Goal: Task Accomplishment & Management: Use online tool/utility

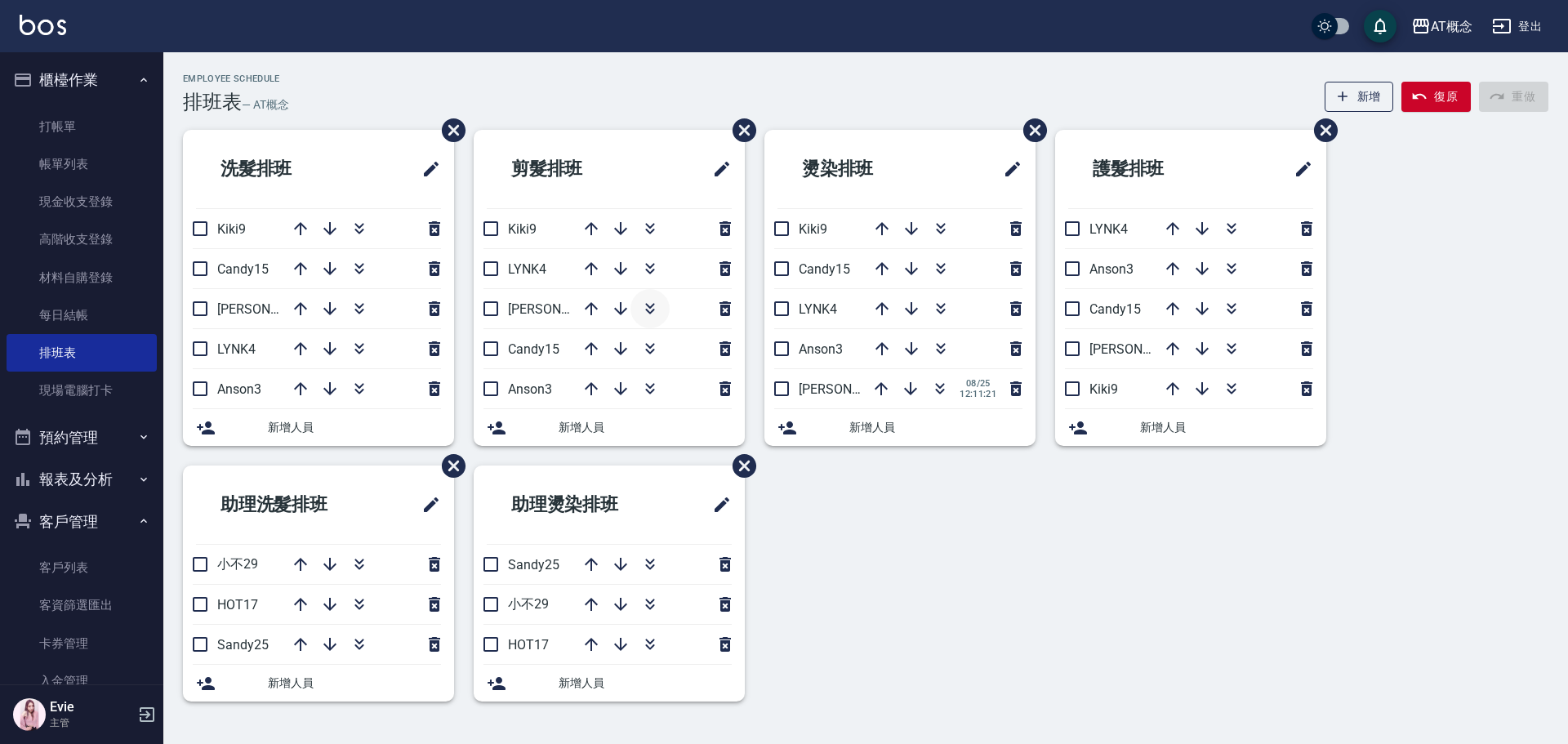
click at [641, 301] on icon "button" at bounding box center [650, 309] width 20 height 20
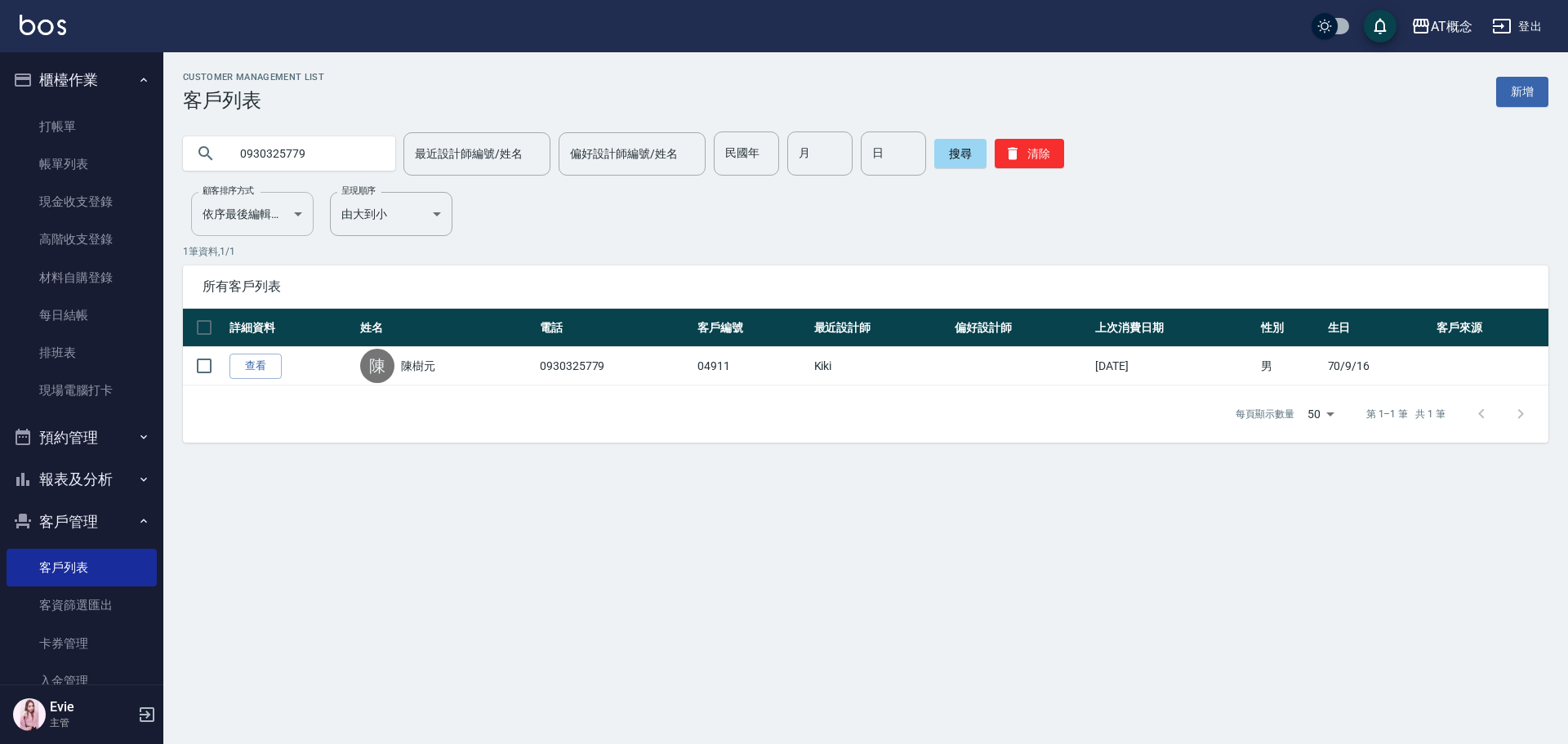
click at [286, 164] on input "0930325779" at bounding box center [305, 153] width 153 height 44
click at [335, 160] on input "0930325779" at bounding box center [305, 153] width 153 height 44
drag, startPoint x: 335, startPoint y: 158, endPoint x: 138, endPoint y: 168, distance: 197.3
click at [147, 164] on div "AT概念 登出 櫃檯作業 打帳單 帳單列表 現金收支登錄 高階收支登錄 材料自購登錄 每日結帳 排班表 現場電腦打卡 預約管理 預約管理 單日預約紀錄 單週預…" at bounding box center [784, 372] width 1568 height 744
type input "ㄍ"
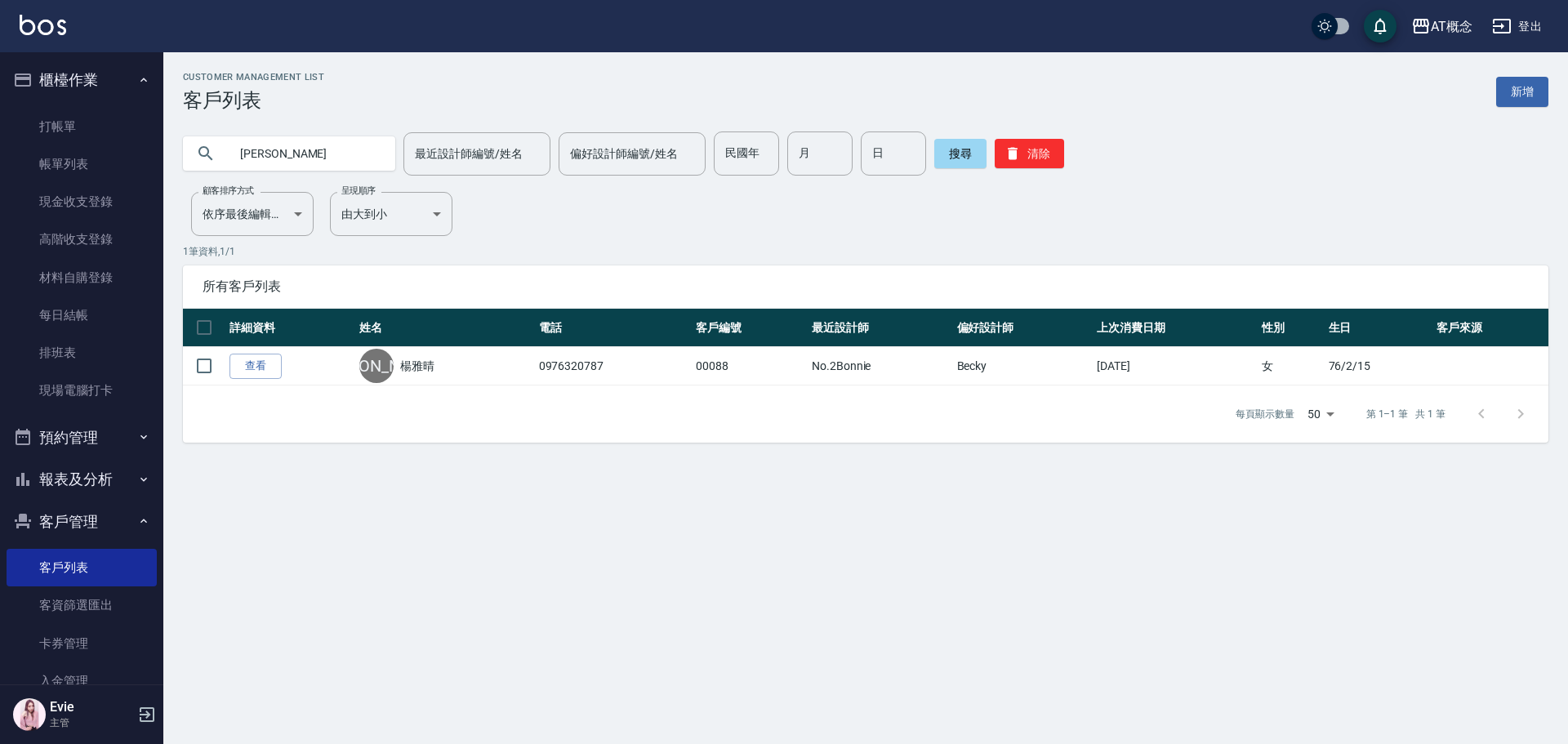
type input "楊"
type input "吳"
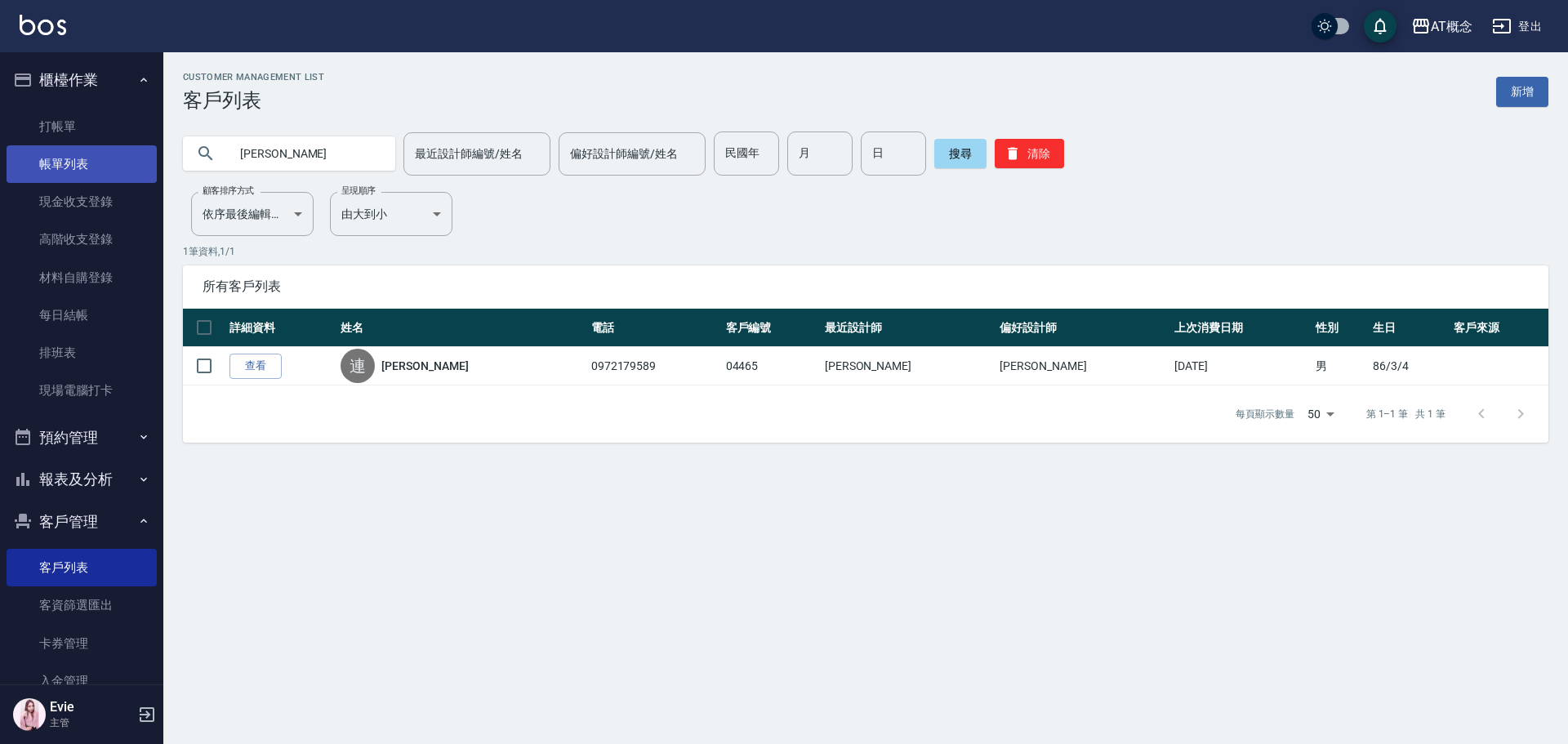
drag, startPoint x: 314, startPoint y: 161, endPoint x: 54, endPoint y: 154, distance: 260.1
click at [54, 154] on div "AT概念 登出 櫃檯作業 打帳單 帳單列表 現金收支登錄 高階收支登錄 材料自購登錄 每日結帳 排班表 現場電腦打卡 預約管理 預約管理 單日預約紀錄 單週預…" at bounding box center [784, 372] width 1568 height 744
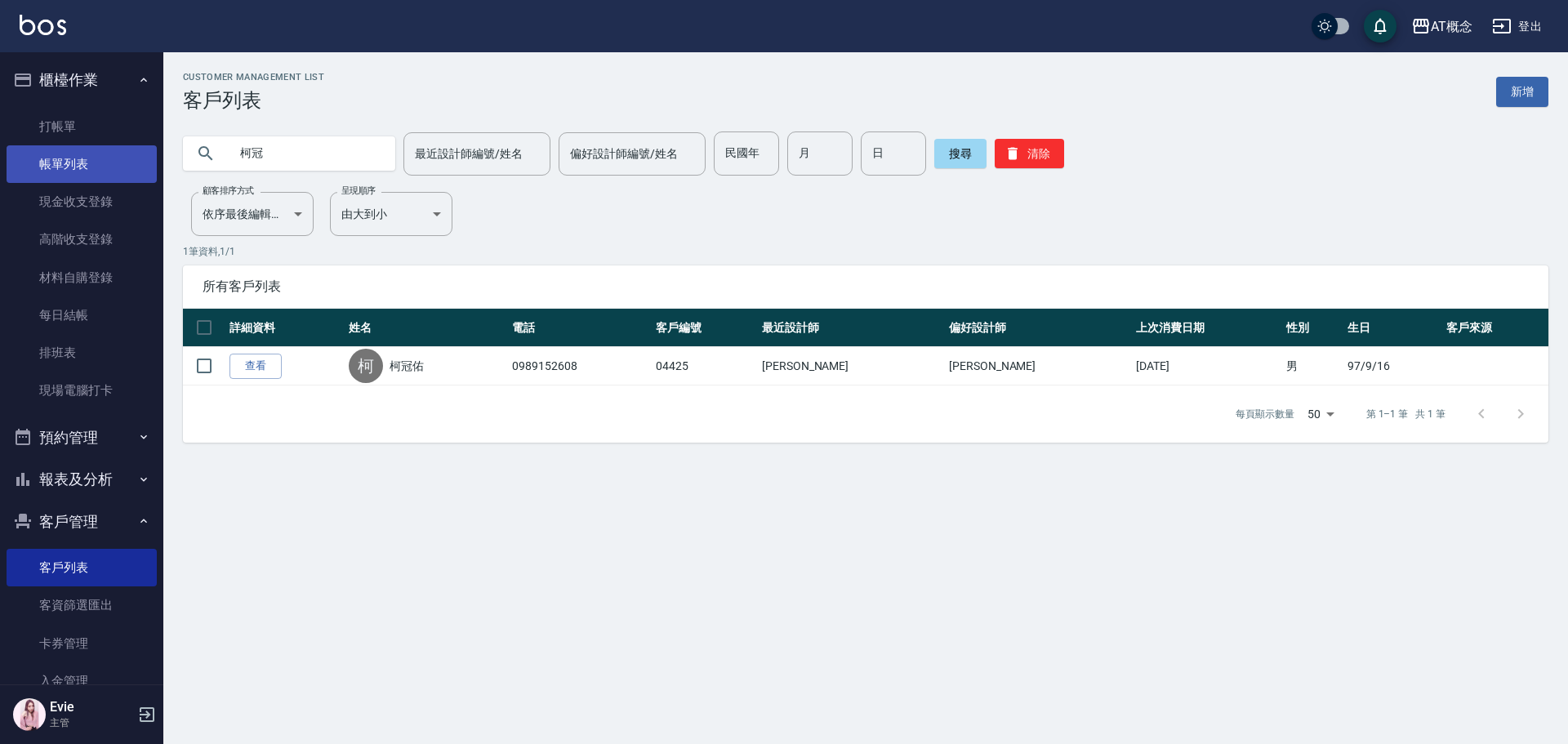
type input "冠"
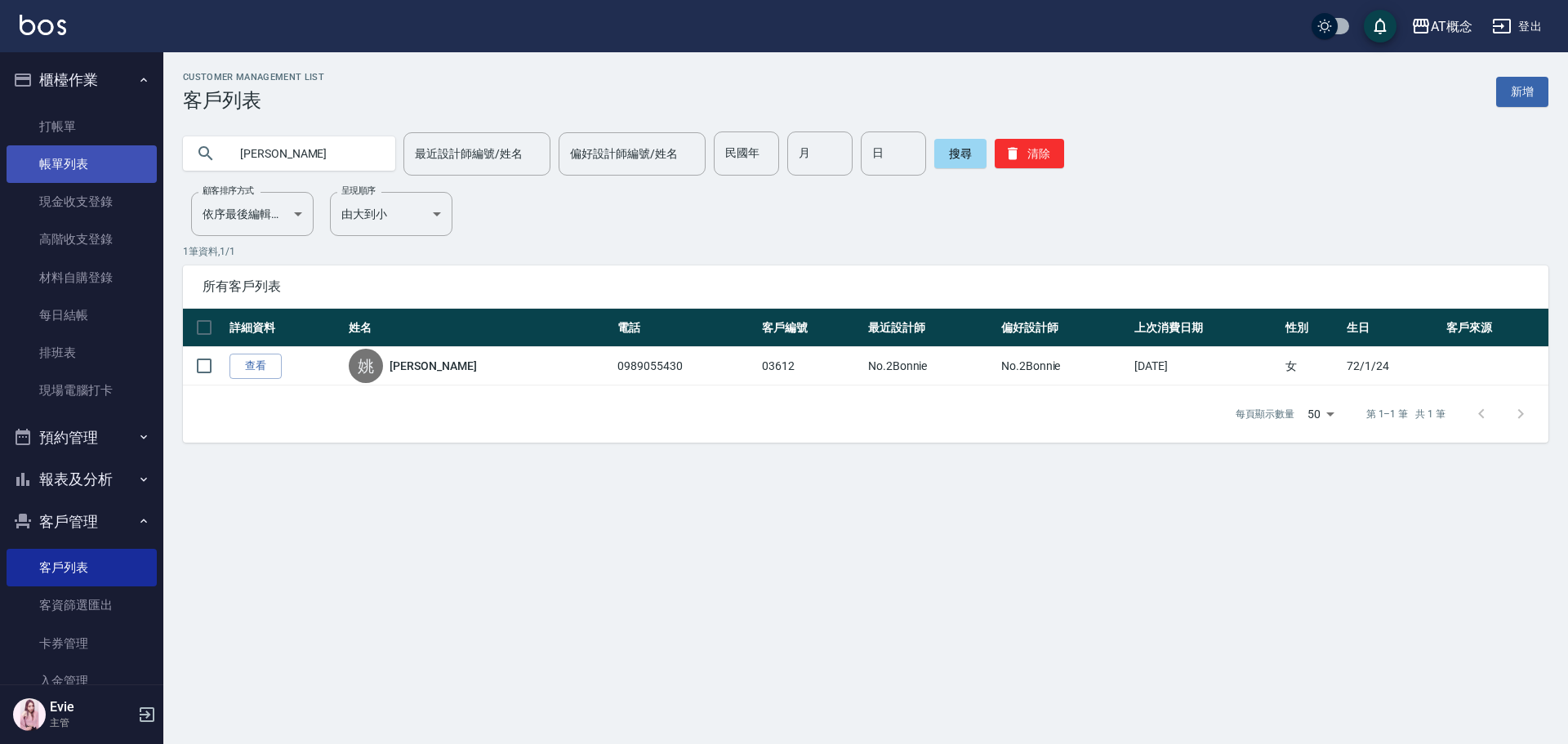
type input "姚"
type input "湔"
type input "淟"
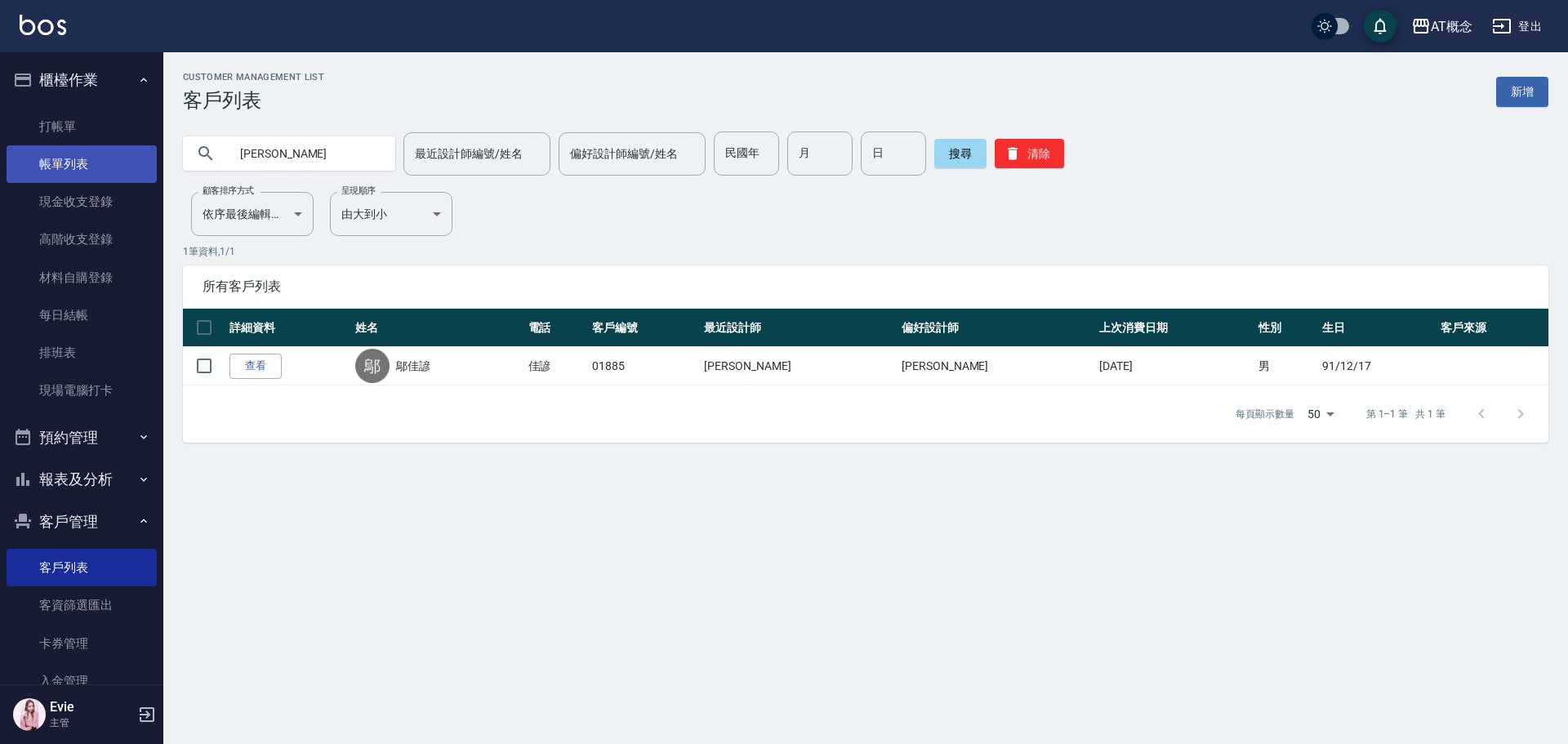
type input "鄔"
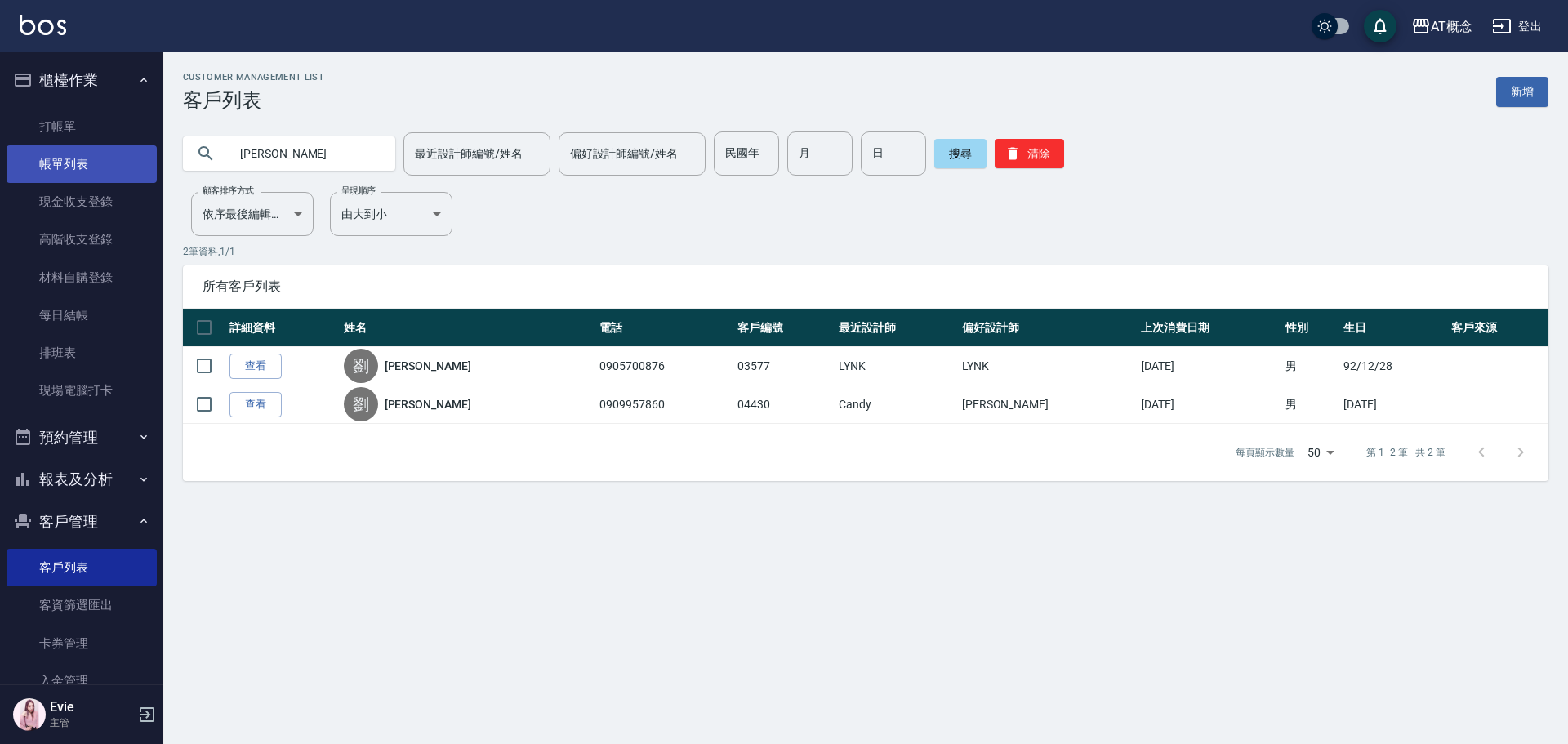
type input "劉"
type input "91"
type input "10"
type input "1"
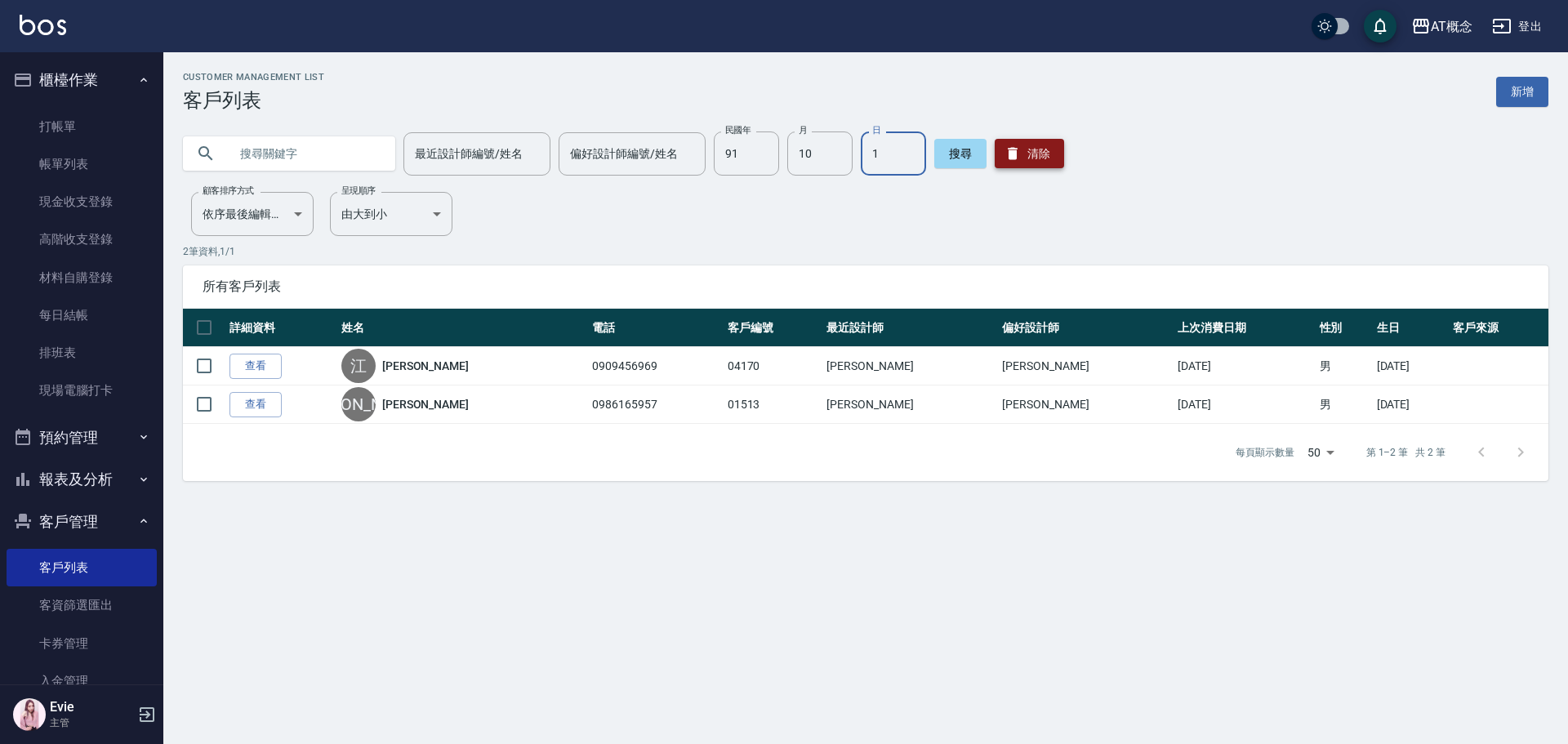
click at [1033, 168] on button "清除" at bounding box center [1029, 153] width 69 height 29
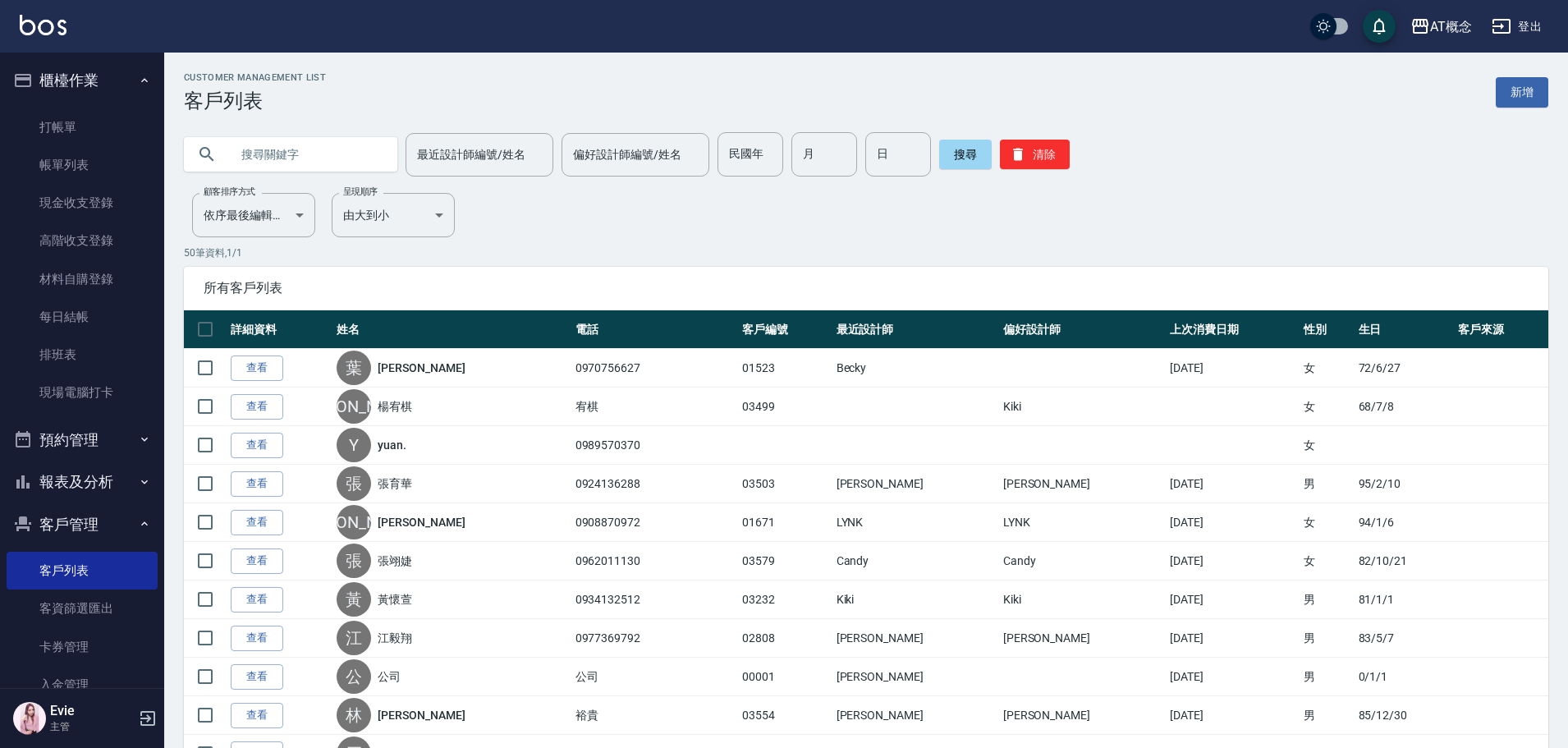
click at [240, 143] on input "text" at bounding box center [307, 154] width 154 height 45
type input "03496"
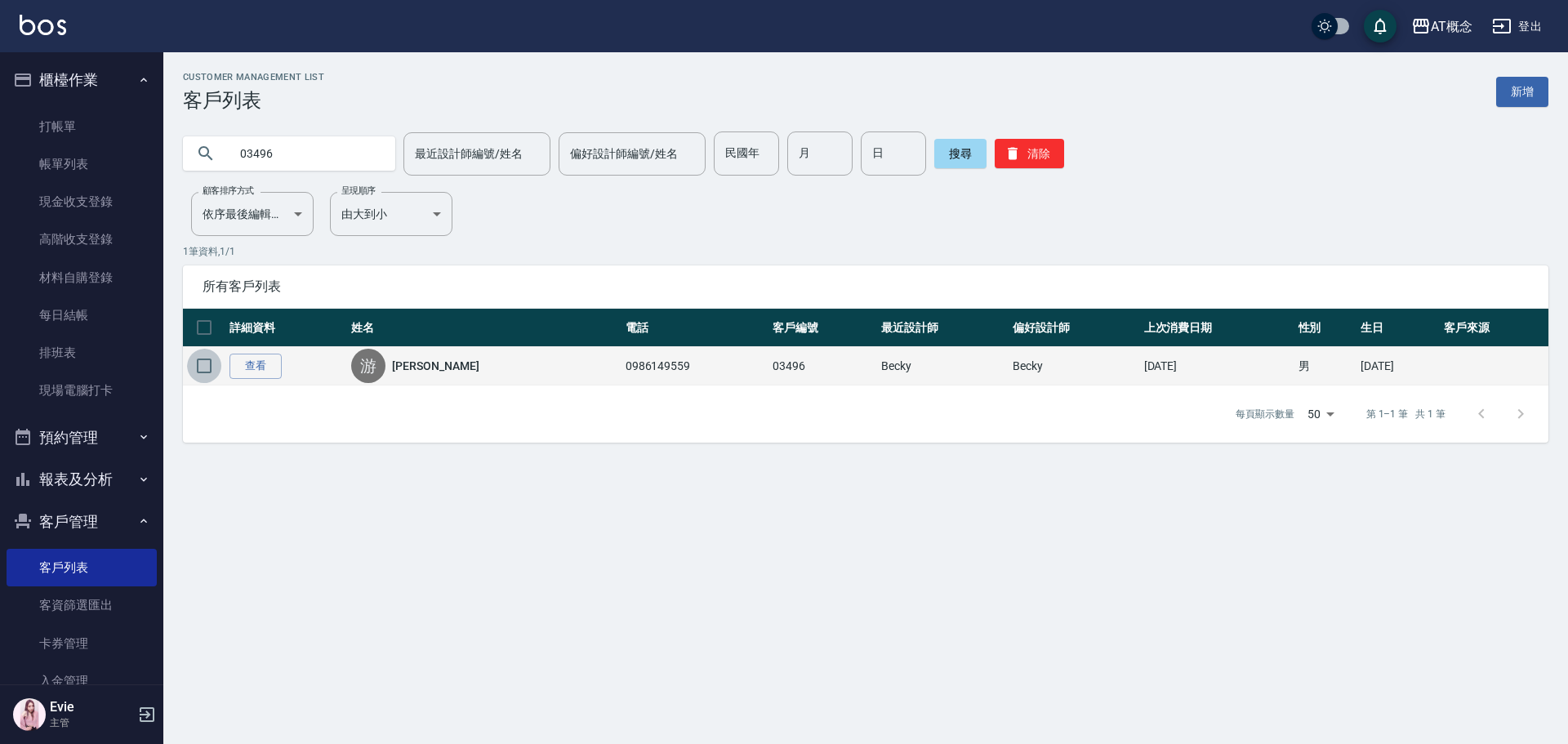
click at [205, 365] on input "checkbox" at bounding box center [204, 365] width 35 height 35
checkbox input "true"
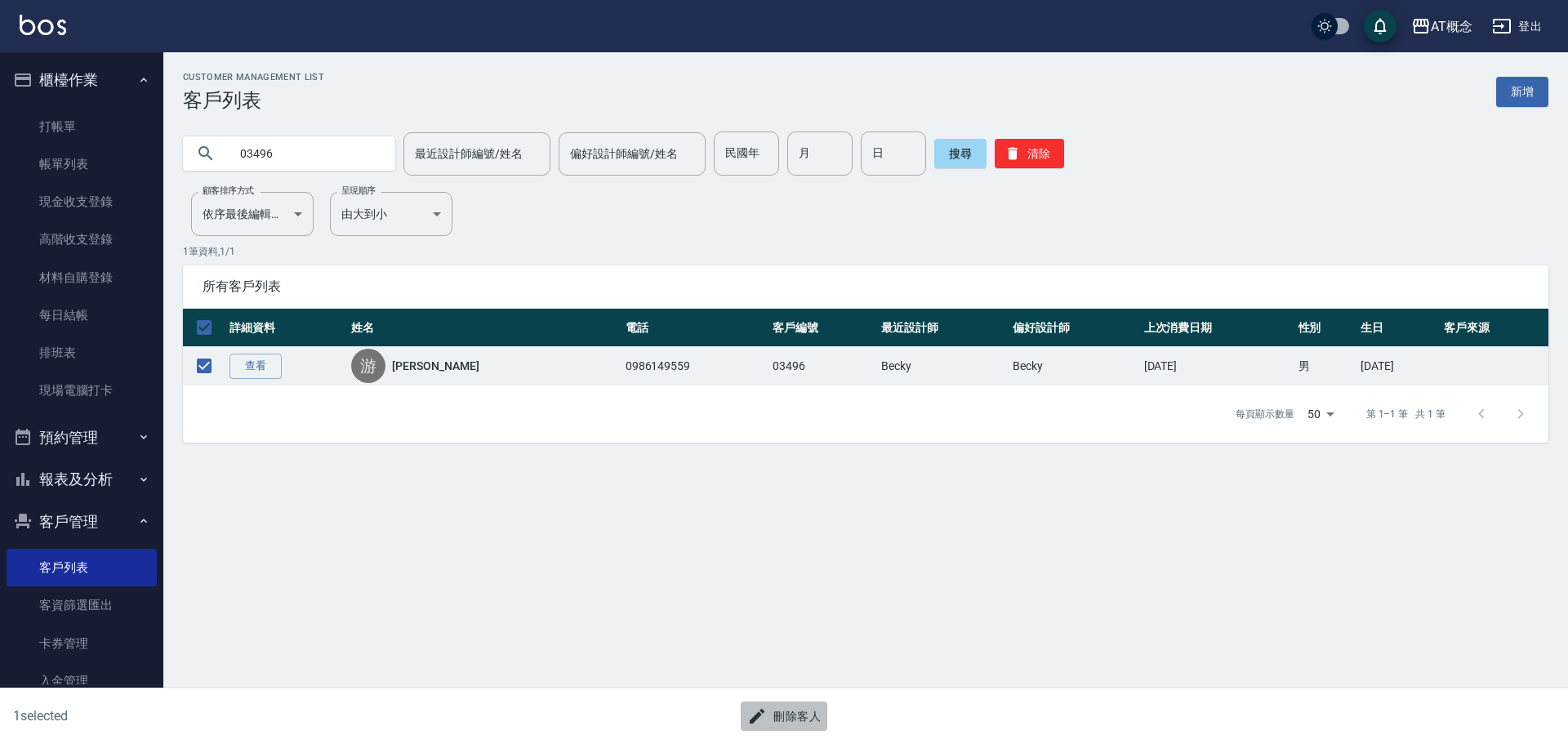
drag, startPoint x: 789, startPoint y: 721, endPoint x: 796, endPoint y: 714, distance: 9.9
click at [796, 714] on button "刪除客人" at bounding box center [784, 717] width 87 height 30
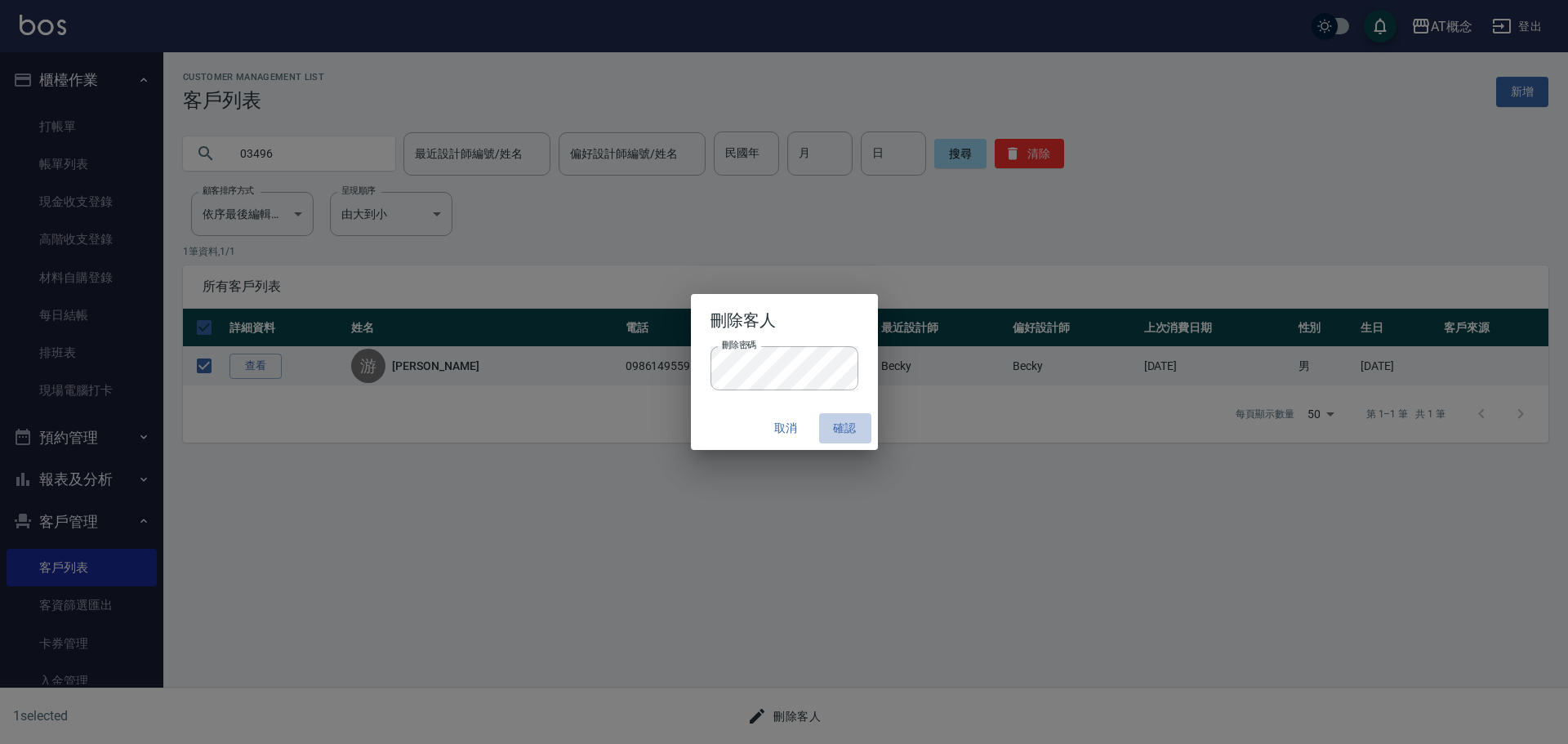
click at [833, 427] on button "確認" at bounding box center [844, 428] width 52 height 30
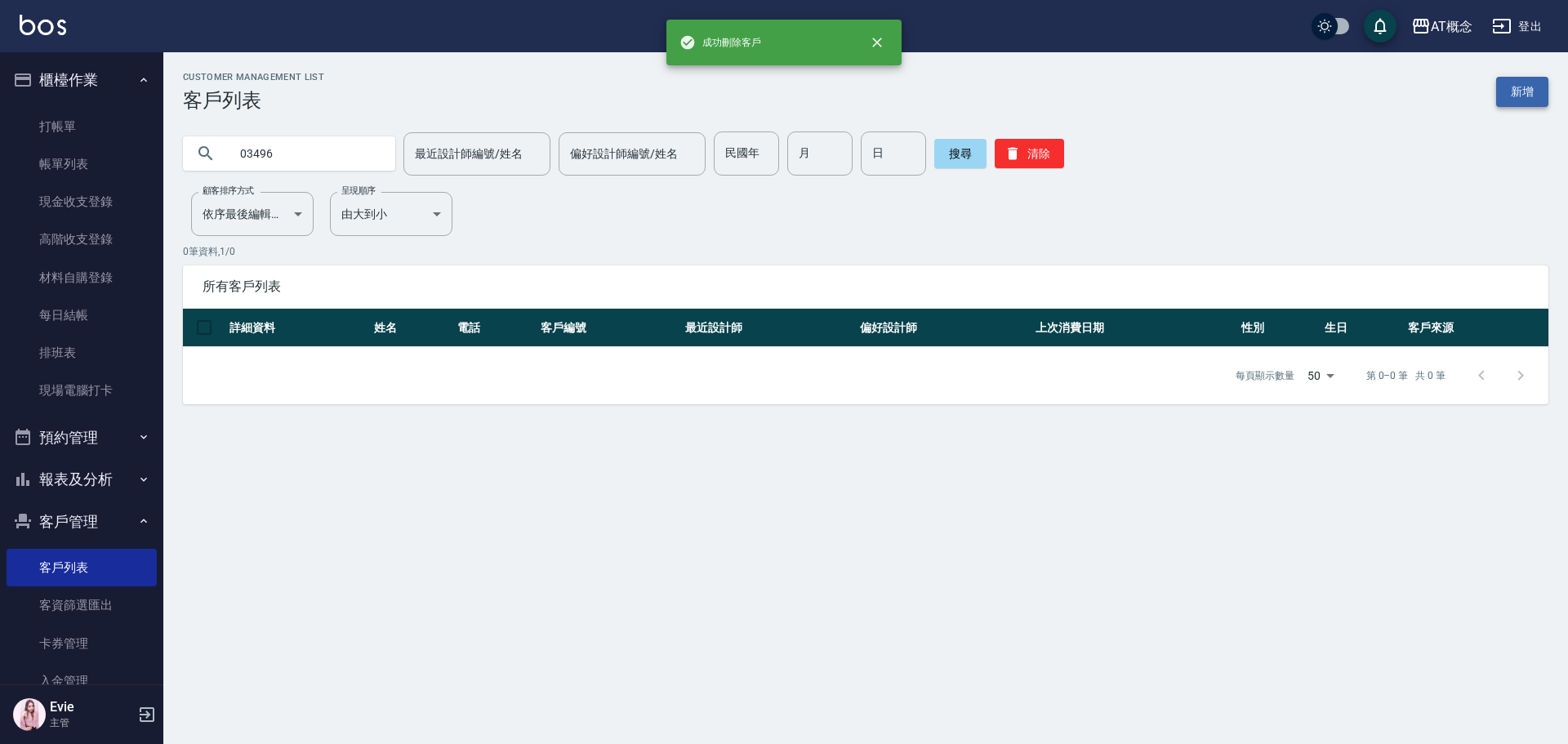
click at [1510, 91] on link "新增" at bounding box center [1522, 92] width 52 height 30
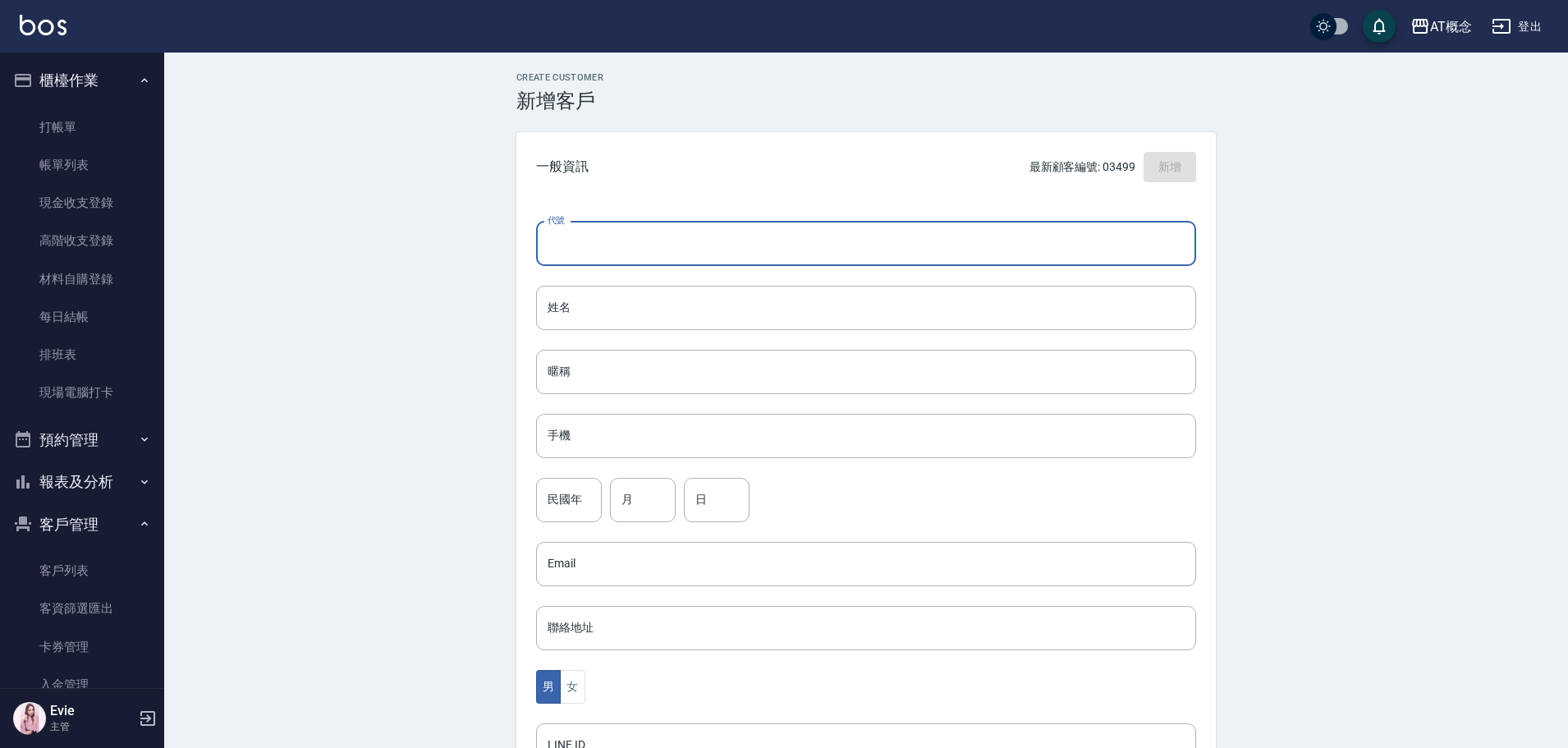
click at [862, 237] on input "代號" at bounding box center [866, 244] width 660 height 45
type input "03496"
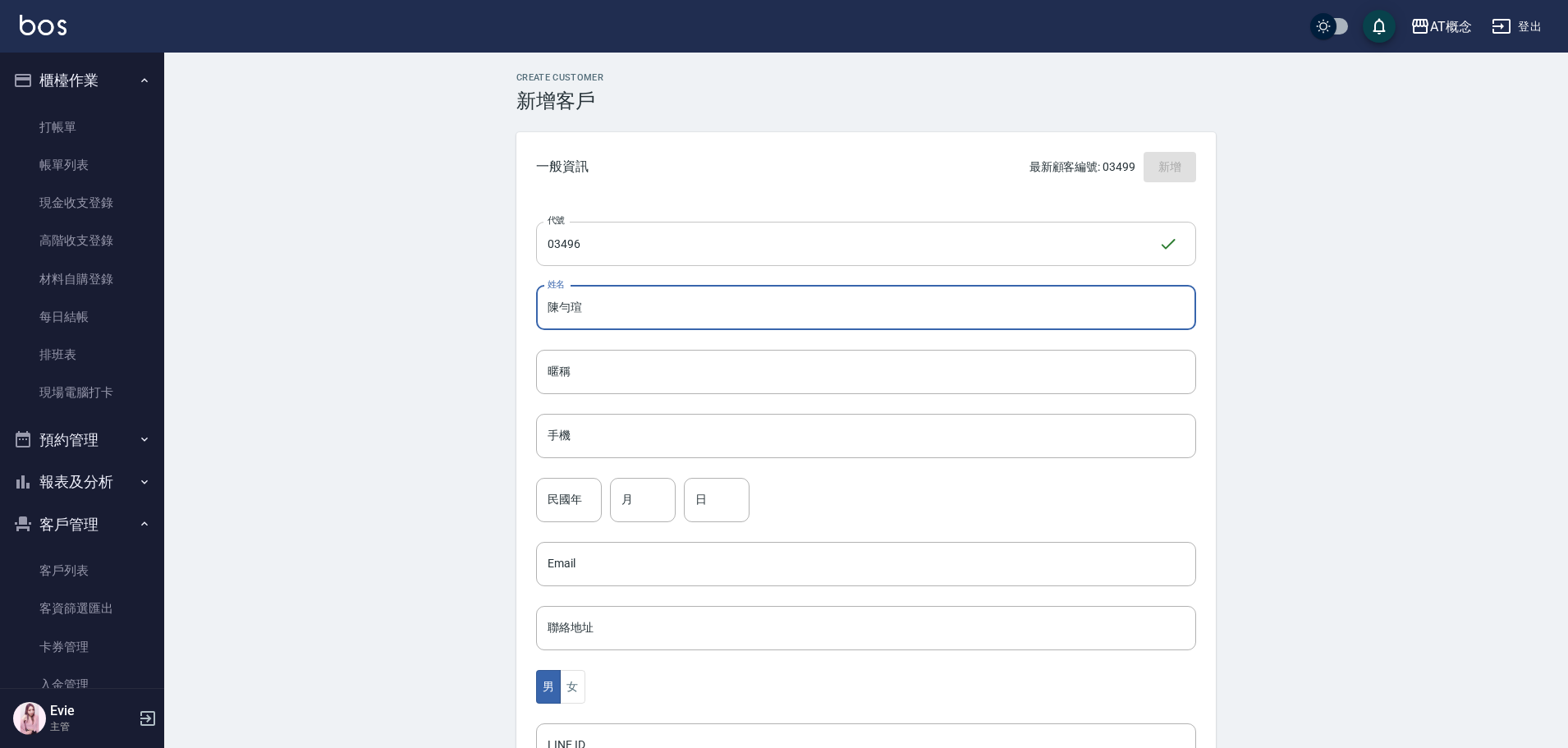
type input "陳勻瑄"
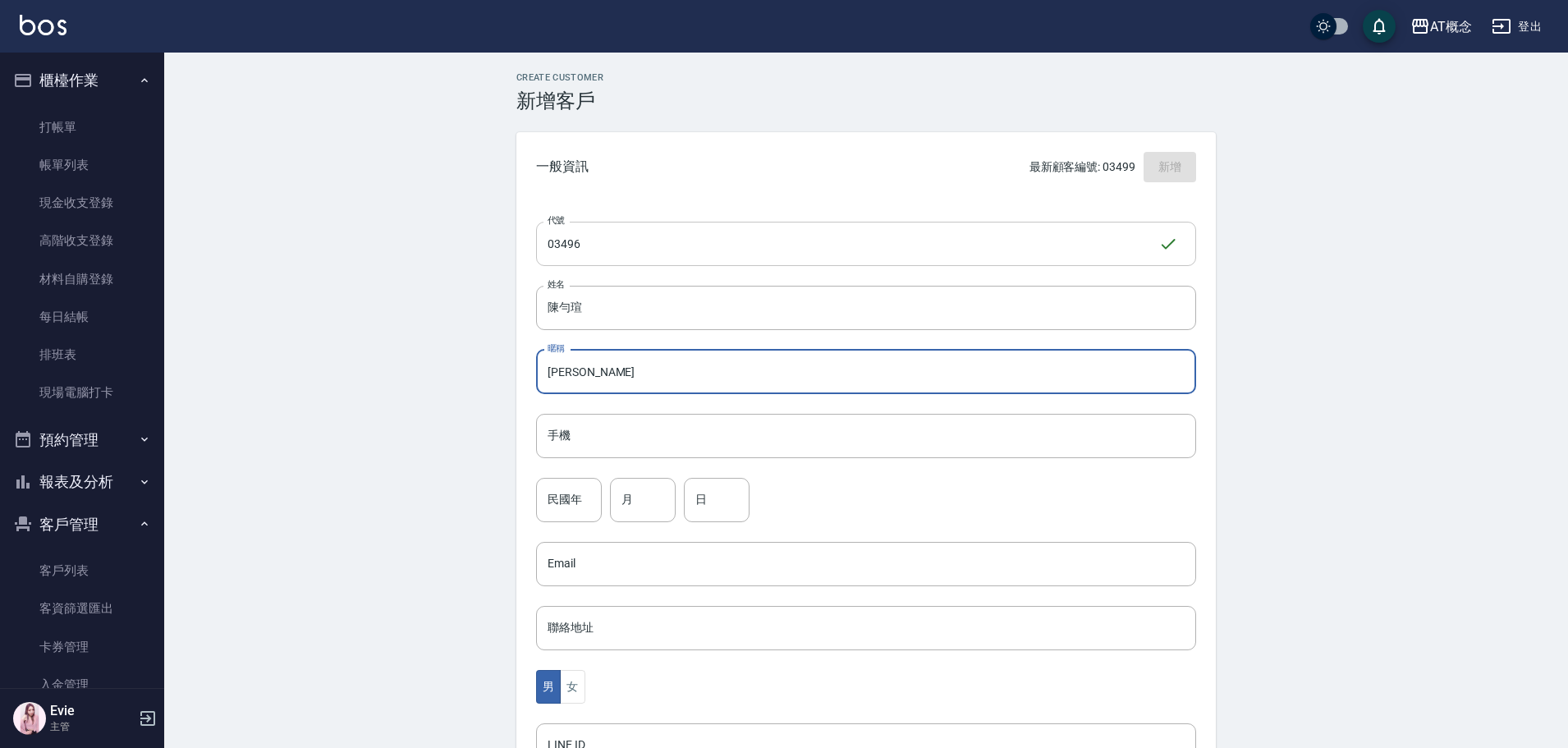
type input "勻瑄"
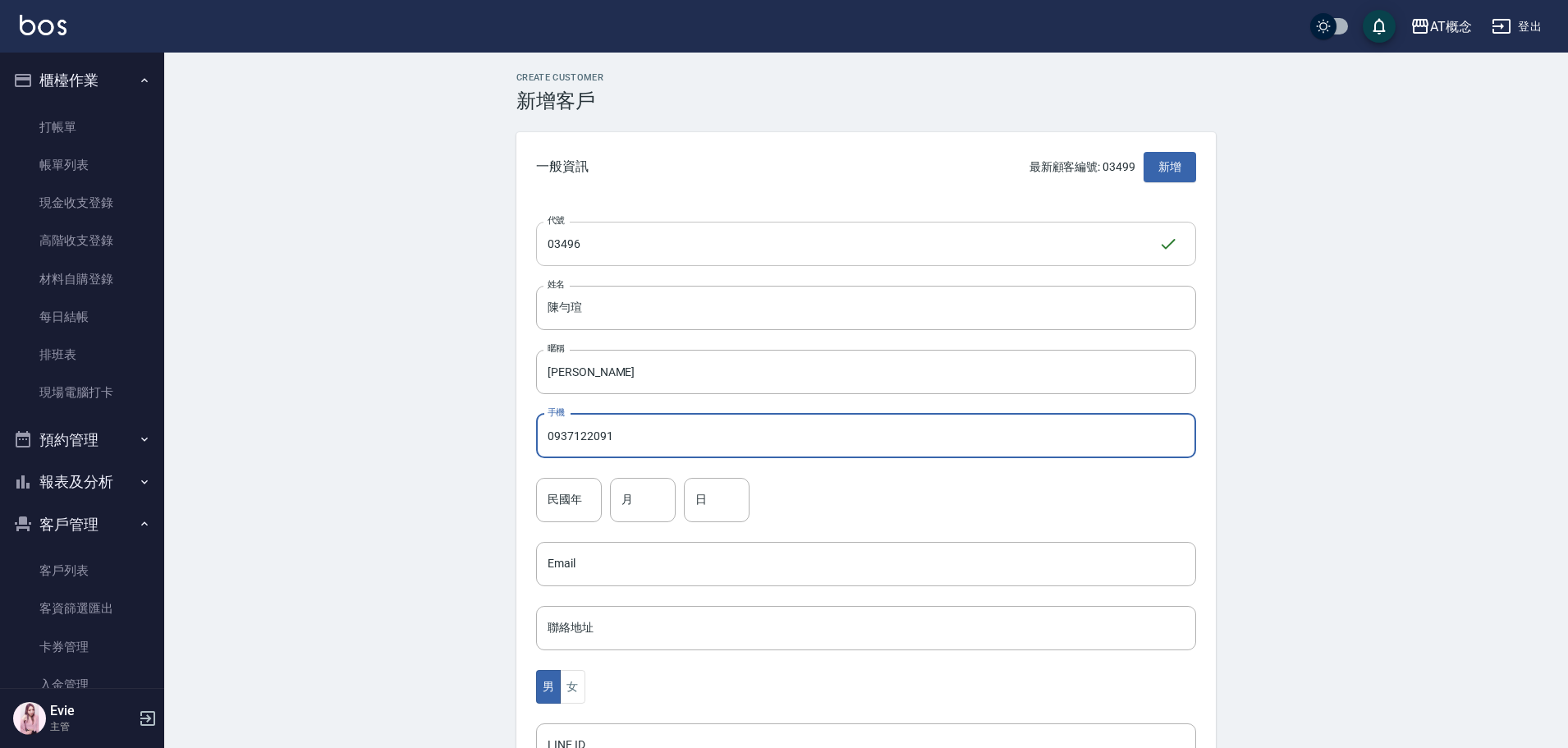
type input "0937122091"
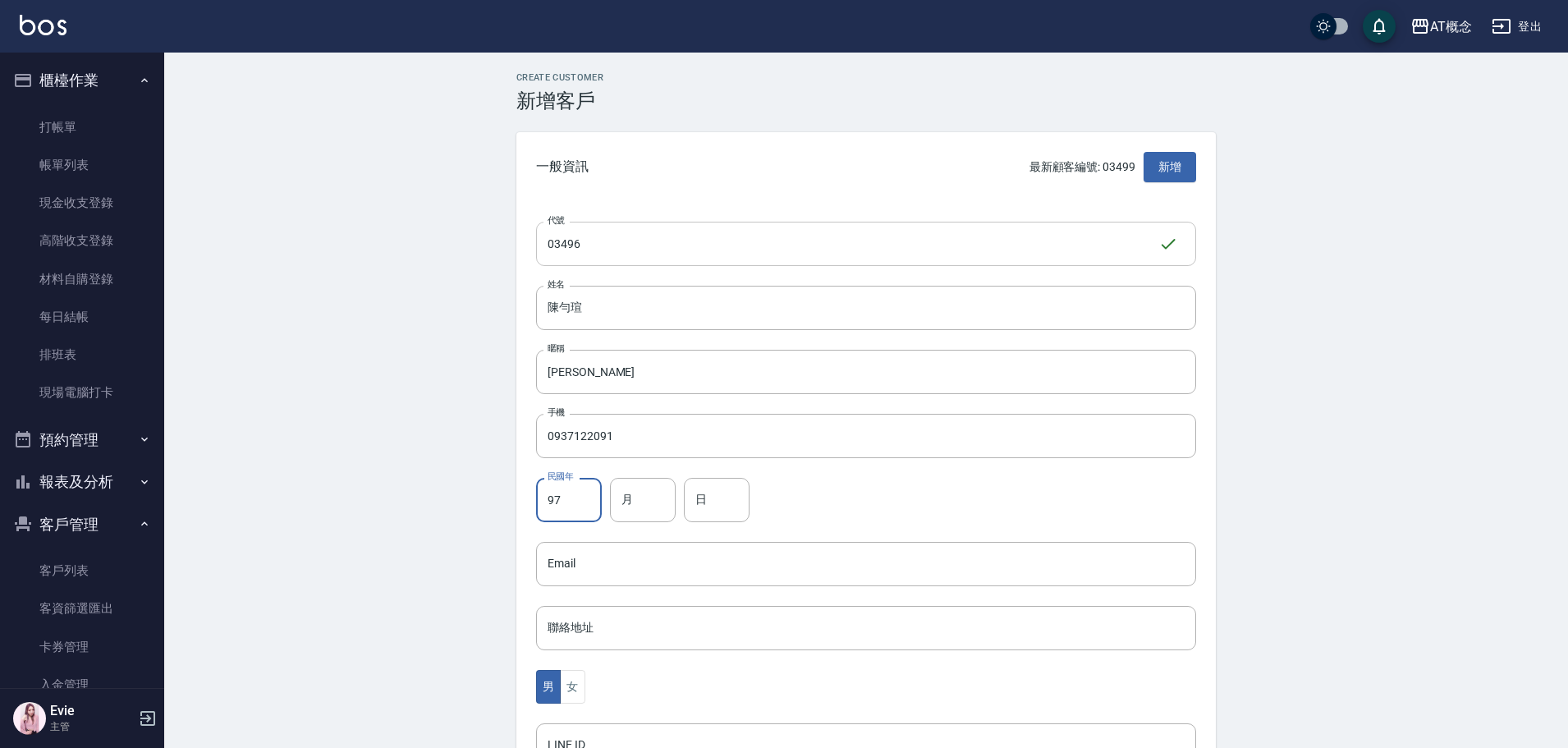
type input "97"
type input "12"
type input "28"
click at [570, 678] on button "女" at bounding box center [572, 686] width 25 height 34
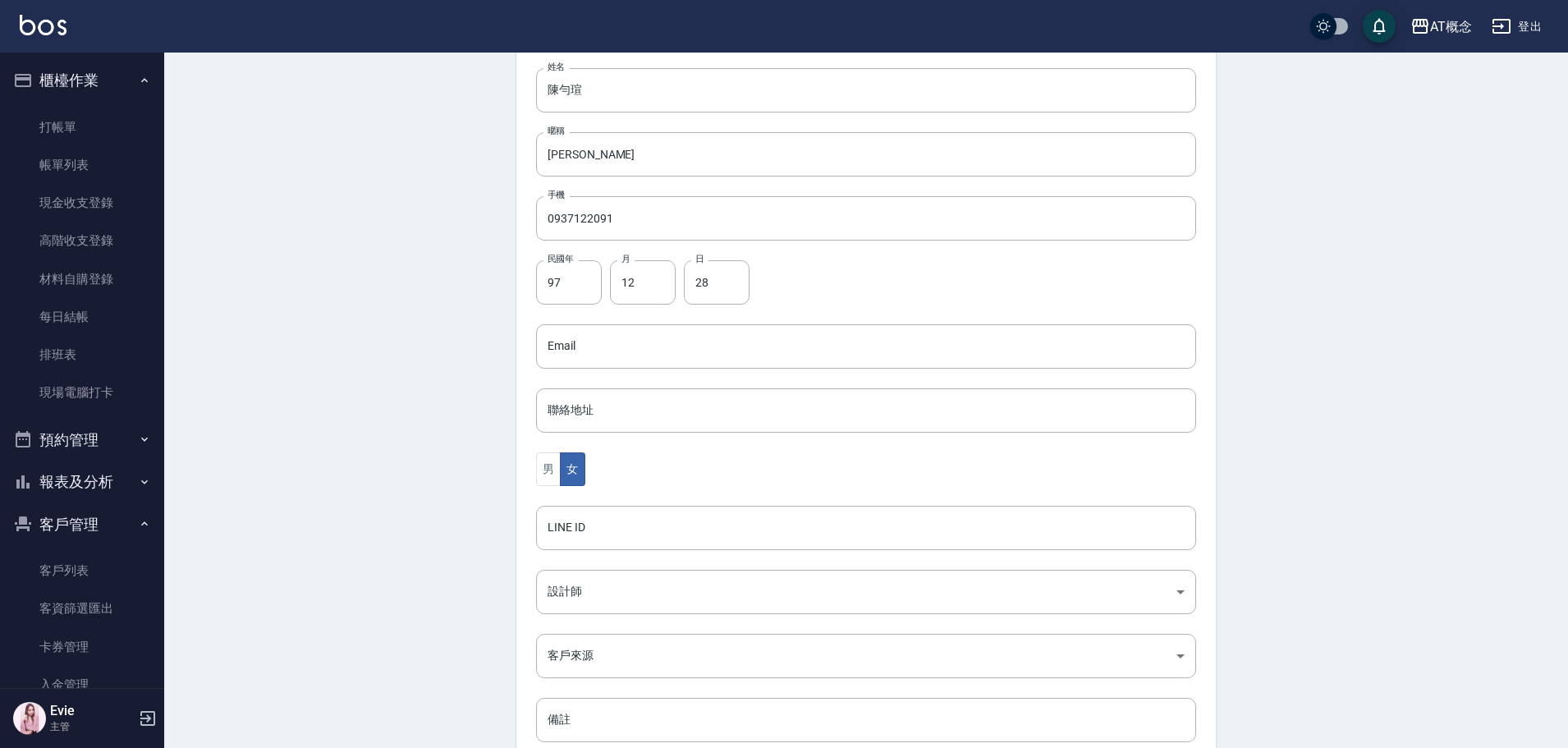
scroll to position [246, 0]
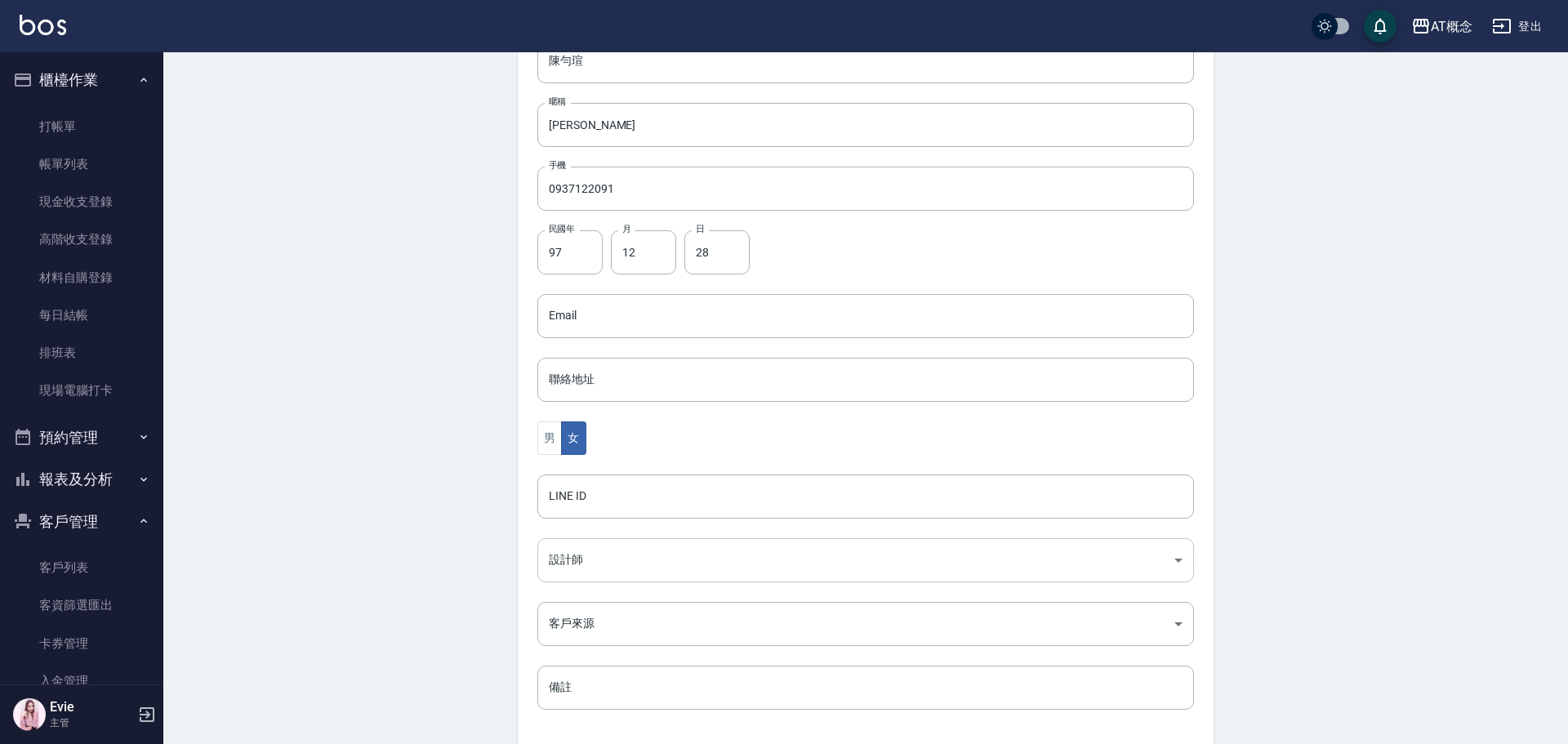
click at [585, 560] on body "AT概念 登出 櫃檯作業 打帳單 帳單列表 現金收支登錄 高階收支登錄 材料自購登錄 每日結帳 排班表 現場電腦打卡 預約管理 預約管理 單日預約紀錄 單週預…" at bounding box center [784, 286] width 1568 height 1063
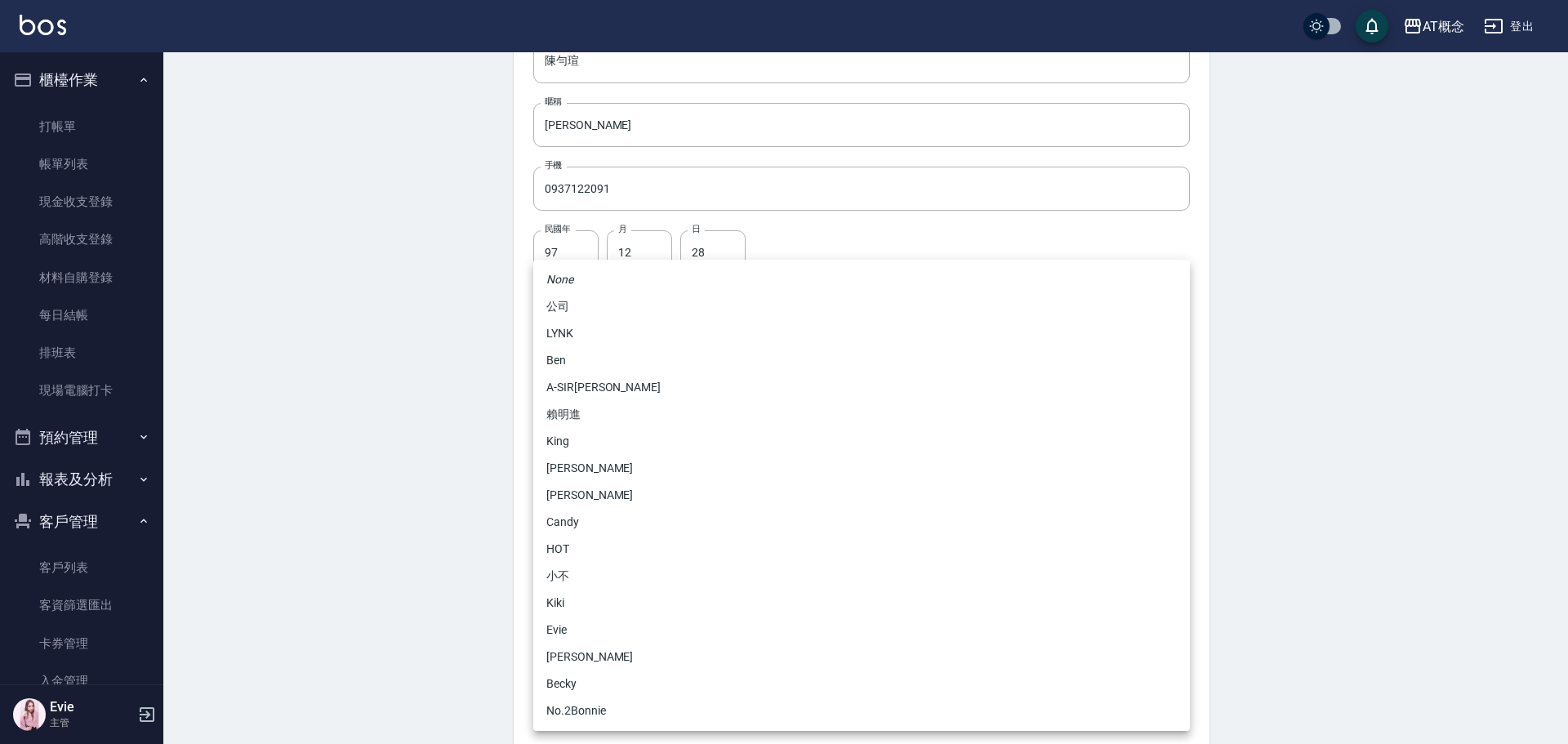
click at [574, 707] on li "No.2Bonnie" at bounding box center [861, 710] width 656 height 27
type input "20abcae0-810e-448a-b26a-bcbab897de4d"
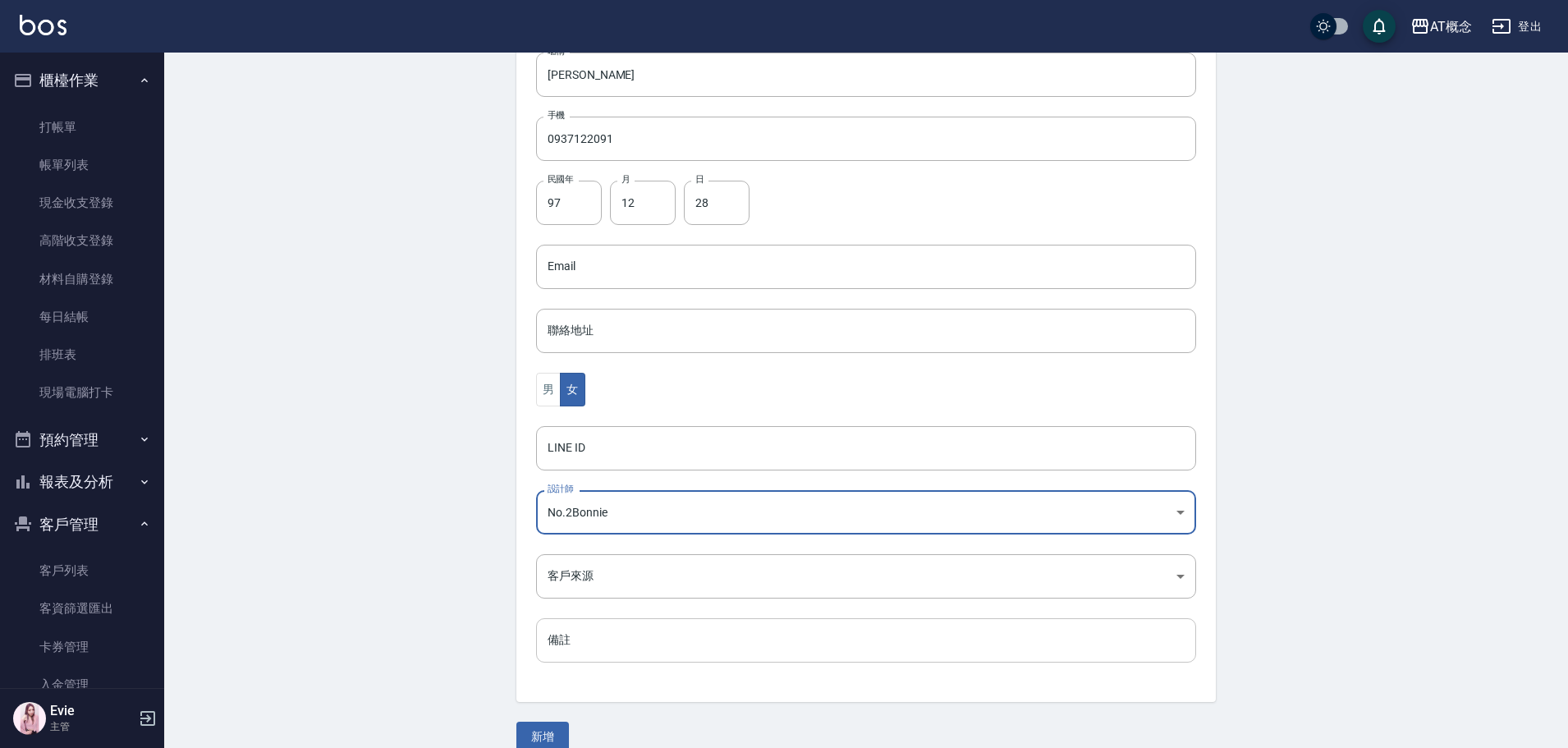
scroll to position [321, 0]
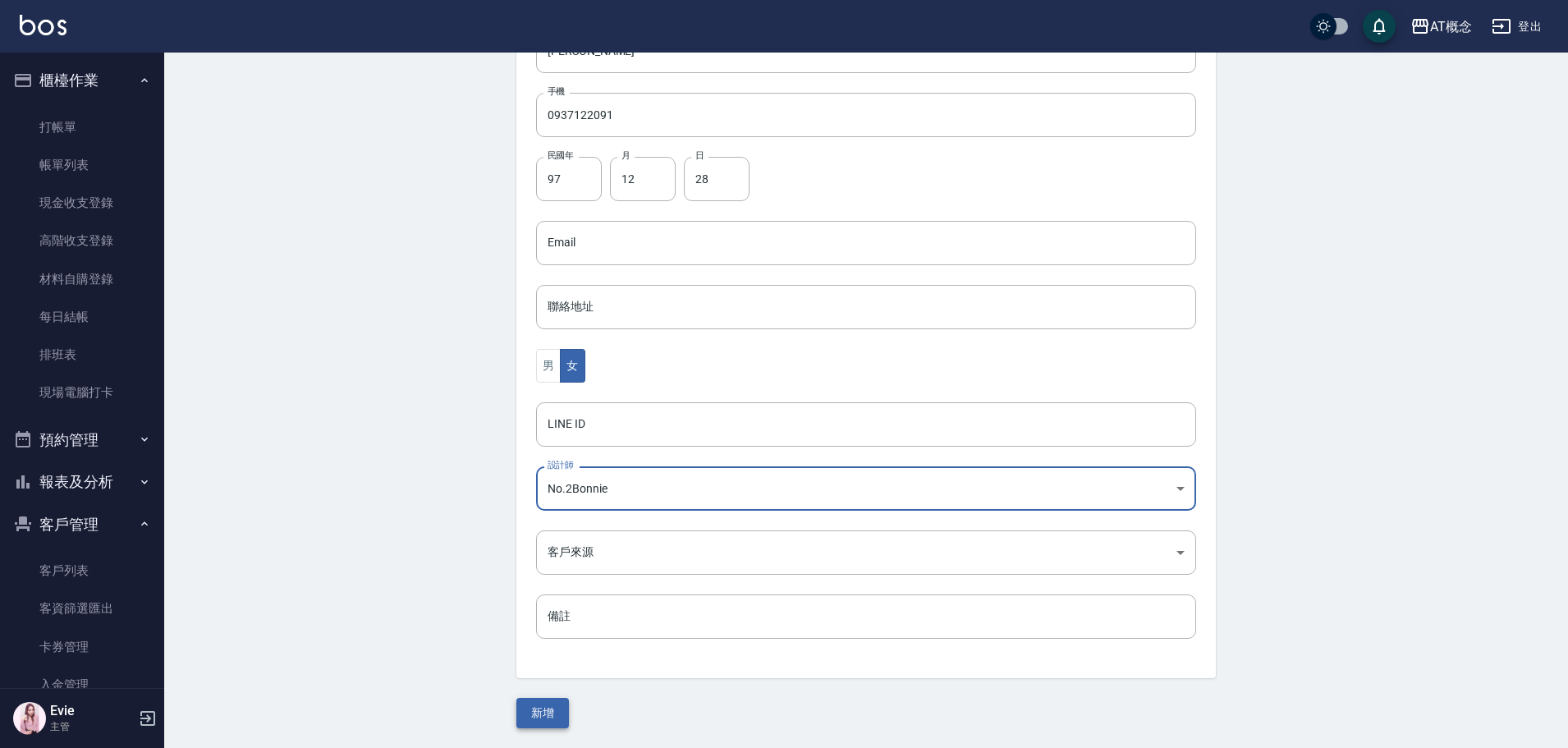
click at [556, 707] on button "新增" at bounding box center [542, 713] width 53 height 30
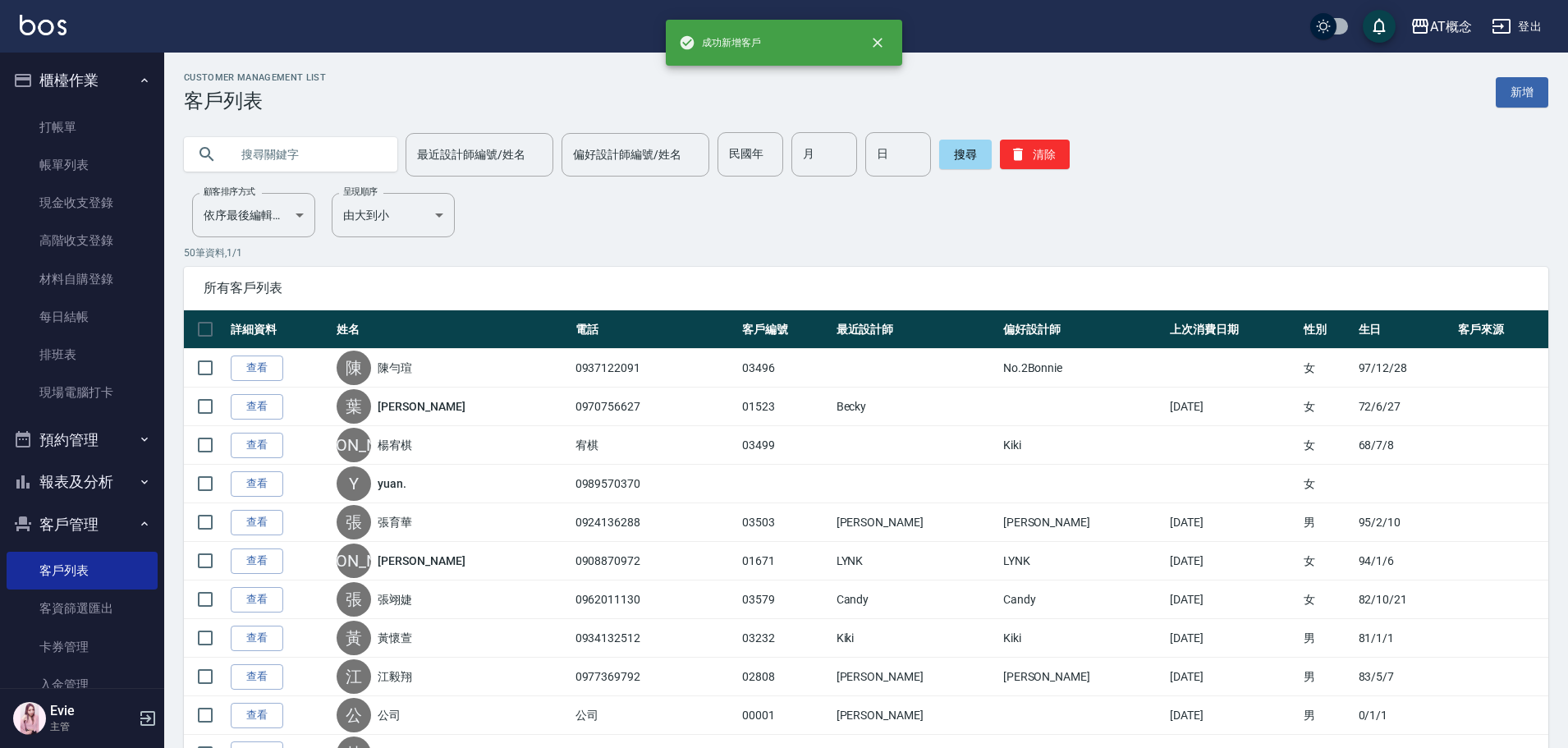
click at [310, 148] on input "text" at bounding box center [307, 154] width 154 height 45
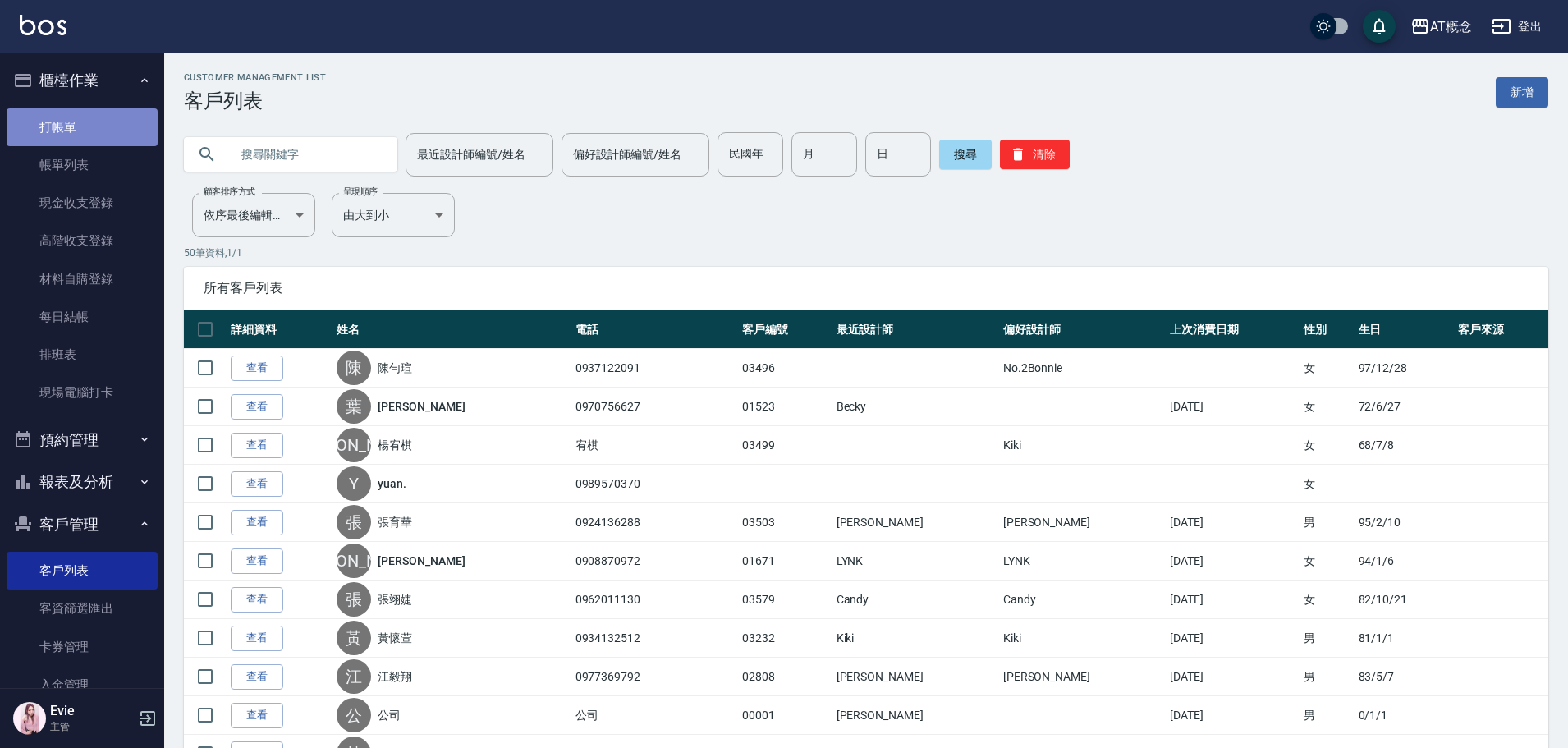
click at [105, 119] on link "打帳單" at bounding box center [81, 127] width 151 height 37
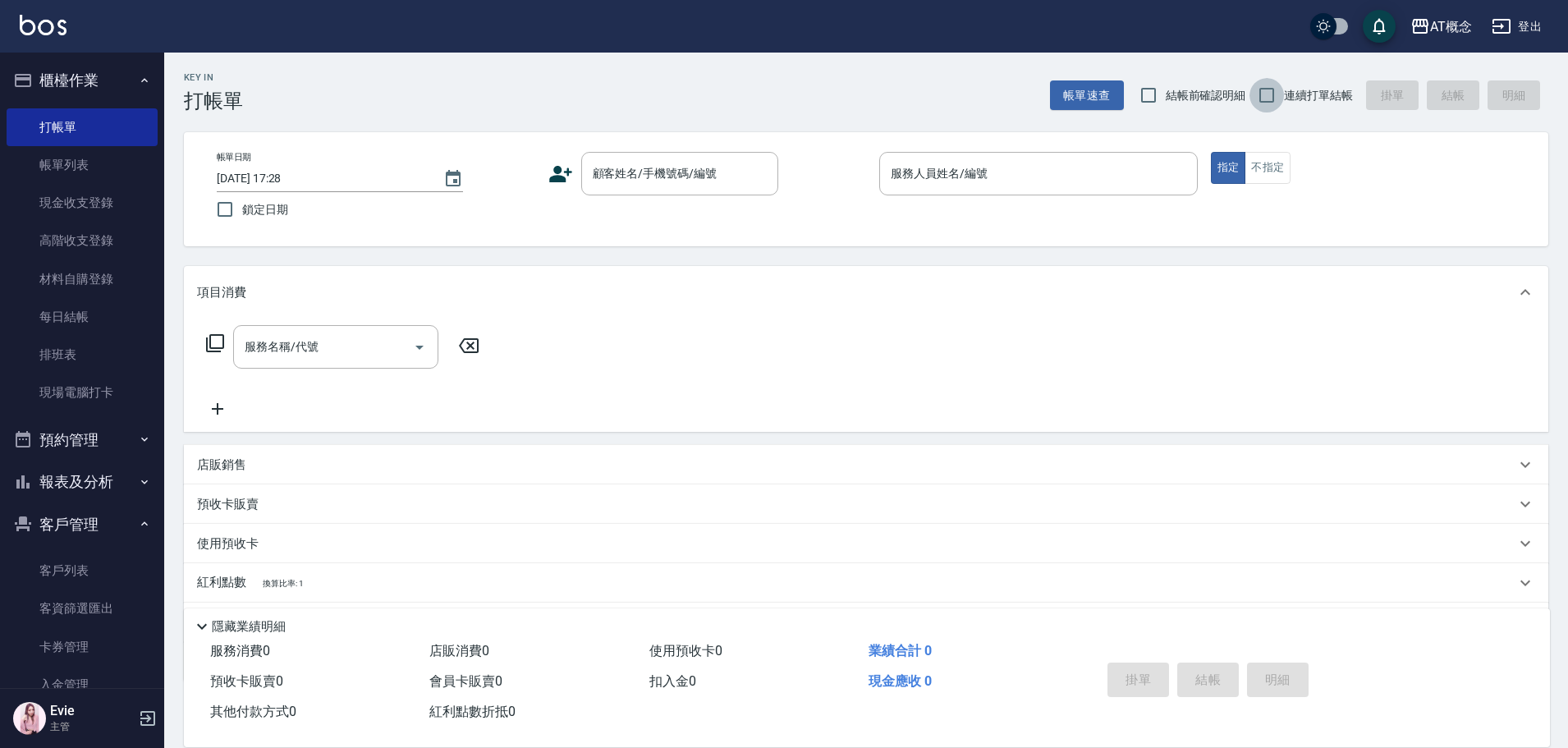
click at [1279, 100] on input "連續打單結帳" at bounding box center [1266, 95] width 35 height 35
checkbox input "true"
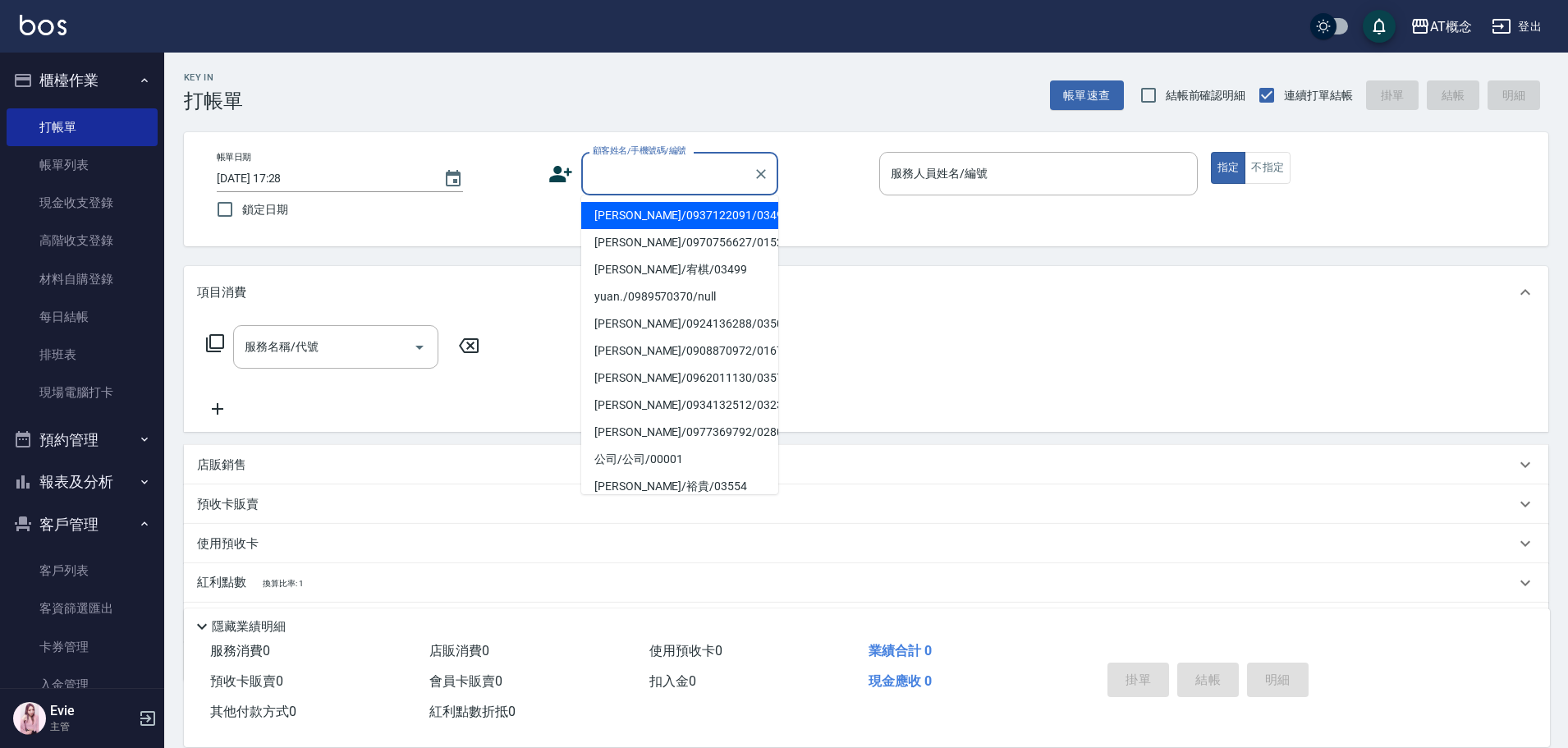
click at [653, 170] on input "顧客姓名/手機號碼/編號" at bounding box center [667, 174] width 158 height 29
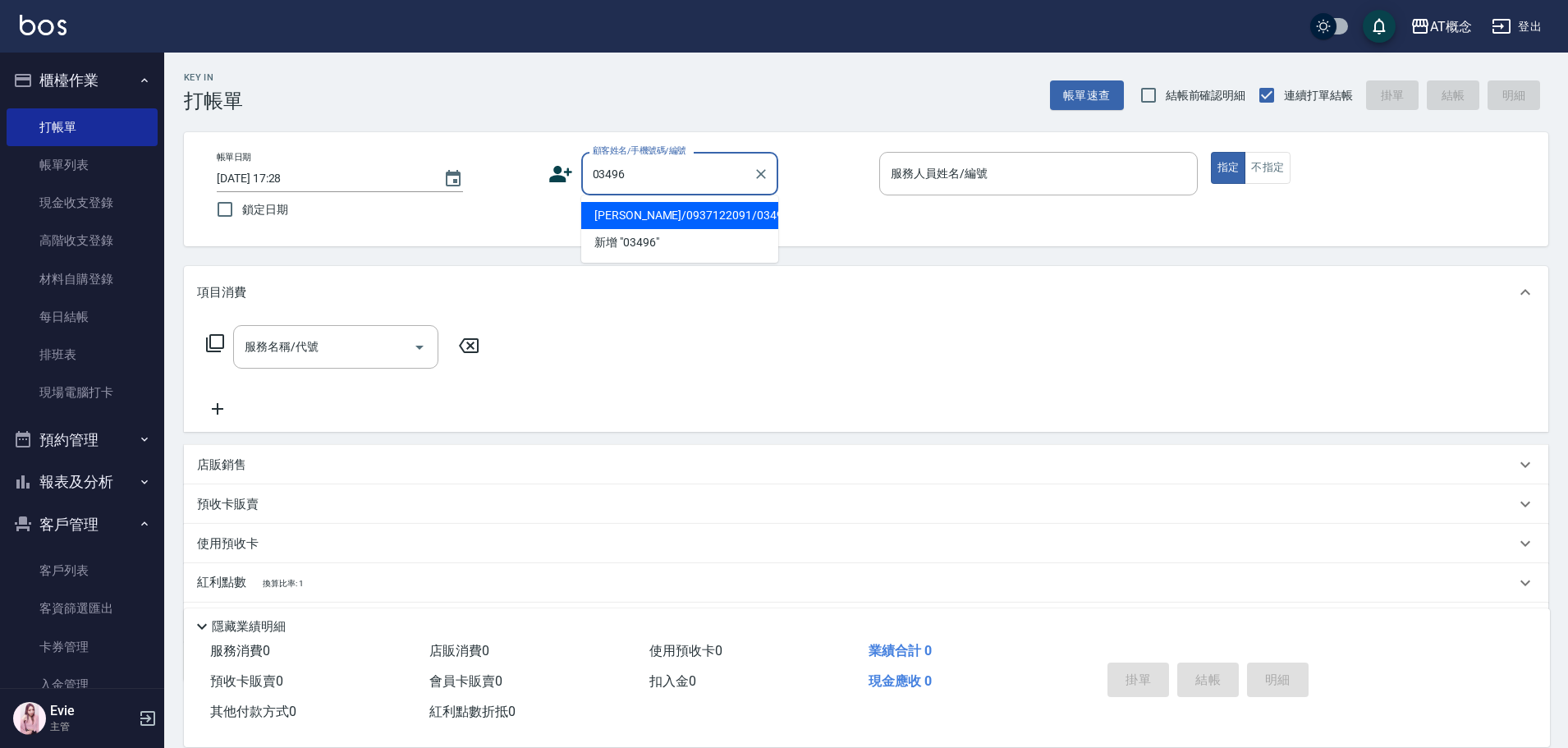
type input "陳勻瑄/0937122091/03496"
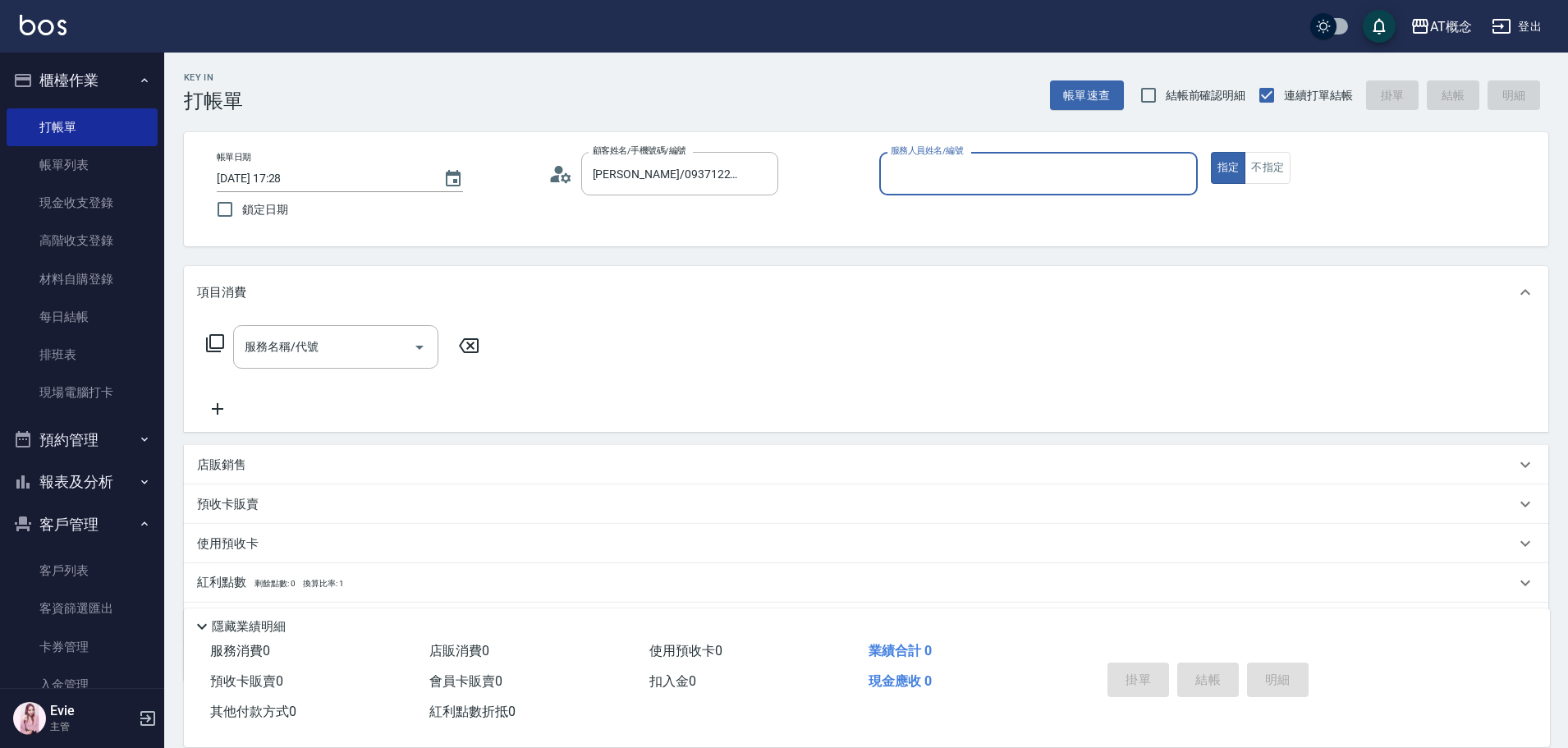
type input "[PERSON_NAME]-2"
click at [1211, 152] on button "指定" at bounding box center [1228, 168] width 36 height 32
type button "true"
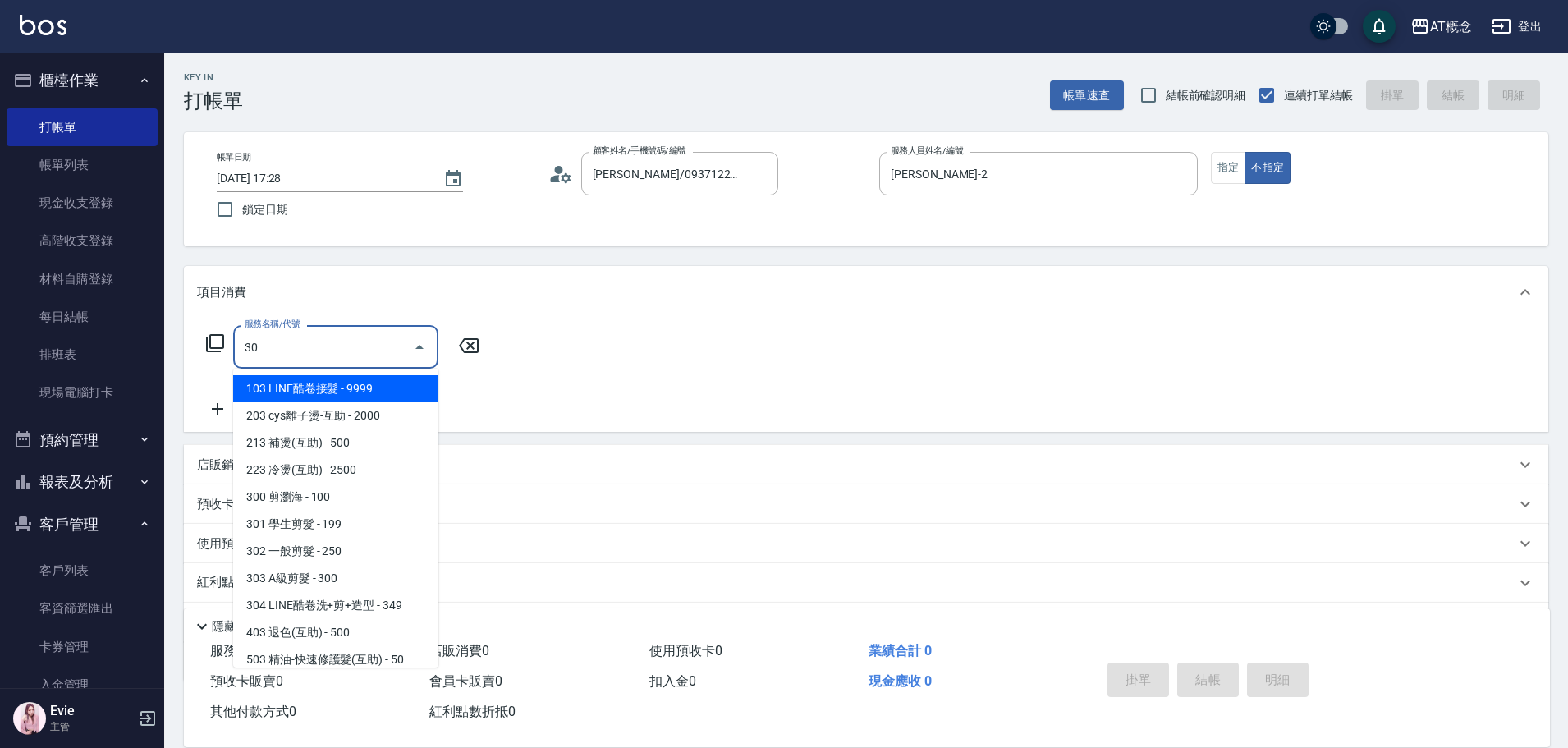
type input "302"
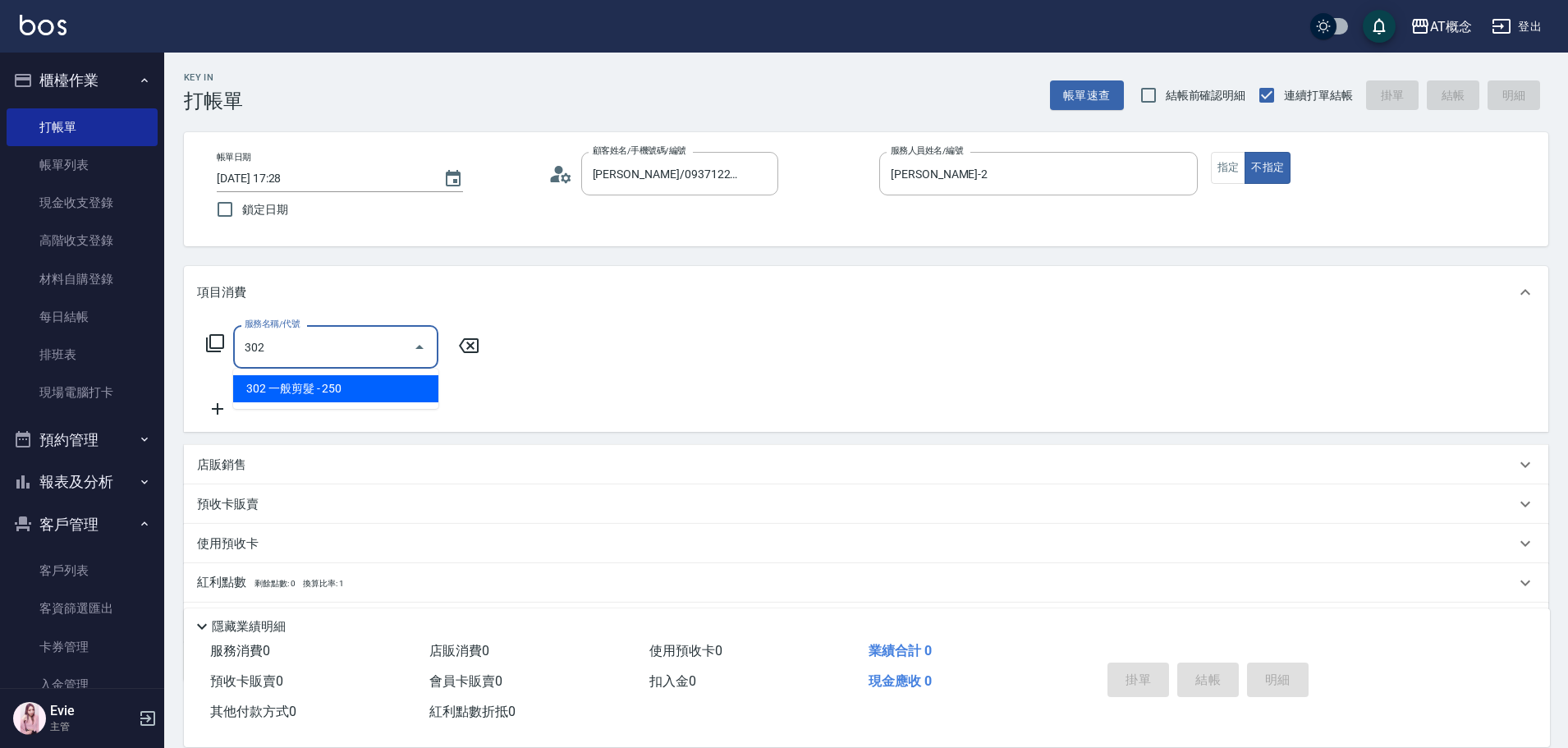
type input "20"
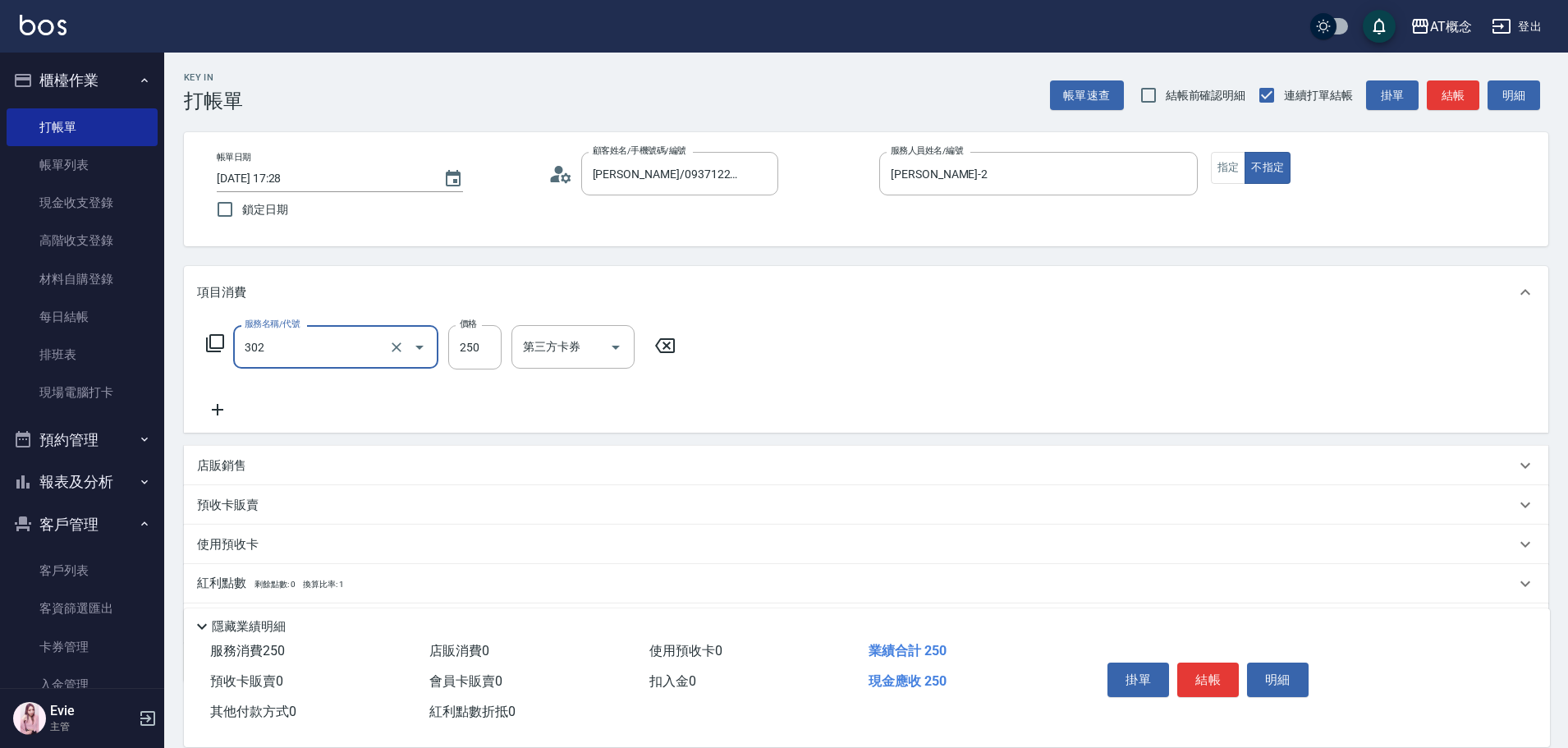
type input "302 一般剪髮(302)"
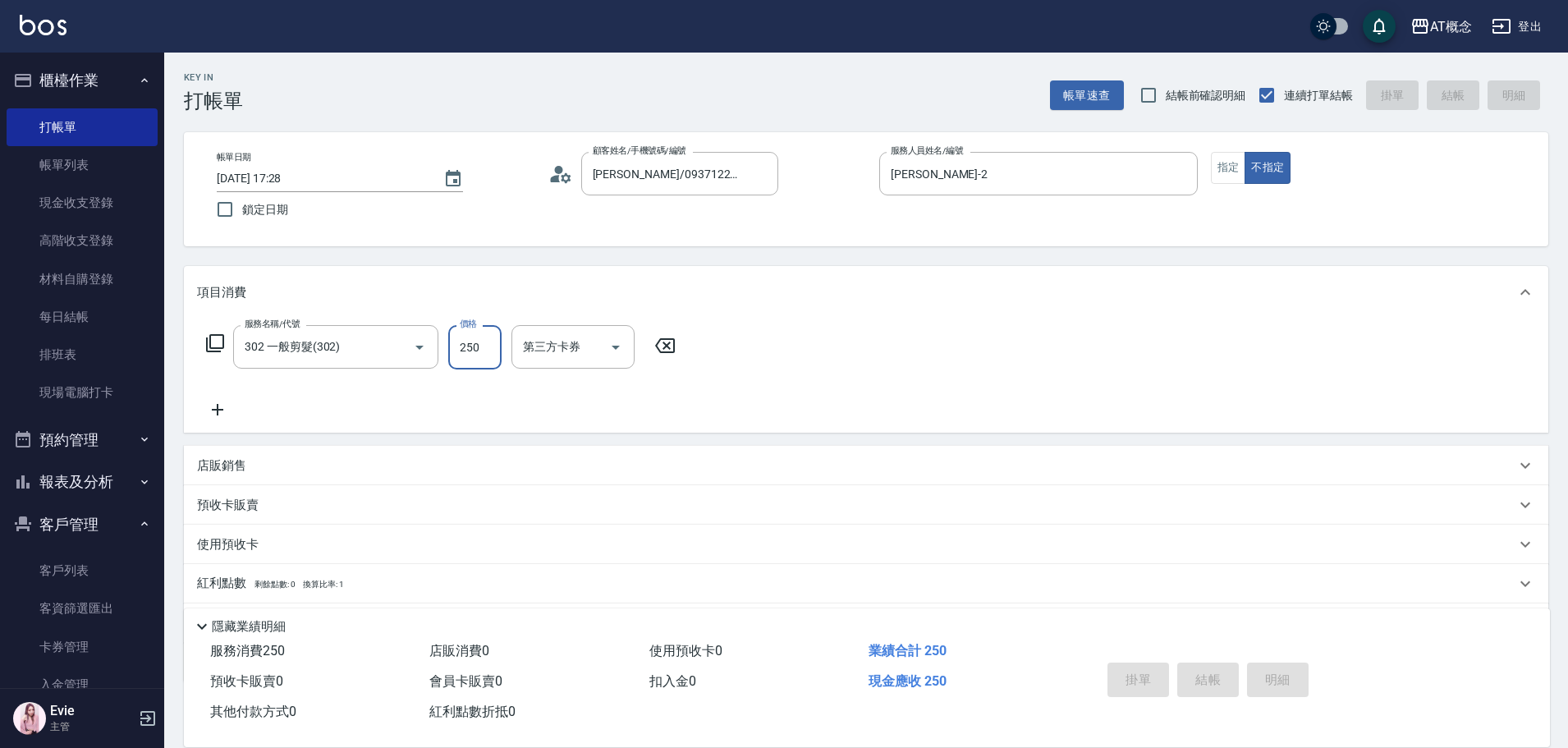
type input "2025/08/25 17:29"
type input "0"
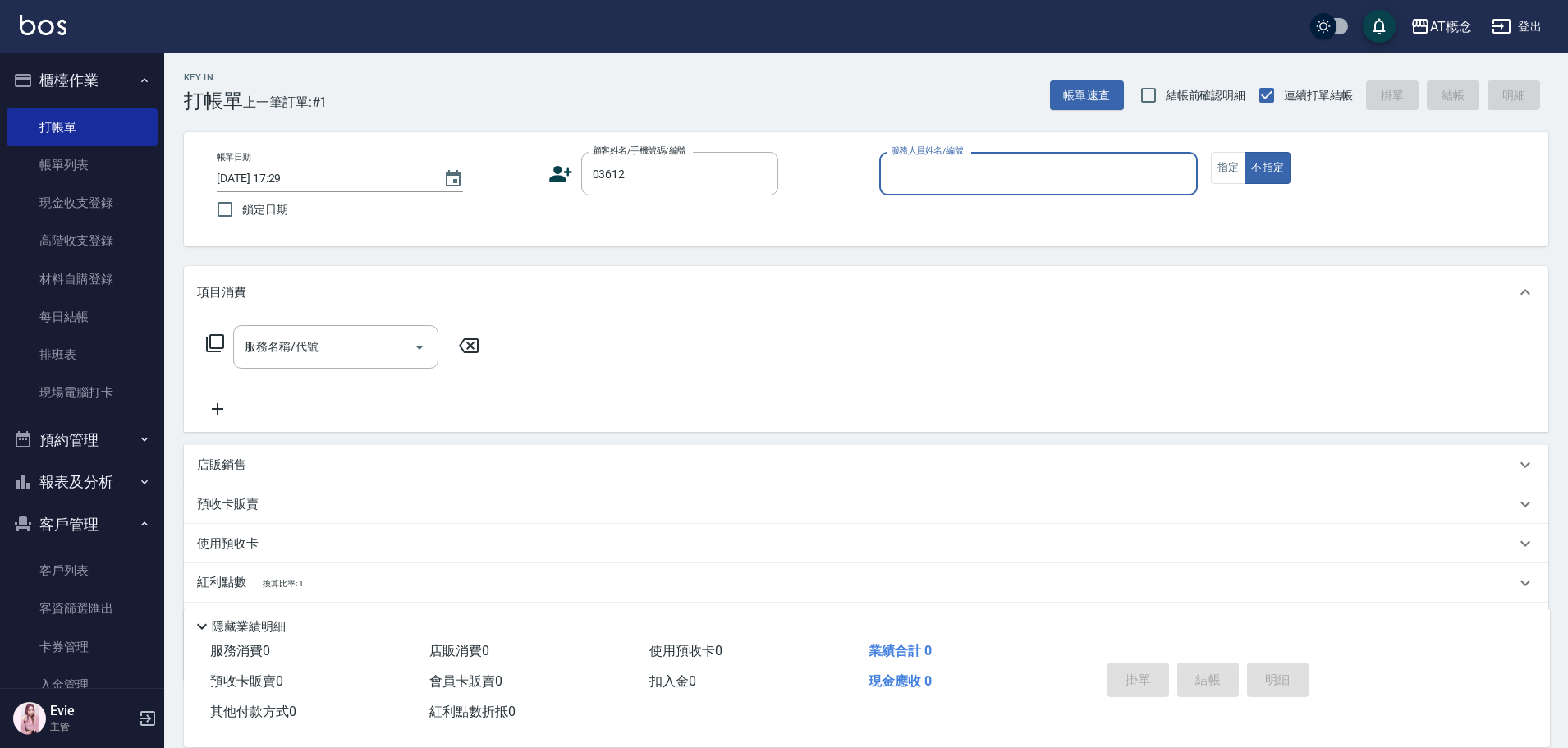
type input "[PERSON_NAME]/0989055430/03612"
type input "[PERSON_NAME]-2"
click at [1244, 152] on button "不指定" at bounding box center [1268, 168] width 46 height 32
type button "false"
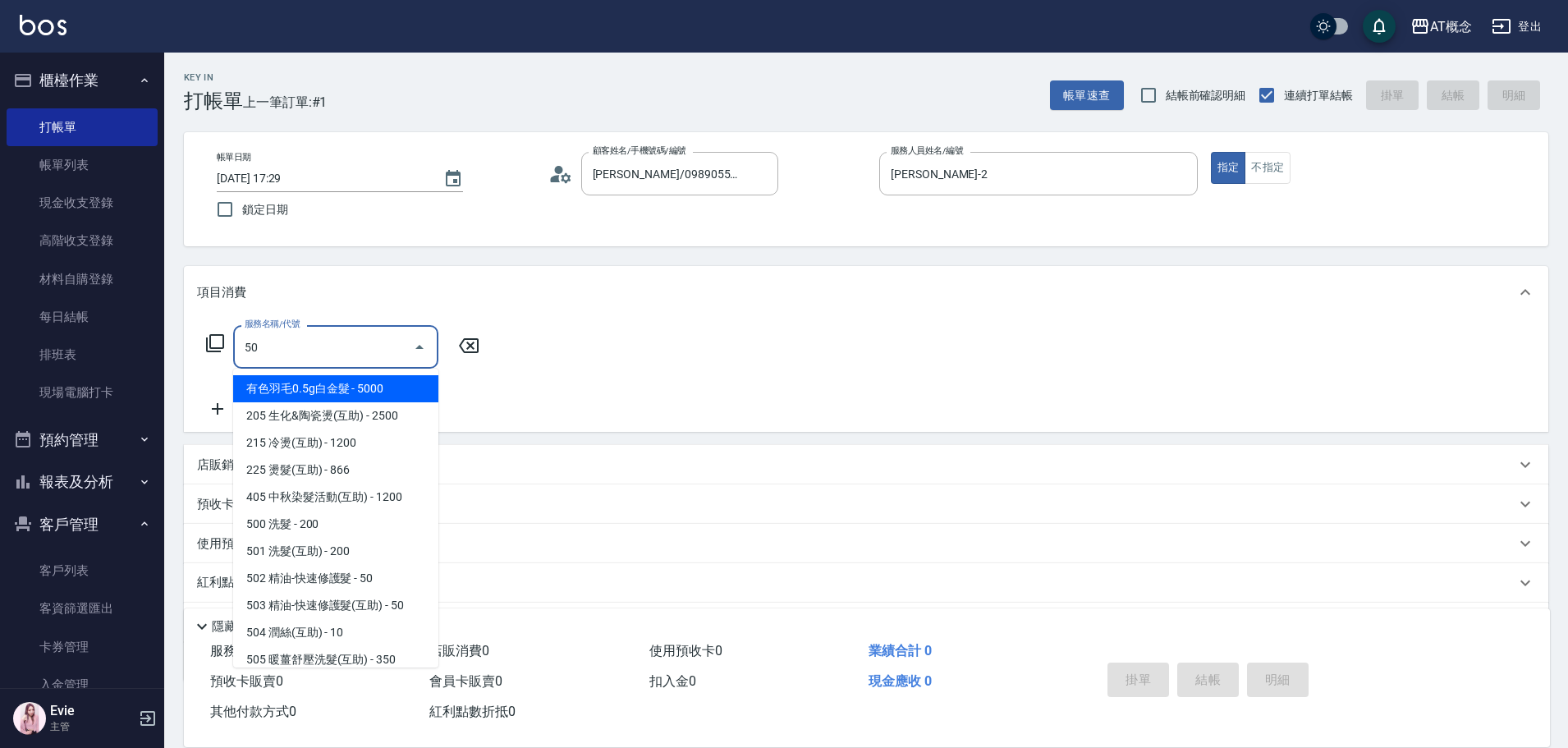
type input "500"
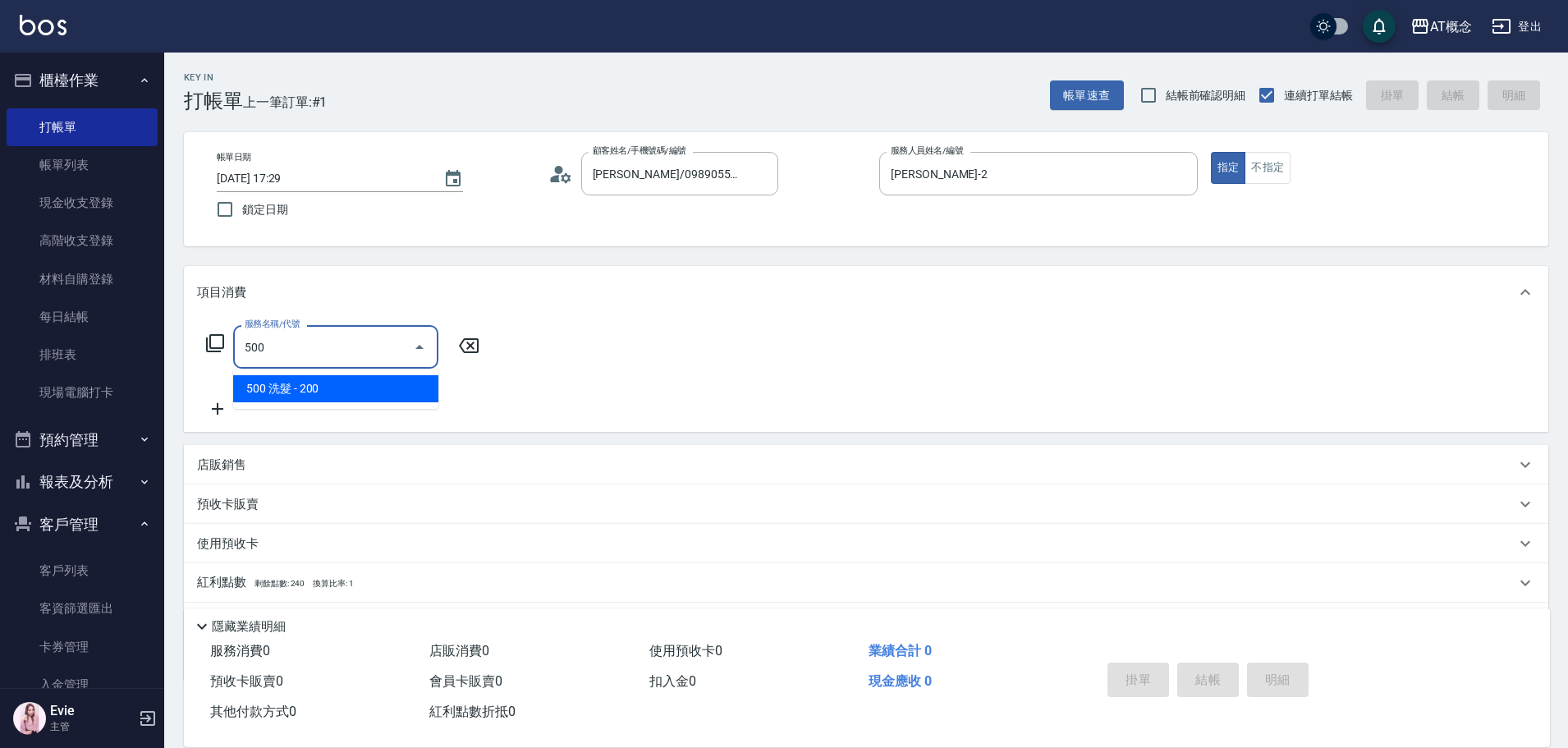
type input "20"
type input "500 洗髮(500)"
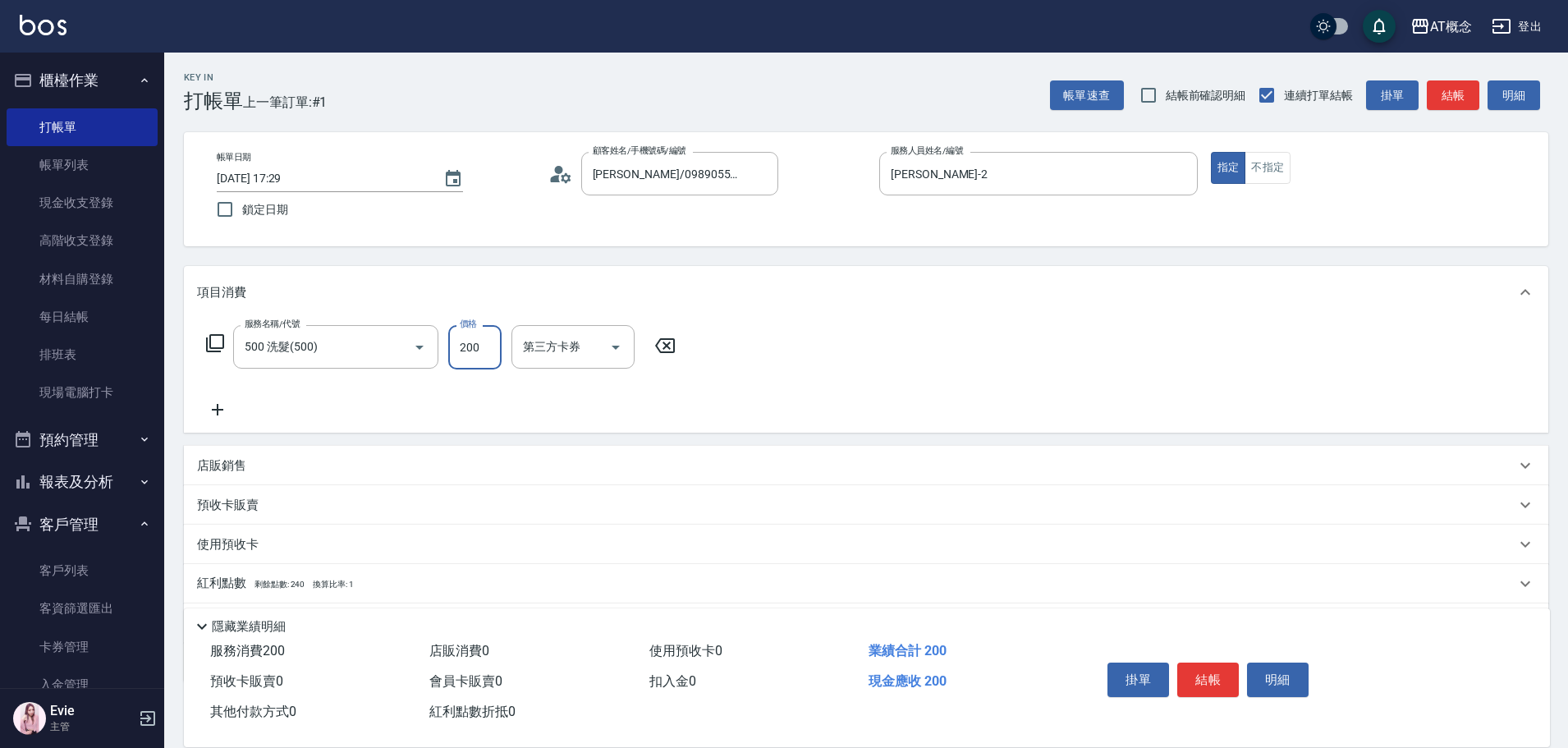
type input "0"
type input "250"
type input "20"
type input "250"
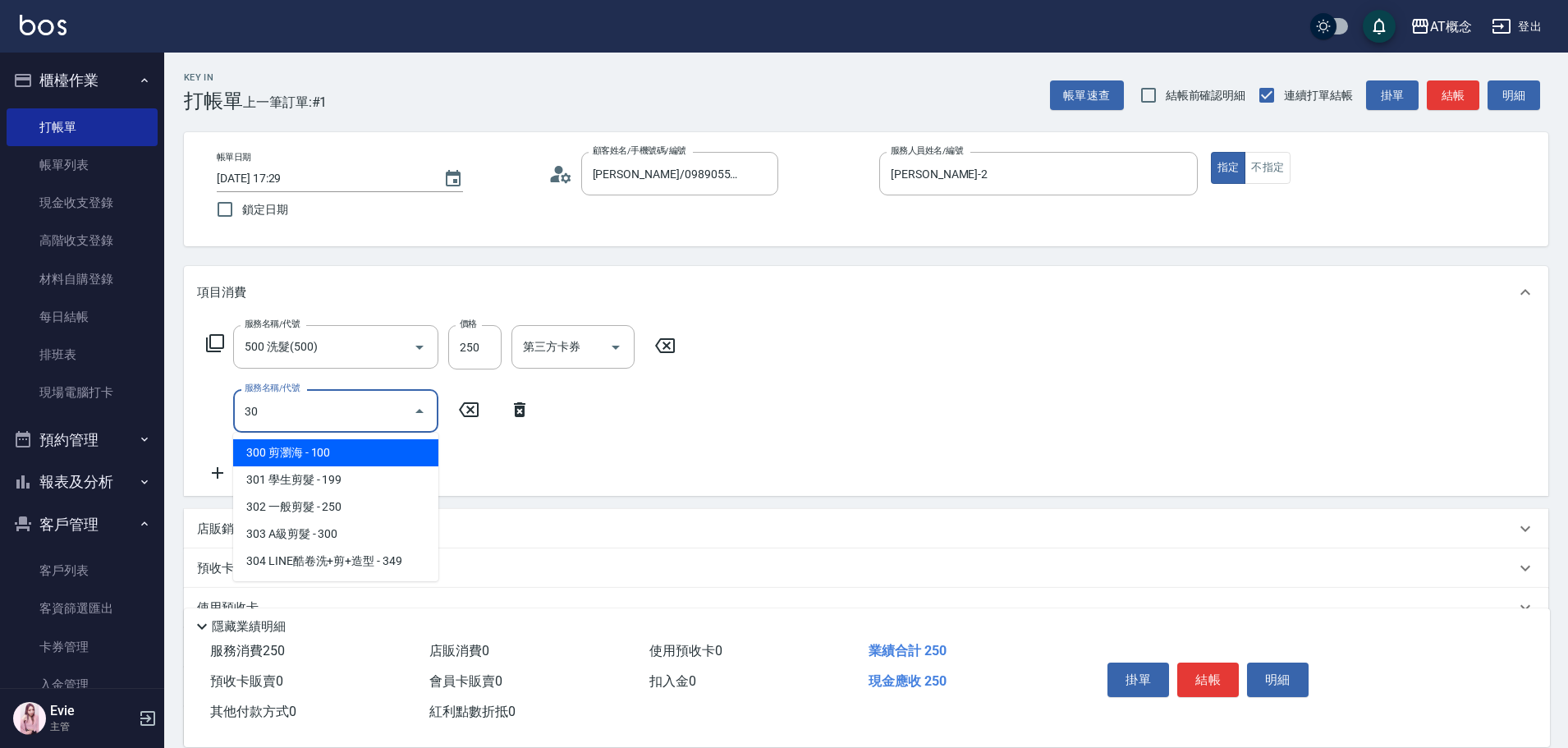
type input "302"
type input "50"
type input "302 一般剪髮(302)"
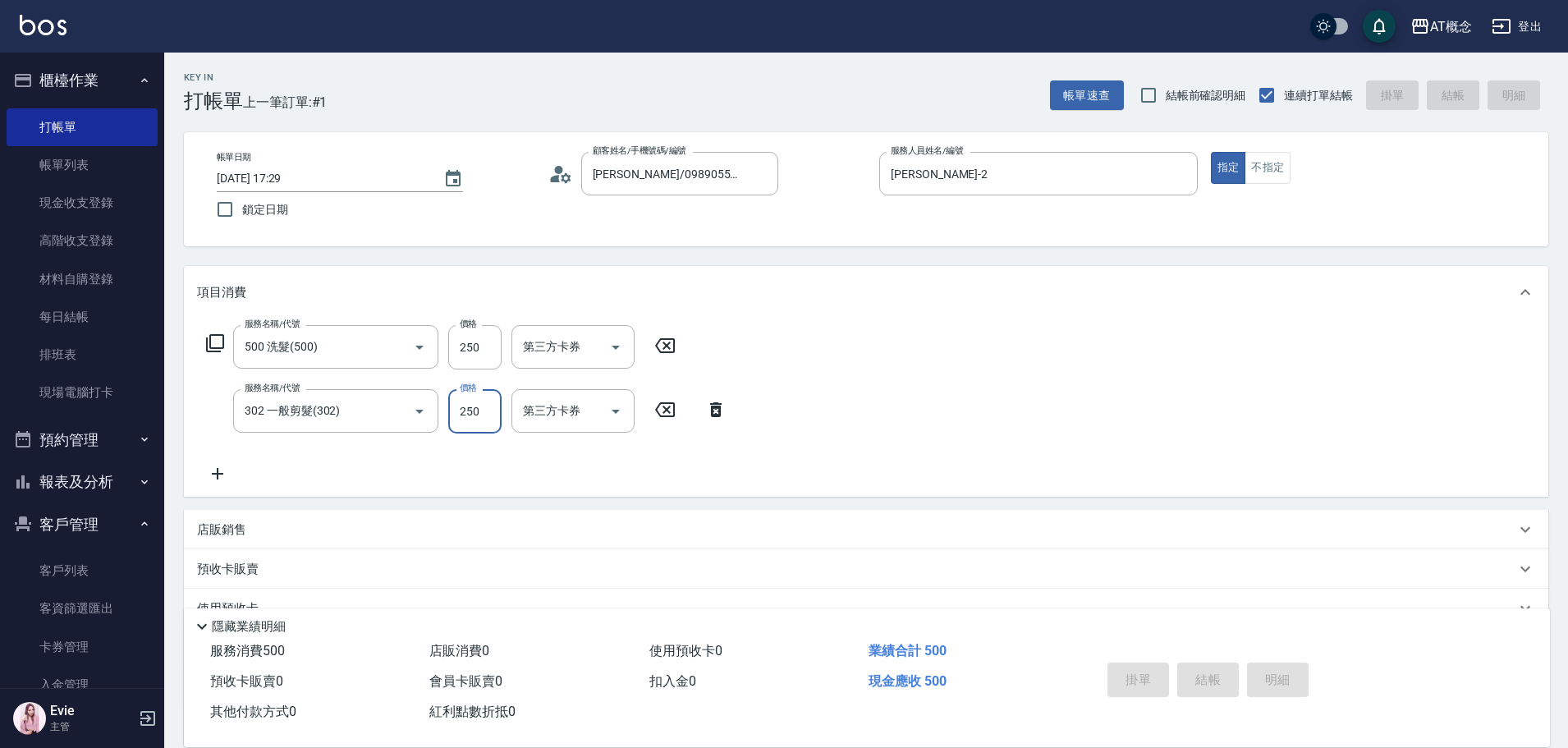
type input "0"
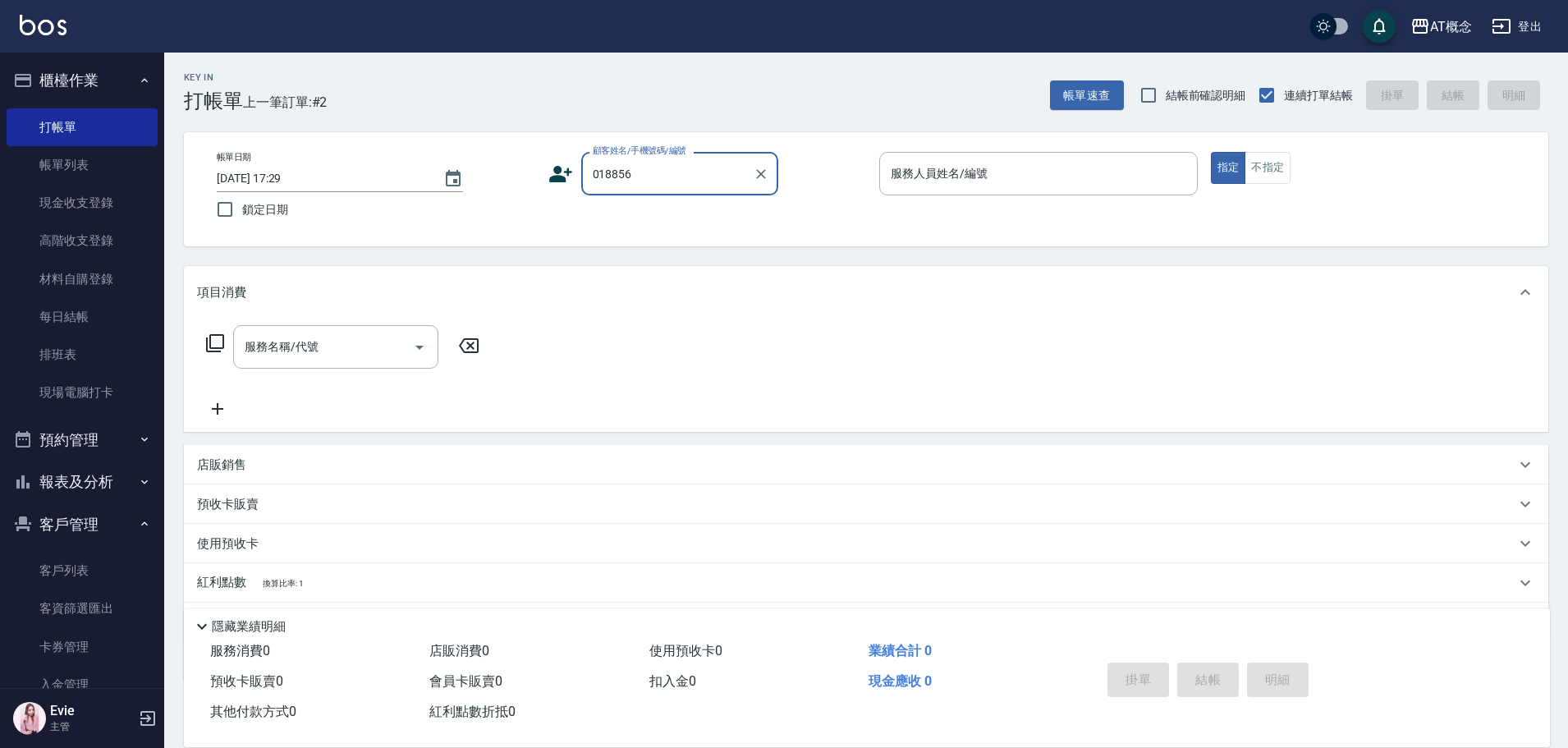
click at [686, 160] on input "018856" at bounding box center [667, 174] width 158 height 29
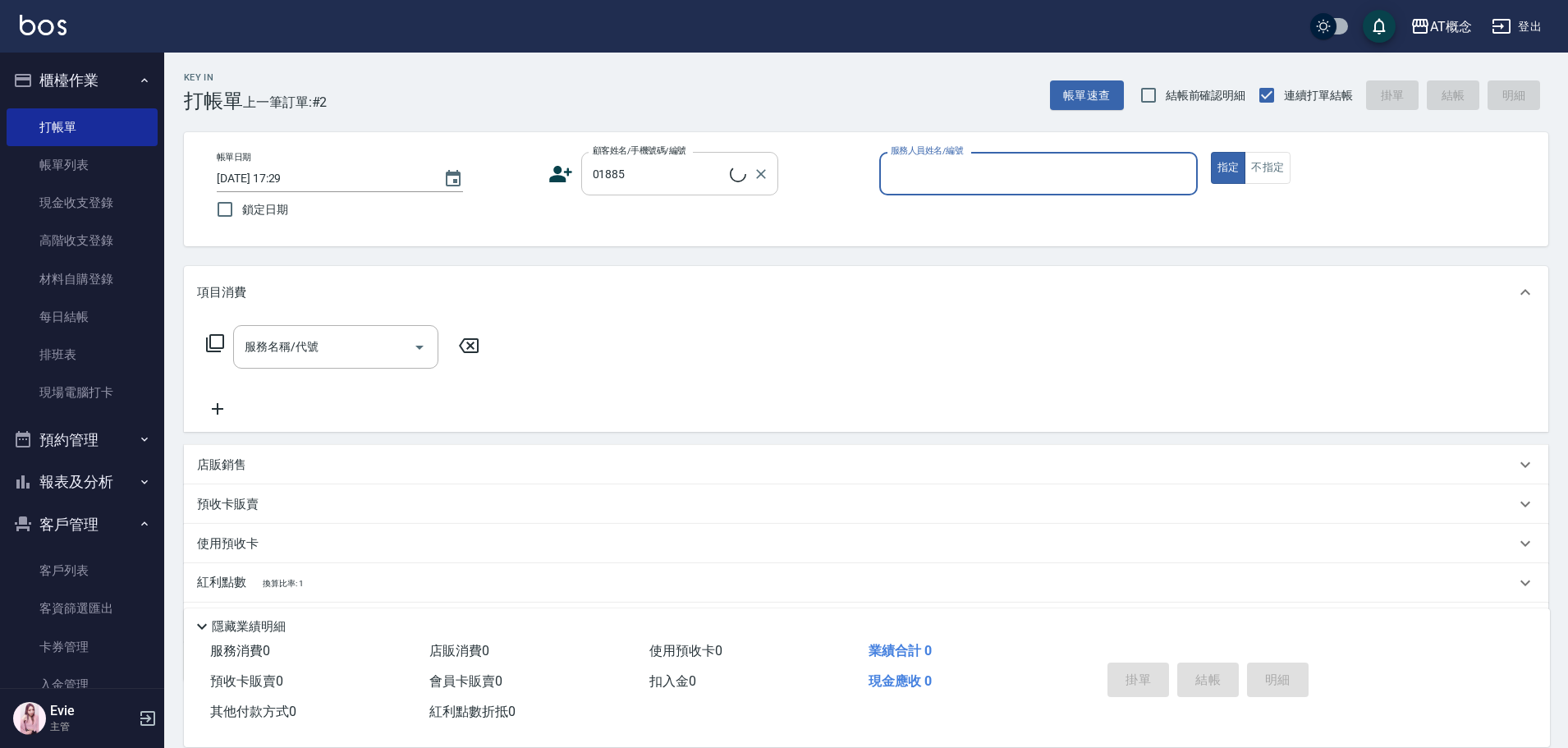
type input "鄔佳諺/佳諺/01885"
type input "Anson-3"
click at [1211, 152] on button "指定" at bounding box center [1228, 168] width 36 height 32
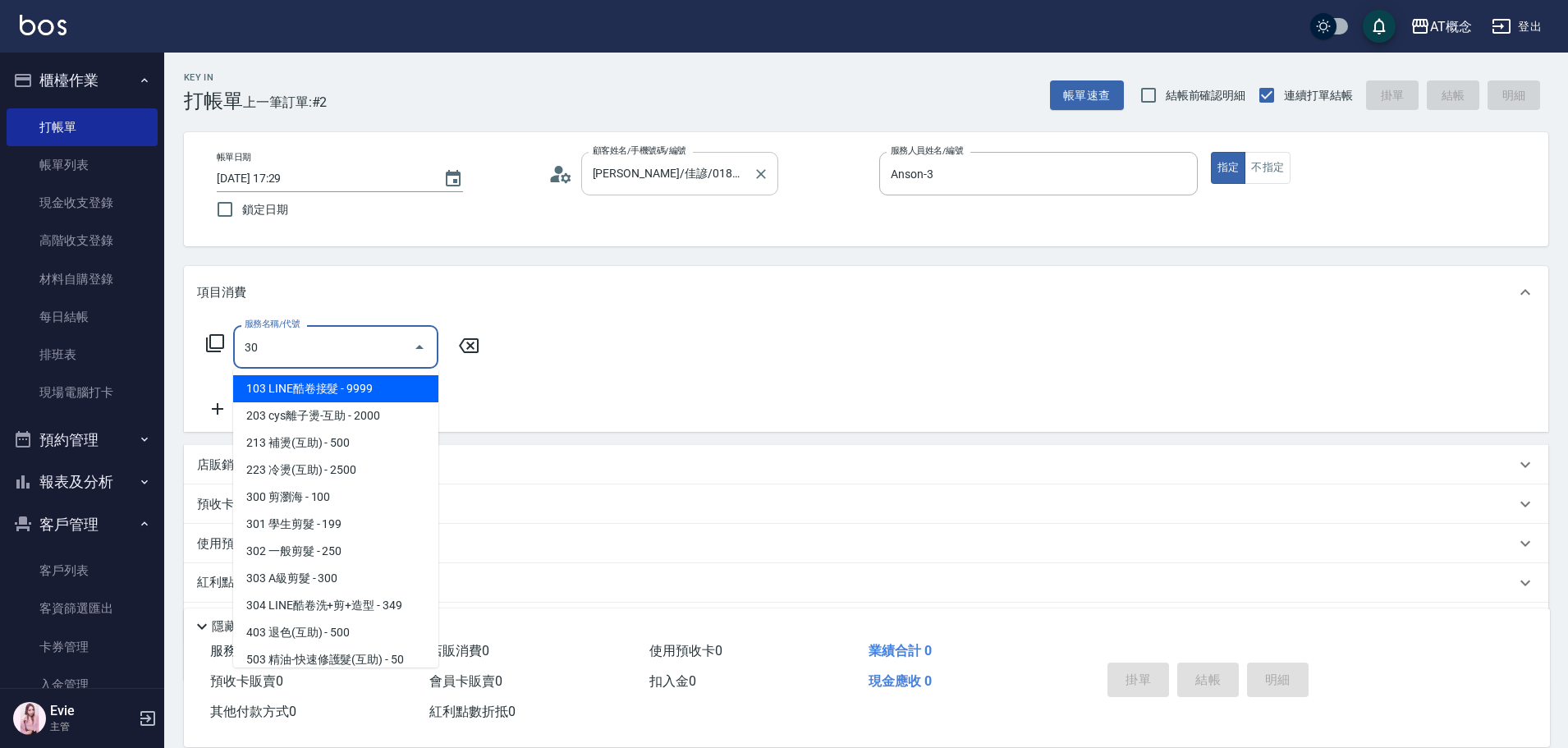
type input "303"
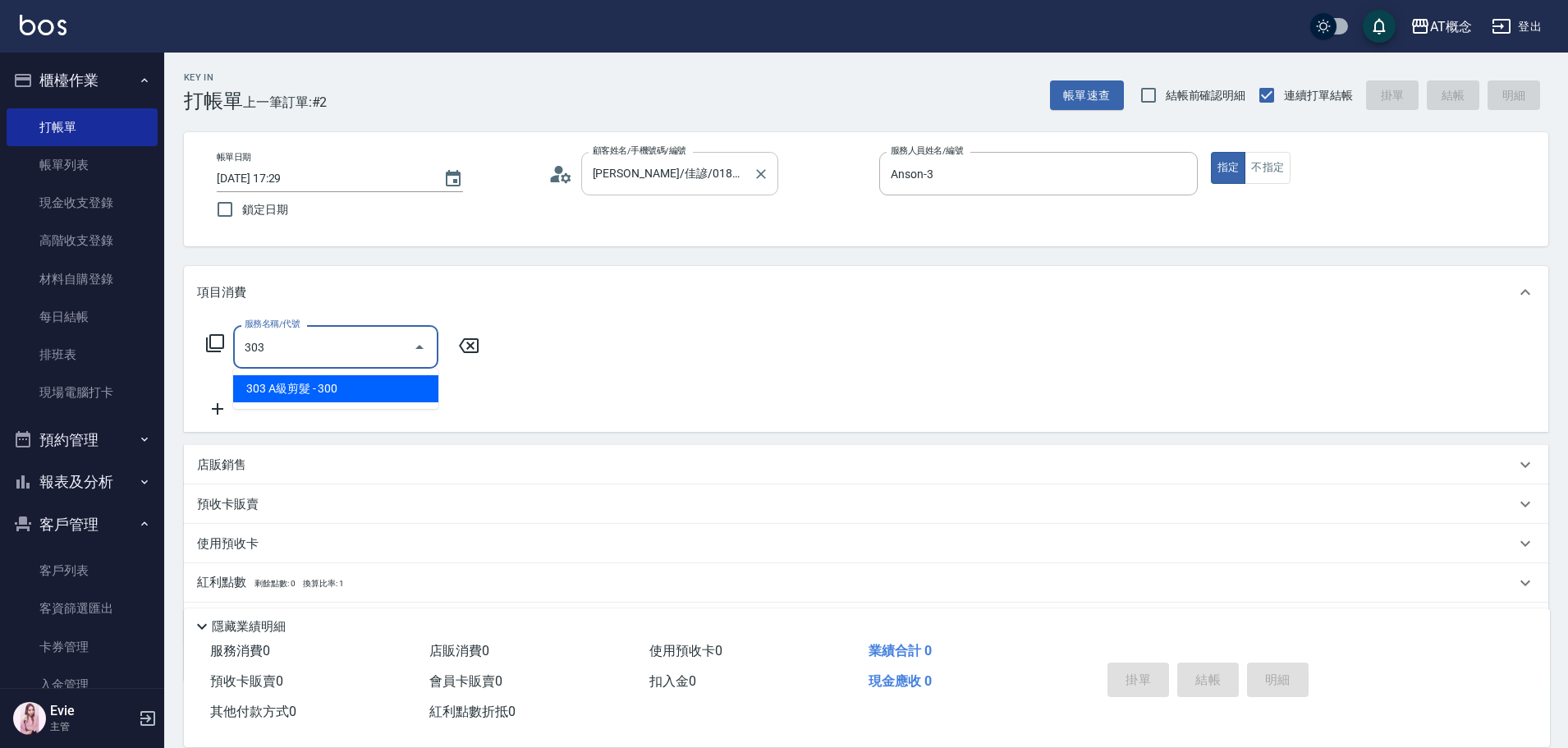
type input "30"
type input "303 A級剪髮(303)"
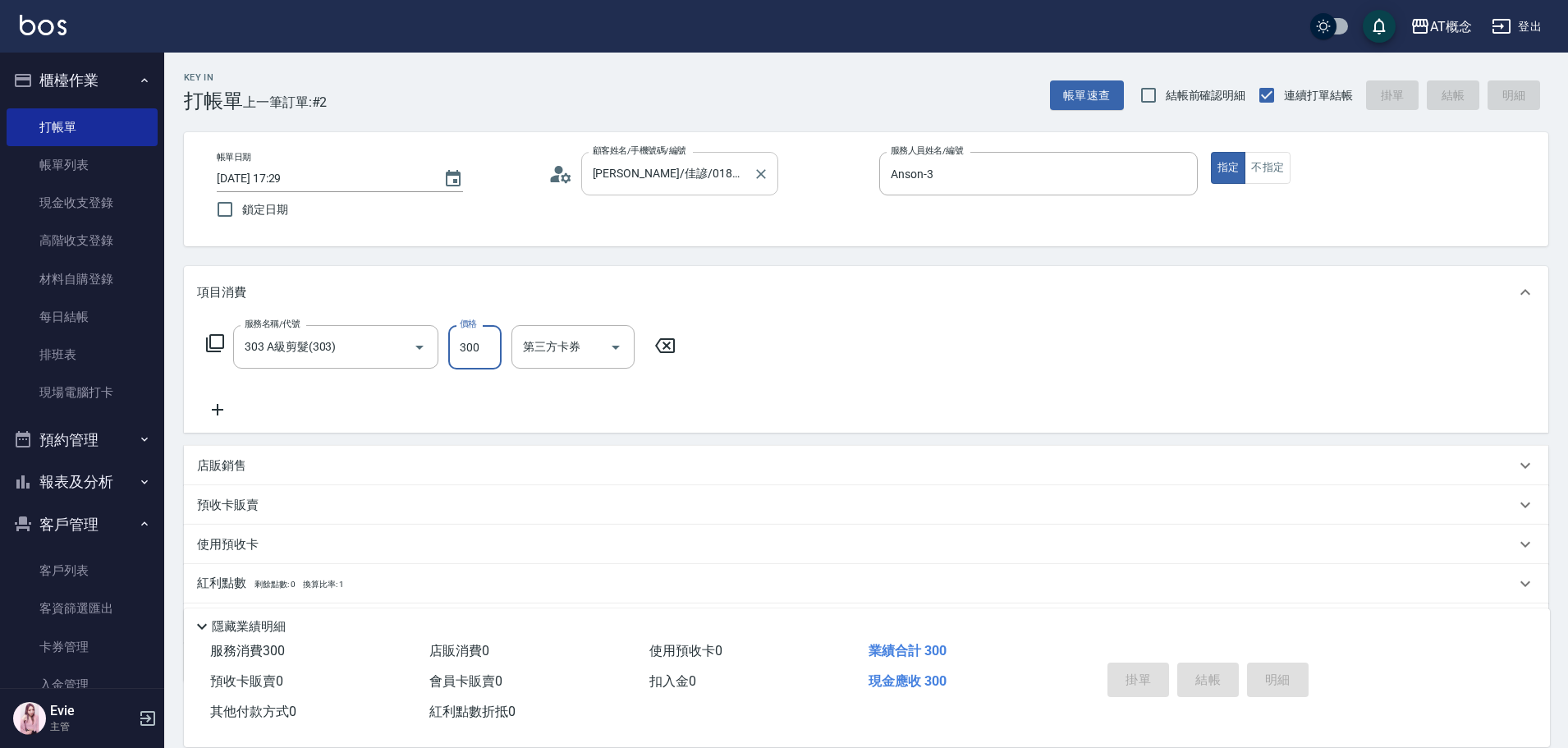
type input "2025/08/25 17:30"
type input "0"
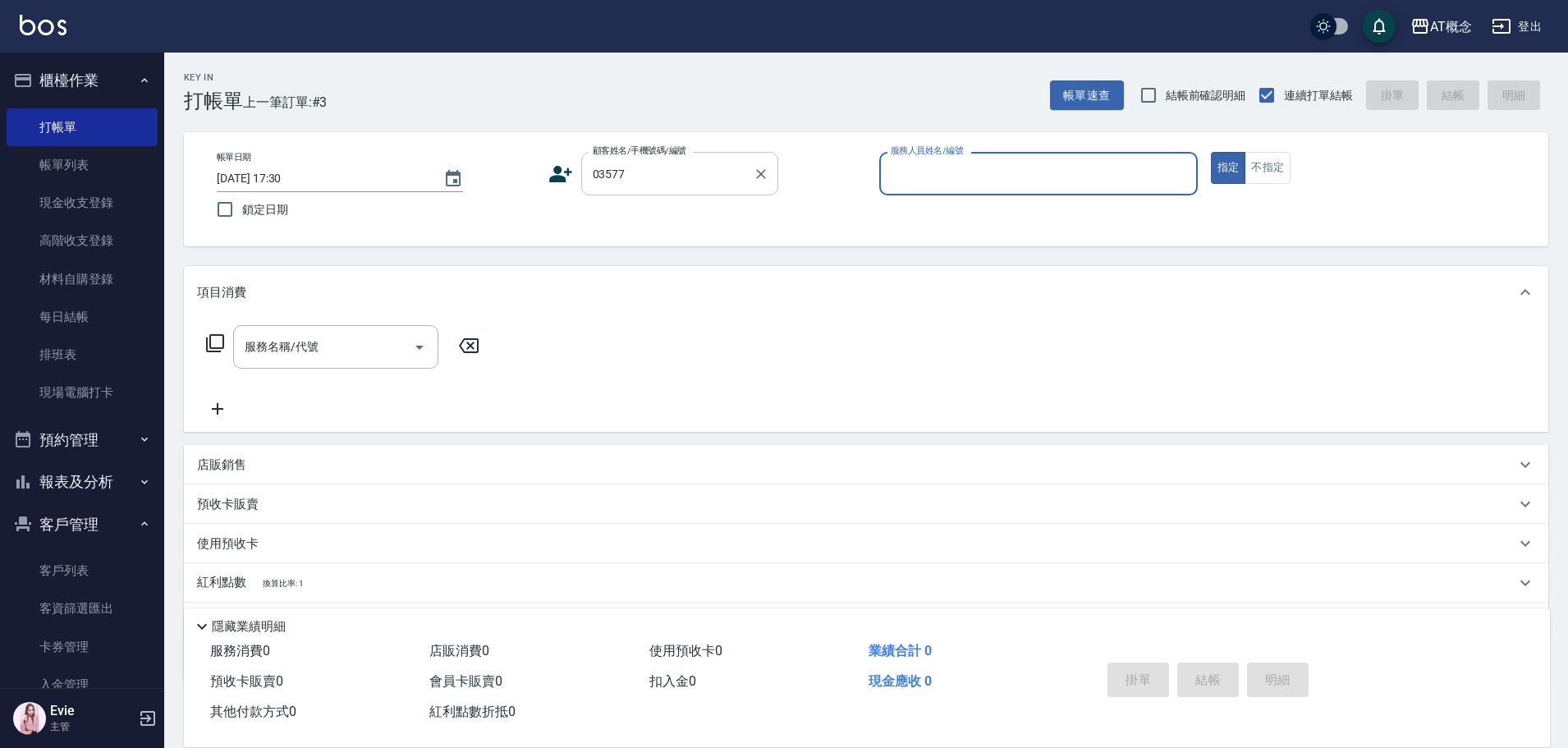
type input "[PERSON_NAME]/0905700876/03577"
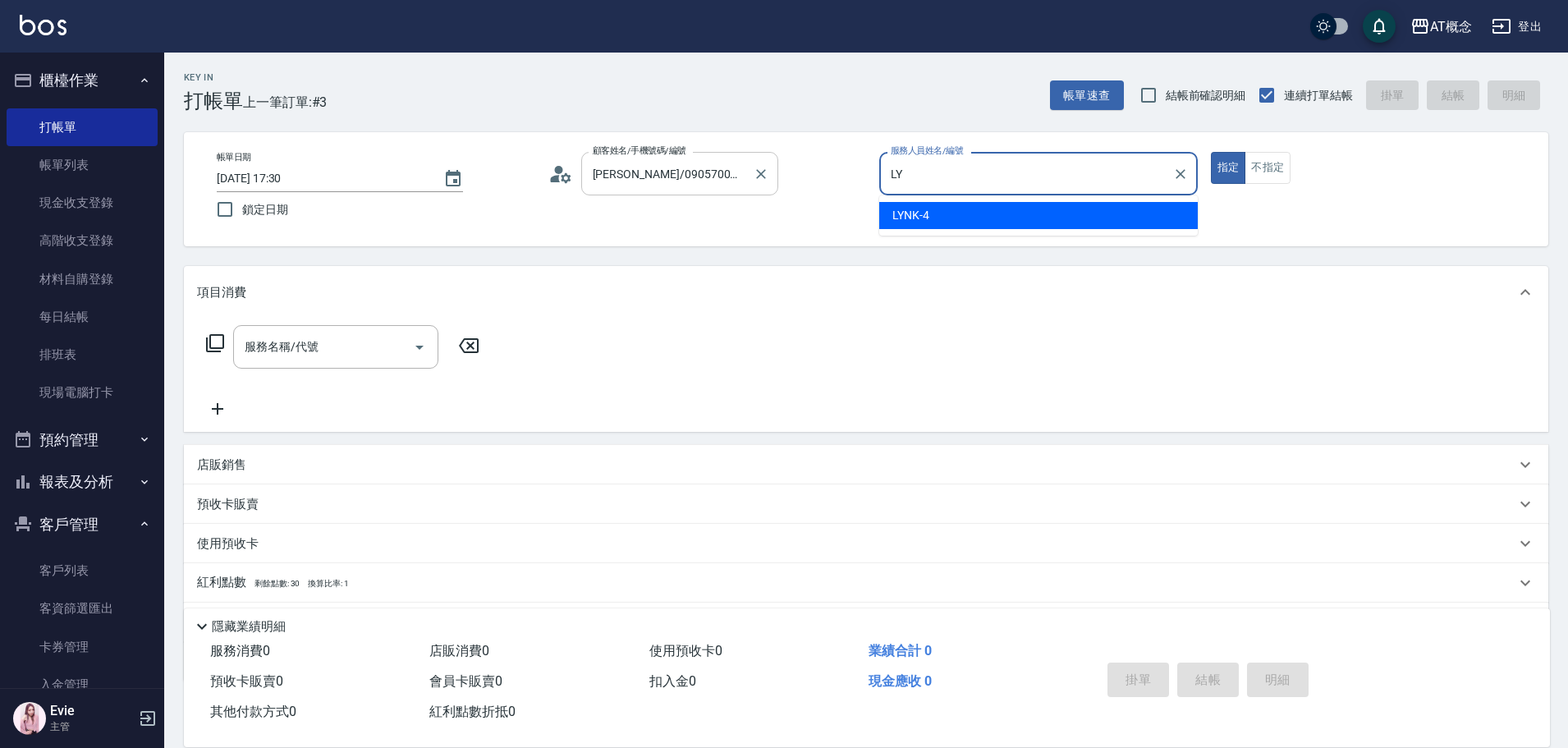
type input "L"
type input "Anson-3"
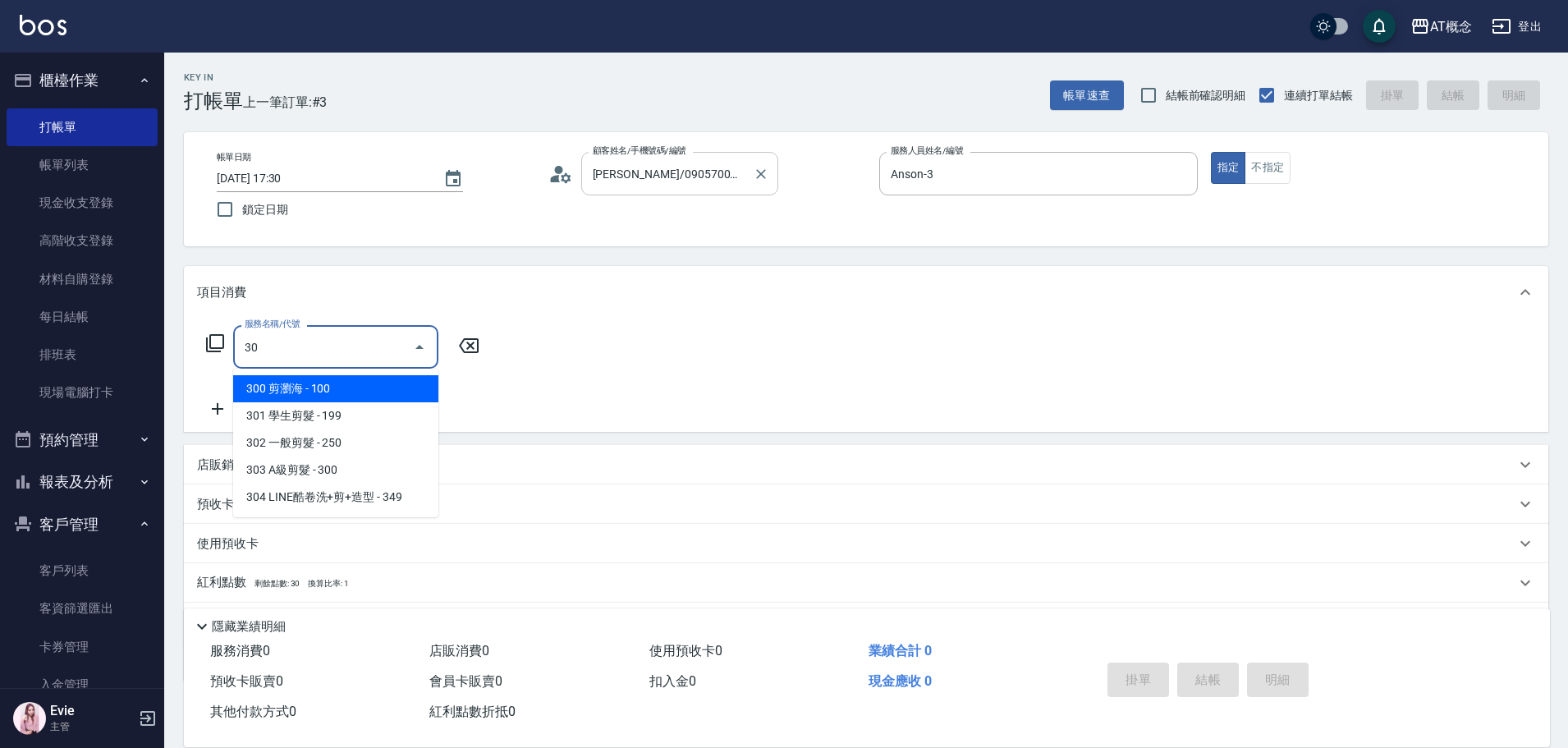
type input "303"
type input "30"
type input "303 A級剪髮(303)"
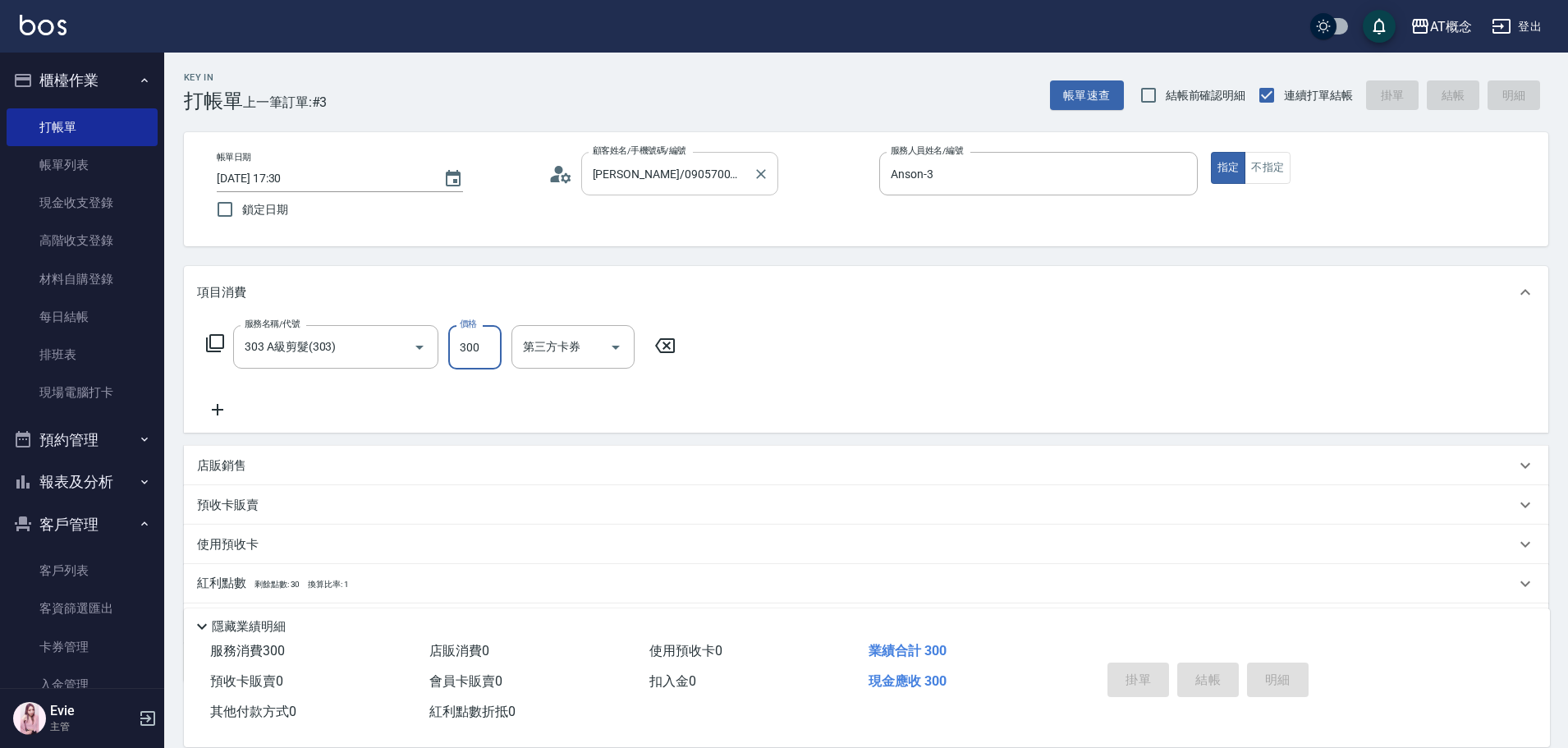
type input "0"
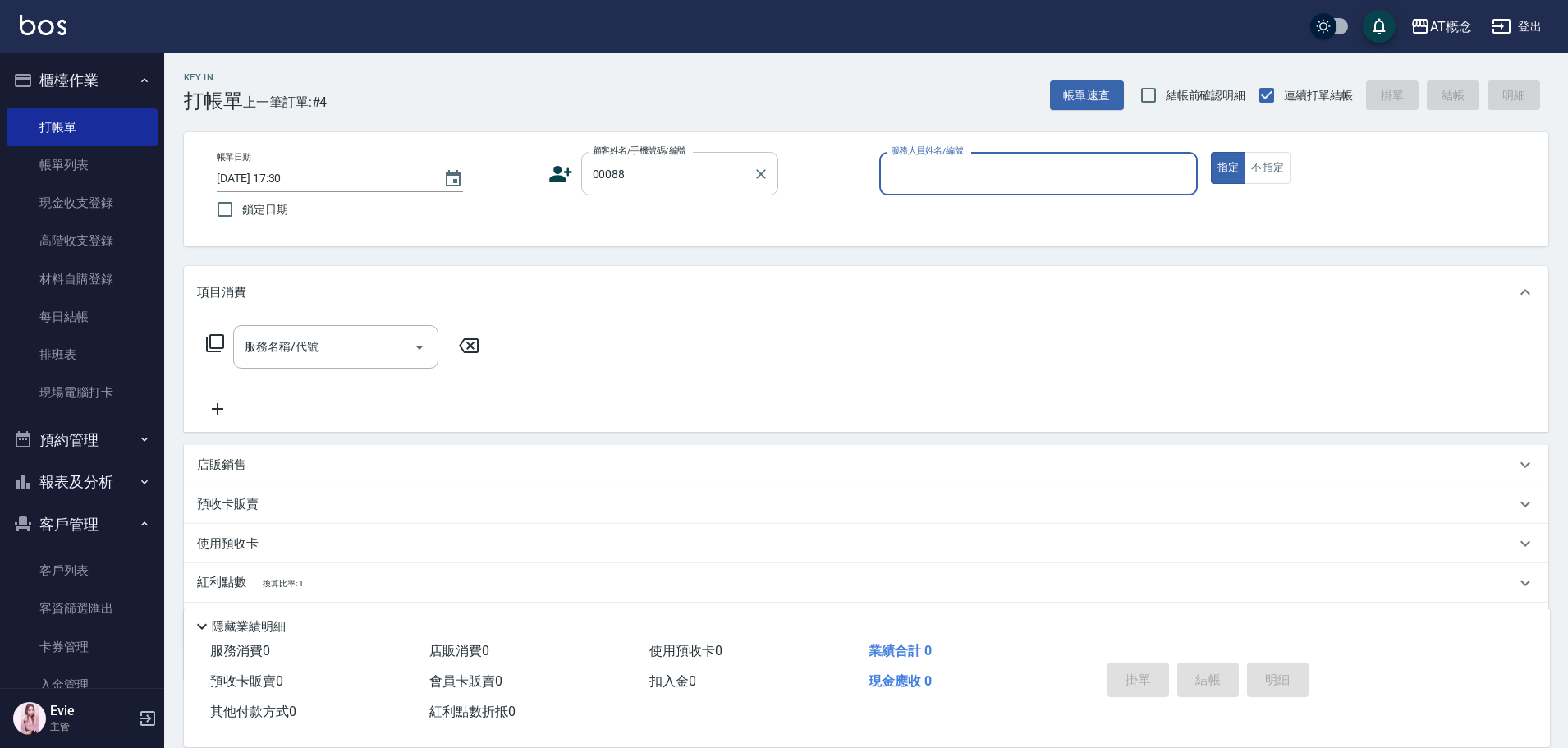
type input "楊雅晴/0976320787/00088"
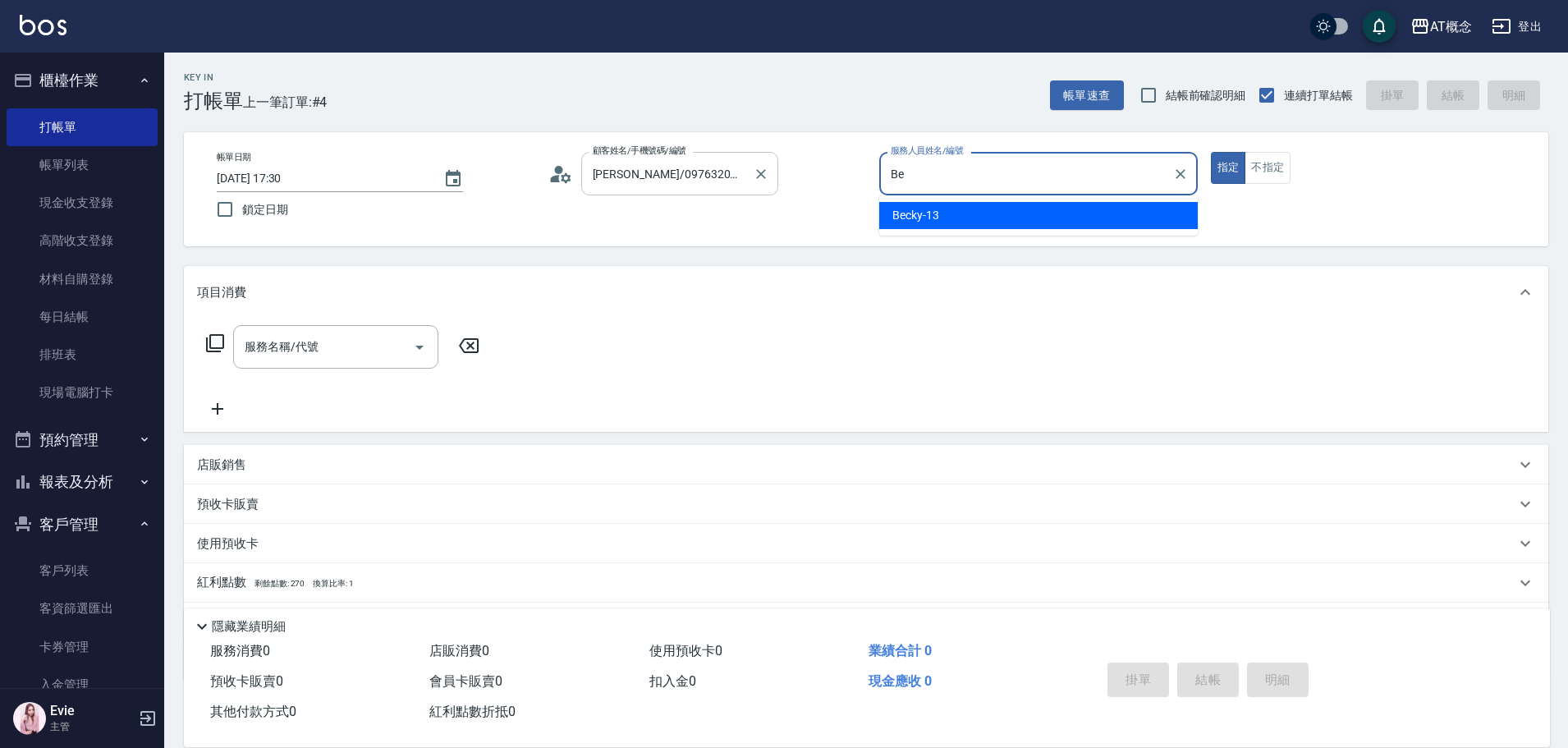
type input "B"
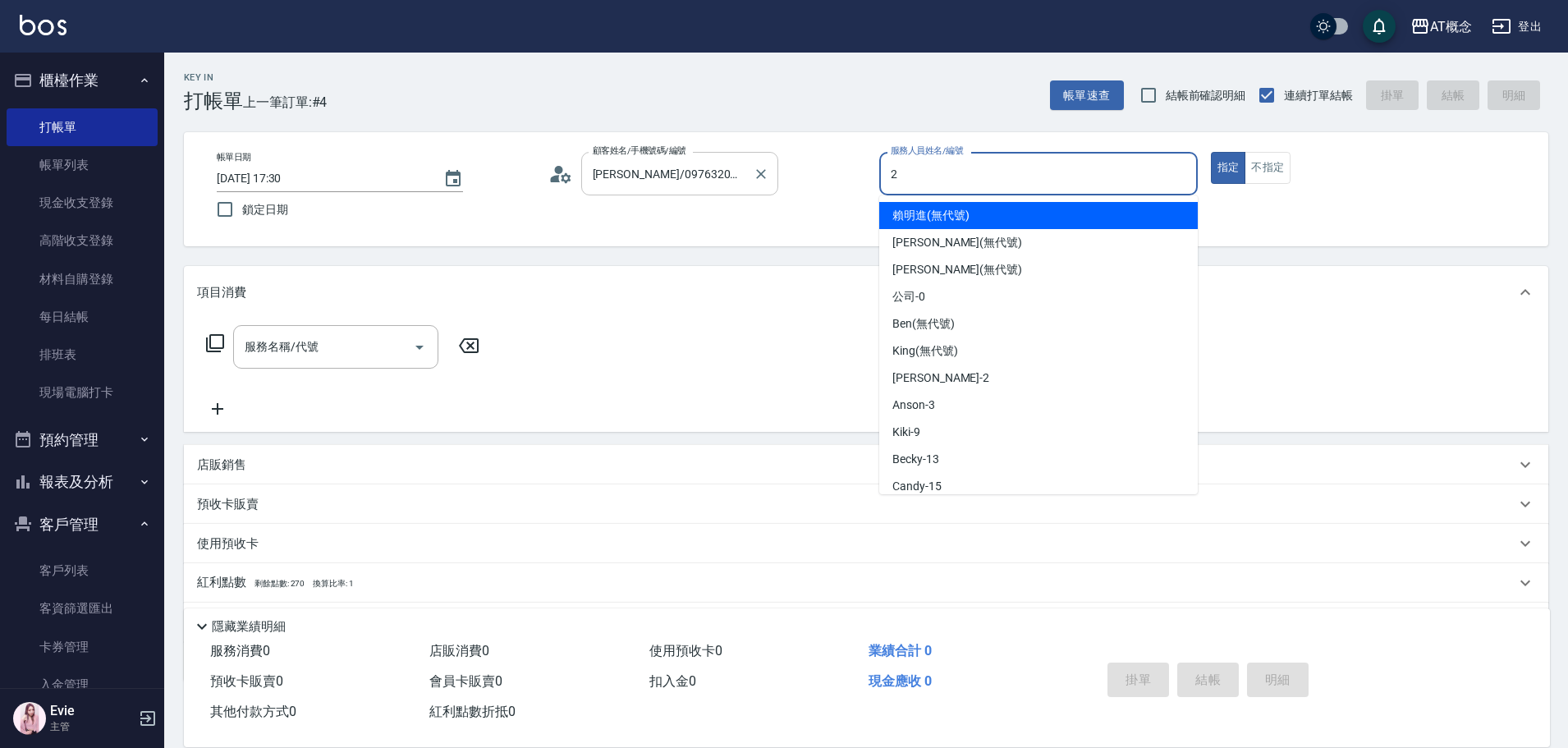
type input "[PERSON_NAME]-2"
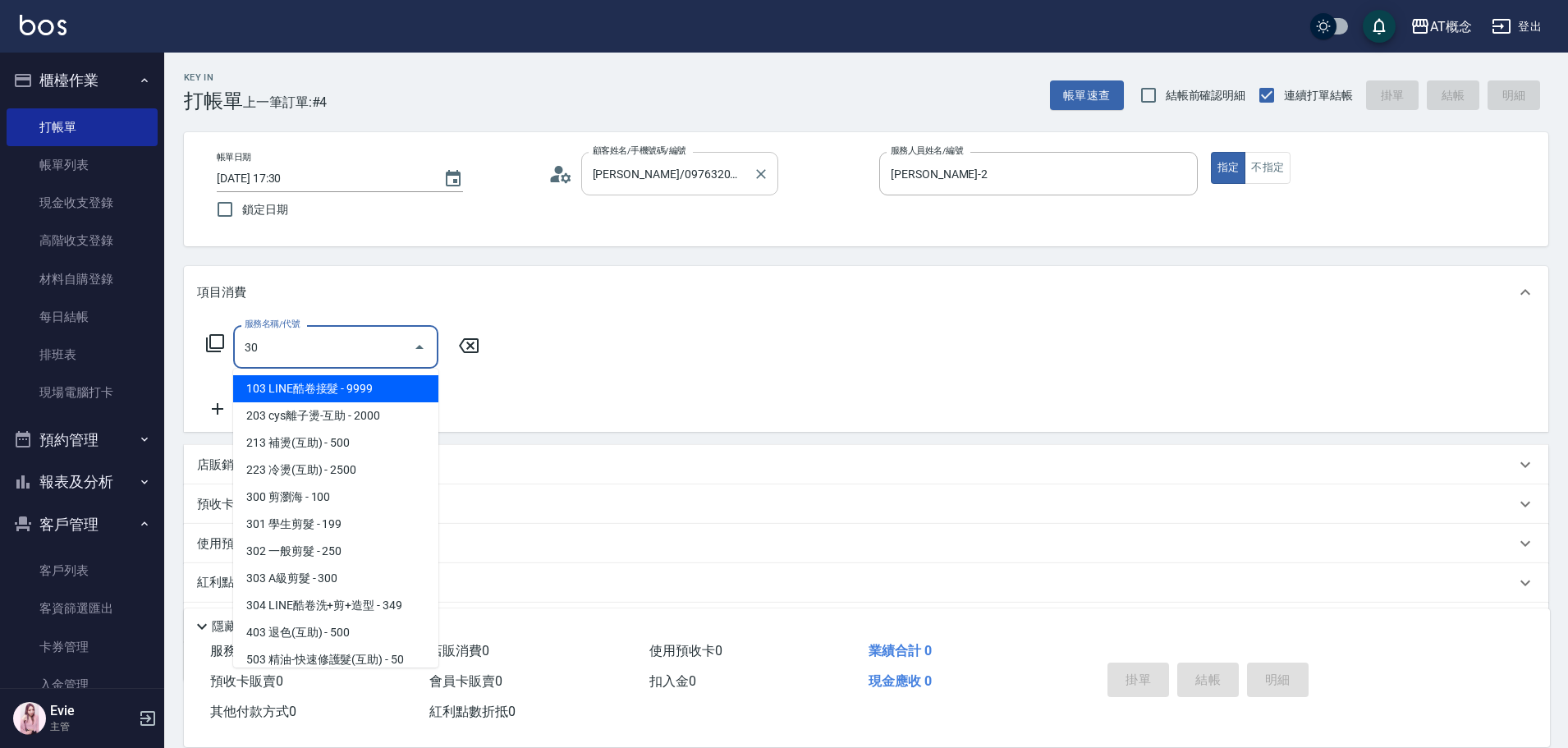
type input "300"
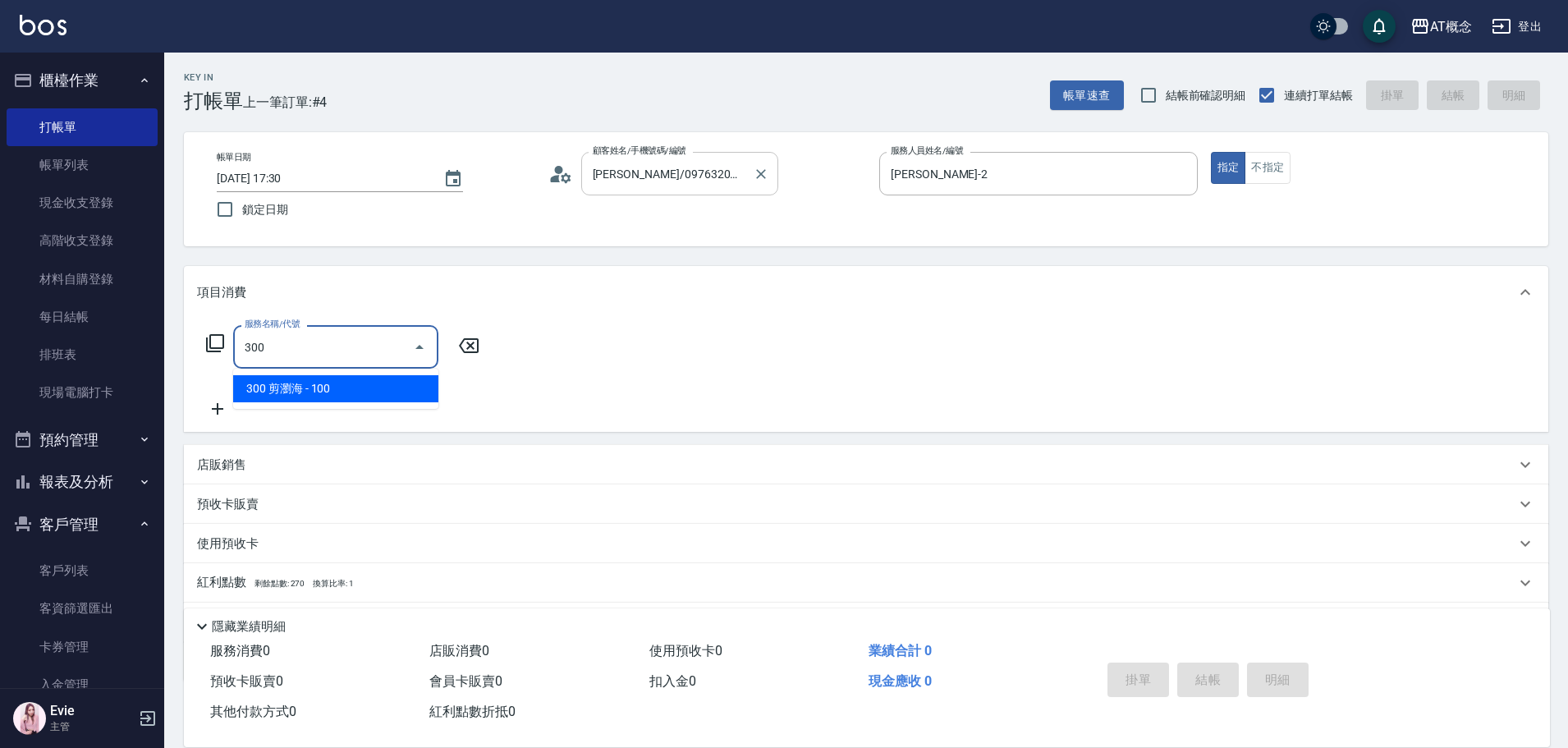
type input "10"
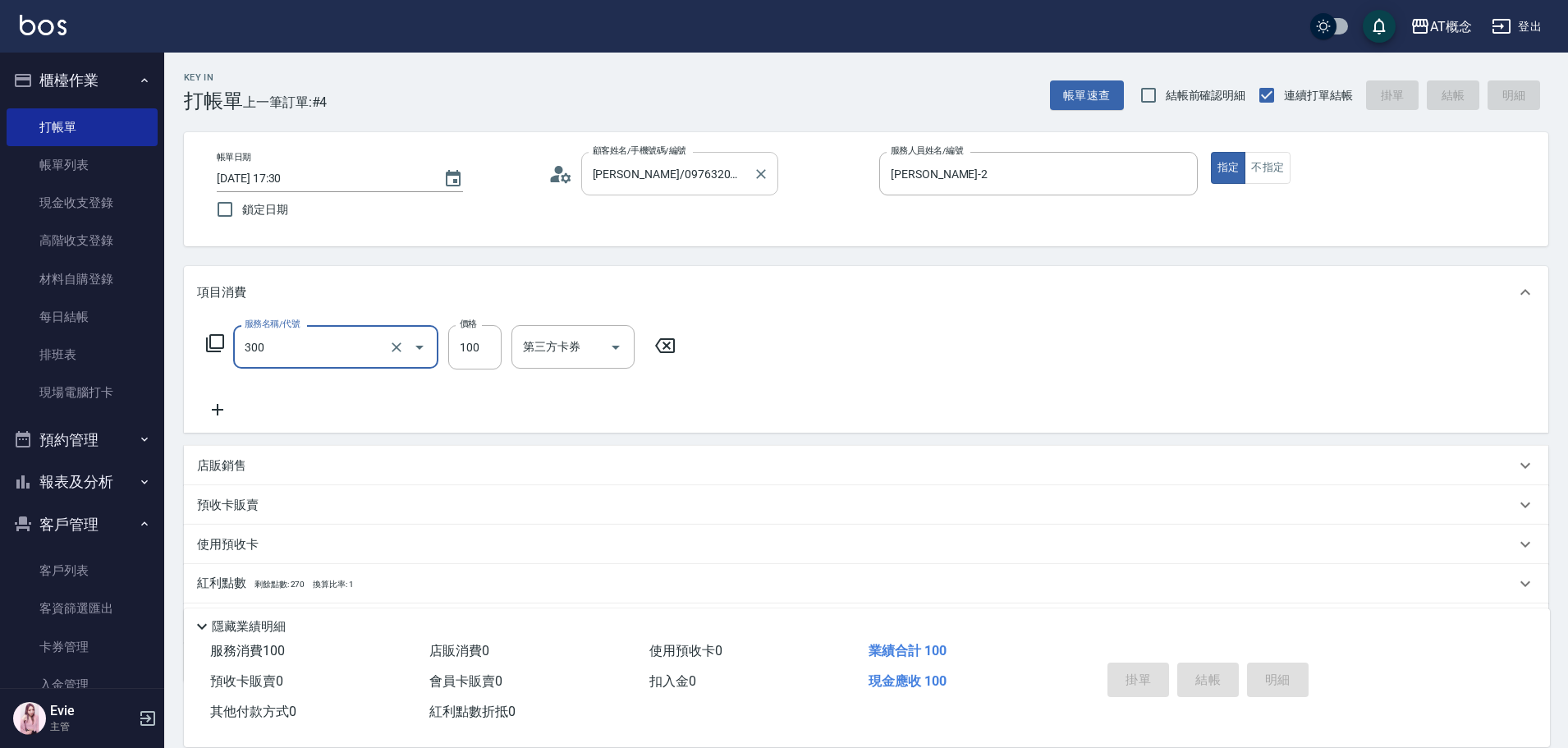
type input "300"
type input "0"
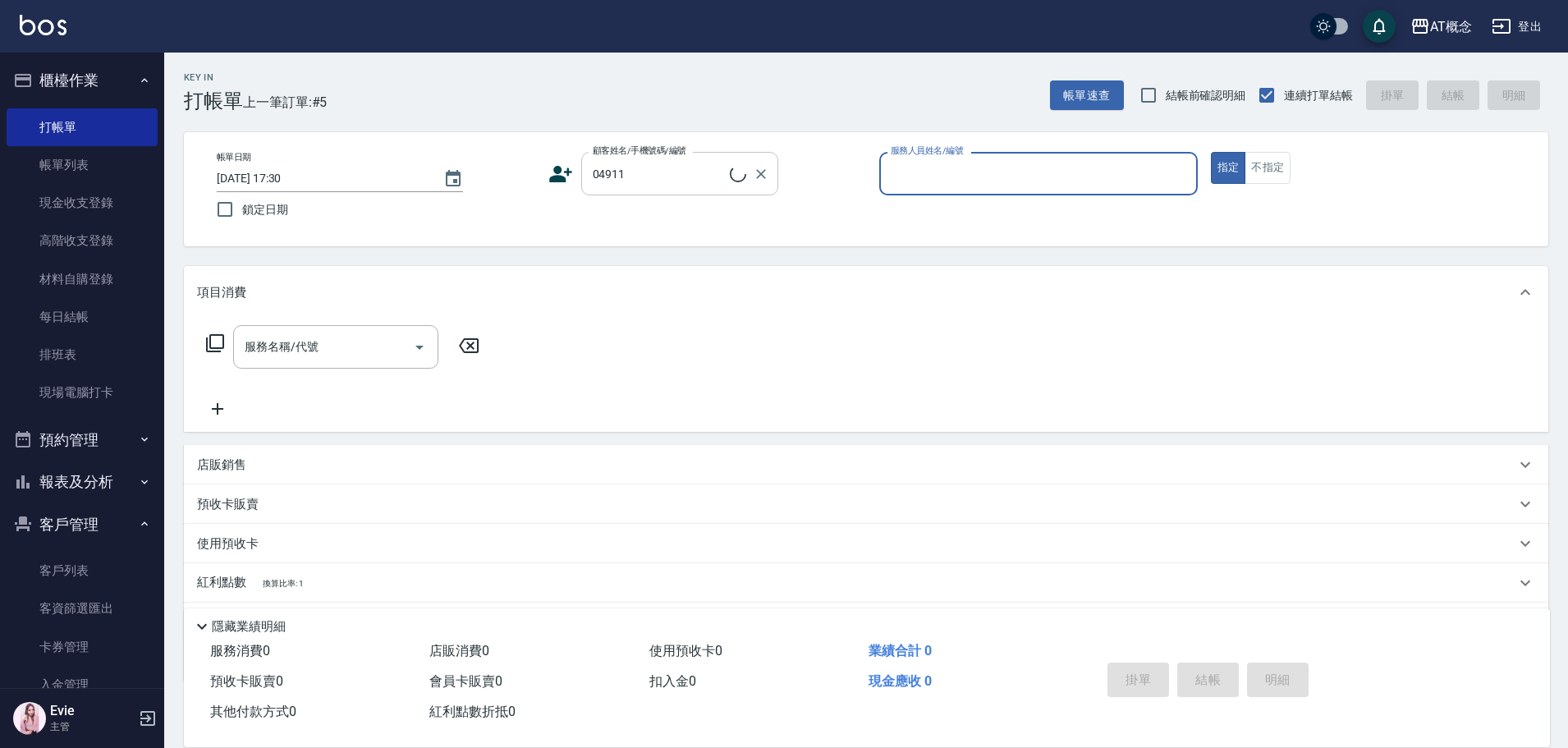
type input "陳樹元/0930325779/04911"
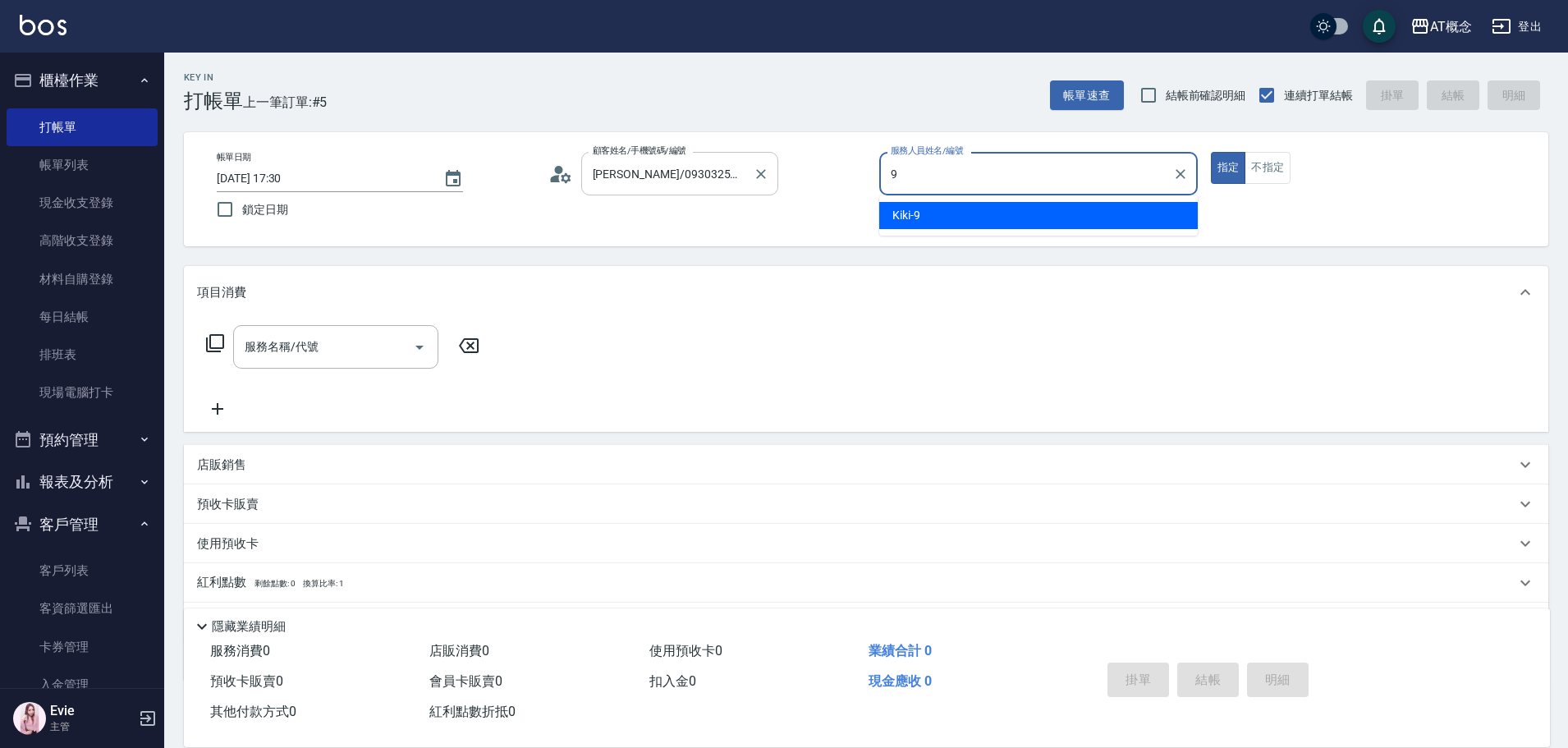
type input "Kiki-9"
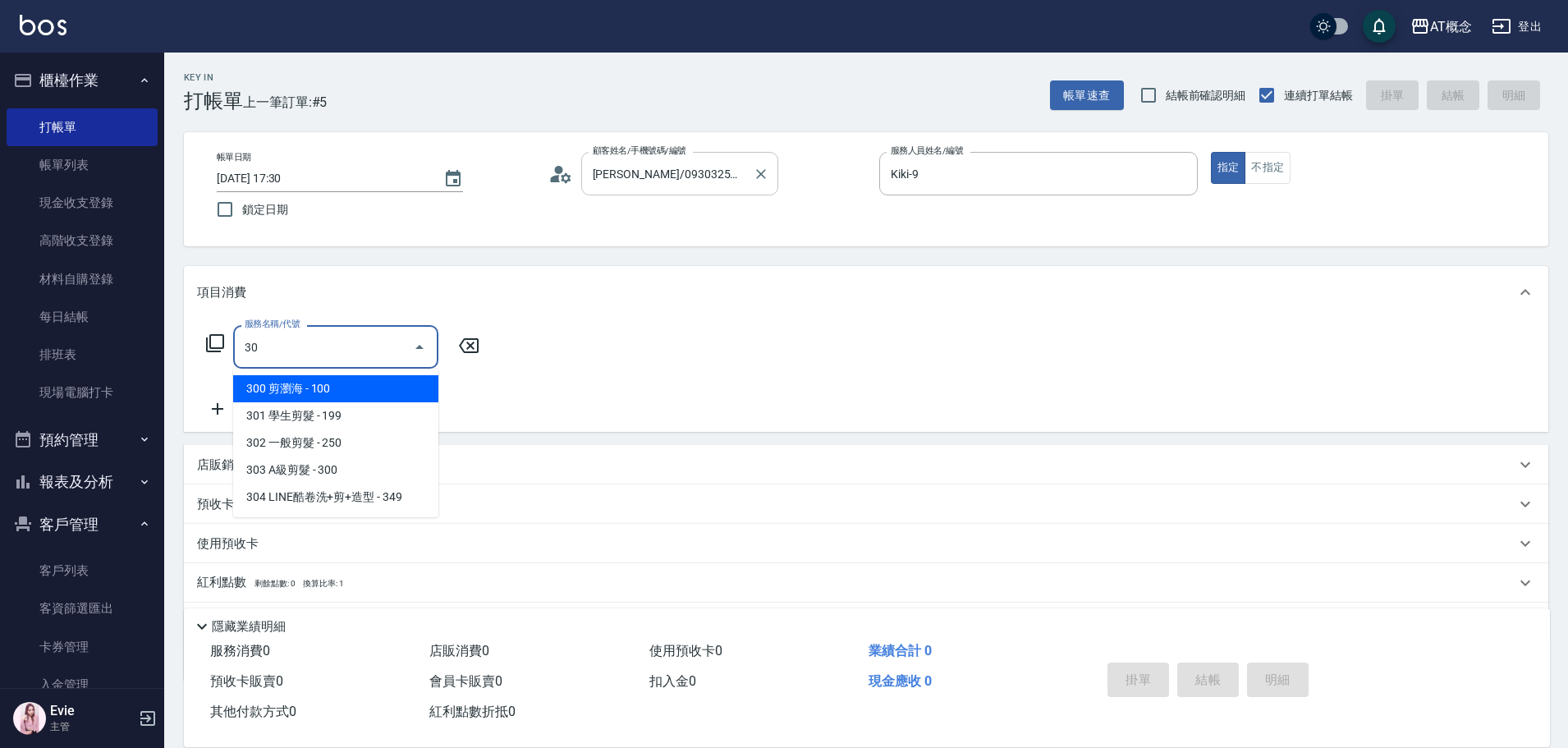
type input "303"
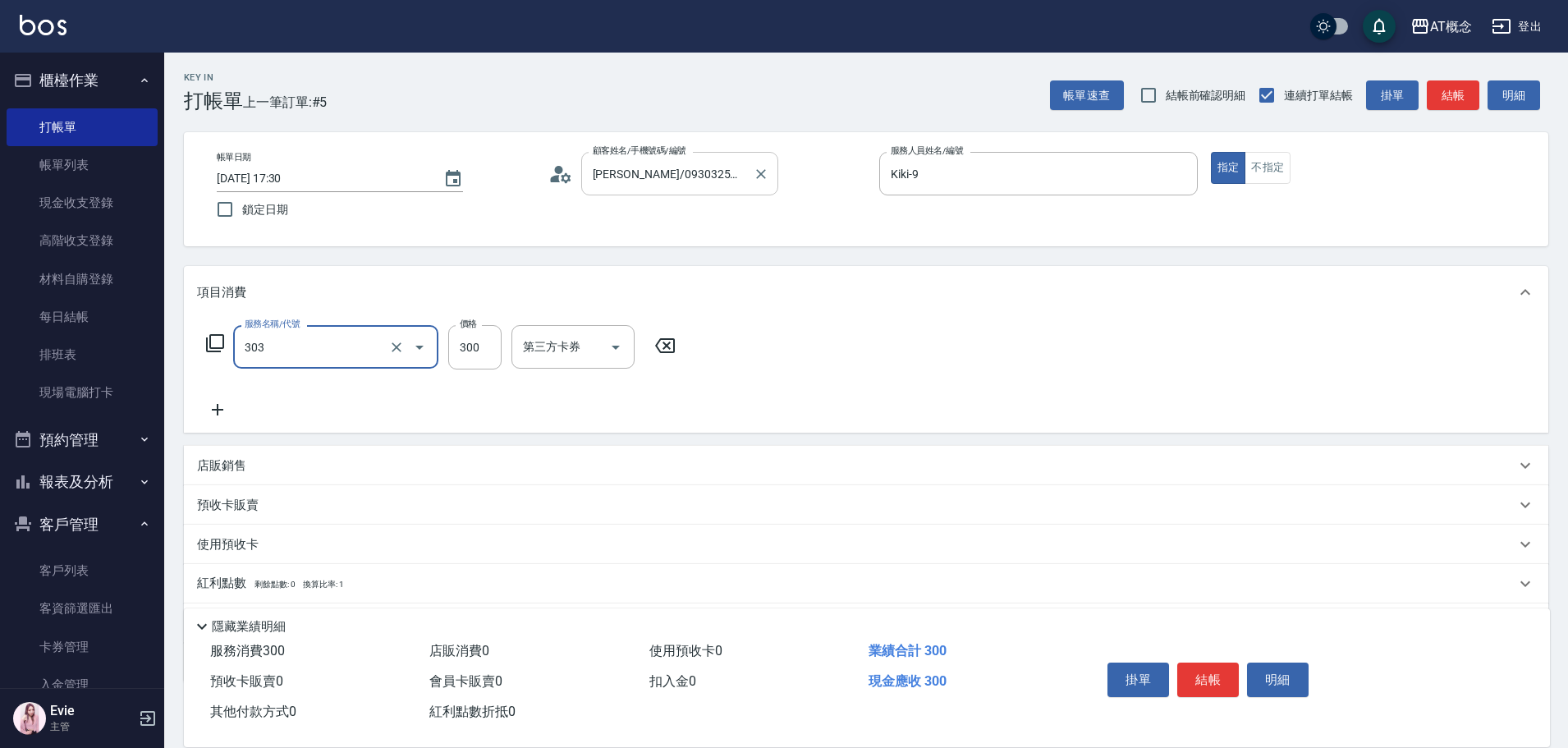
type input "30"
type input "303 A級剪髮(303)"
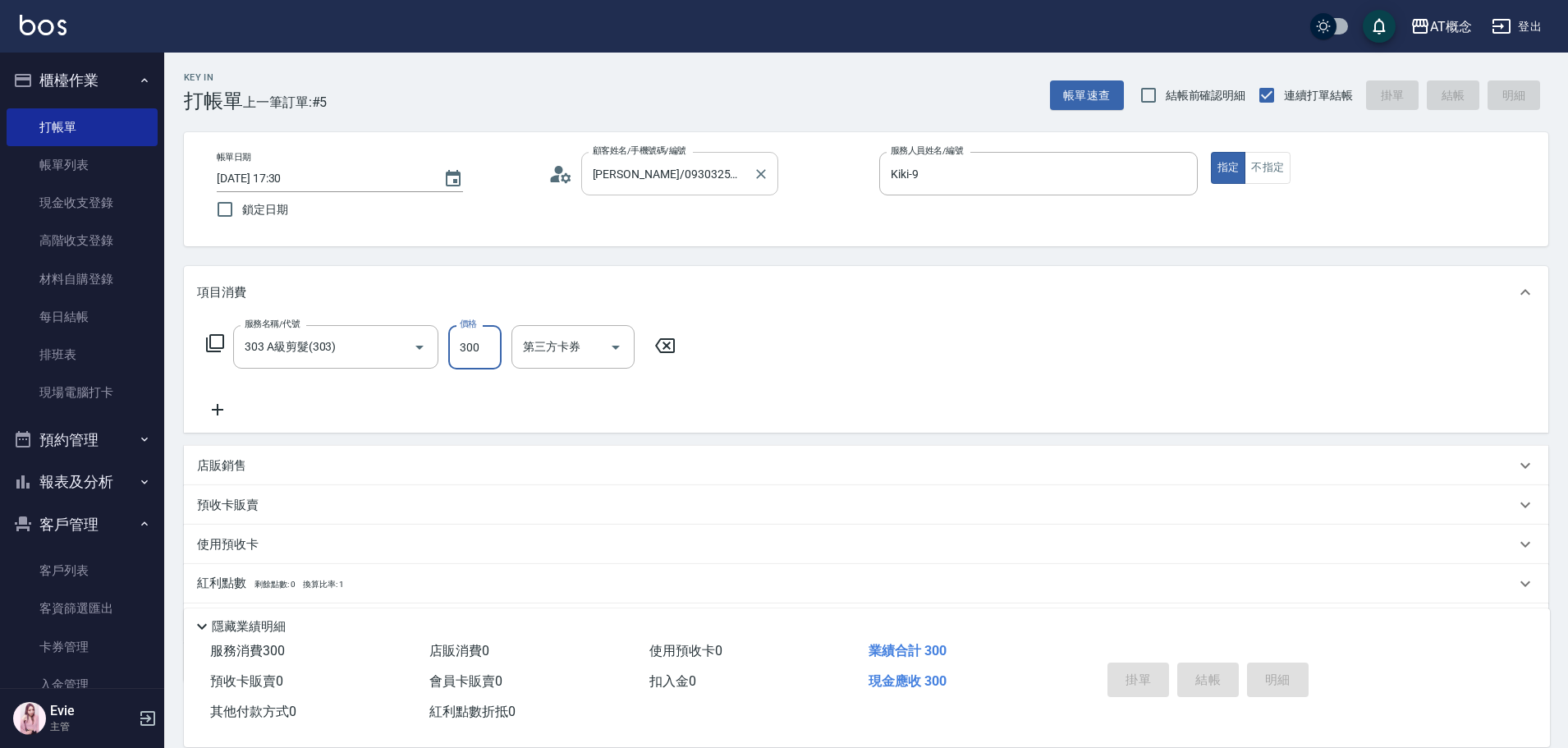
type input "0"
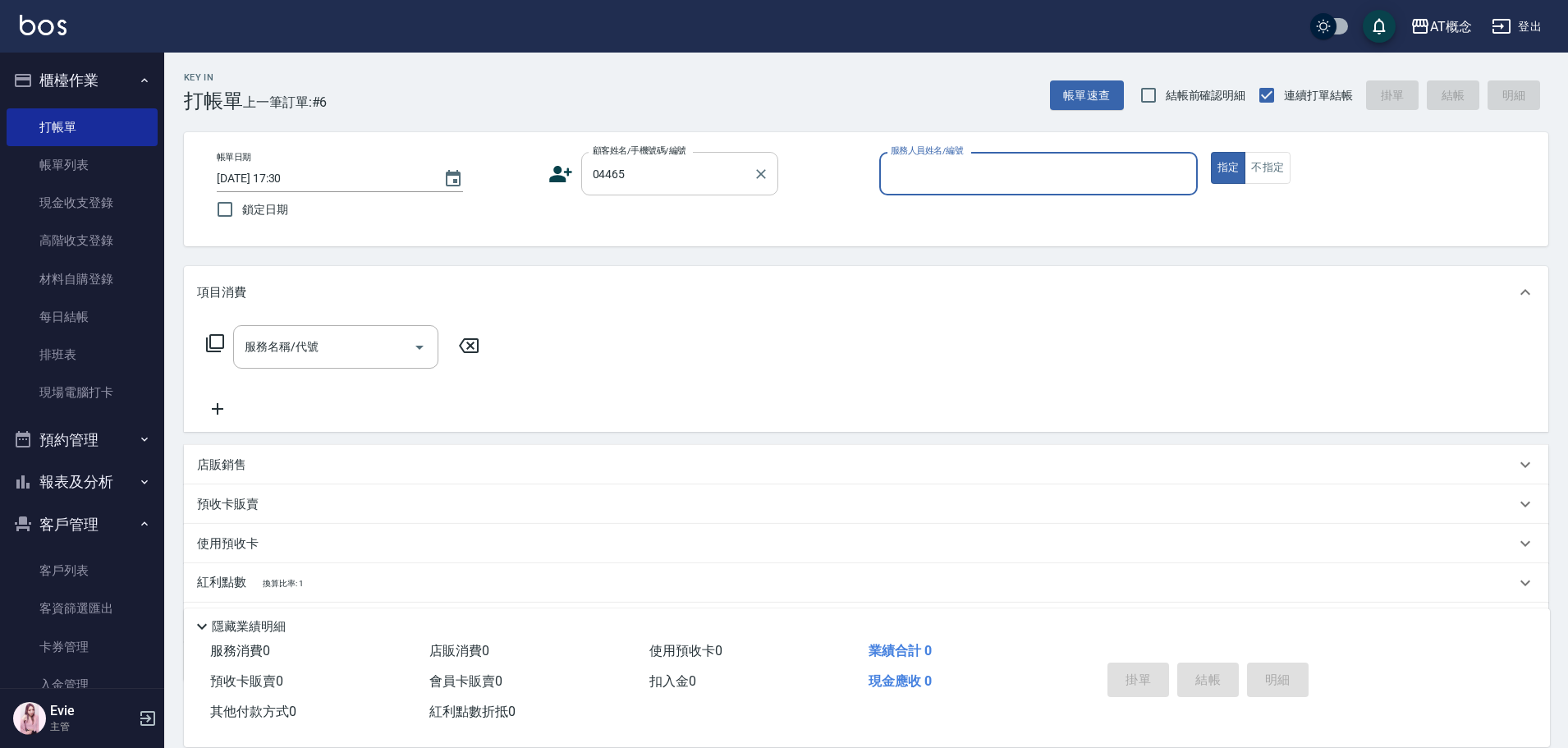
type input "[PERSON_NAME]/0972179589/04465"
type input "Anson-3"
click at [1211, 152] on button "指定" at bounding box center [1228, 168] width 36 height 32
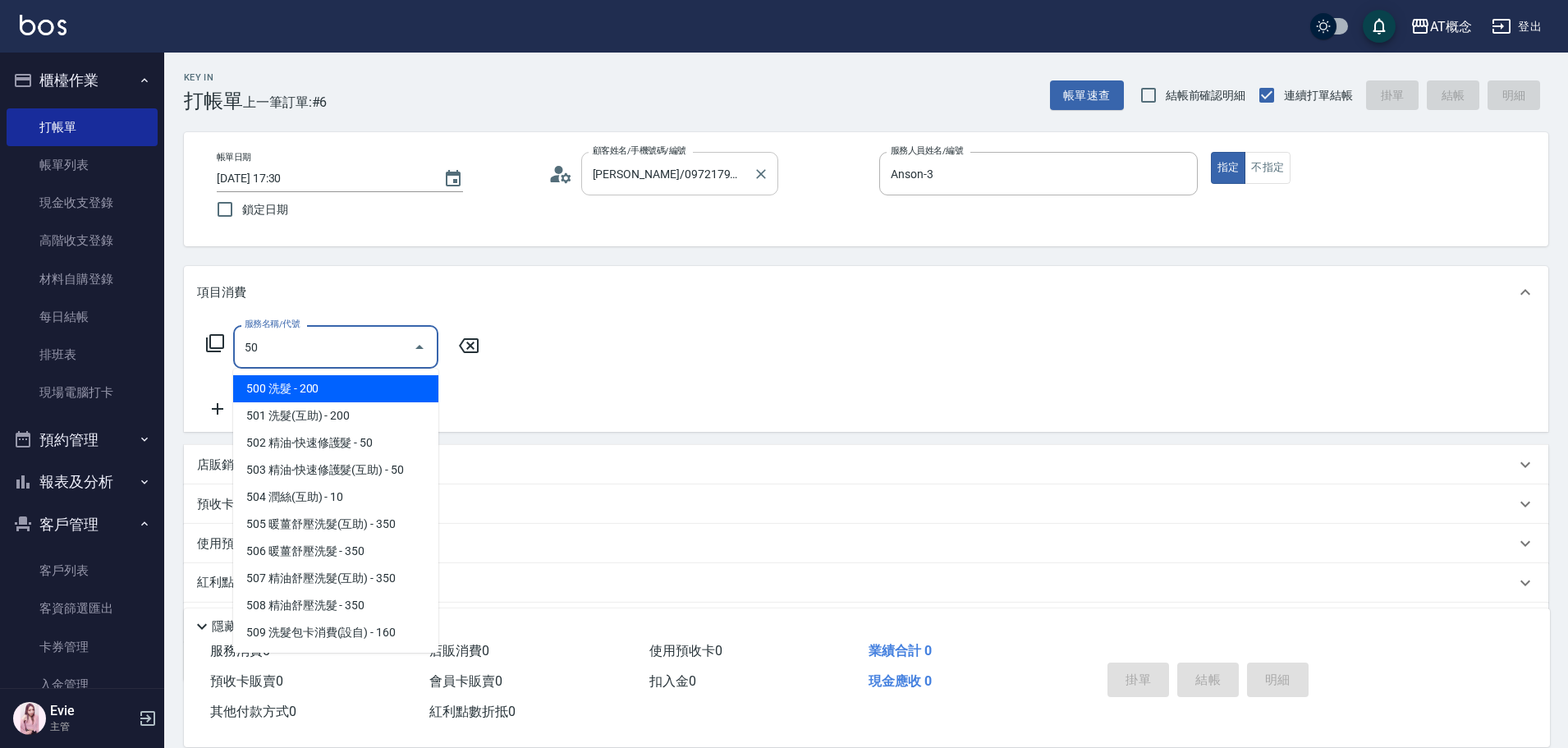
type input "501"
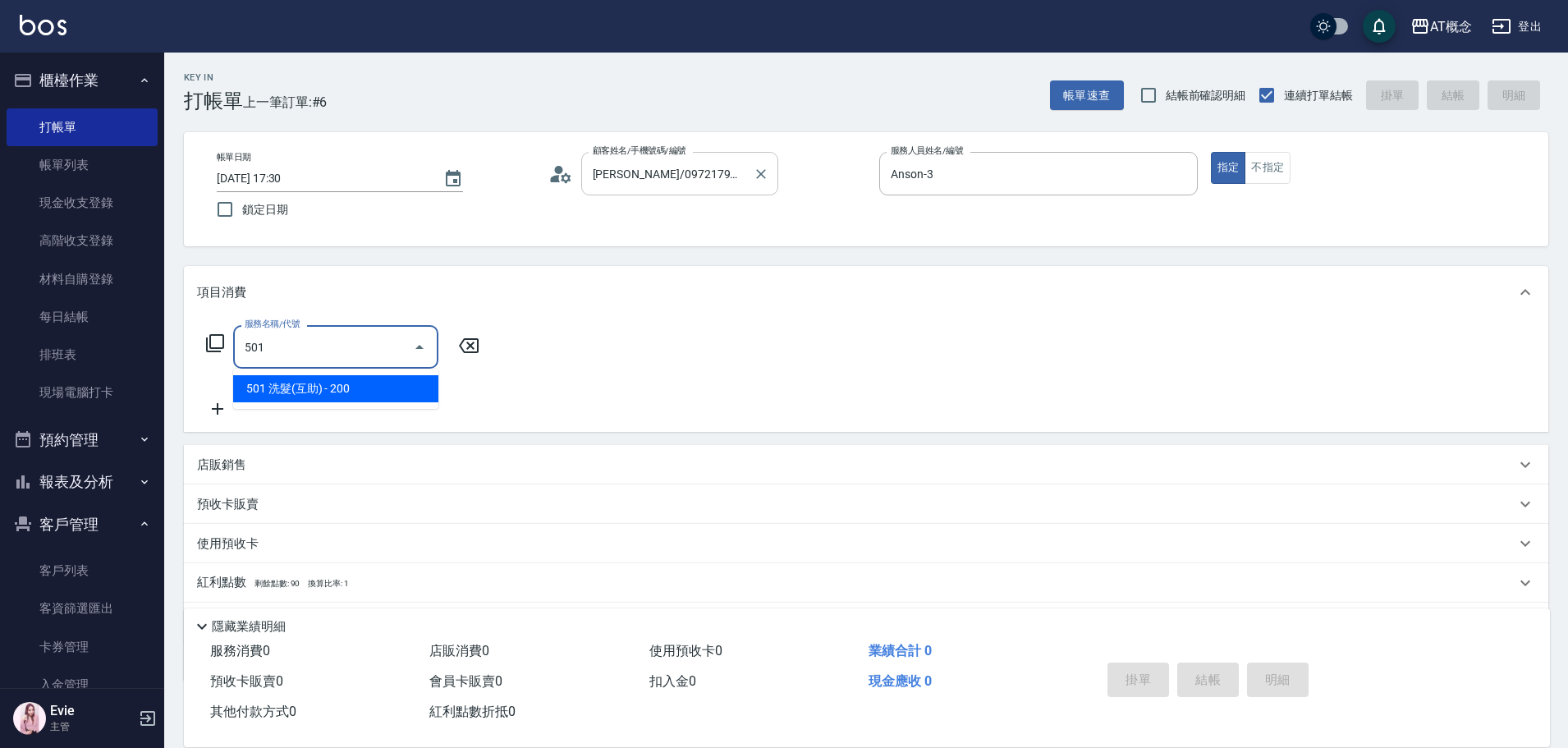
type input "20"
type input "501 洗髮(互助)(501)"
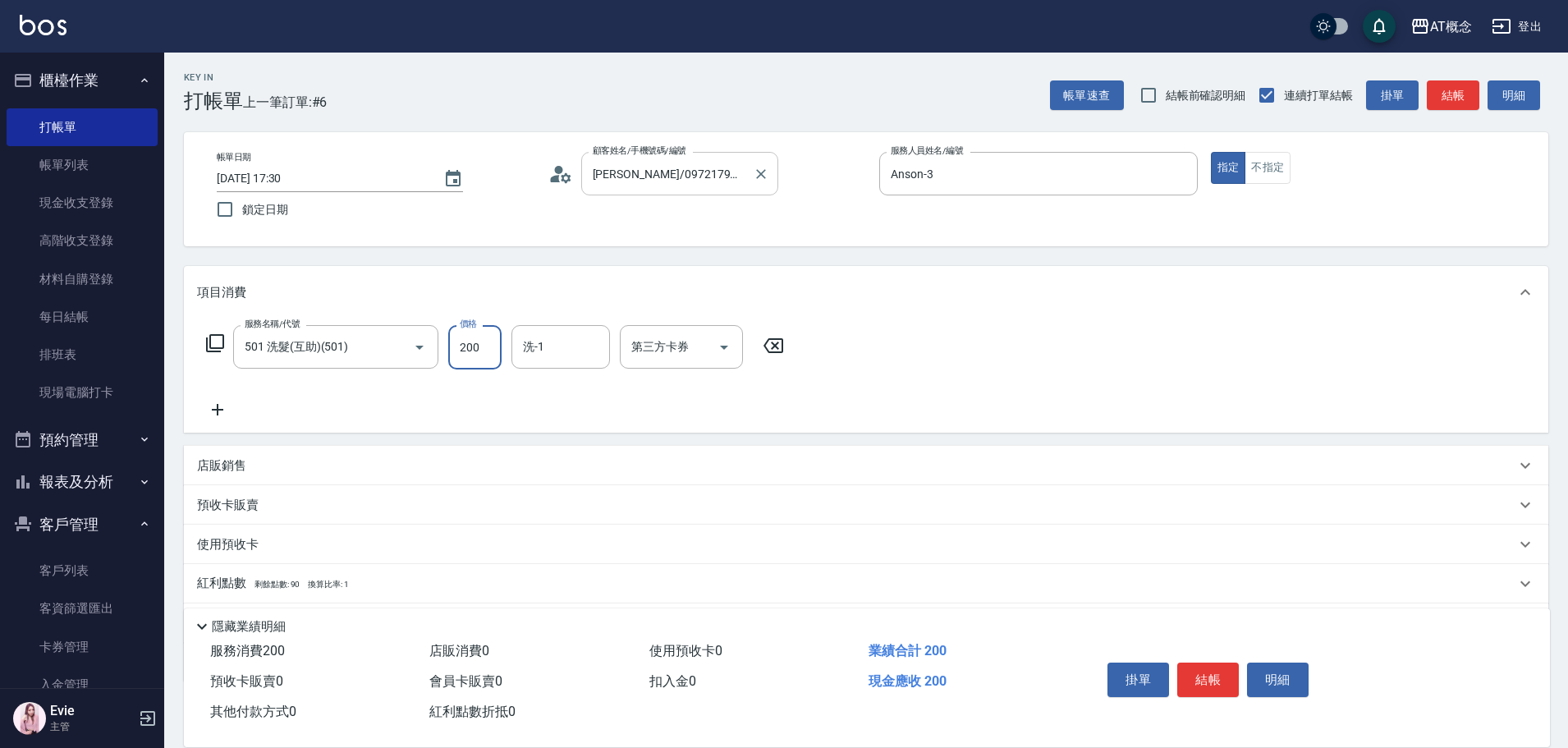
type input "0"
type input "250"
type input "20"
type input "250"
type input "Sandy-25"
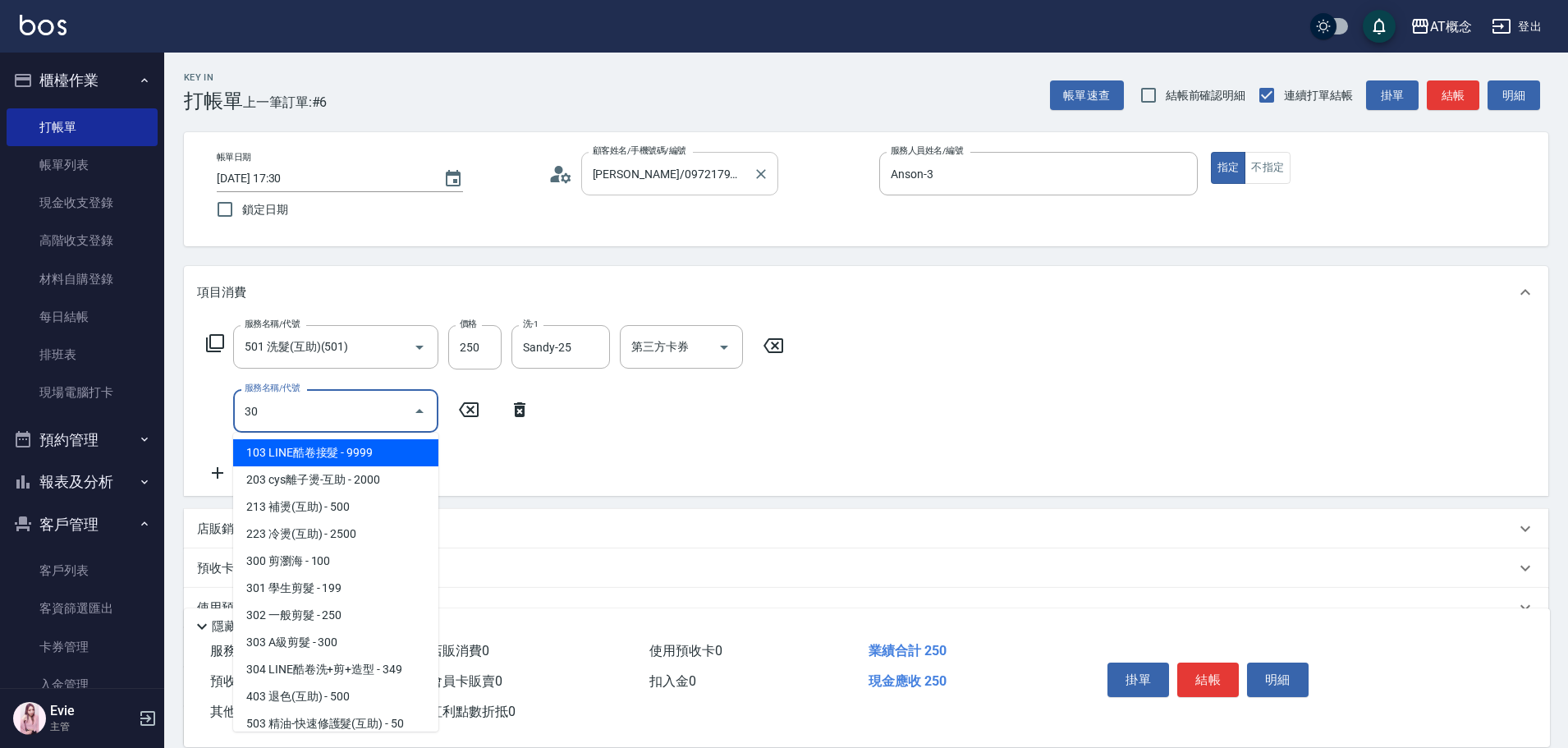
type input "303"
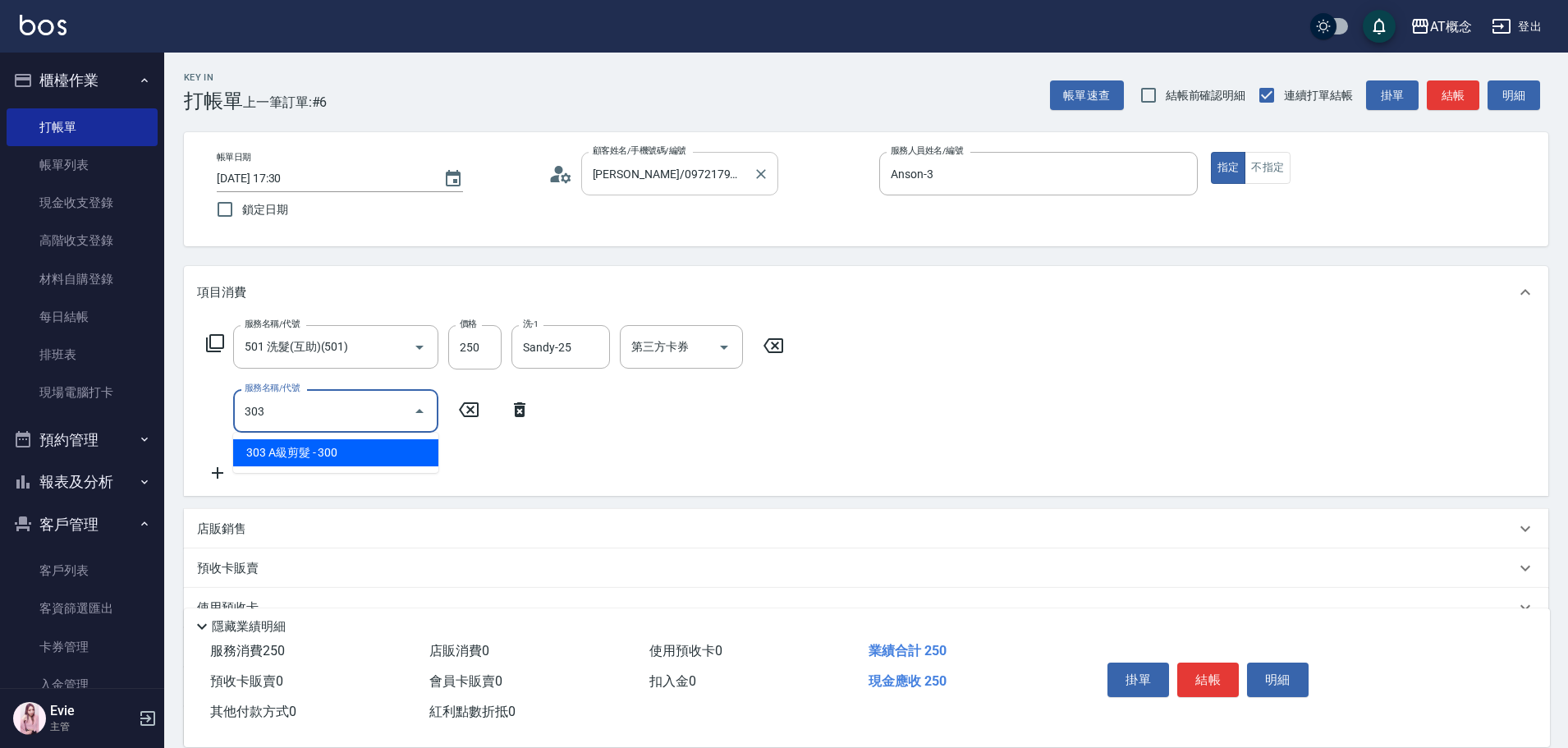
type input "50"
type input "303 A級剪髮(303)"
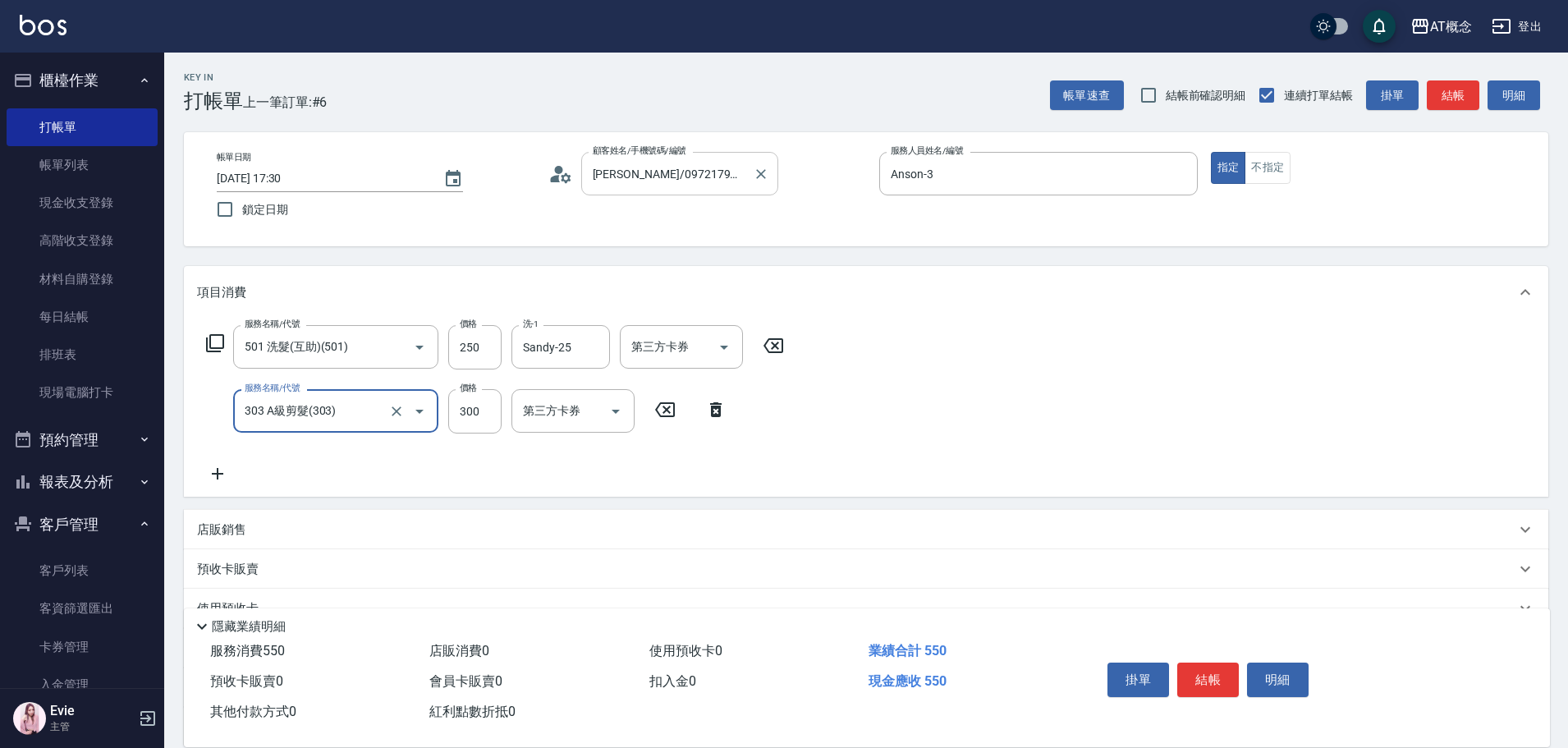
type input "20"
type input "35"
type input "60"
type input "350"
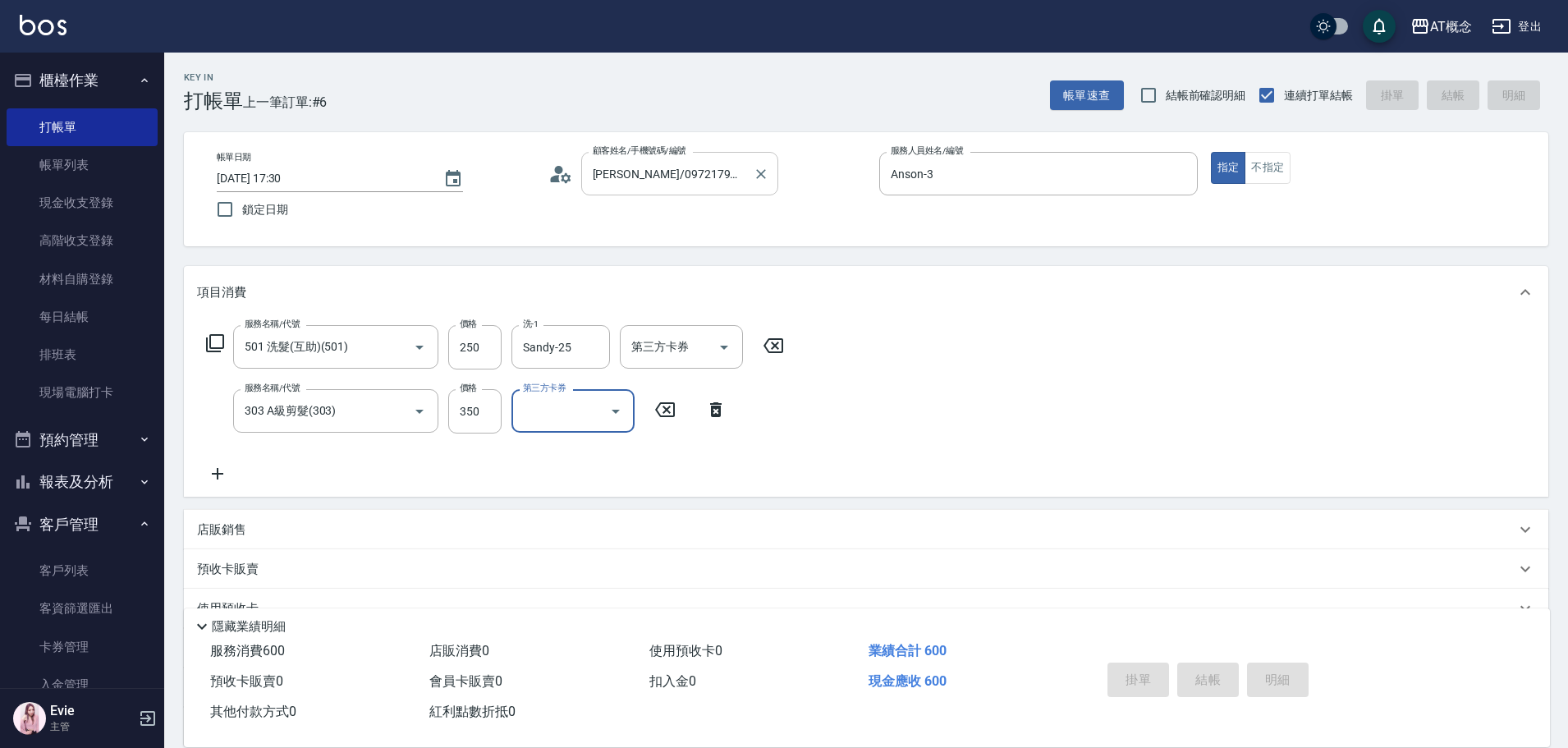
type input "2025/08/25 17:31"
type input "0"
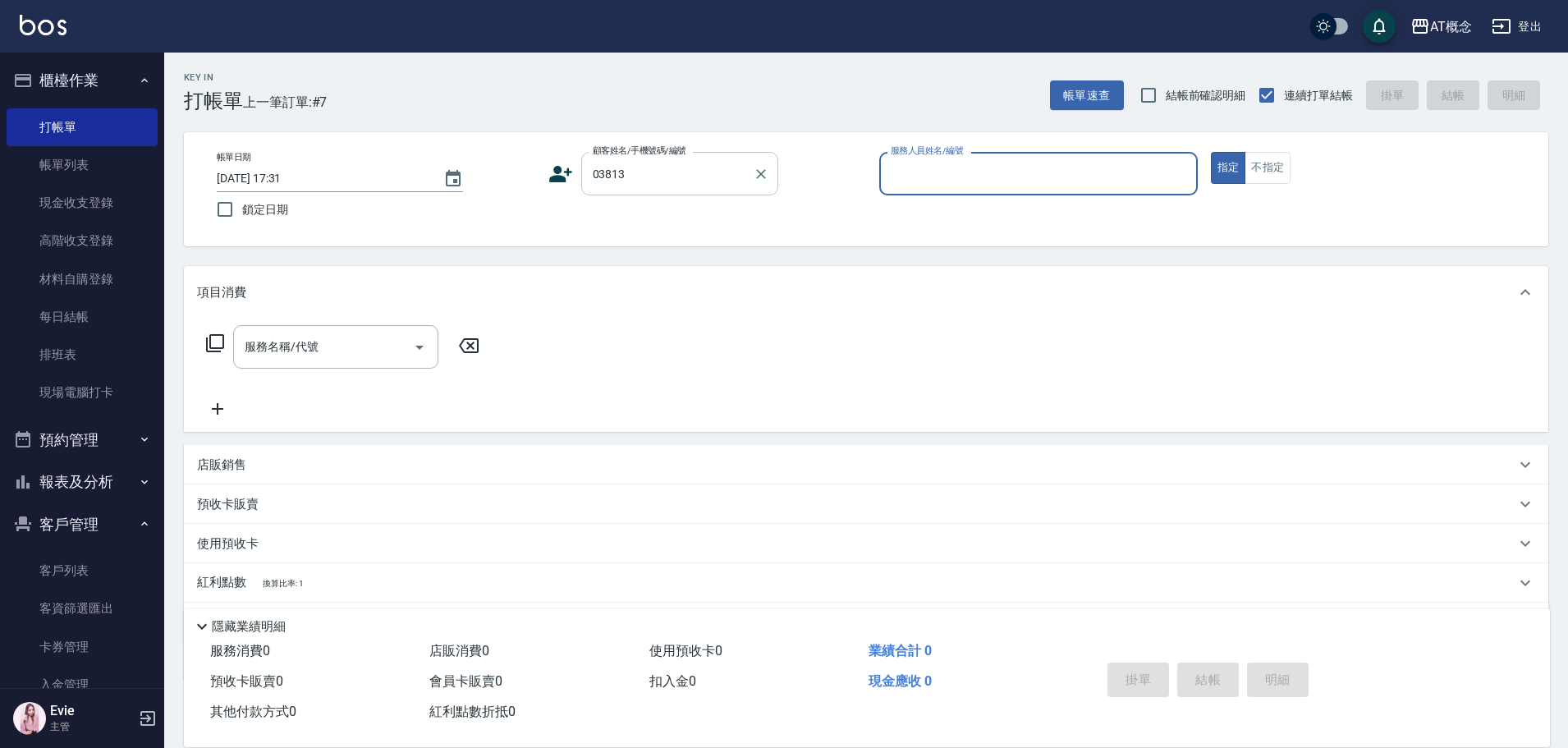
type input "吳至怡/0963611808/03813"
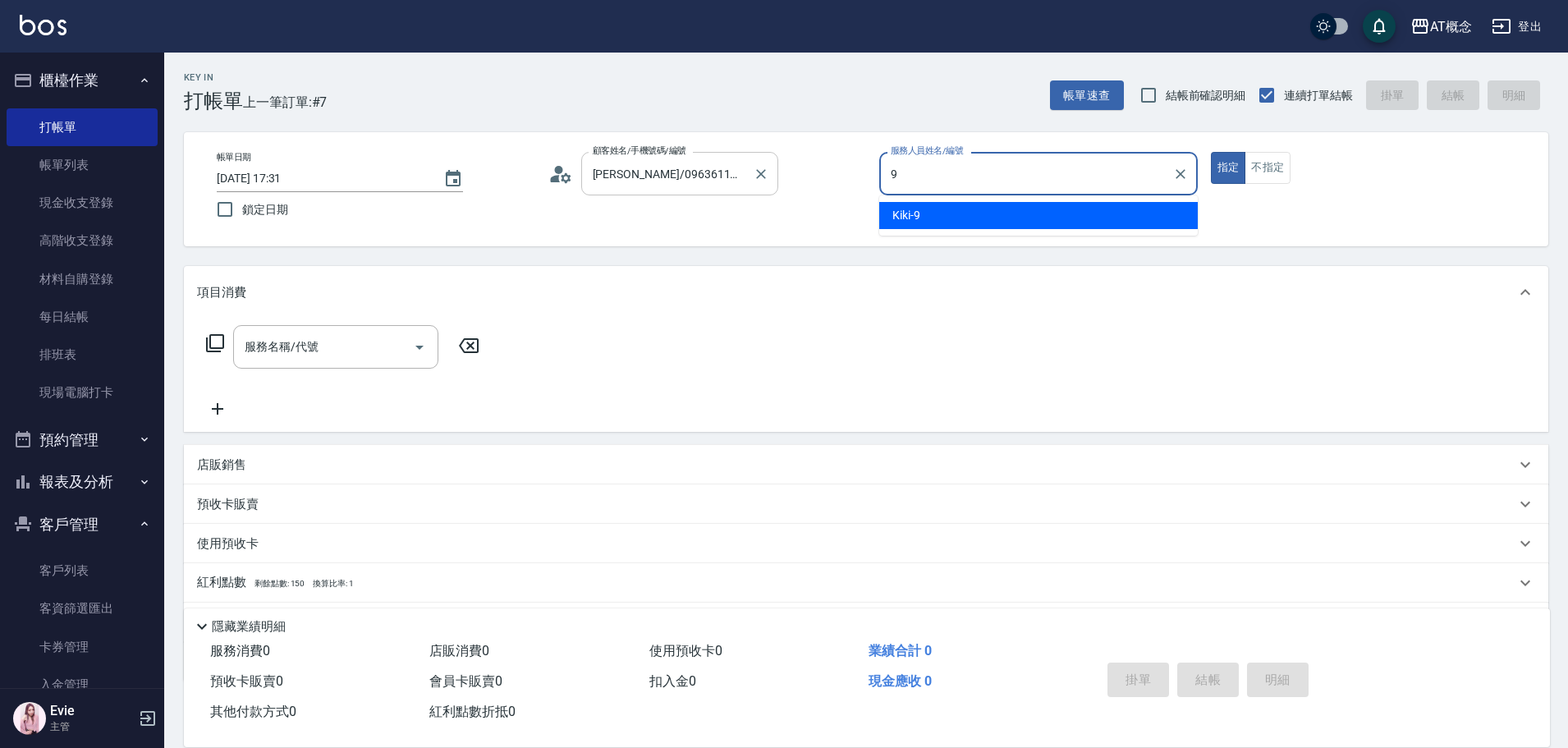
type input "Kiki-9"
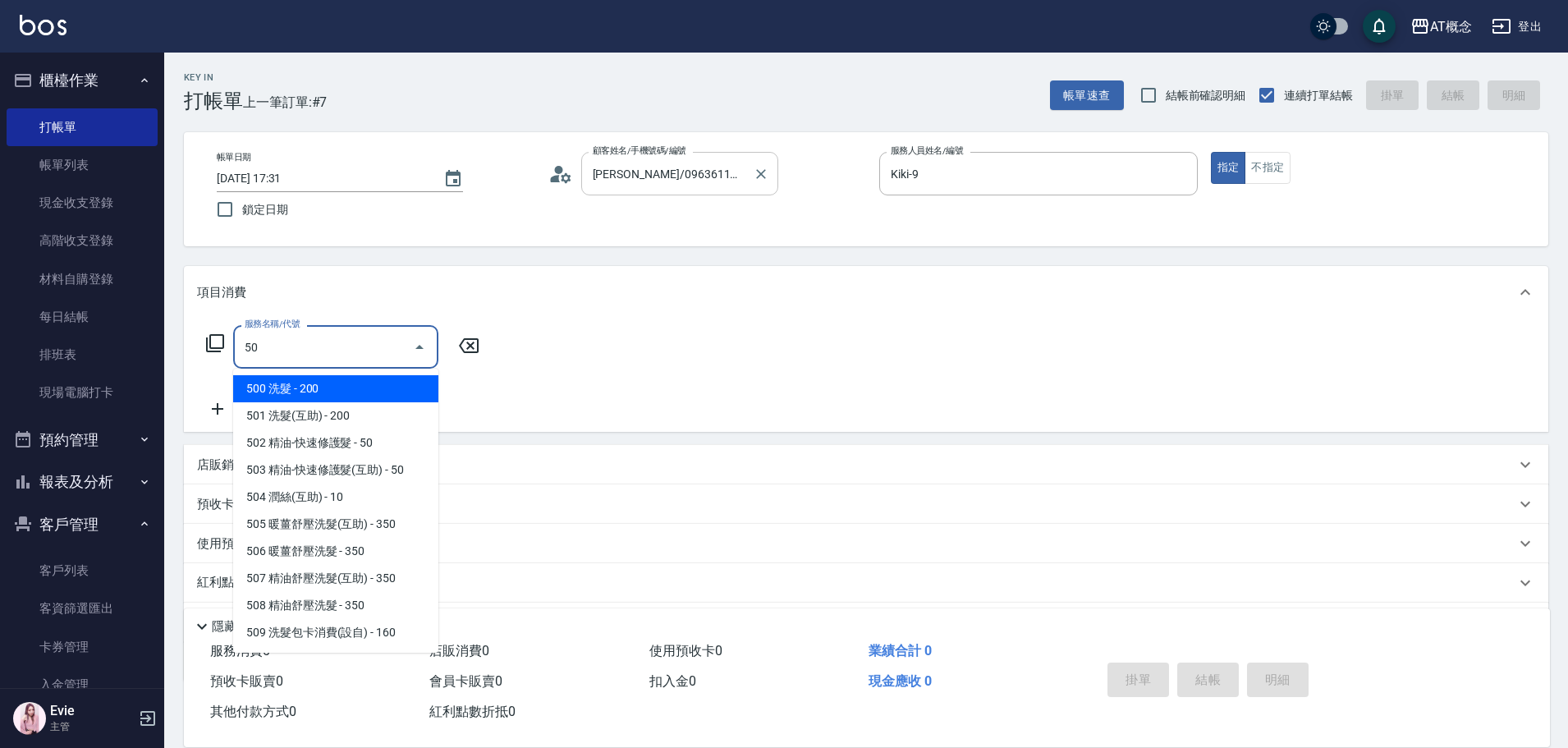
type input "500"
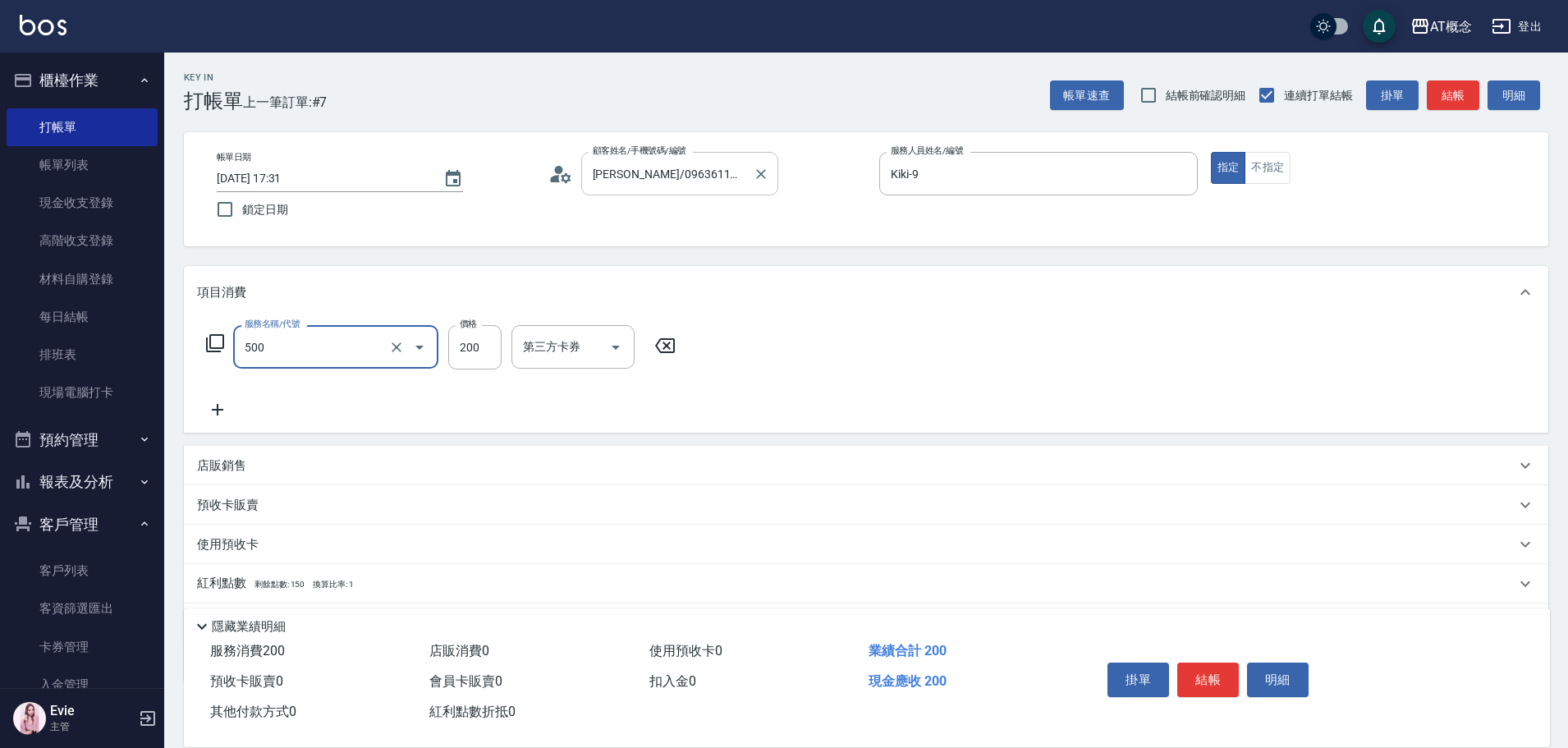
type input "20"
type input "500 洗髮(500)"
type input "0"
type input "30"
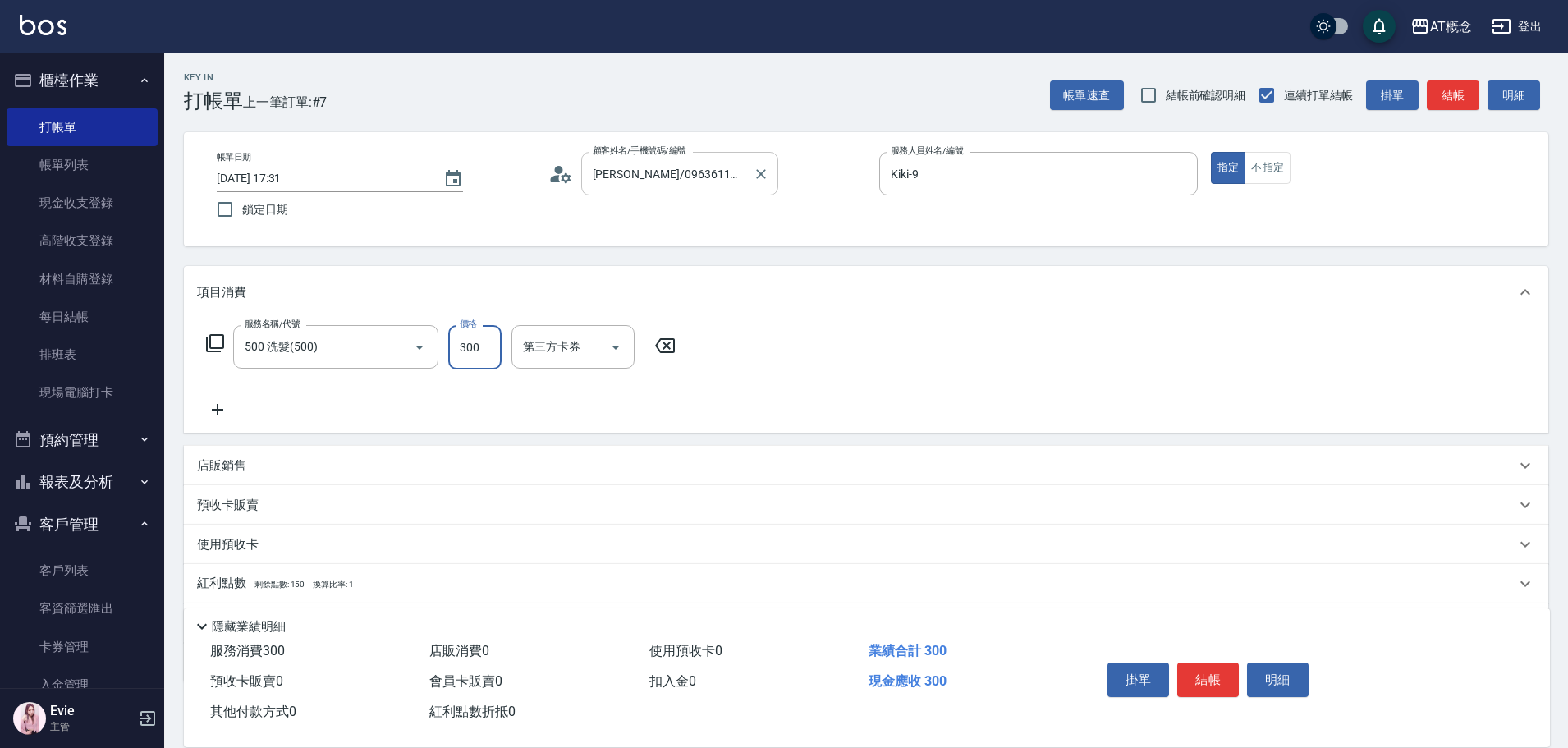
type input "300"
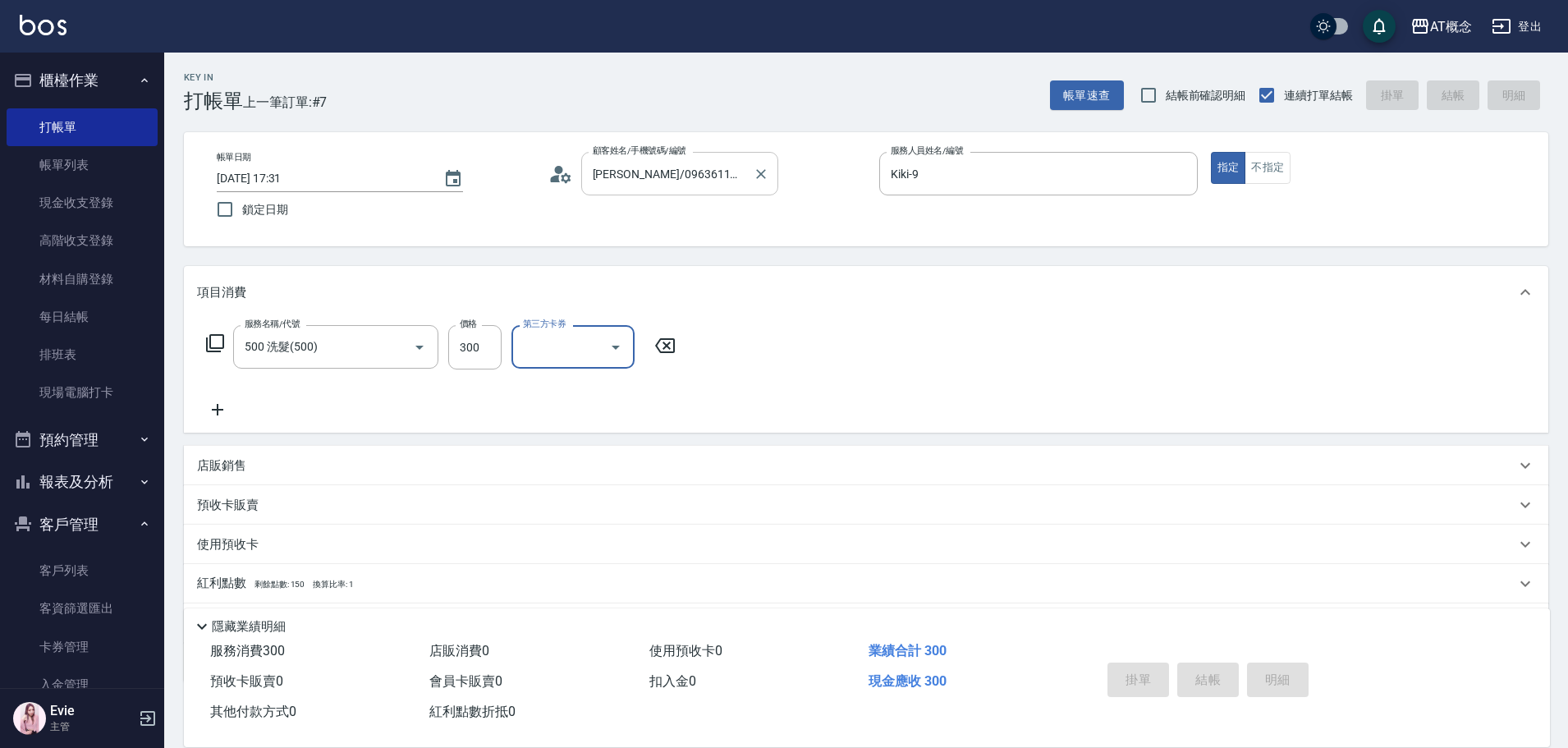
type input "0"
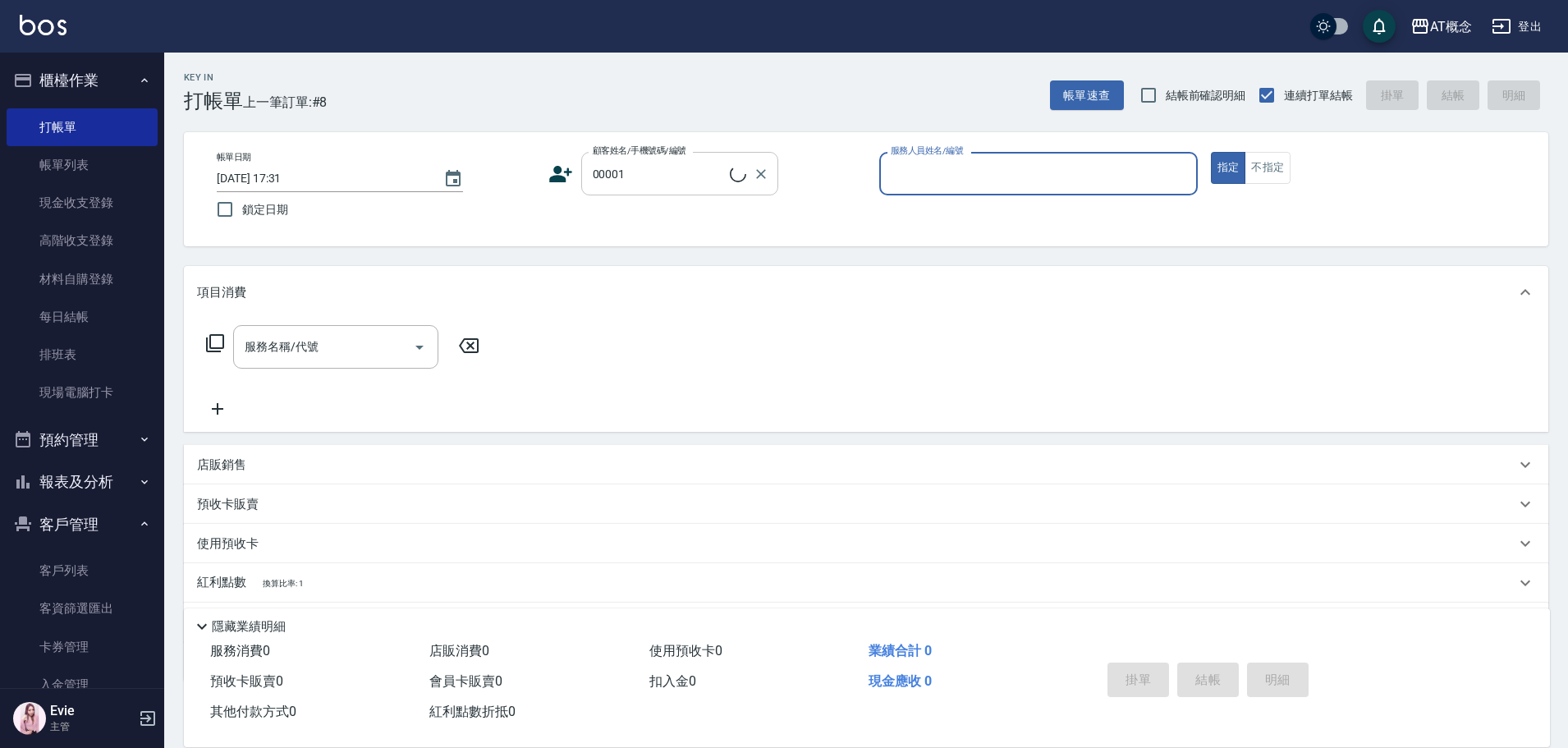
type input "公司/公司/00001"
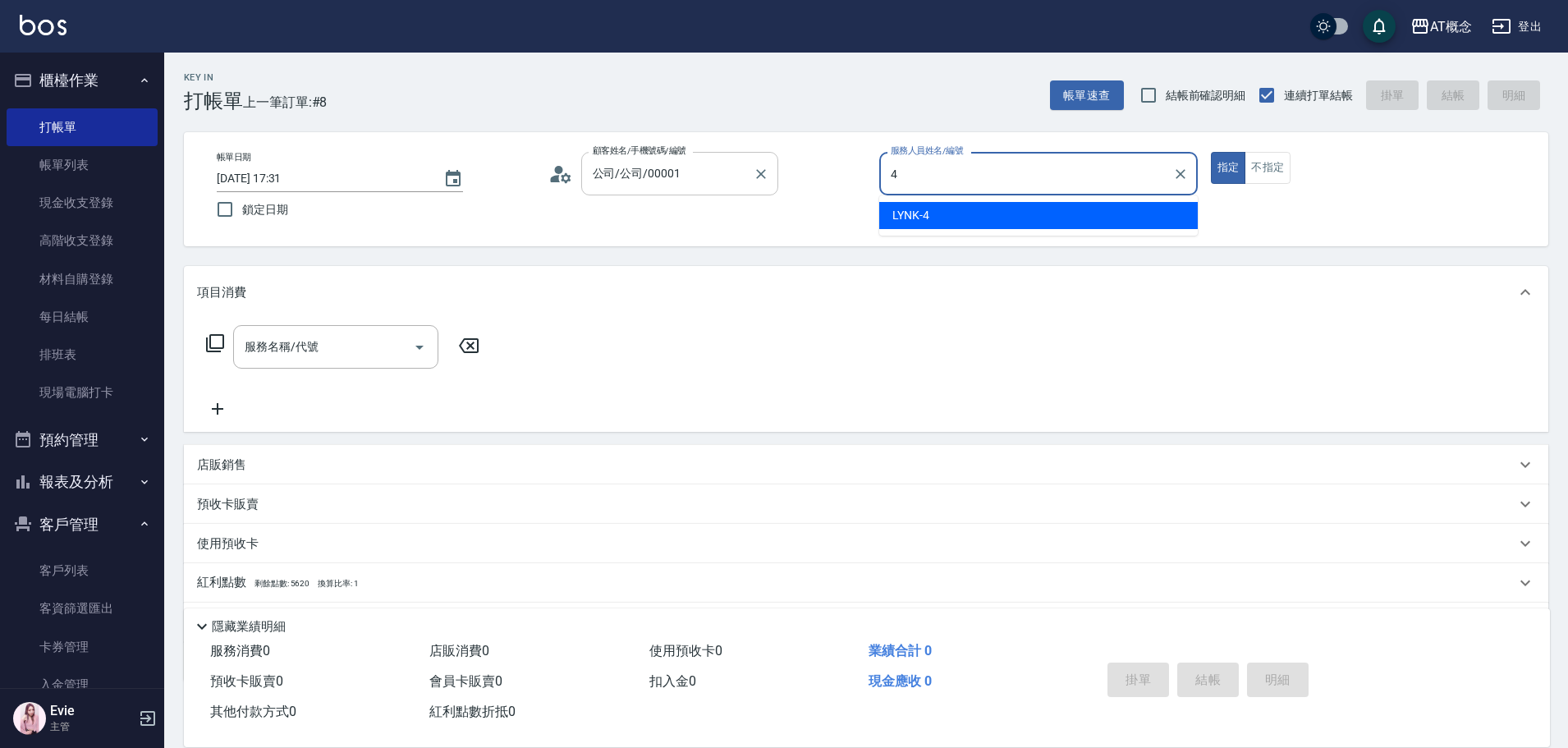
type input "LYNK-4"
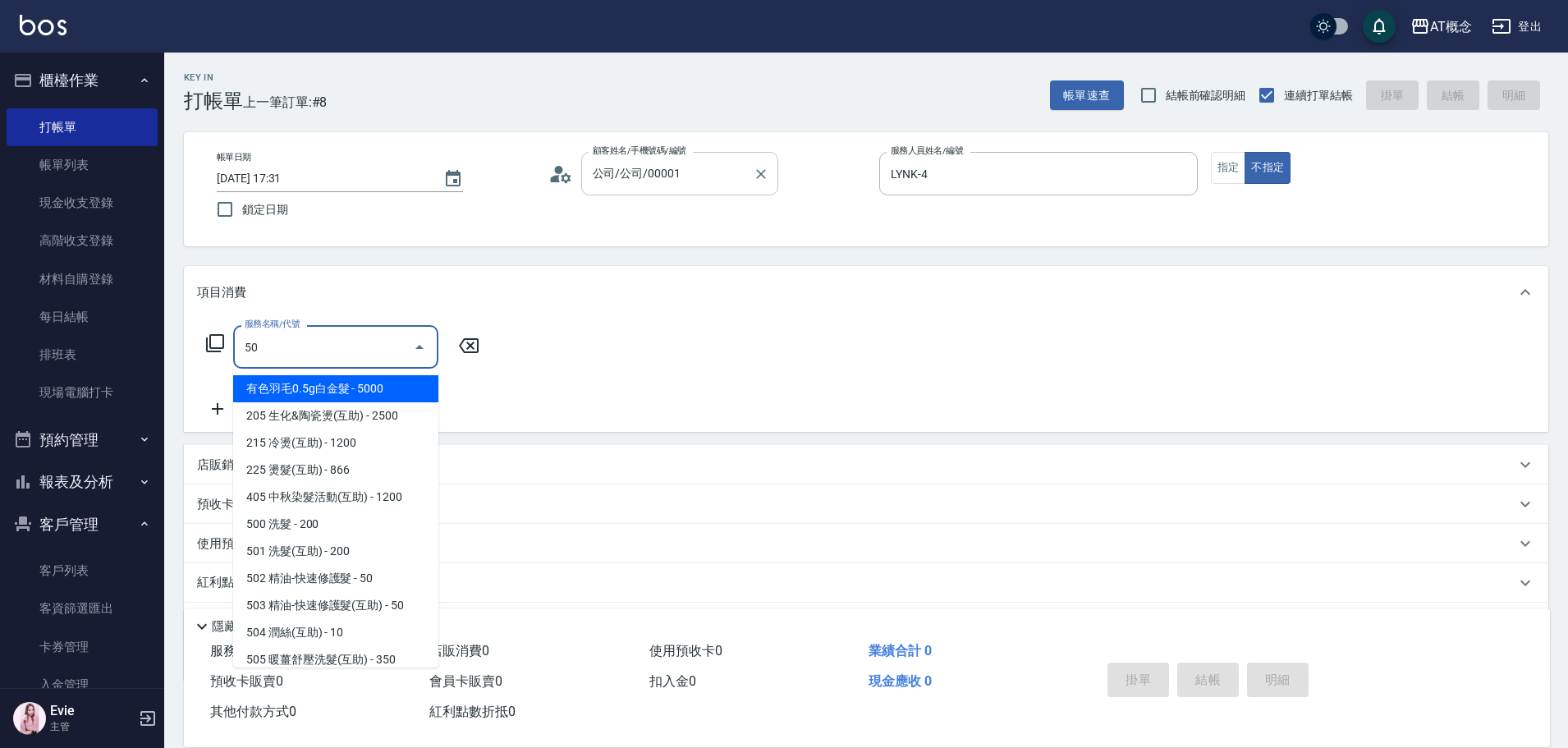
type input "500"
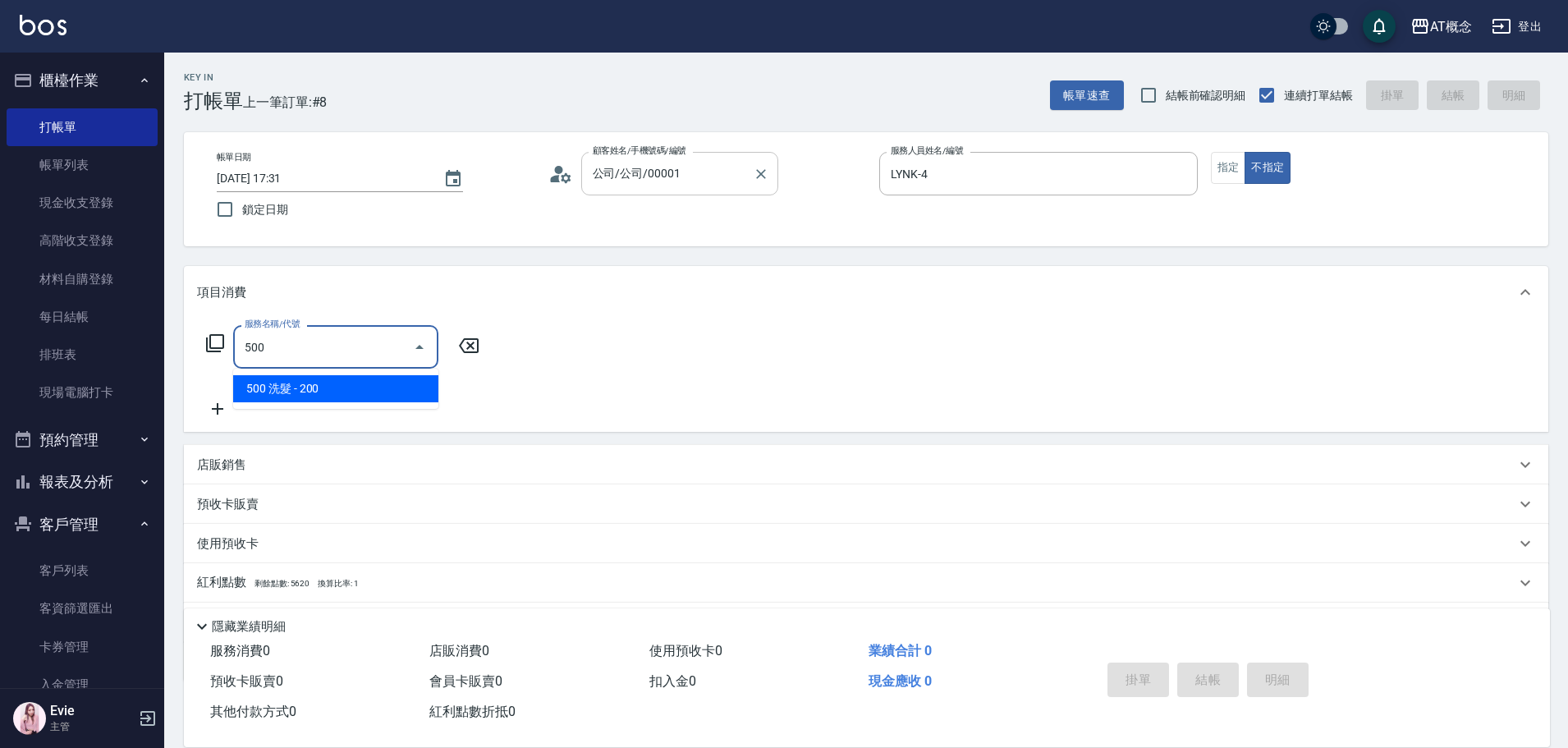
type input "20"
type input "500 洗髮(500)"
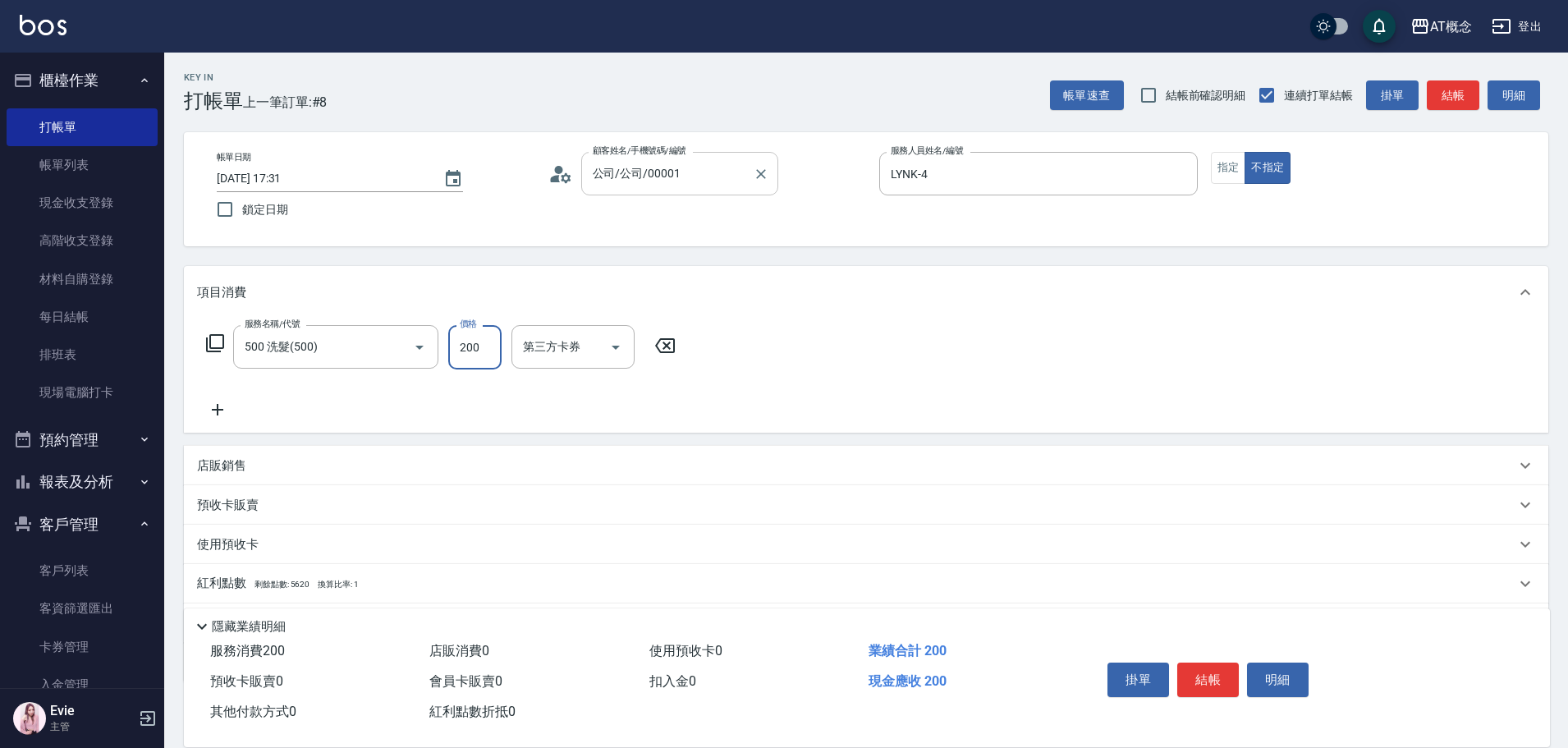
type input "0"
type input "30"
type input "300"
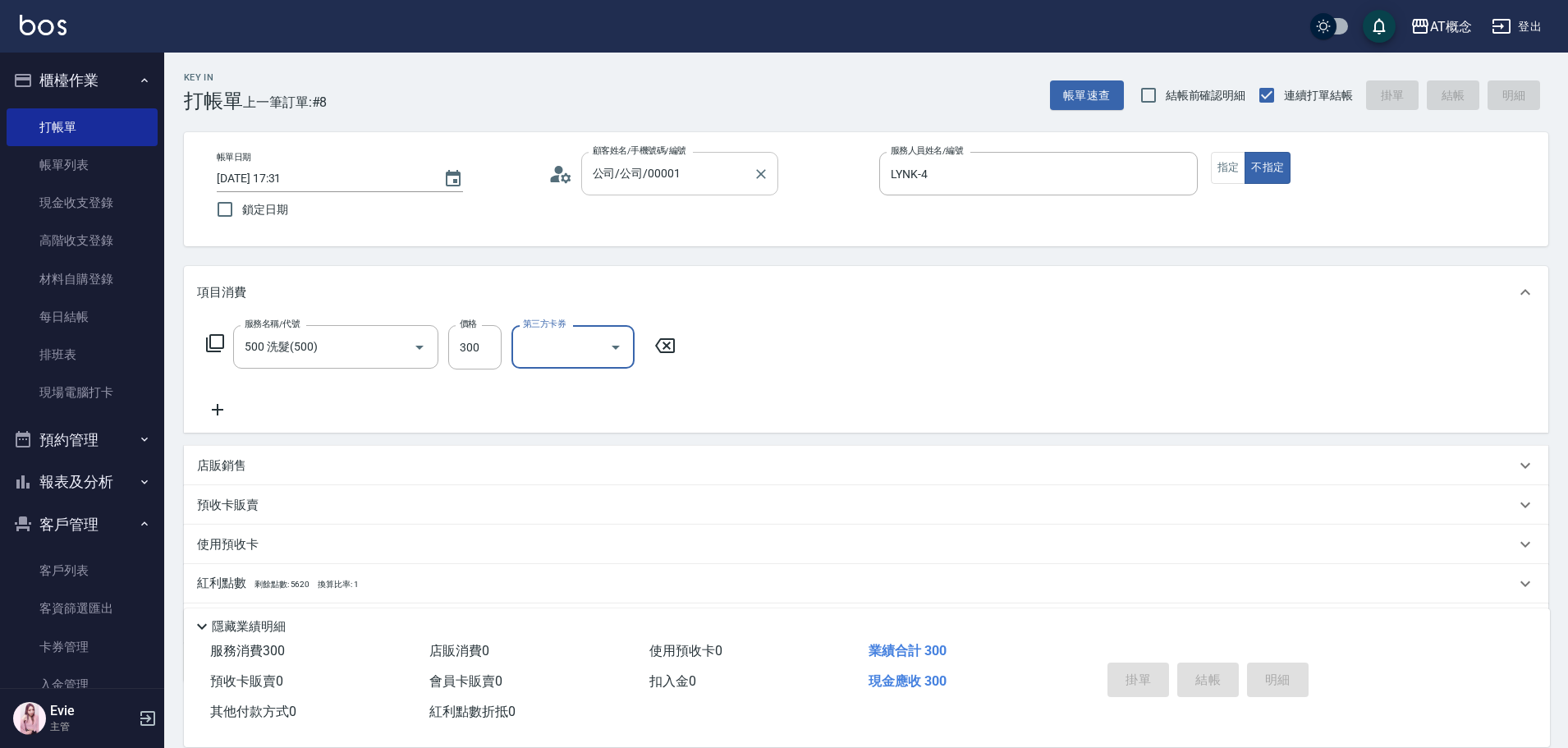
type input "2025/08/25 17:32"
type input "0"
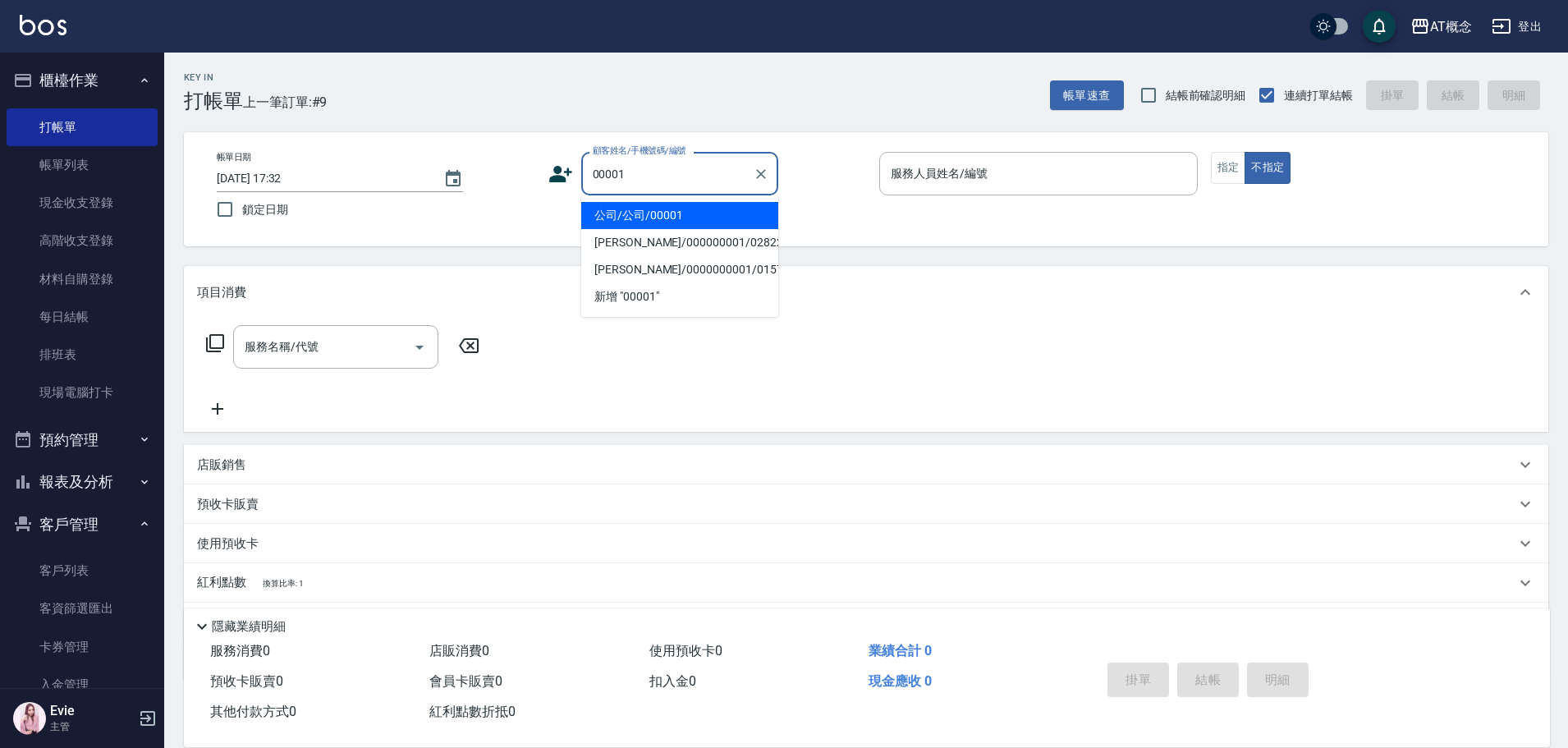
type input "公司/公司/00001"
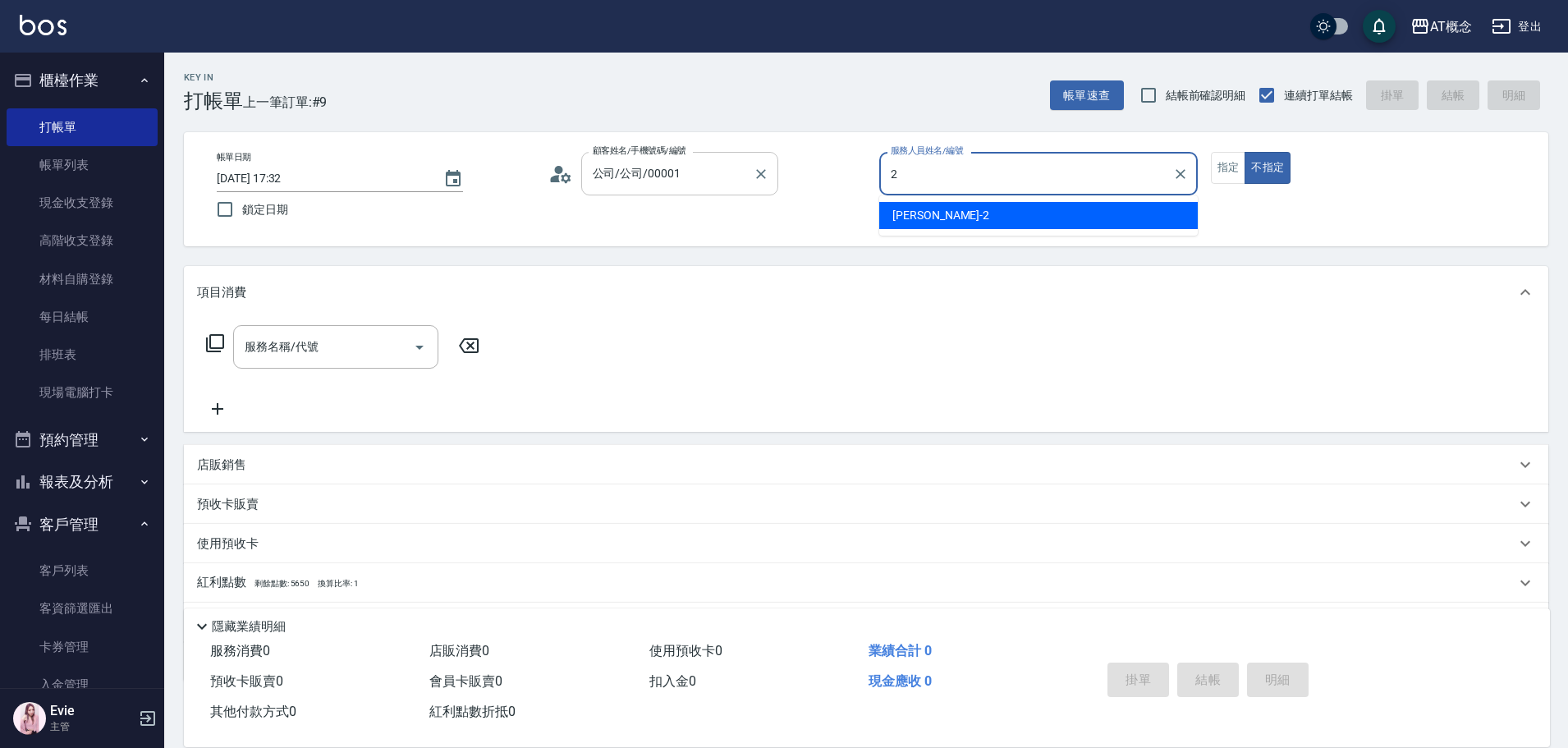
type input "[PERSON_NAME]-2"
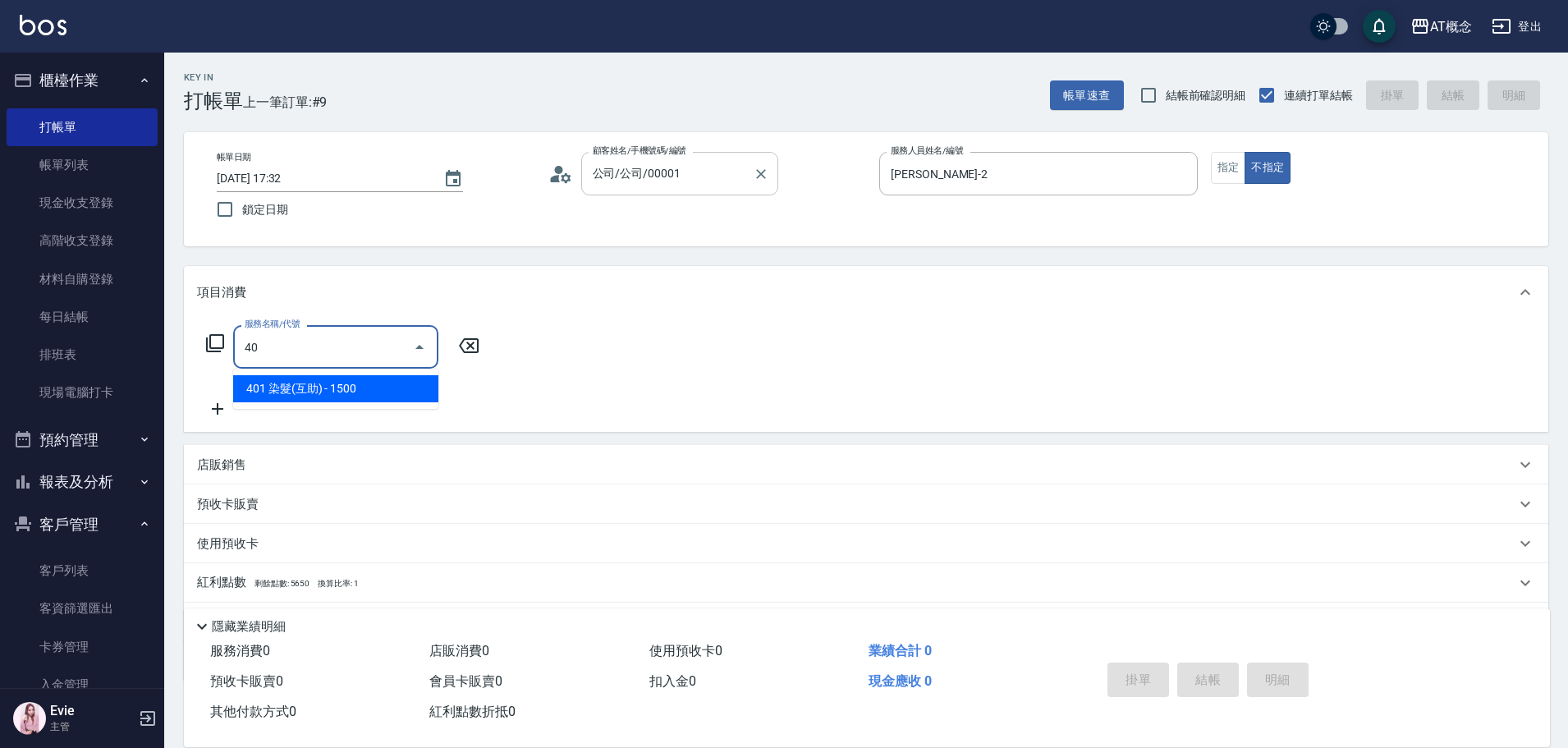
type input "401"
type input "150"
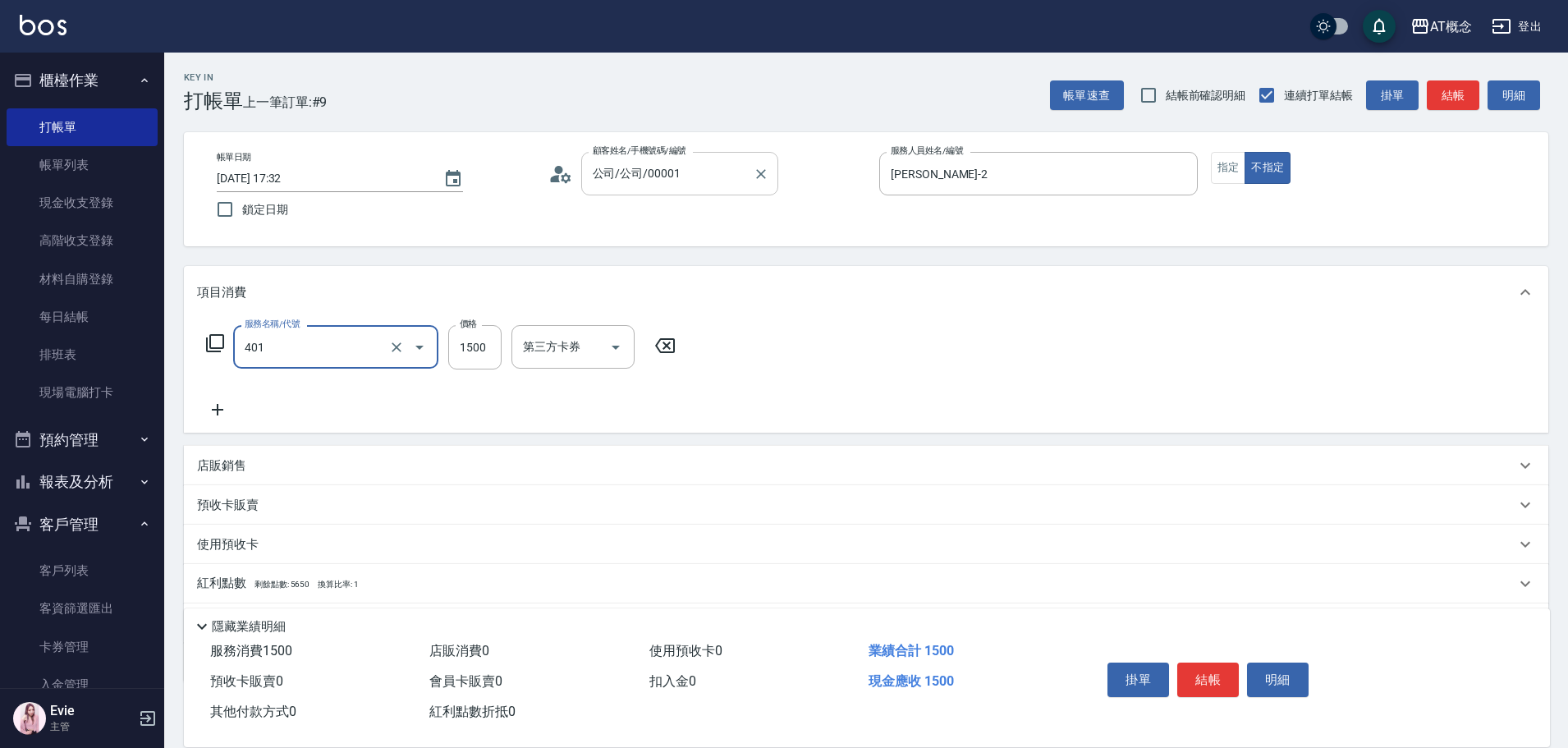
type input "401 染髮(互助)(401)"
type input "0"
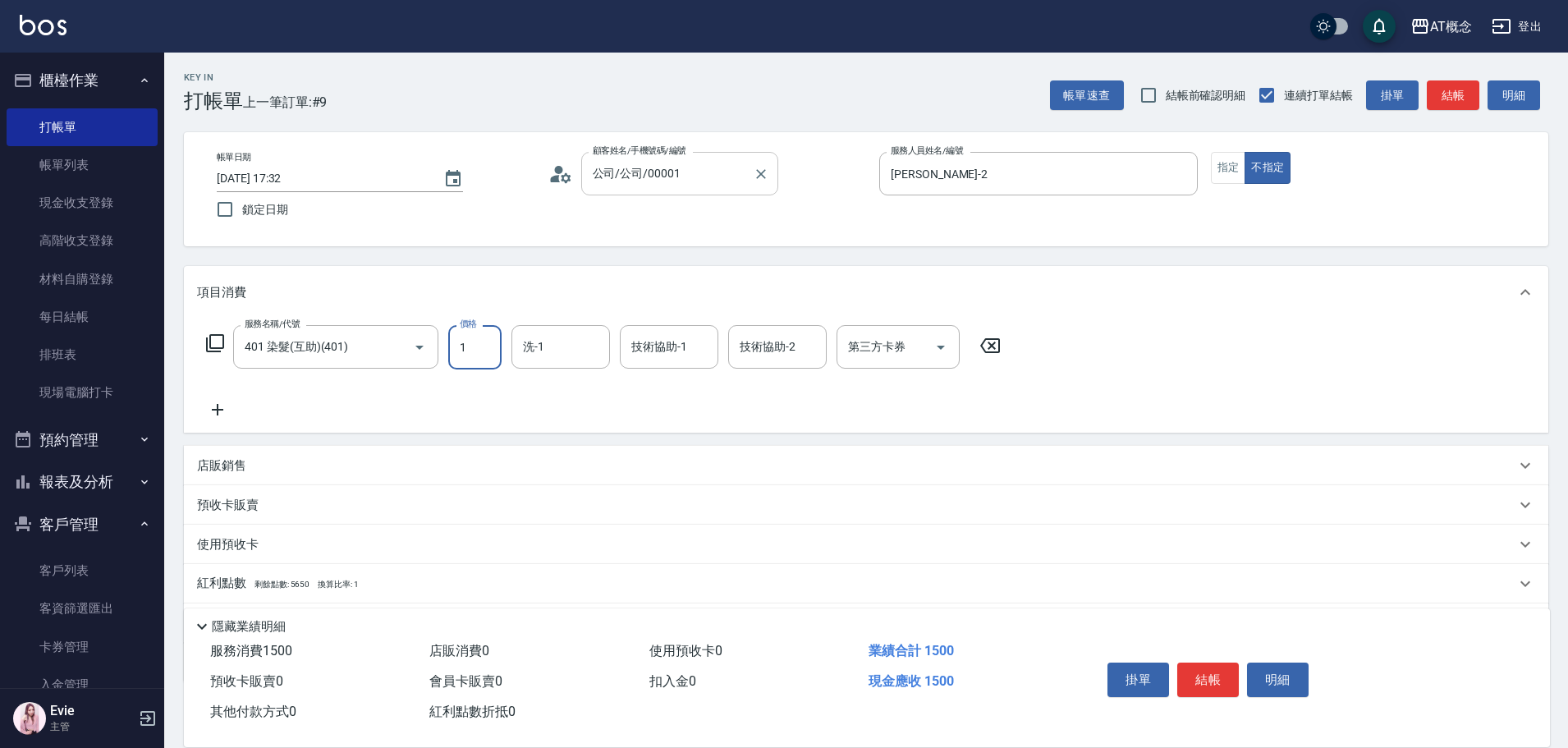
type input "18"
type input "10"
type input "180"
type input "1800"
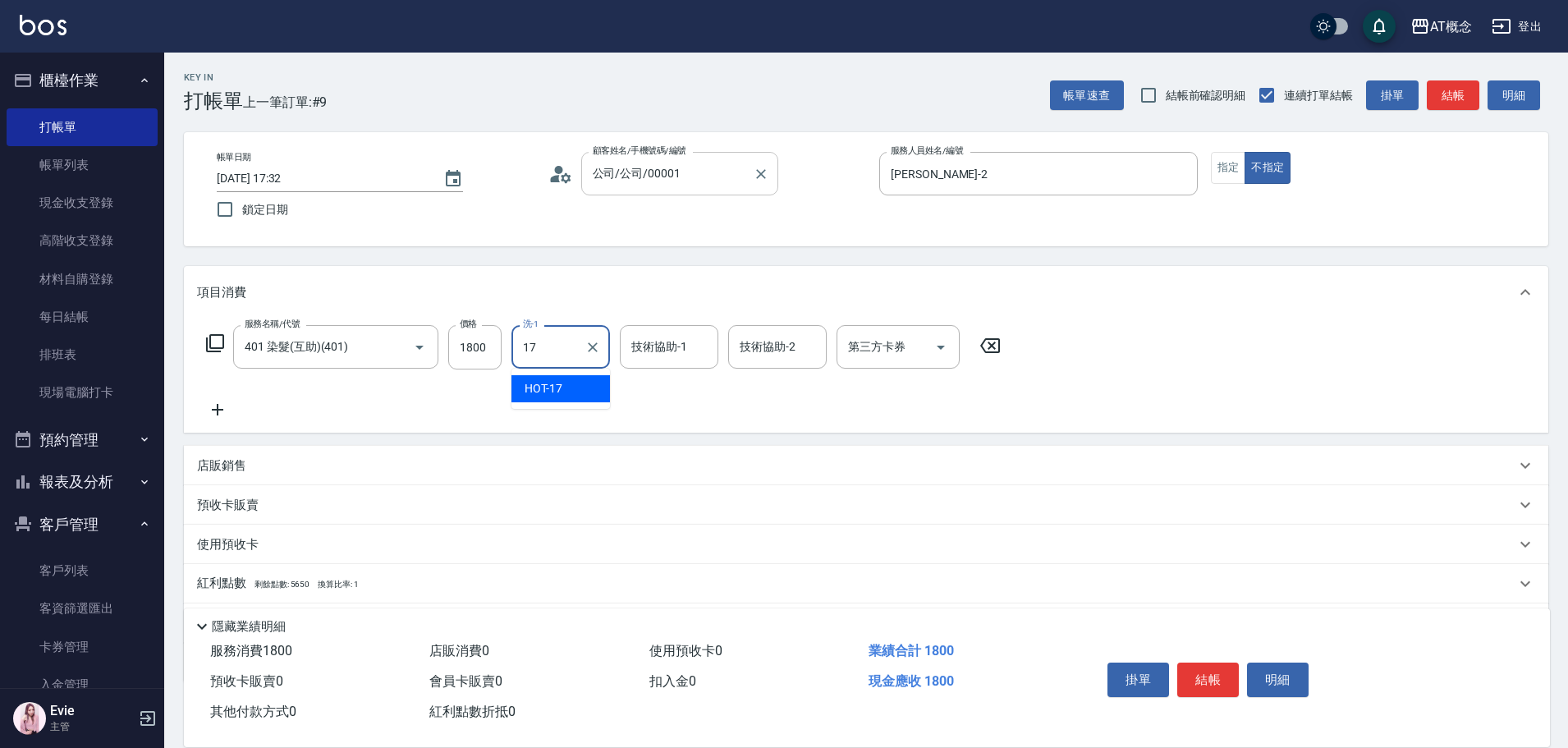
type input "HOT-17"
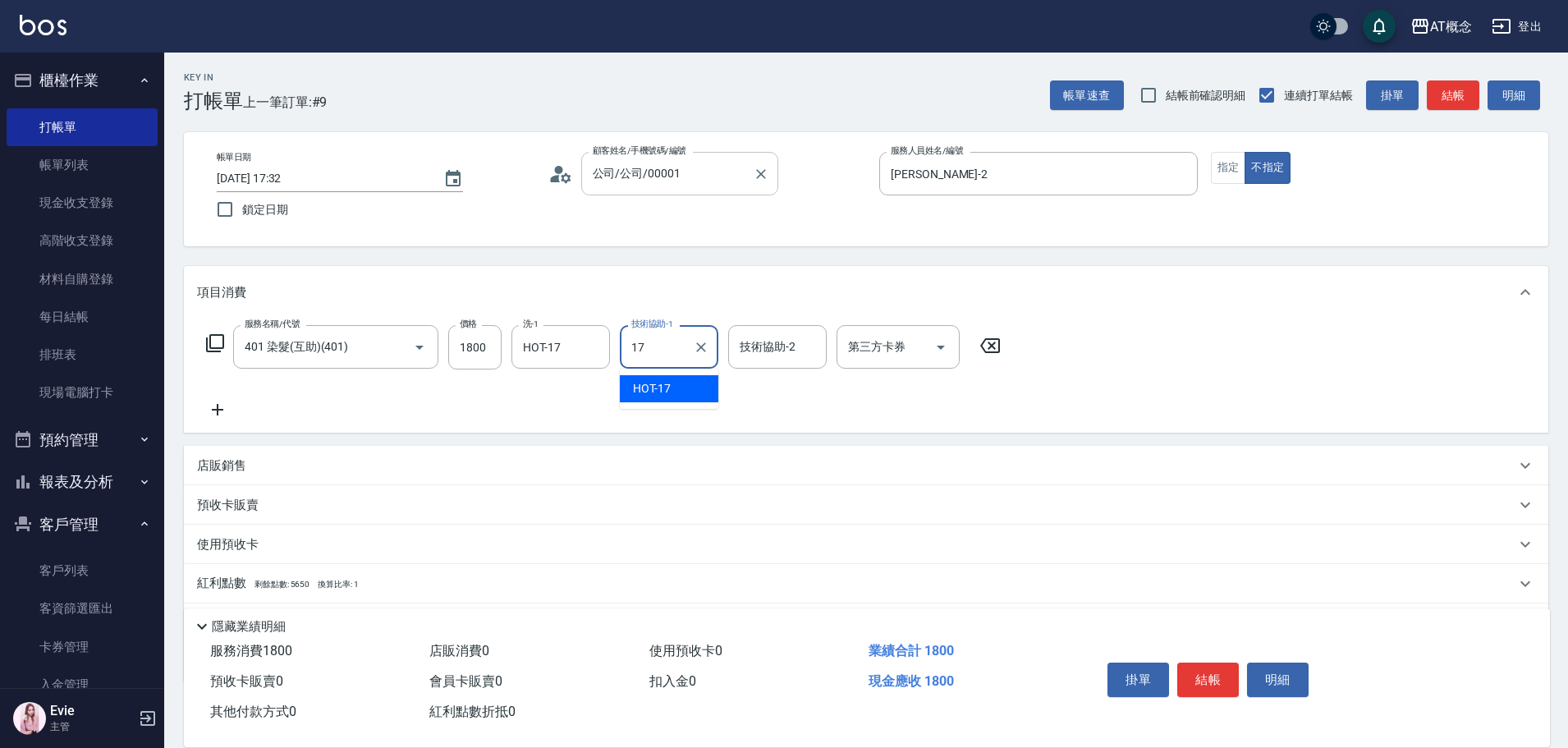
type input "HOT-17"
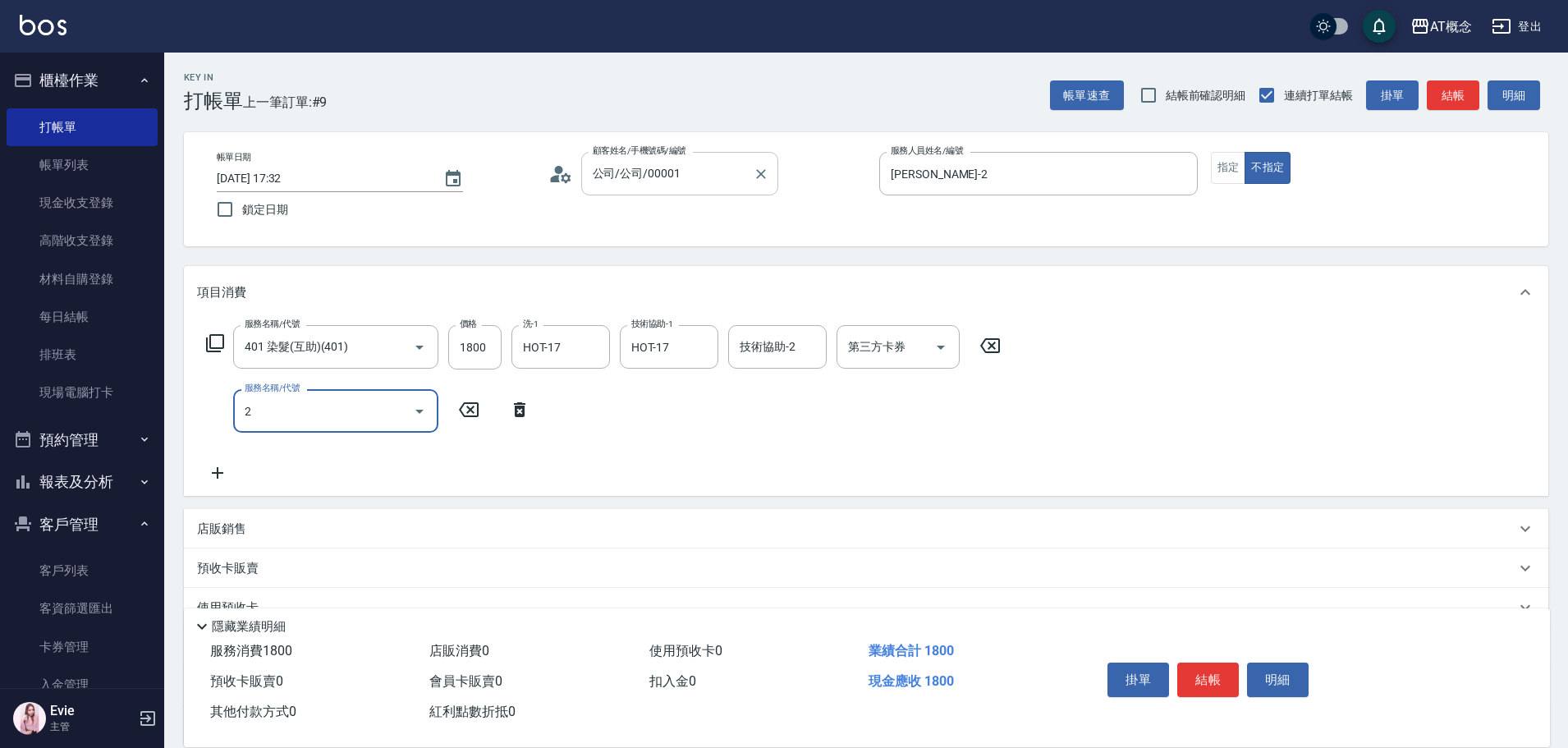
type input "20"
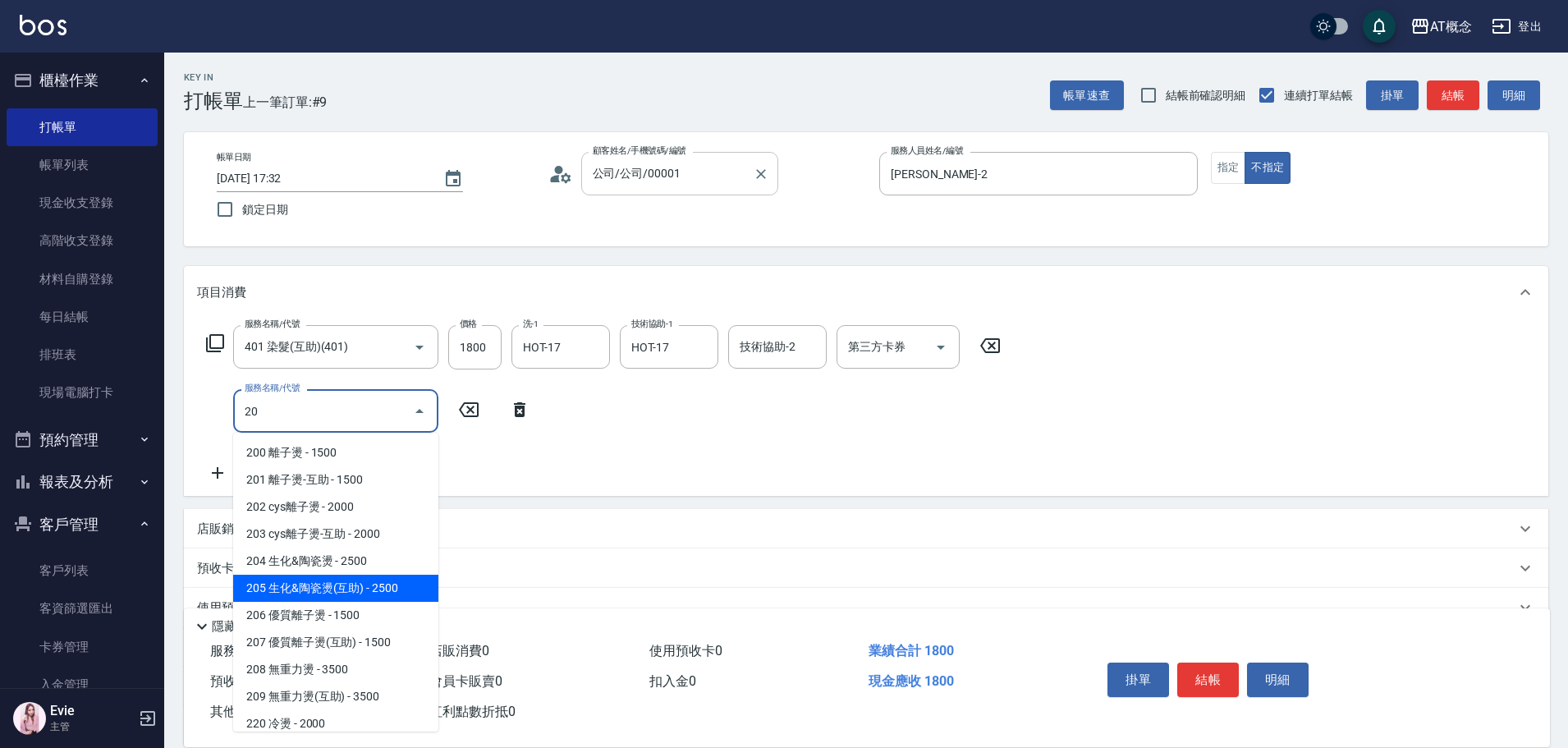
type input "430"
type input "205 生化&陶瓷燙(互助)(205)"
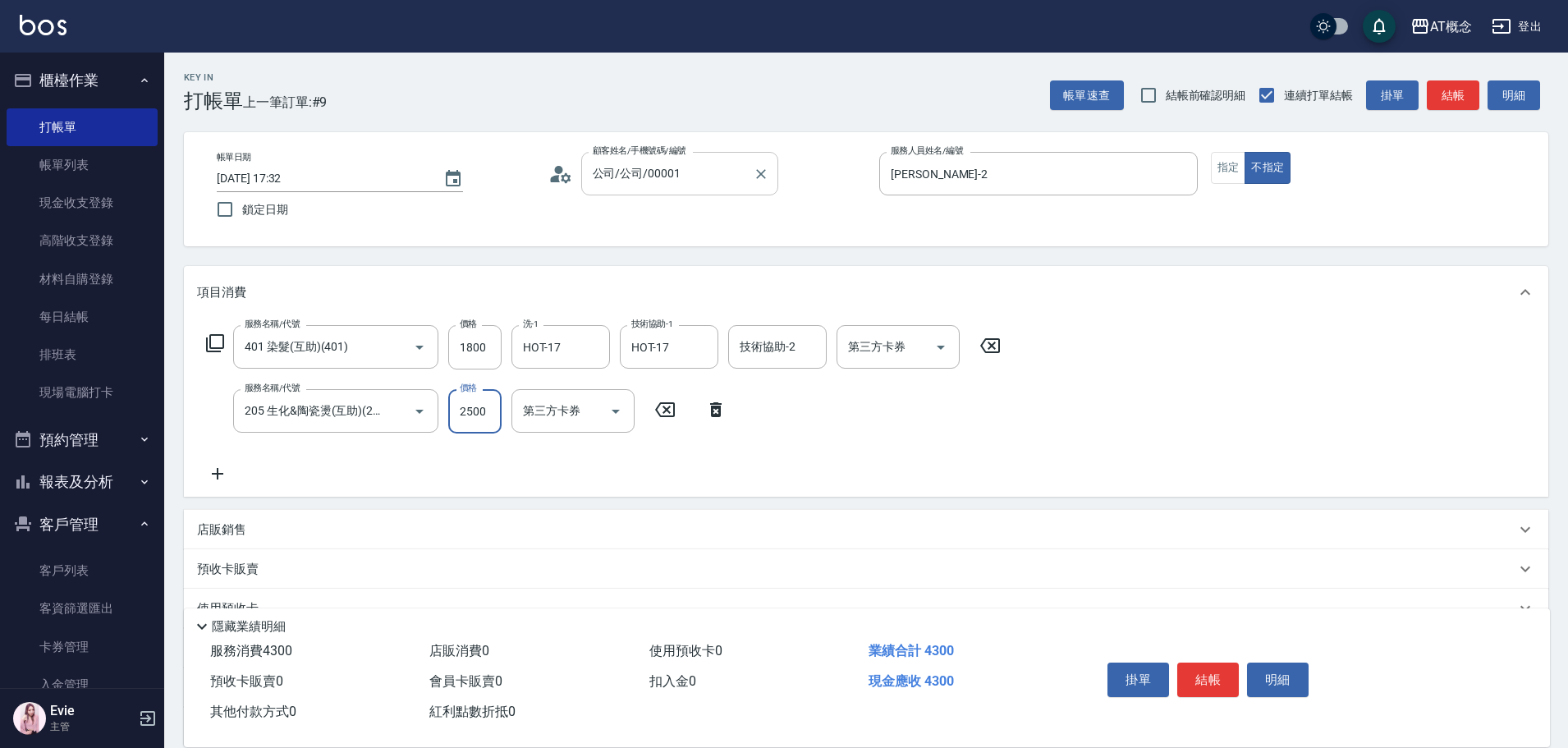
type input "180"
type input "30"
type input "210"
type input "300"
type input "480"
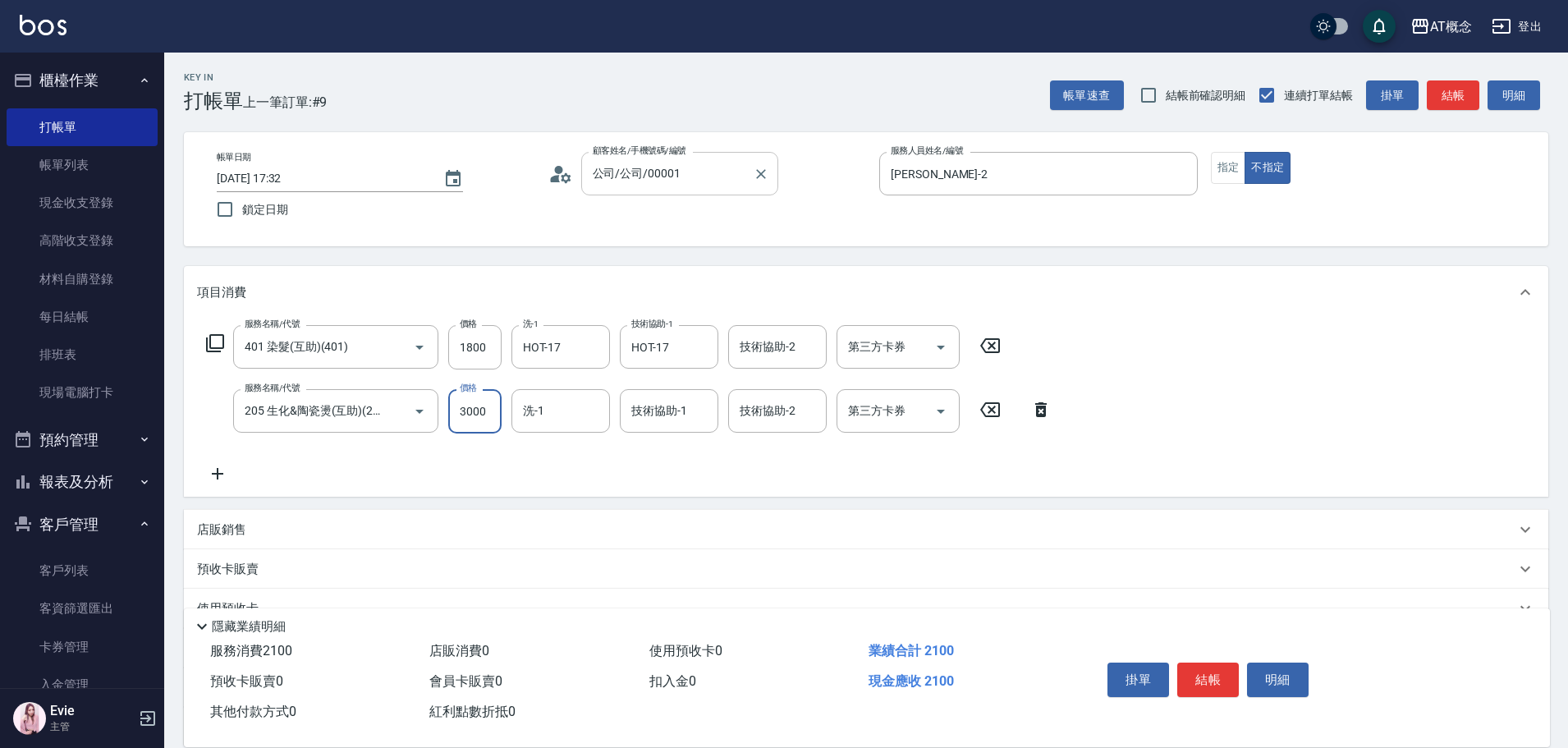
type input "3000"
type input "1"
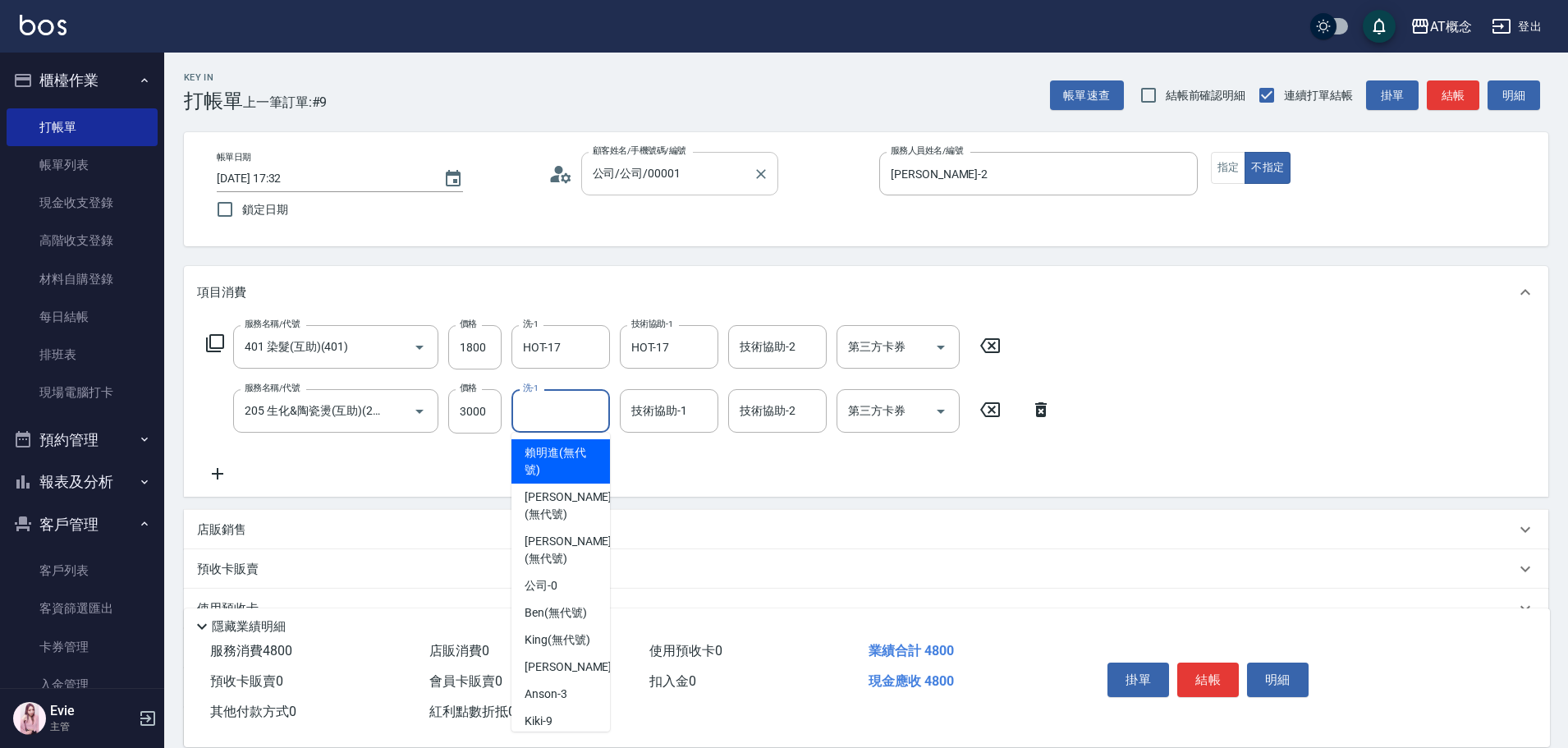
type input "賴明進(無代號)"
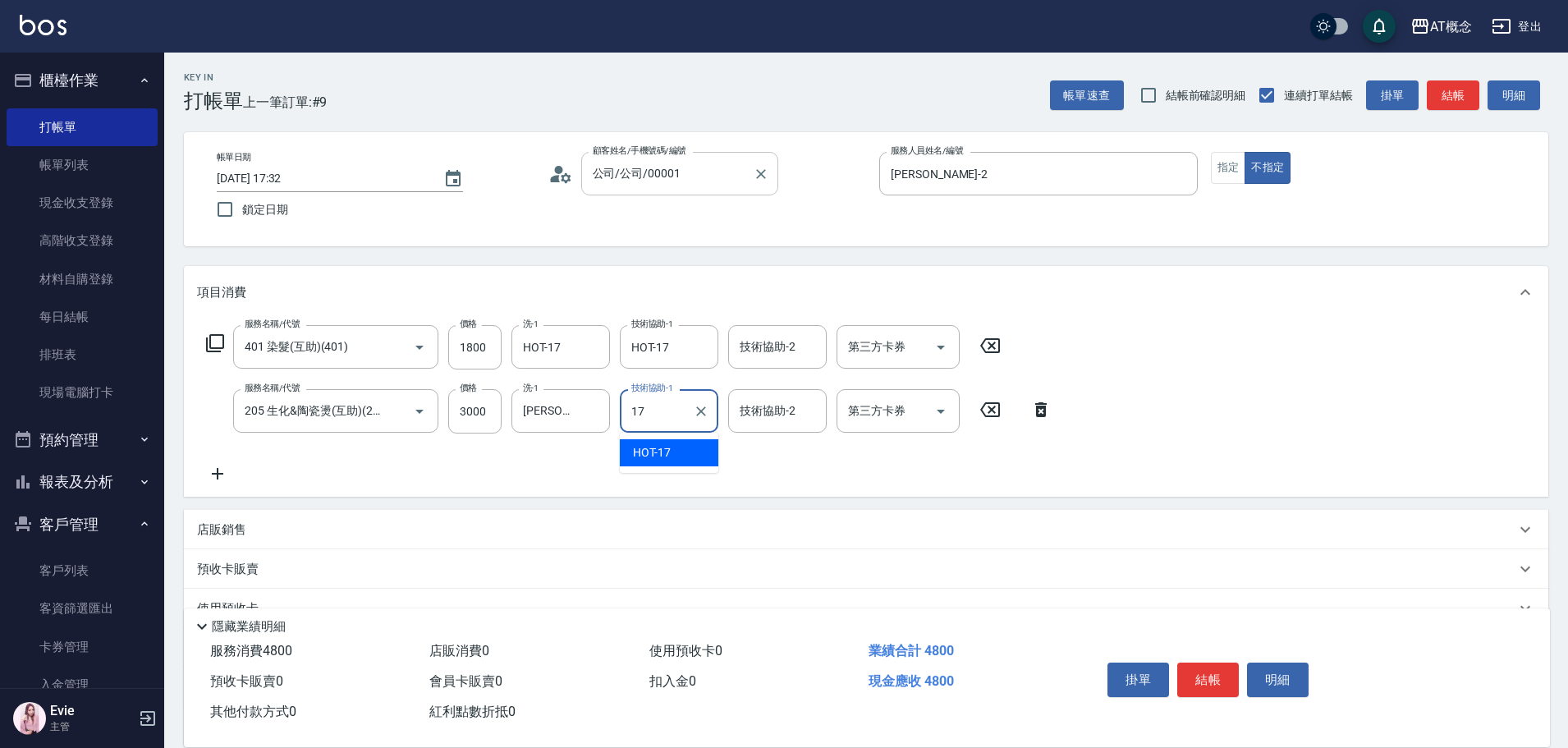
type input "HOT-17"
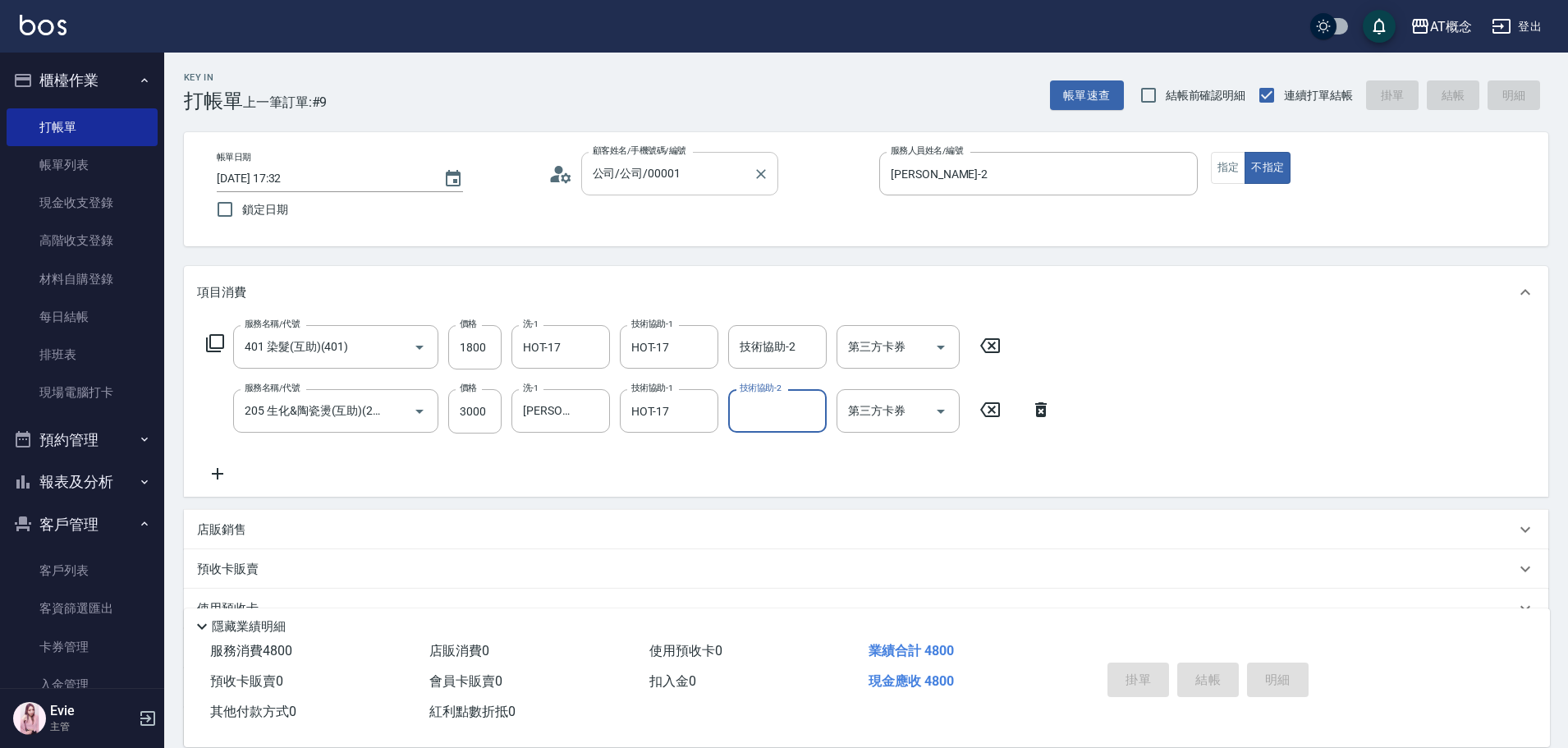
type input "0"
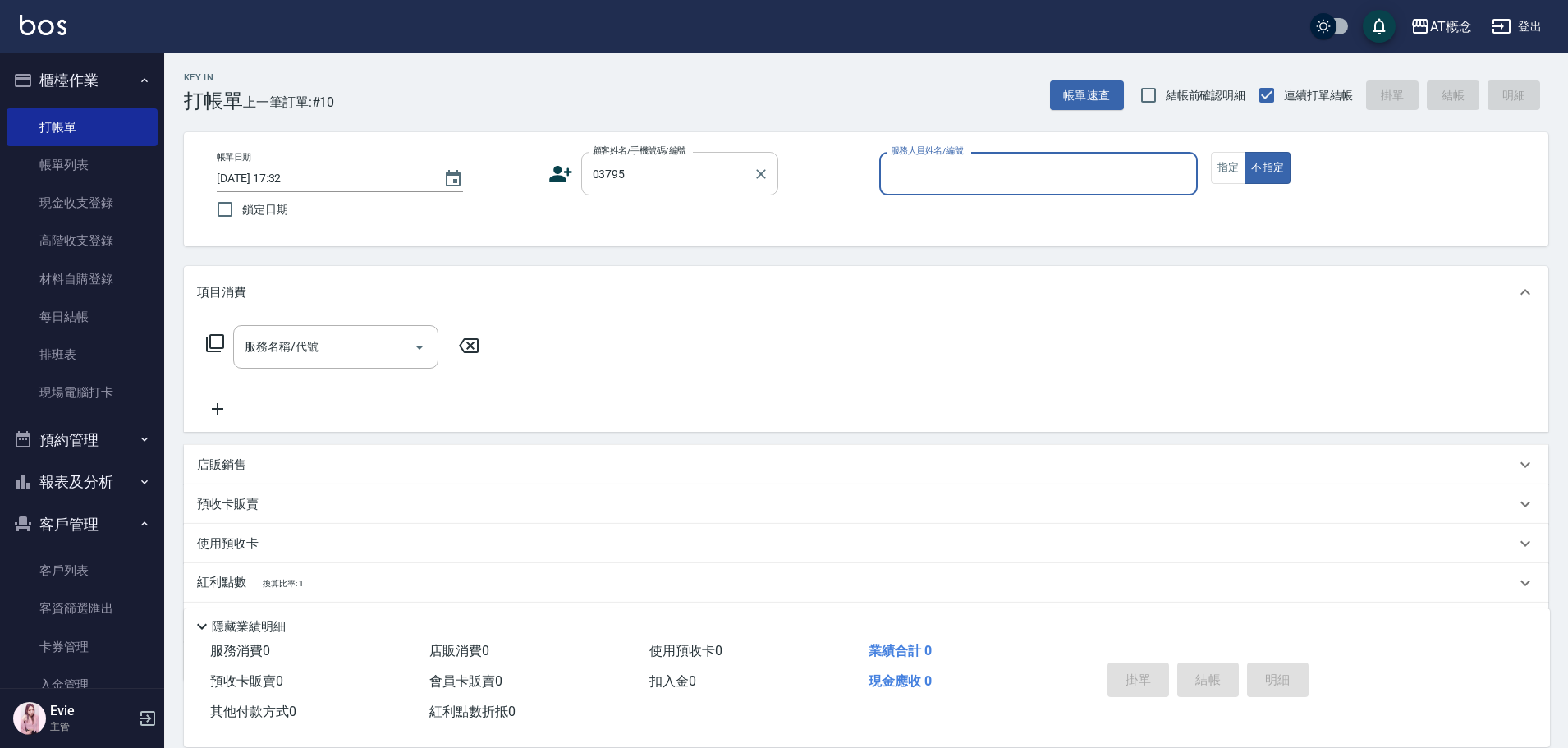
type input "黃乙苓/0938658260/03795"
type input "Becky-13"
click at [1244, 152] on button "不指定" at bounding box center [1268, 168] width 46 height 32
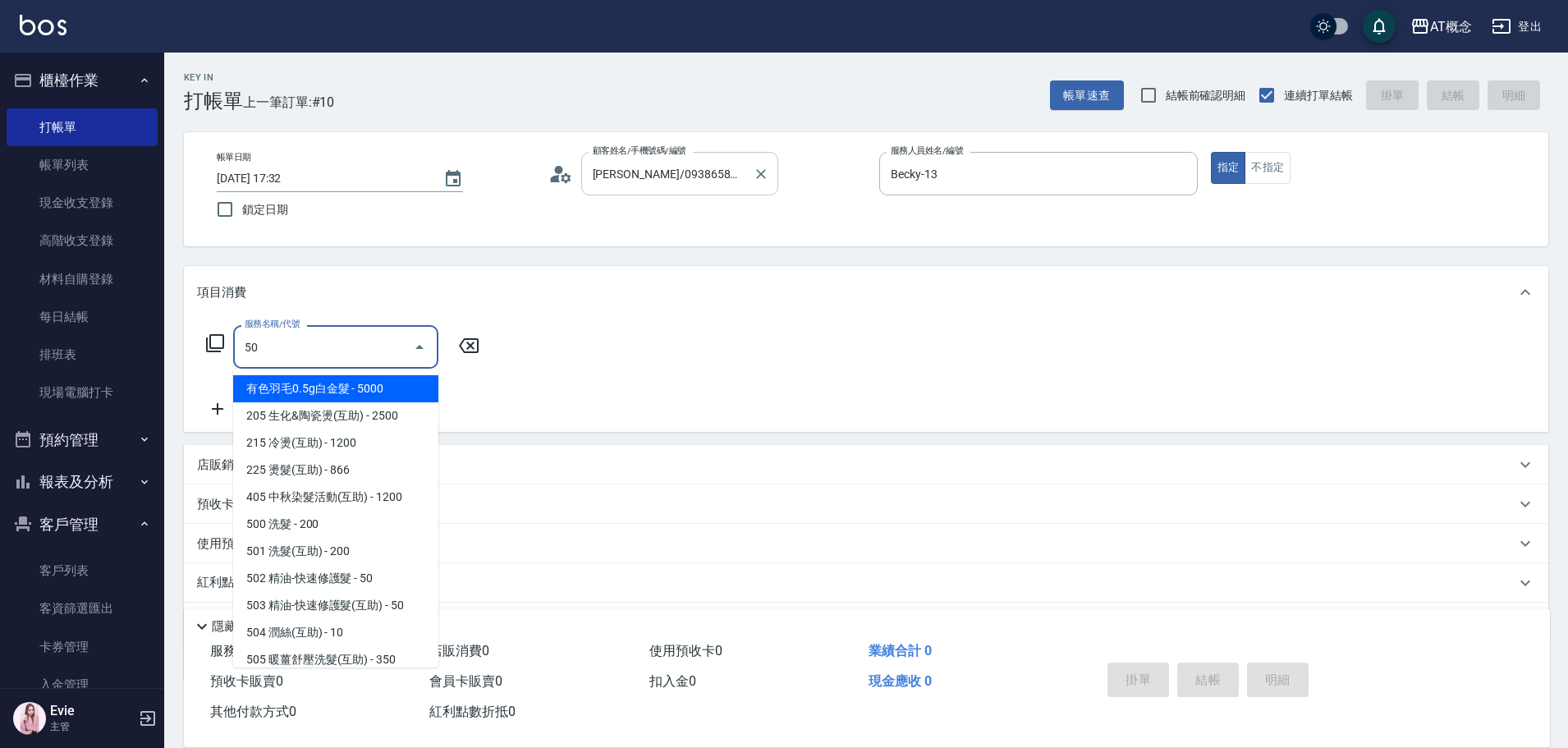
type input "500"
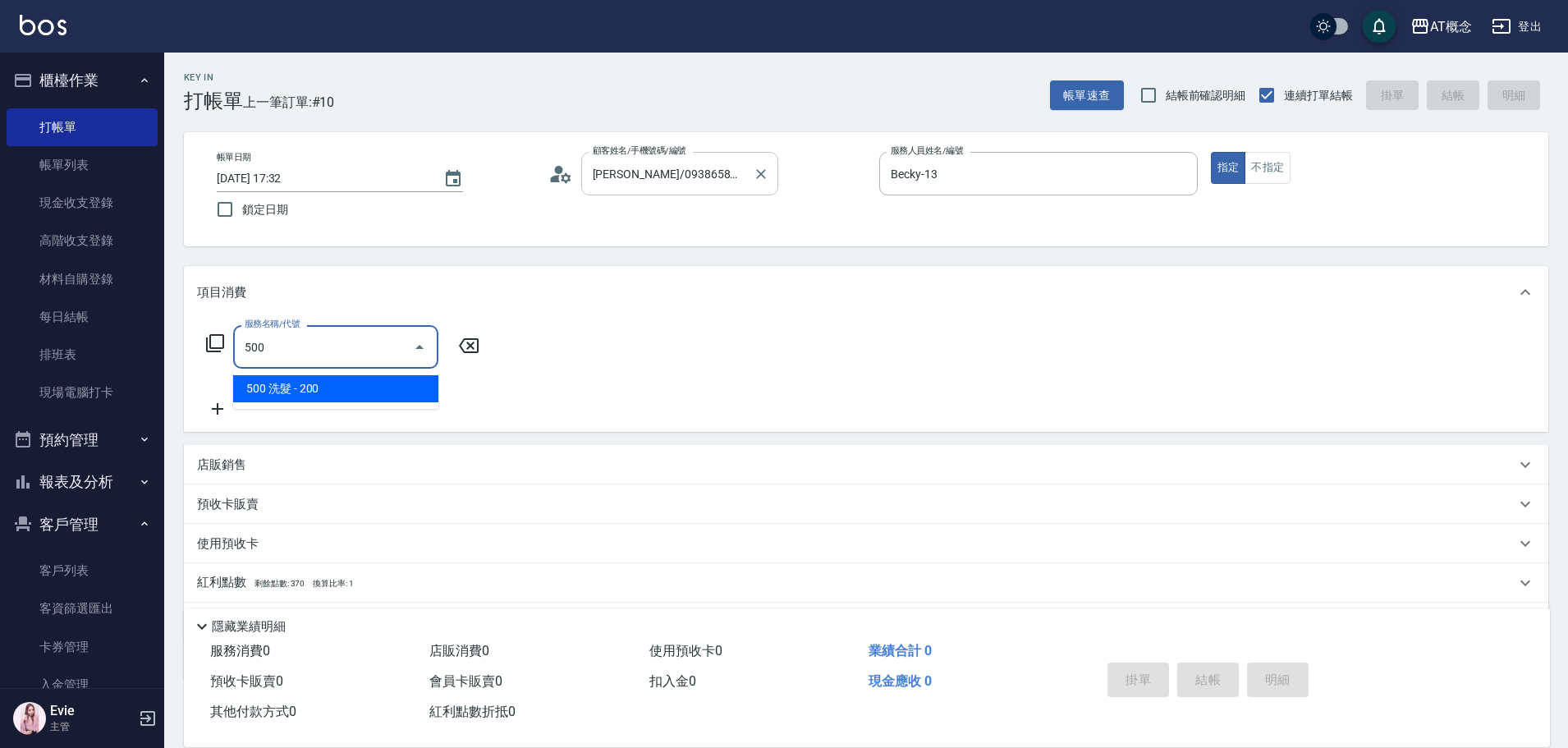
type input "20"
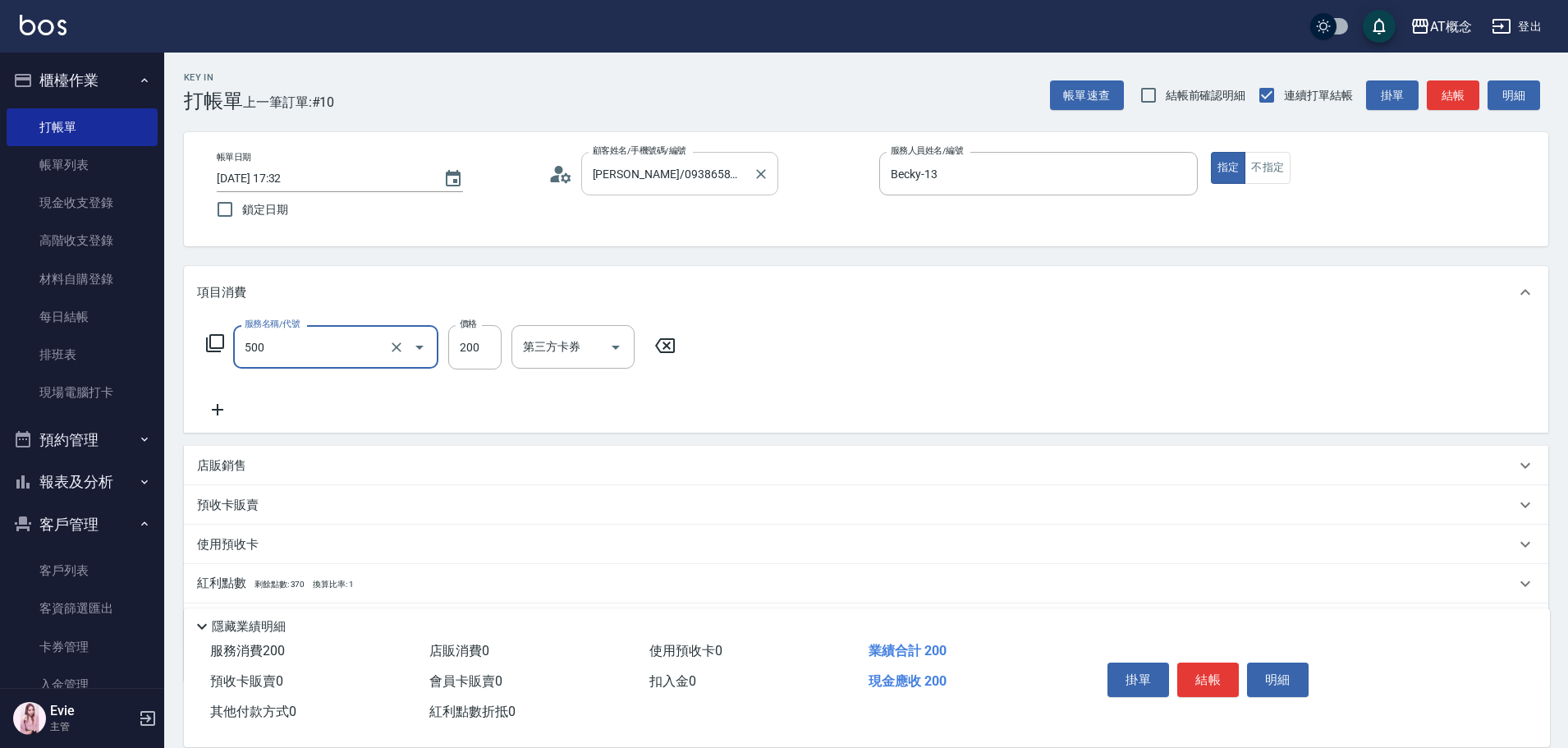
type input "500 洗髮(500)"
type input "0"
type input "250"
type input "20"
type input "250"
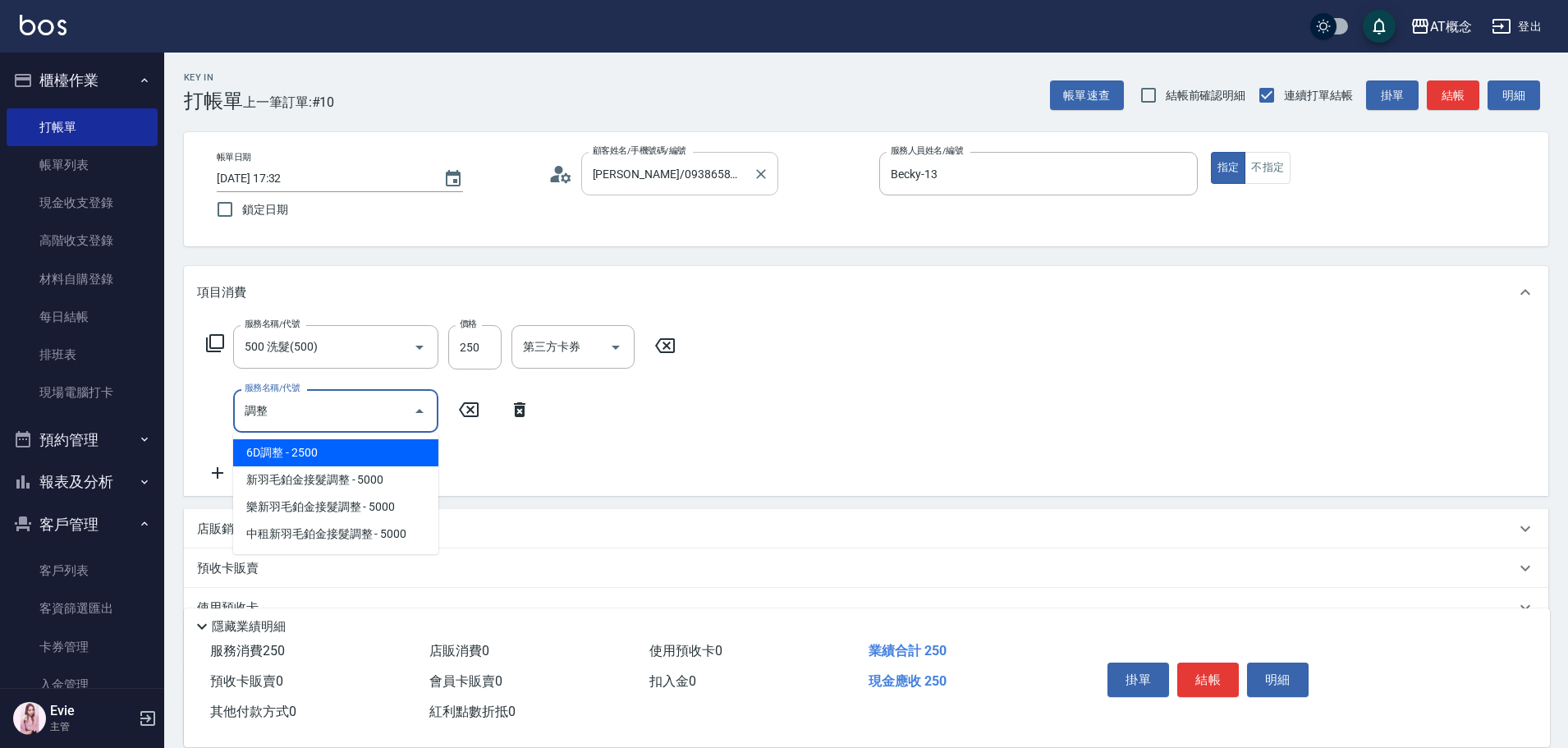
type input "6D調整(105)"
type input "270"
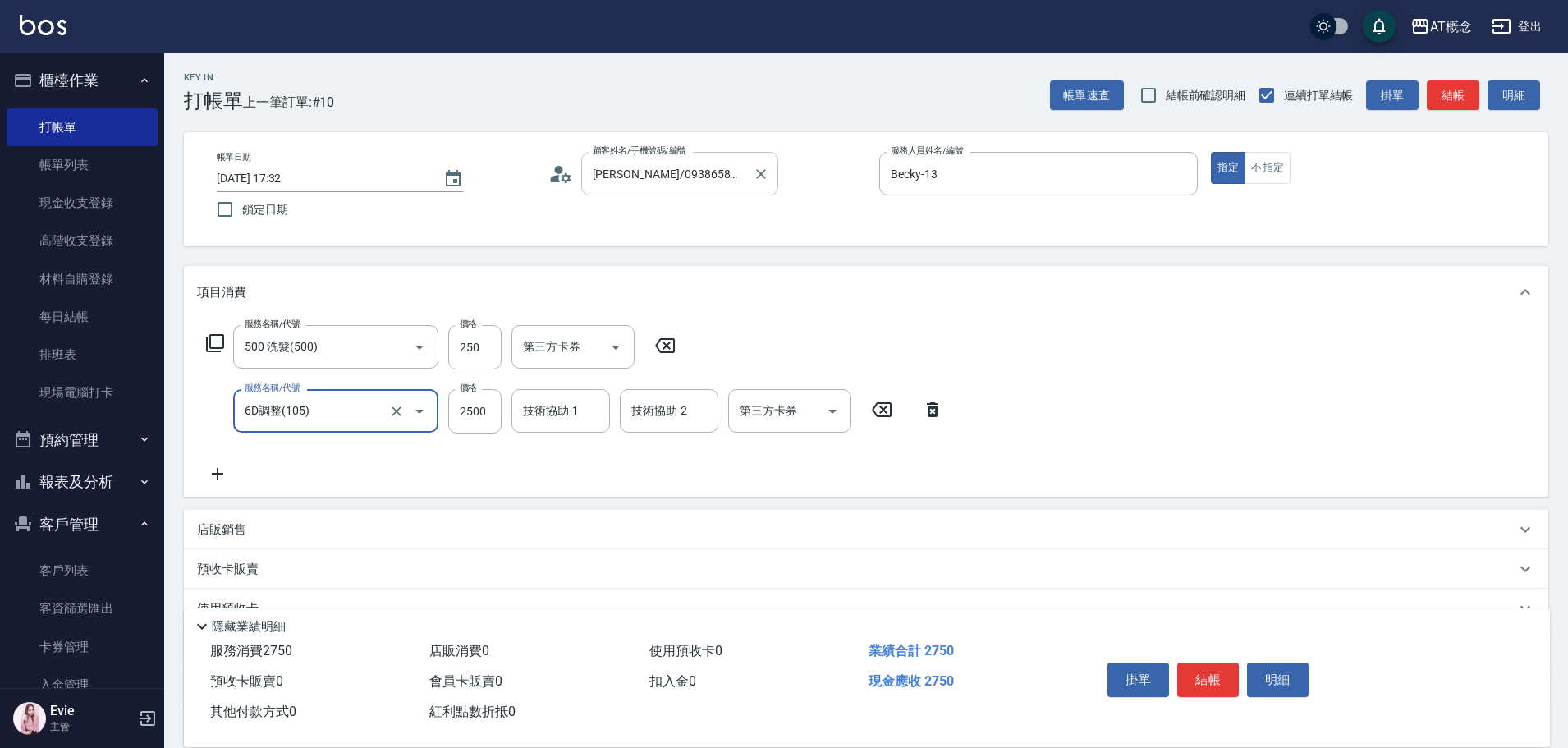
type input "6D調整(105)"
type input "20"
type input "35"
type input "60"
type input "350"
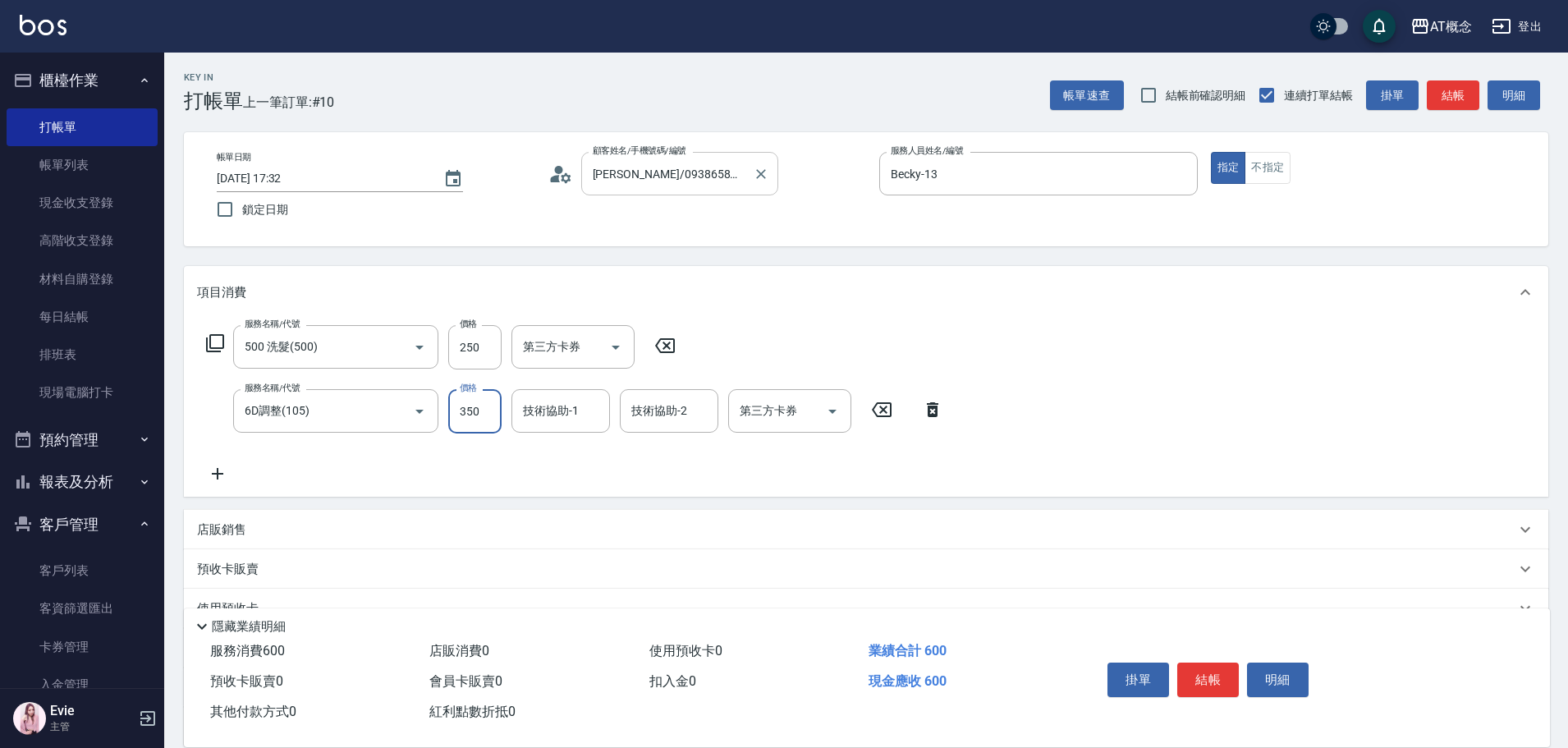
type input "370"
type input "3500"
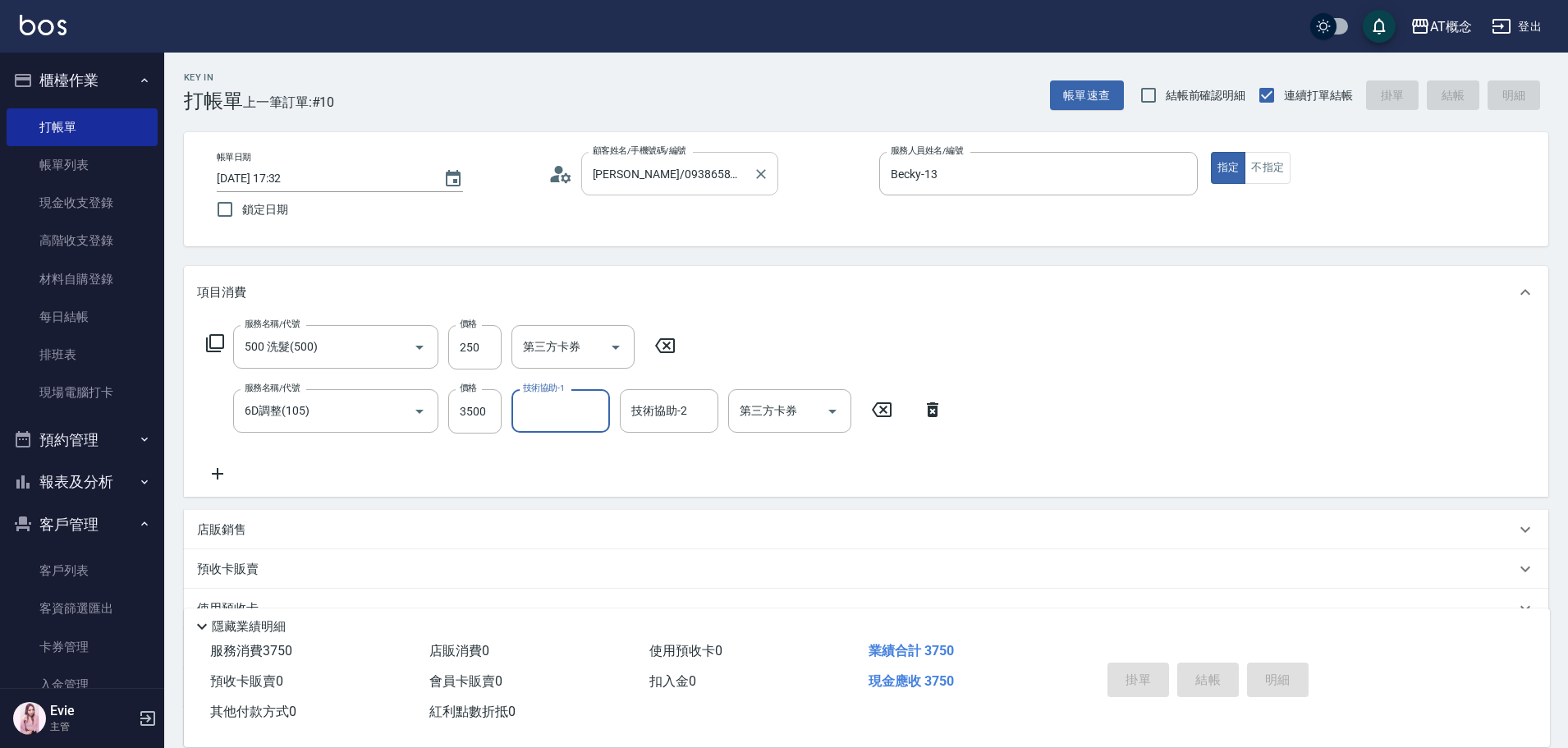
type input "2025/08/25 17:33"
type input "0"
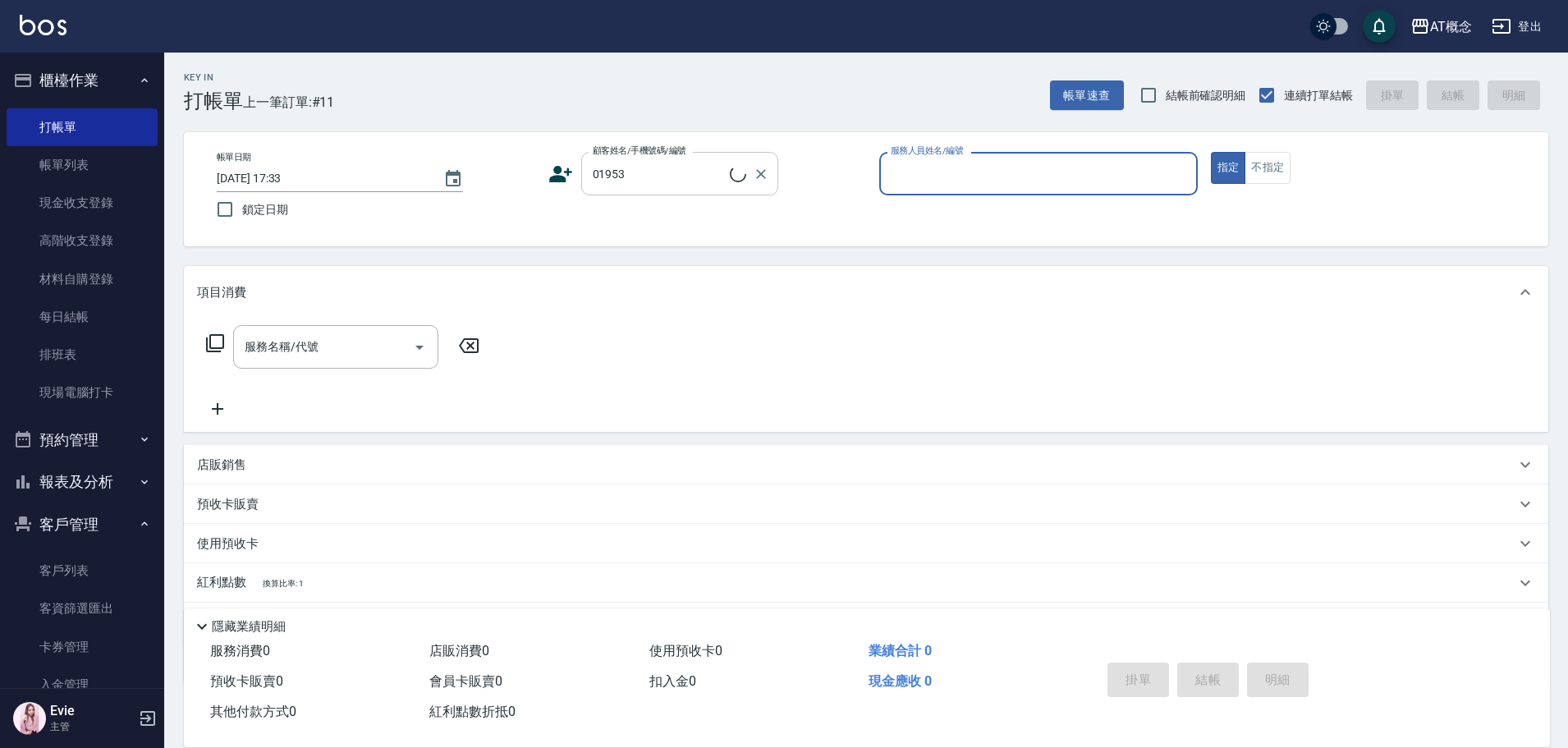
type input "[PERSON_NAME]/0987988105/01953"
type input "Becky-13"
click at [1211, 152] on button "指定" at bounding box center [1228, 168] width 36 height 32
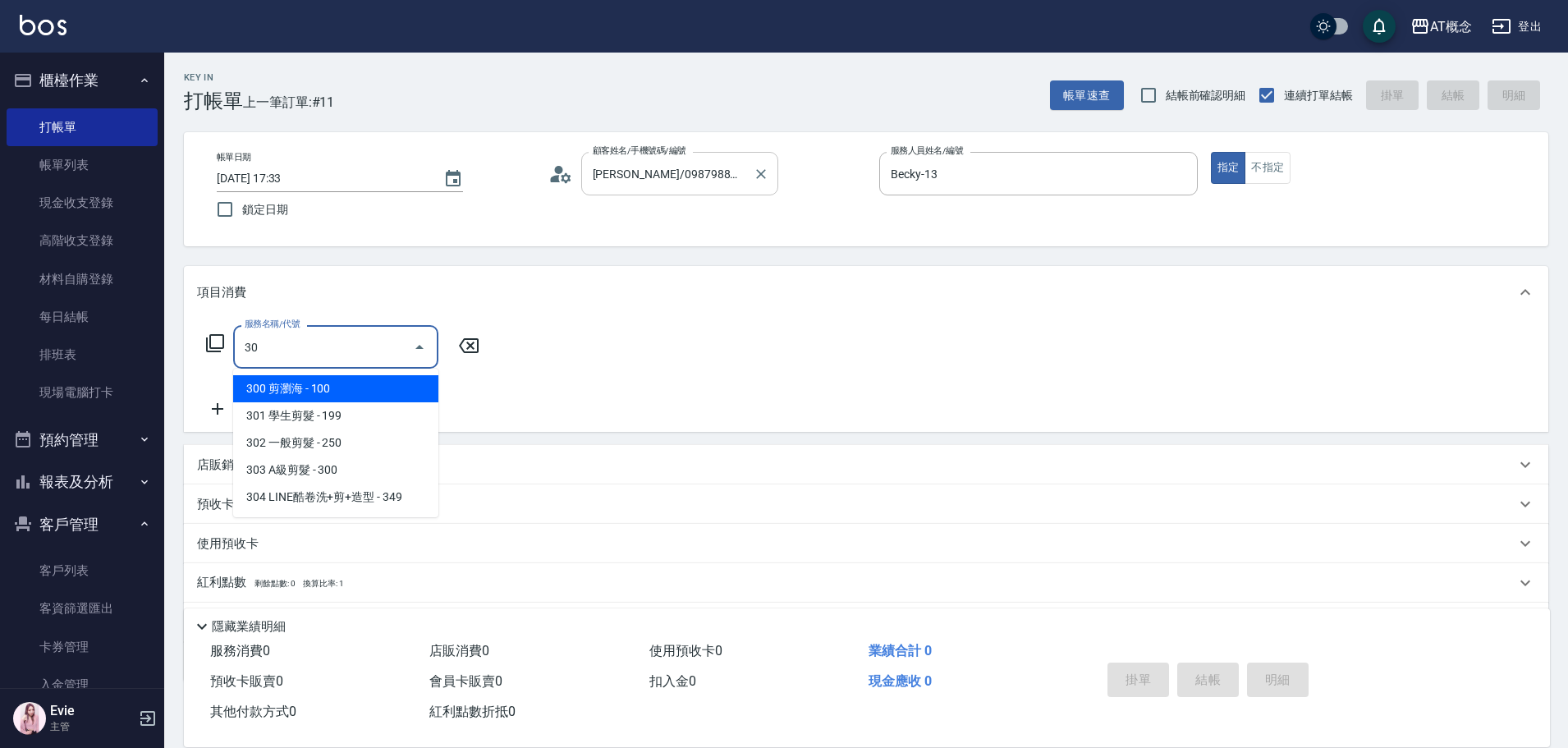
type input "303"
type input "30"
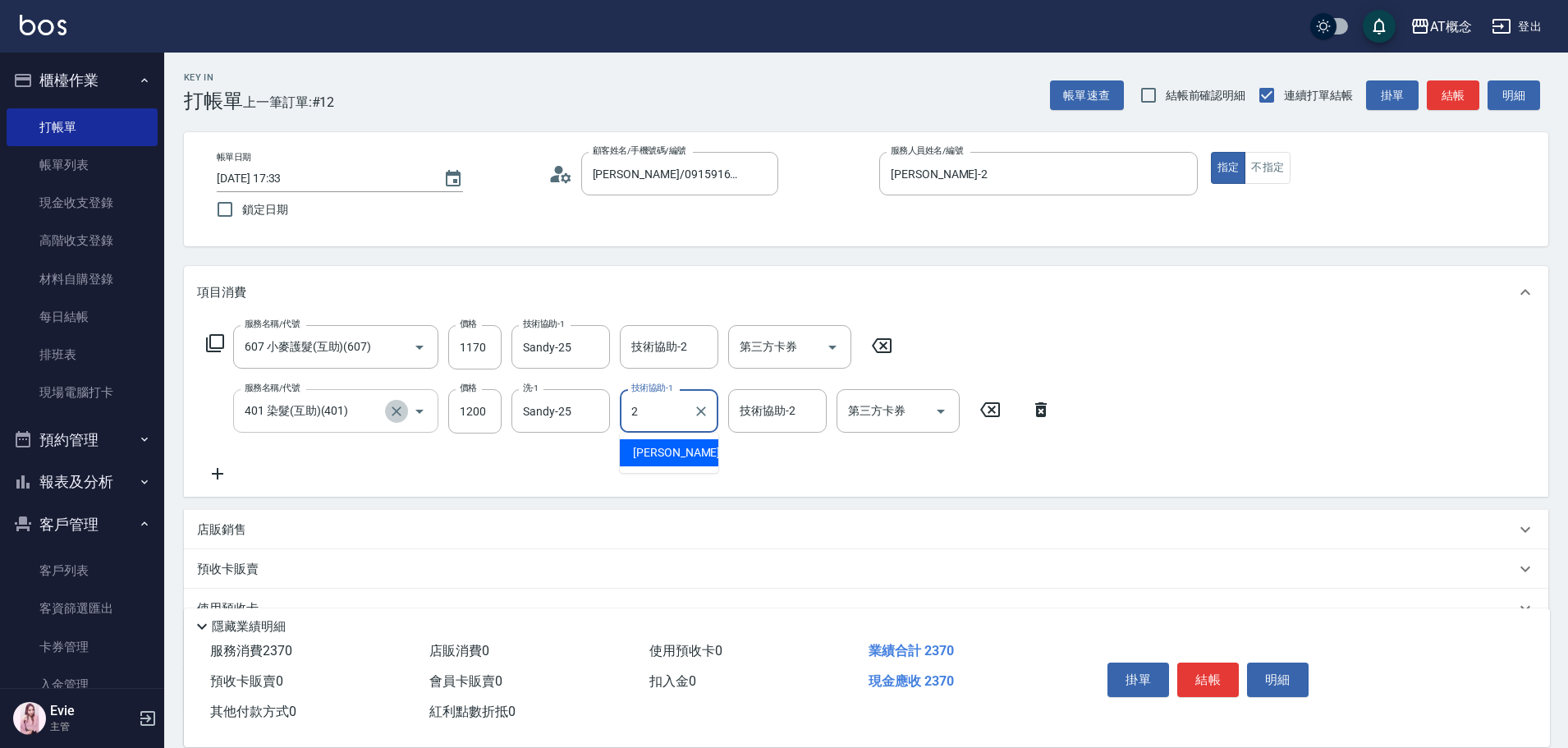
click at [390, 409] on icon "Clear" at bounding box center [396, 411] width 16 height 16
click at [390, 407] on icon "Clear" at bounding box center [396, 411] width 16 height 16
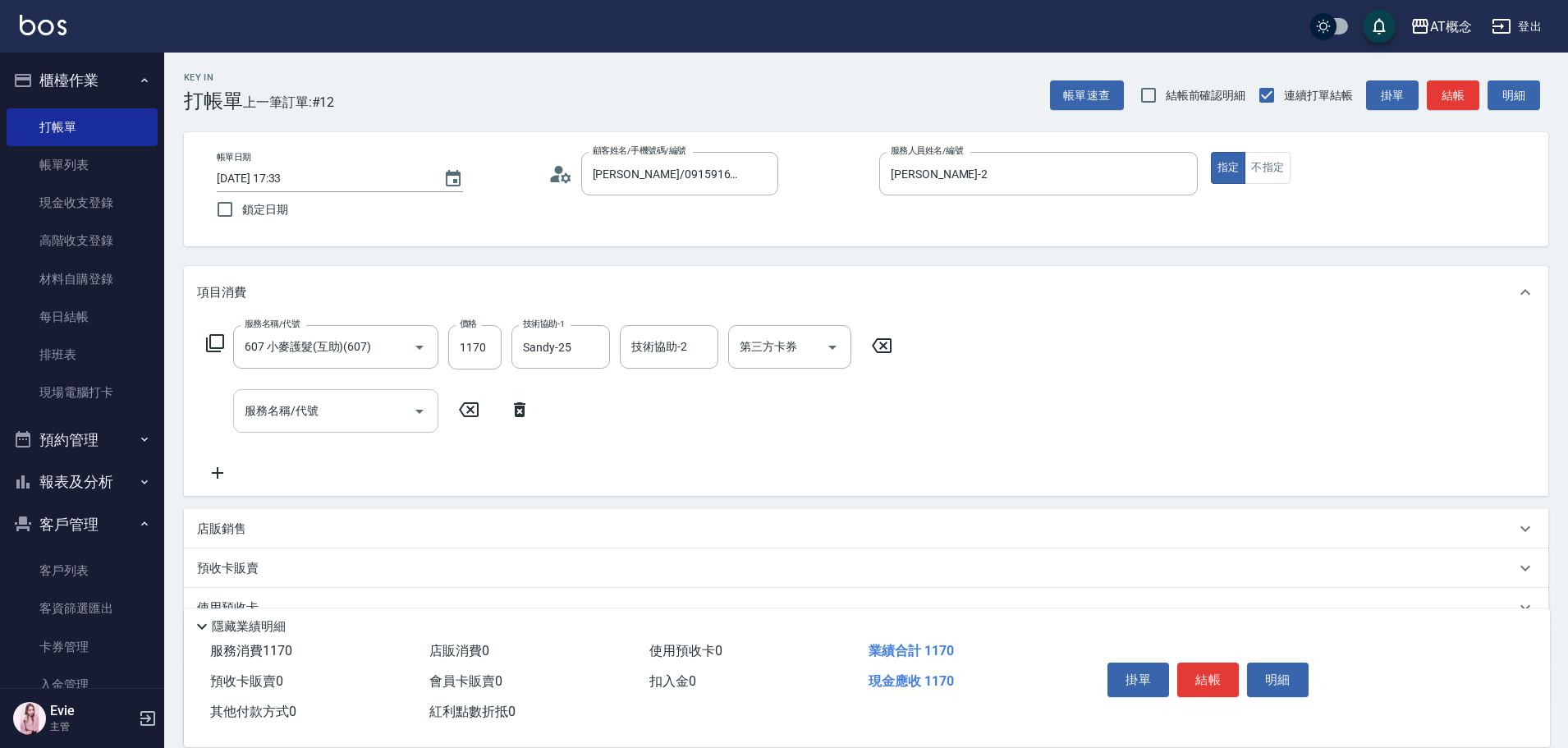
click at [373, 409] on input "服務名稱/代號" at bounding box center [324, 411] width 166 height 29
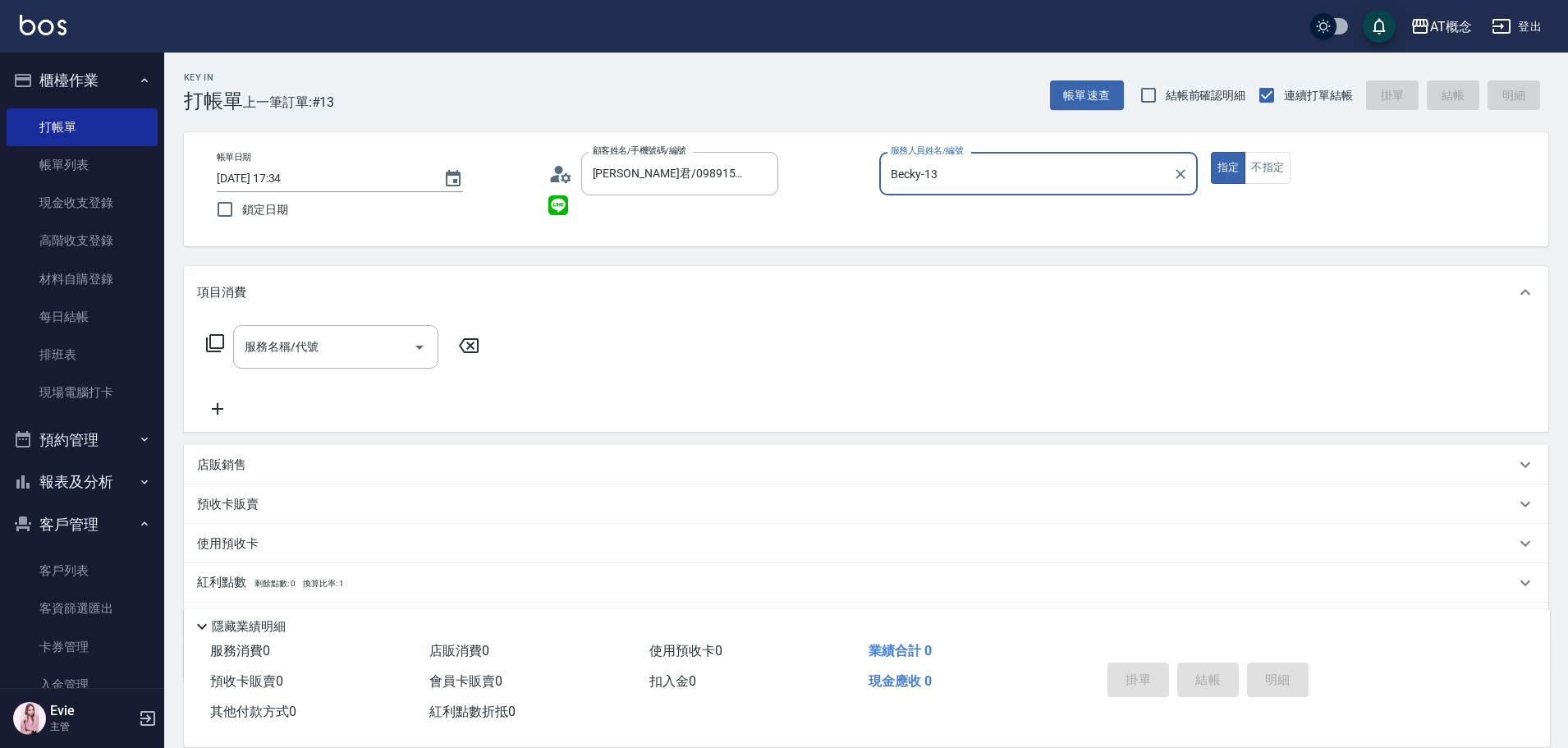
click at [1211, 152] on button "指定" at bounding box center [1228, 168] width 36 height 32
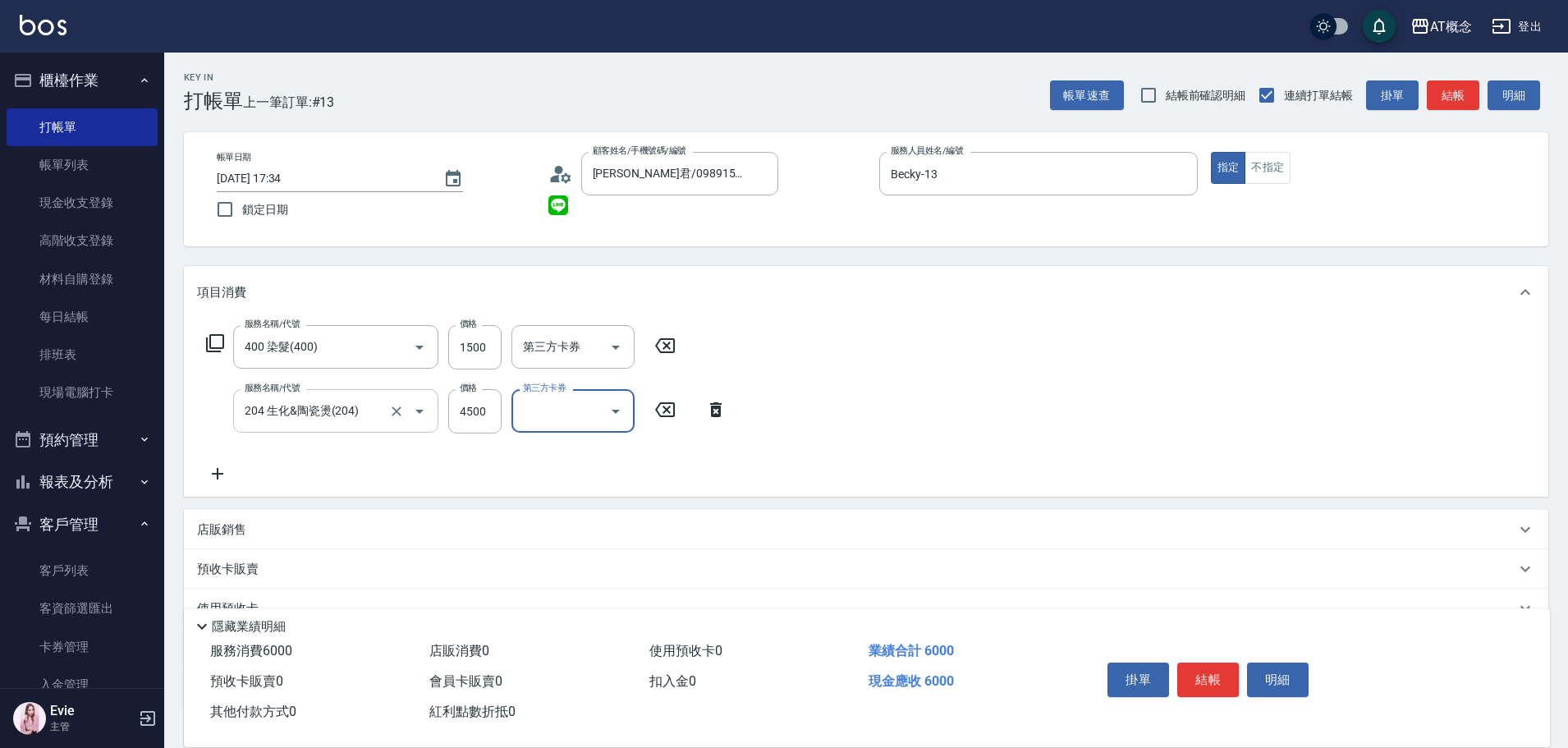
click at [410, 415] on icon "Open" at bounding box center [419, 411] width 20 height 20
click at [394, 403] on icon "Clear" at bounding box center [396, 411] width 16 height 16
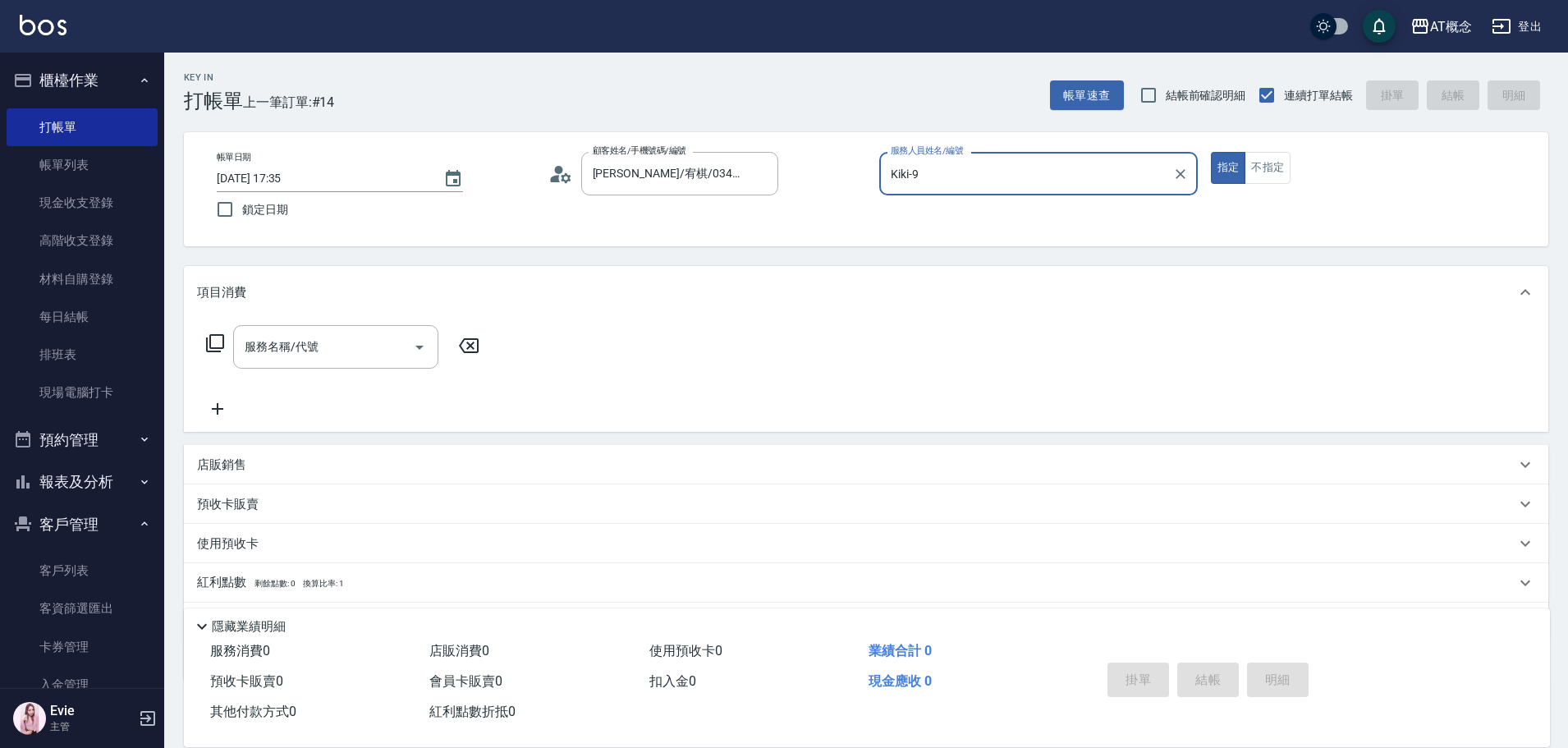
click at [1211, 152] on button "指定" at bounding box center [1228, 168] width 36 height 32
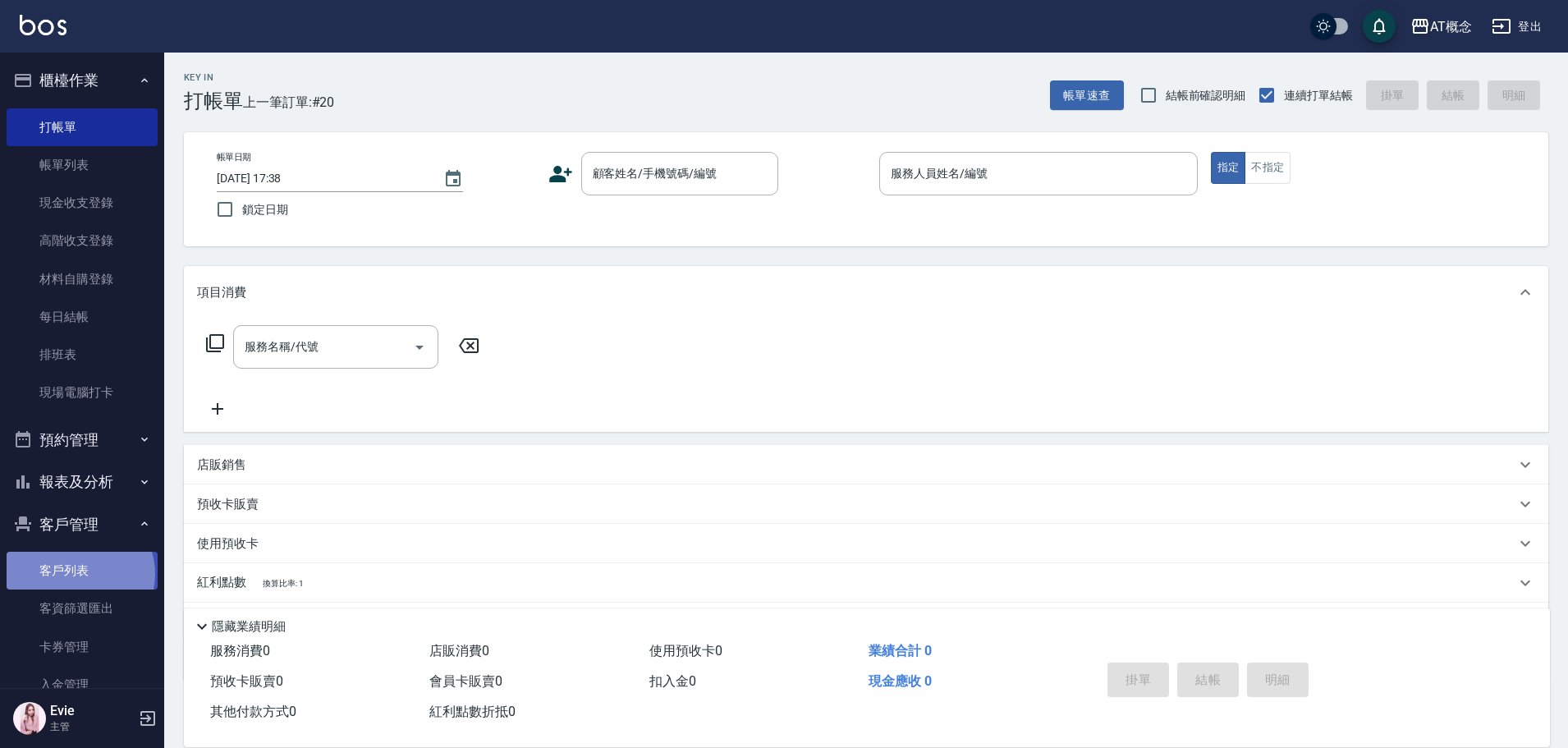
click at [78, 574] on link "客戶列表" at bounding box center [81, 571] width 151 height 37
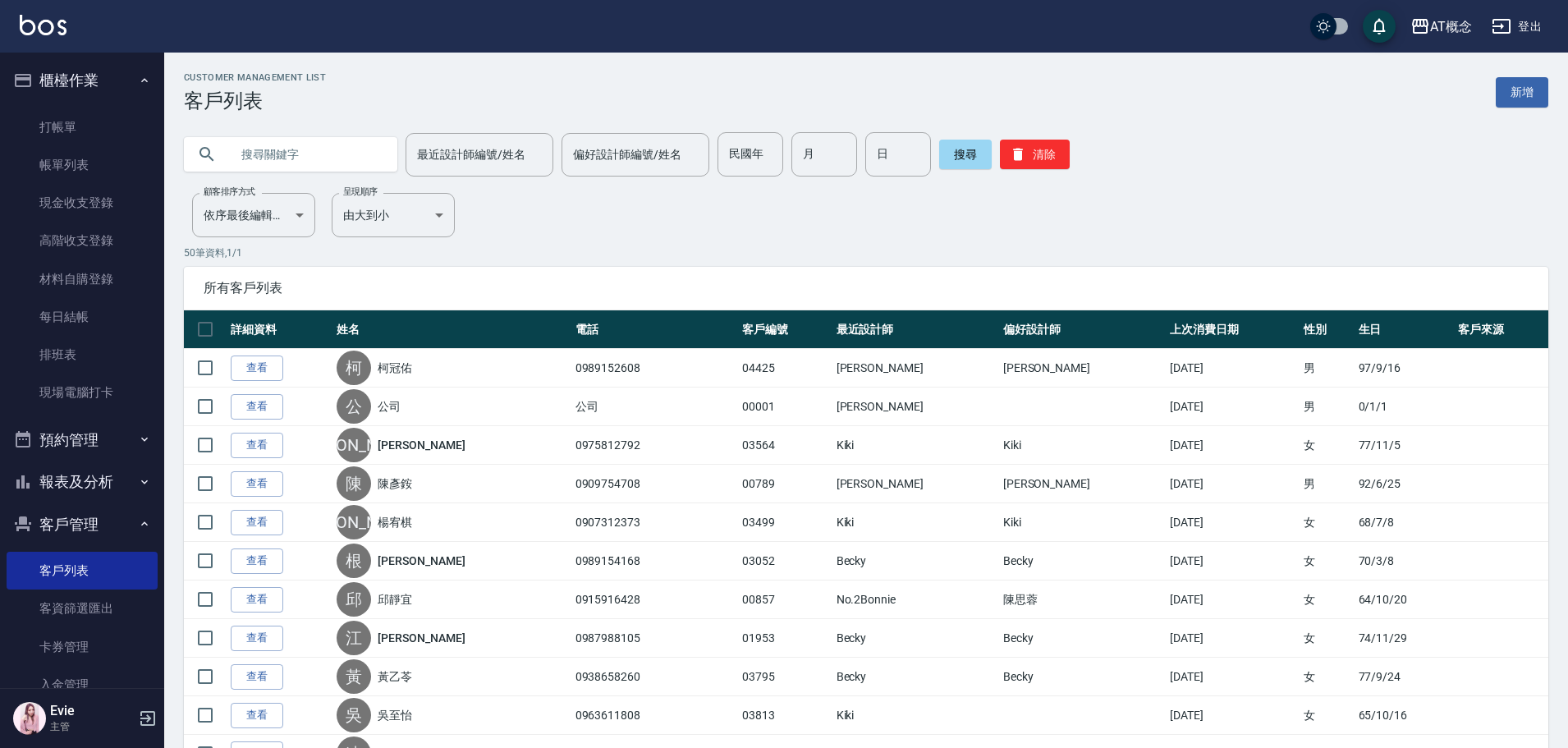
click at [308, 159] on input "text" at bounding box center [307, 154] width 154 height 45
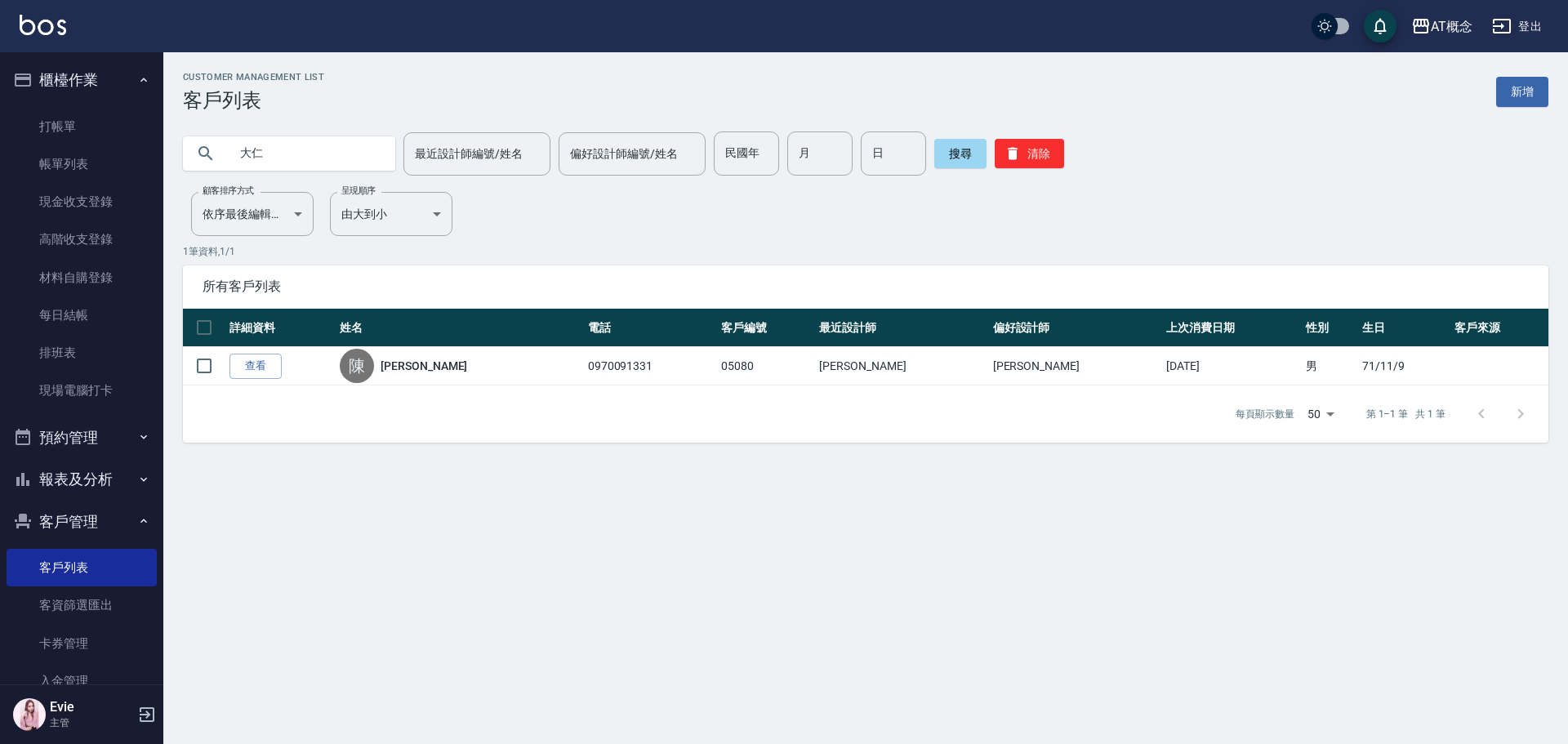
click at [119, 67] on button "櫃檯作業" at bounding box center [81, 80] width 150 height 43
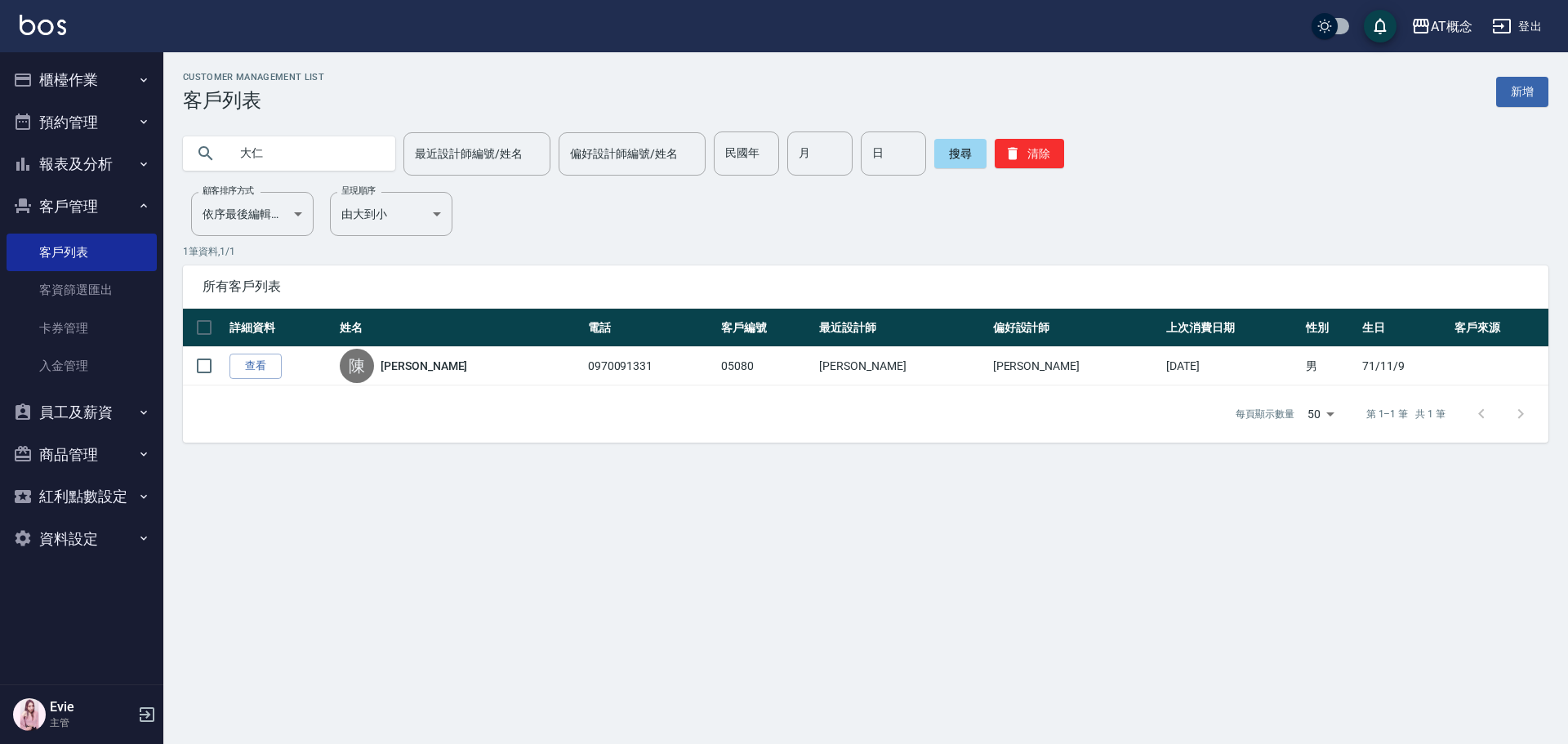
click at [119, 67] on button "櫃檯作業" at bounding box center [81, 80] width 150 height 43
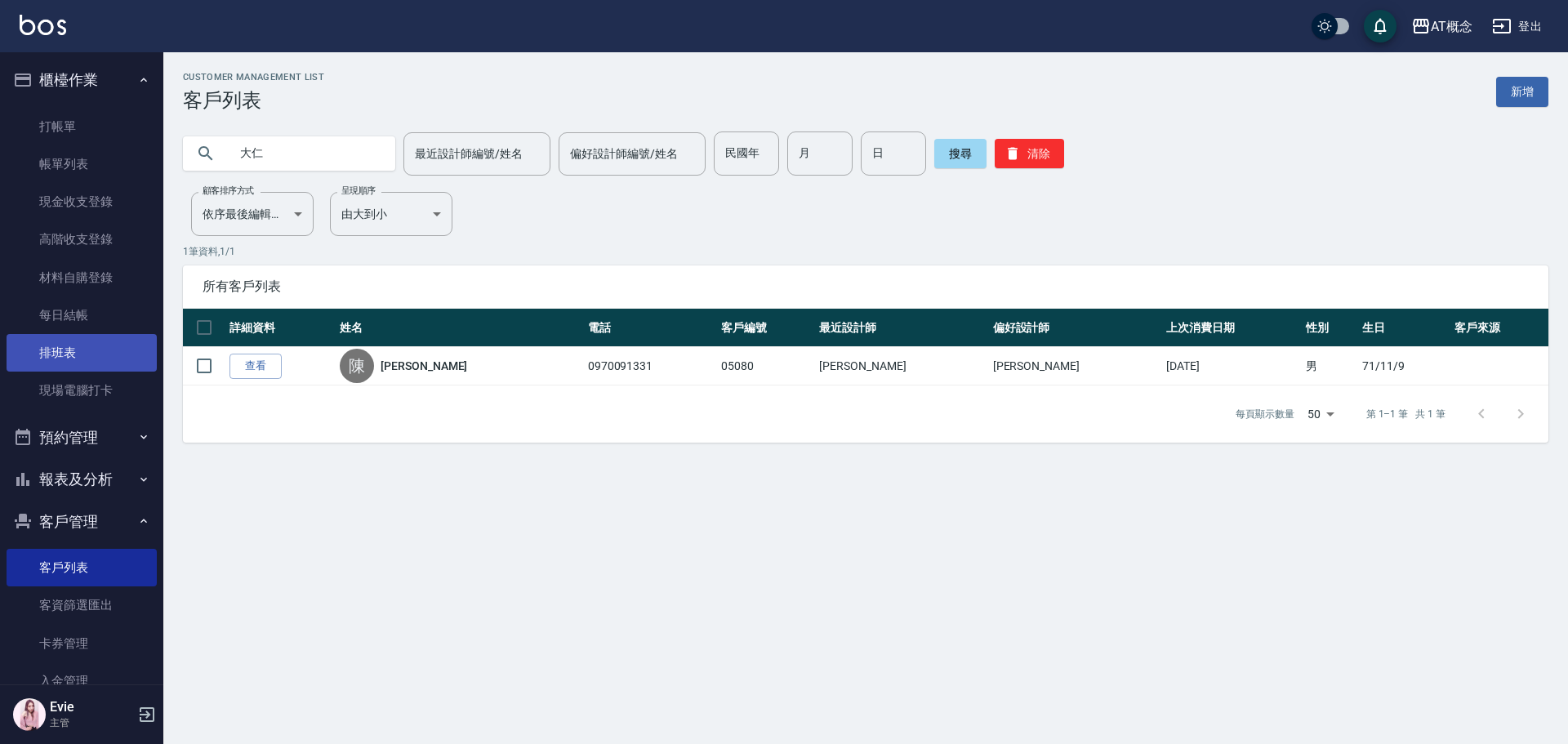
click at [106, 341] on link "排班表" at bounding box center [81, 353] width 150 height 37
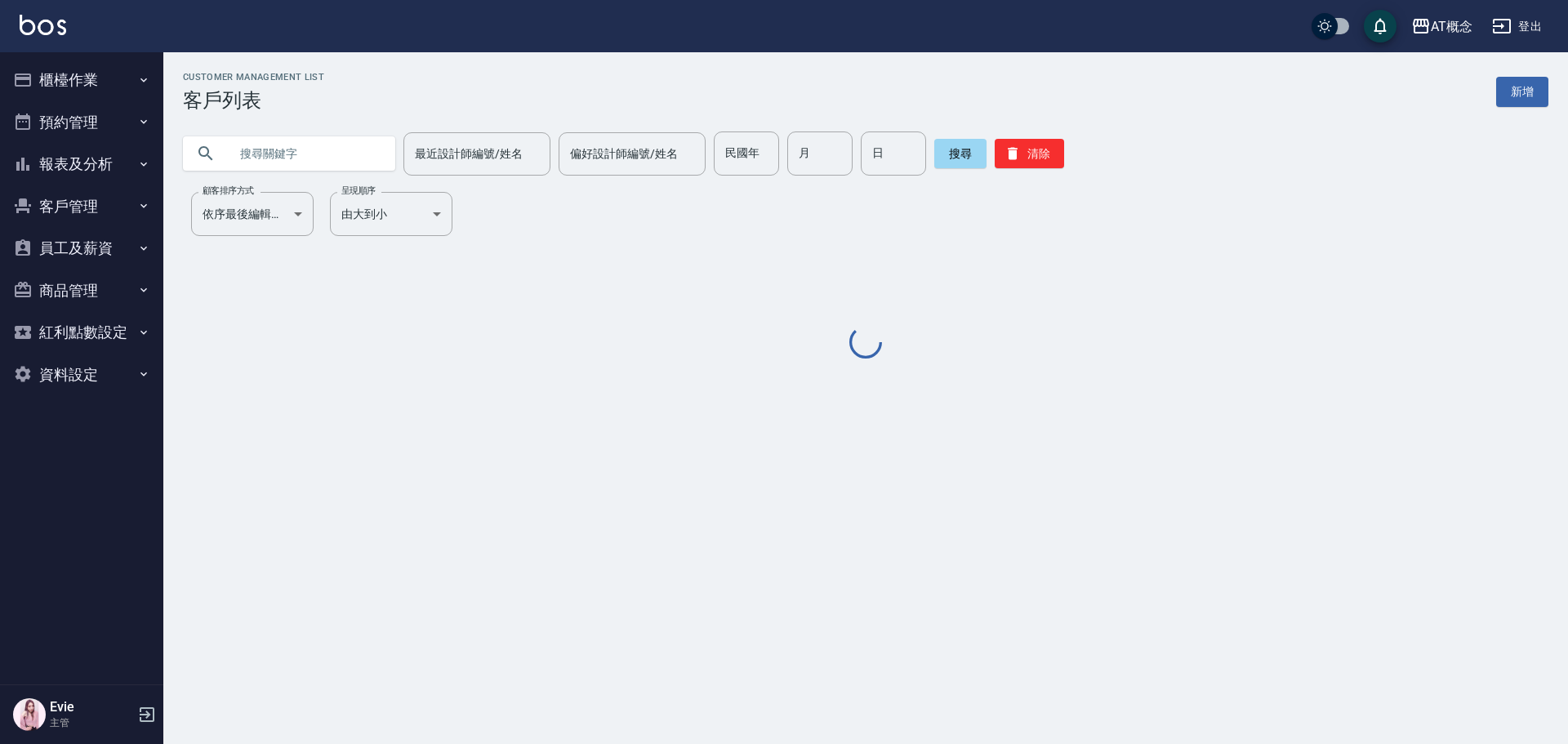
click at [318, 149] on input "text" at bounding box center [305, 153] width 153 height 44
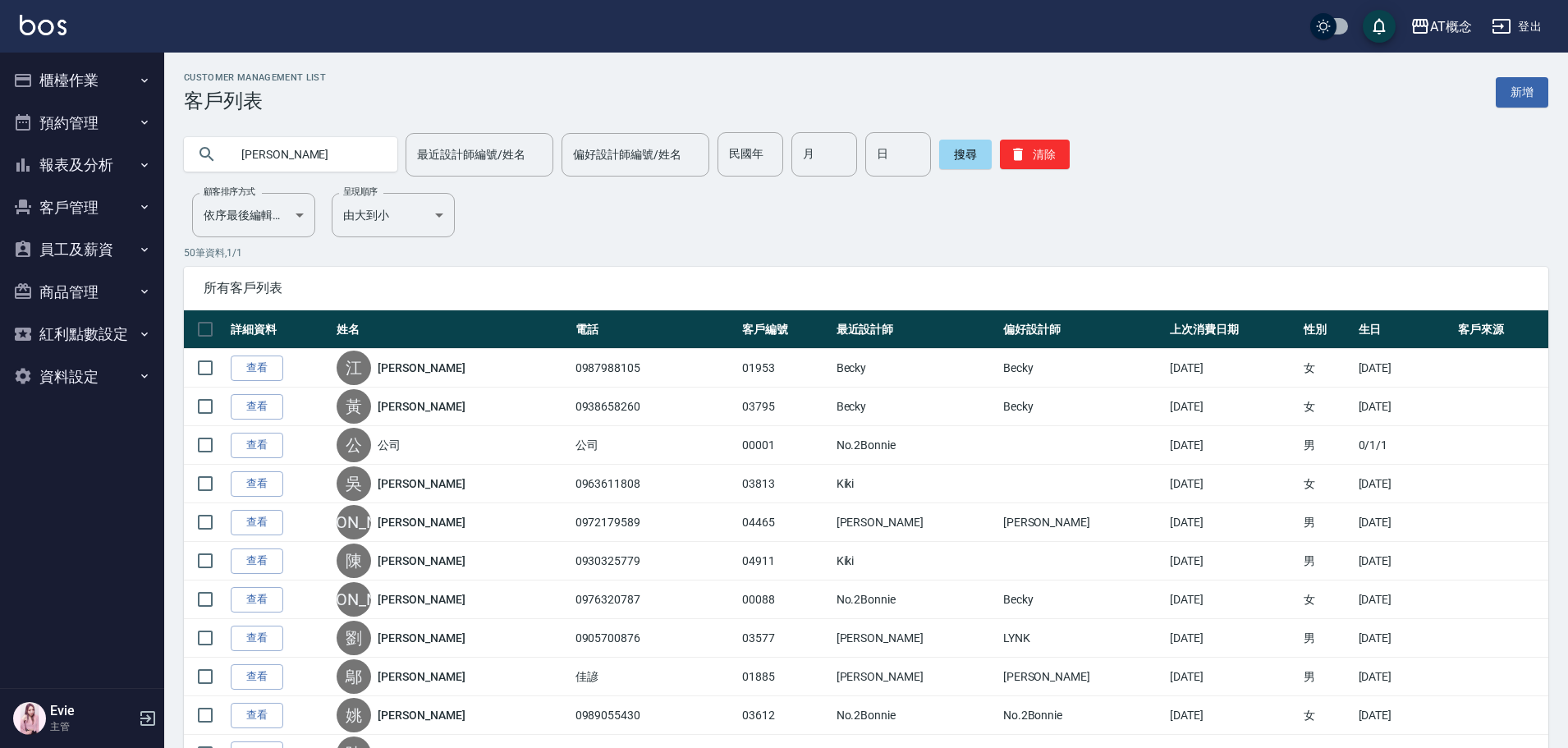
type input "根"
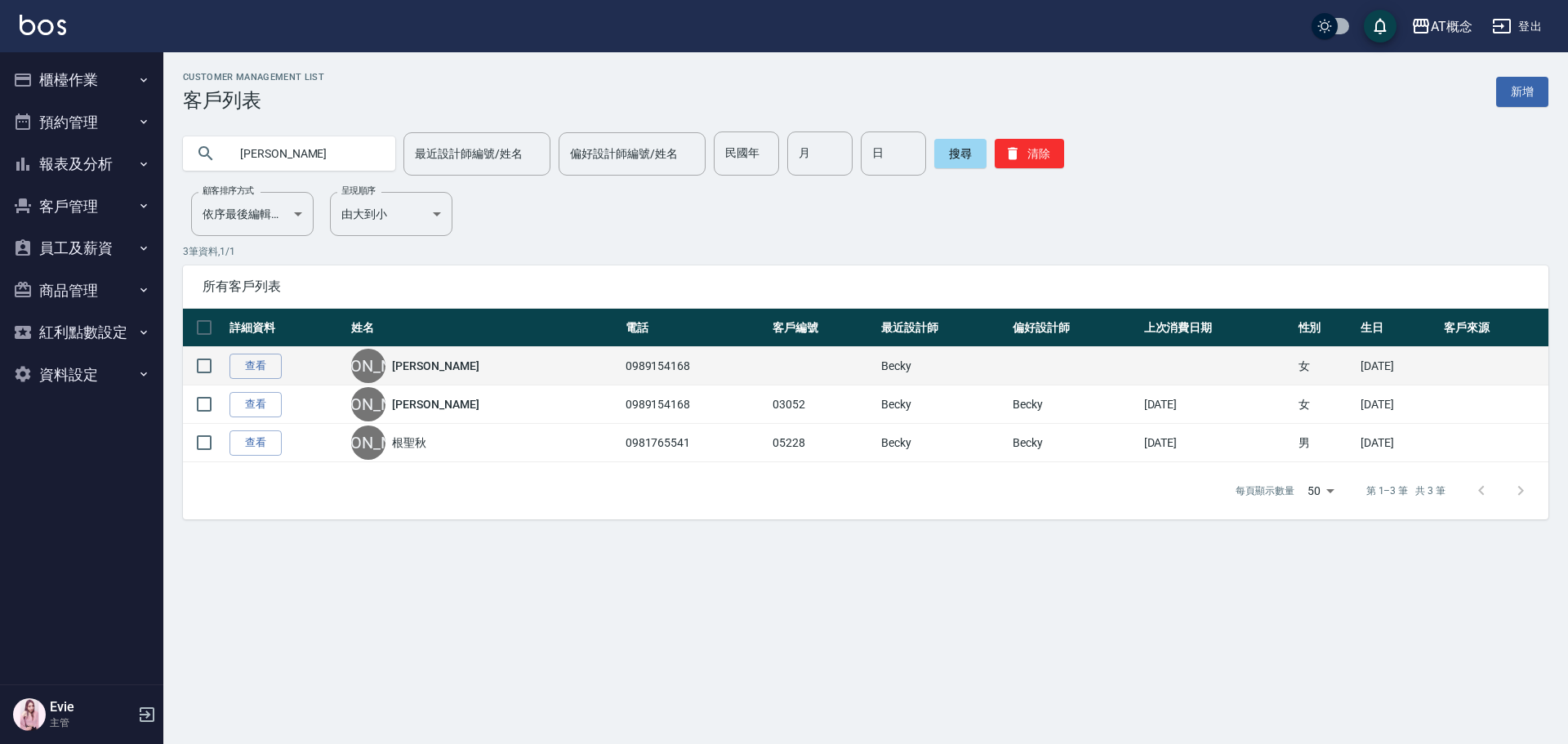
drag, startPoint x: 211, startPoint y: 369, endPoint x: 244, endPoint y: 382, distance: 35.5
click at [211, 369] on input "checkbox" at bounding box center [204, 365] width 35 height 35
checkbox input "true"
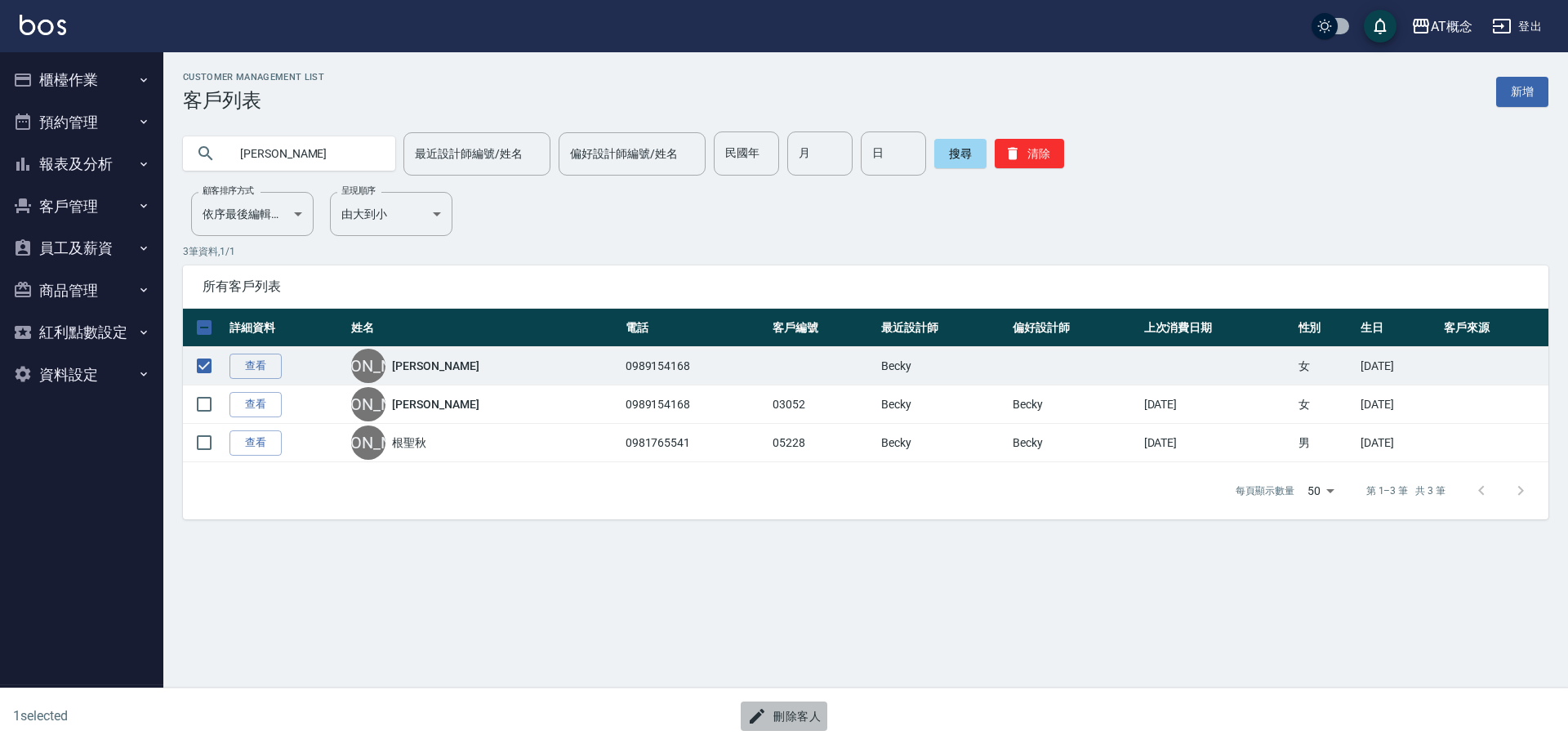
click at [819, 717] on button "刪除客人" at bounding box center [784, 717] width 87 height 30
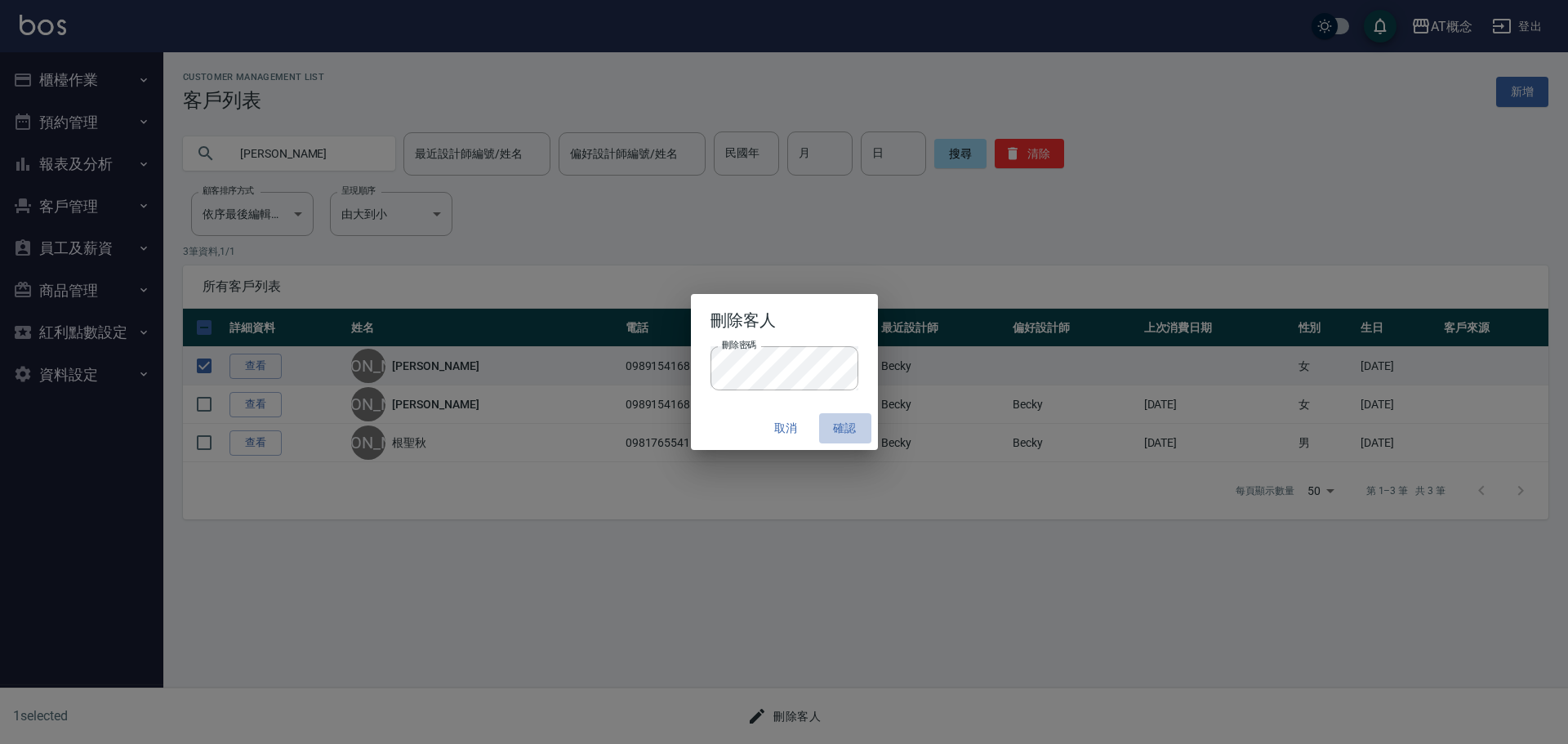
drag, startPoint x: 866, startPoint y: 427, endPoint x: 851, endPoint y: 433, distance: 16.2
click at [857, 433] on button "確認" at bounding box center [844, 428] width 52 height 30
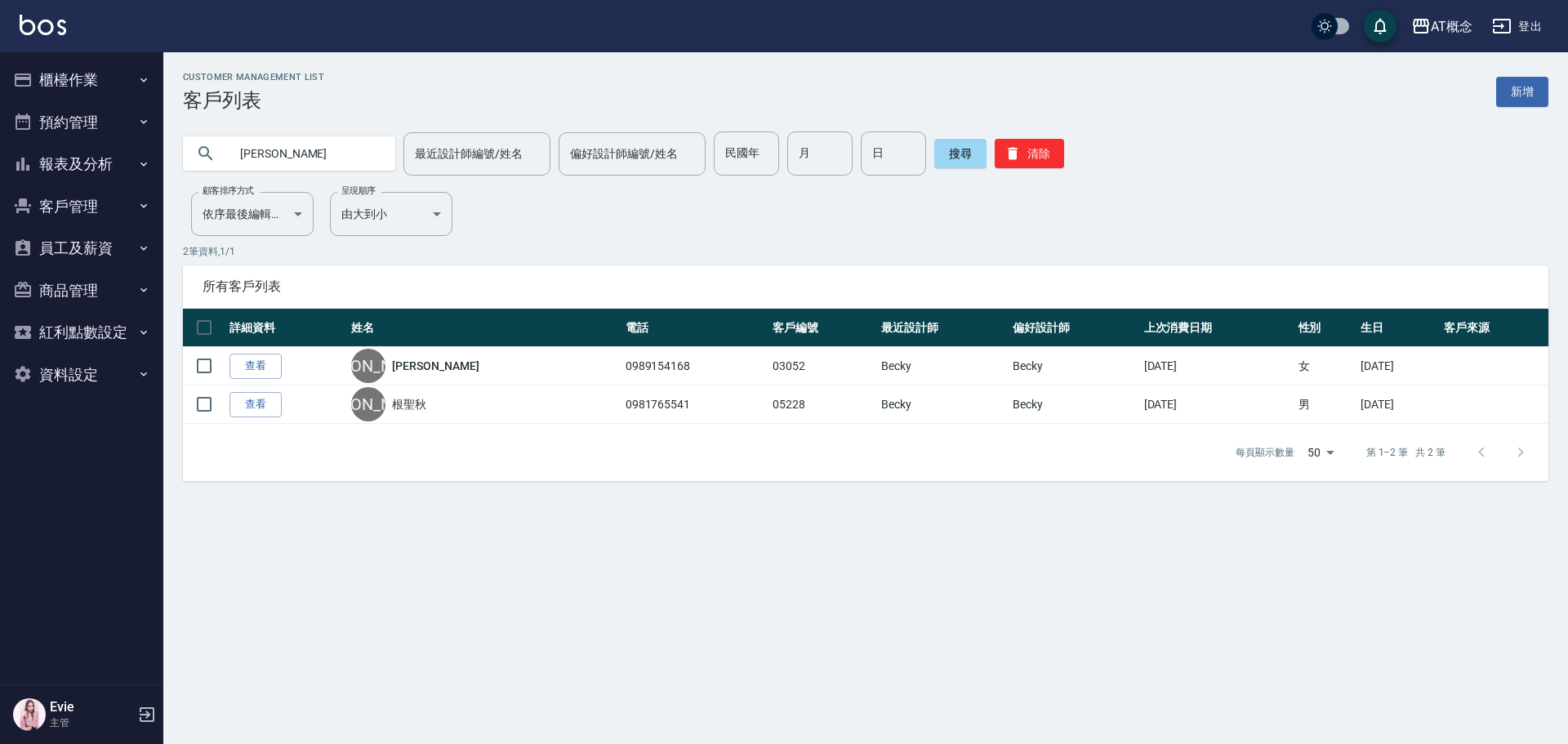
drag, startPoint x: 310, startPoint y: 155, endPoint x: 189, endPoint y: 145, distance: 121.4
click at [184, 149] on div "根" at bounding box center [288, 153] width 212 height 35
type input "03499"
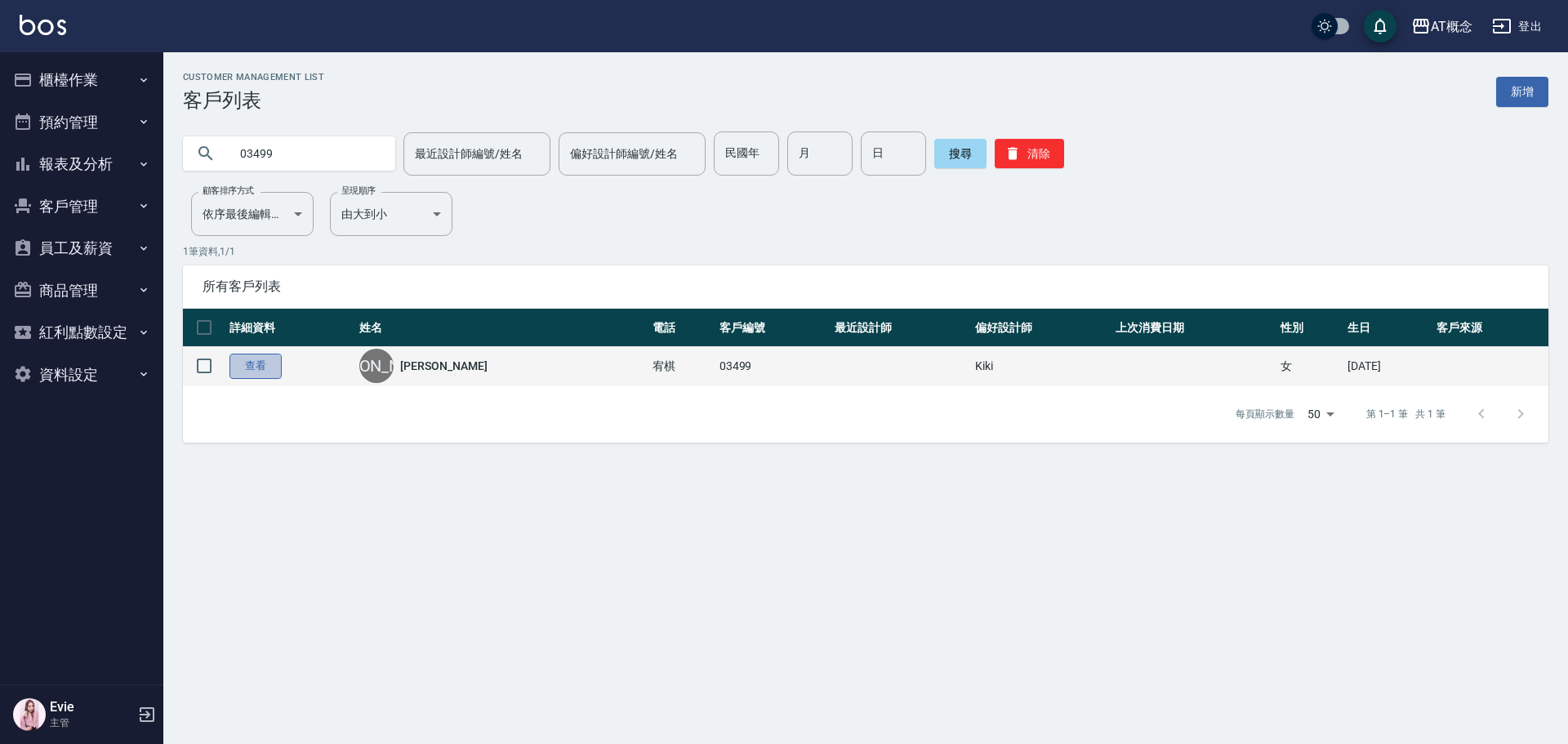
click at [263, 370] on link "查看" at bounding box center [255, 366] width 52 height 26
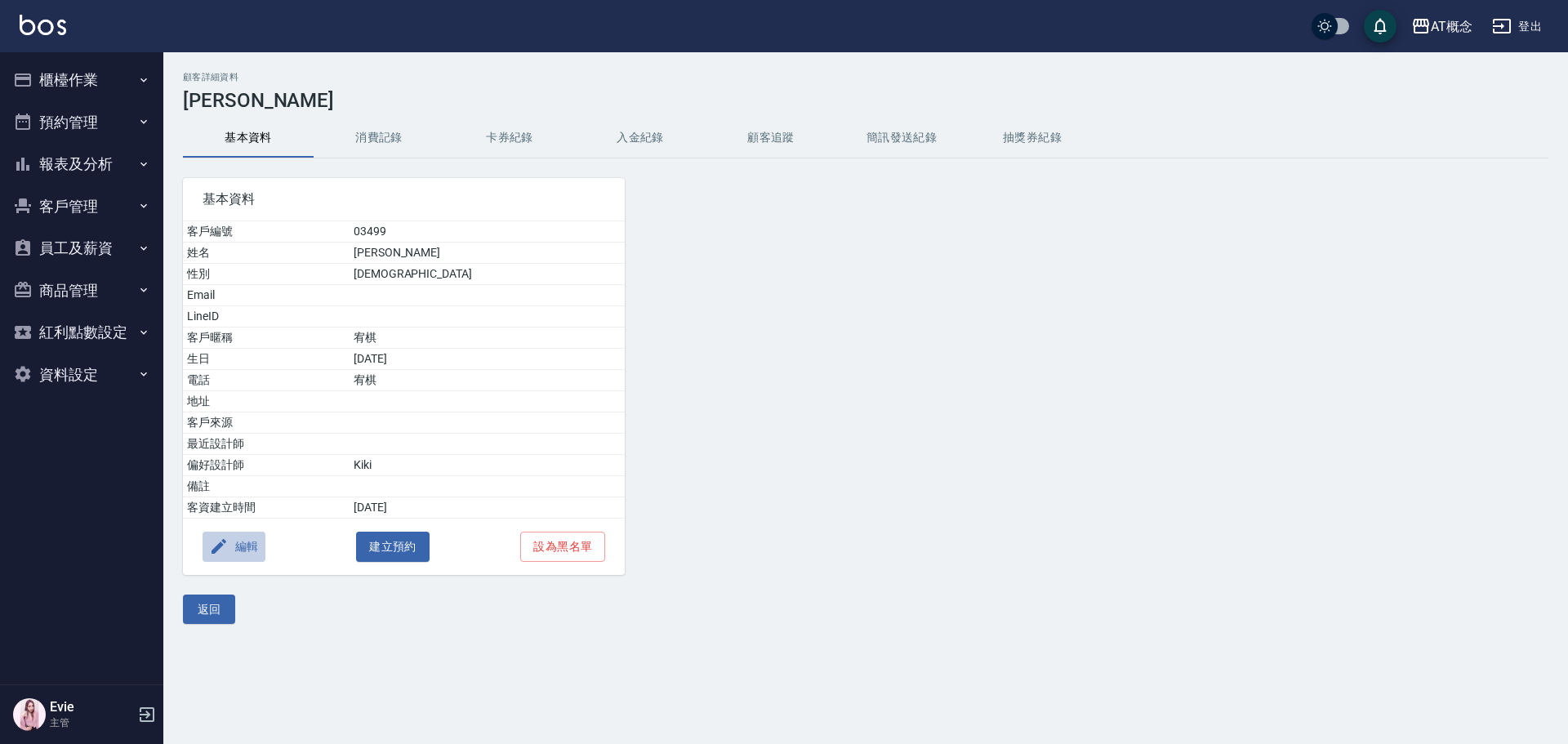
click at [240, 539] on button "編輯" at bounding box center [233, 546] width 63 height 30
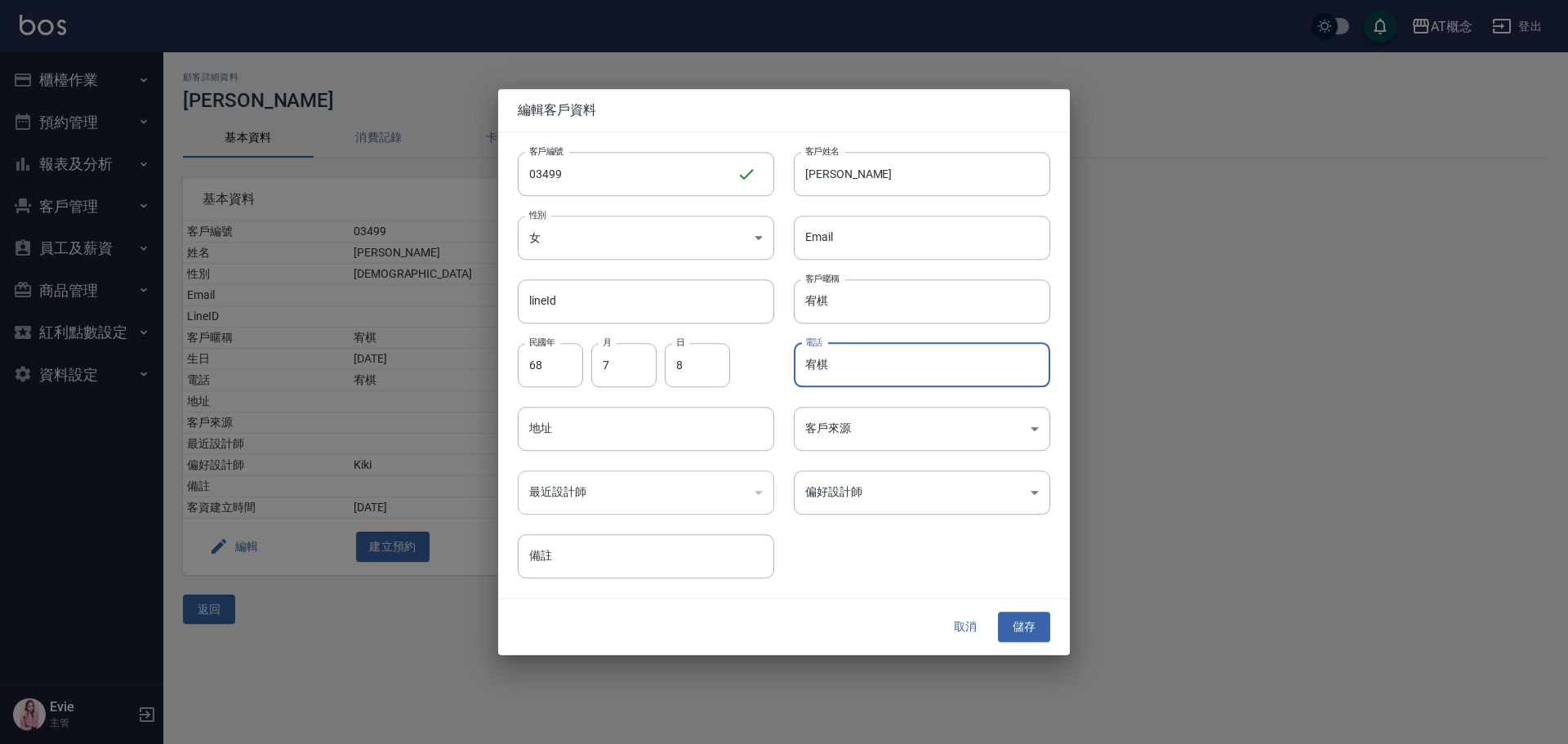
drag, startPoint x: 852, startPoint y: 363, endPoint x: 572, endPoint y: 395, distance: 281.8
click at [572, 395] on div "客戶編號 03499 ​ 客戶編號 客戶姓名 楊宥棋 客戶姓名 性別 女 FEMALE 性別 Email Email lineId lineId 客戶暱稱 宥…" at bounding box center [774, 356] width 552 height 447
type input "0907312373"
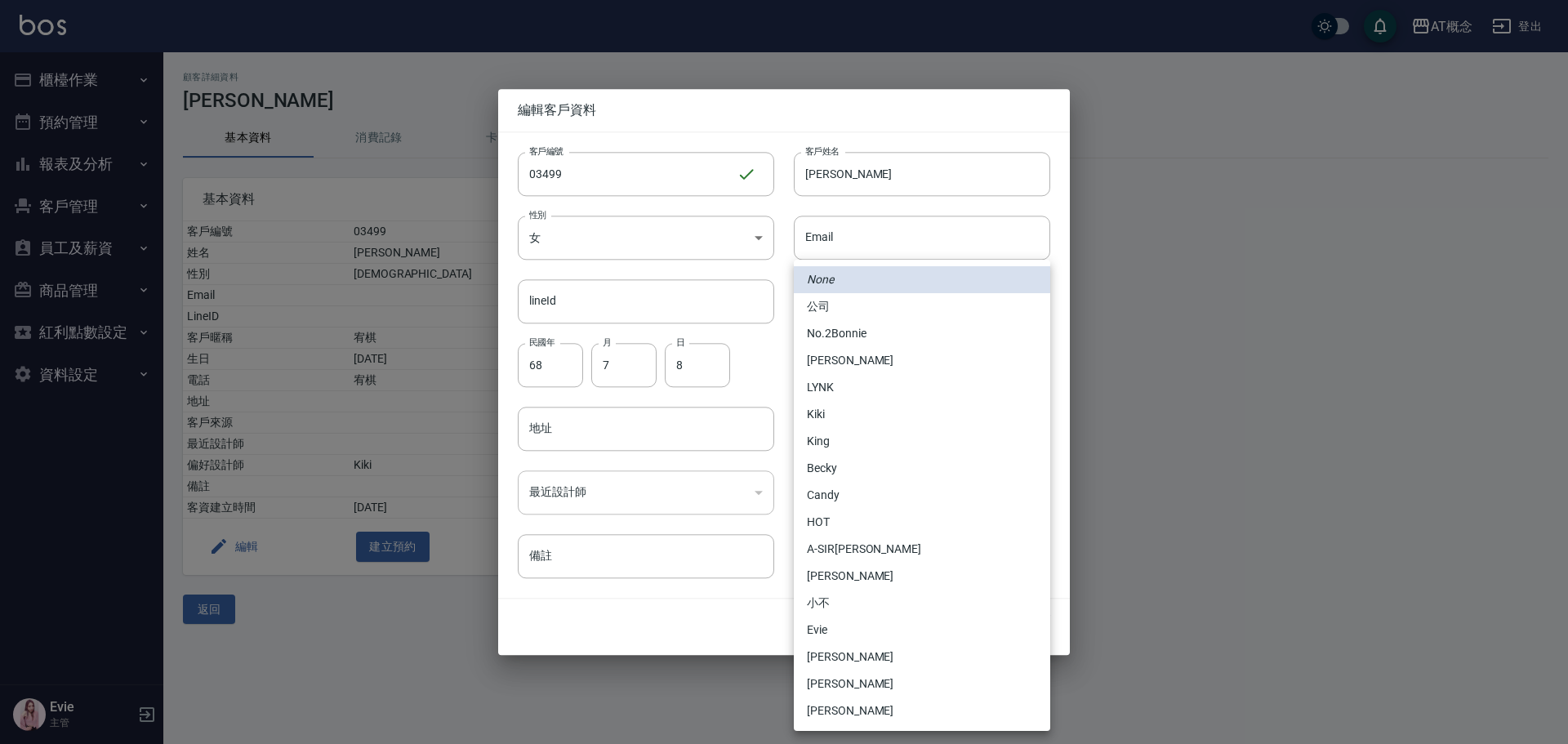
click at [846, 495] on body "AT概念 登出 櫃檯作業 打帳單 帳單列表 現金收支登錄 高階收支登錄 材料自購登錄 每日結帳 排班表 現場電腦打卡 預約管理 預約管理 單日預約紀錄 單週預…" at bounding box center [784, 372] width 1568 height 744
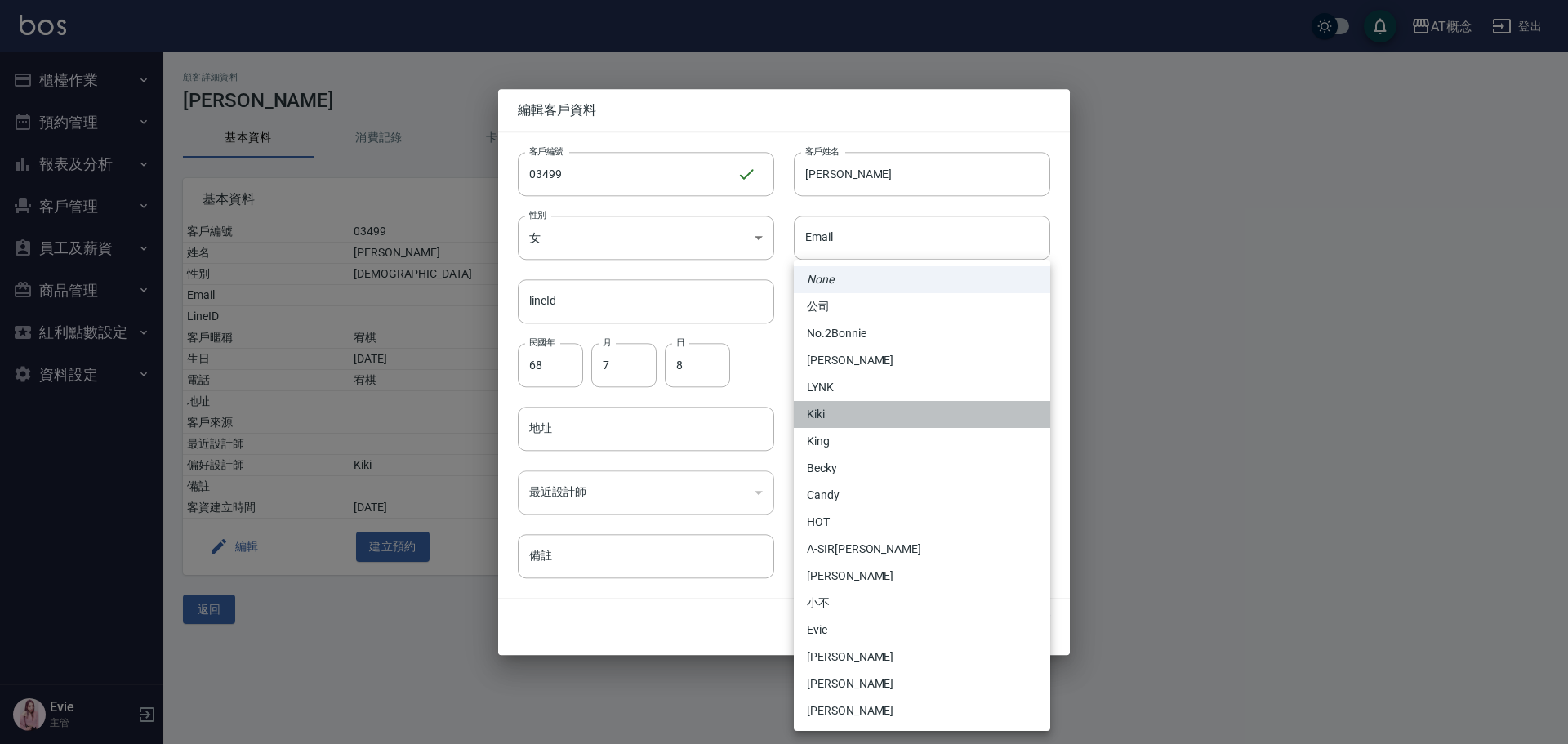
click at [827, 411] on li "Kiki" at bounding box center [921, 414] width 256 height 27
type input "66140f90-e325-4728-9a73-e66825fc2811"
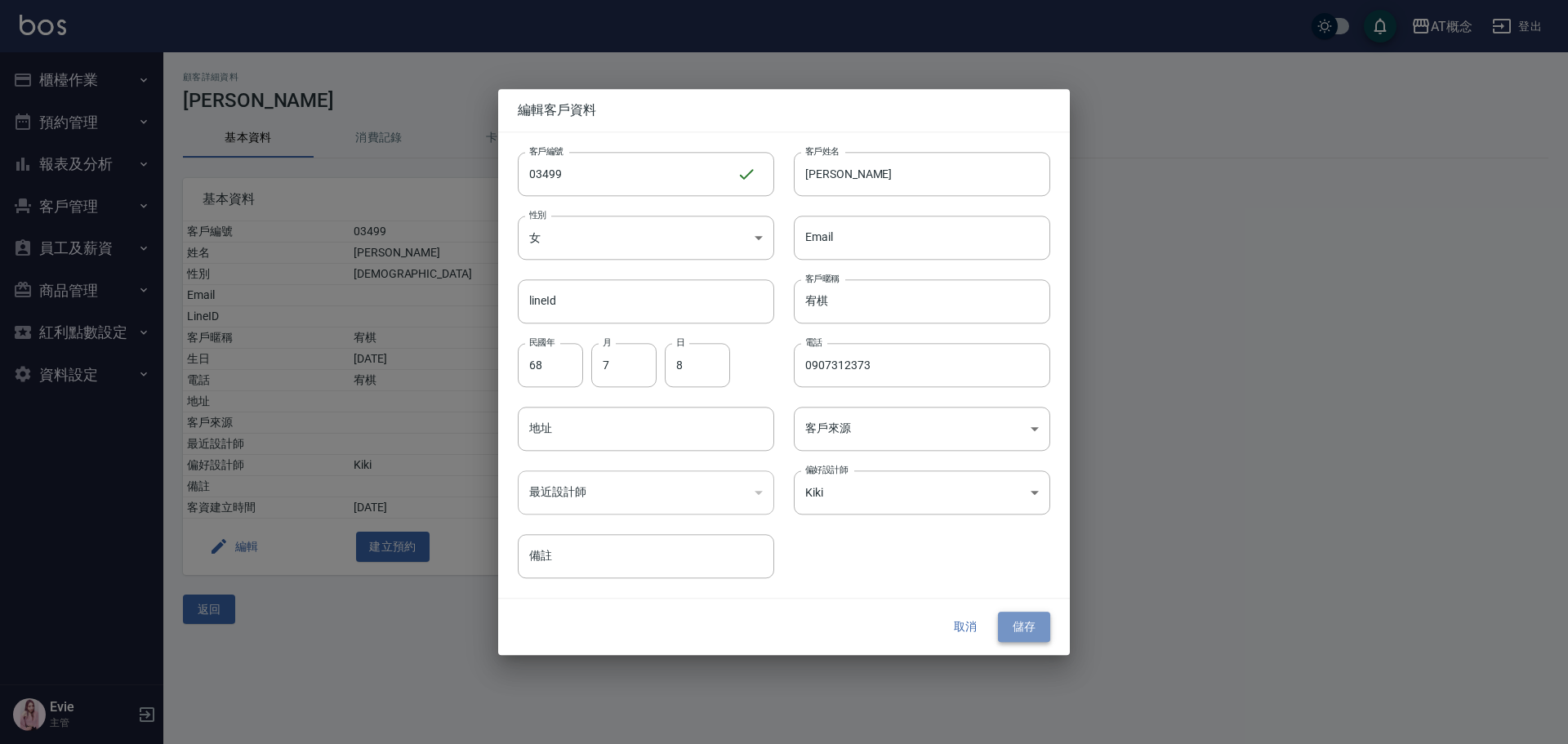
click at [1017, 620] on button "儲存" at bounding box center [1023, 628] width 52 height 30
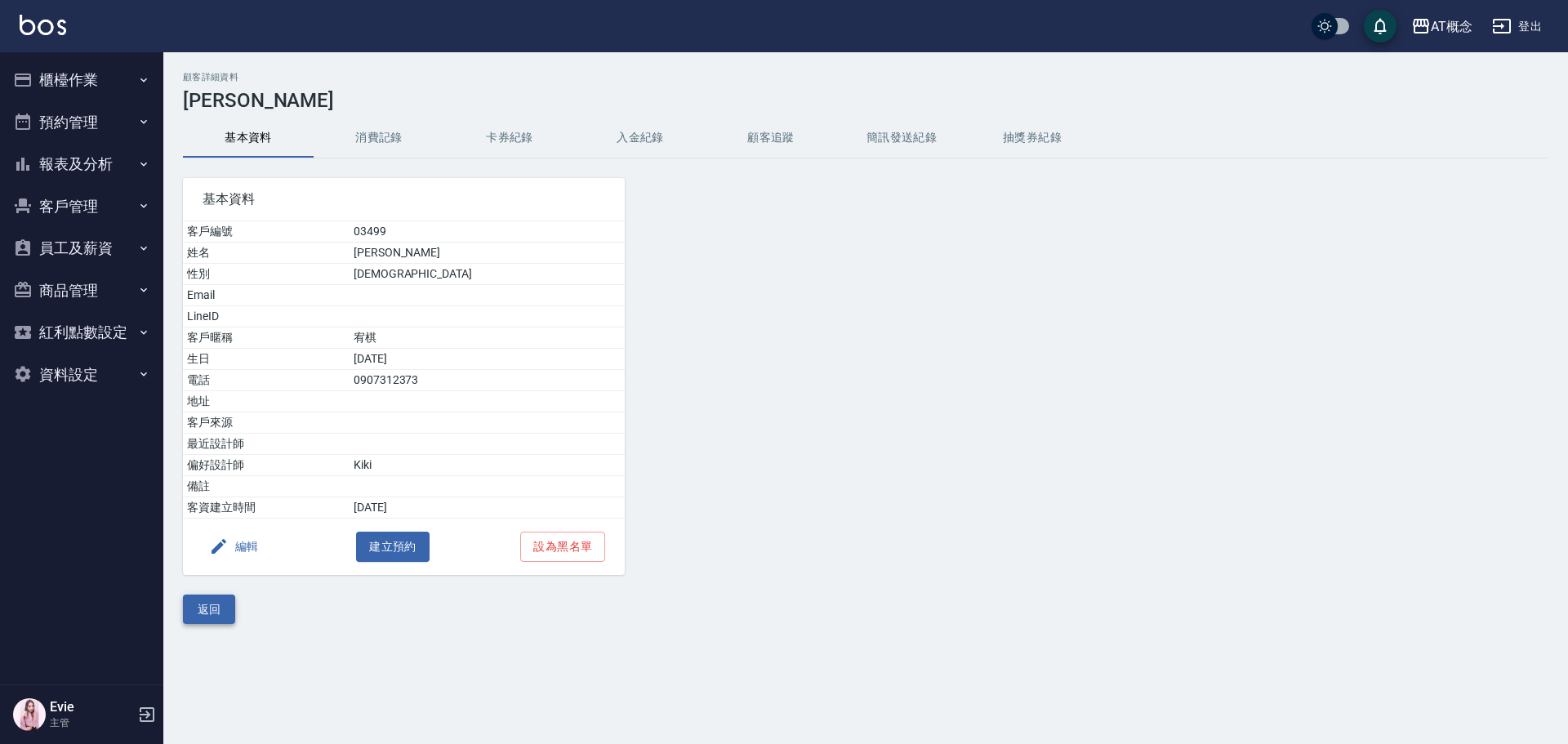
click at [221, 606] on button "返回" at bounding box center [208, 609] width 52 height 30
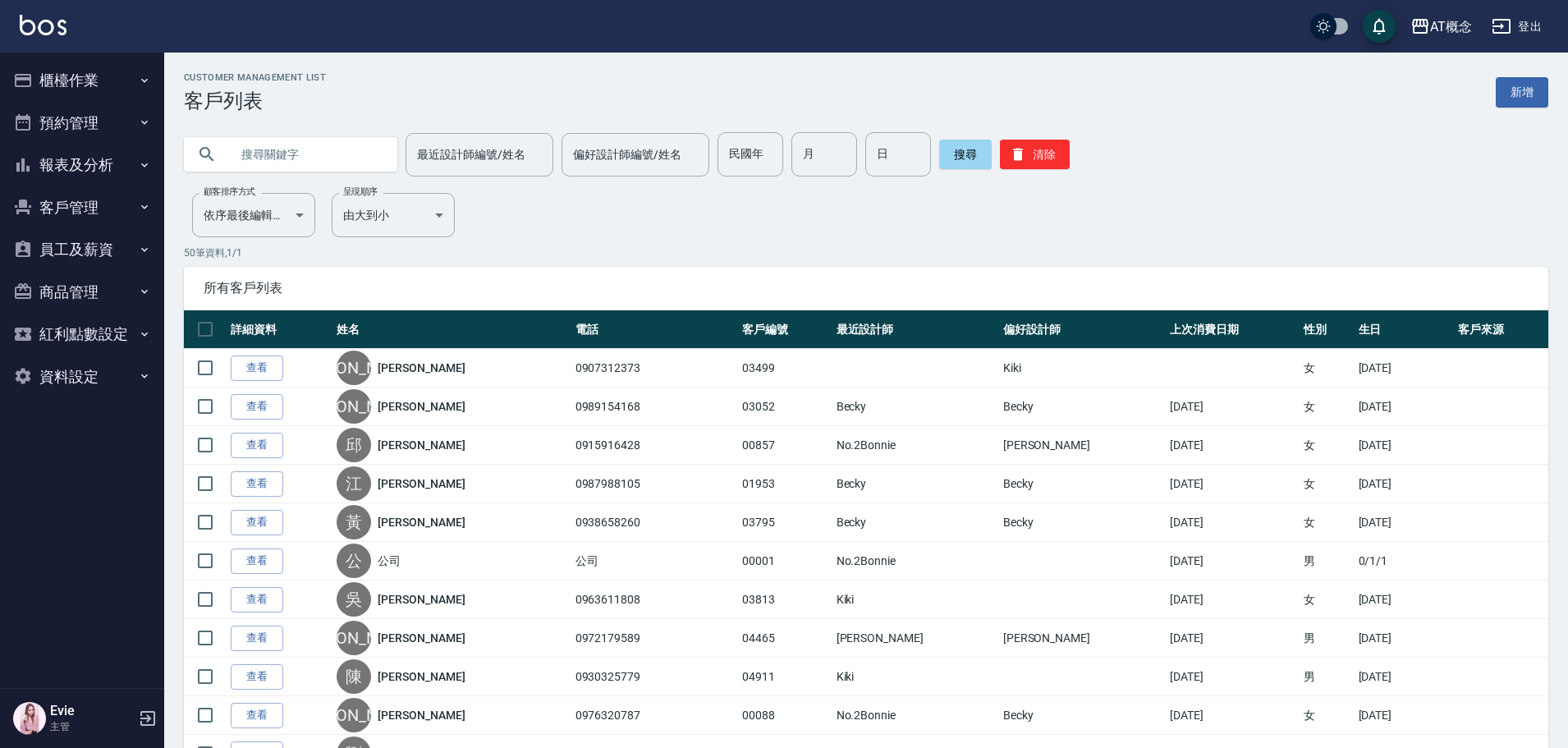
click at [57, 293] on button "商品管理" at bounding box center [81, 292] width 151 height 43
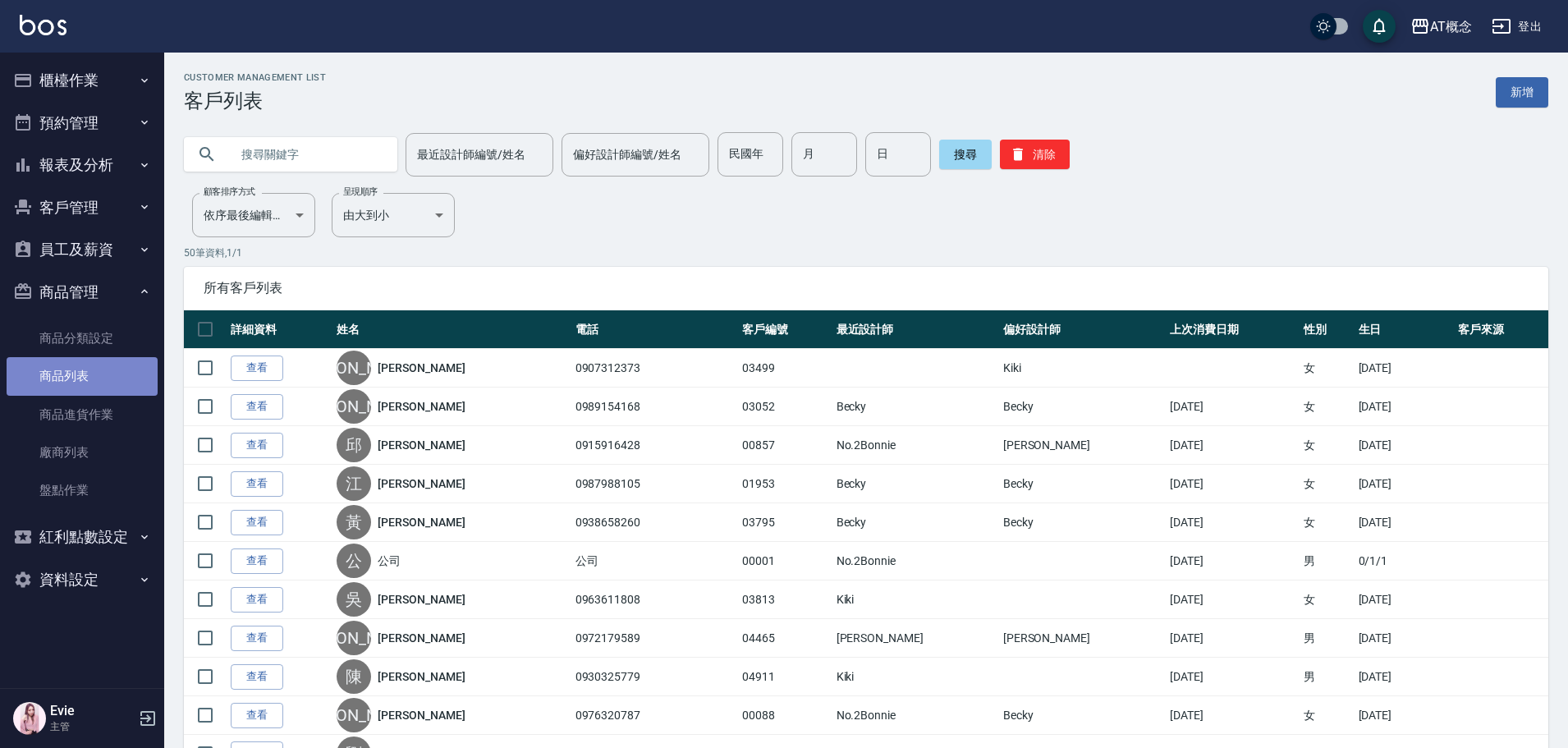
click at [68, 376] on link "商品列表" at bounding box center [81, 376] width 151 height 37
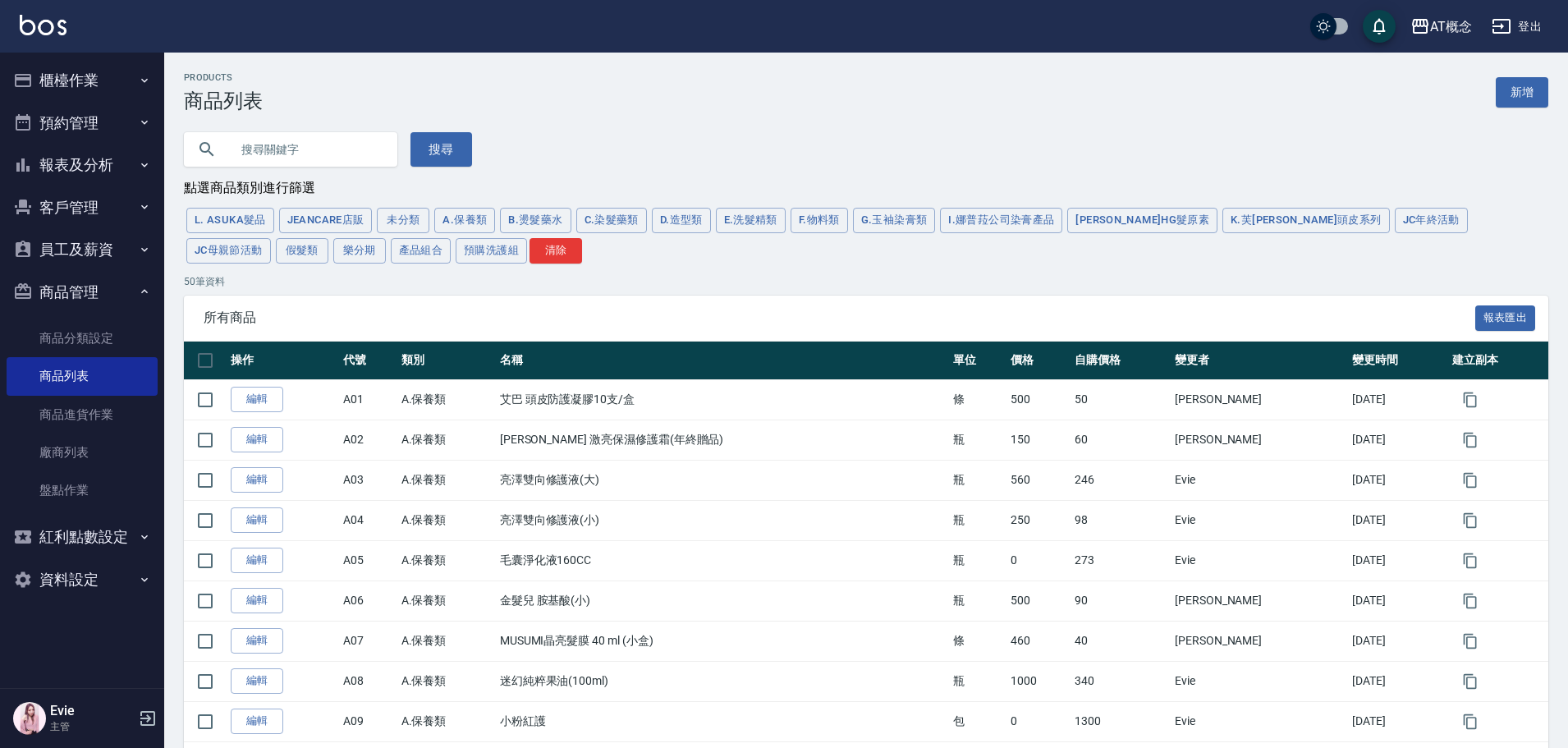
click at [308, 156] on input "text" at bounding box center [307, 150] width 154 height 45
type input "頭皮"
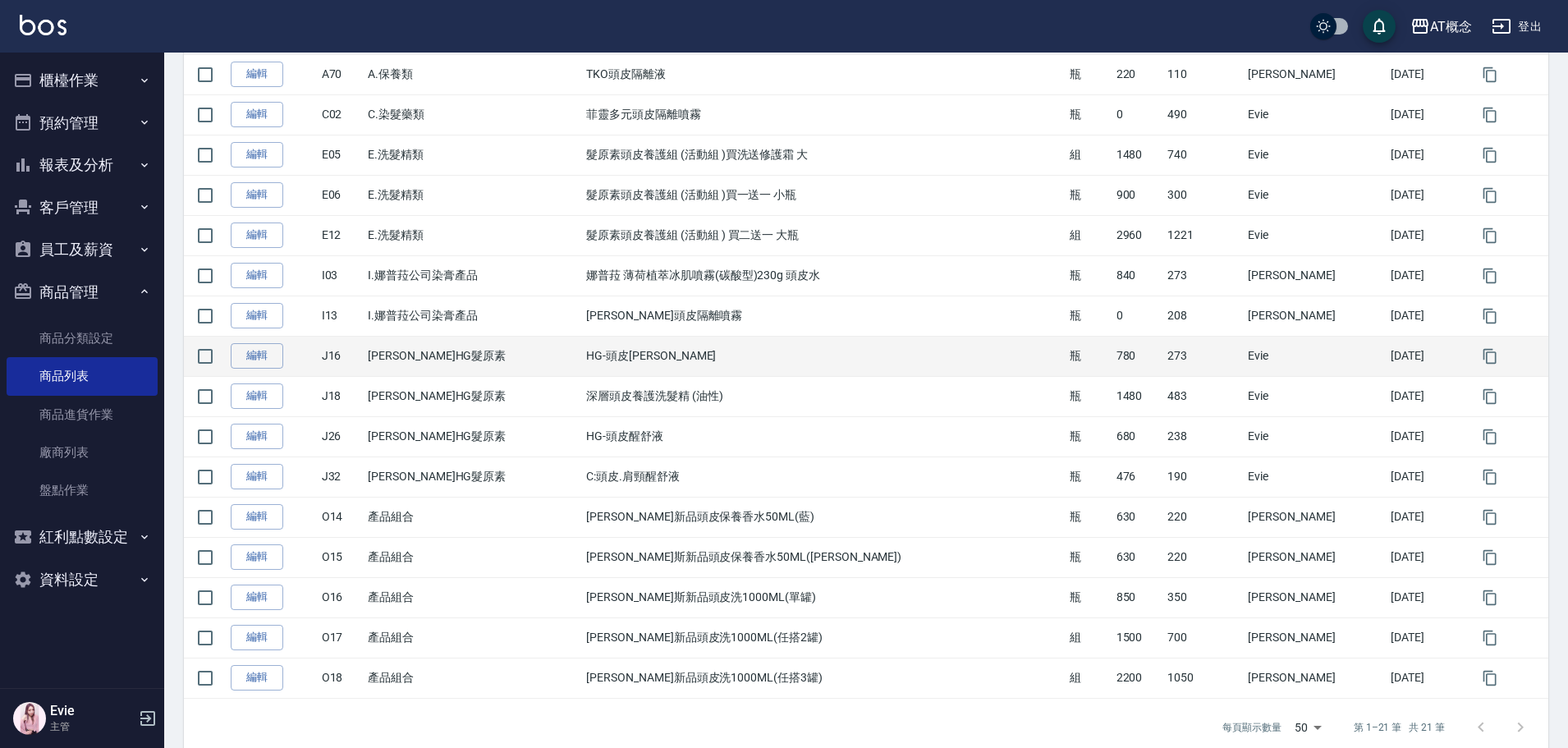
scroll to position [556, 0]
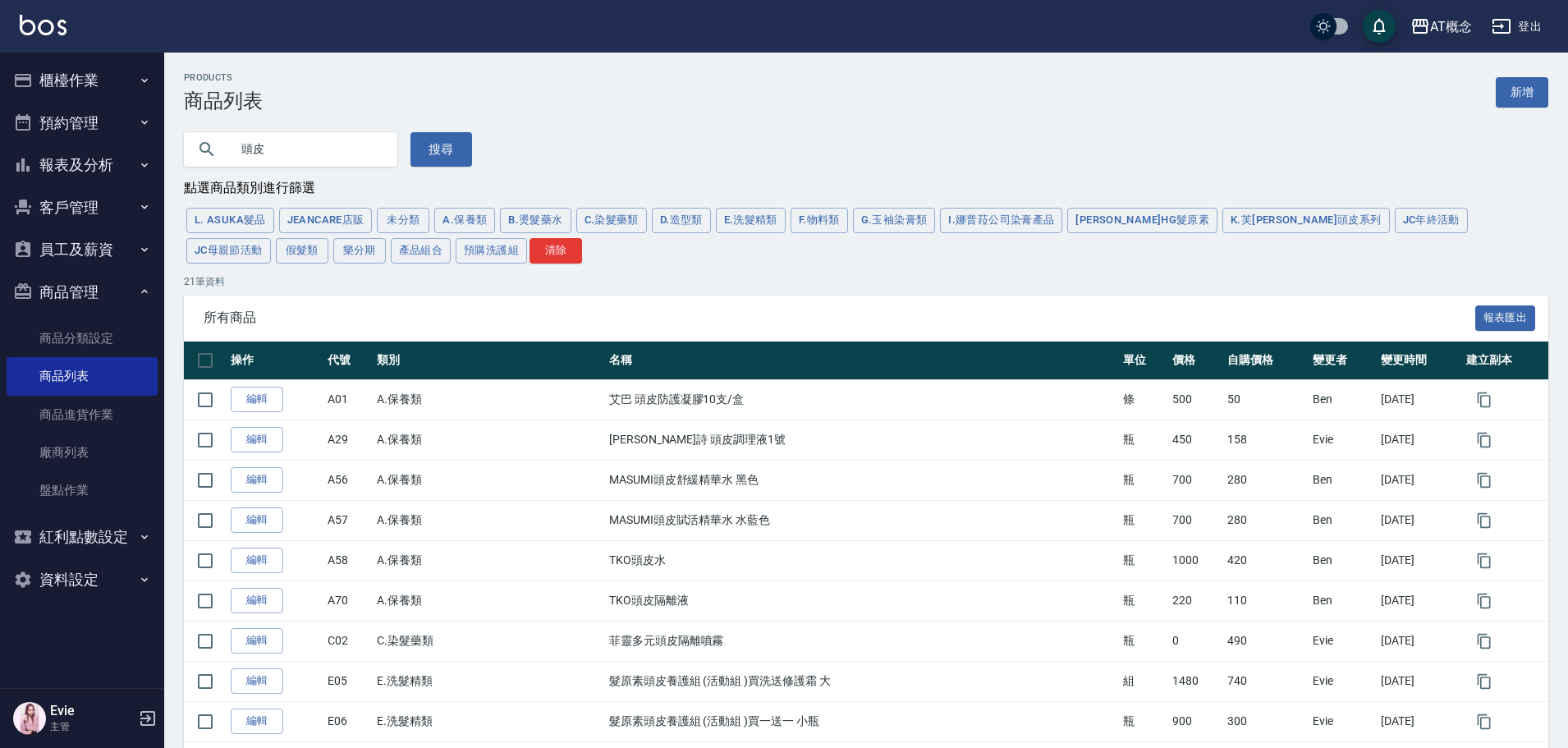
scroll to position [556, 0]
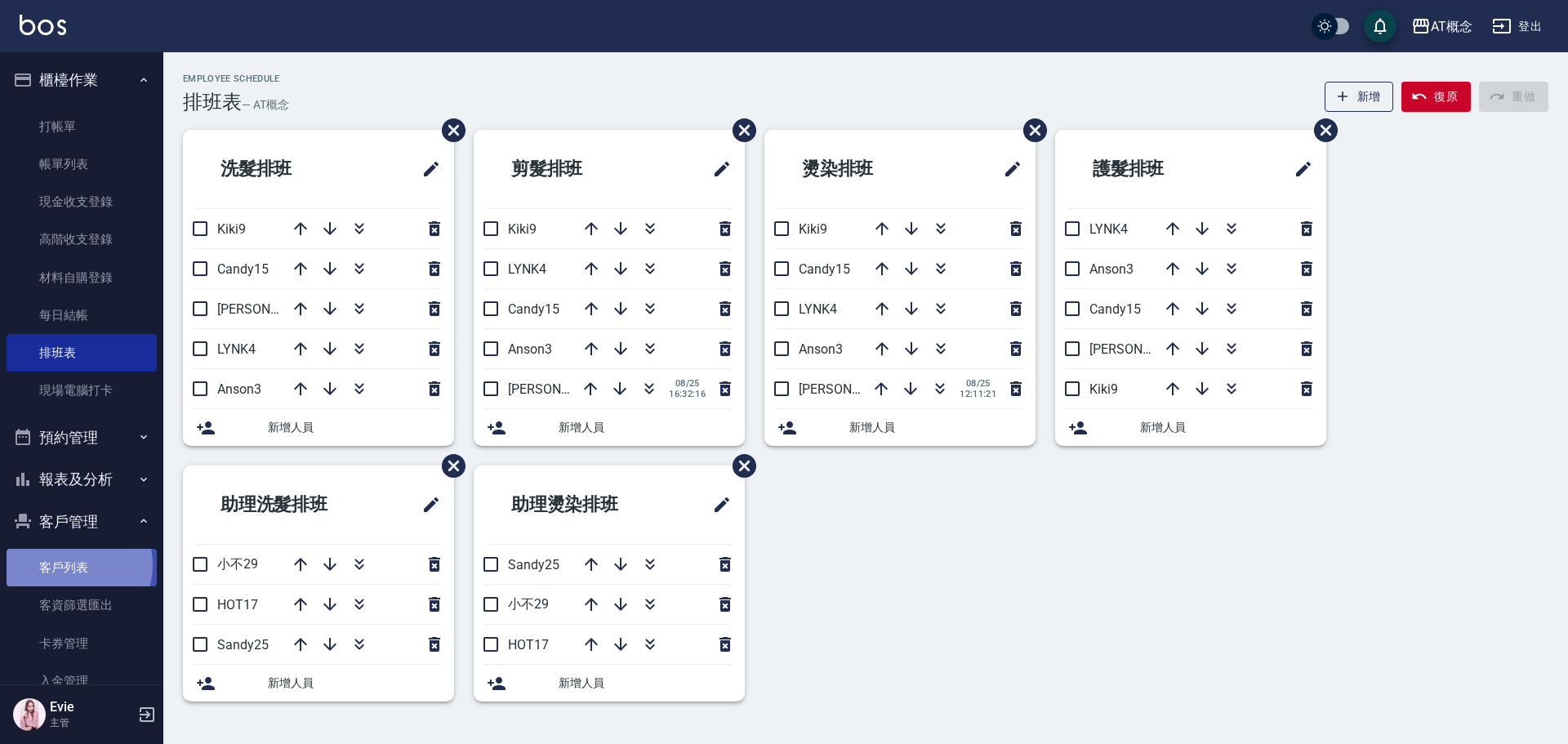
click at [72, 565] on link "客戶列表" at bounding box center [81, 568] width 150 height 37
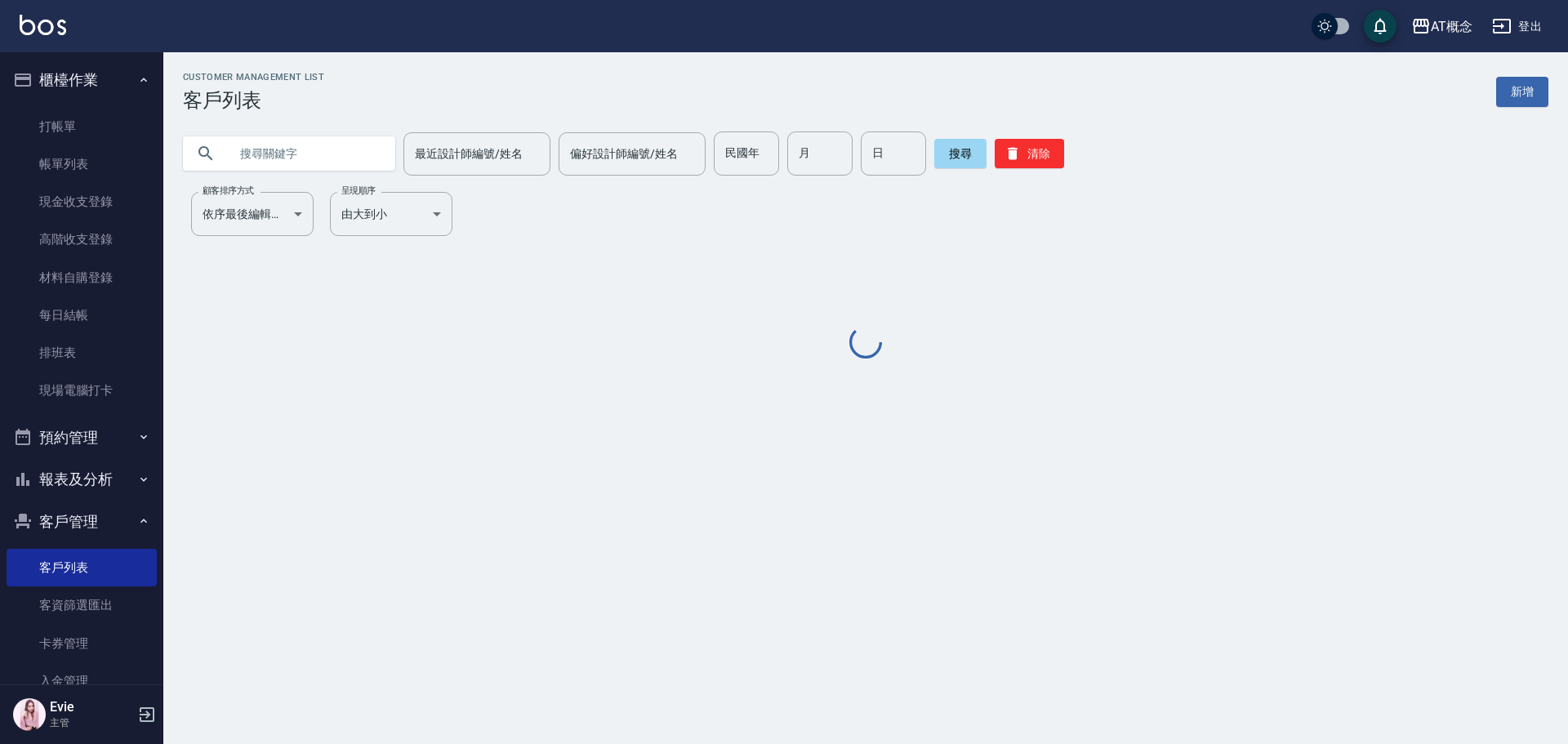
click at [298, 165] on input "text" at bounding box center [305, 153] width 153 height 44
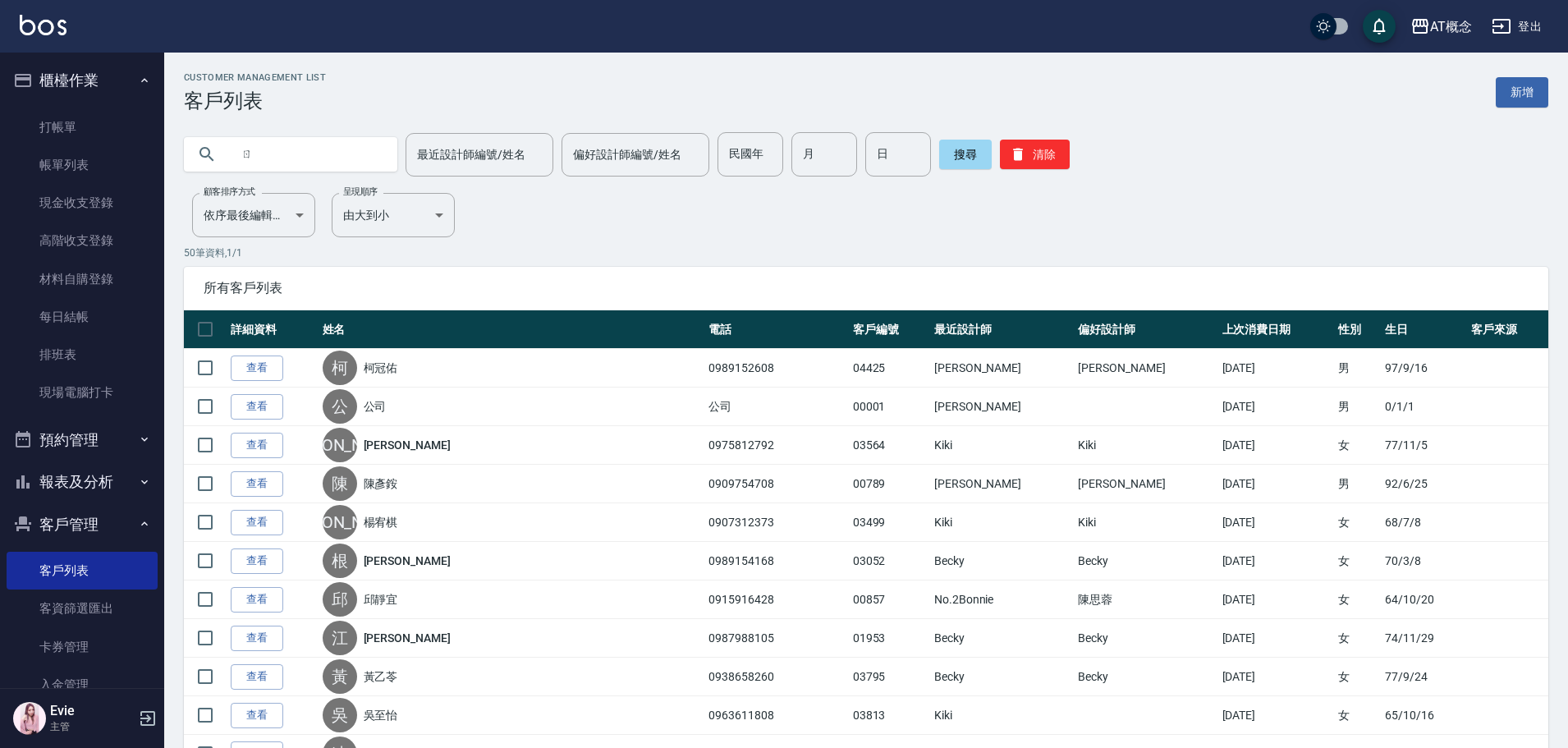
type input "ㄐ"
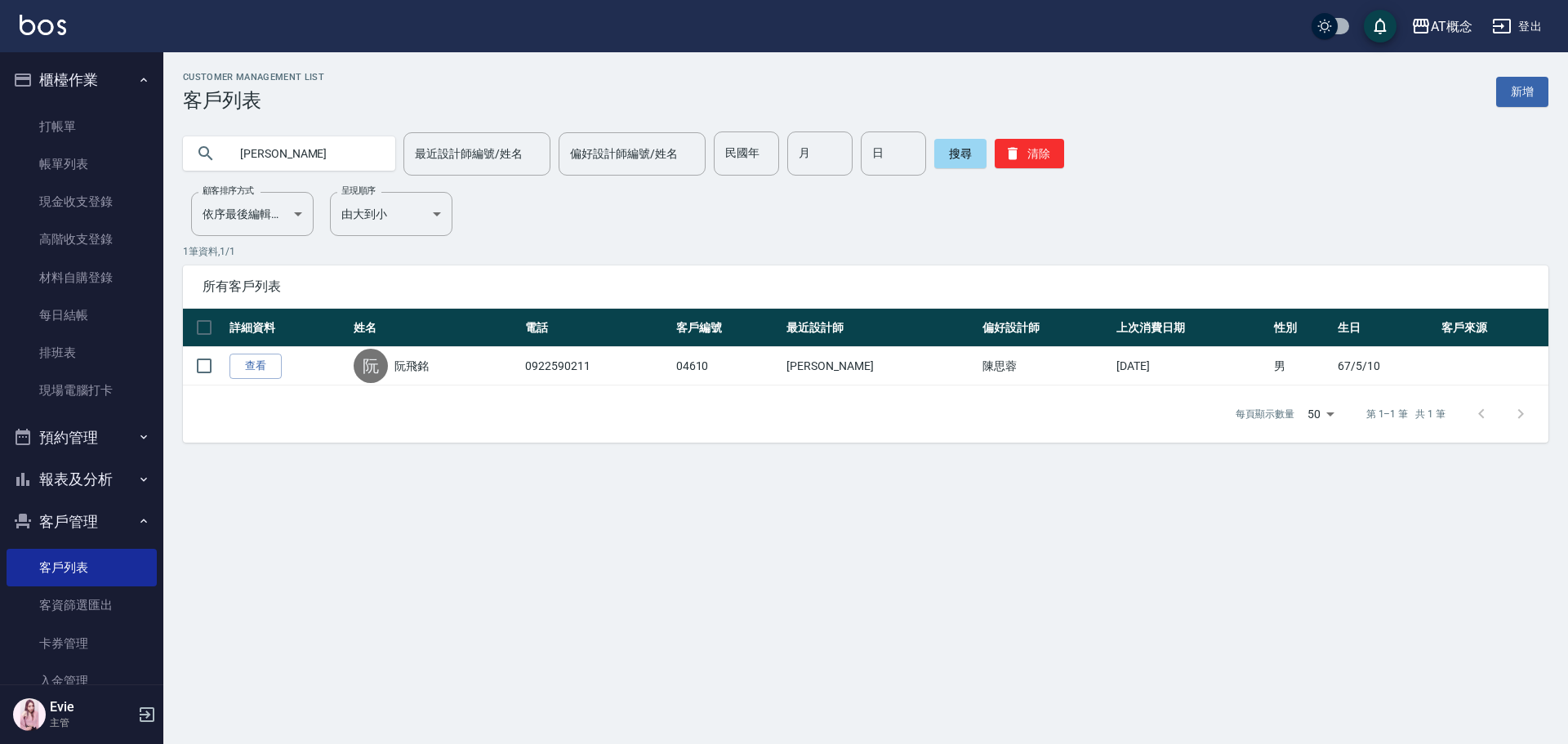
type input "阮"
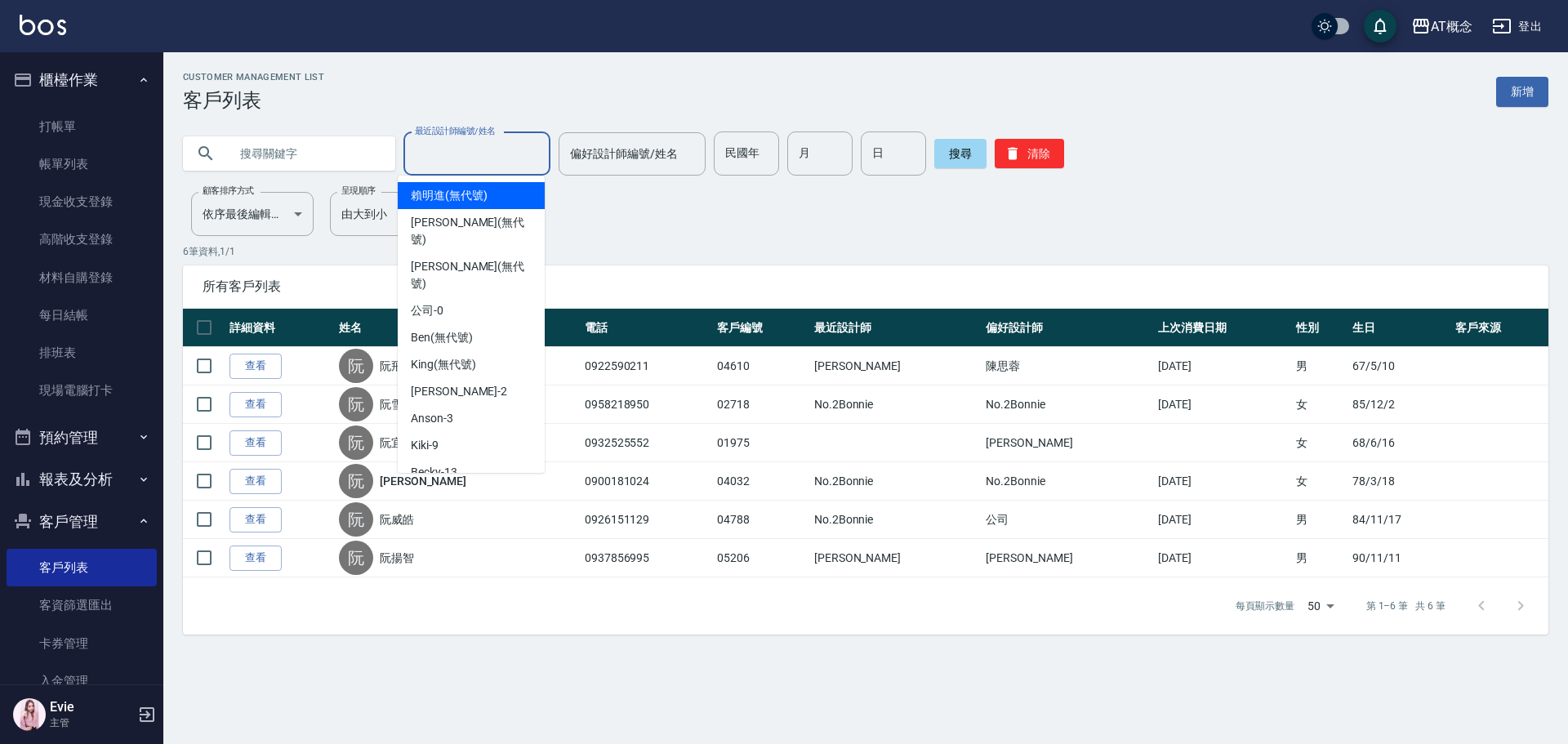
drag, startPoint x: 484, startPoint y: 151, endPoint x: 486, endPoint y: 161, distance: 10.2
click at [484, 153] on input "最近設計師編號/姓名" at bounding box center [476, 153] width 132 height 28
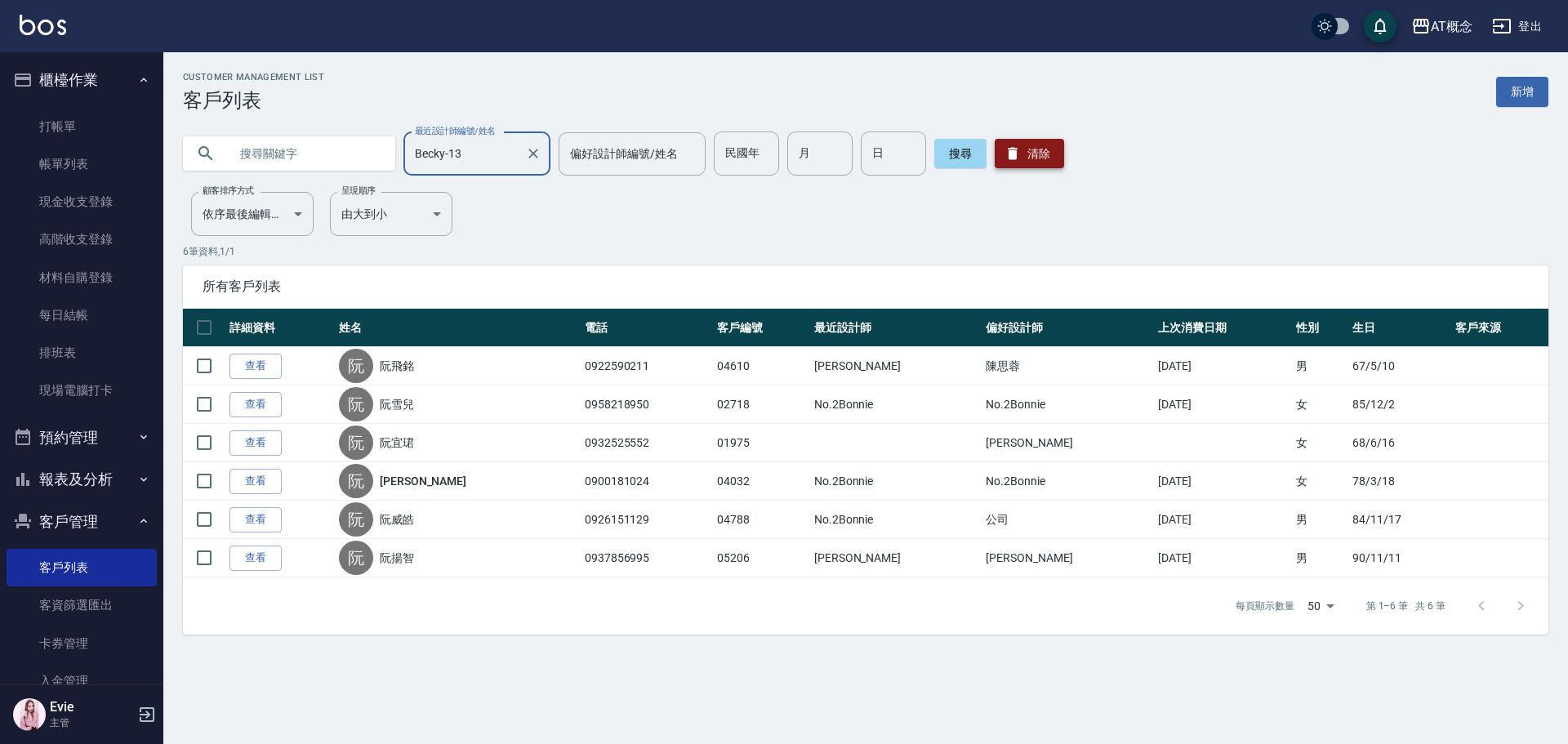
type input "Becky-13"
click at [1031, 147] on button "清除" at bounding box center [1029, 153] width 69 height 29
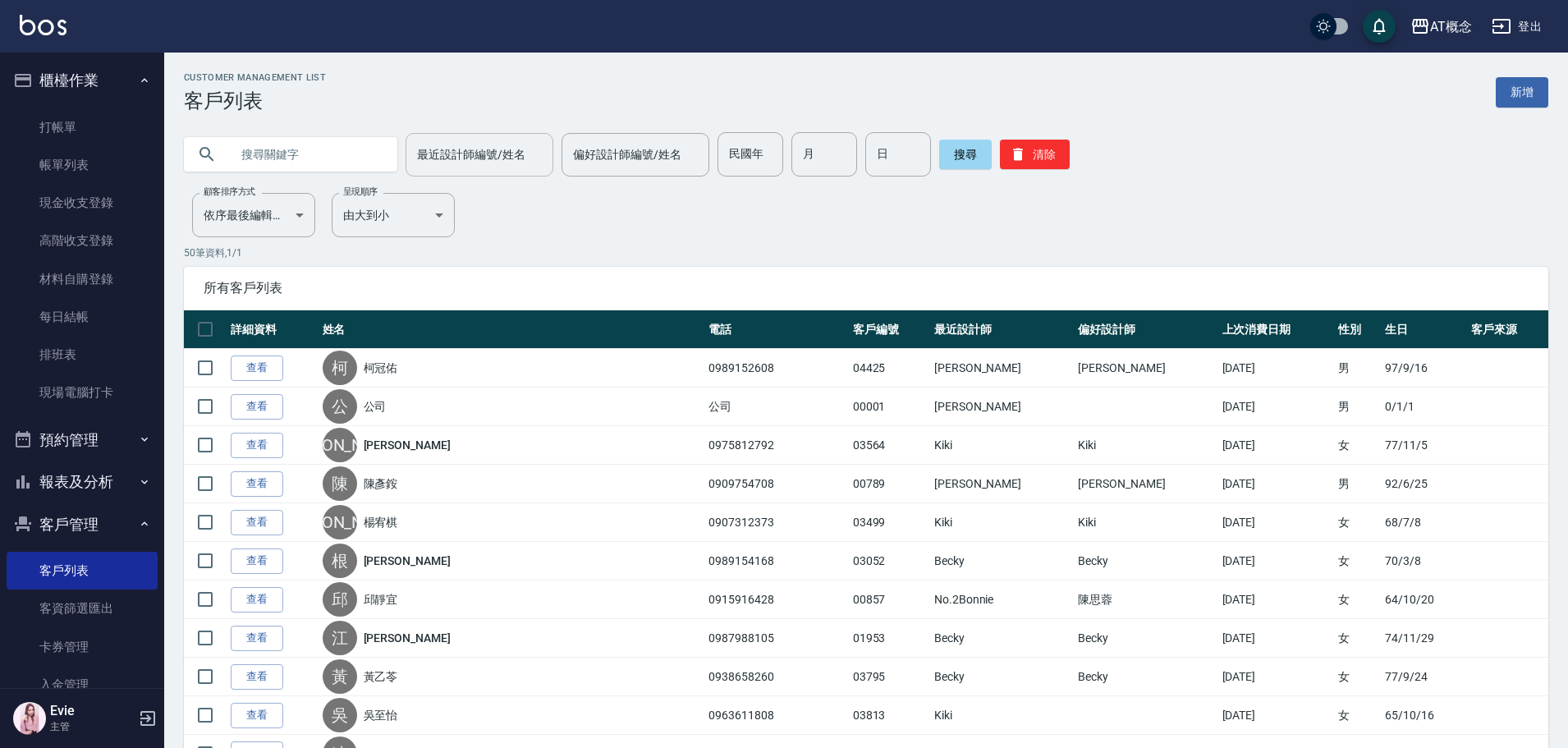
click at [471, 158] on input "最近設計師編號/姓名" at bounding box center [479, 154] width 133 height 29
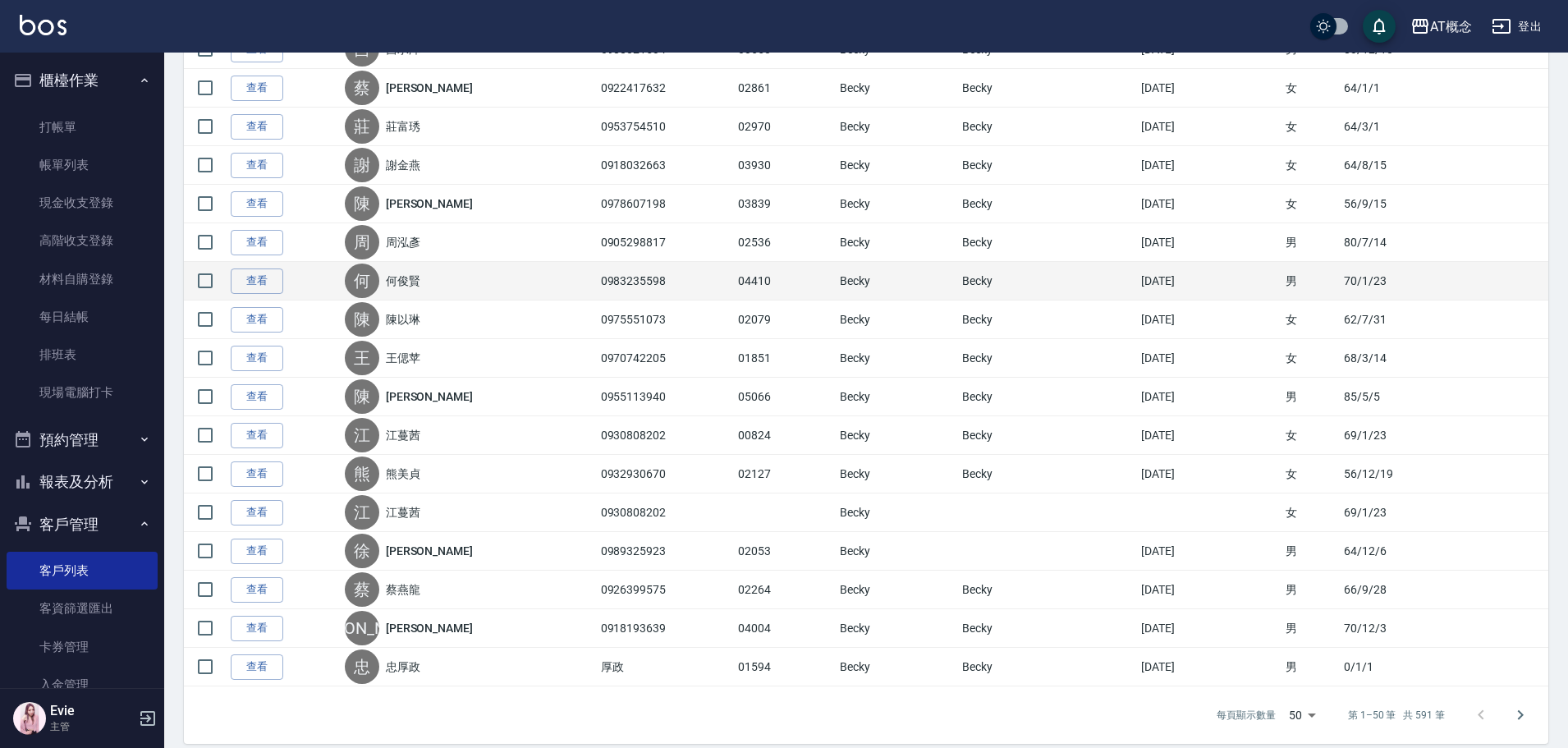
scroll to position [1607, 0]
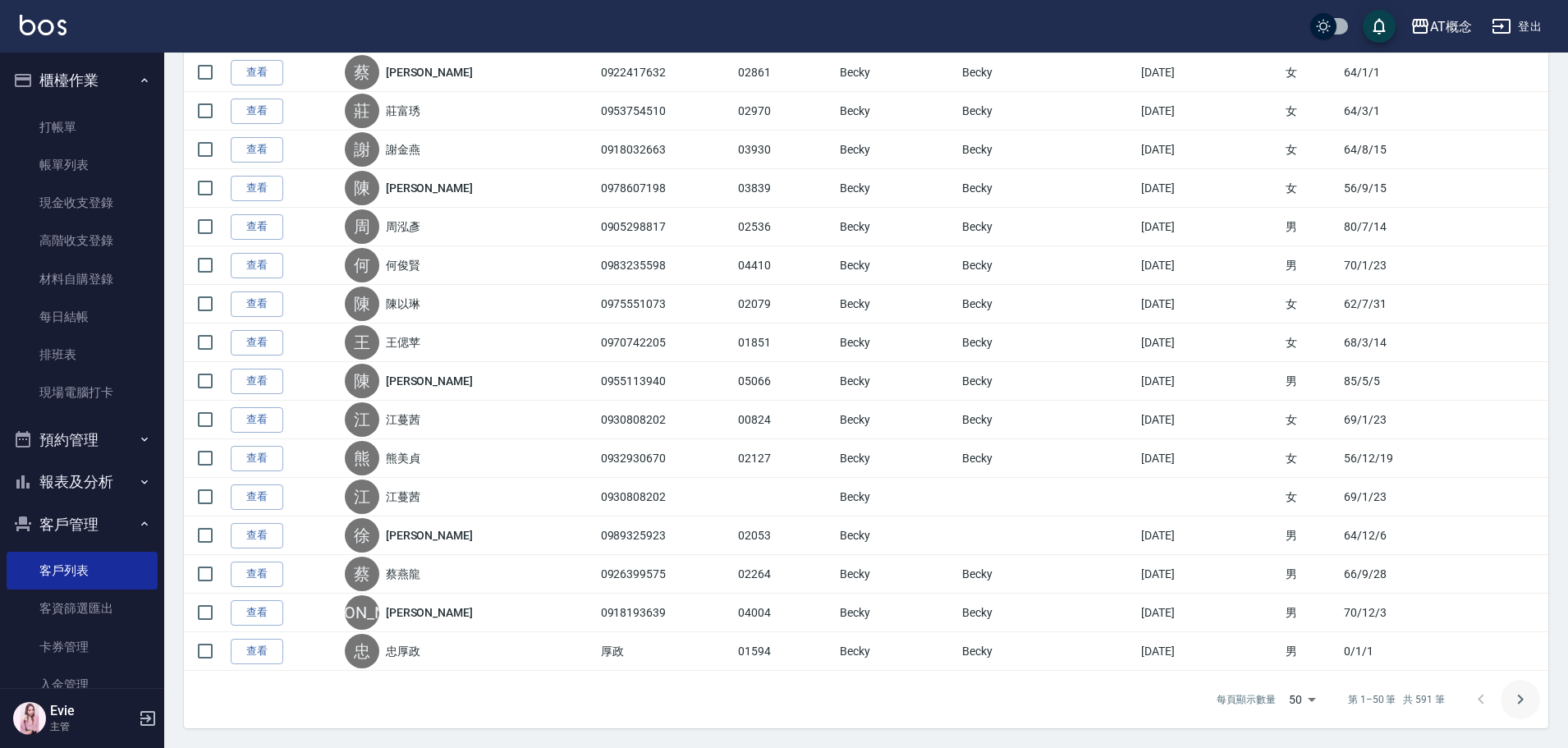
type input "Becky-13"
click at [1517, 701] on icon "Go to next page" at bounding box center [1520, 699] width 20 height 20
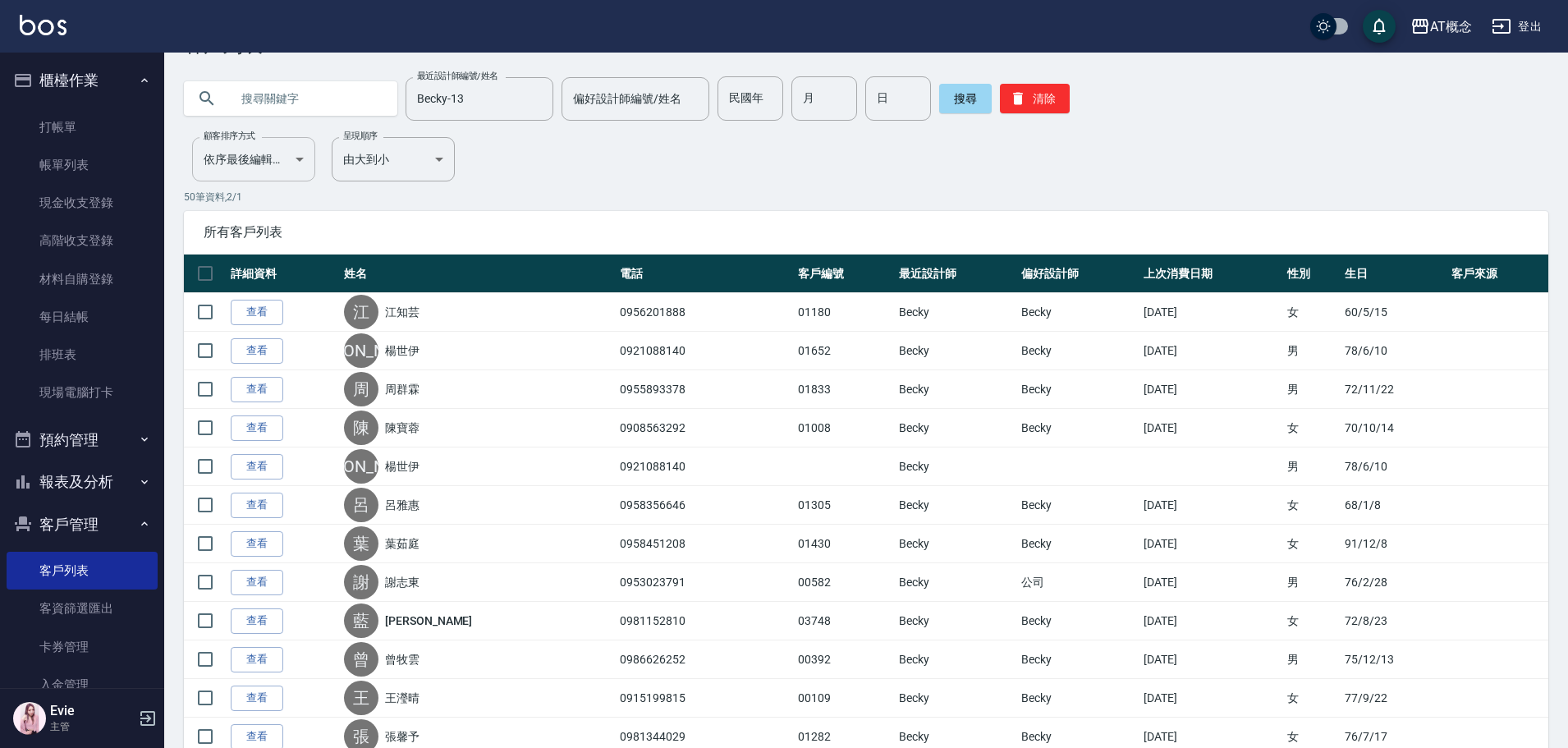
scroll to position [0, 0]
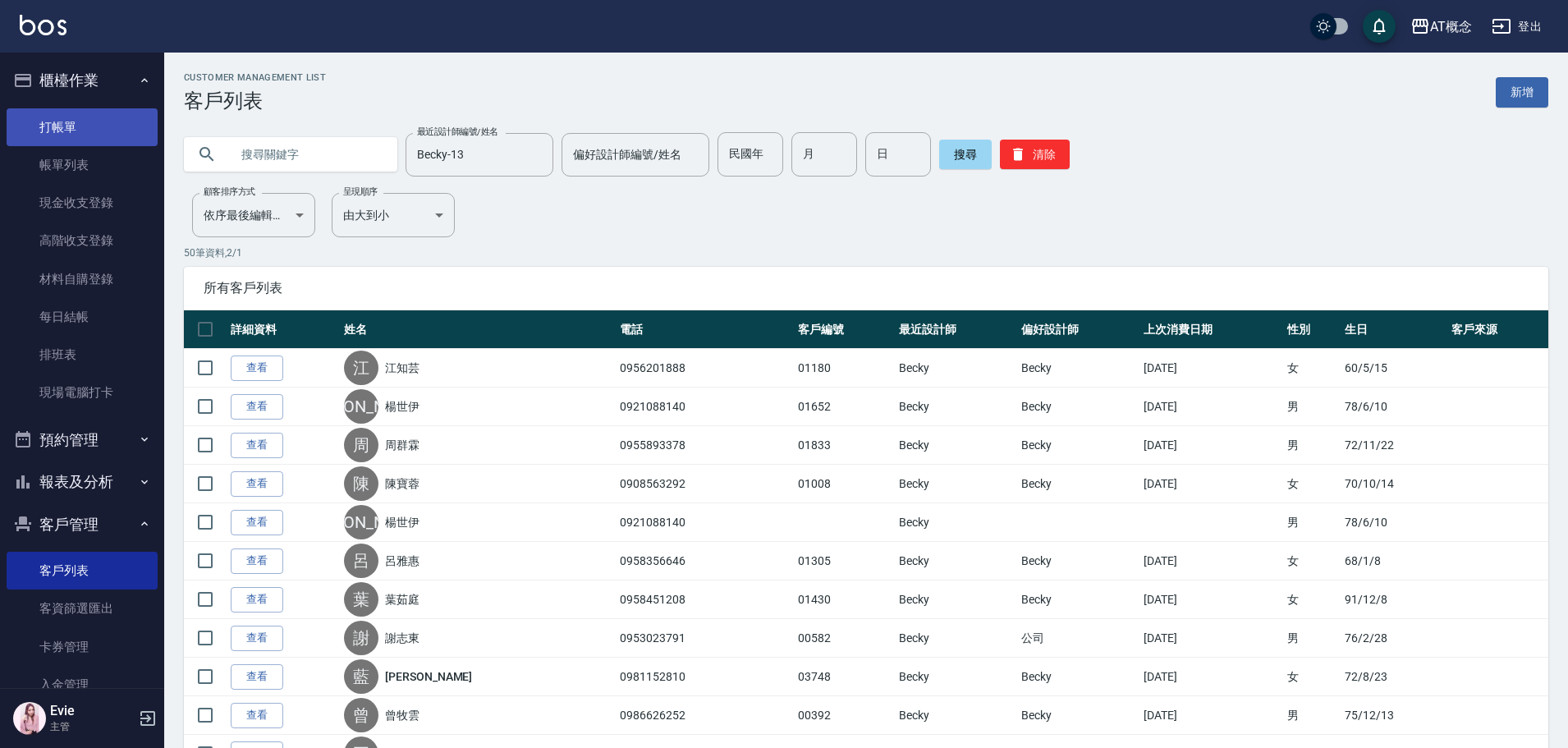
click at [88, 129] on link "打帳單" at bounding box center [81, 127] width 151 height 37
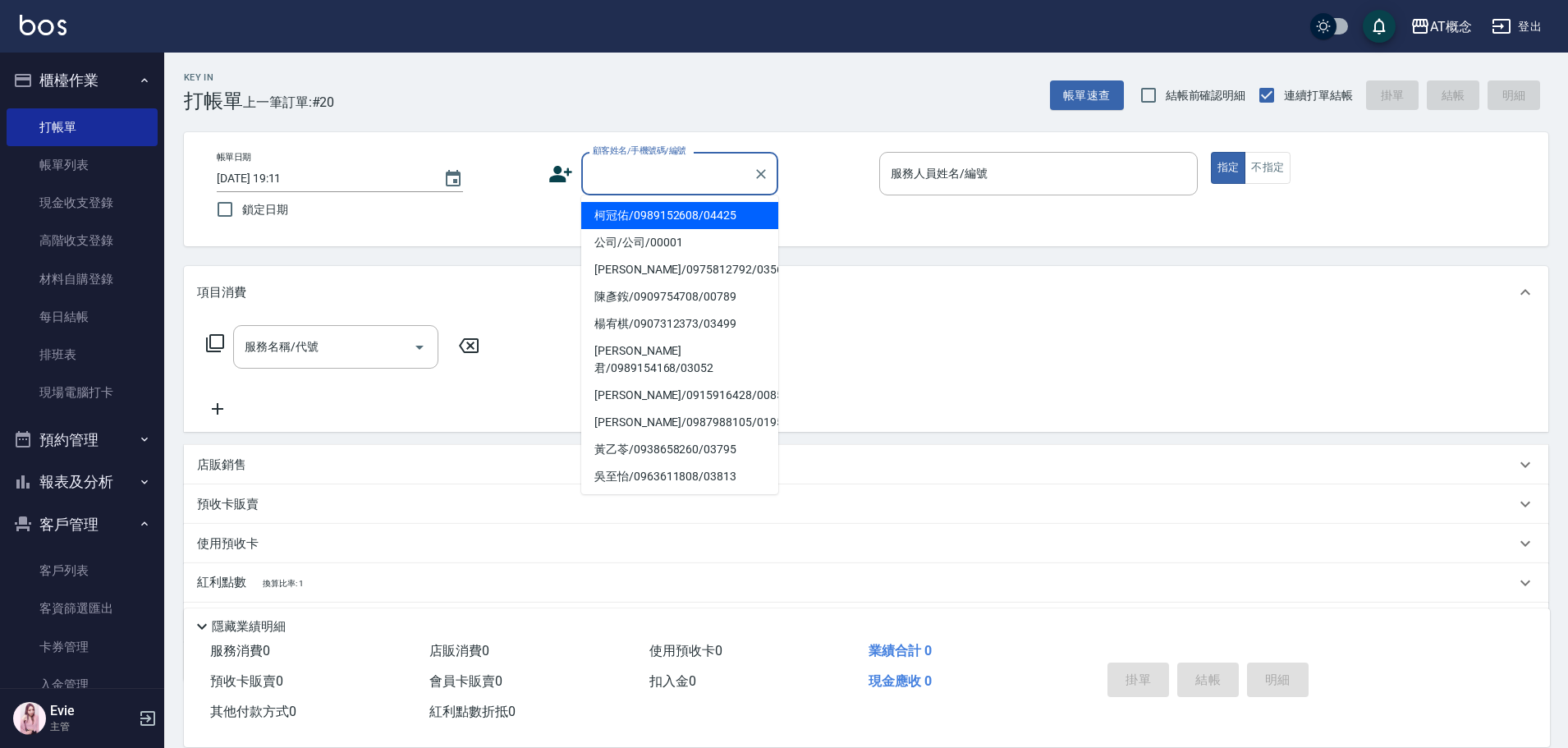
click at [667, 169] on input "顧客姓名/手機號碼/編號" at bounding box center [667, 174] width 158 height 29
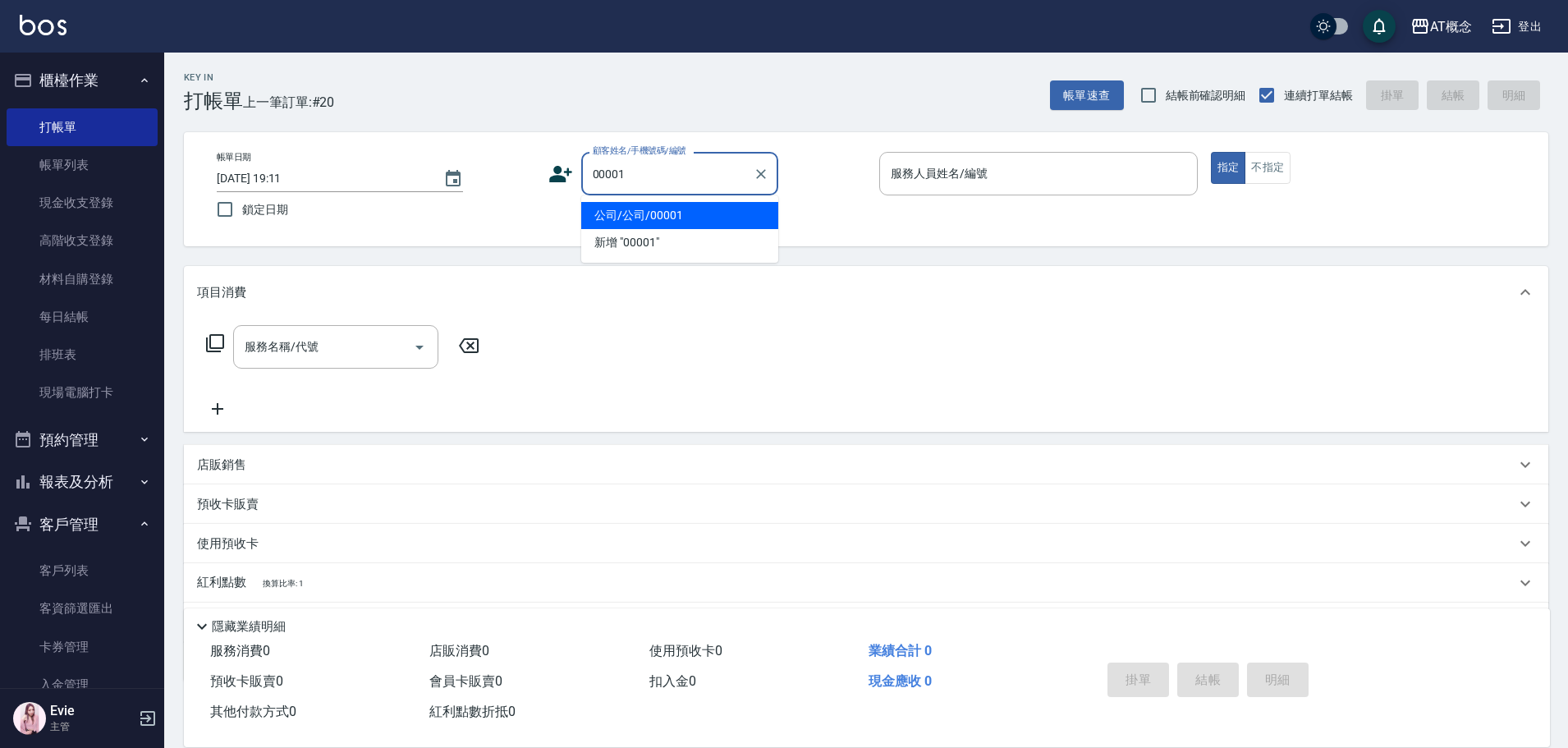
type input "公司/公司/00001"
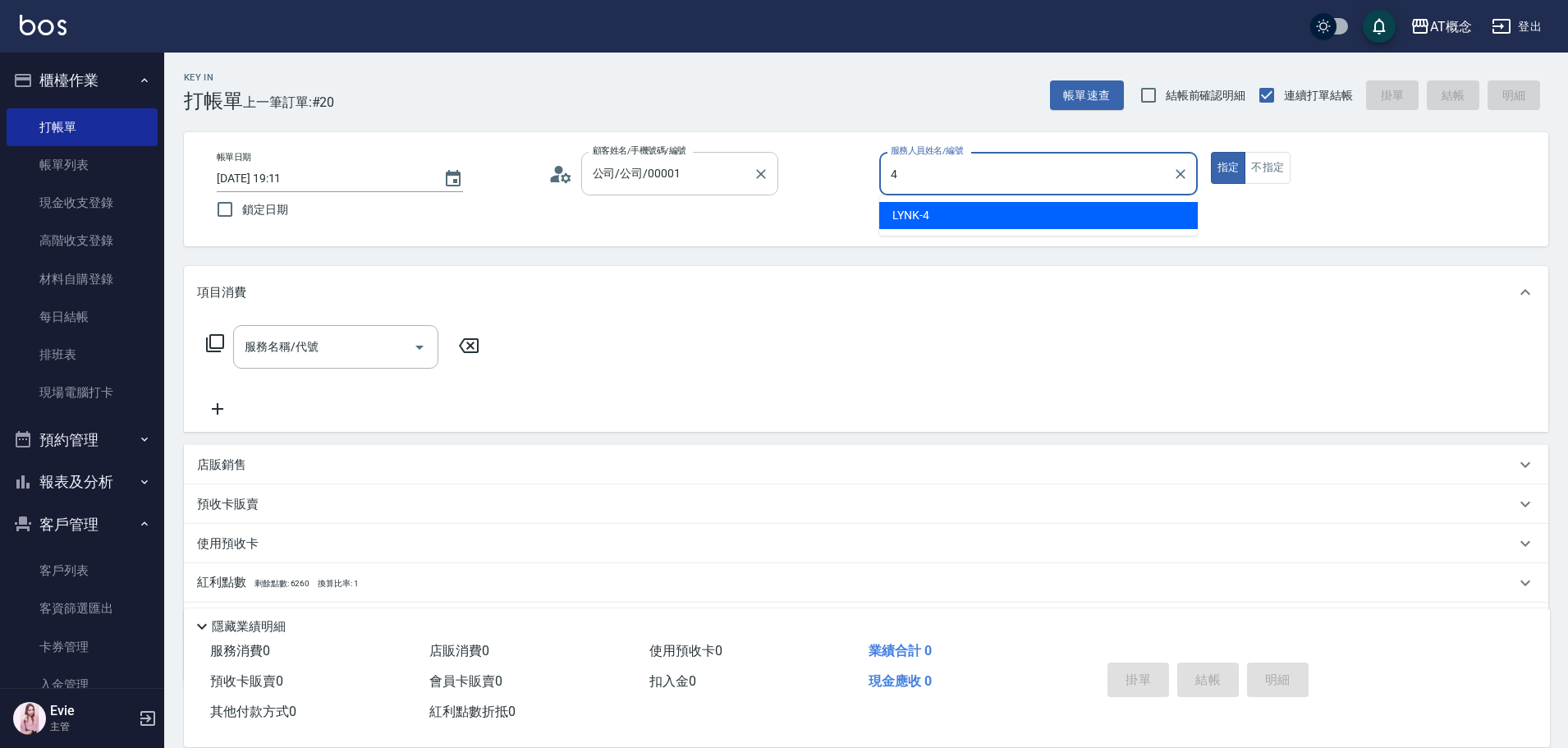
type input "LYNK-4"
type button "true"
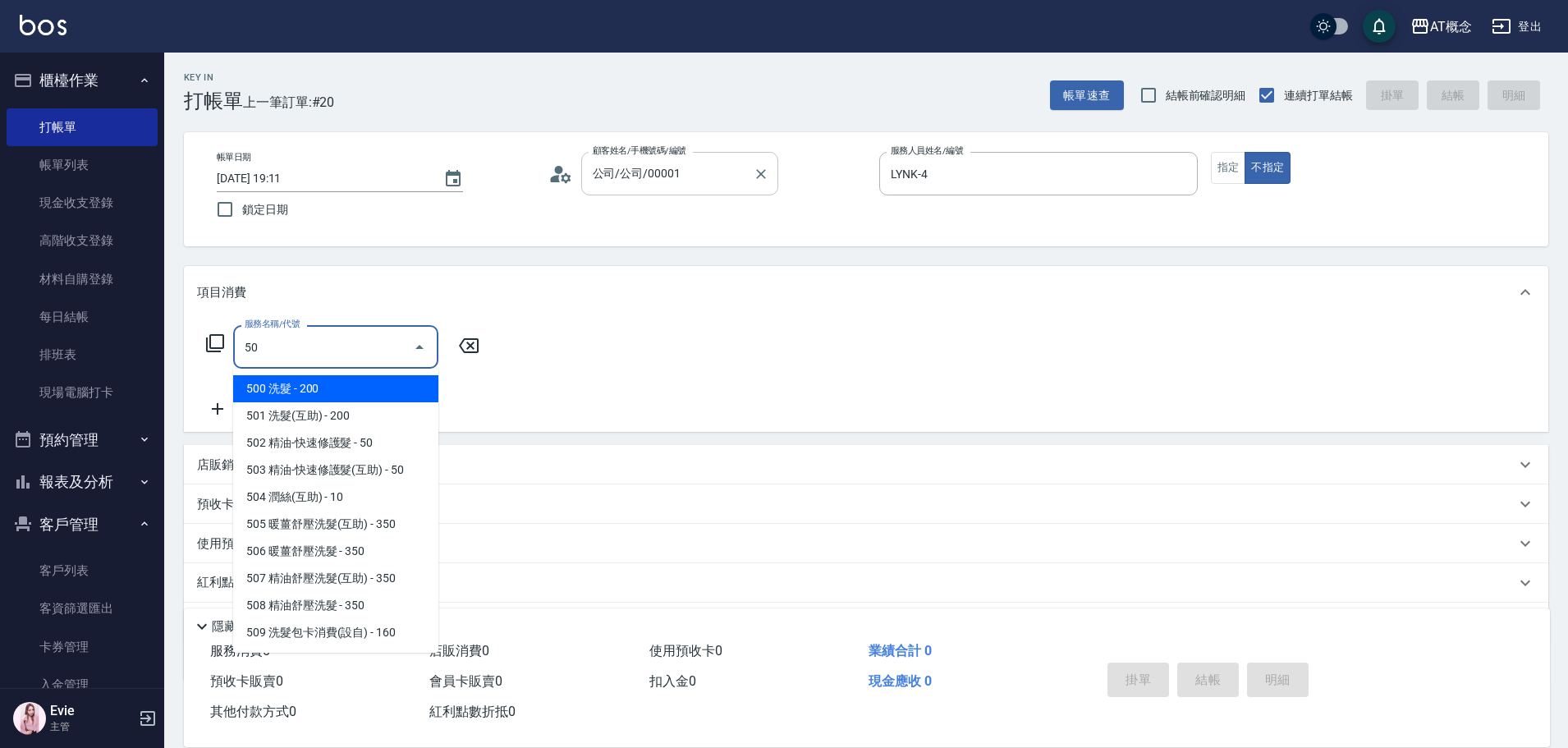
type input "501"
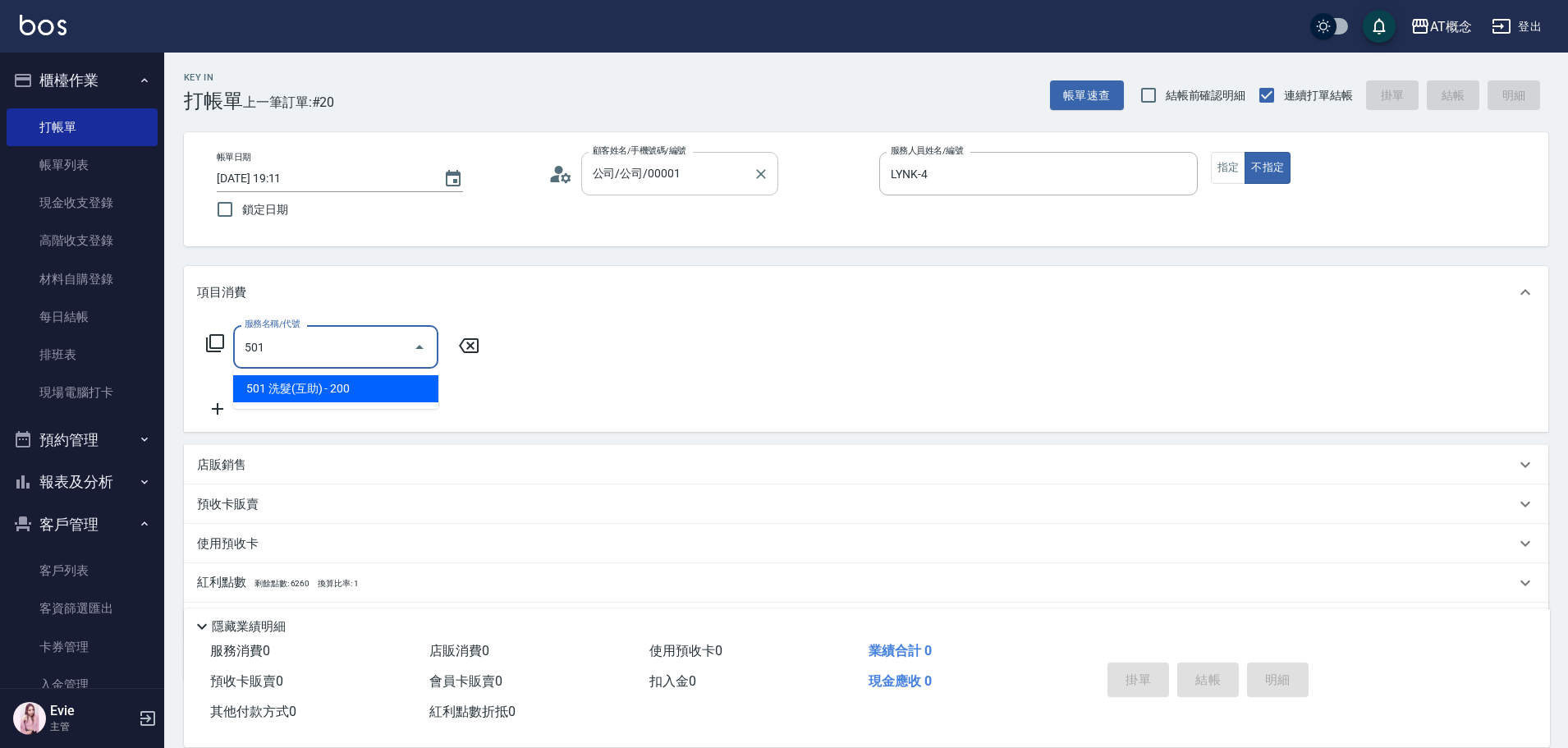
type input "20"
type input "501 洗髮(互助)(501)"
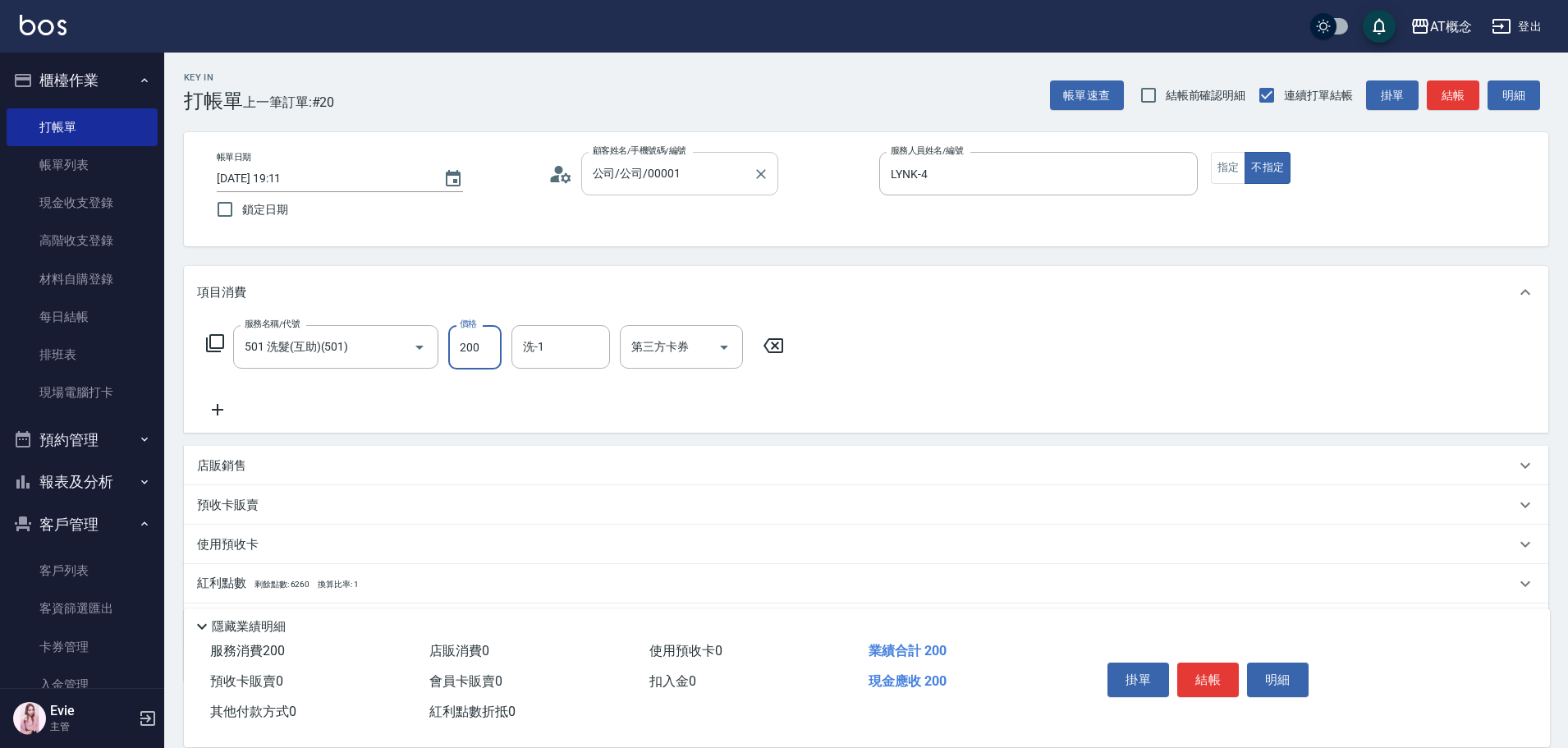
type input "0"
type input "250"
type input "20"
type input "250"
type input "小不-29"
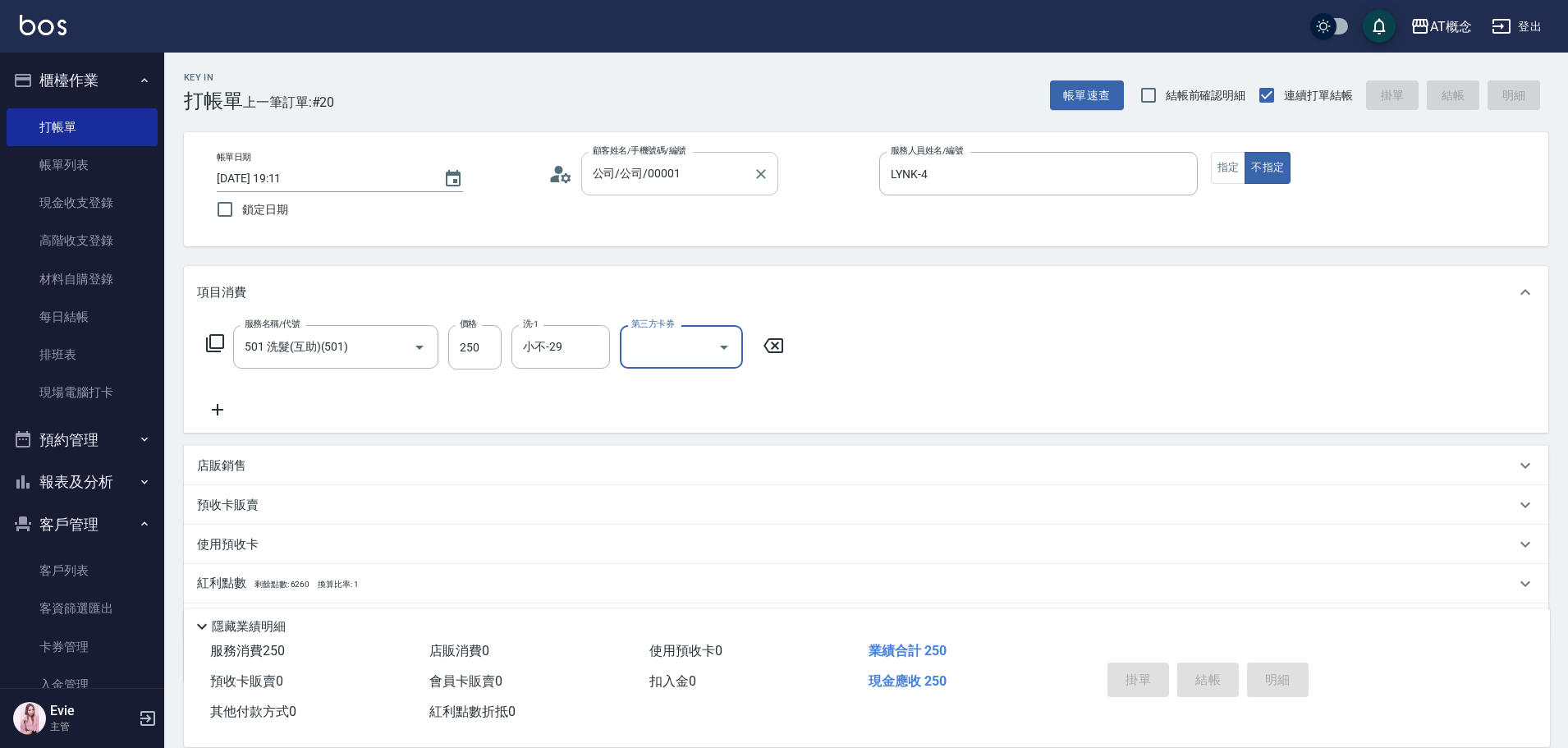
type input "[DATE] 19:12"
type input "0"
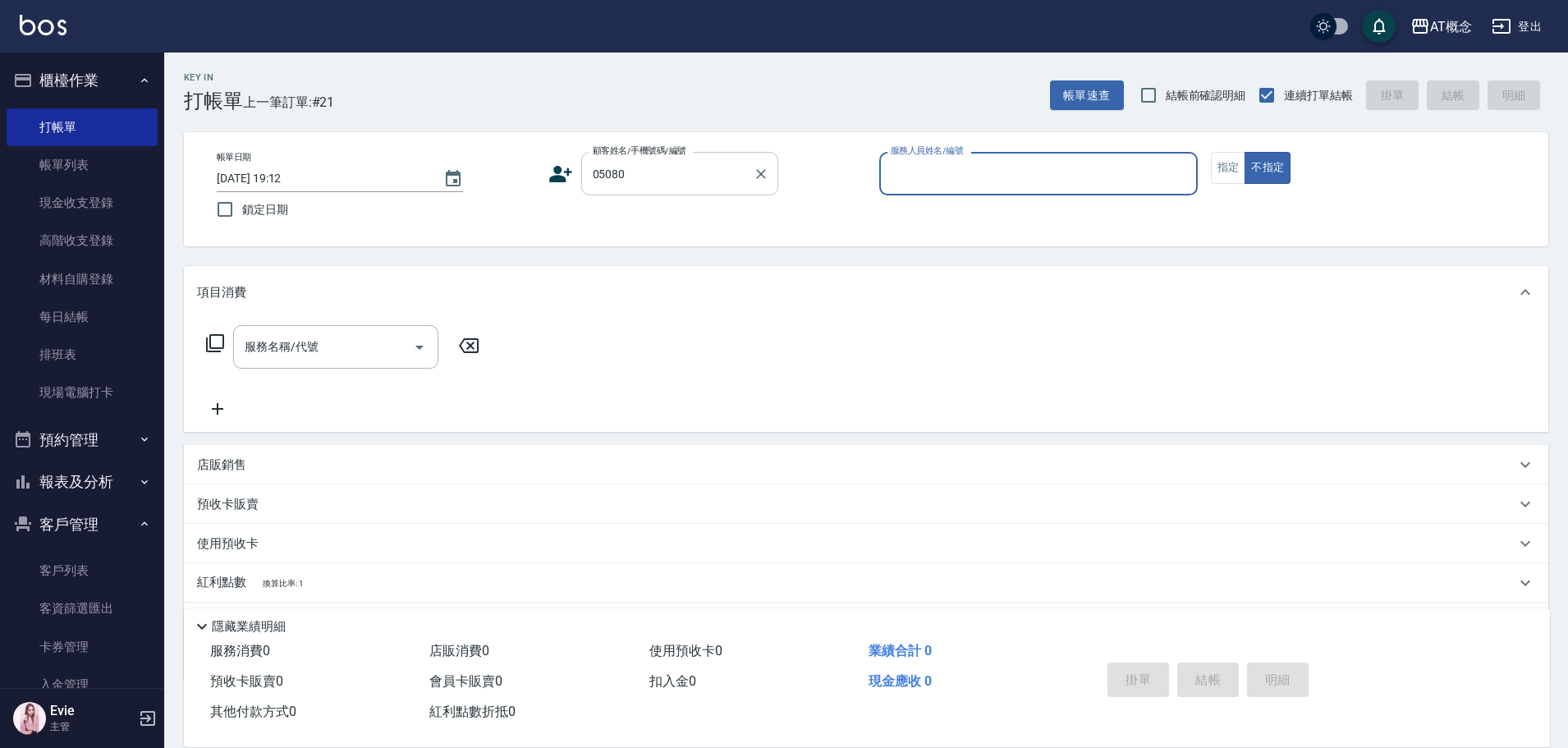
type input "[PERSON_NAME]/0970091331/05080"
type input "Anson-3"
click at [1244, 152] on button "不指定" at bounding box center [1268, 168] width 46 height 32
type button "false"
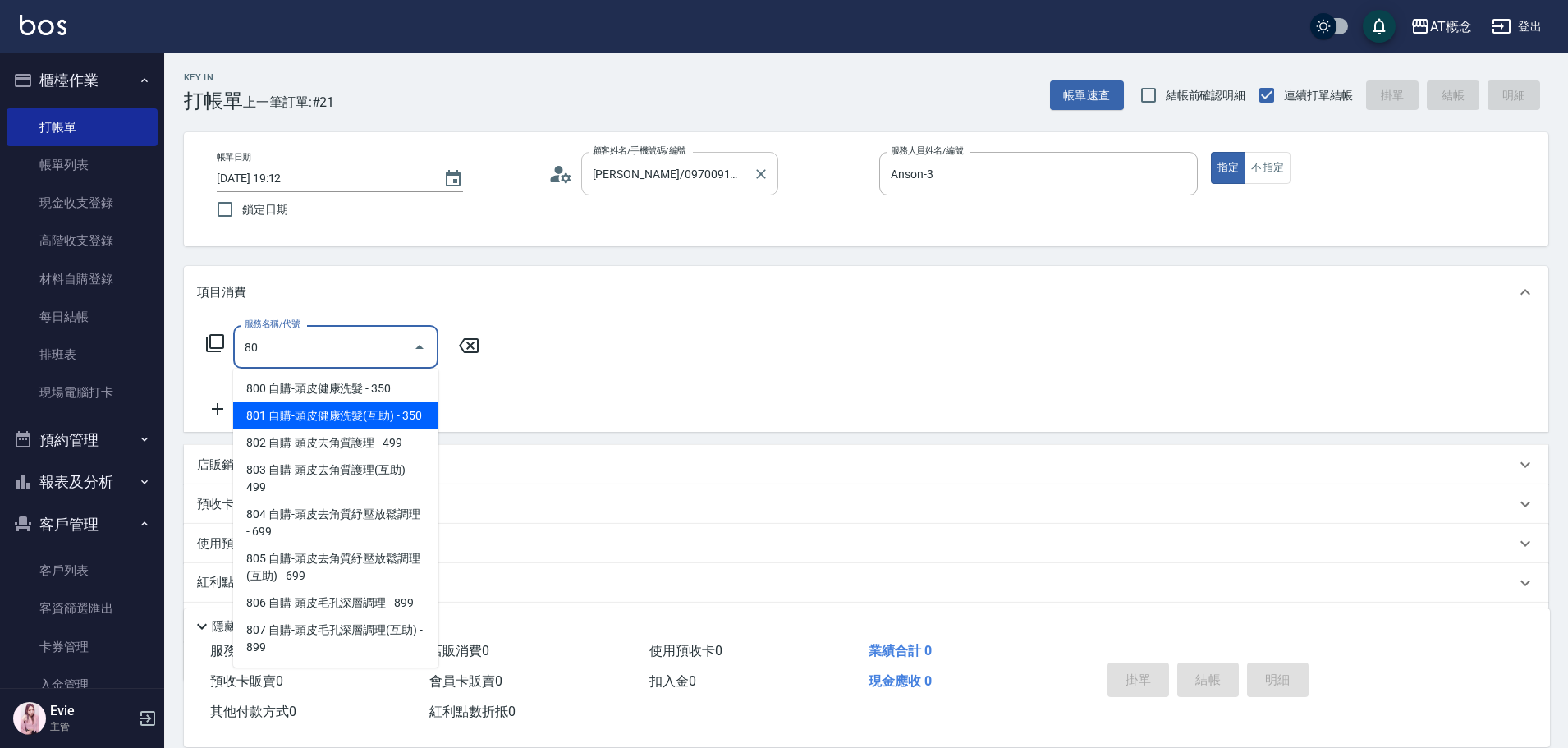
type input "801 自購-頭皮健康洗髮(互助)(801)"
type input "30"
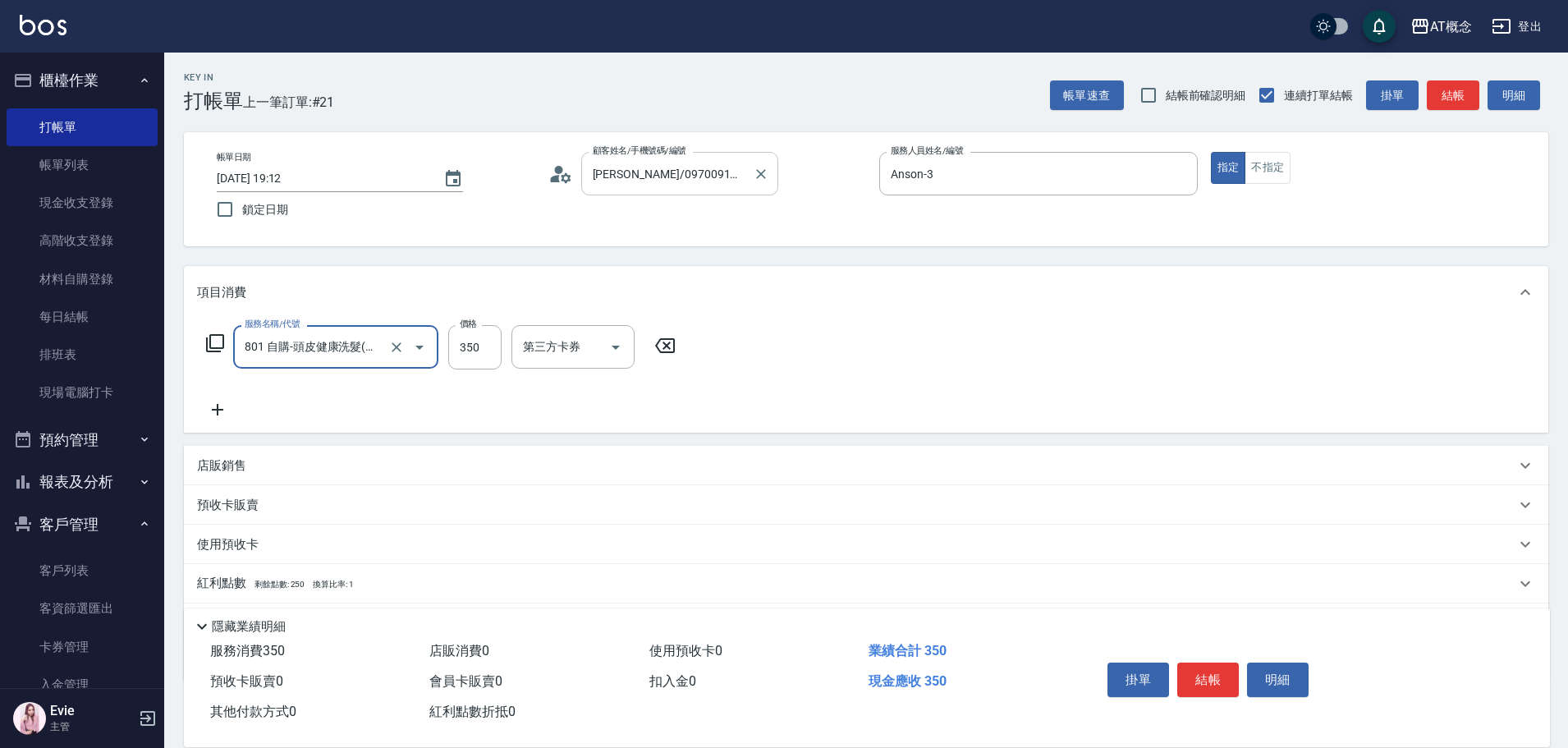
type input "801 自購-頭皮健康洗髮(互助)(801)"
type input "0"
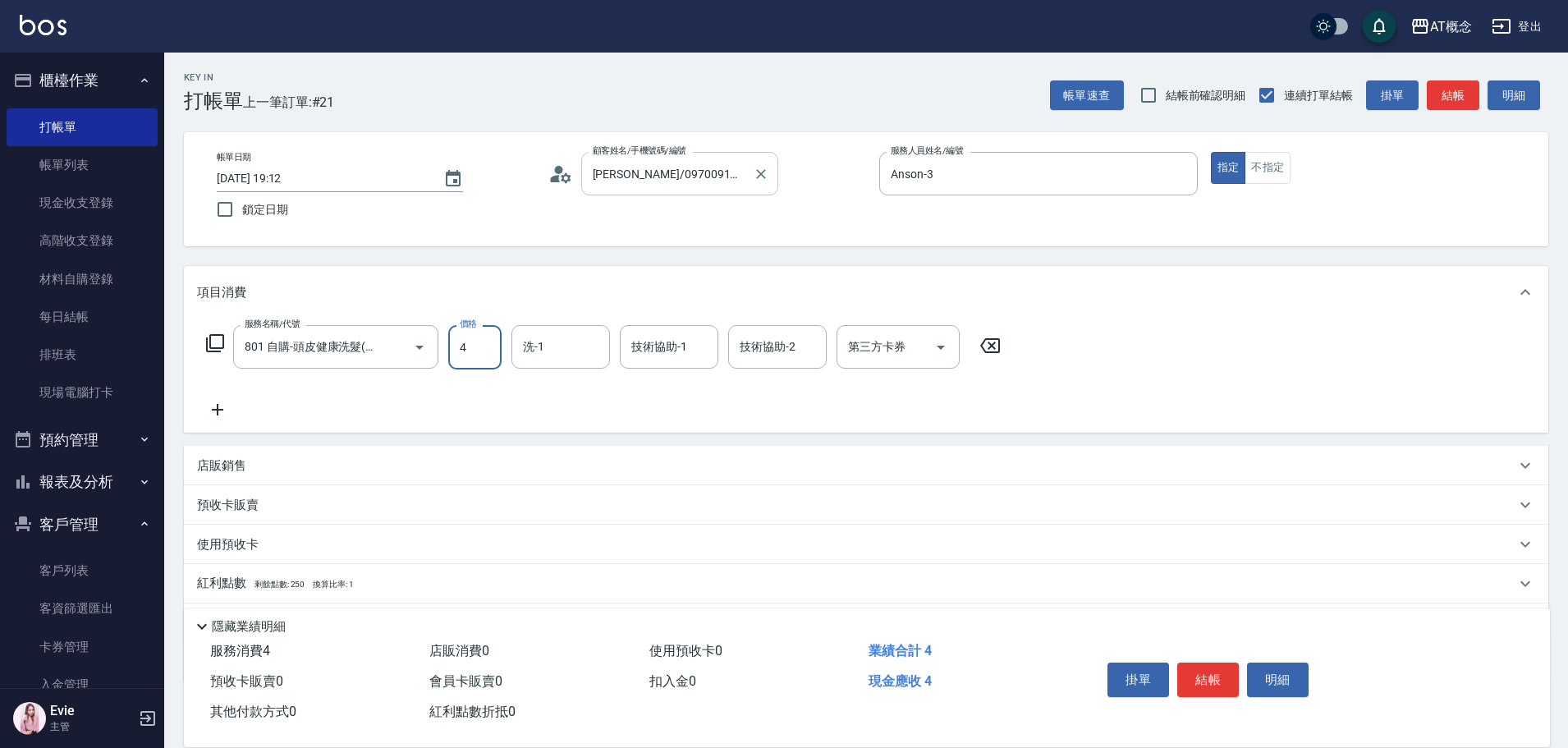
type input "40"
type input "400"
type input "Sandy-25"
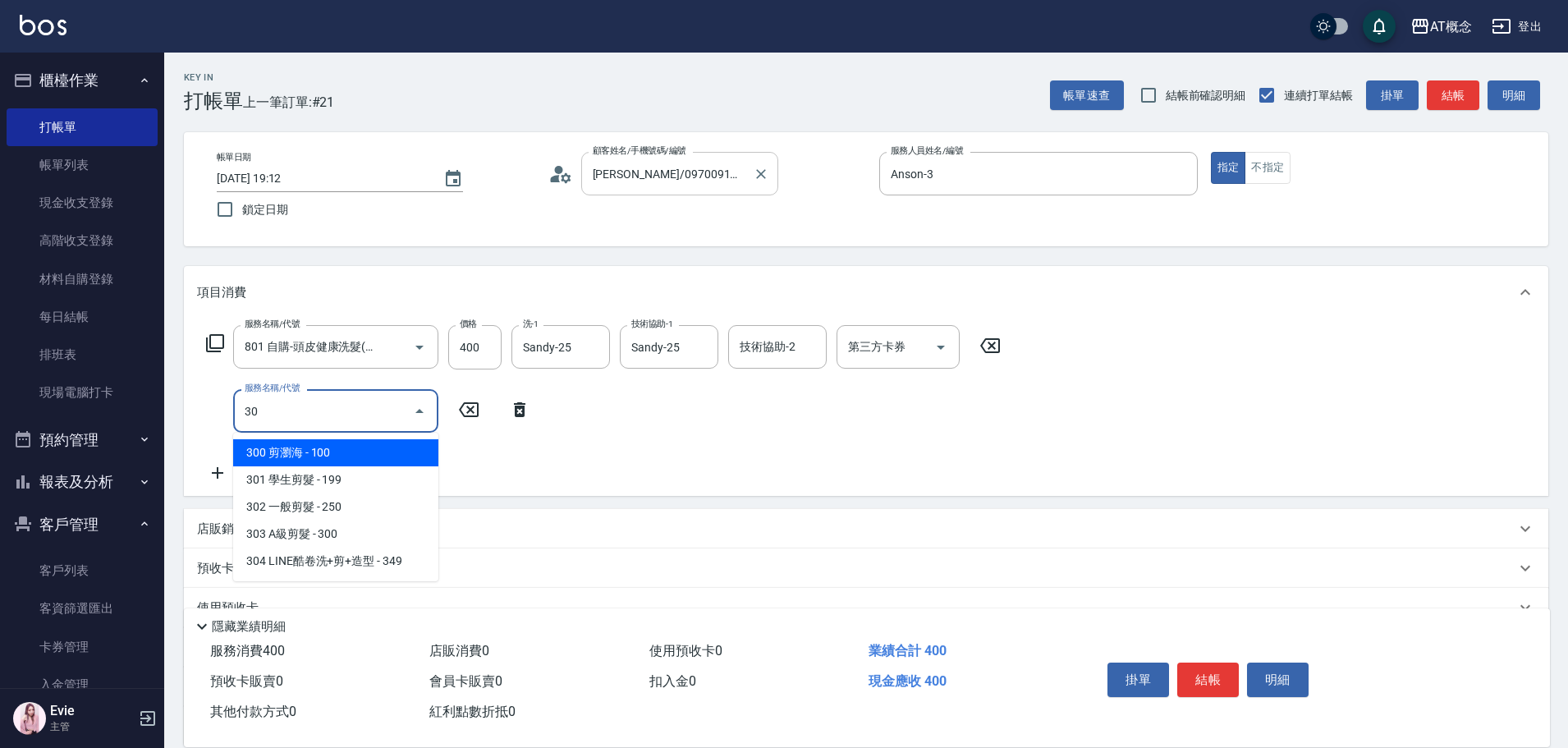
type input "300"
type input "50"
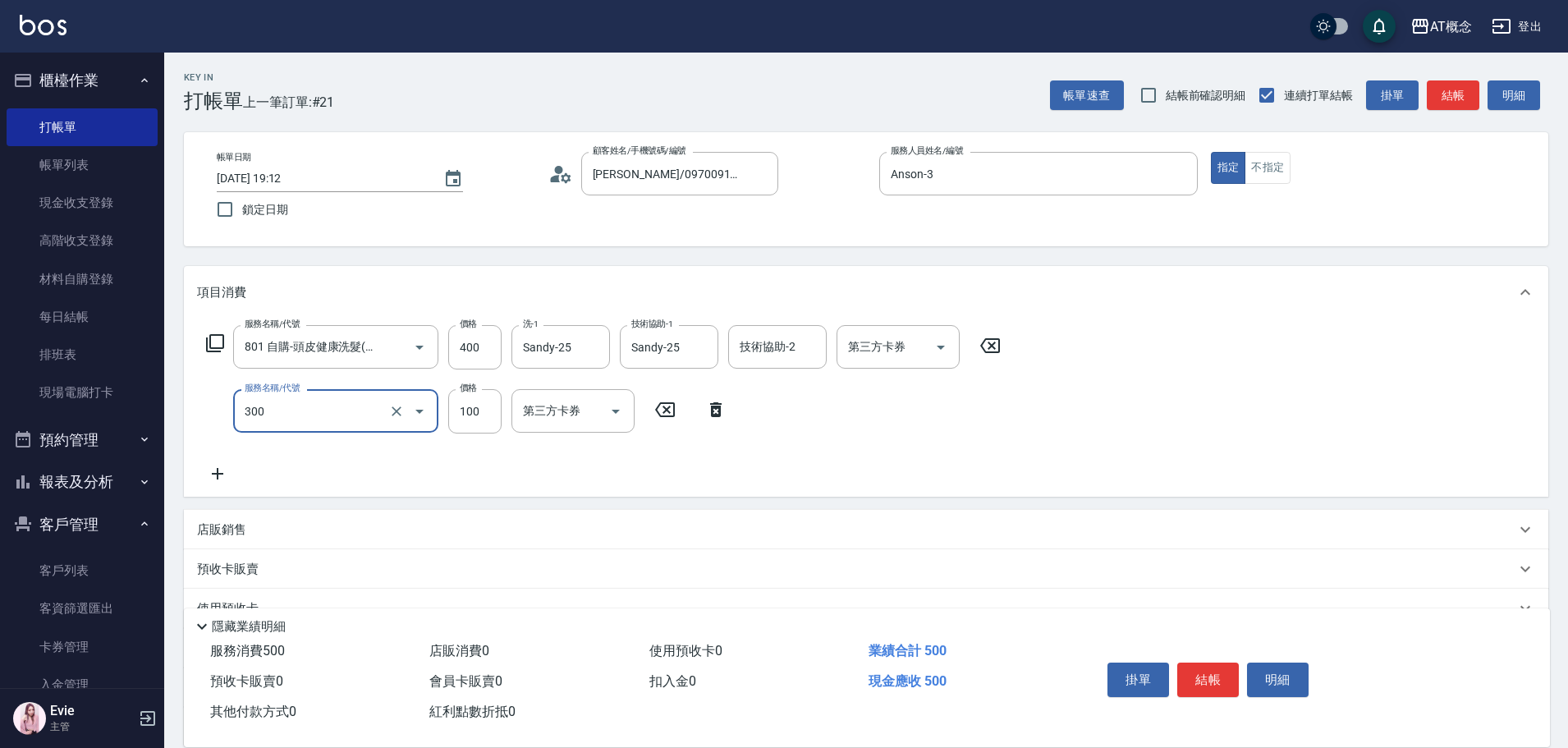
type input "300 剪瀏海(300)"
click at [206, 532] on p "店販銷售" at bounding box center [221, 530] width 49 height 17
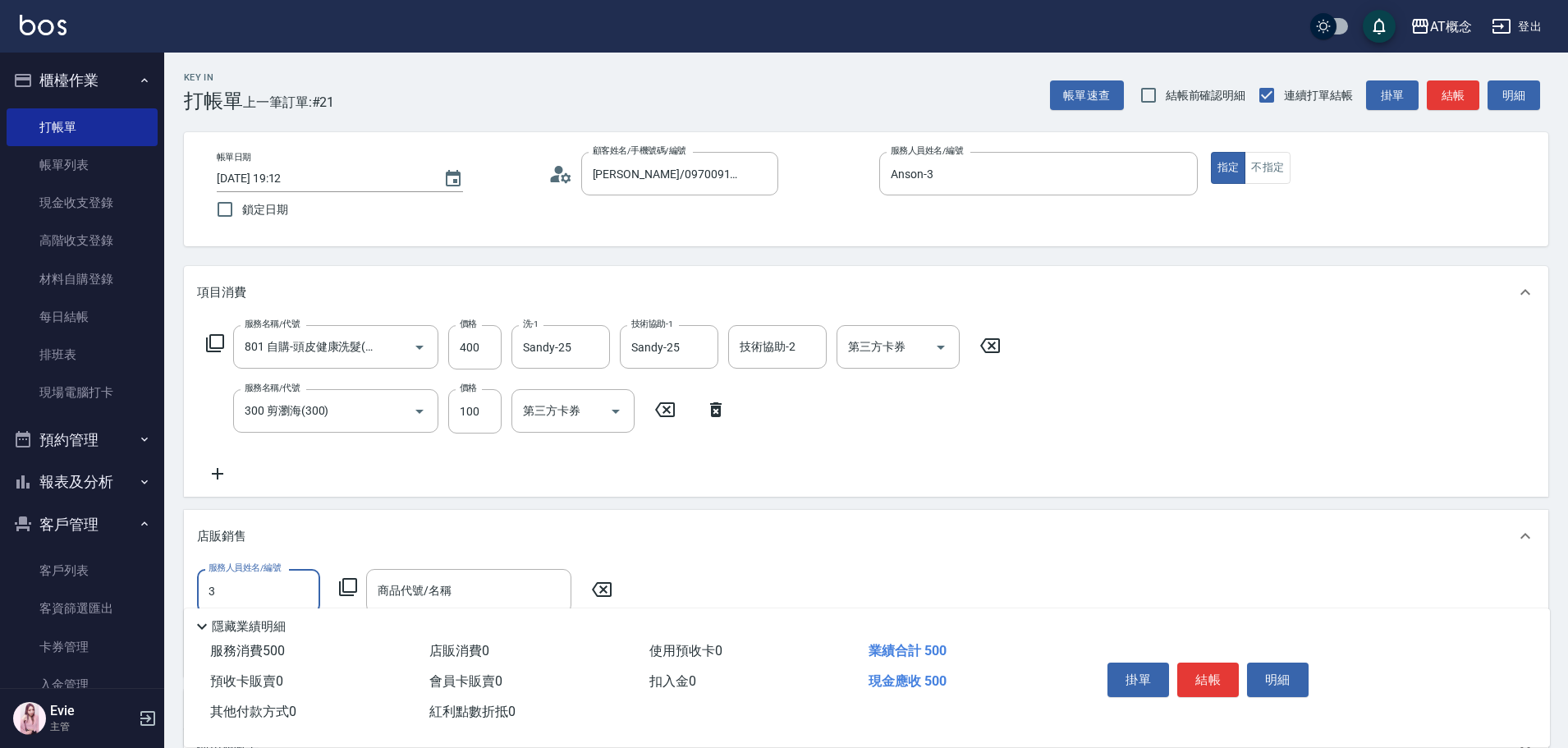
type input "Anson-3"
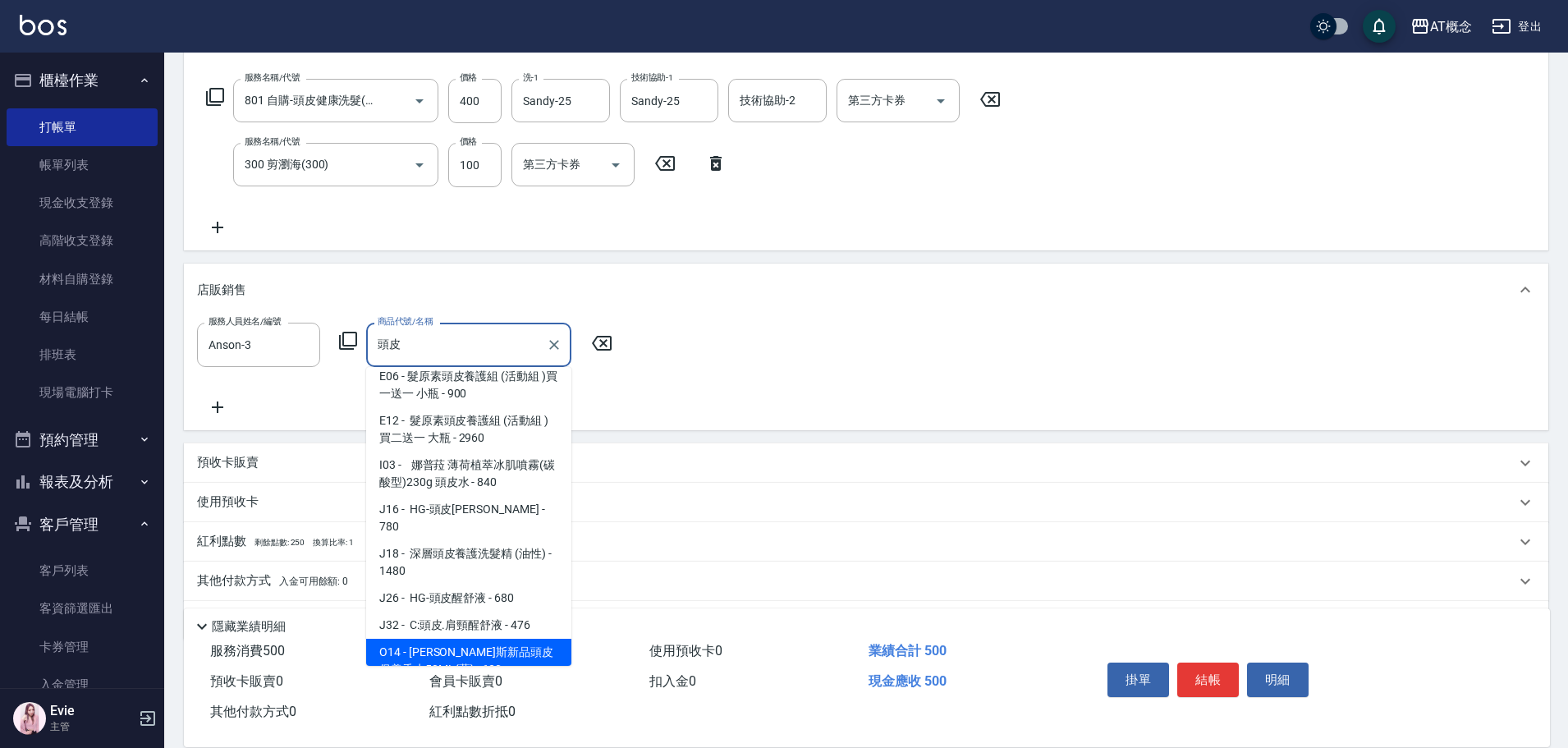
scroll to position [331, 0]
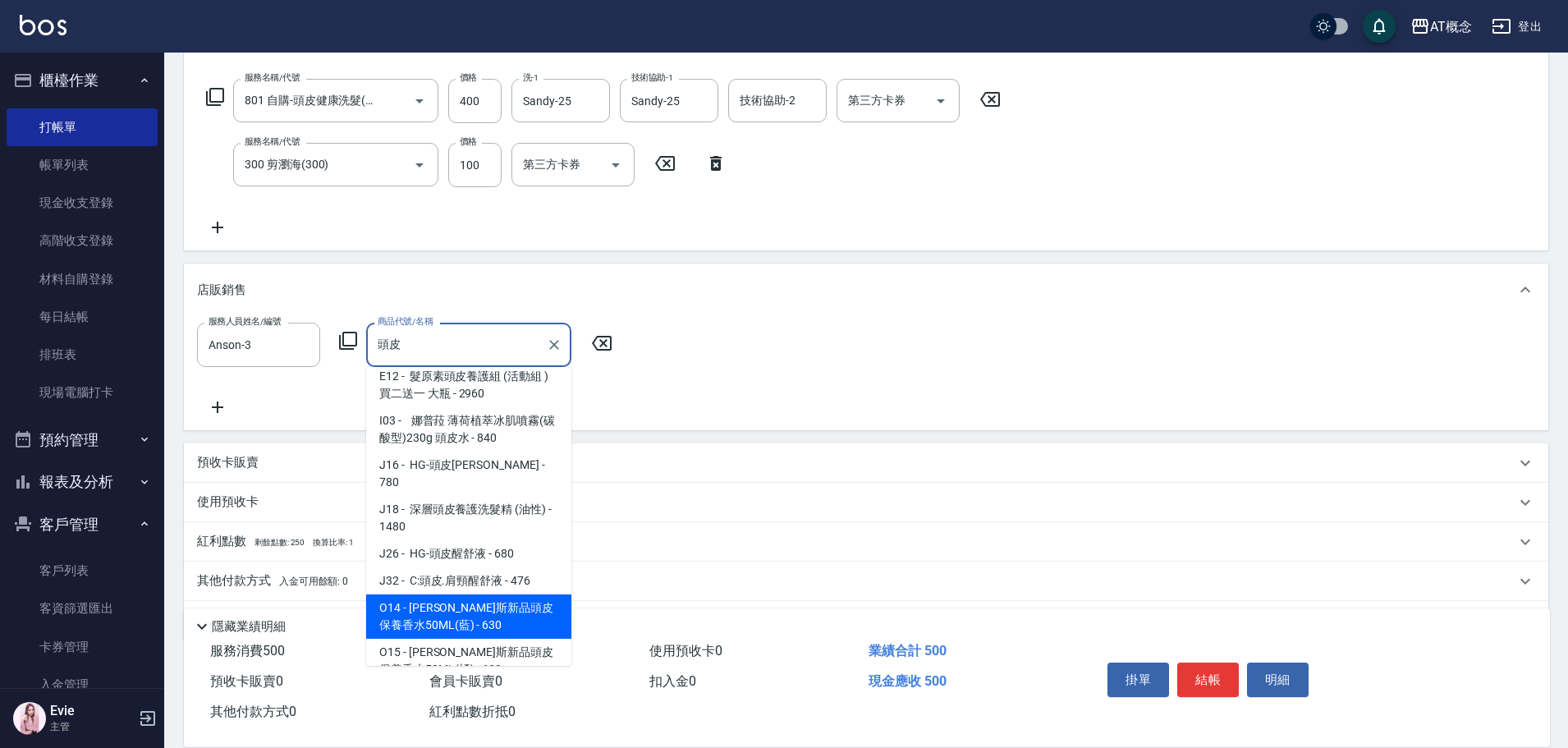
type input "[PERSON_NAME]斯新品頭皮保養香水50ML(藍)"
type input "110"
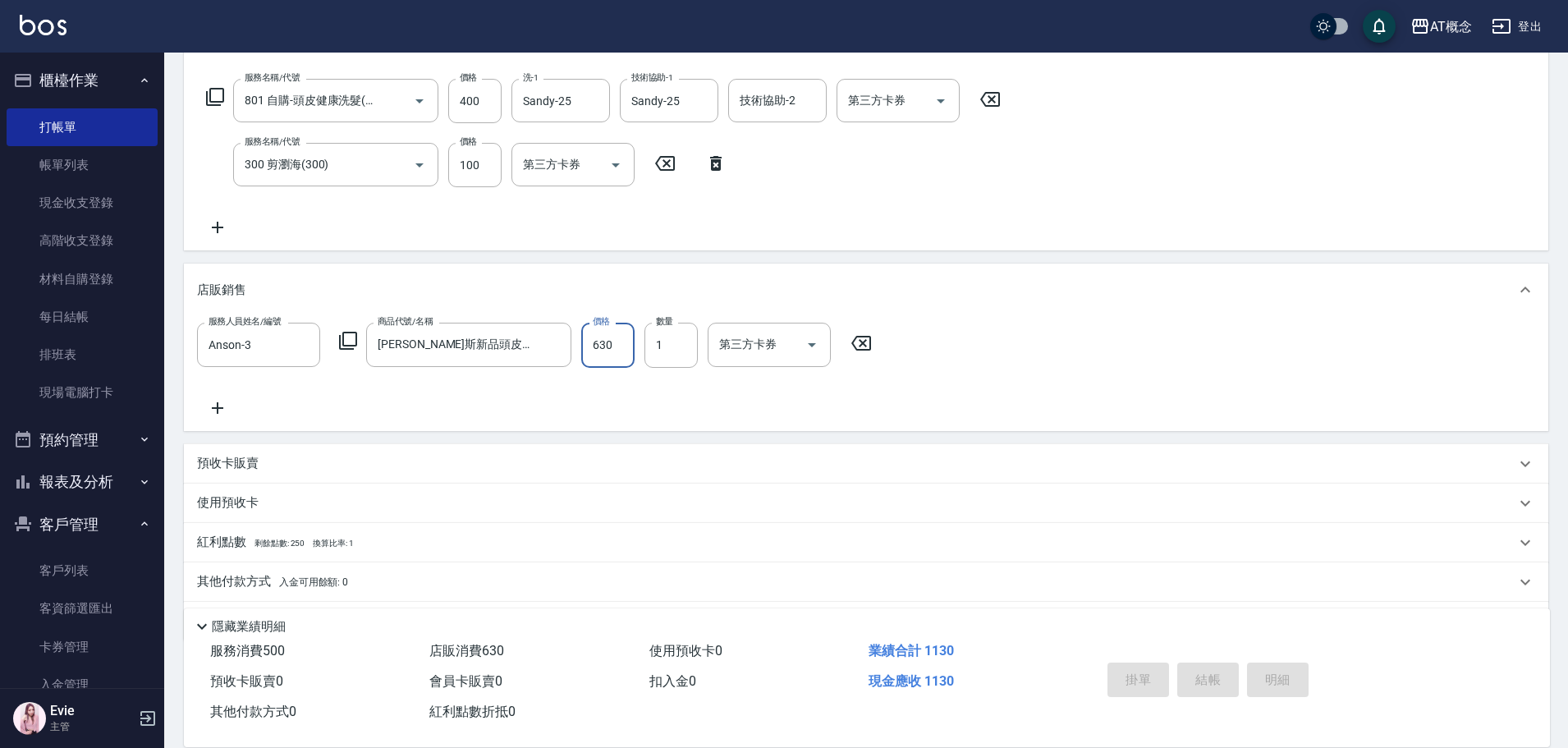
type input "0"
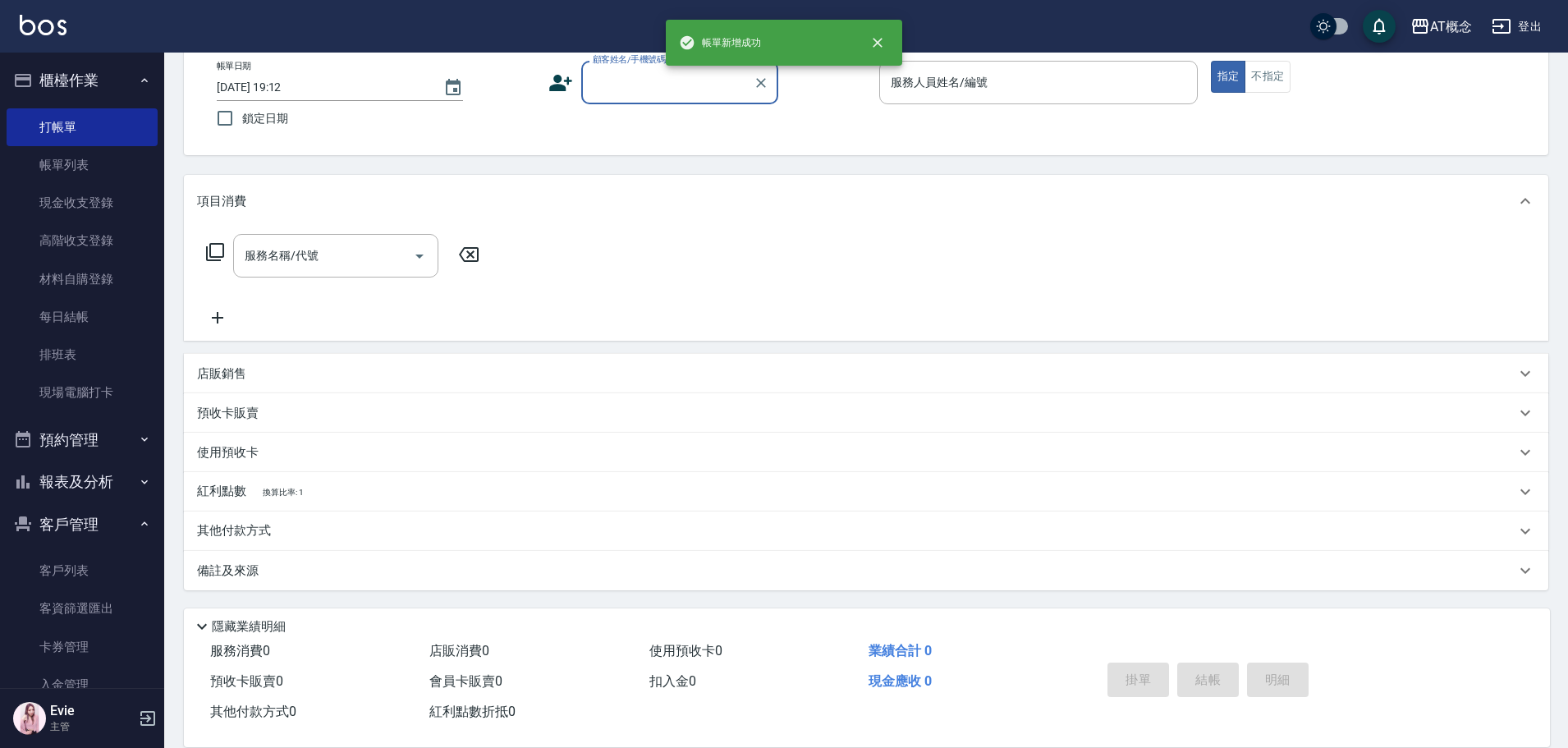
scroll to position [0, 0]
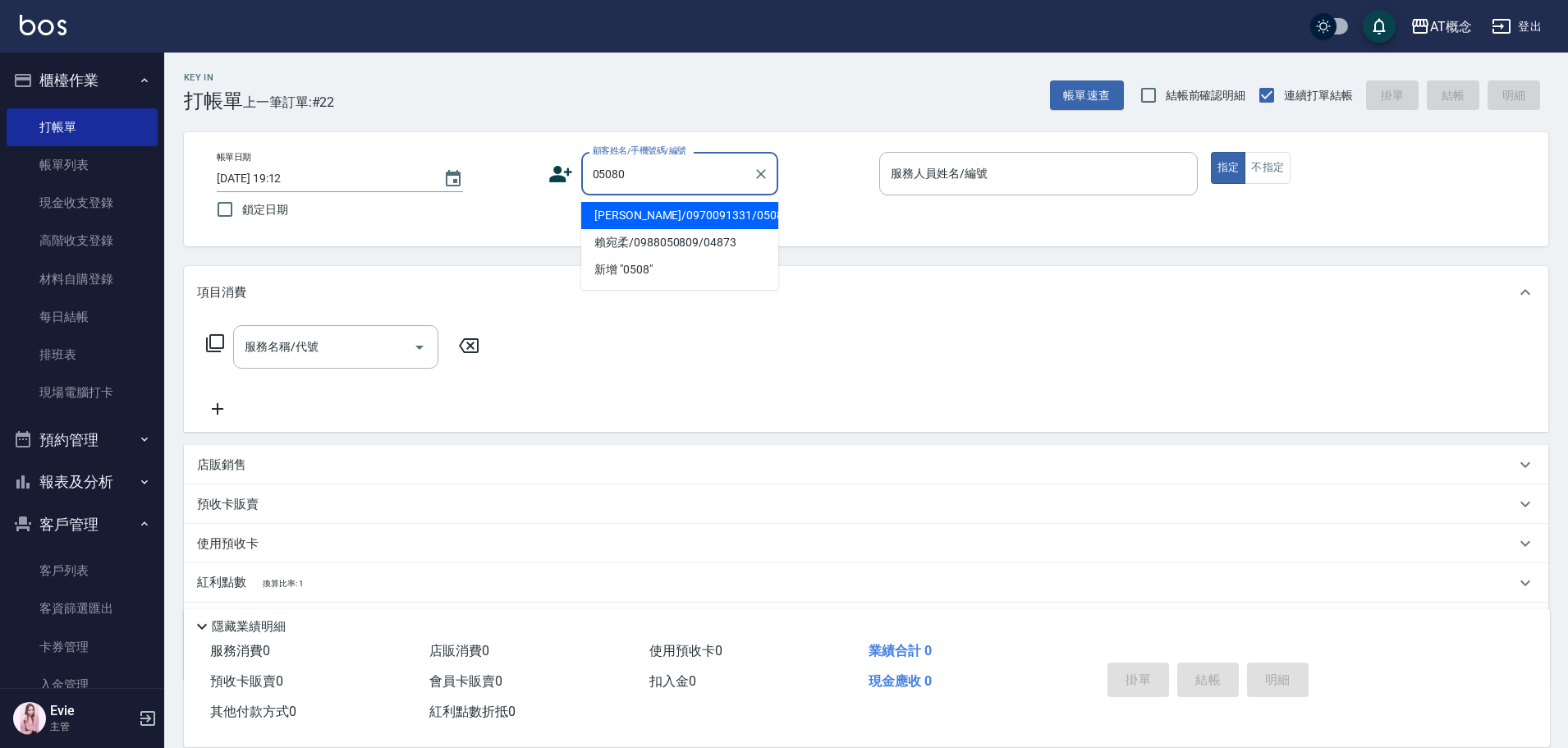
type input "[PERSON_NAME]/0970091331/05080"
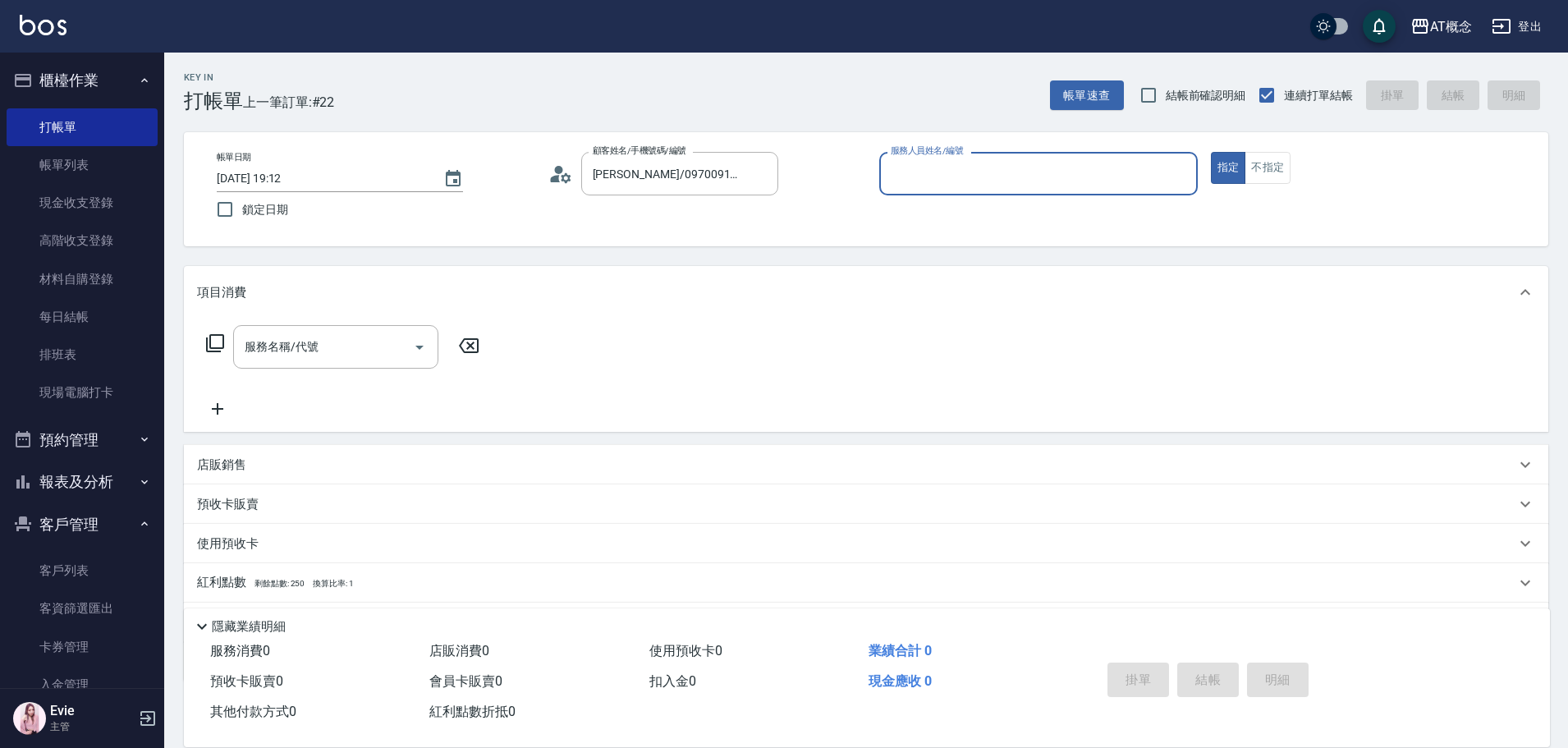
type input "Anson-3"
click at [1211, 152] on button "指定" at bounding box center [1228, 168] width 36 height 32
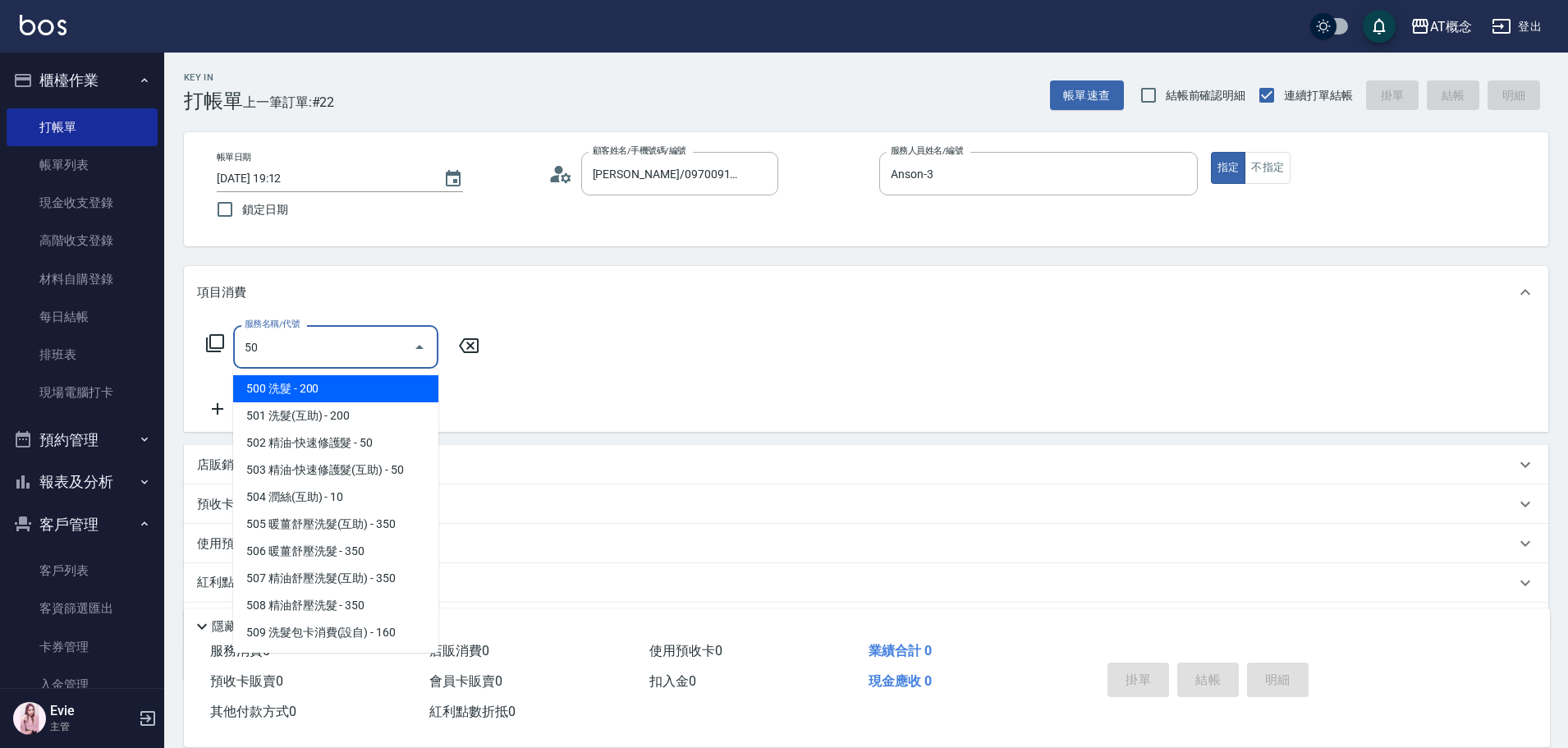
type input "501"
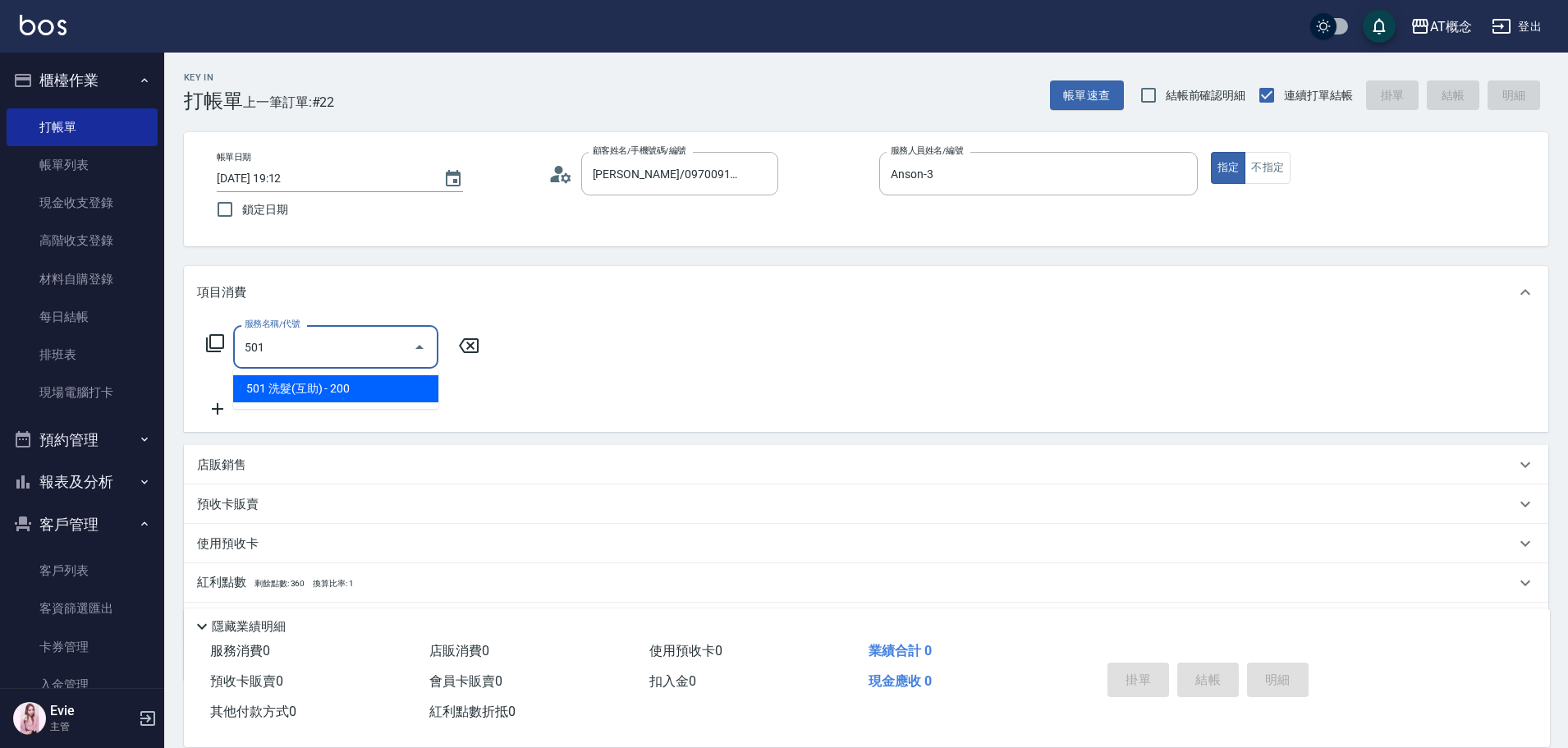
type input "20"
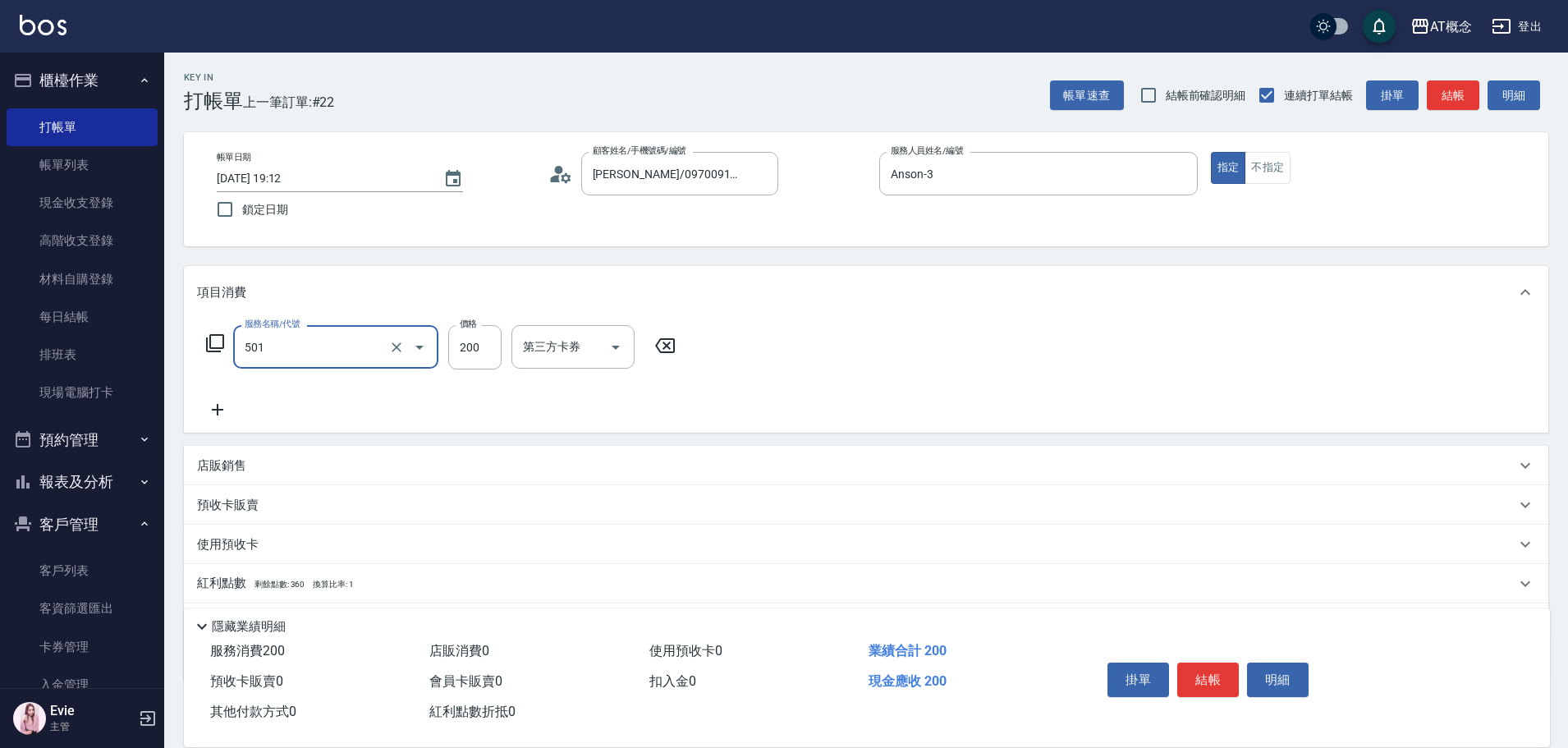
type input "501 洗髮(互助)(501)"
type input "0"
type input "250"
type input "20"
type input "250"
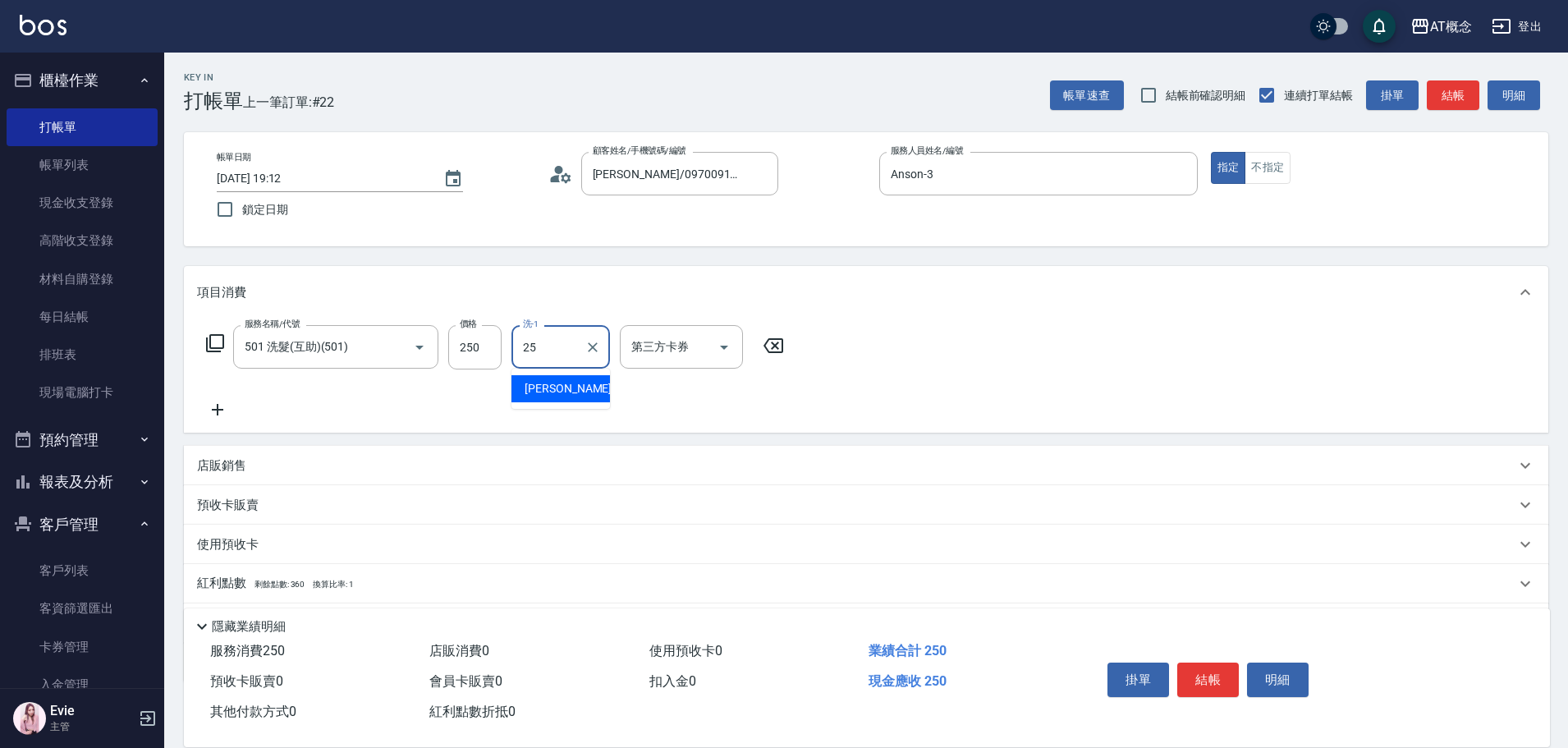
type input "Sandy-25"
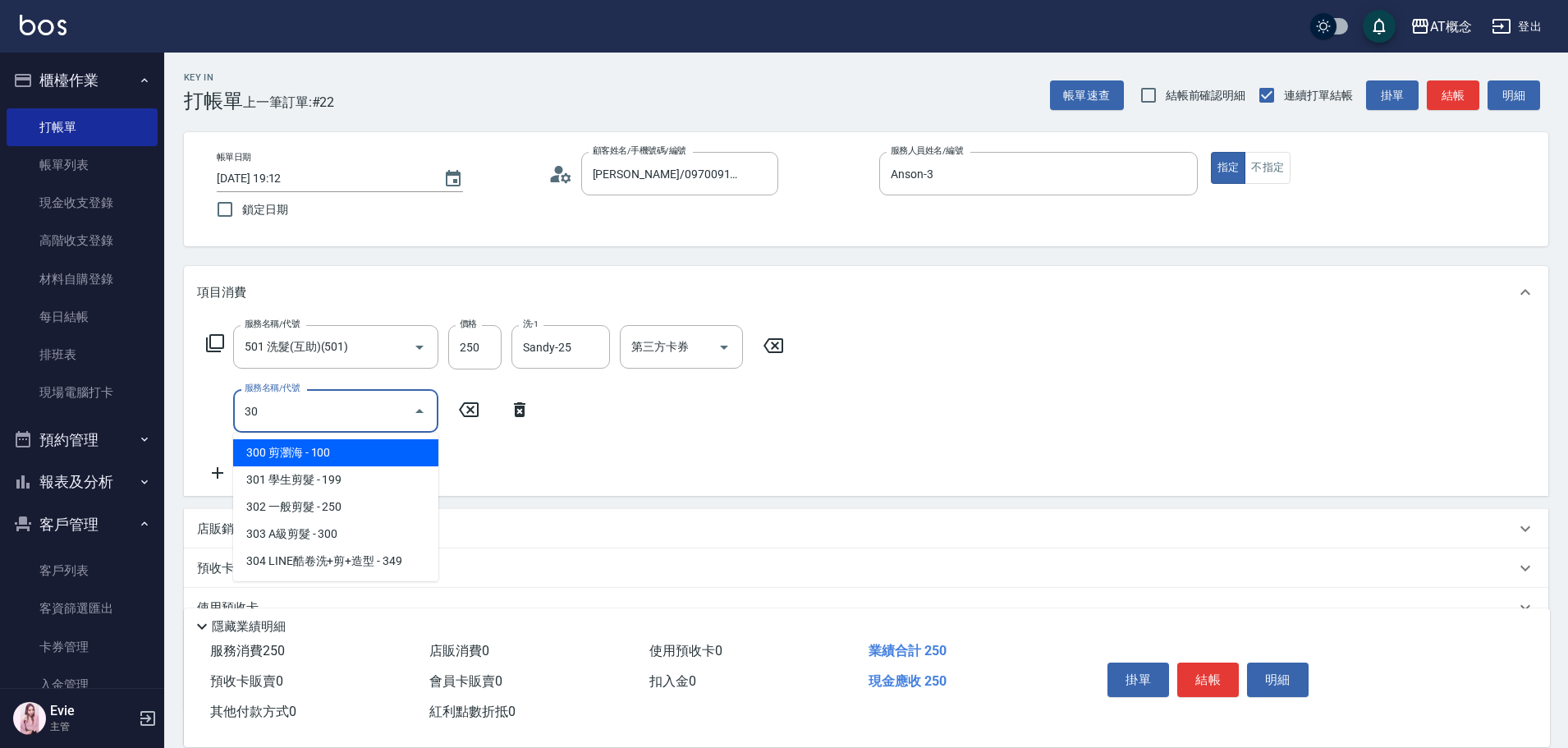
type input "303"
type input "50"
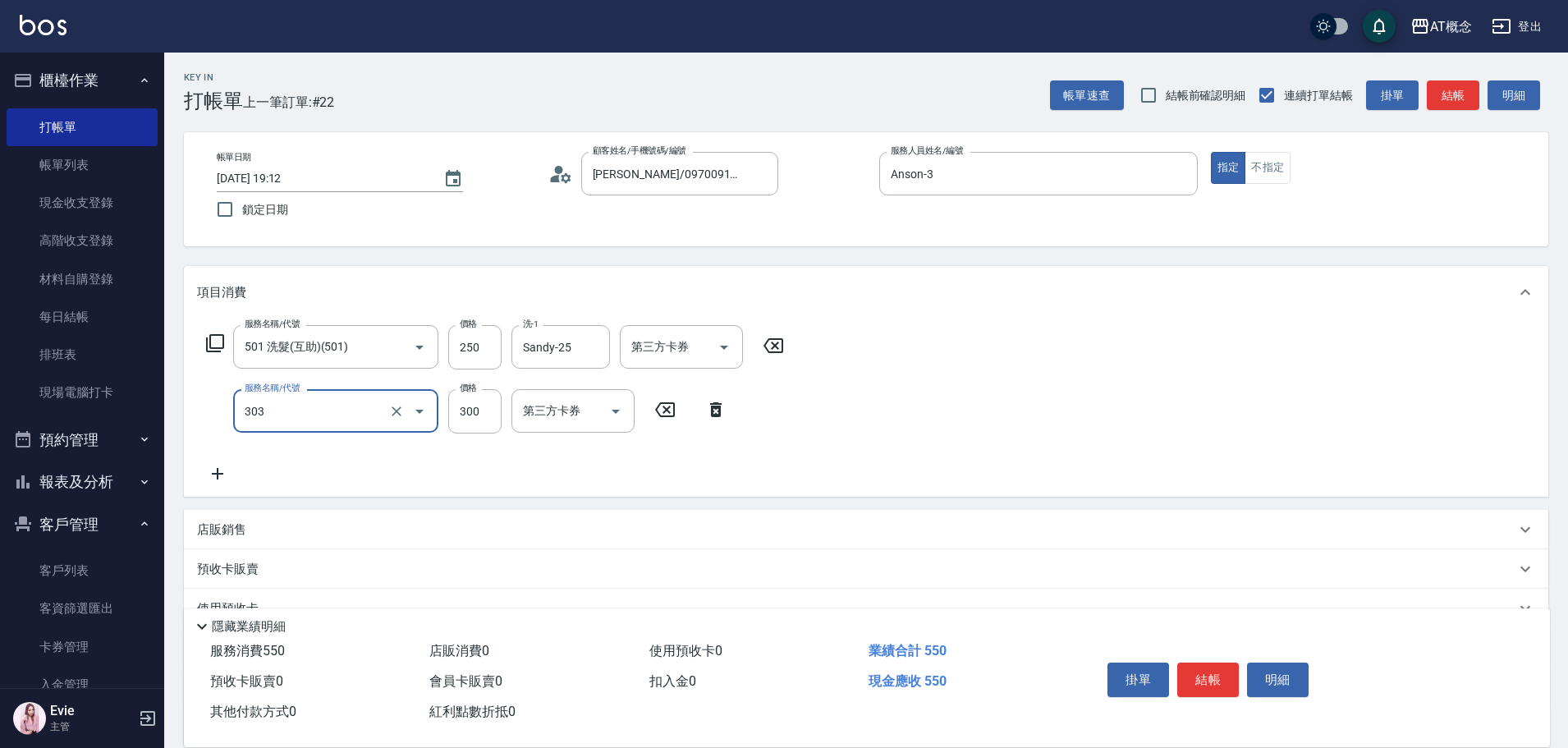
type input "303 A級剪髮(303)"
type input "20"
type input "350"
type input "60"
type input "350"
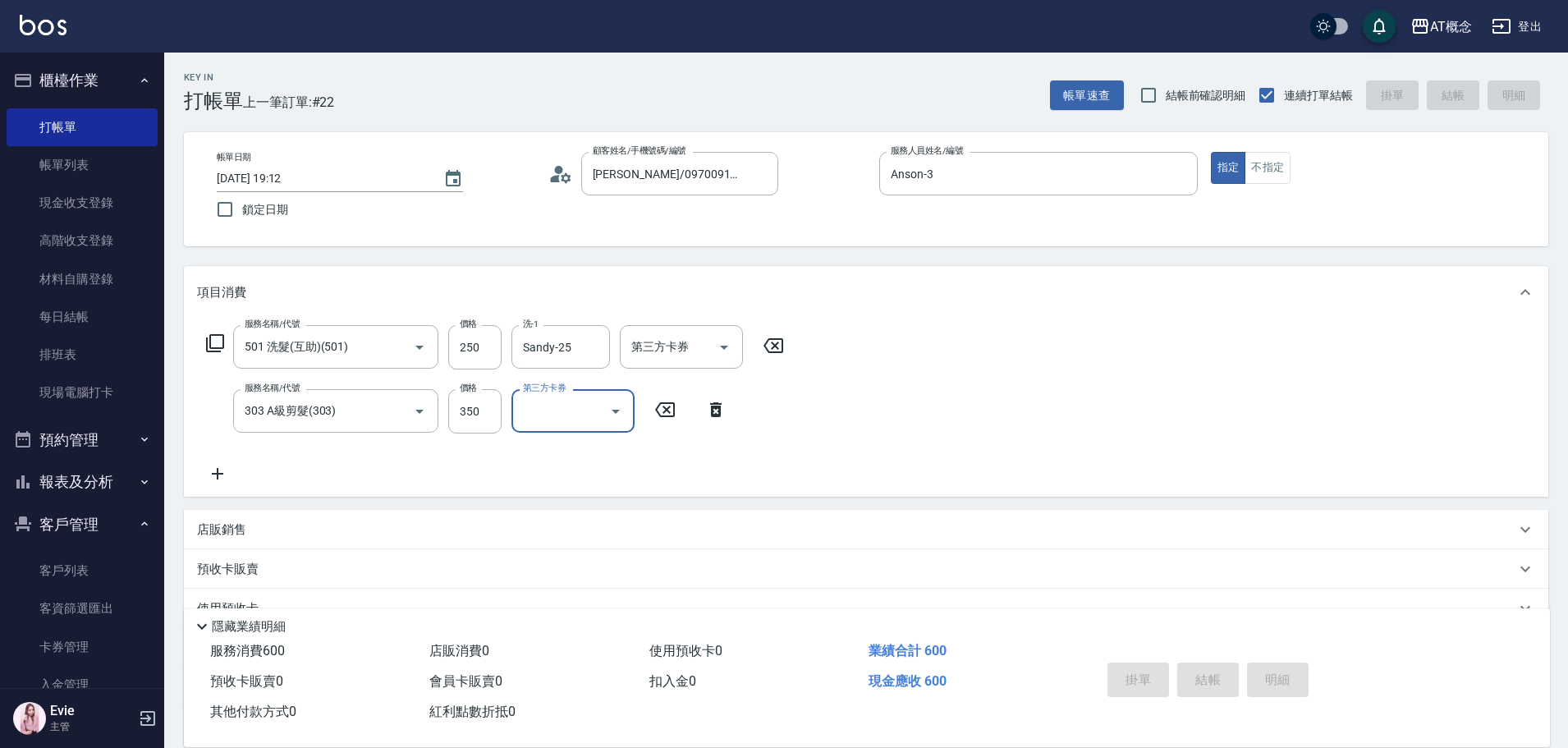
type input "[DATE] 19:13"
type input "0"
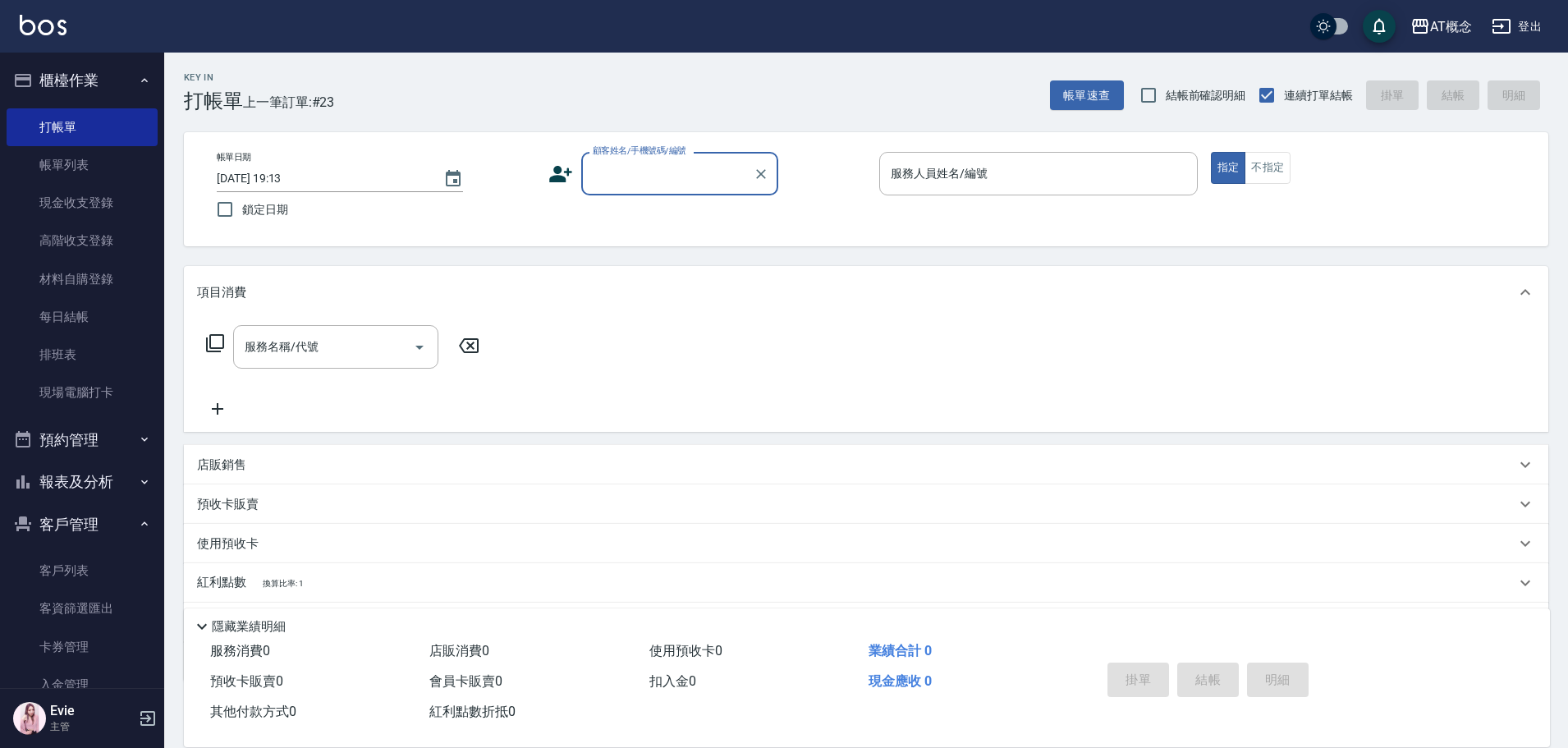
click at [81, 566] on link "客戶列表" at bounding box center [81, 571] width 151 height 37
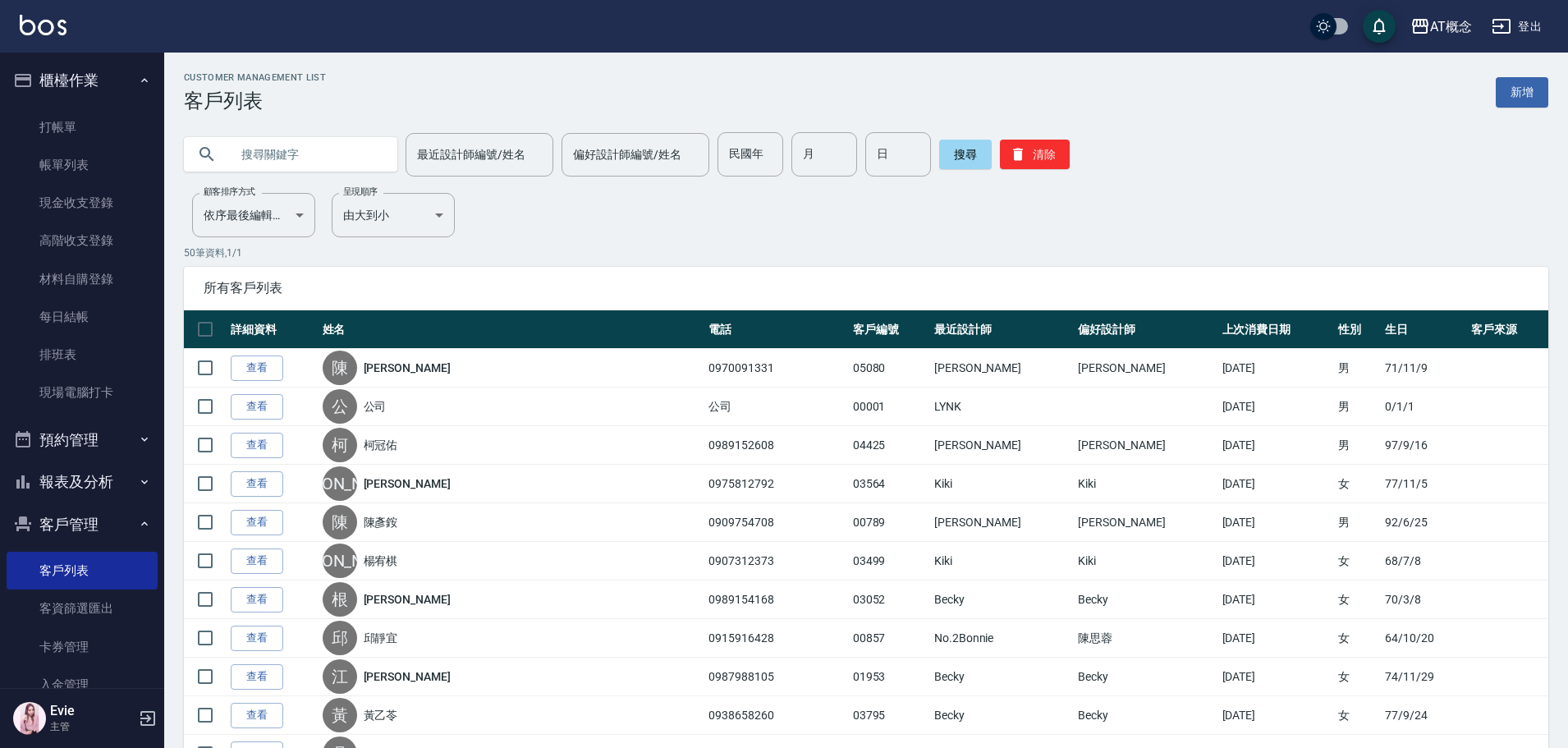
click at [339, 164] on input "text" at bounding box center [307, 154] width 154 height 45
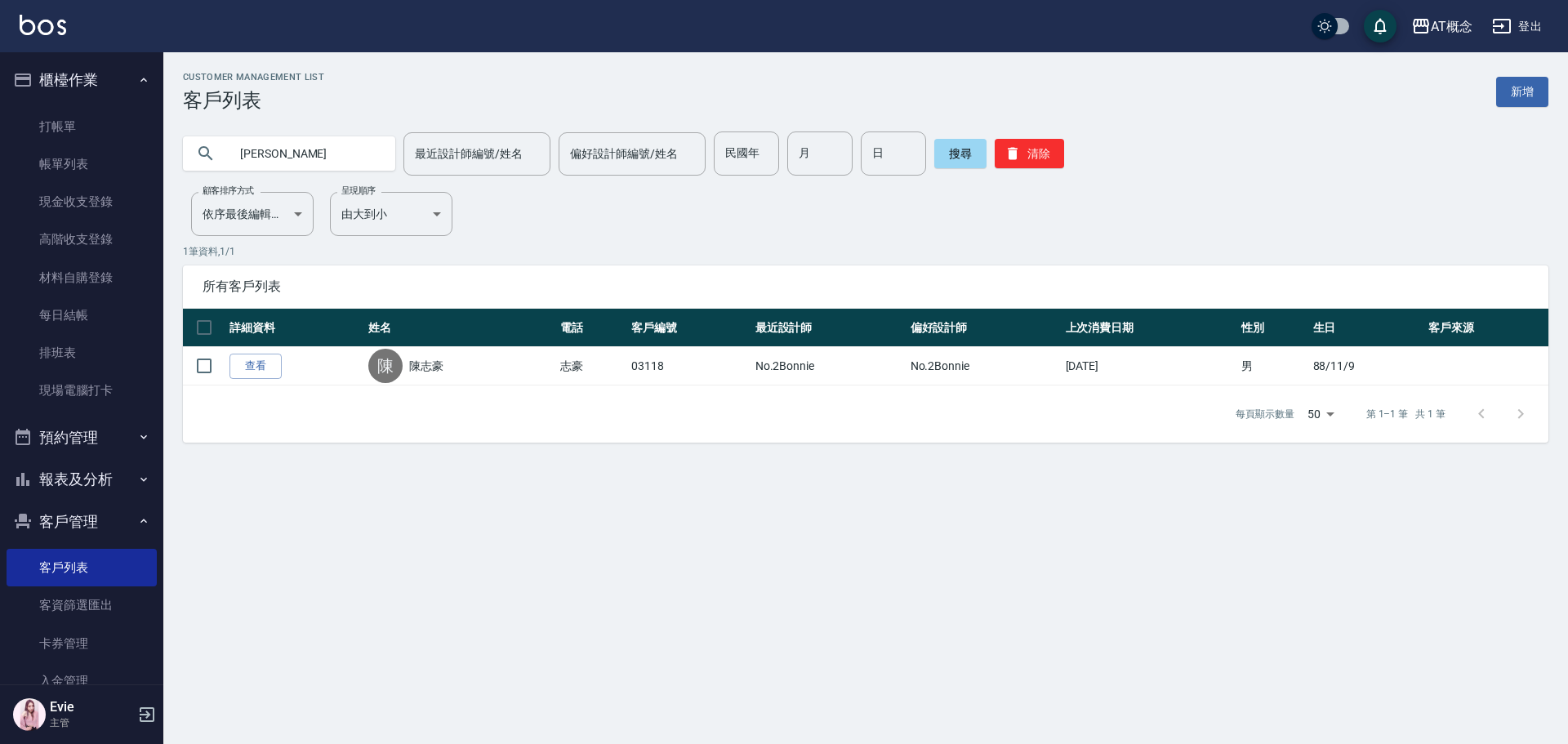
type input "陳"
type input "欺"
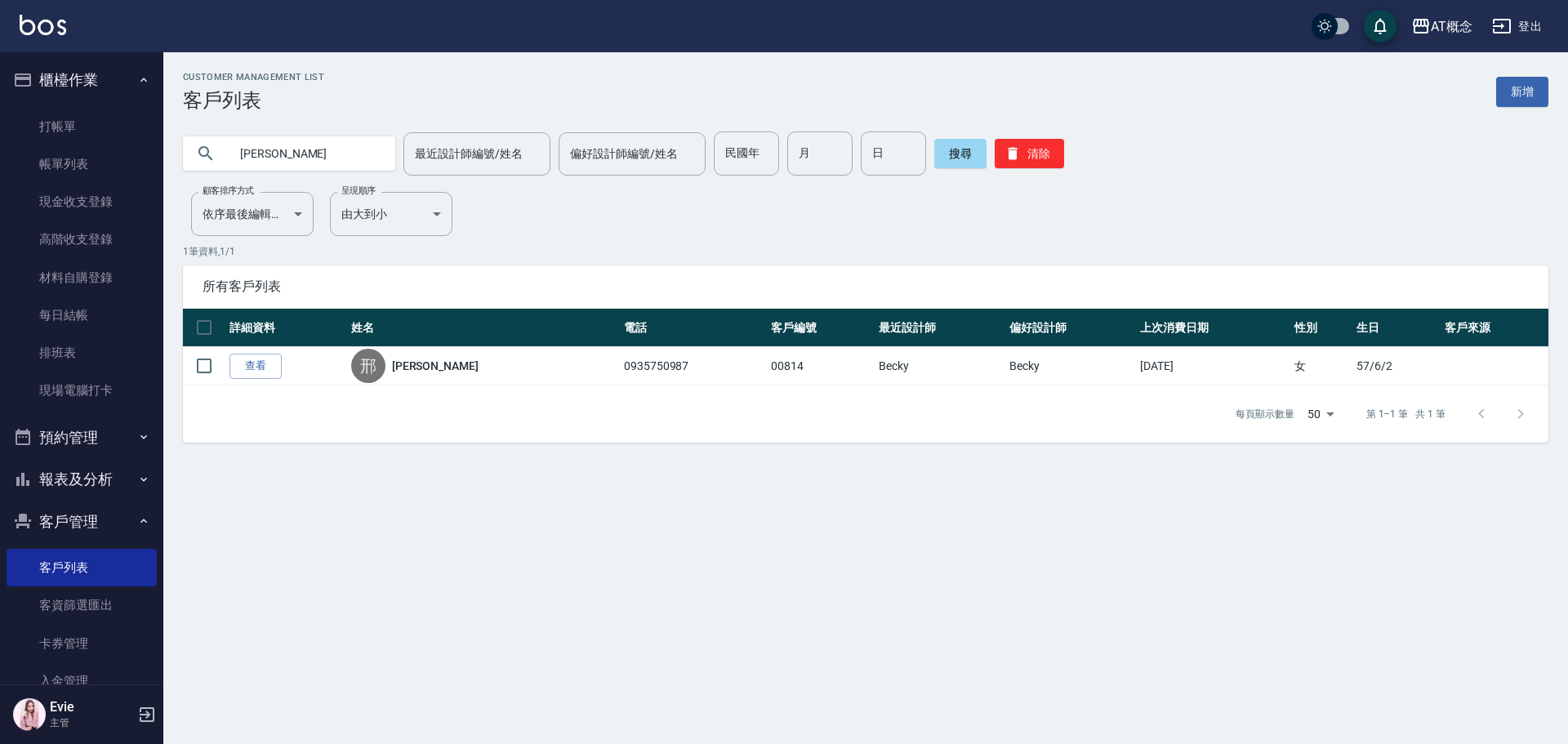
type input "邢"
type input "謝"
type input "[PERSON_NAME]"
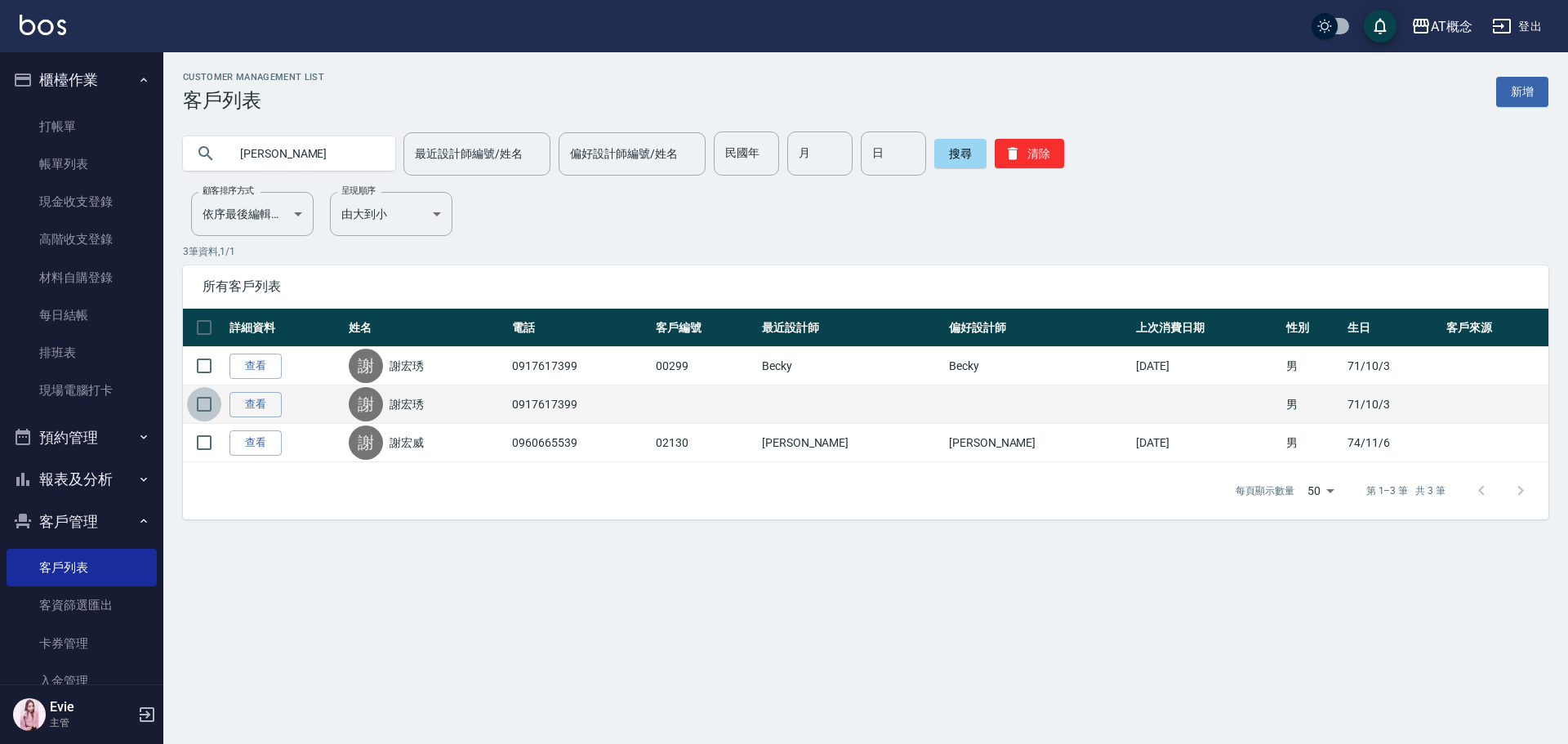
click at [204, 410] on input "checkbox" at bounding box center [204, 403] width 35 height 35
checkbox input "true"
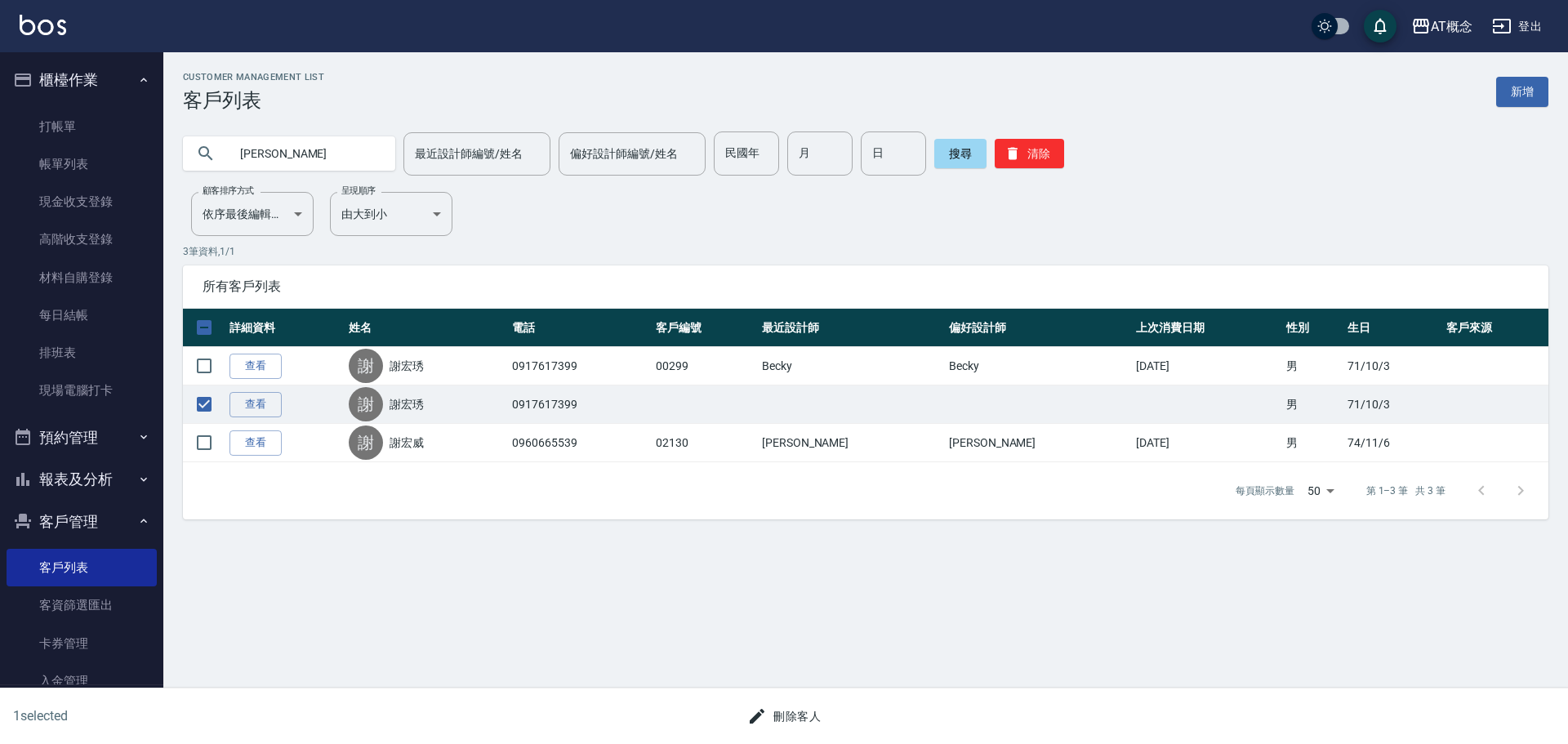
click at [801, 722] on button "刪除客人" at bounding box center [784, 717] width 87 height 30
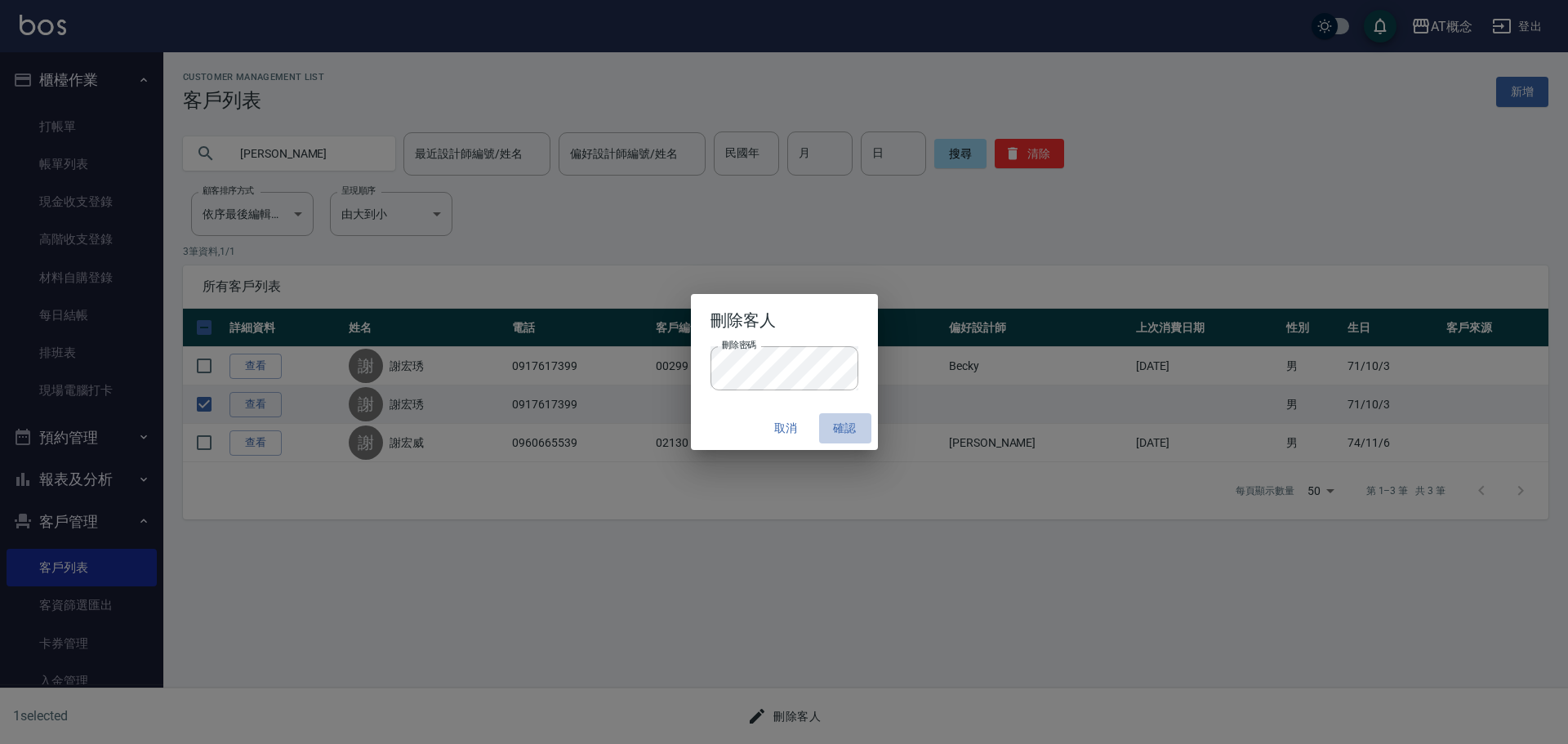
click at [838, 425] on button "確認" at bounding box center [844, 428] width 52 height 30
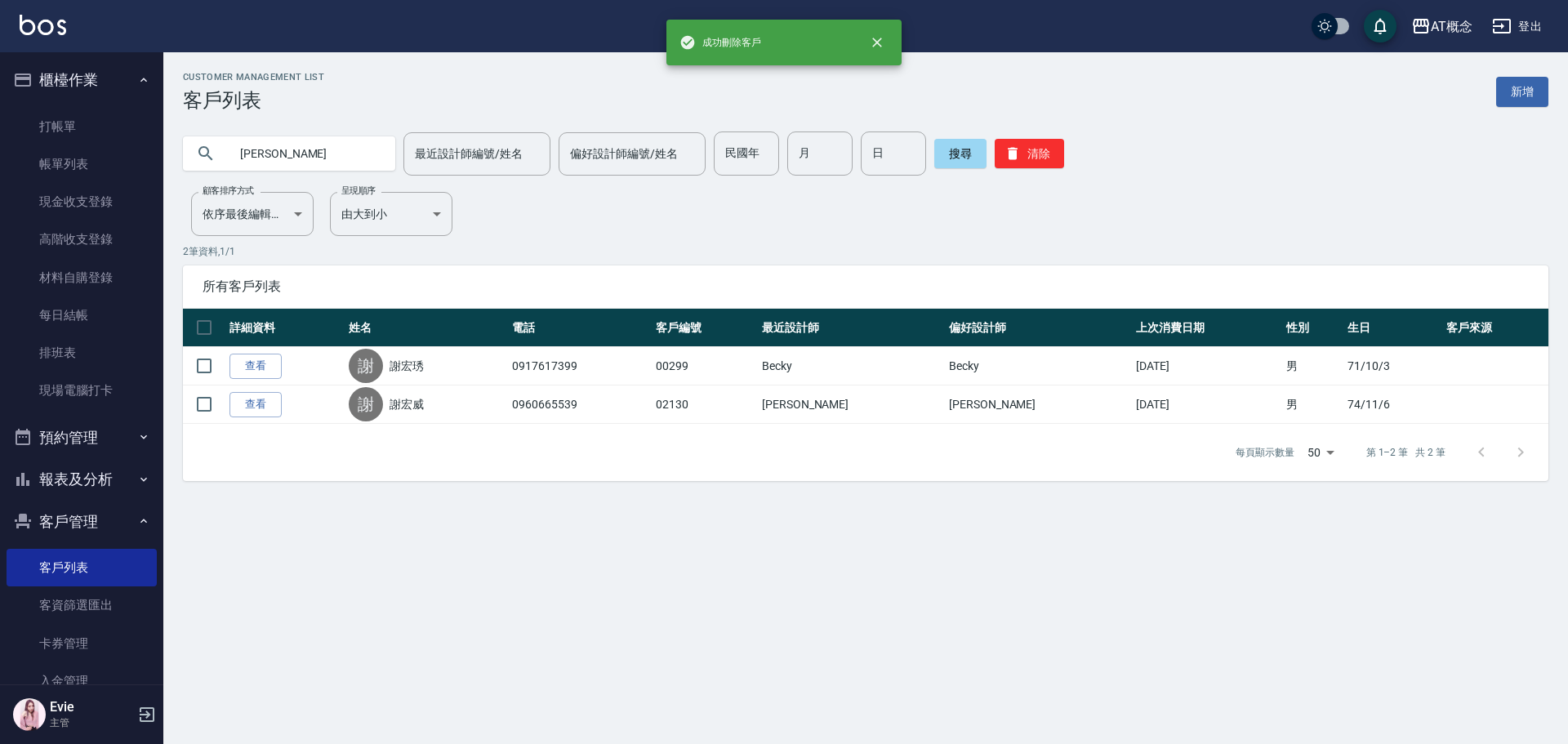
drag, startPoint x: 286, startPoint y: 161, endPoint x: 157, endPoint y: 172, distance: 129.5
click at [186, 173] on div "[PERSON_NAME]" at bounding box center [288, 153] width 212 height 44
type input "[PERSON_NAME]"
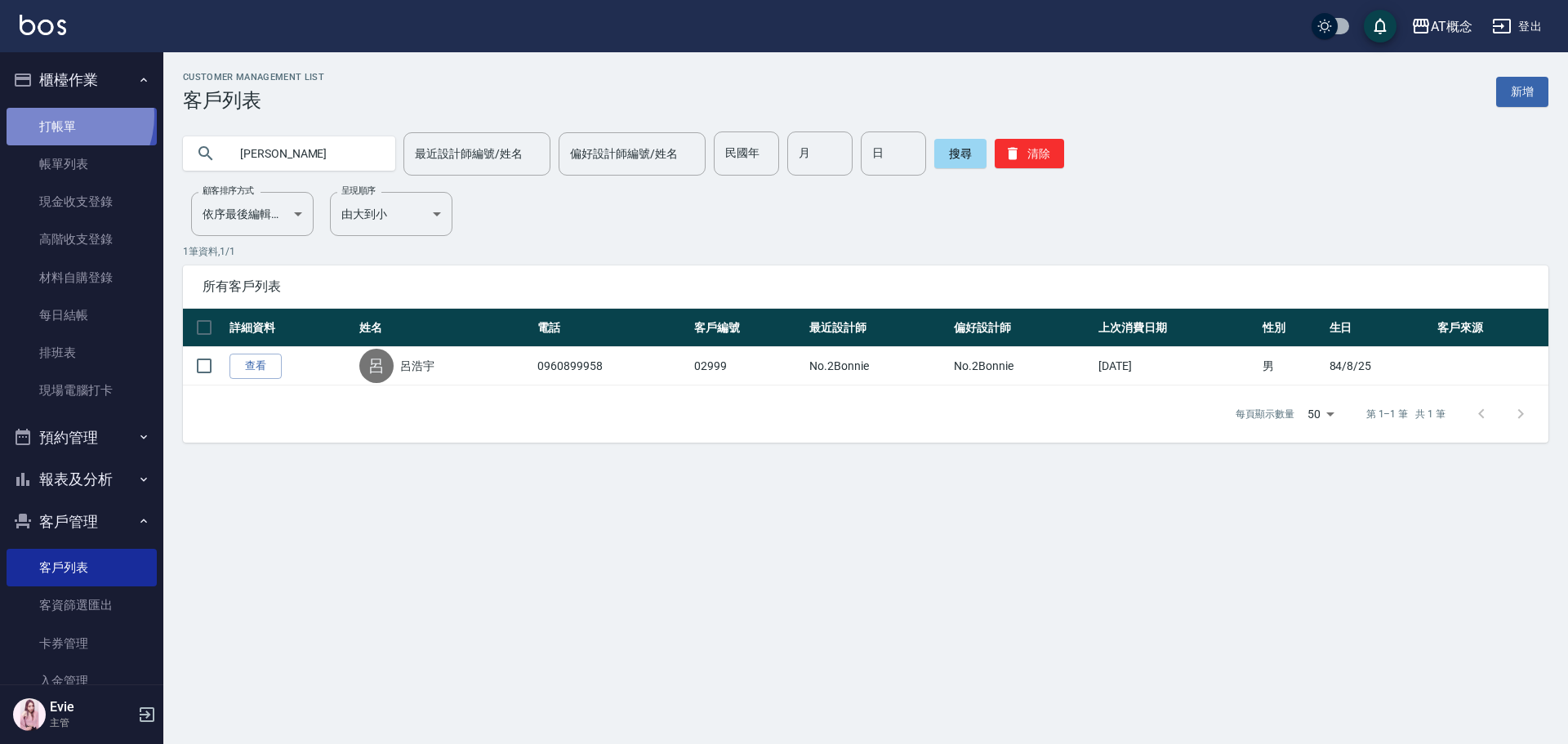
click at [59, 115] on link "打帳單" at bounding box center [81, 127] width 150 height 37
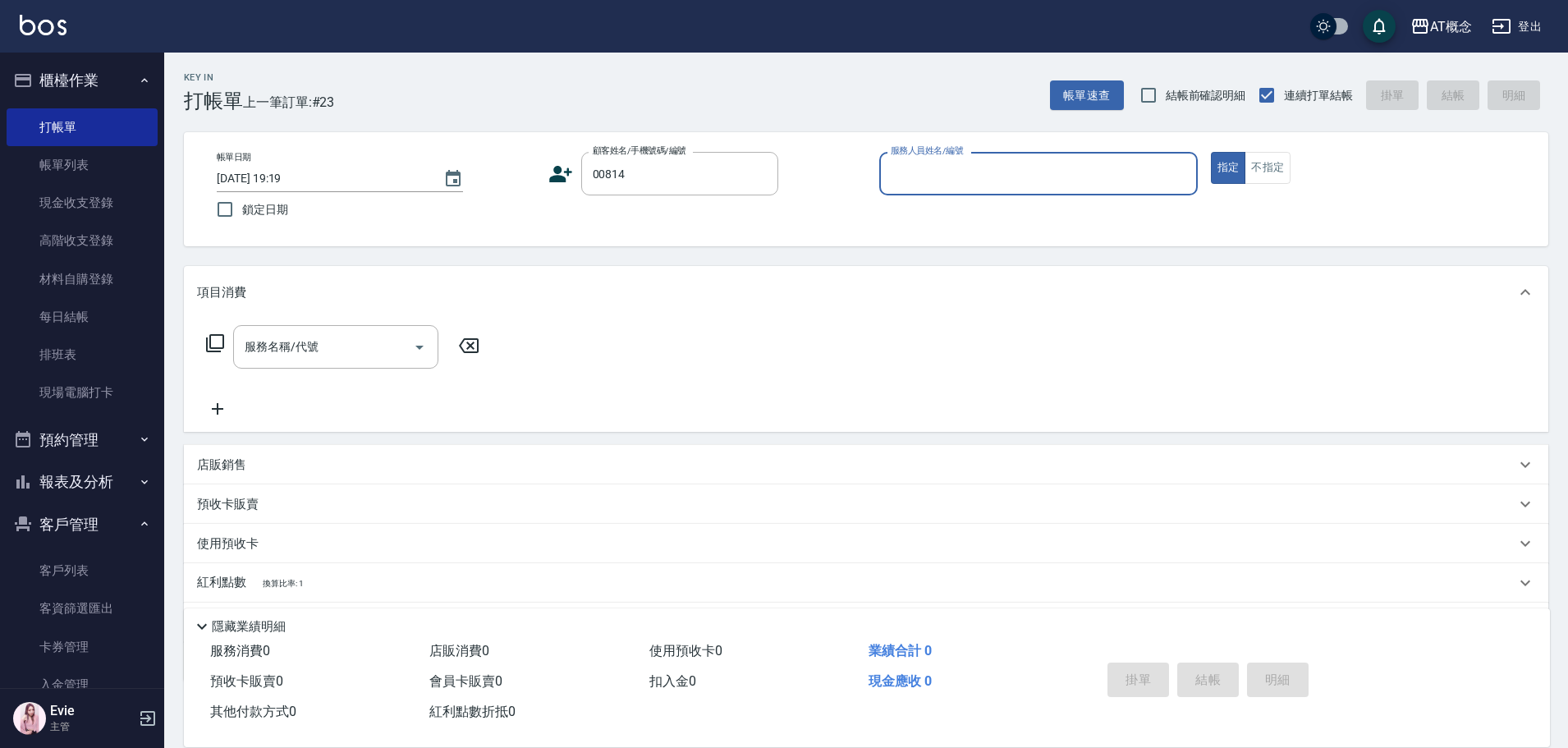
type input "邢中璞/0935750987/00814"
type input "Becky-13"
click at [1211, 152] on button "指定" at bounding box center [1228, 168] width 36 height 32
type button "true"
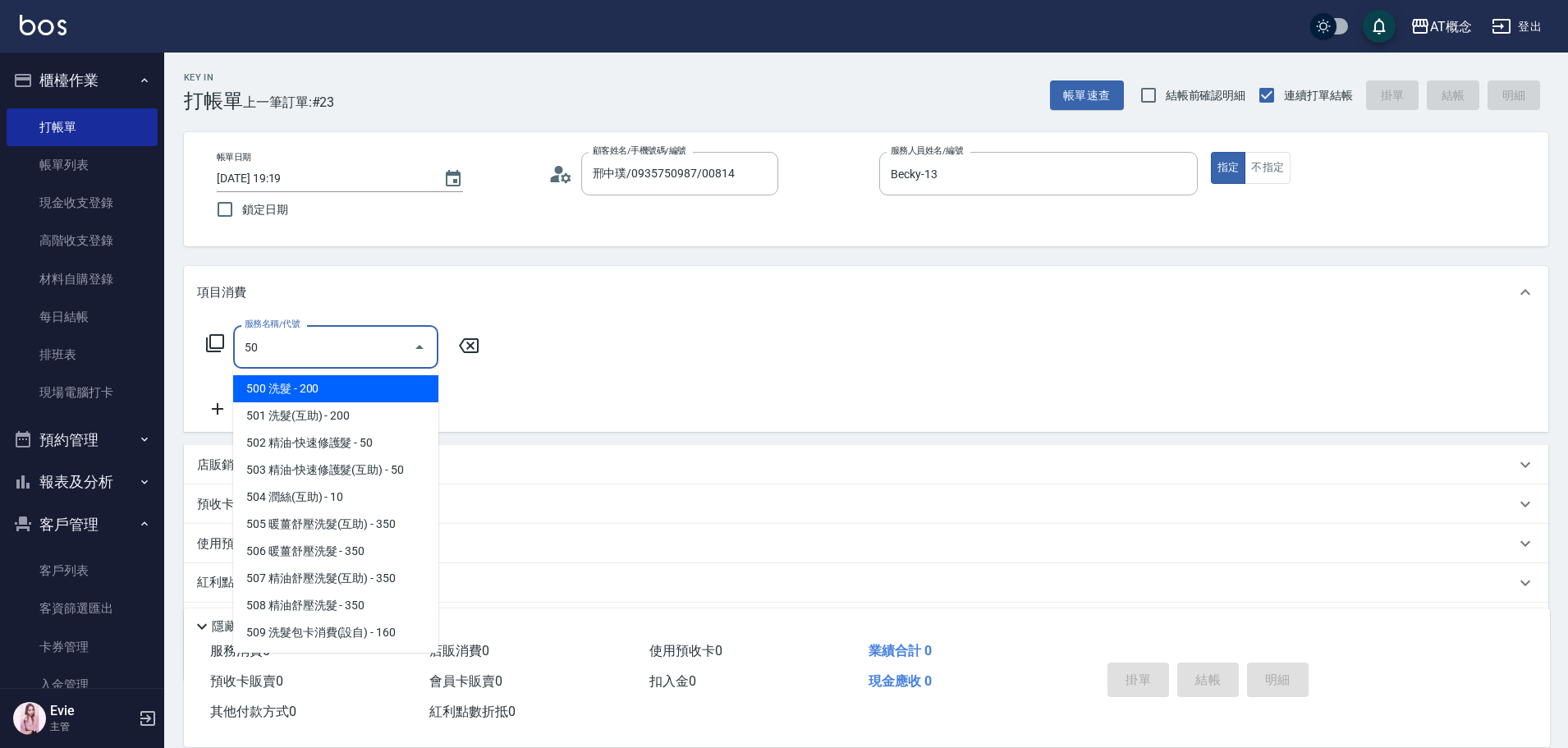
type input "501"
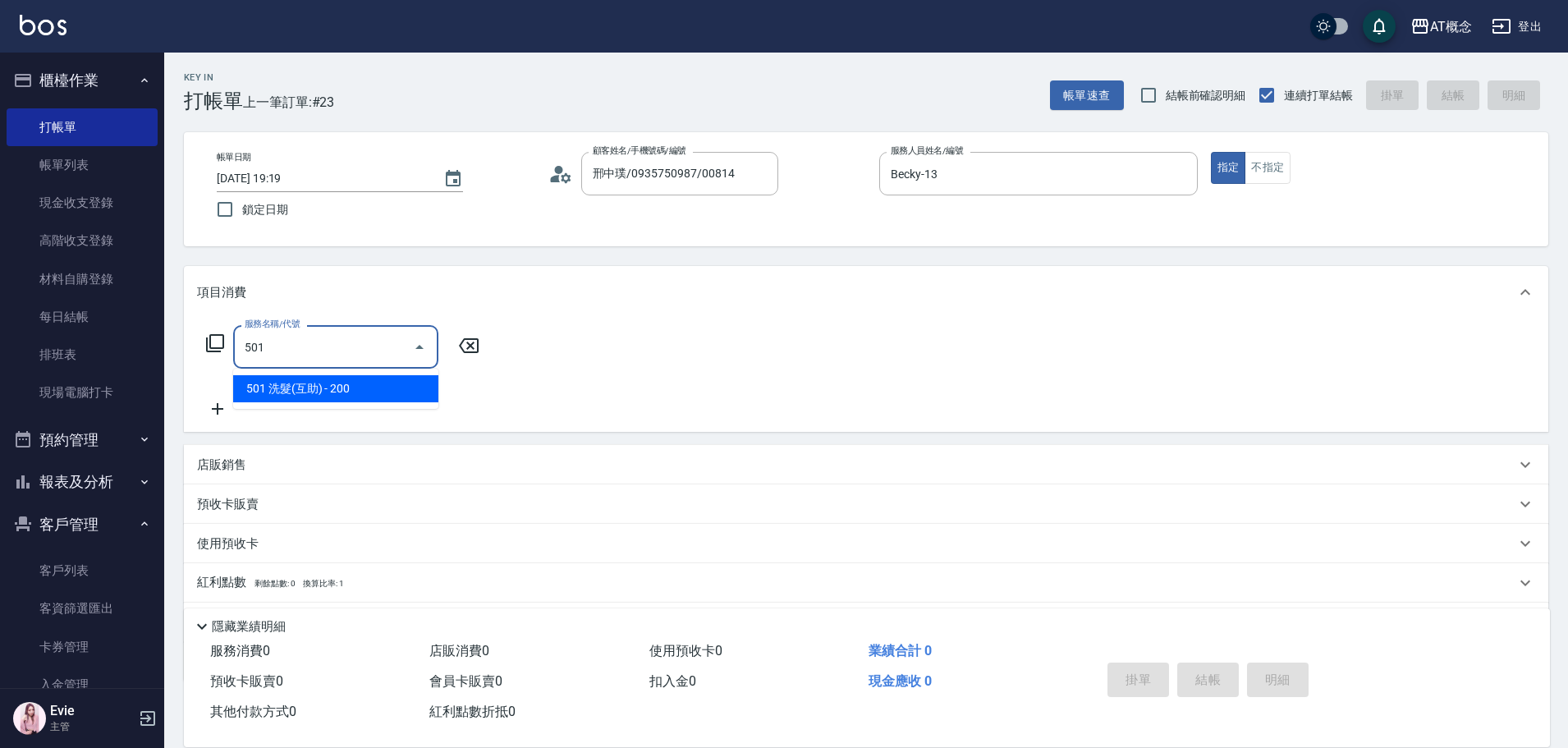
type input "20"
type input "501 洗髮(互助)(501)"
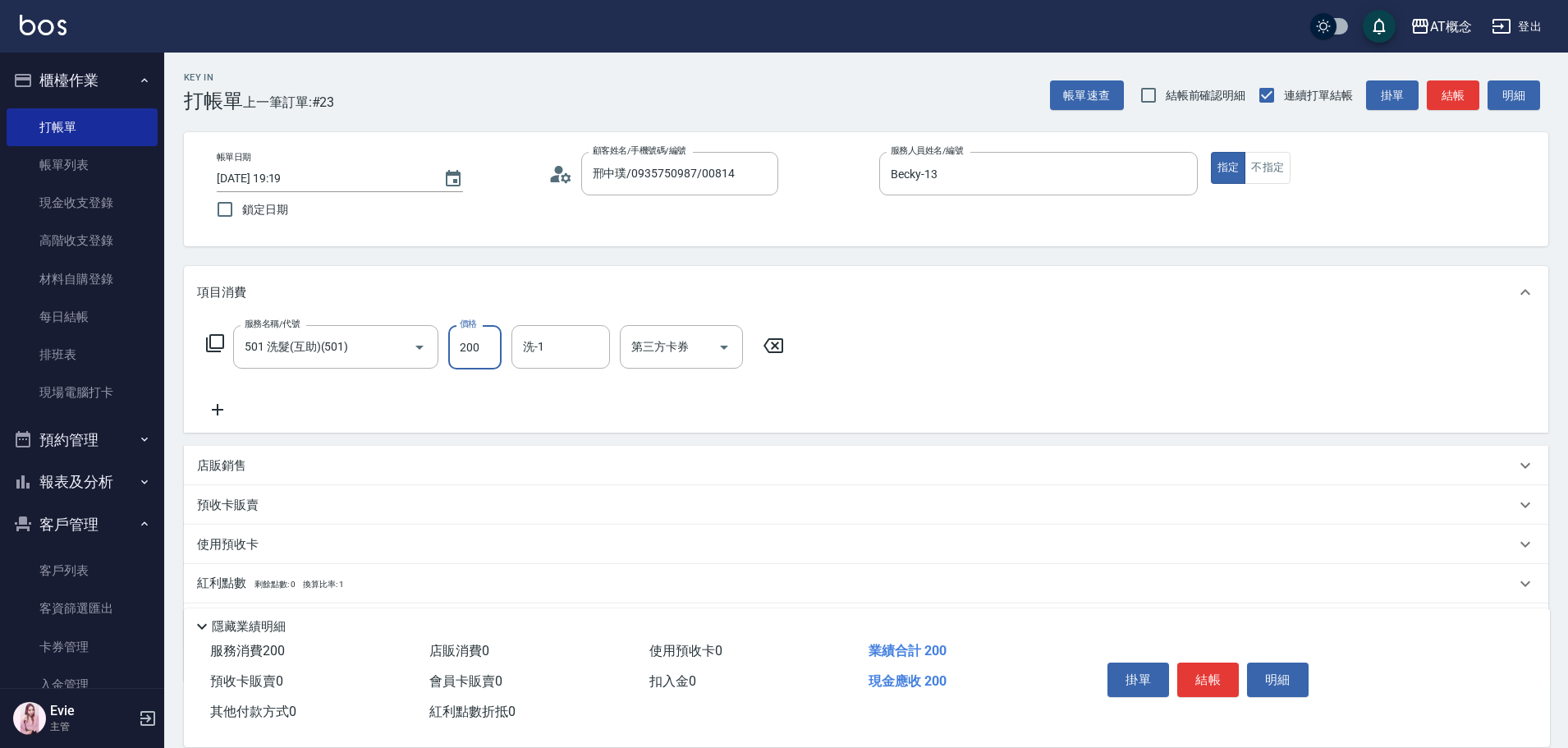
type input "0"
type input "250"
type input "20"
type input "250"
type input "HOT-17"
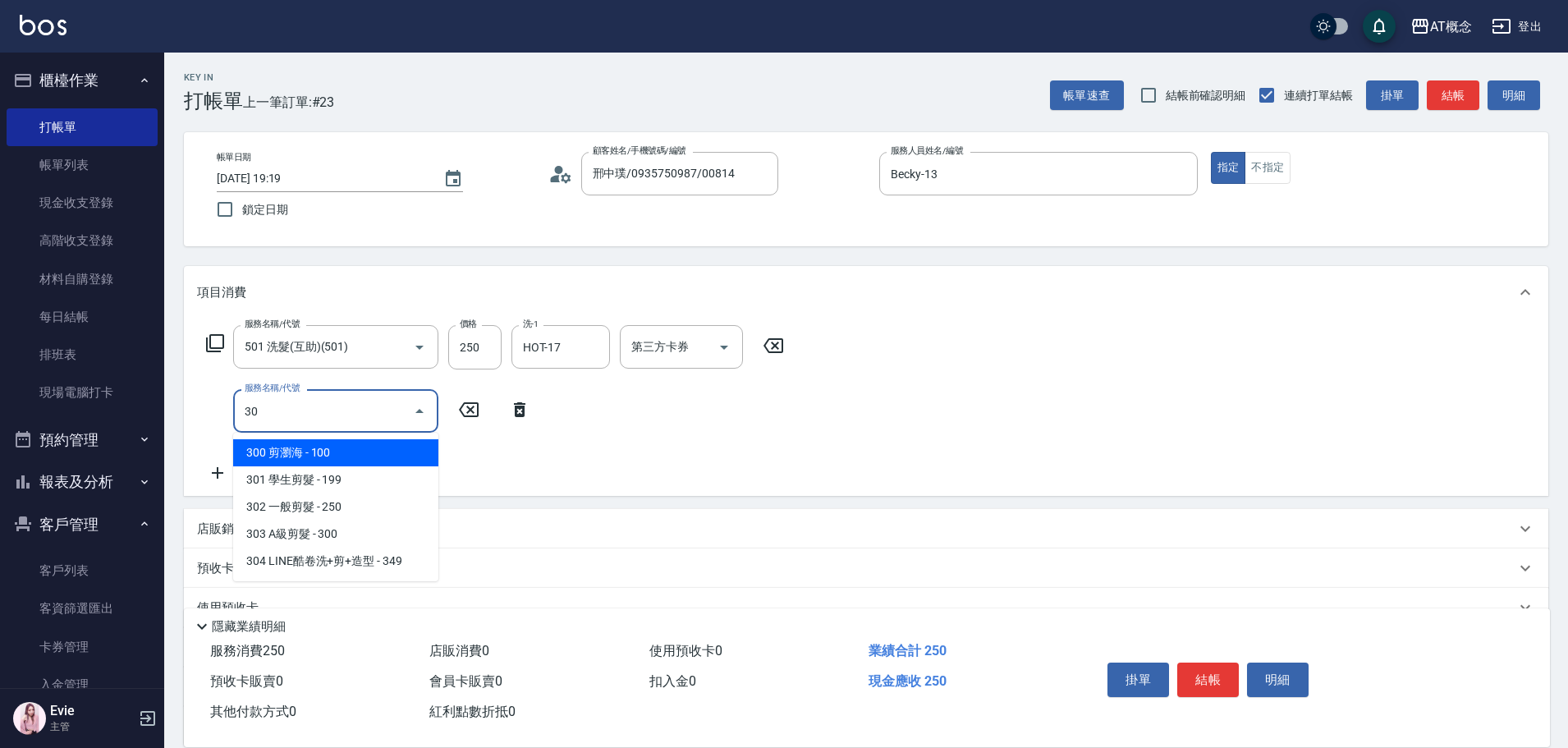
type input "303"
type input "50"
type input "303 A級剪髮(303)"
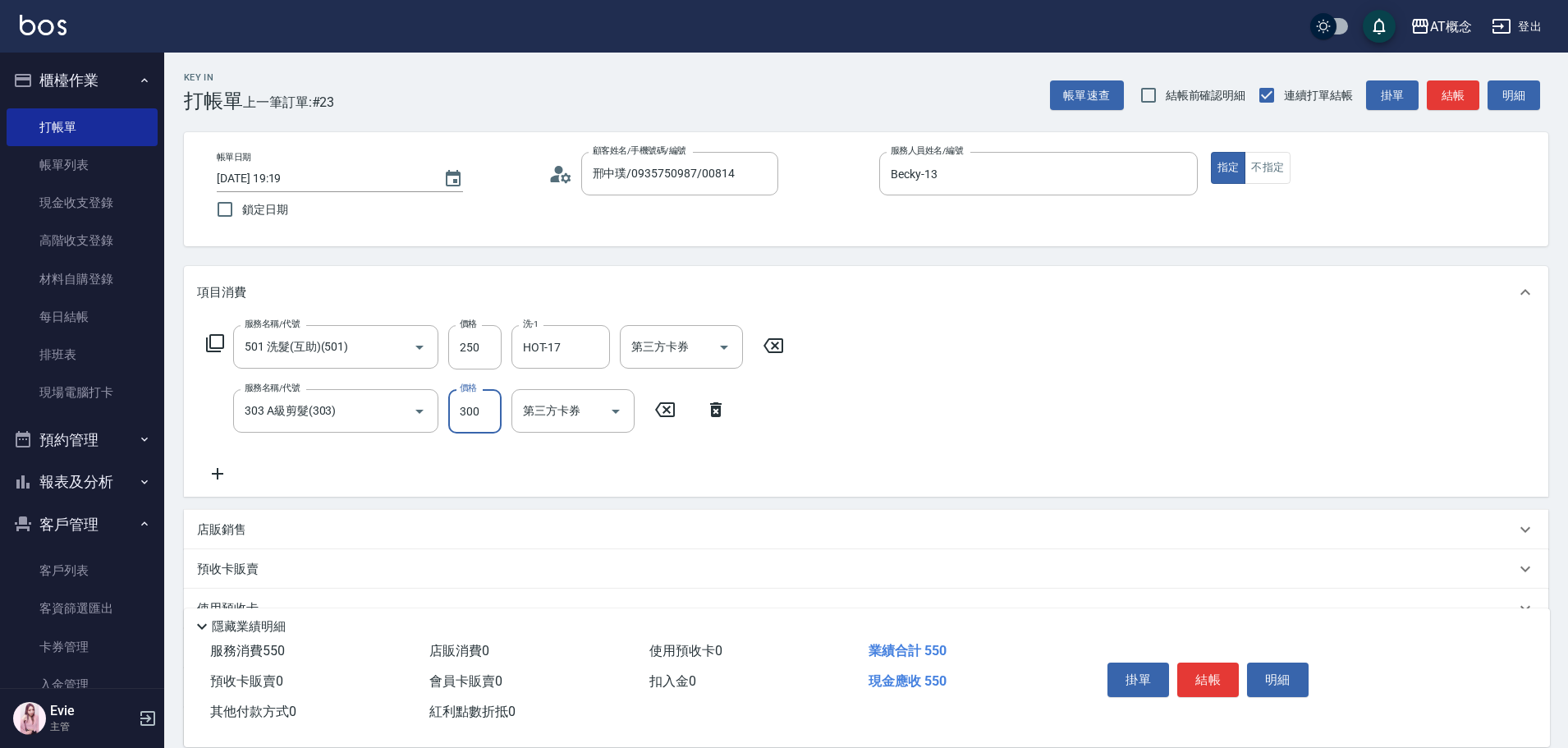
type input "20"
type input "40"
type input "60"
type input "400"
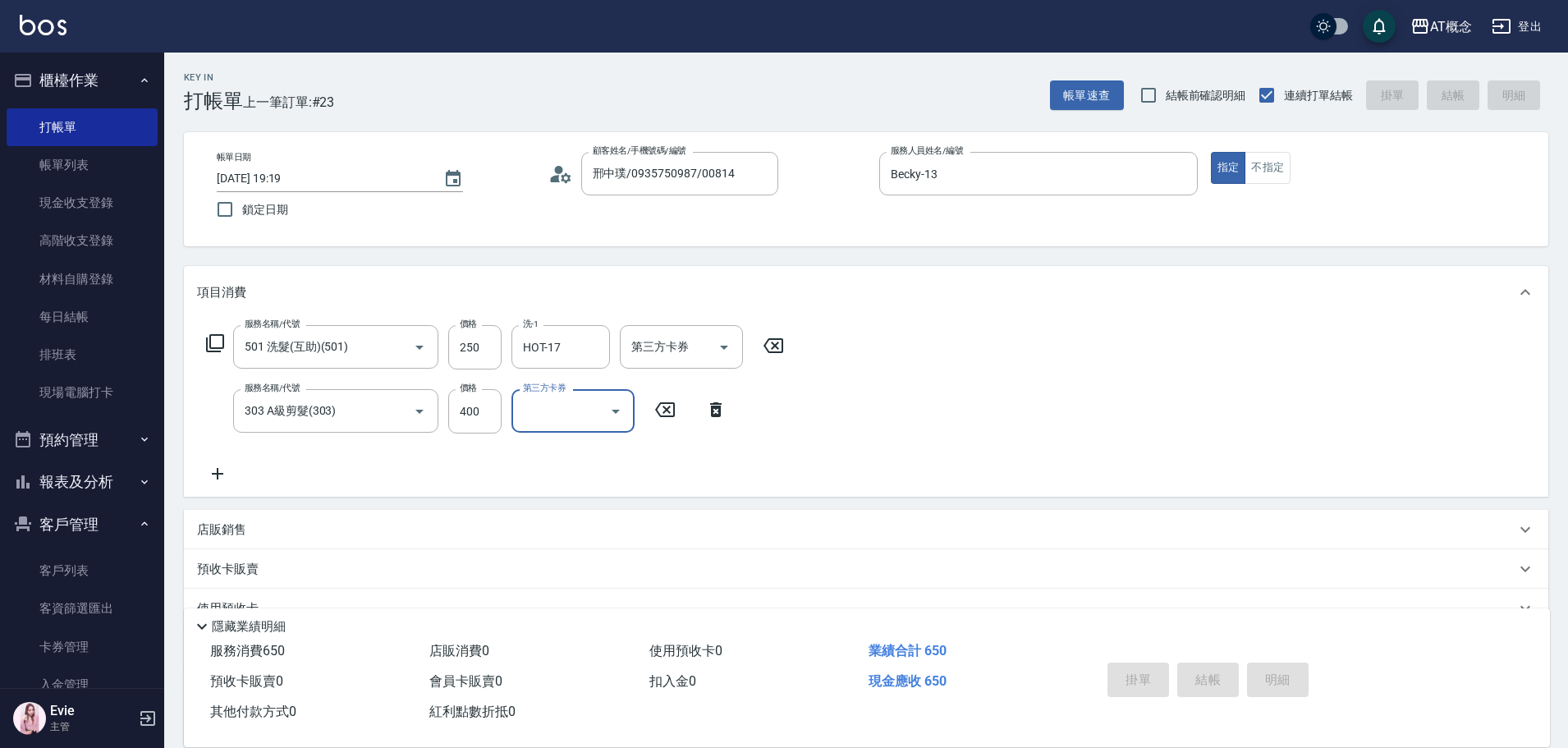
type input "0"
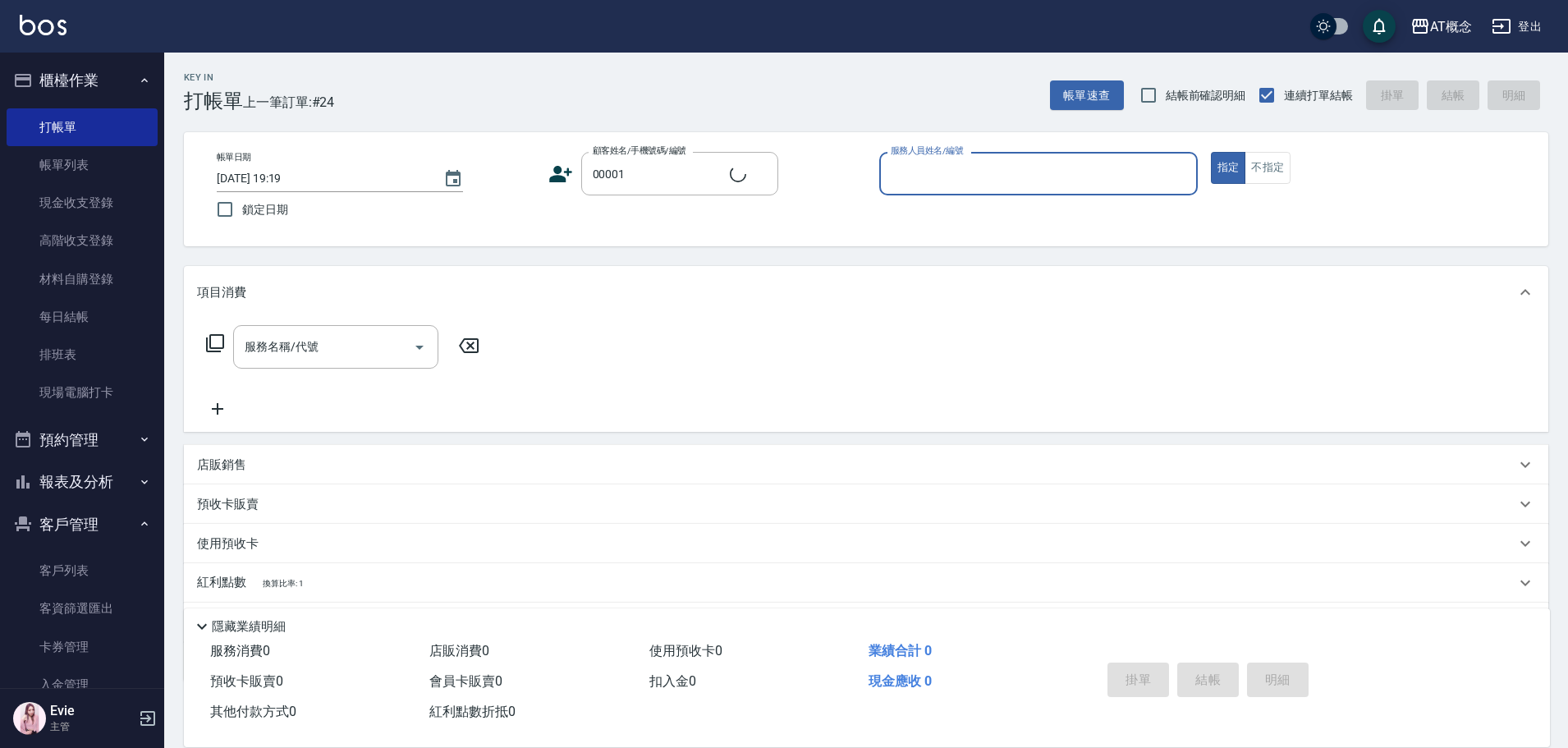
type input "公司/公司/00001"
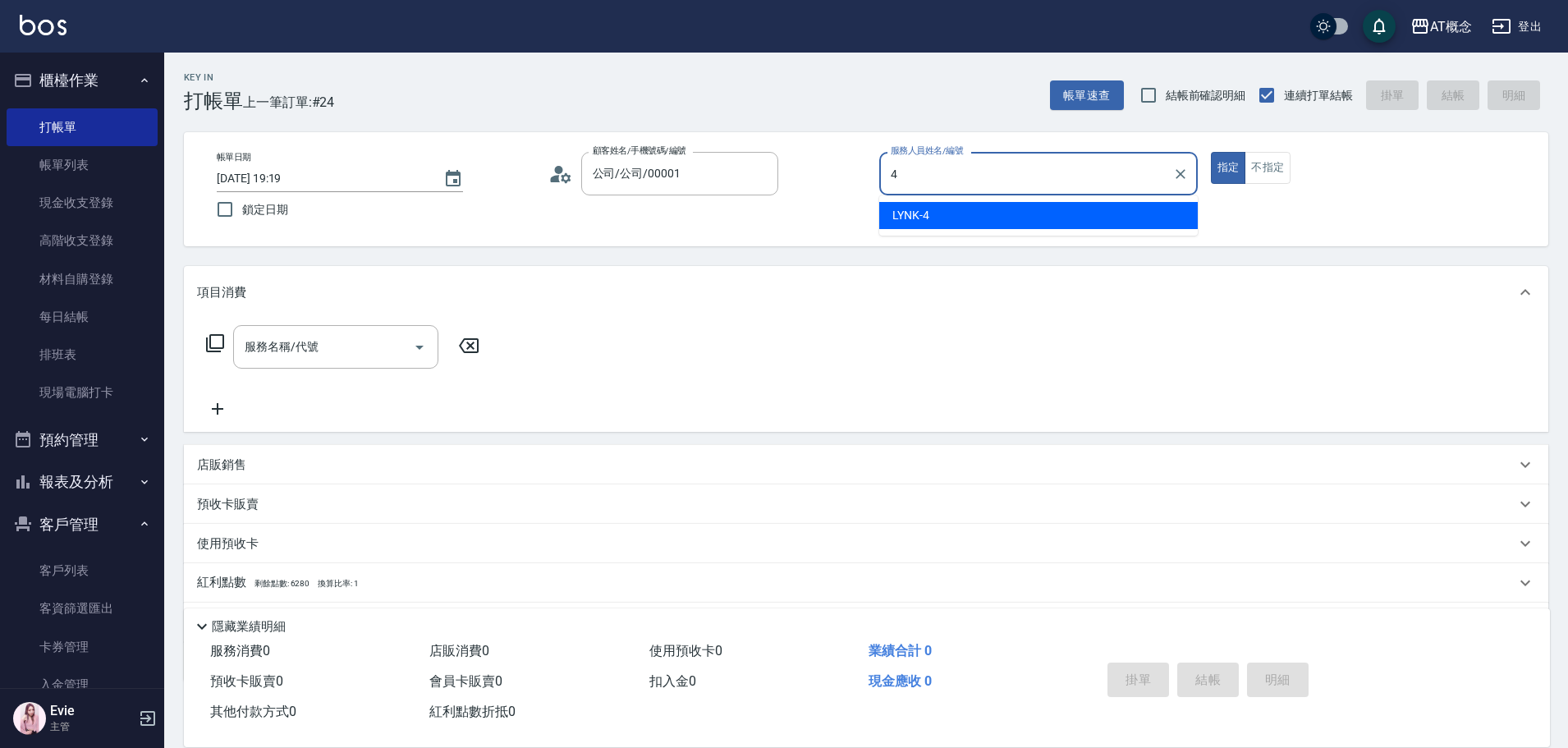
type input "LYNK-4"
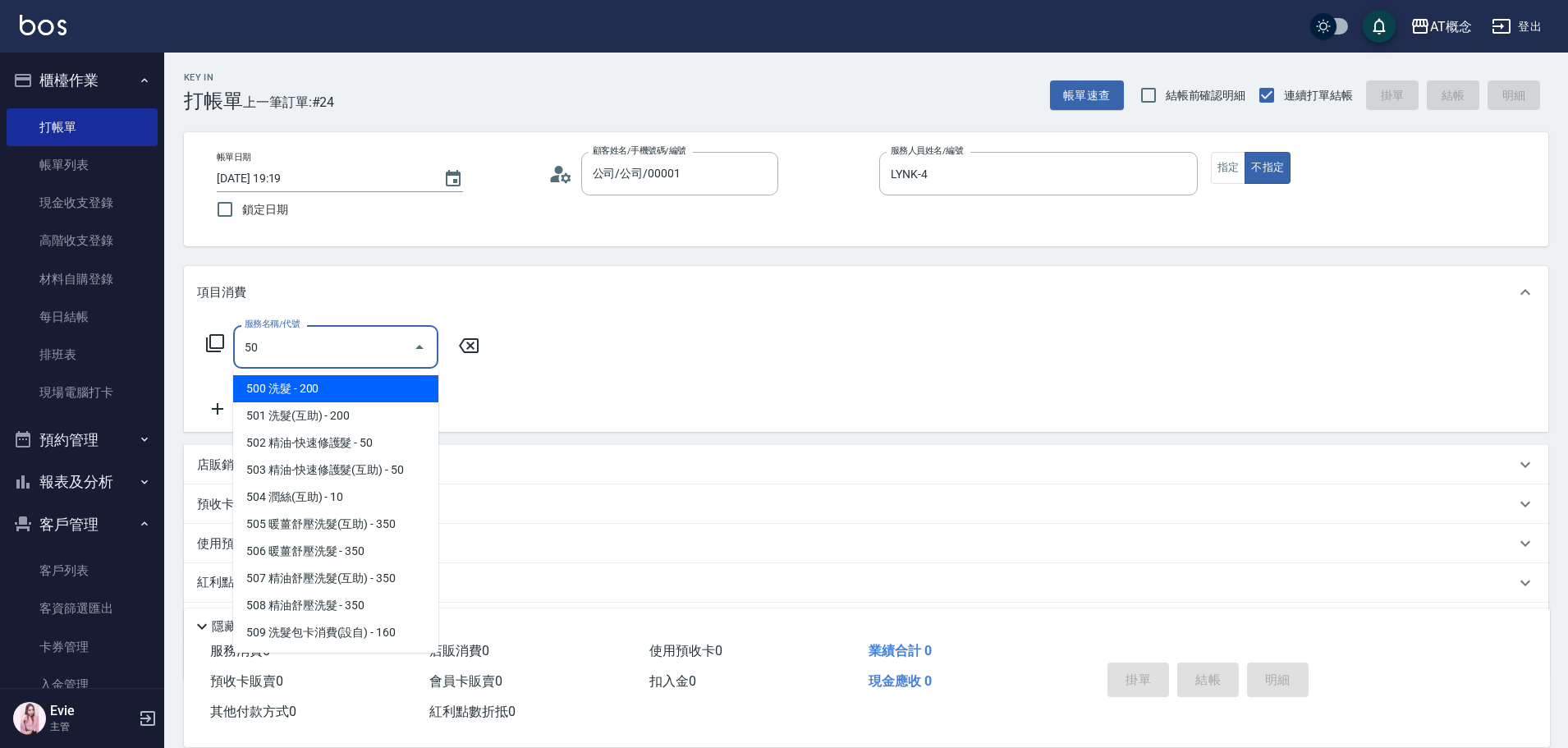
type input "500"
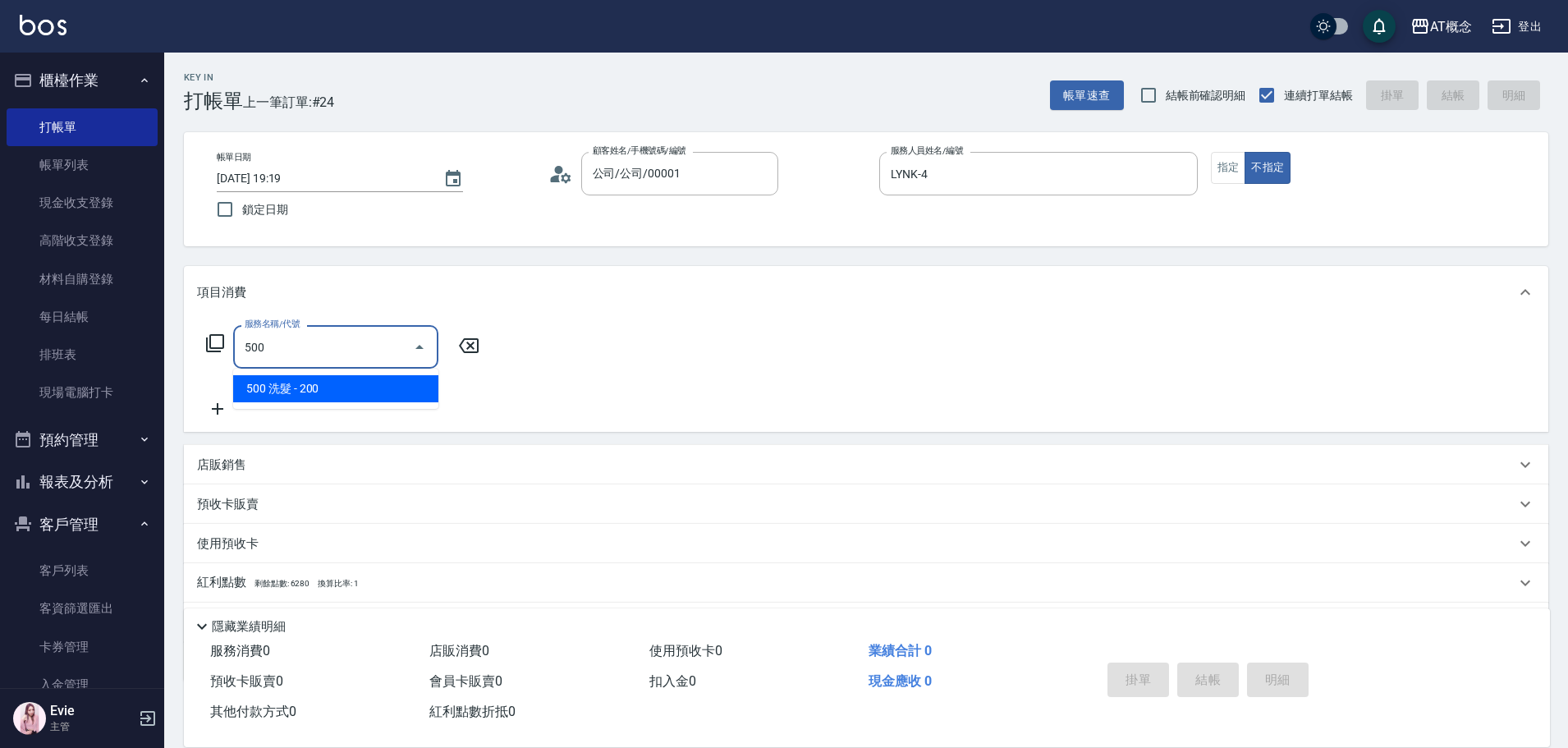
type input "20"
type input "500 洗髮(500)"
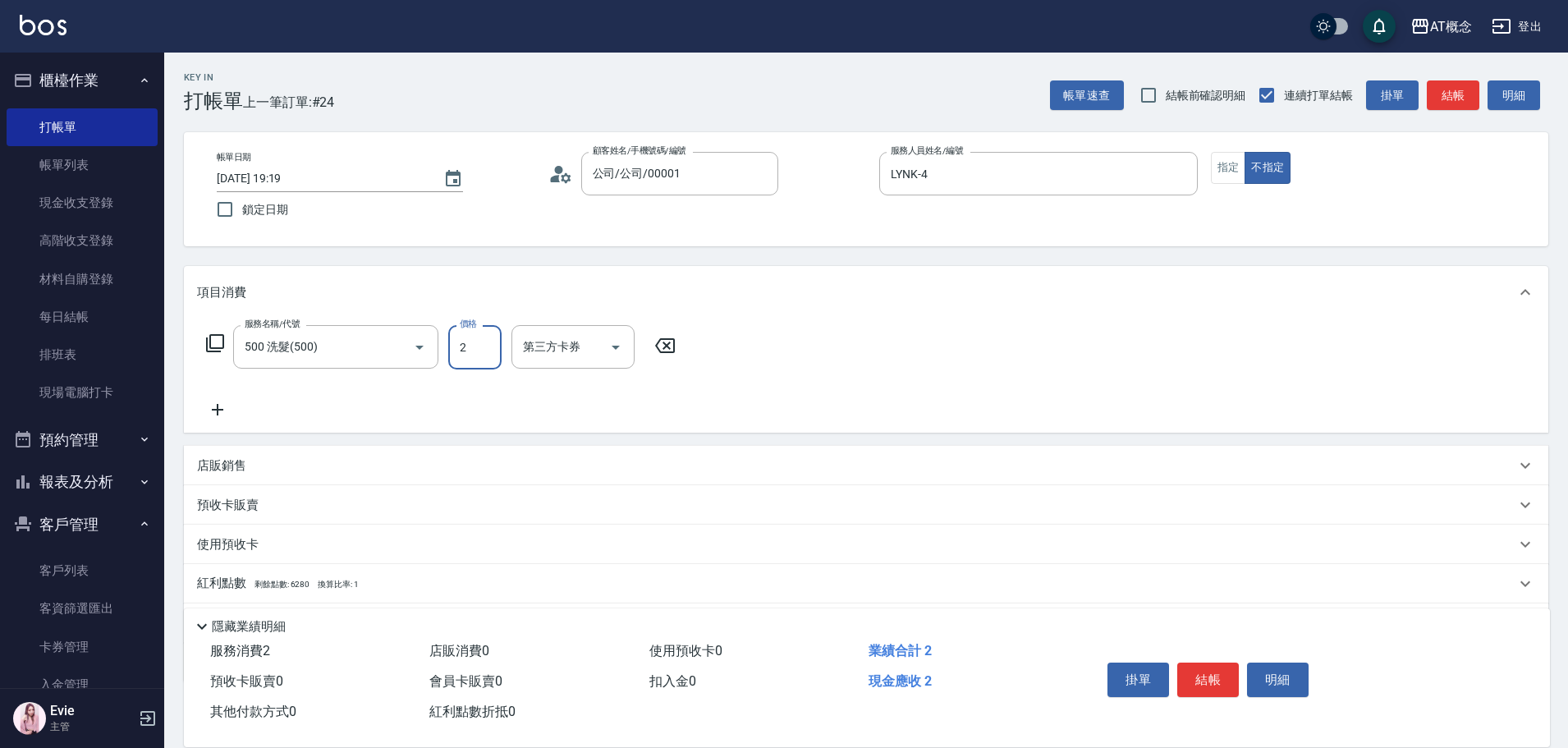
type input "0"
type input "250"
type input "20"
type input "250"
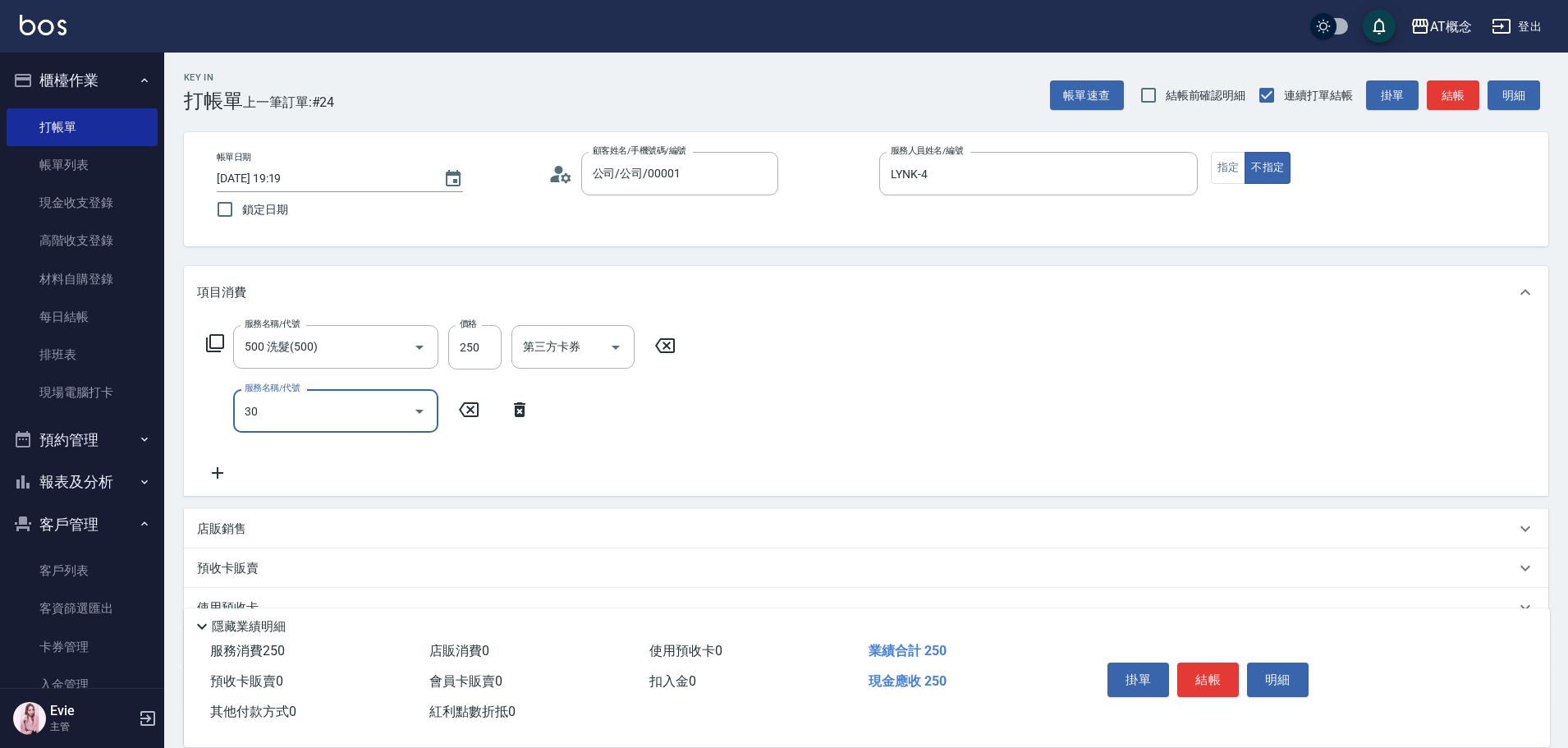
type input "303"
type input "50"
type input "303 A級剪髮(303)"
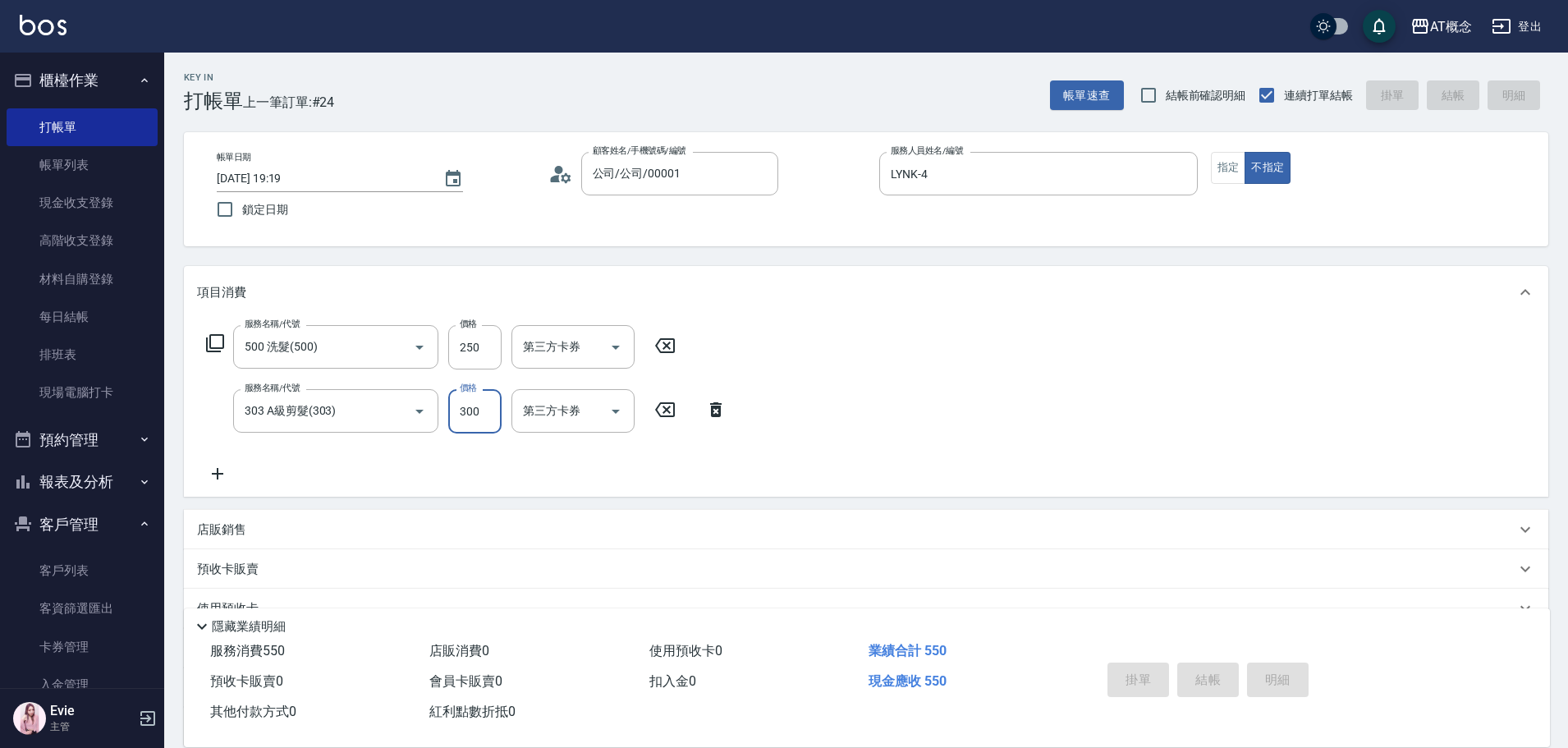
type input "0"
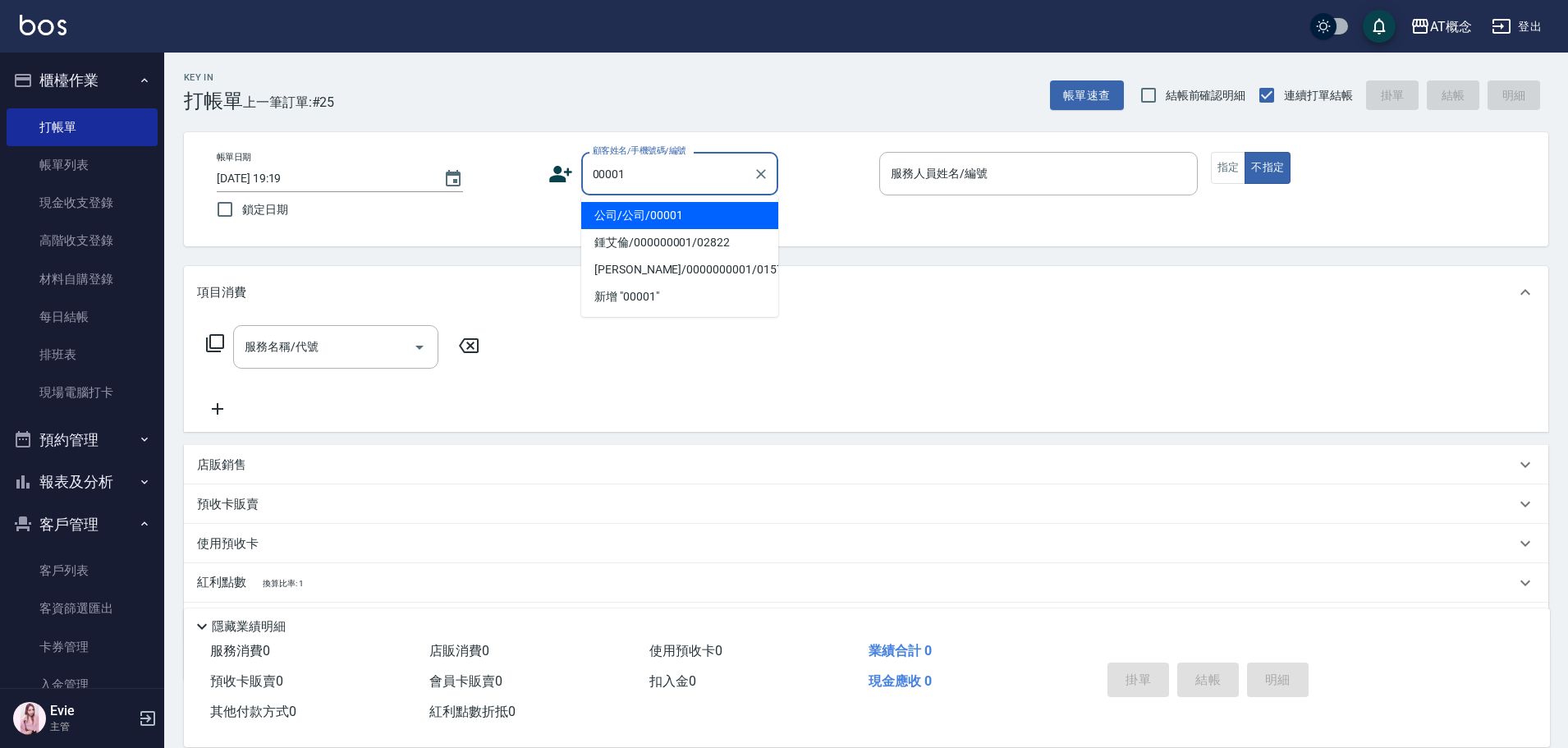
type input "公司/公司/00001"
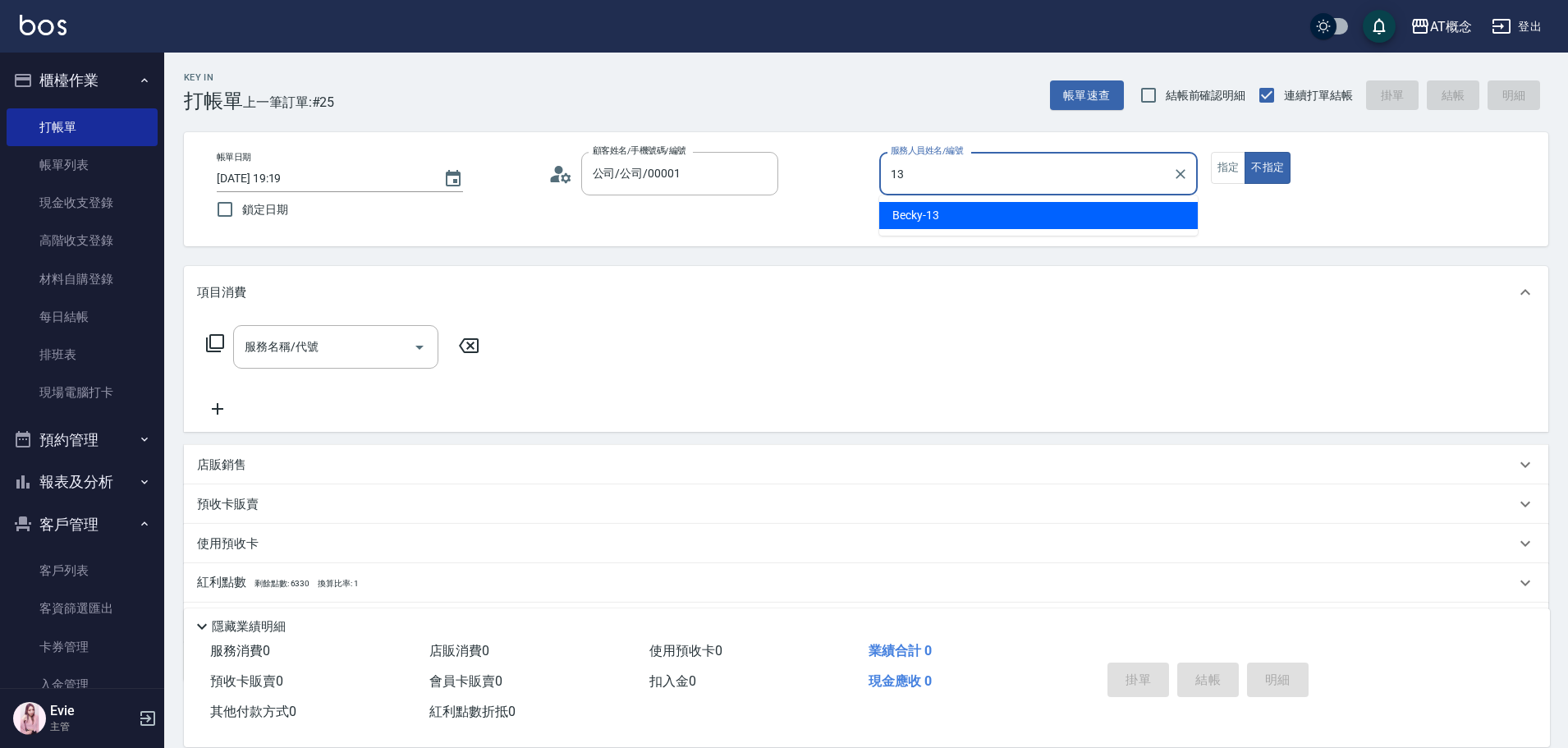
type input "Becky-13"
type button "false"
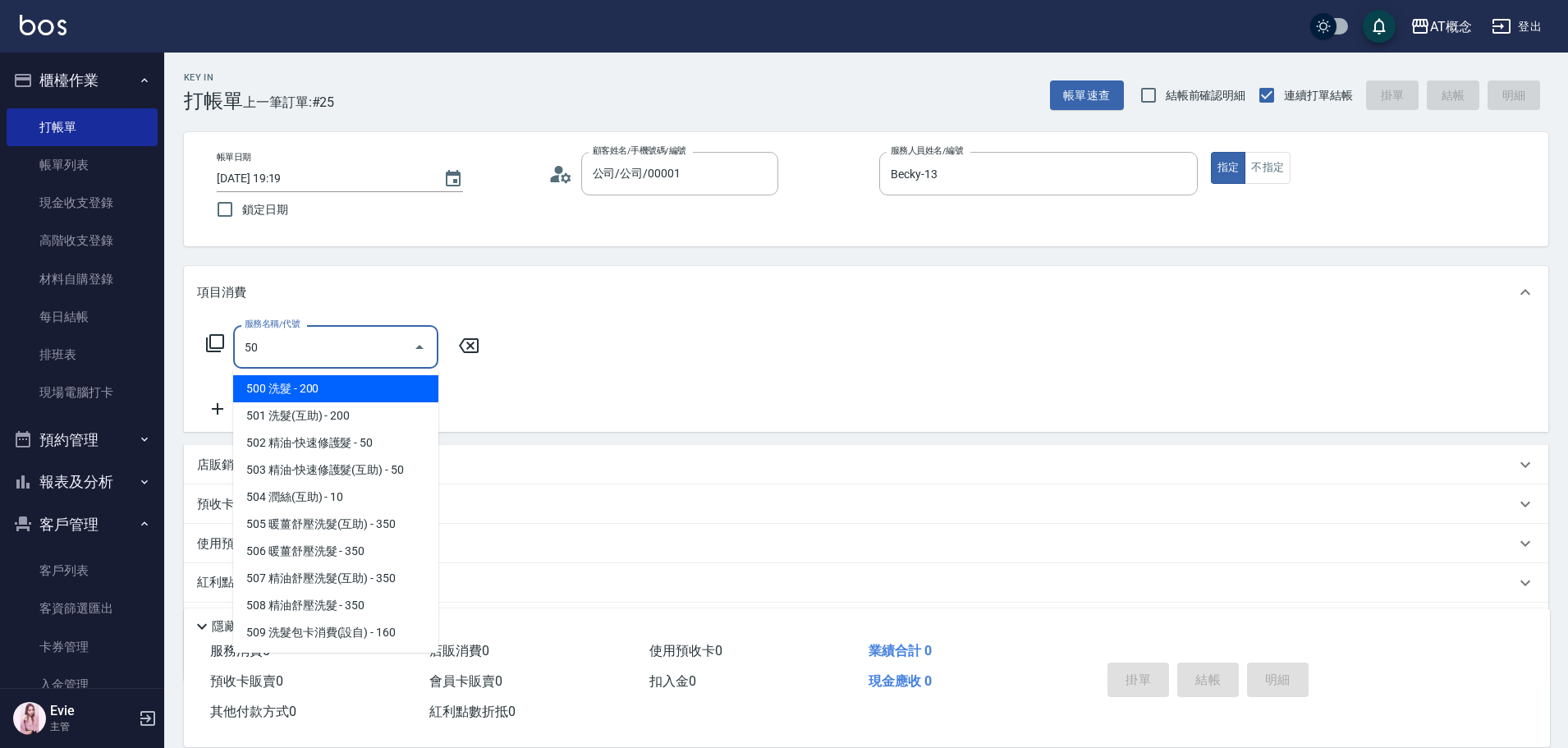
type input "501"
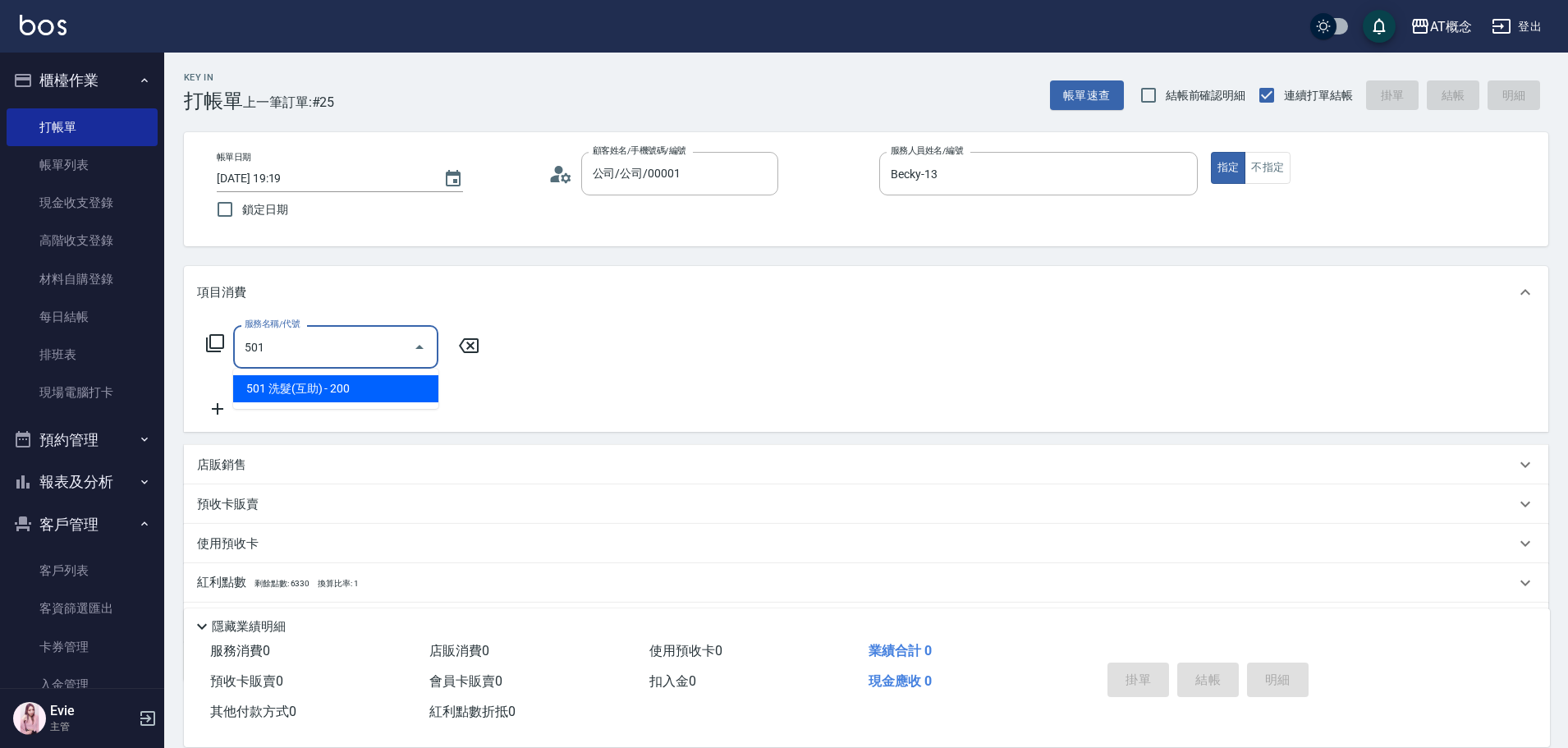
type input "20"
type input "501 洗髮(互助)(501)"
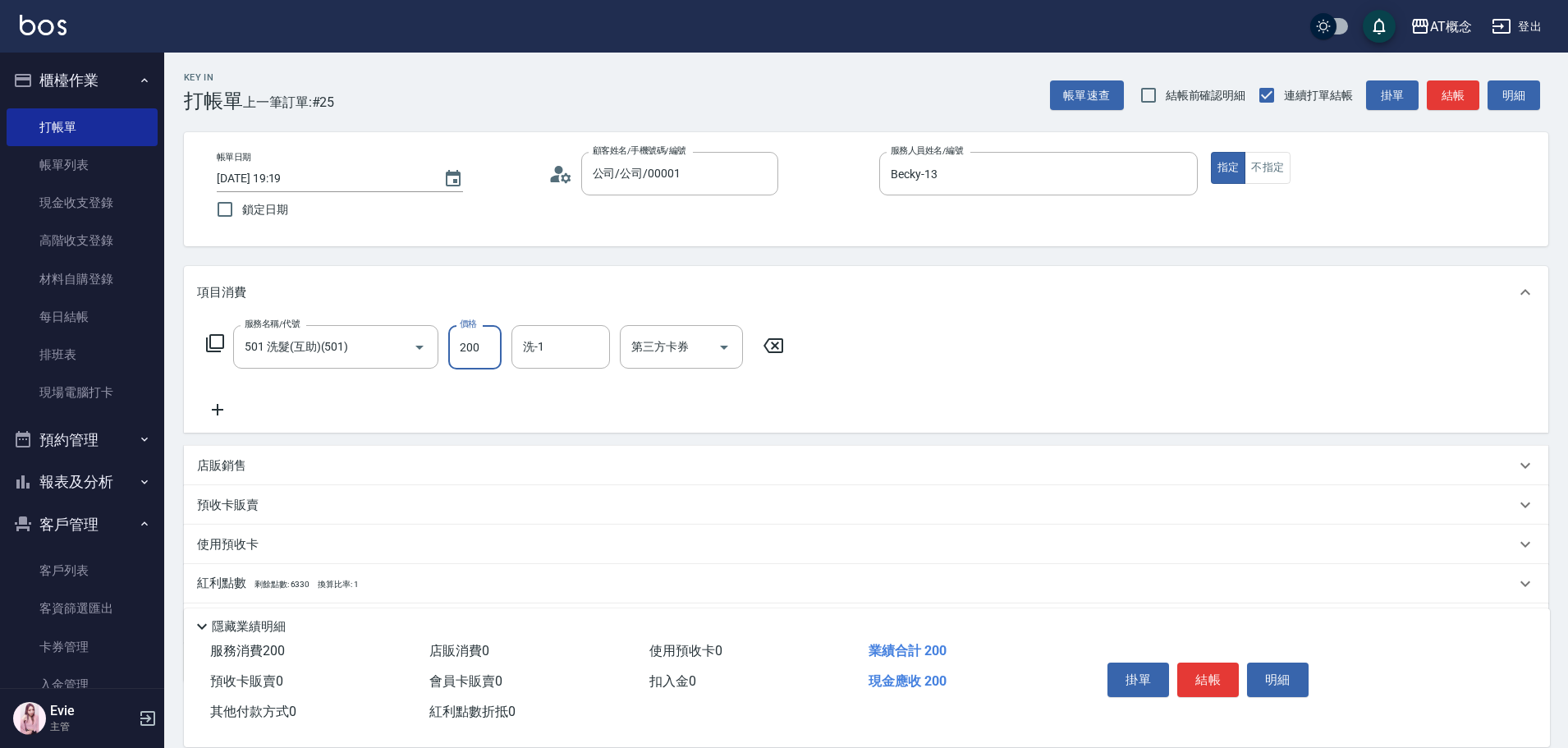
type input "0"
type input "25"
type input "20"
type input "250"
type input "Sandy-25"
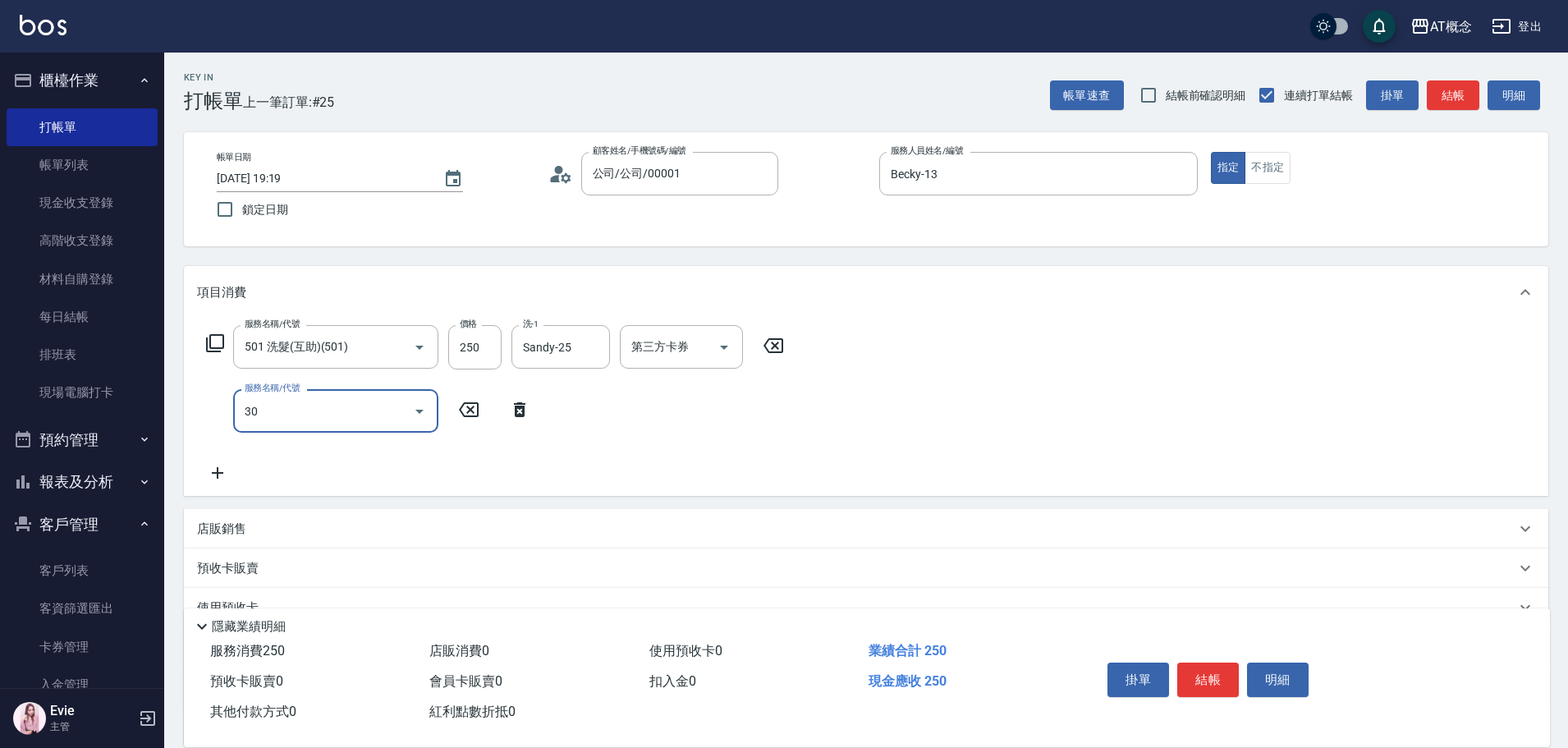
type input "303"
type input "50"
type input "303 A級剪髮(303)"
type input "20"
type input "35"
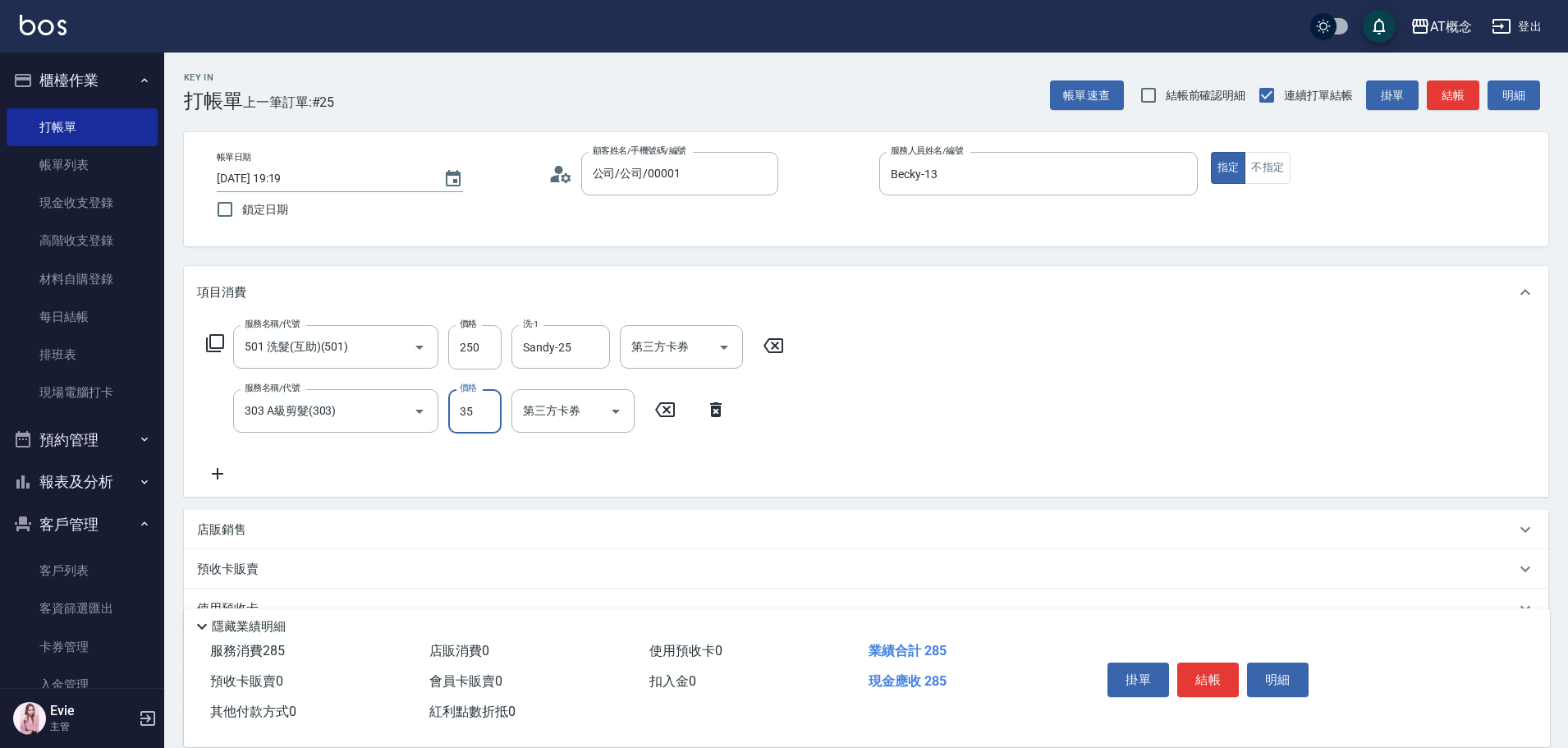
type input "60"
type input "350"
type input "20"
type input "30"
type input "50"
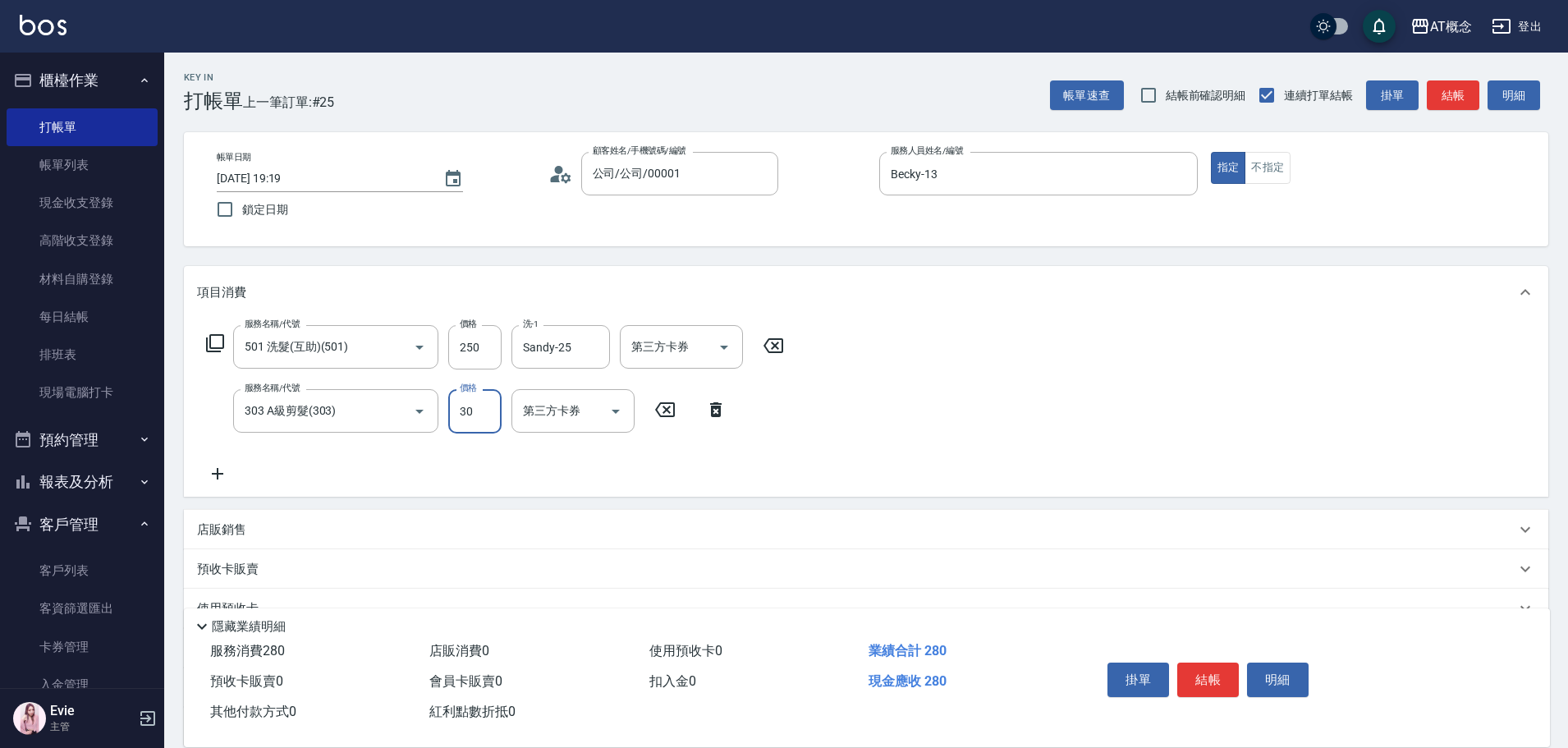
type input "300"
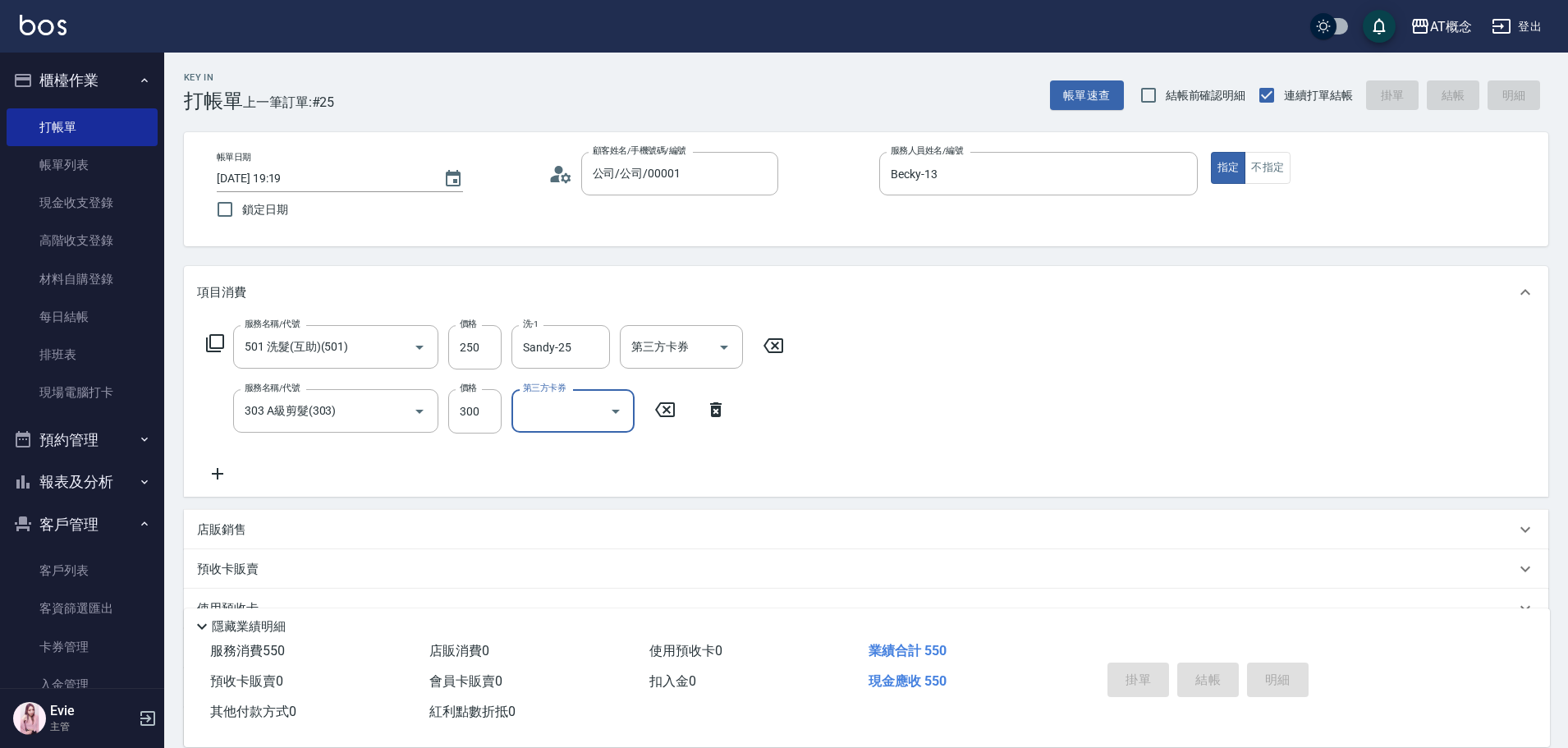
type input "0"
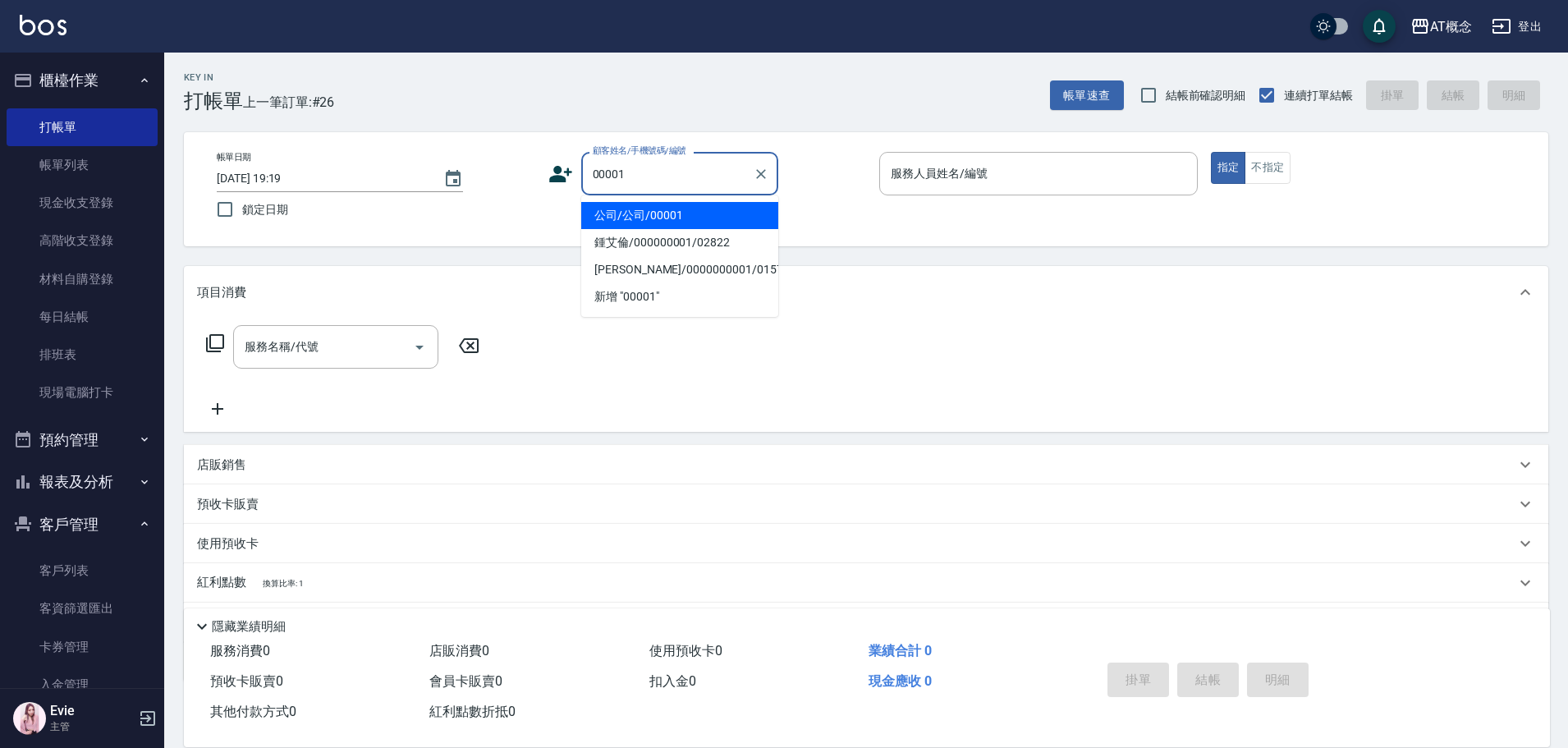
type input "公司/公司/00001"
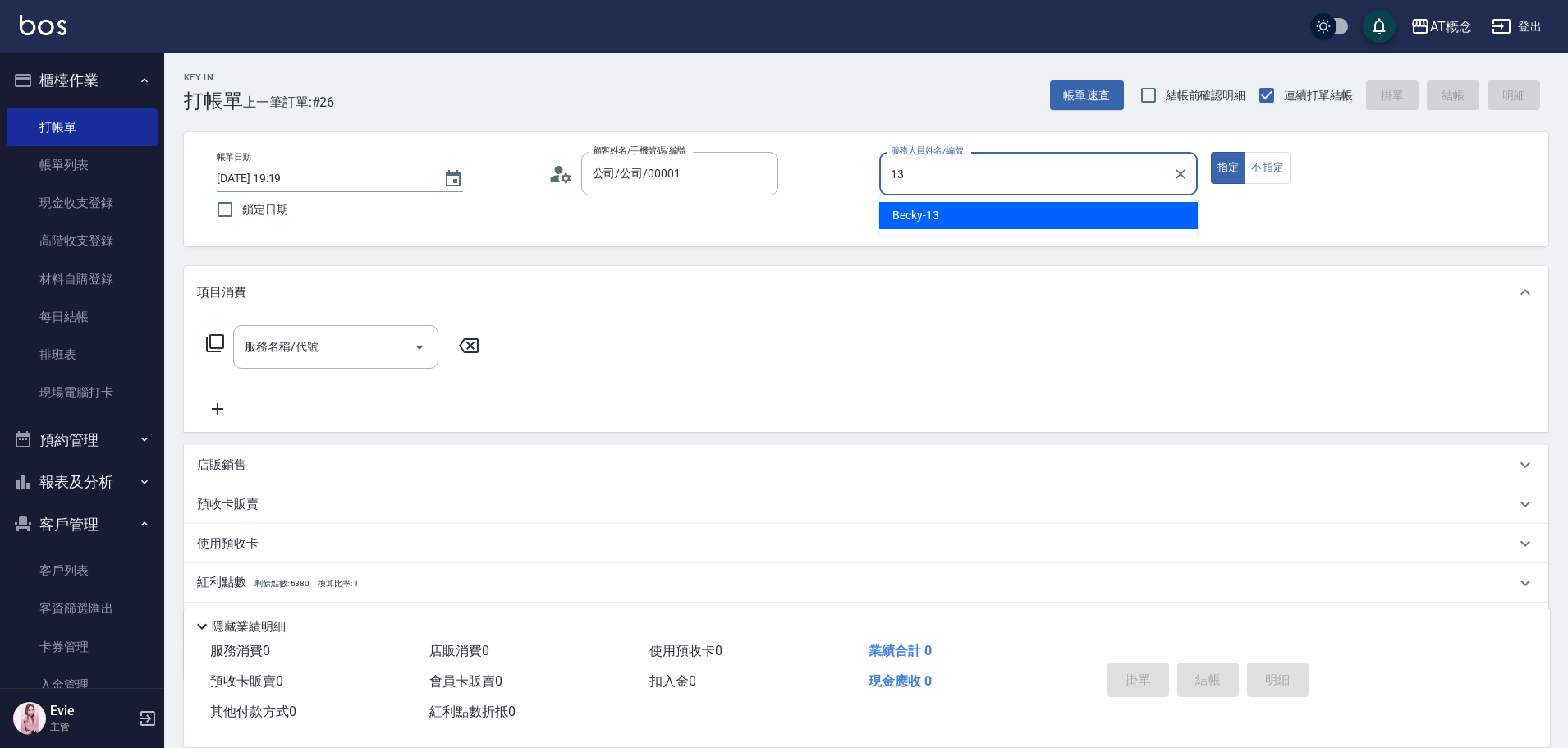
type input "Becky-13"
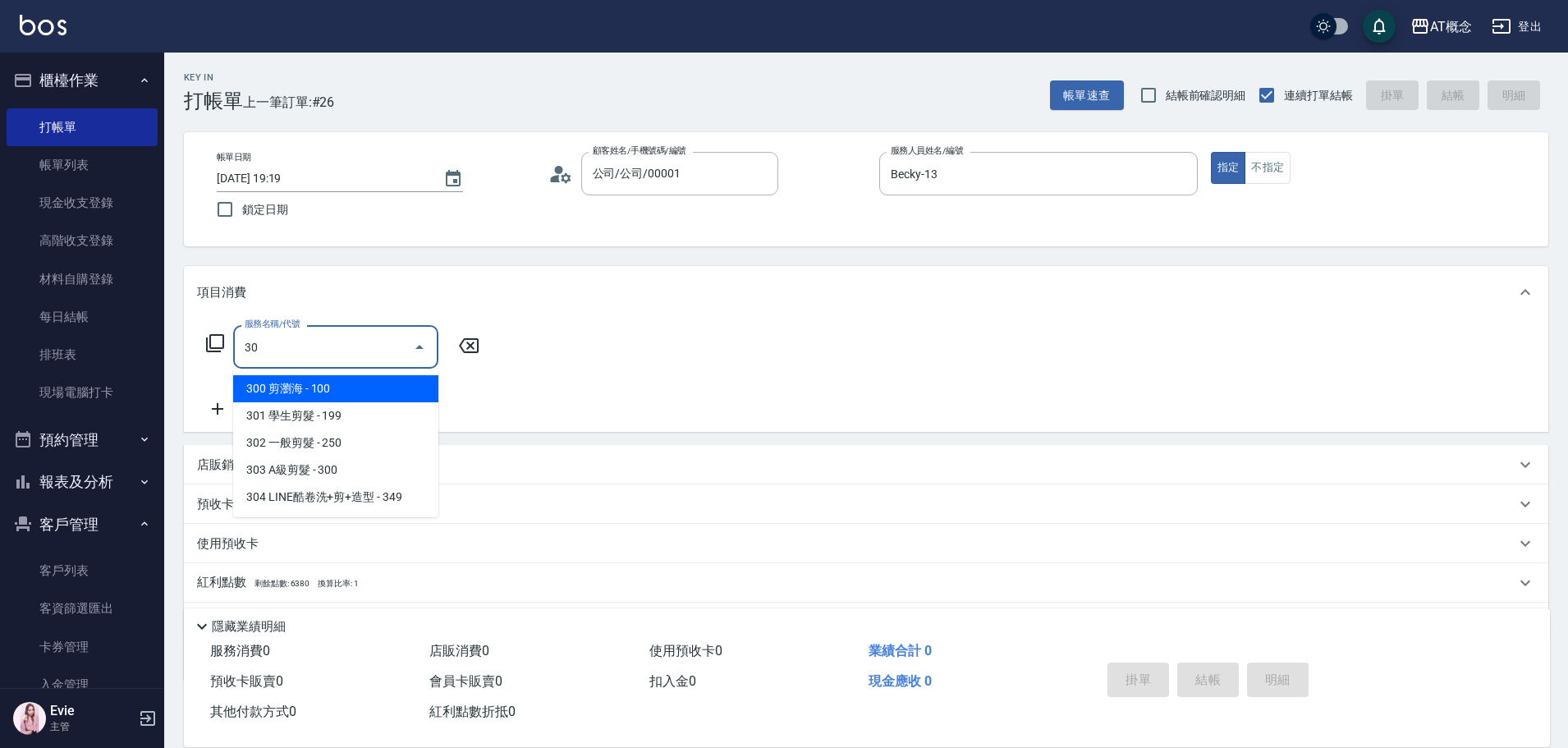
type input "302"
type input "20"
type input "302 一般剪髮(302)"
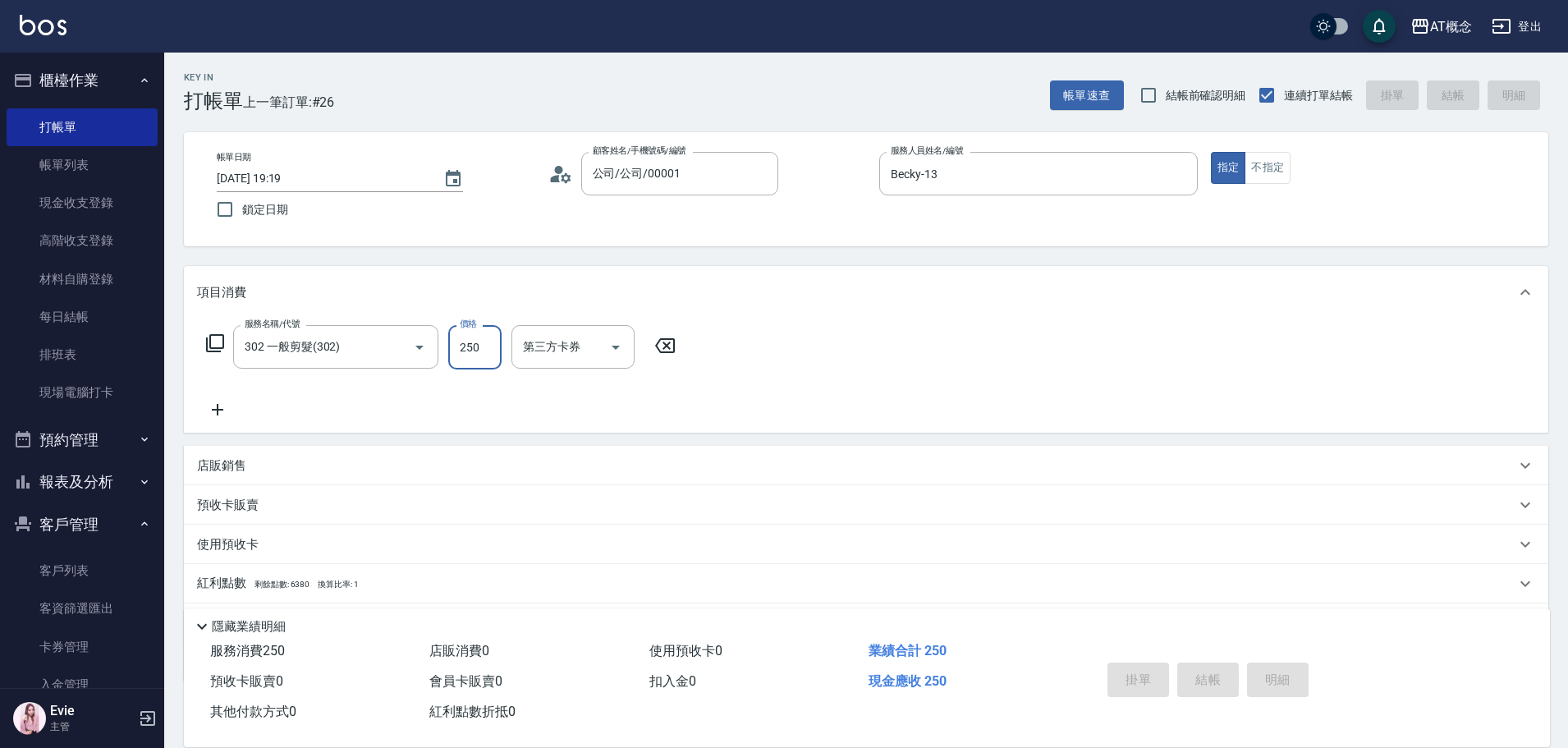
type input "0"
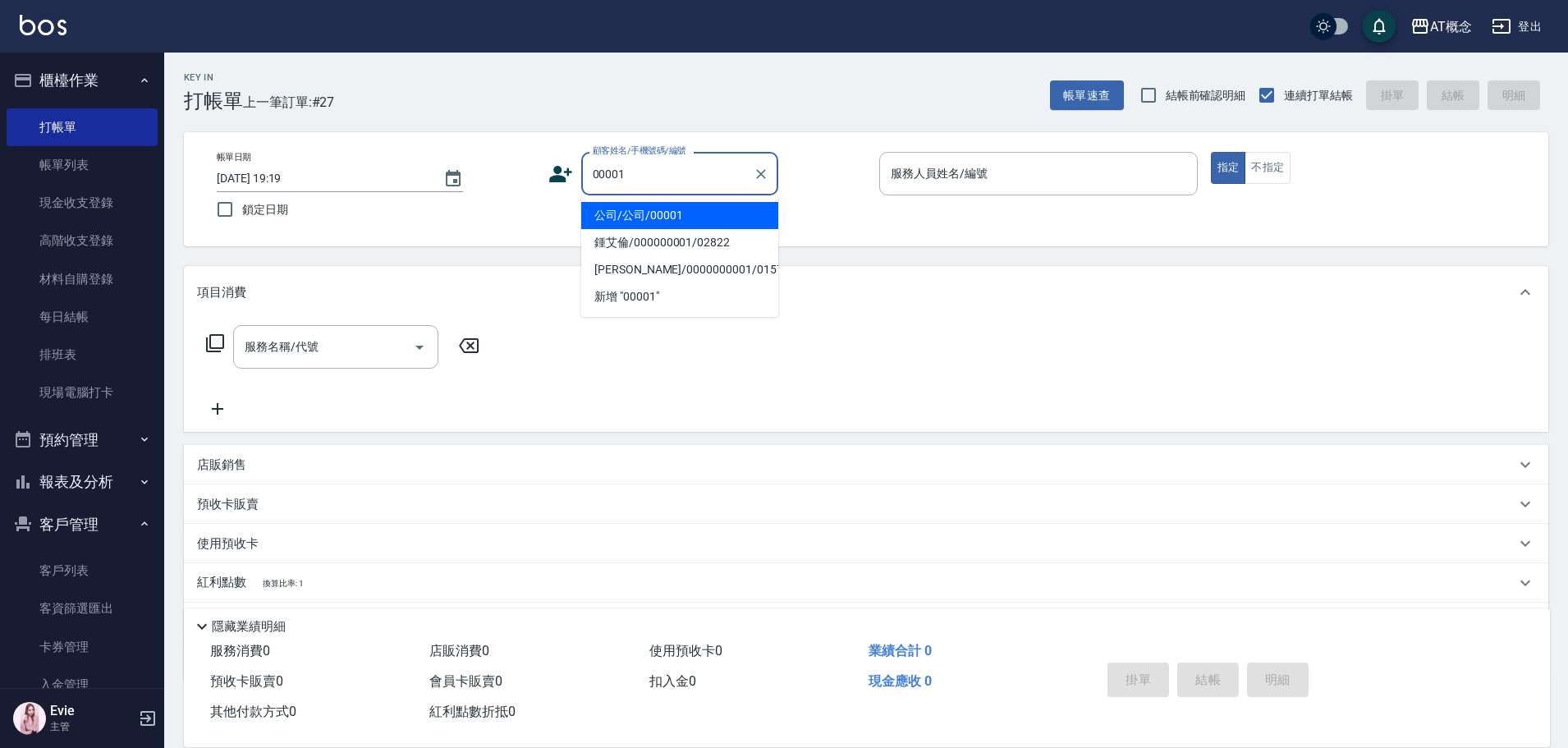
type input "公司/公司/00001"
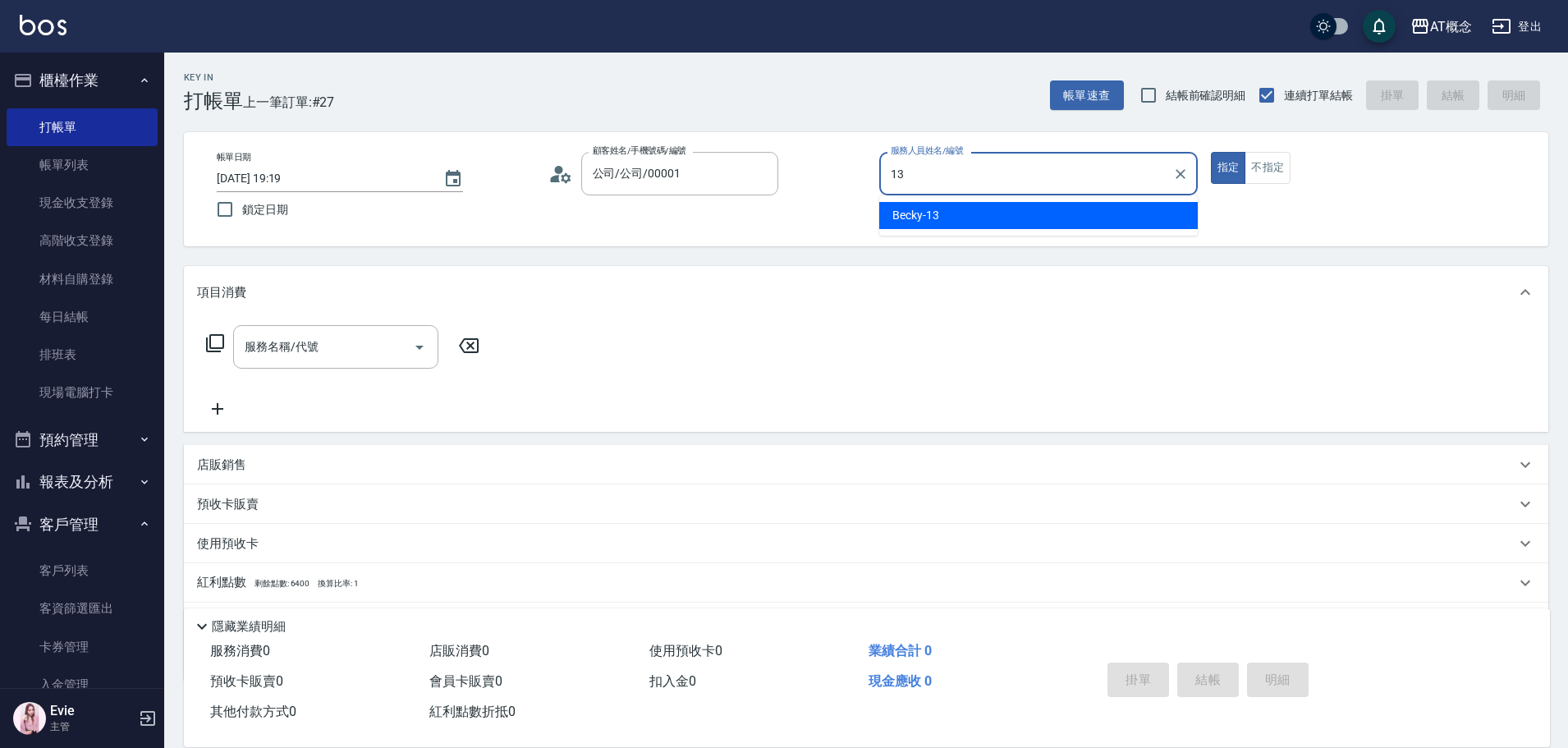
type input "Becky-13"
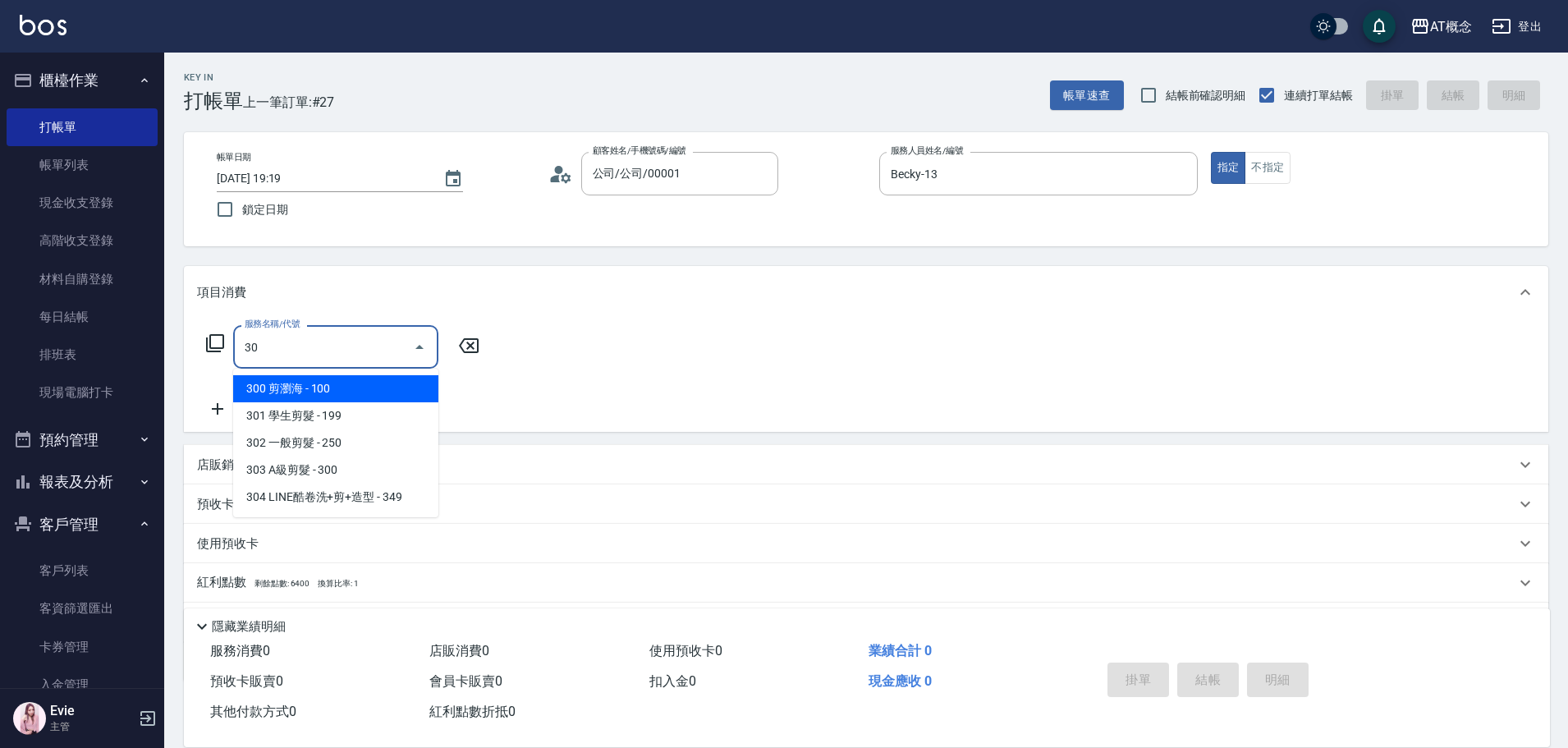
type input "302"
type input "20"
type input "302 一般剪髮(302)"
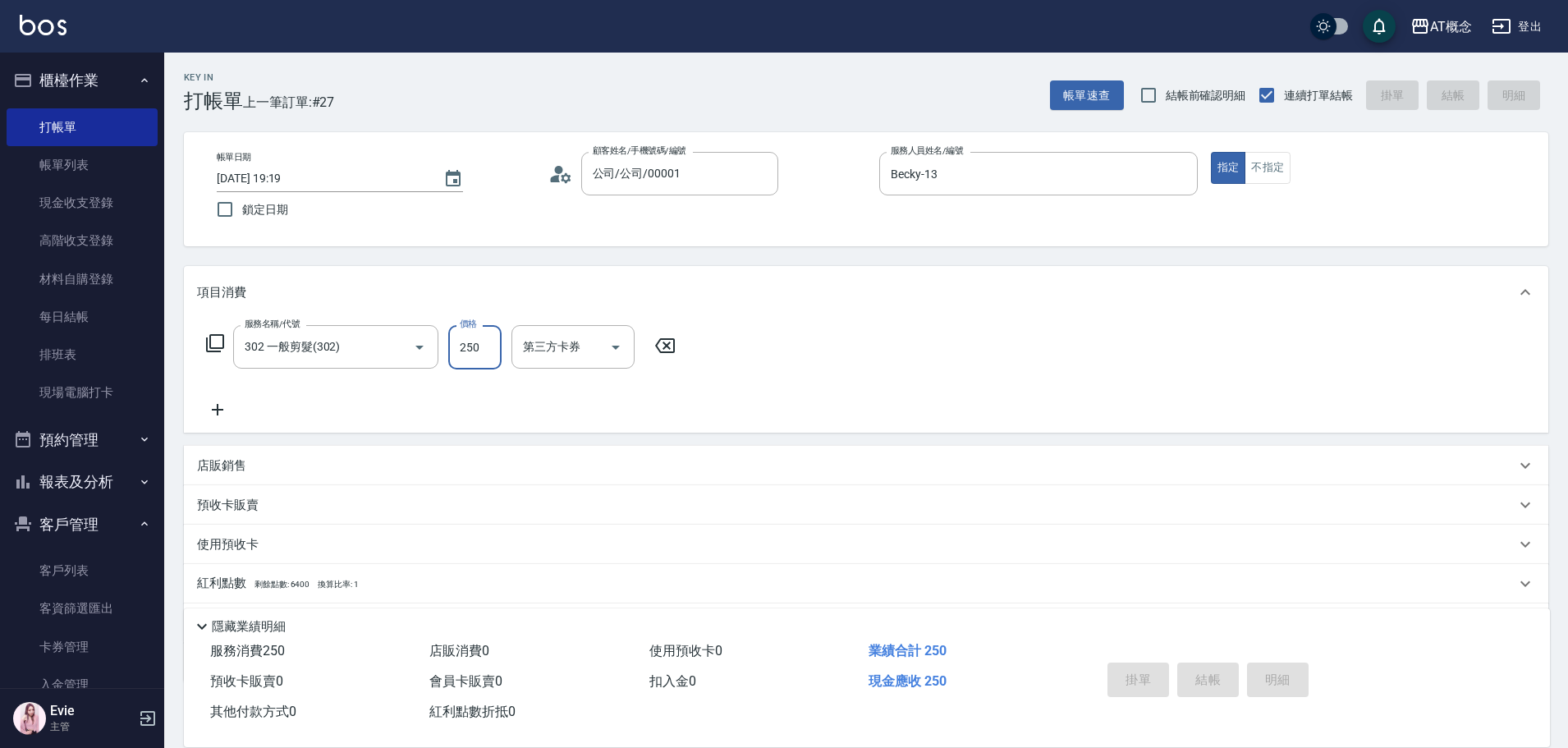
type input "[DATE] 19:20"
type input "0"
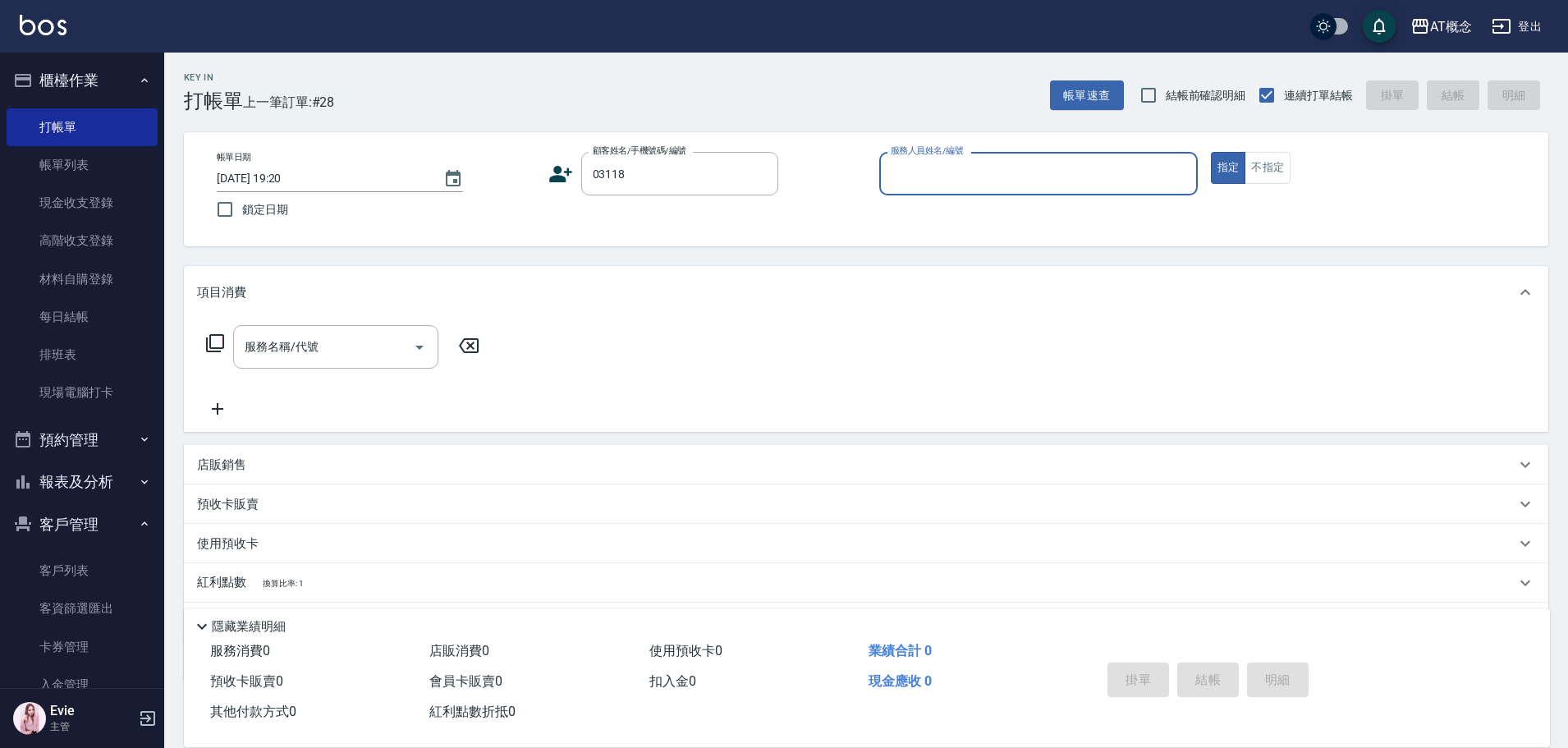
type input "陳志豪/[PERSON_NAME]/03118"
type input "[PERSON_NAME]-2"
click at [1211, 152] on button "指定" at bounding box center [1228, 168] width 36 height 32
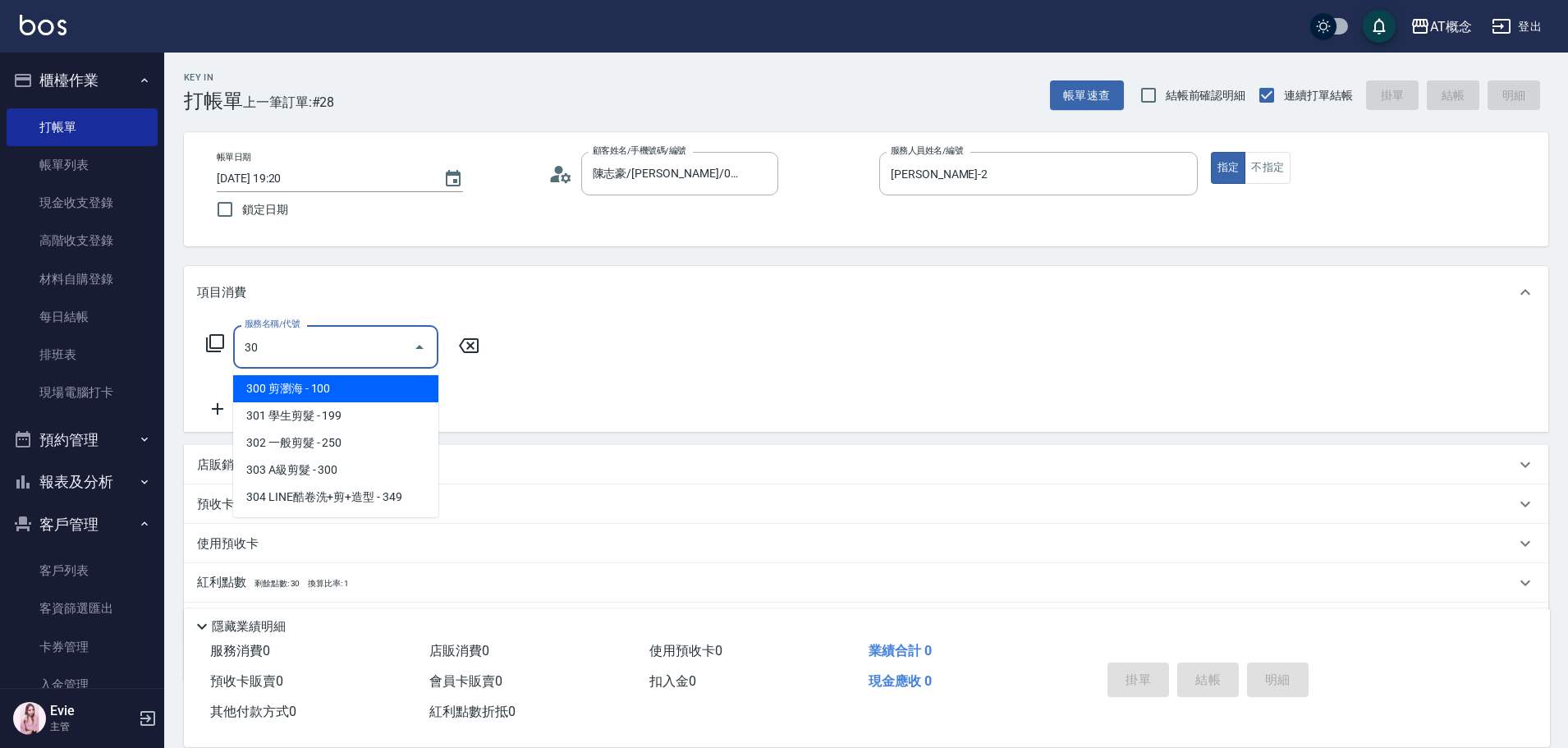
type input "303"
type input "30"
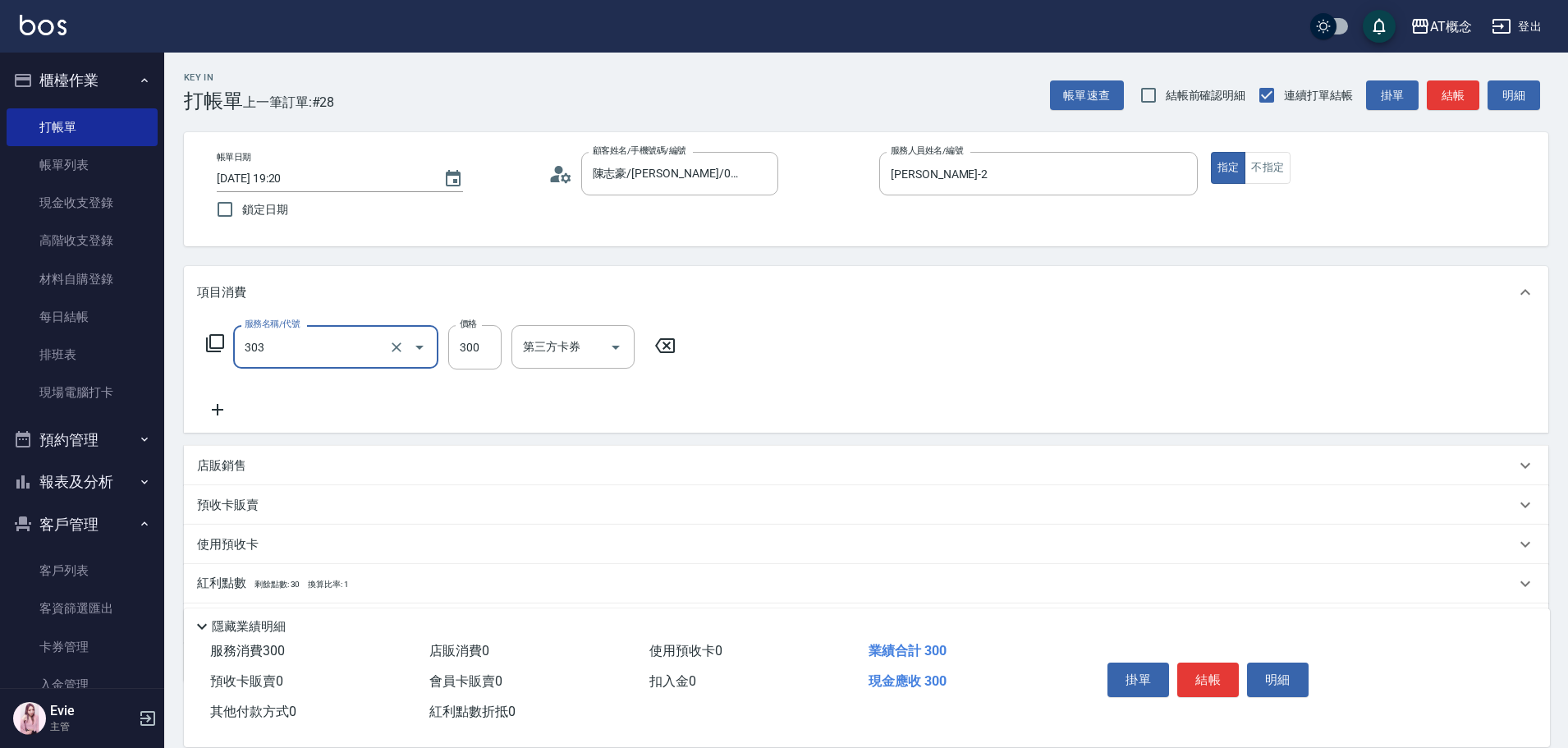
type input "303 A級剪髮(303)"
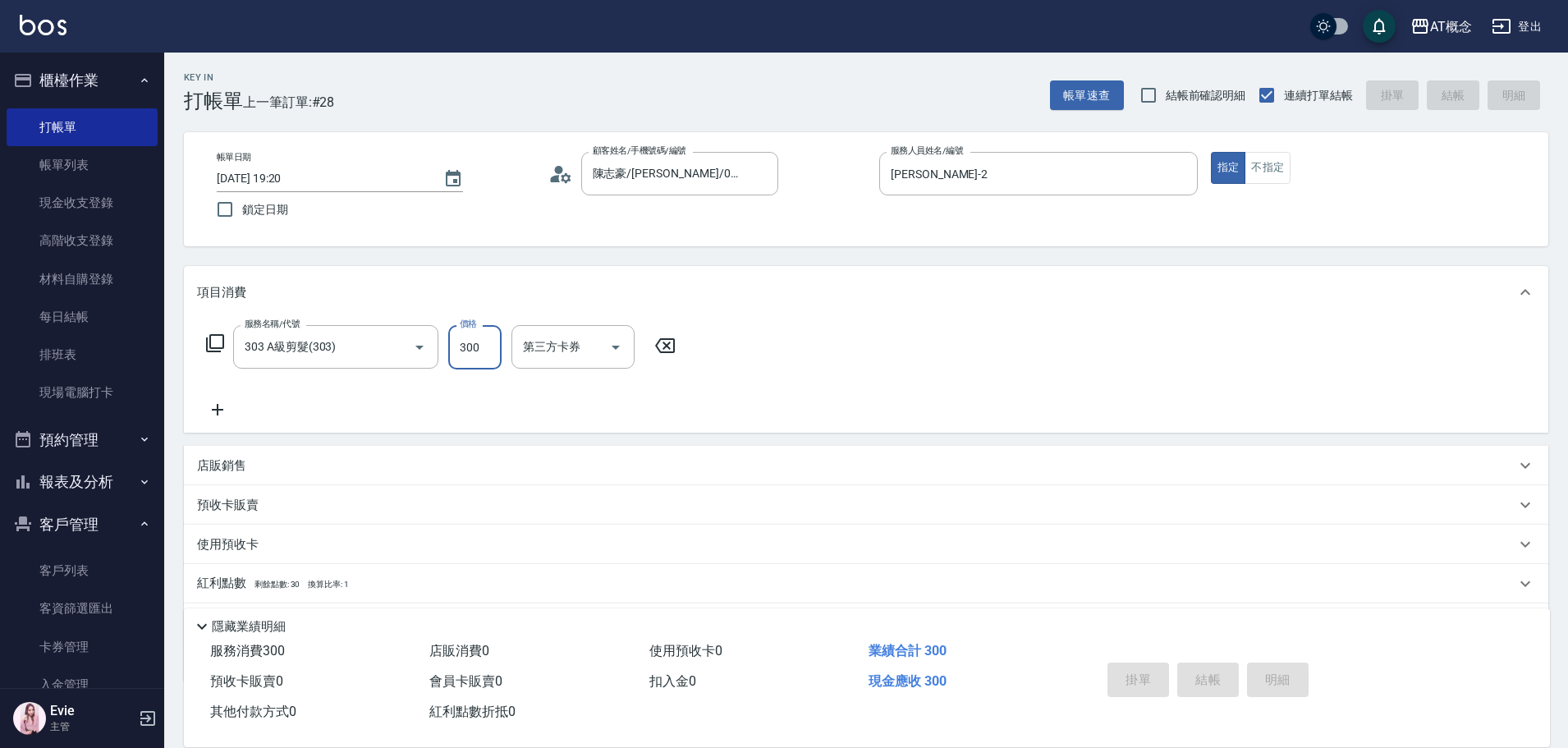
type input "0"
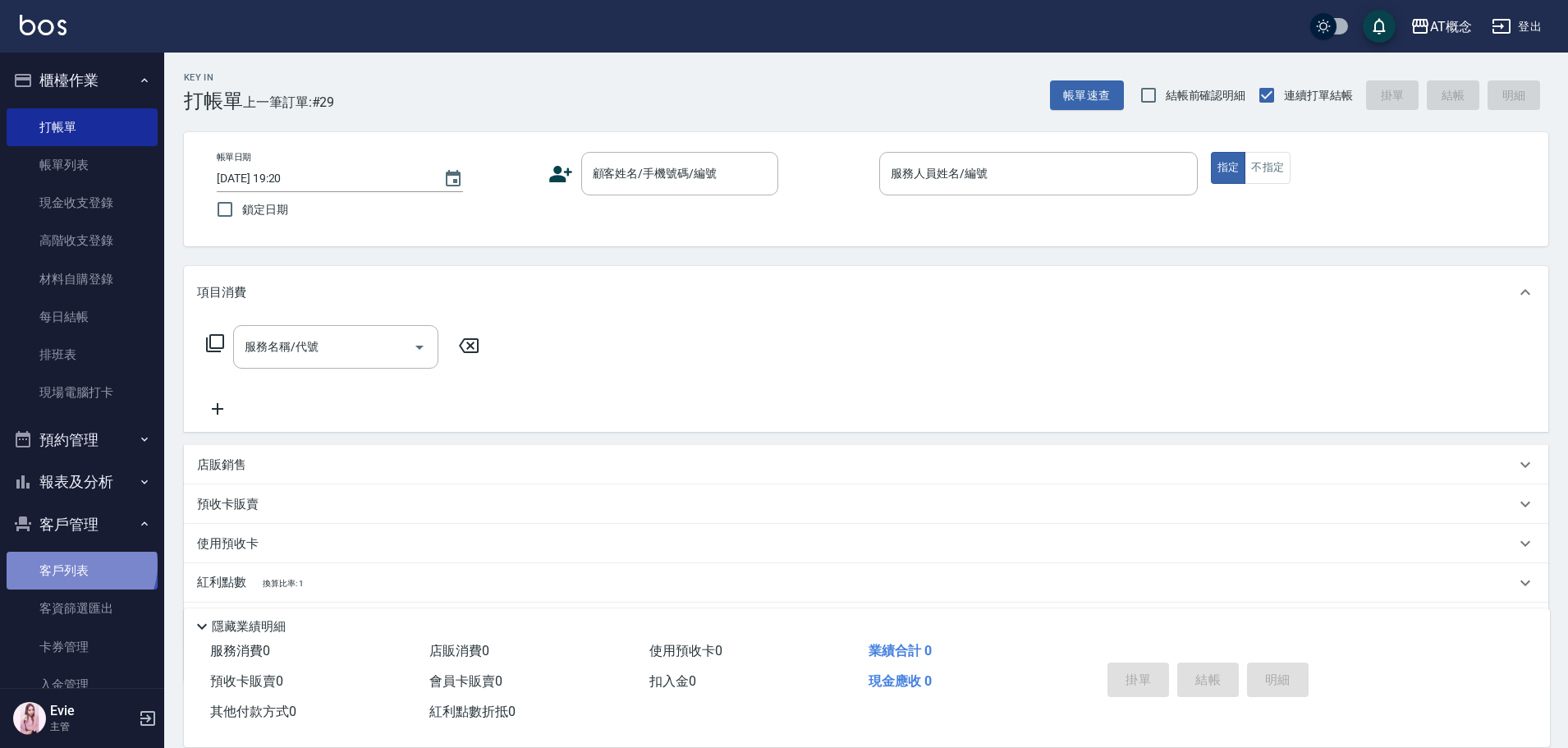
click at [79, 564] on link "客戶列表" at bounding box center [81, 571] width 151 height 37
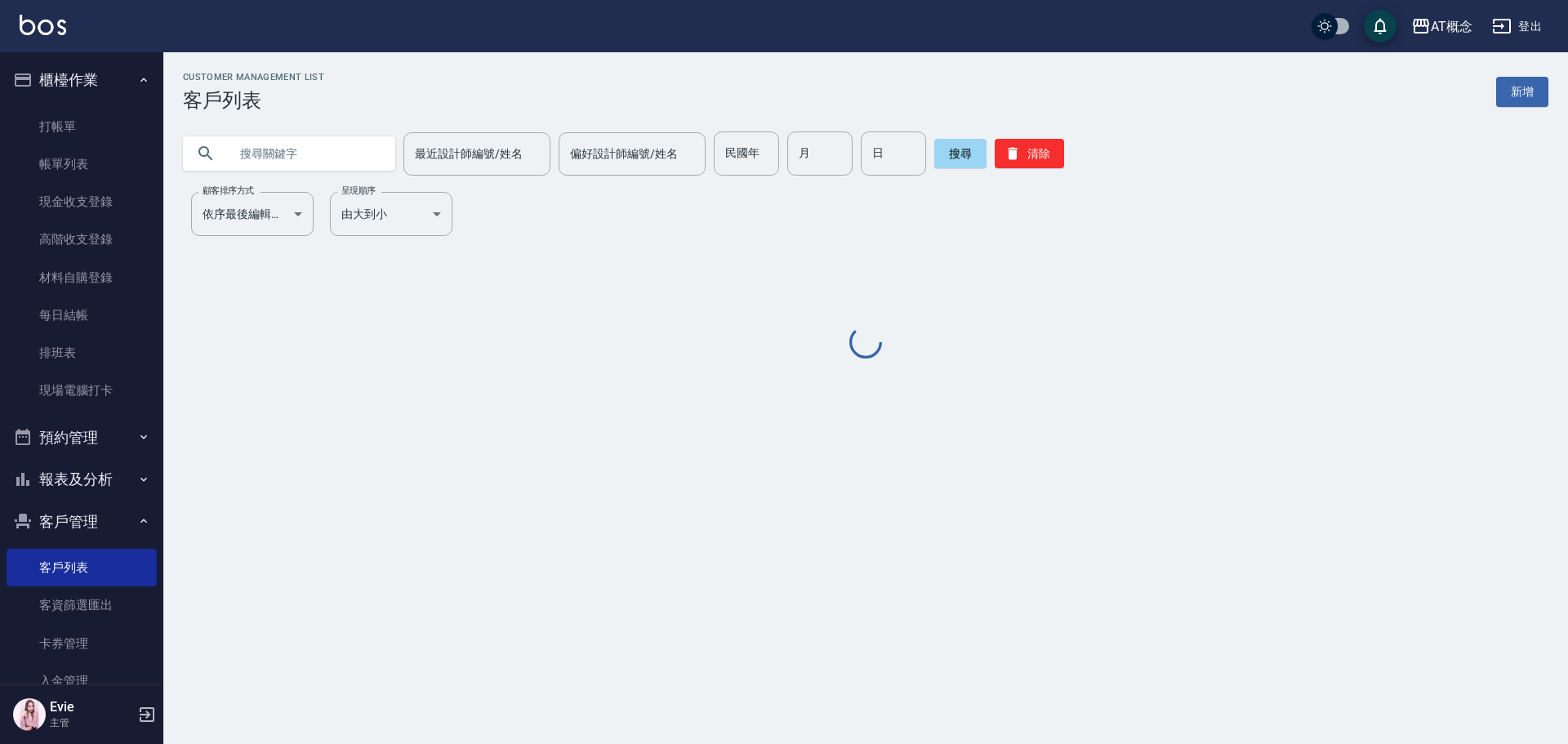
click at [288, 160] on input "text" at bounding box center [305, 153] width 153 height 44
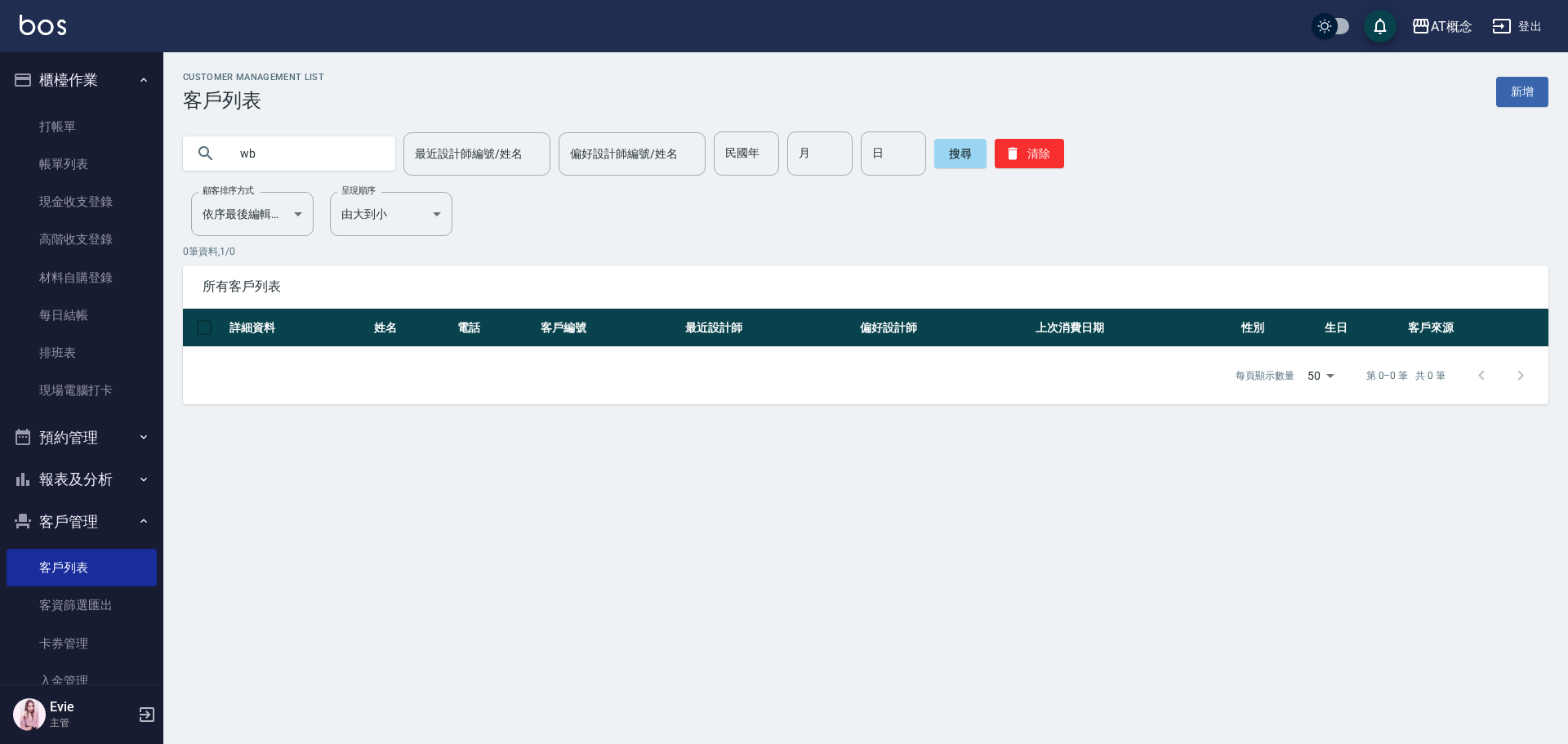
type input "w"
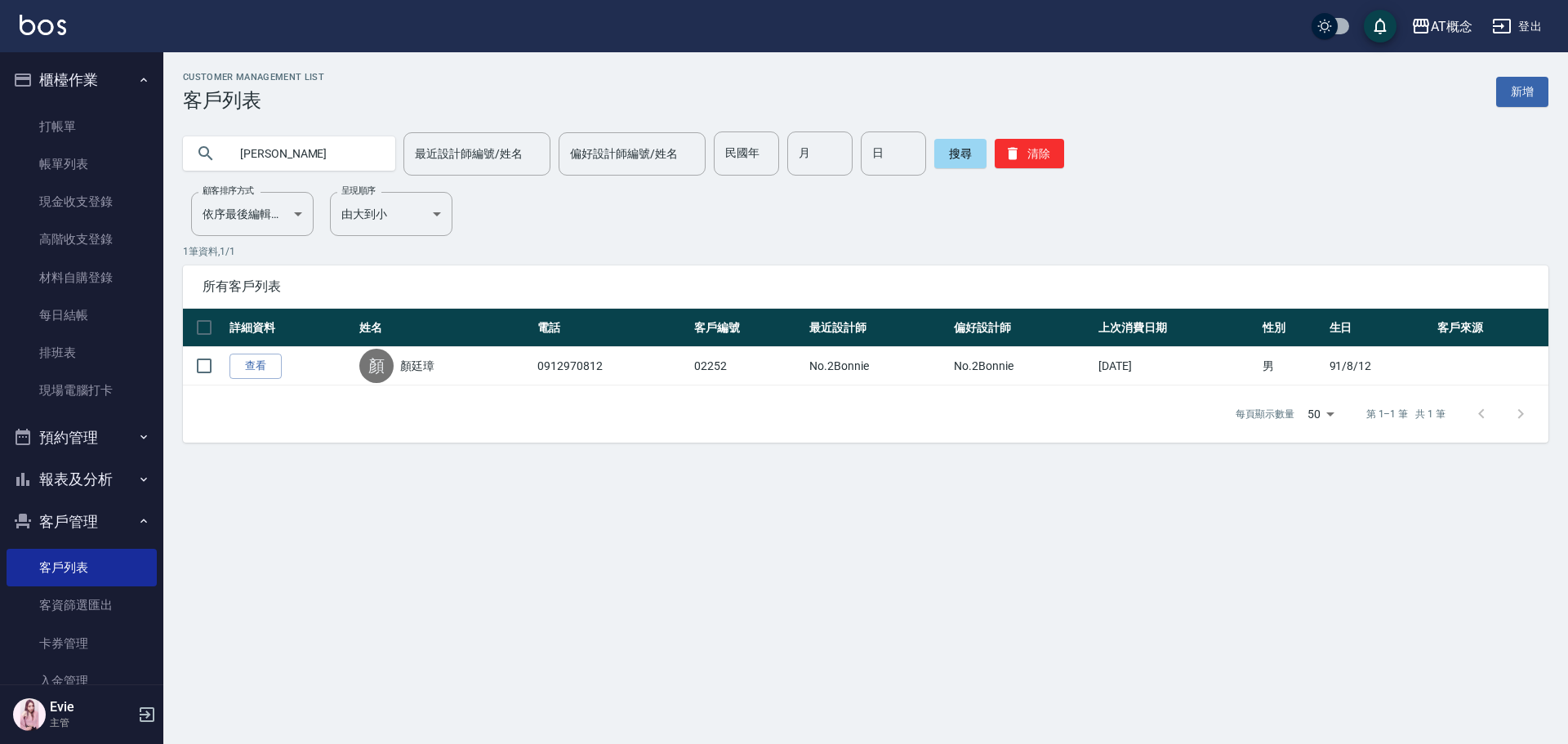
type input "顏"
type input "[PERSON_NAME]"
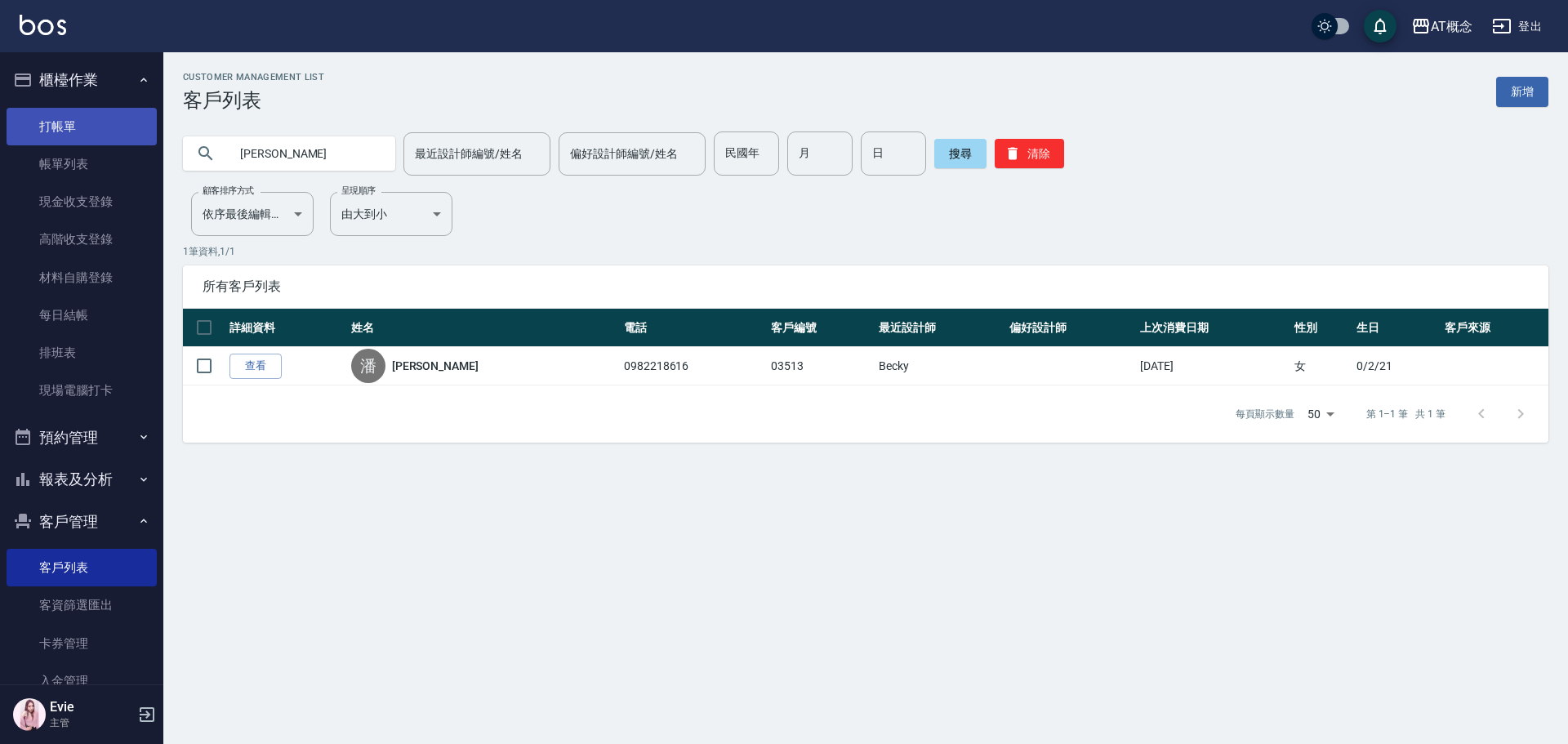
click at [88, 129] on link "打帳單" at bounding box center [81, 127] width 150 height 37
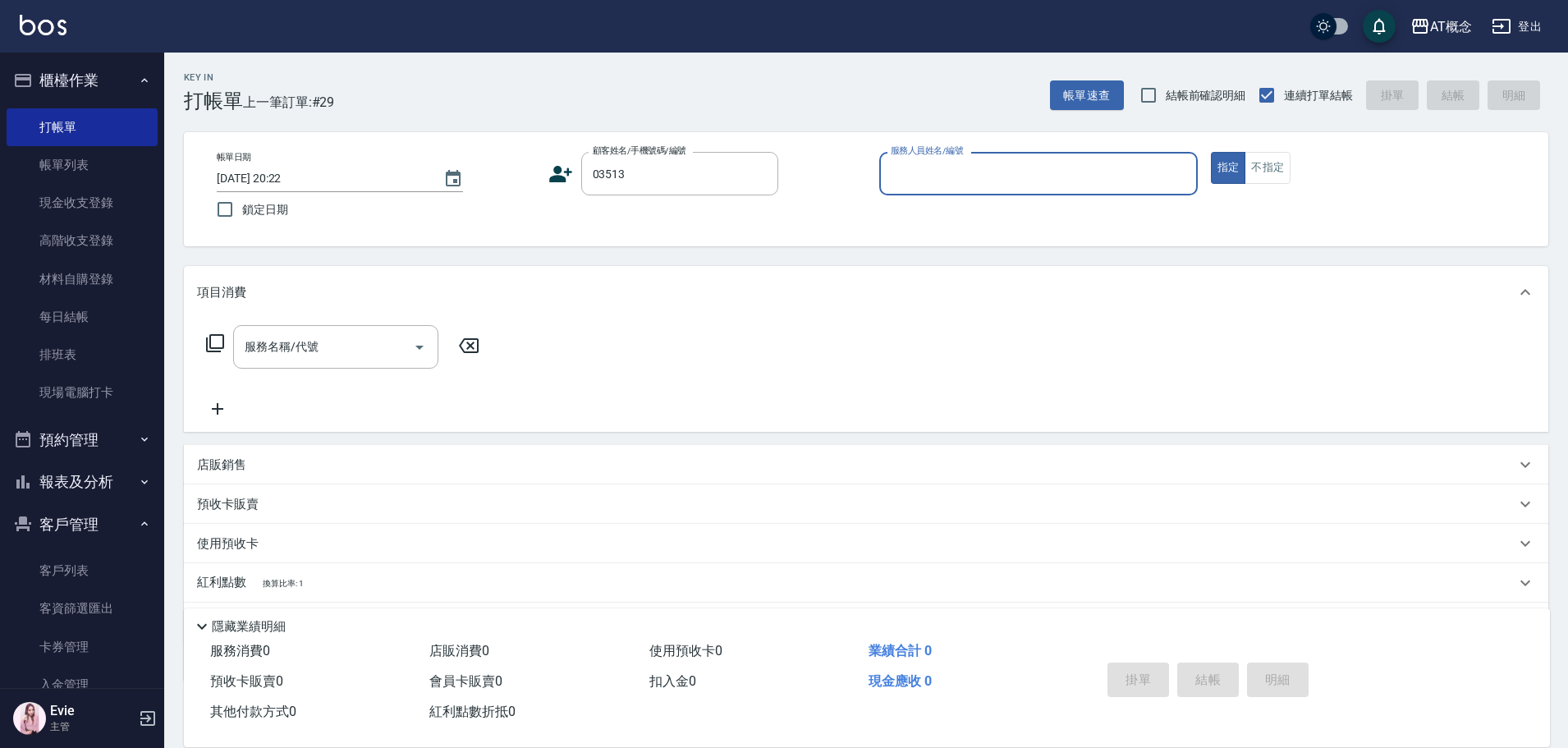
type input "潘湘庭/0982218616/03513"
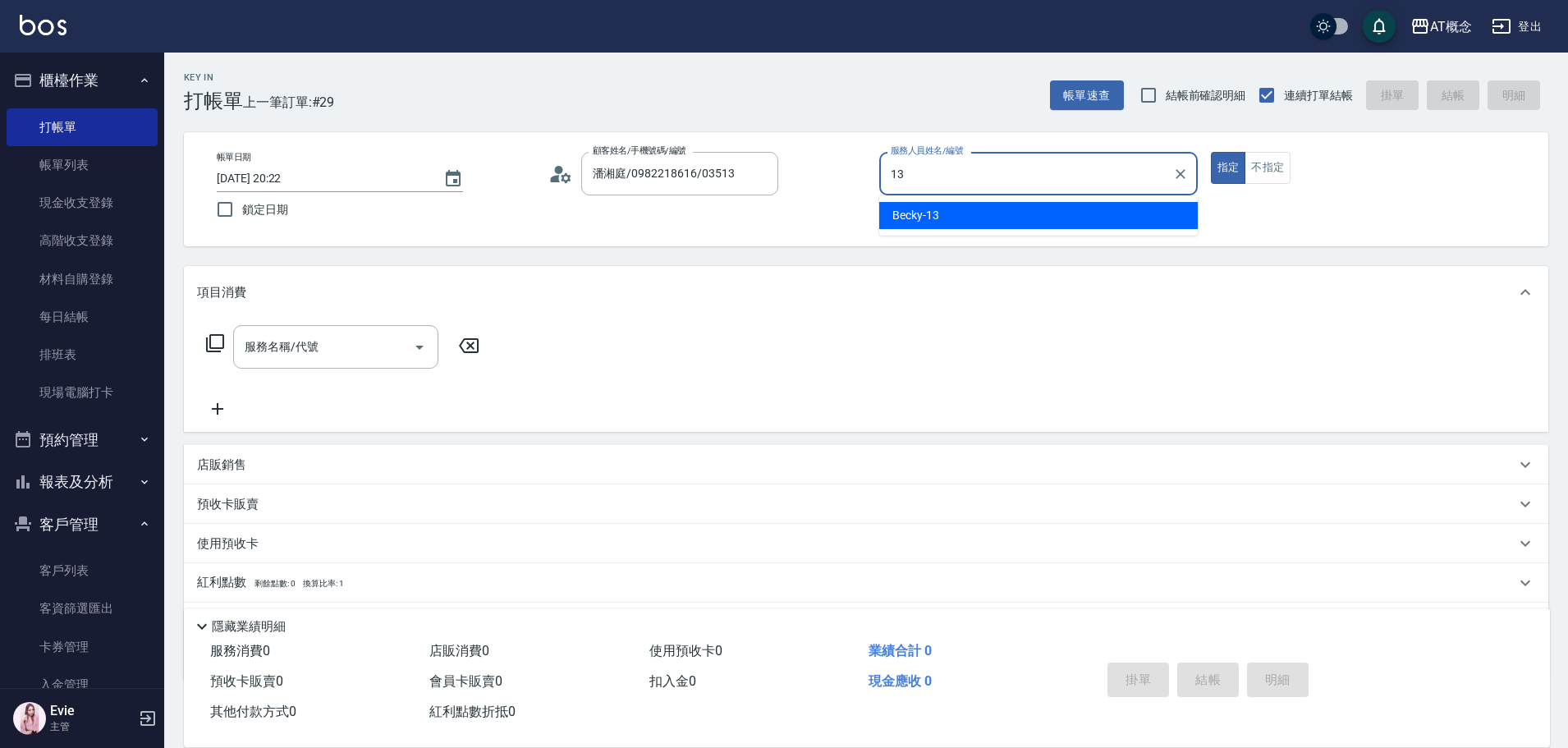
type input "Becky-13"
type button "true"
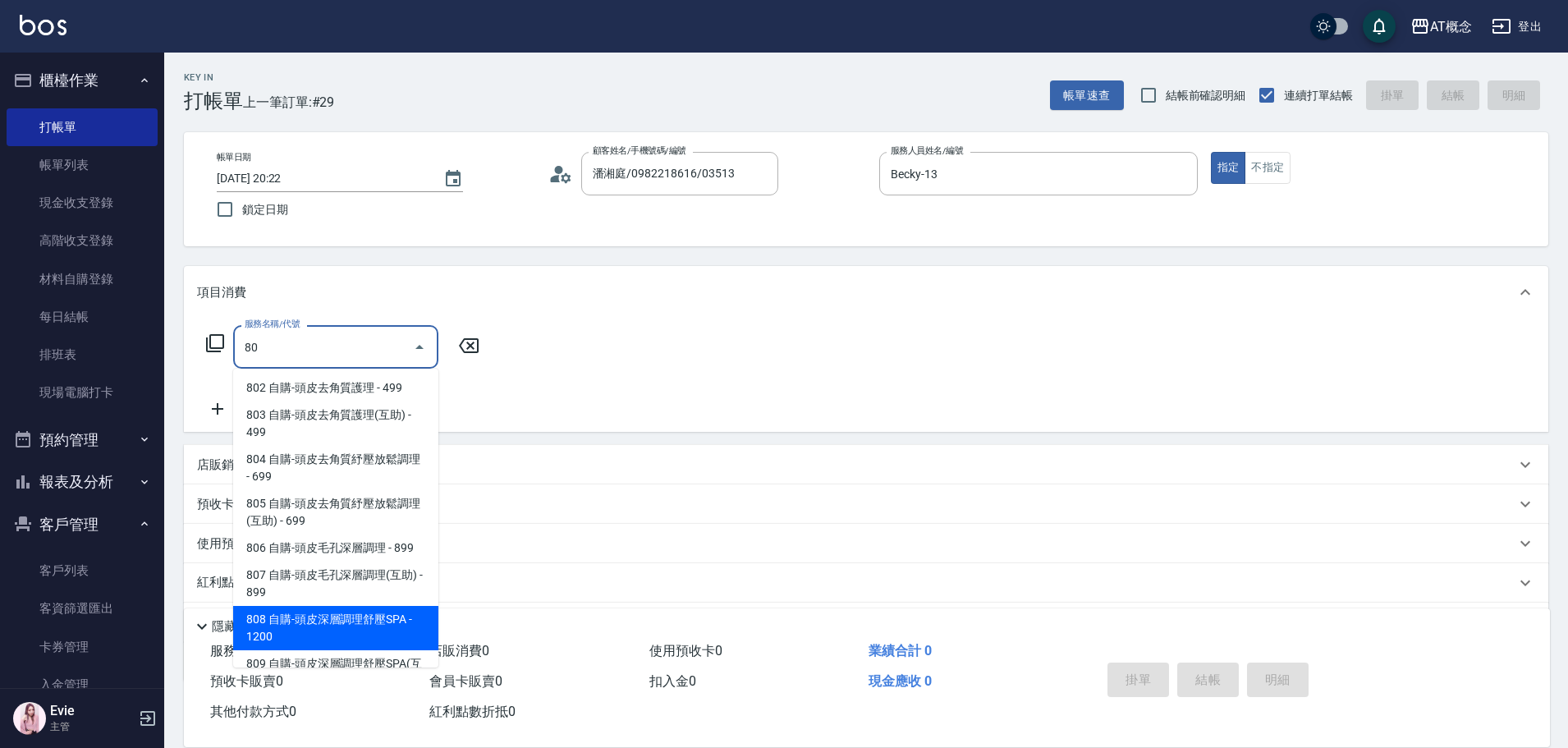
scroll to position [99, 0]
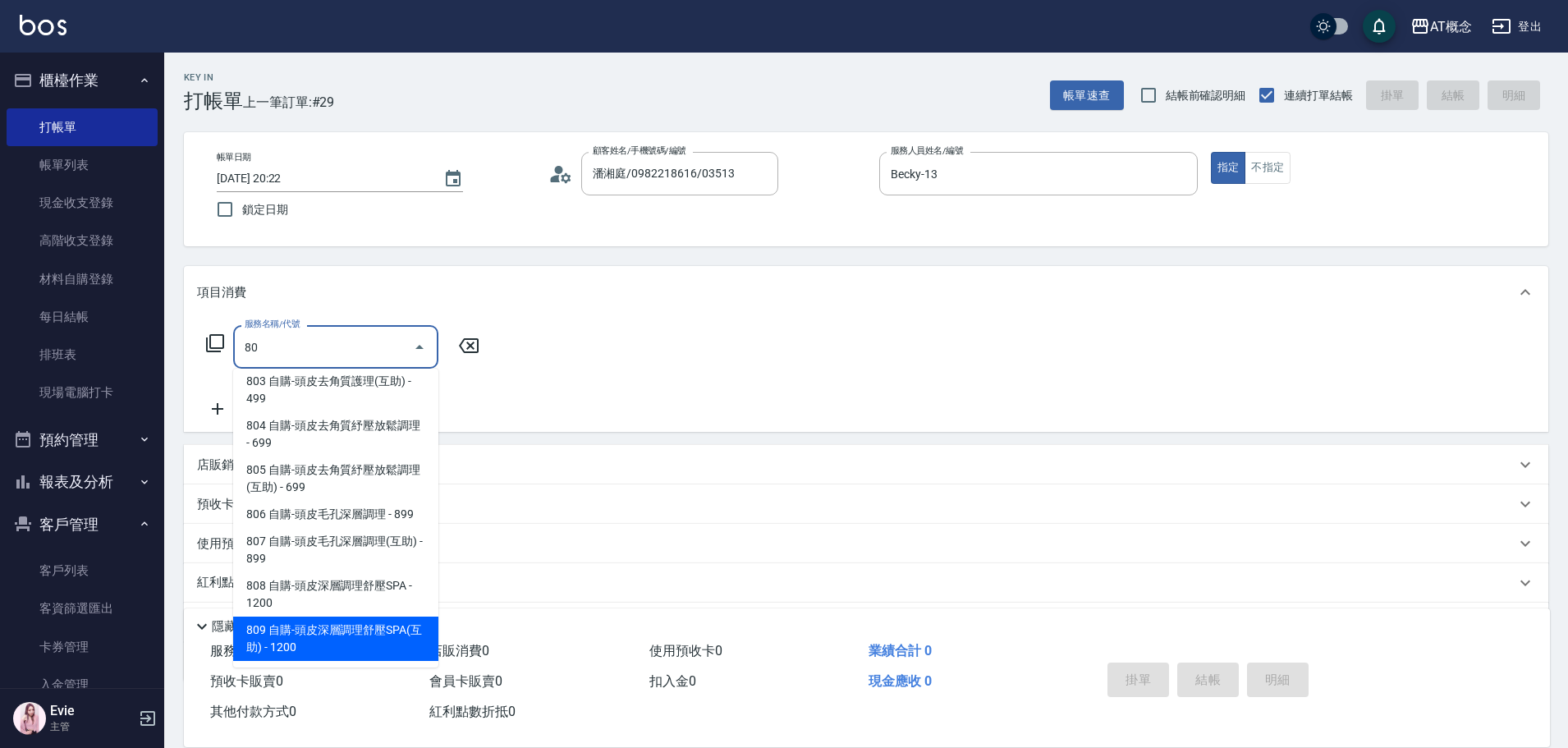
type input "801"
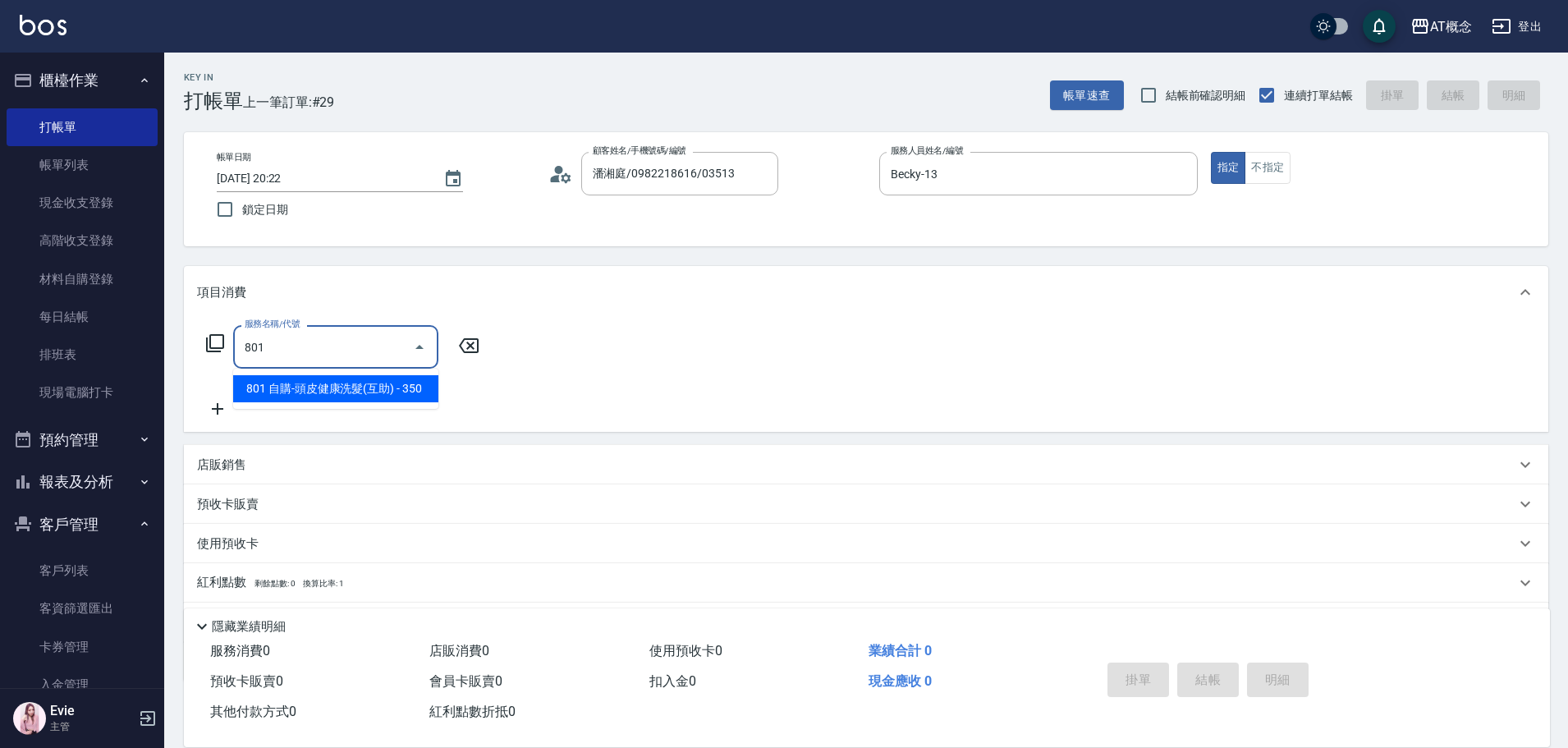
type input "30"
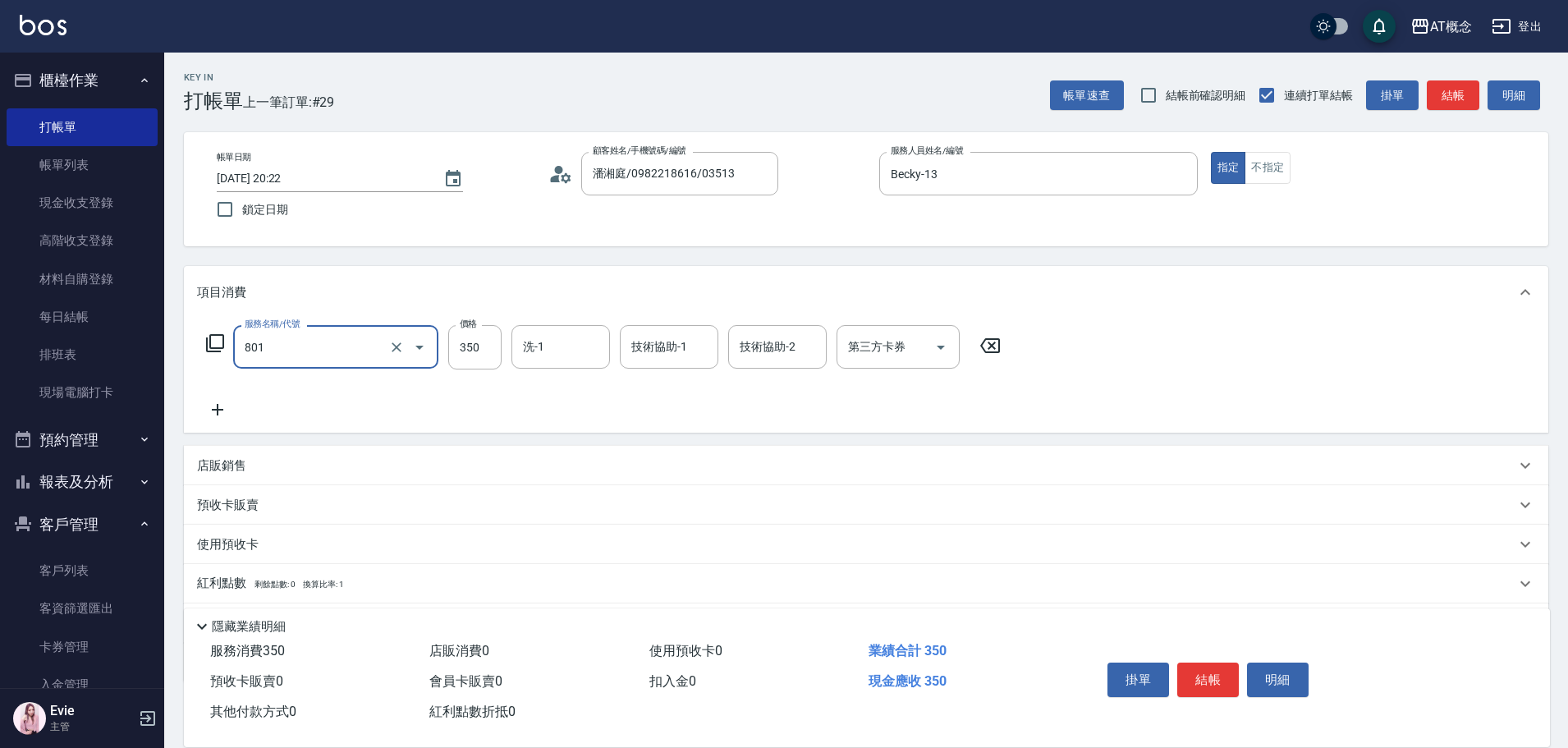
type input "0"
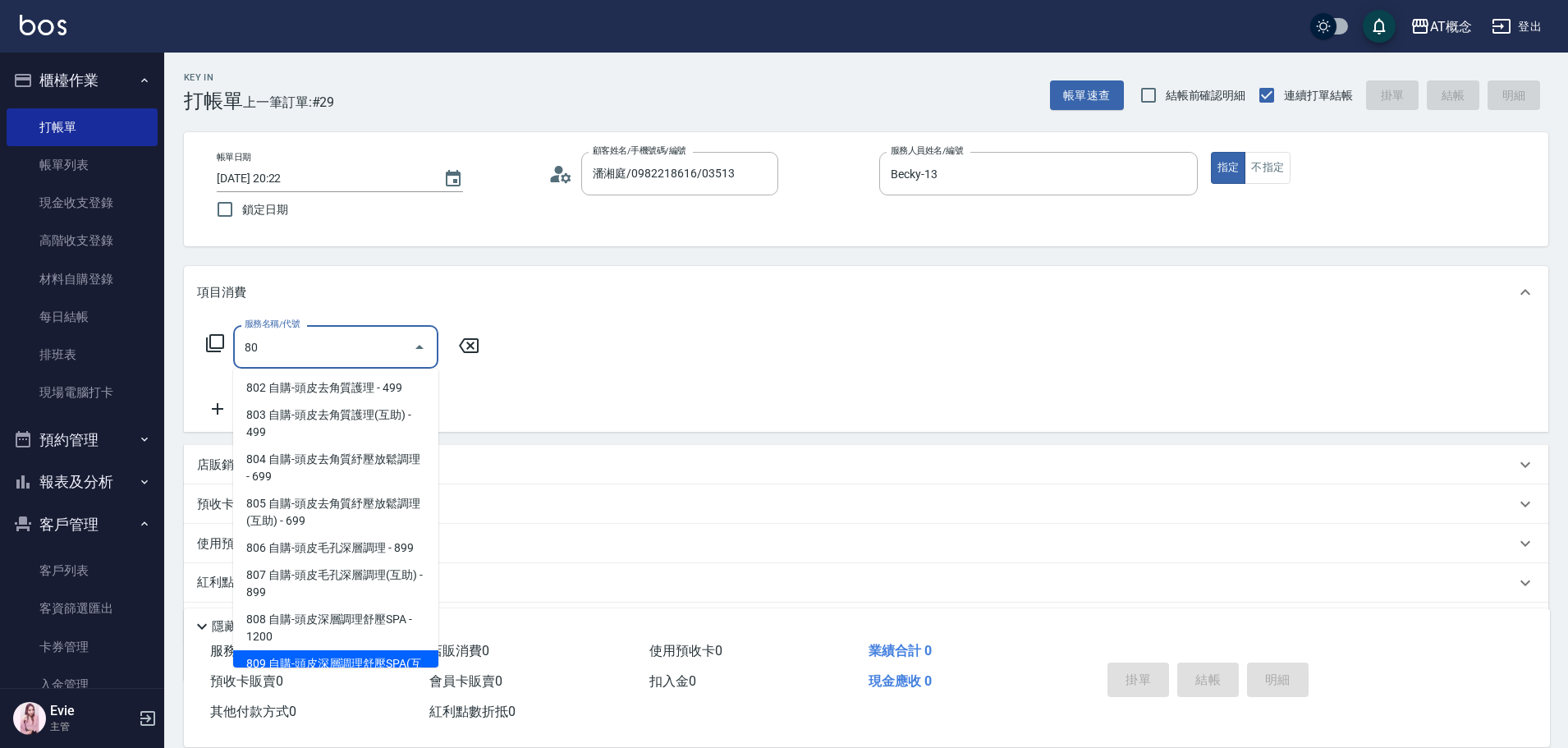
scroll to position [99, 0]
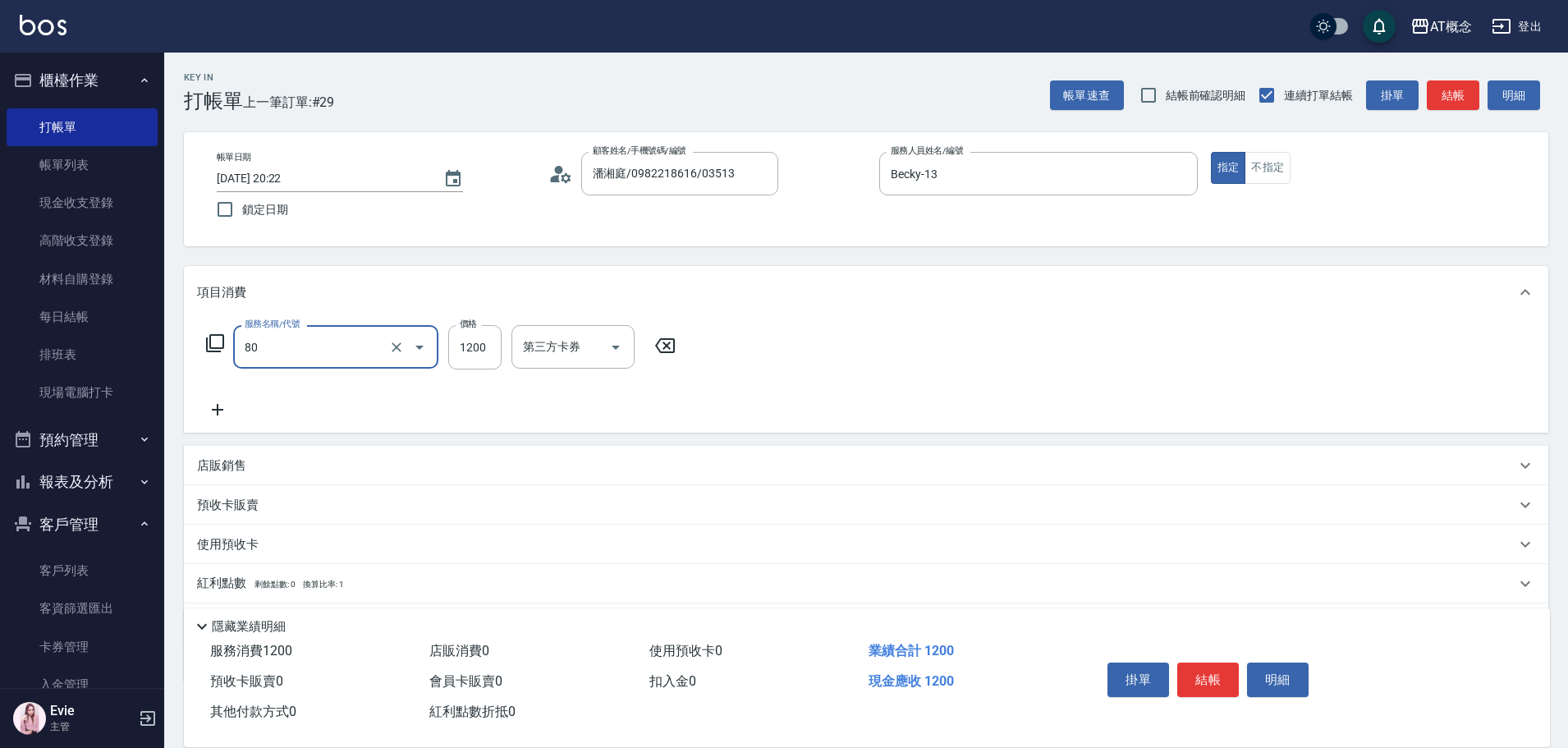
type input "809 自購-頭皮深層調理舒壓SPA(互助)(809)"
type input "120"
type input "809 自購-頭皮深層調理舒壓SPA(互助)(809)"
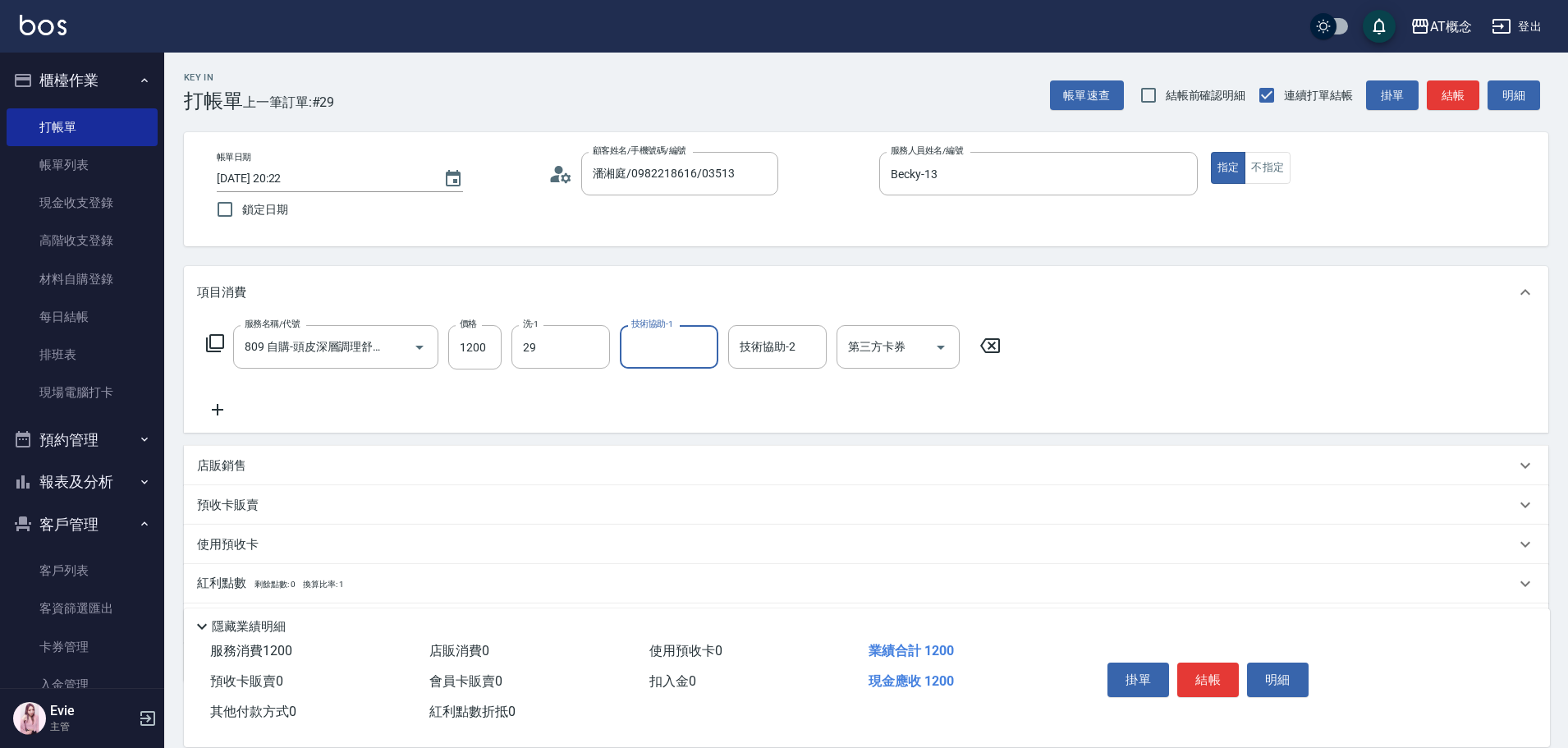
type input "小不-29"
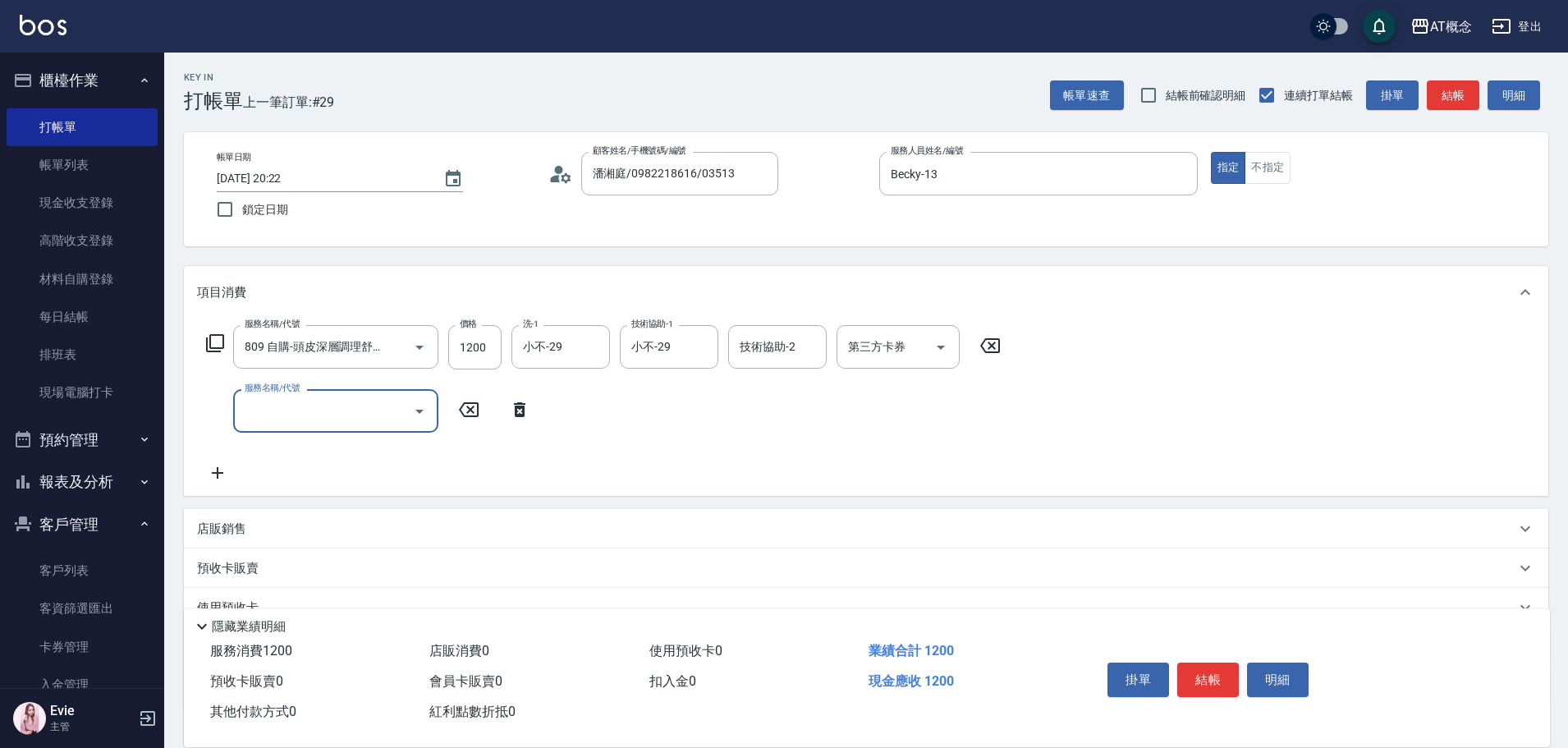
scroll to position [0, 0]
click at [395, 347] on icon "Clear" at bounding box center [396, 347] width 16 height 16
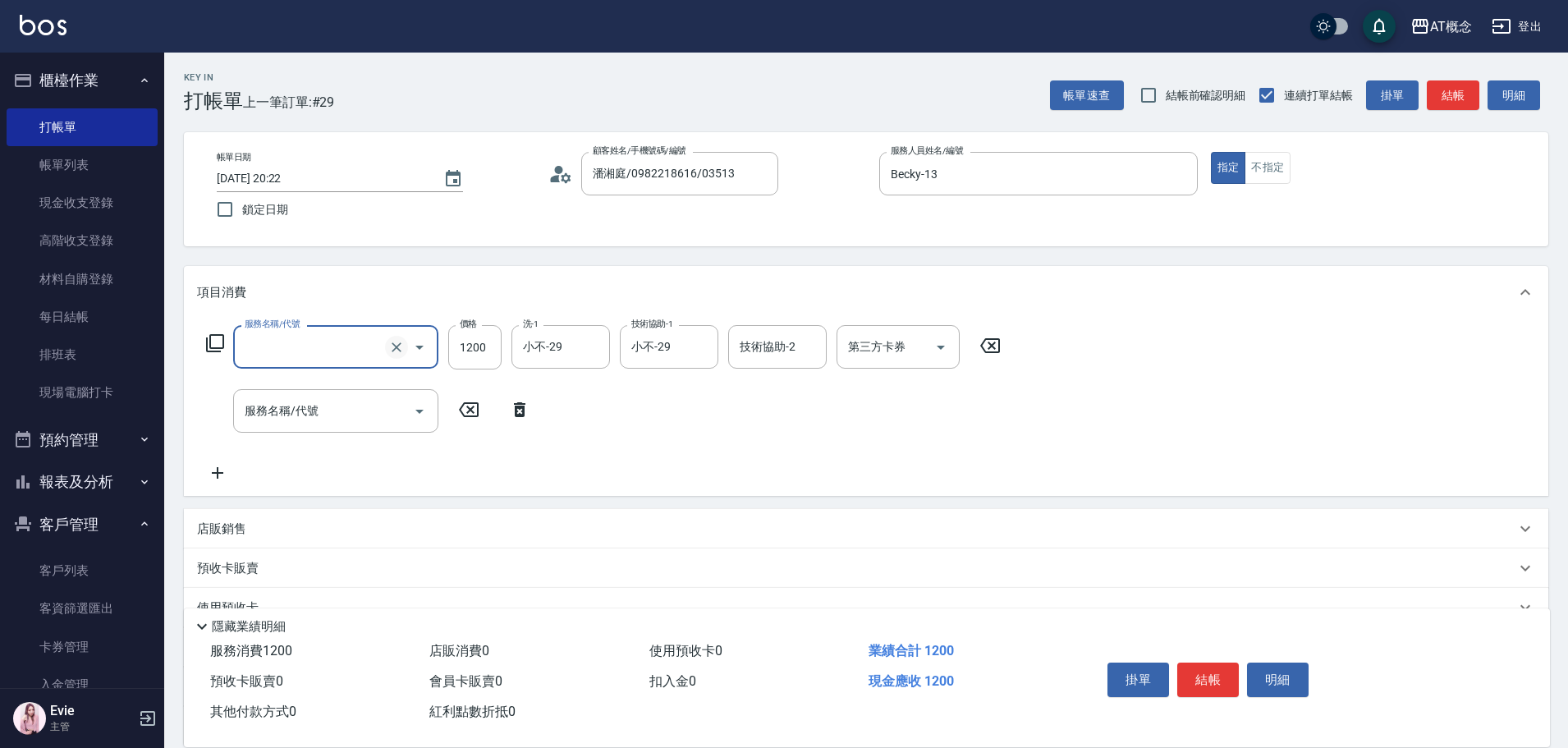
type input "0"
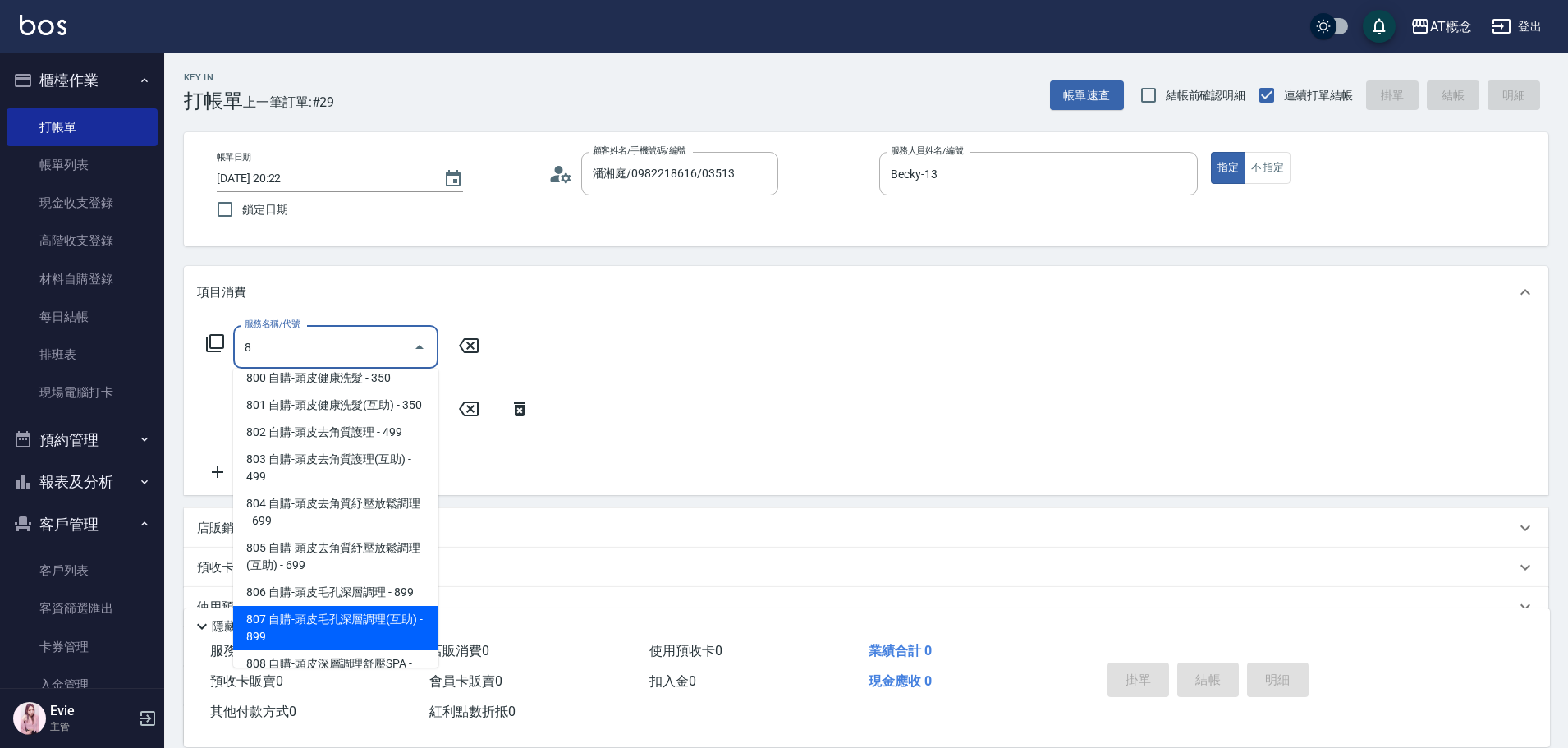
scroll to position [218, 0]
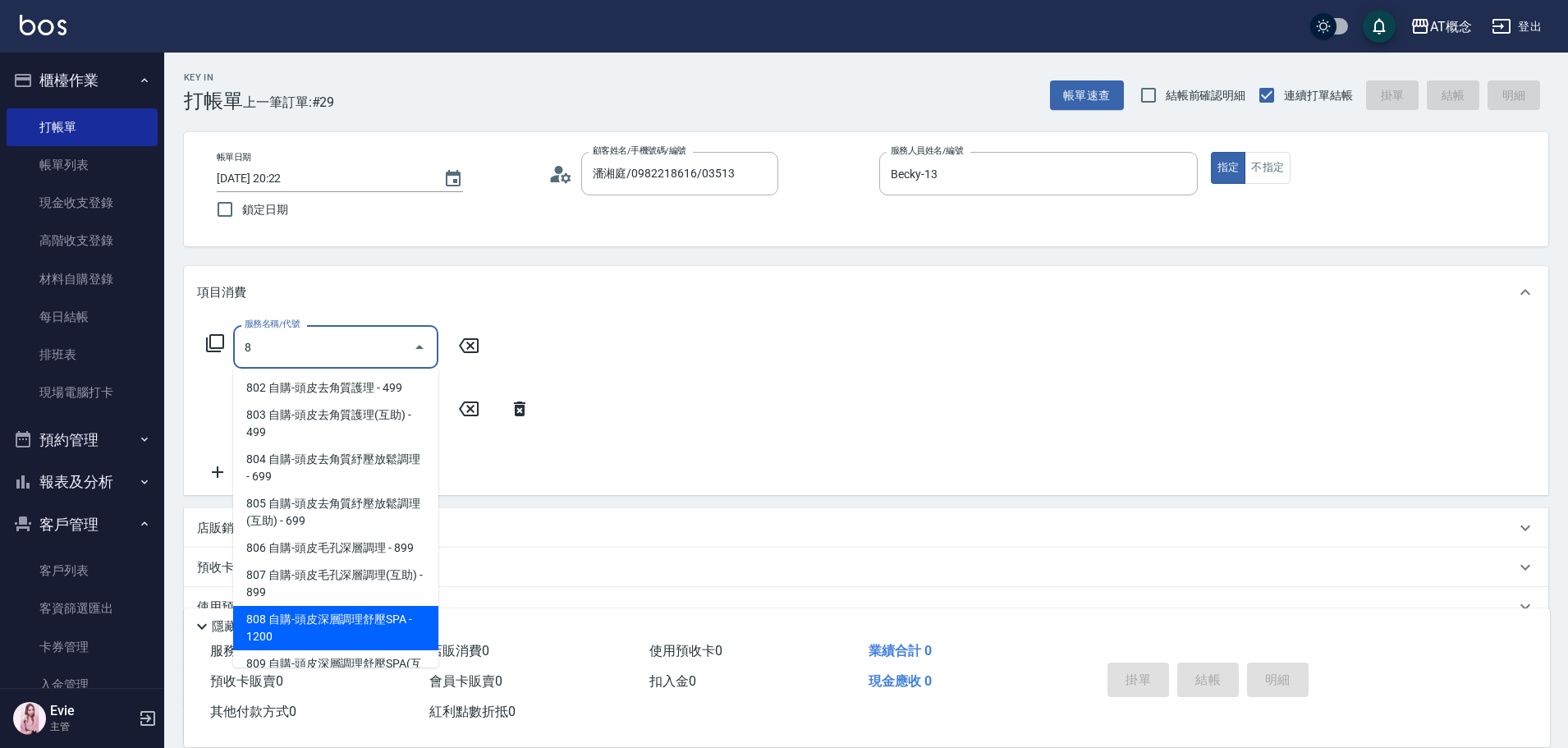
type input "808 自購-頭皮深層調理舒壓SPA(808)"
type input "120"
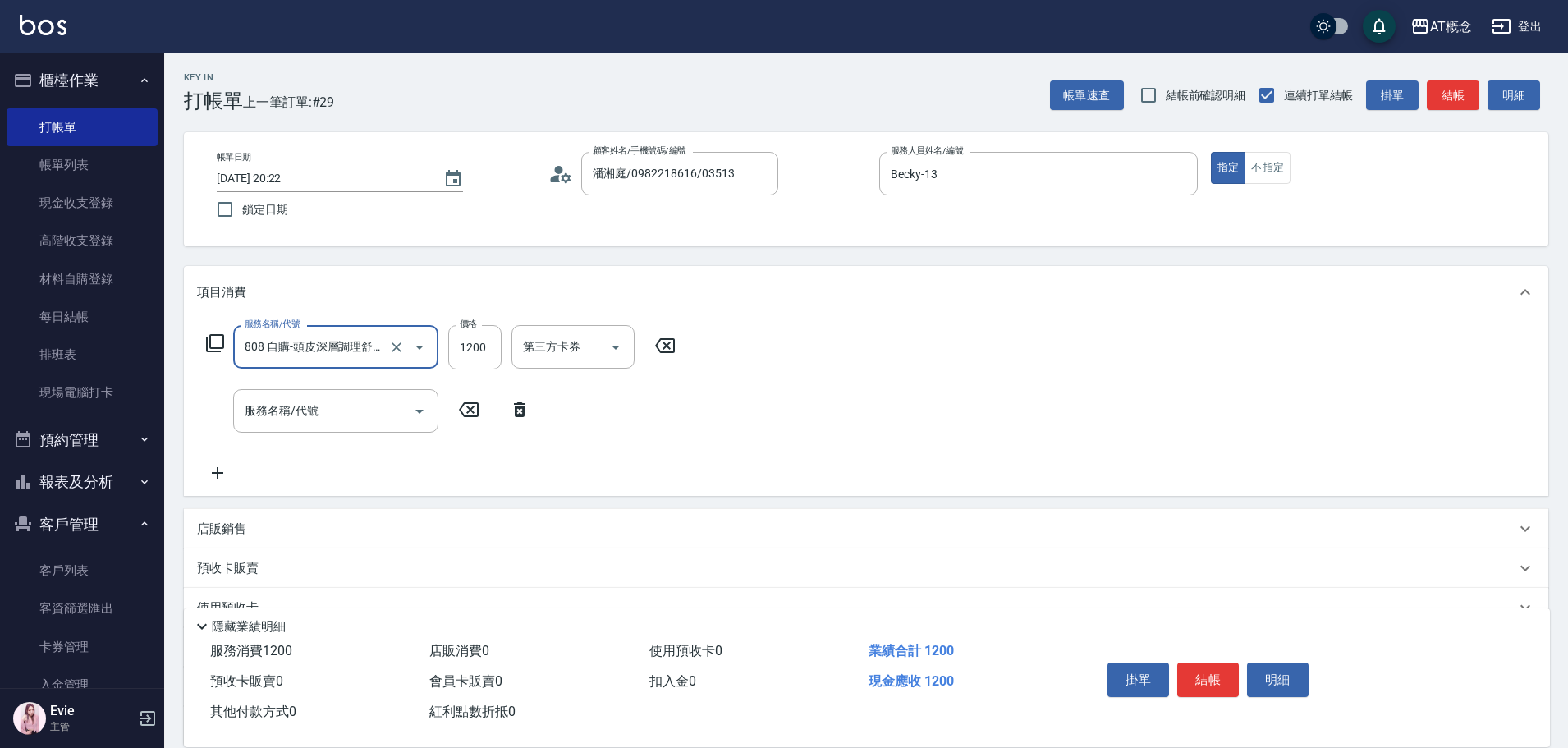
type input "808 自購-頭皮深層調理舒壓SPA(808)"
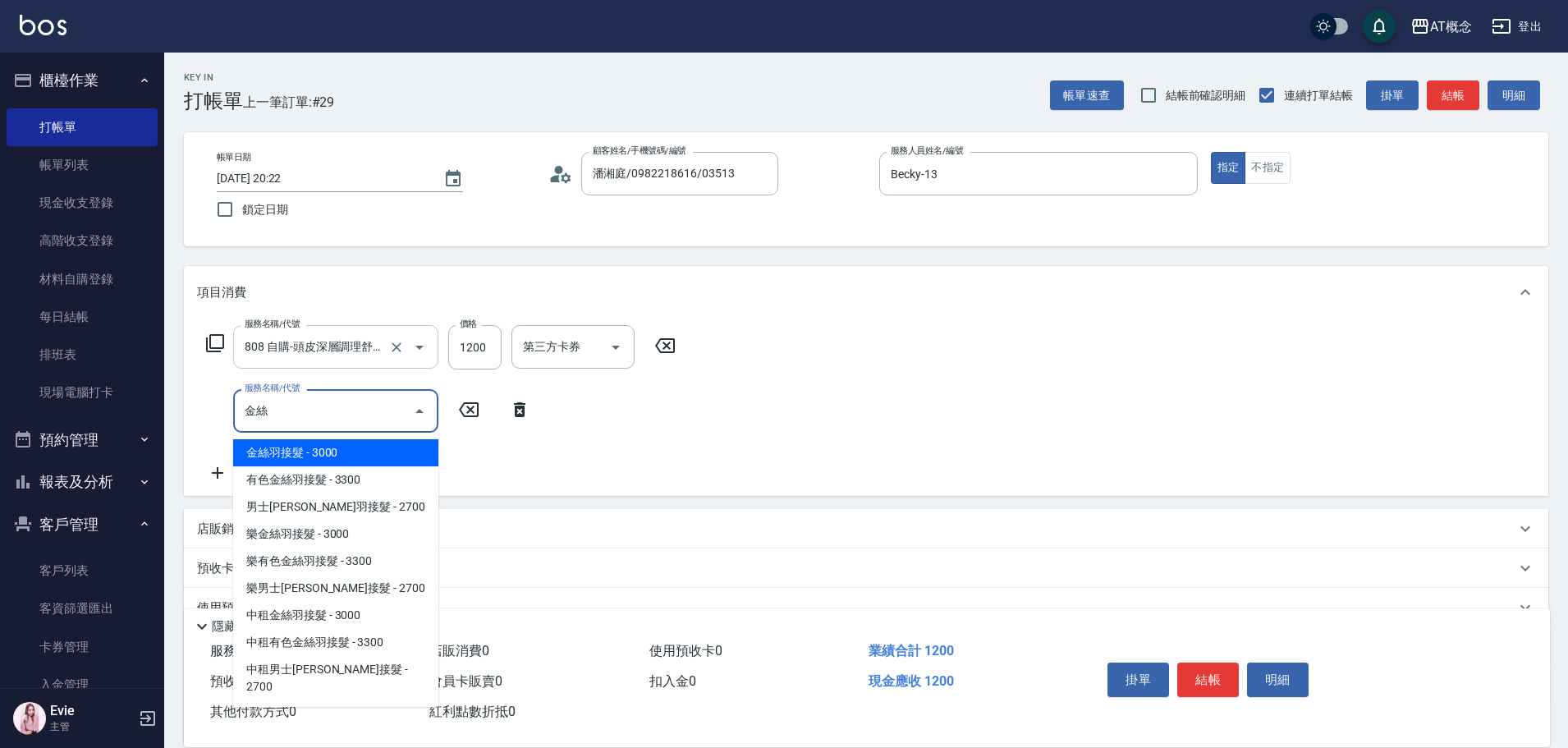
type input "[PERSON_NAME]"
type input "420"
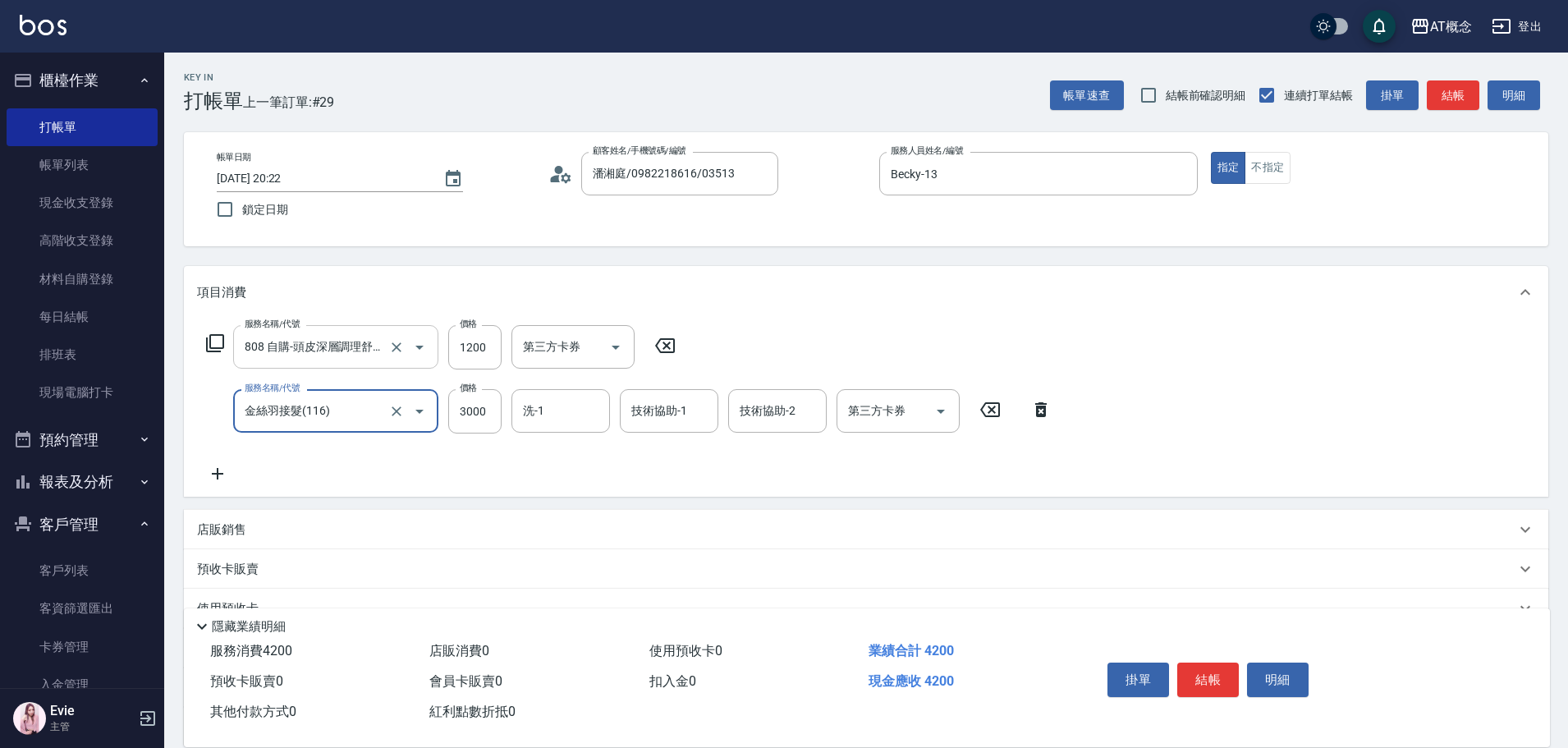
type input "金絲羽接髮(116)"
type input "120"
type input "44"
type input "160"
type input "444"
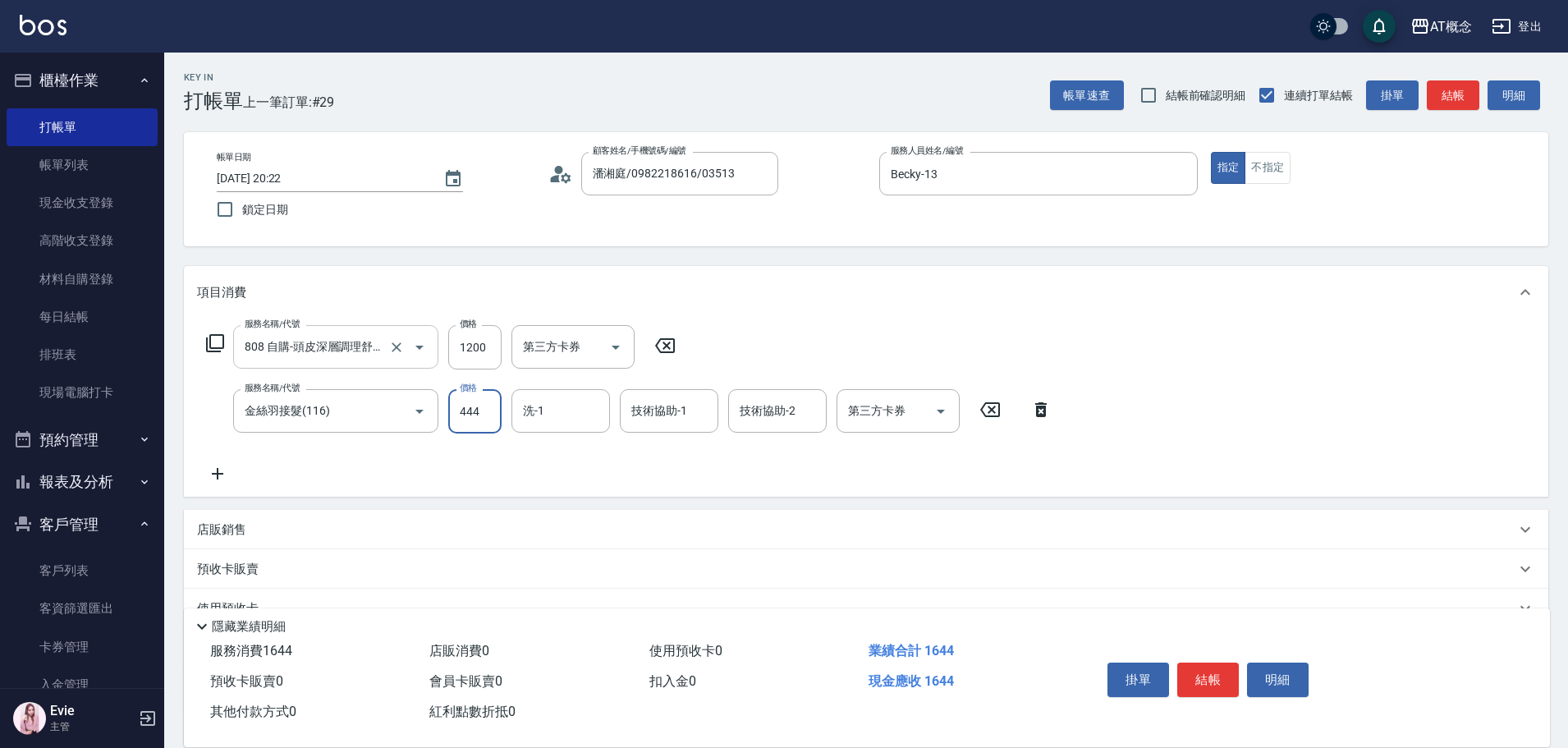
type input "560"
type input "4440"
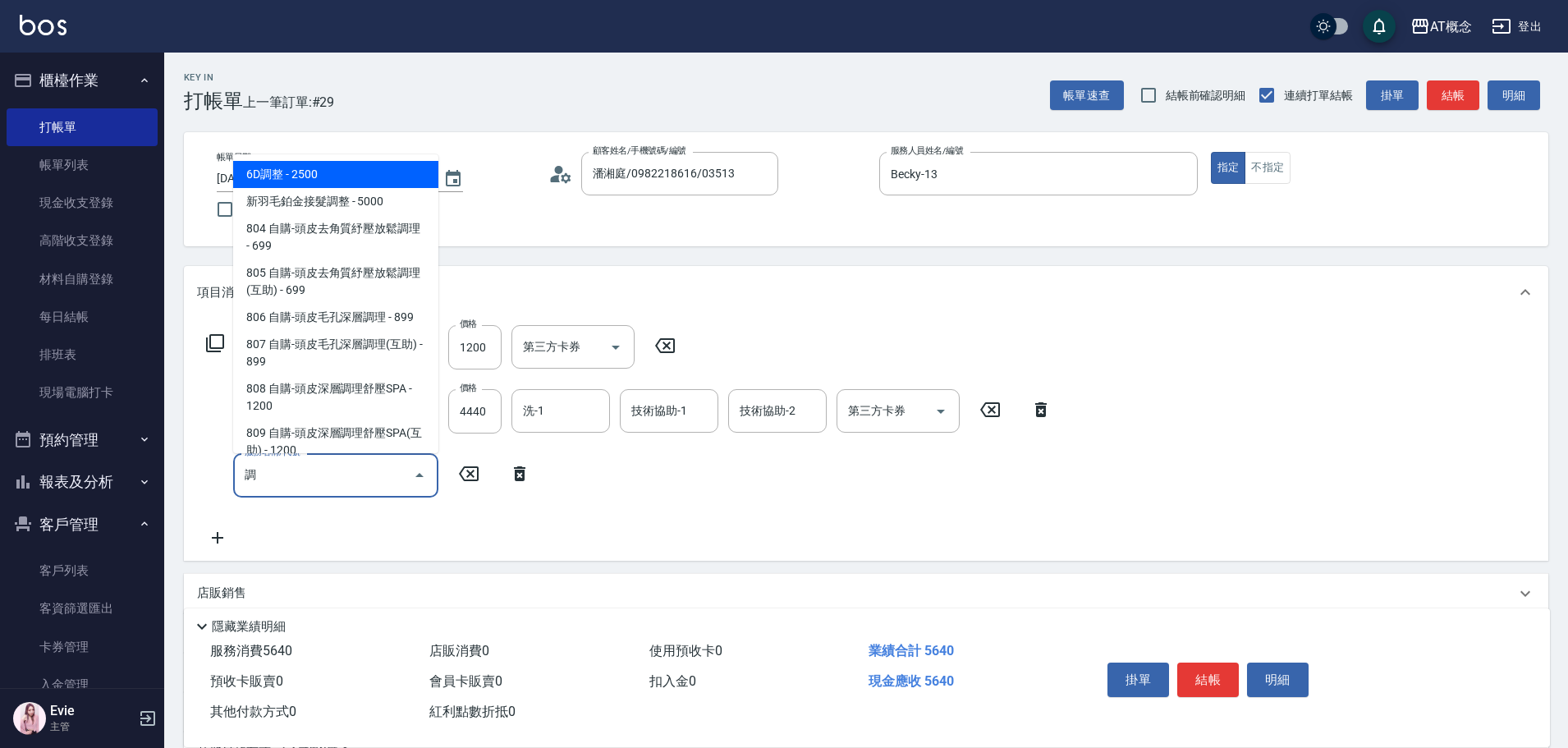
type input "調整"
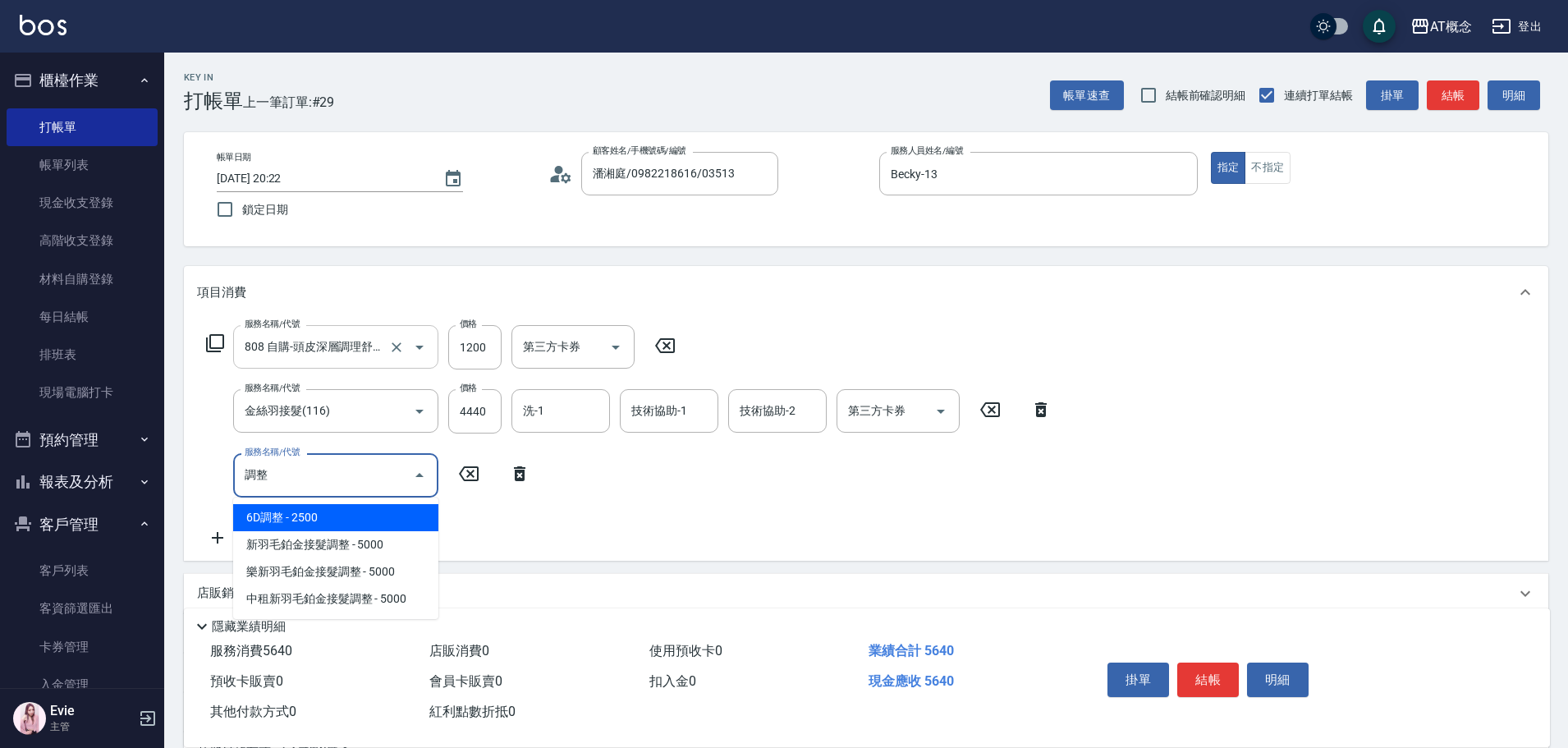
type input "810"
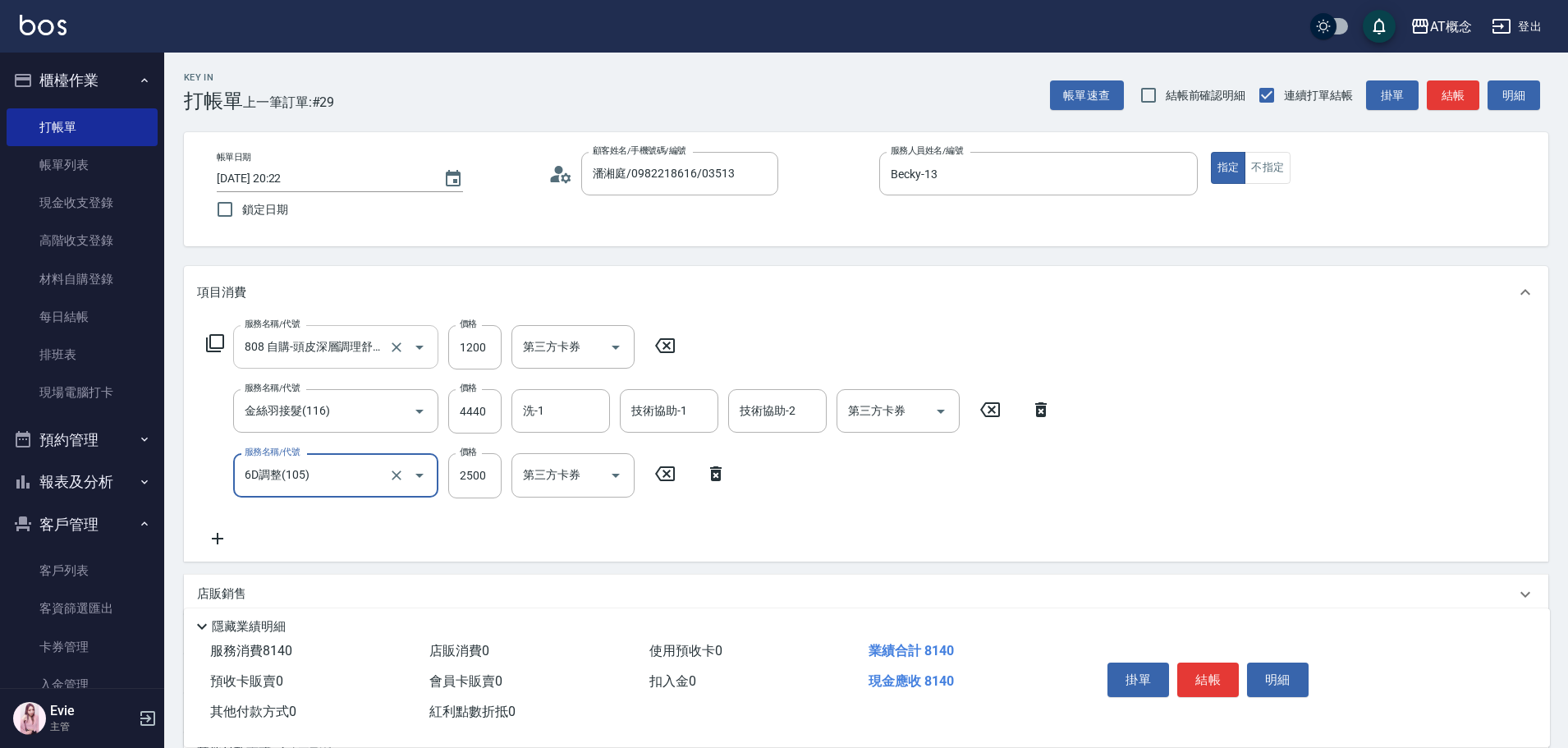
type input "6D調整(105)"
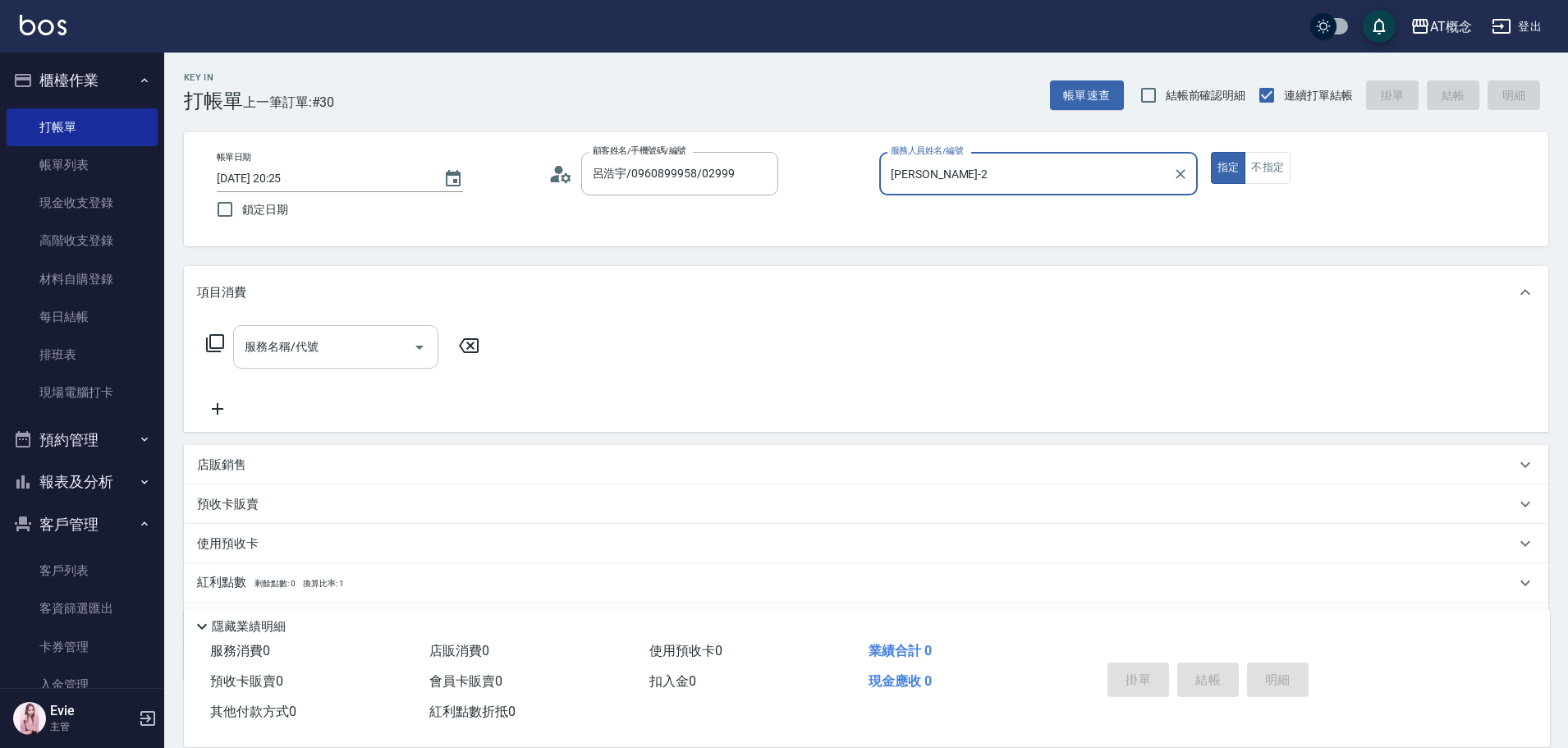
click at [1211, 152] on button "指定" at bounding box center [1228, 168] width 36 height 32
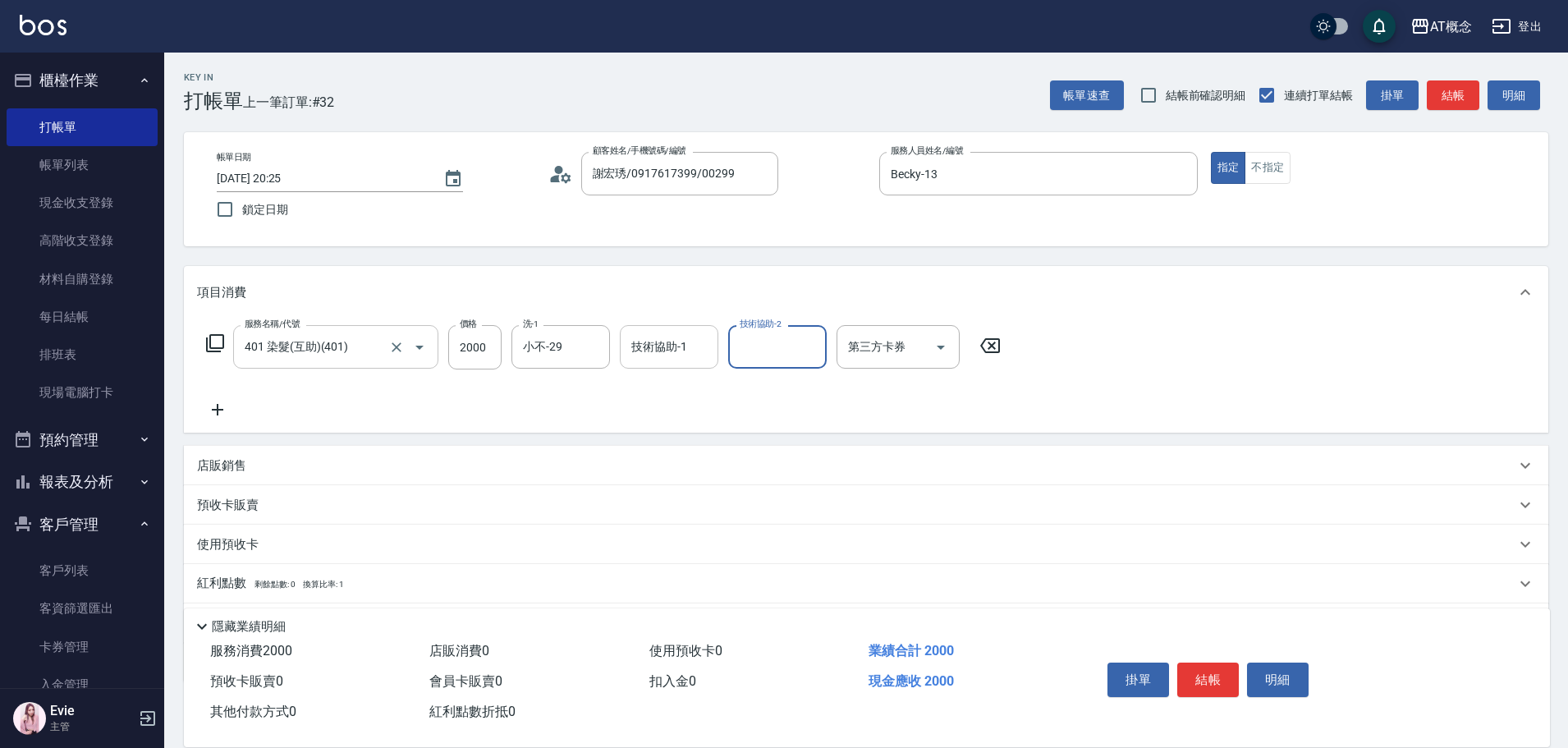
click at [692, 339] on input "技術協助-1" at bounding box center [669, 347] width 84 height 29
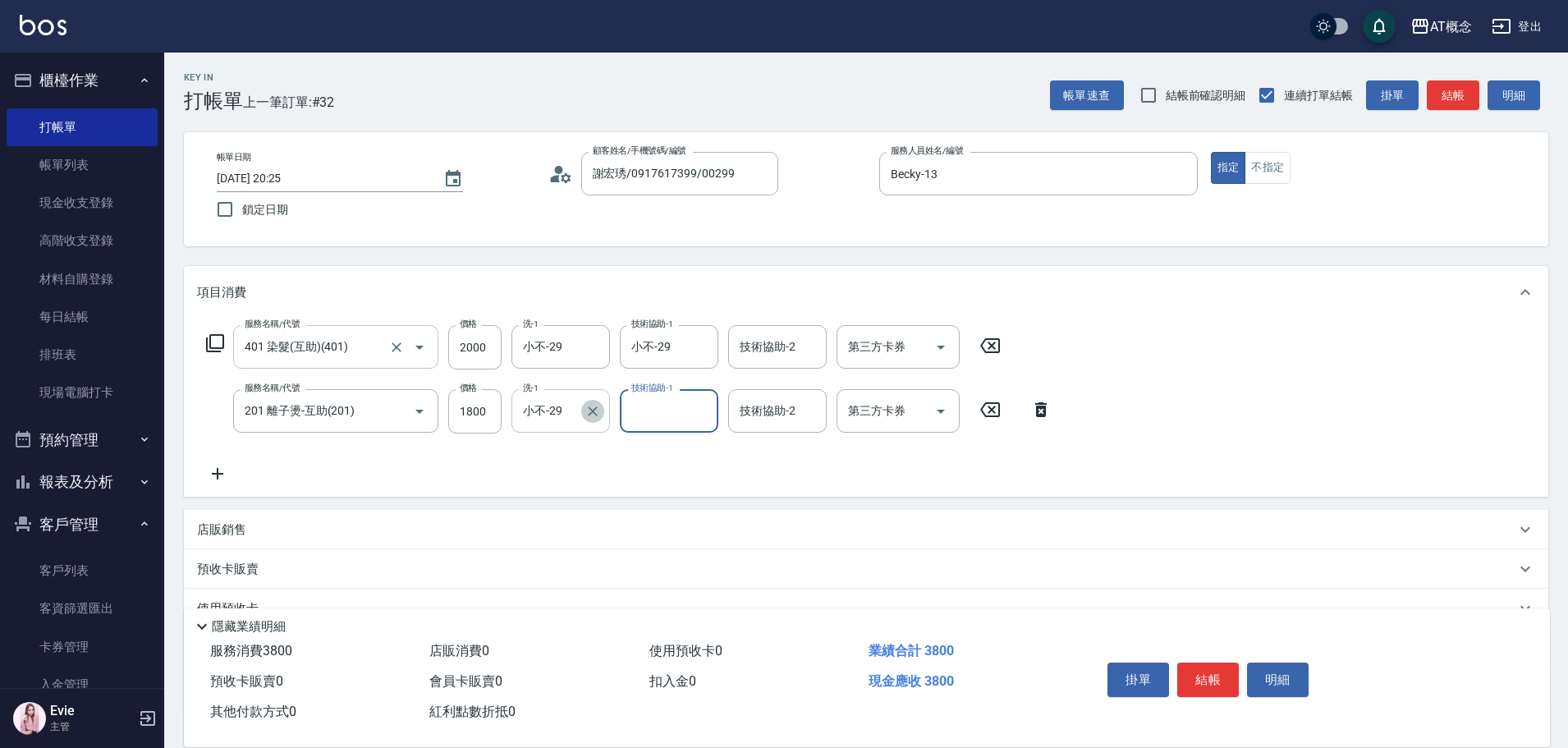
click at [591, 414] on icon "Clear" at bounding box center [593, 411] width 16 height 16
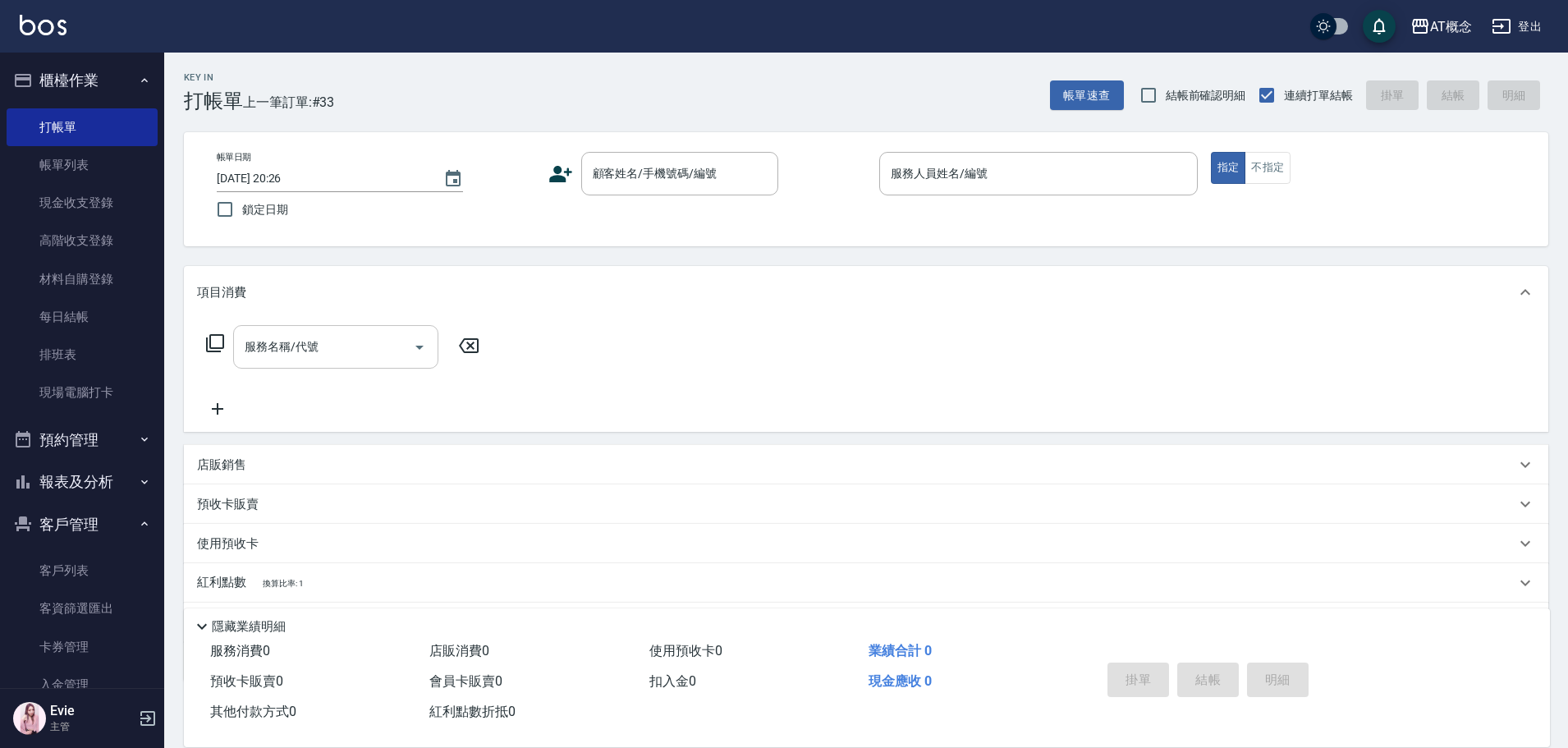
click at [67, 480] on button "報表及分析" at bounding box center [81, 482] width 151 height 43
click at [90, 599] on link "店家日報表" at bounding box center [81, 604] width 151 height 37
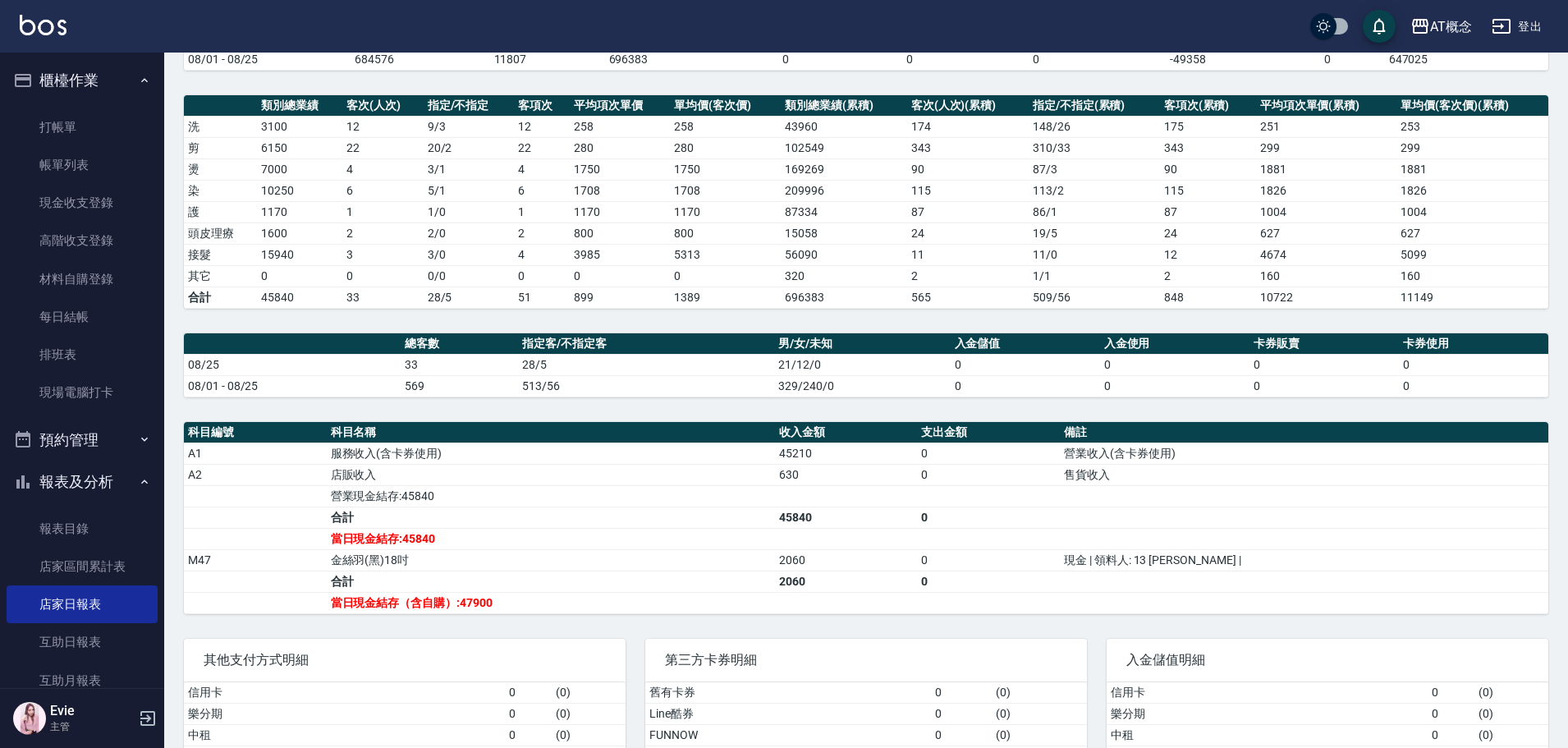
scroll to position [164, 0]
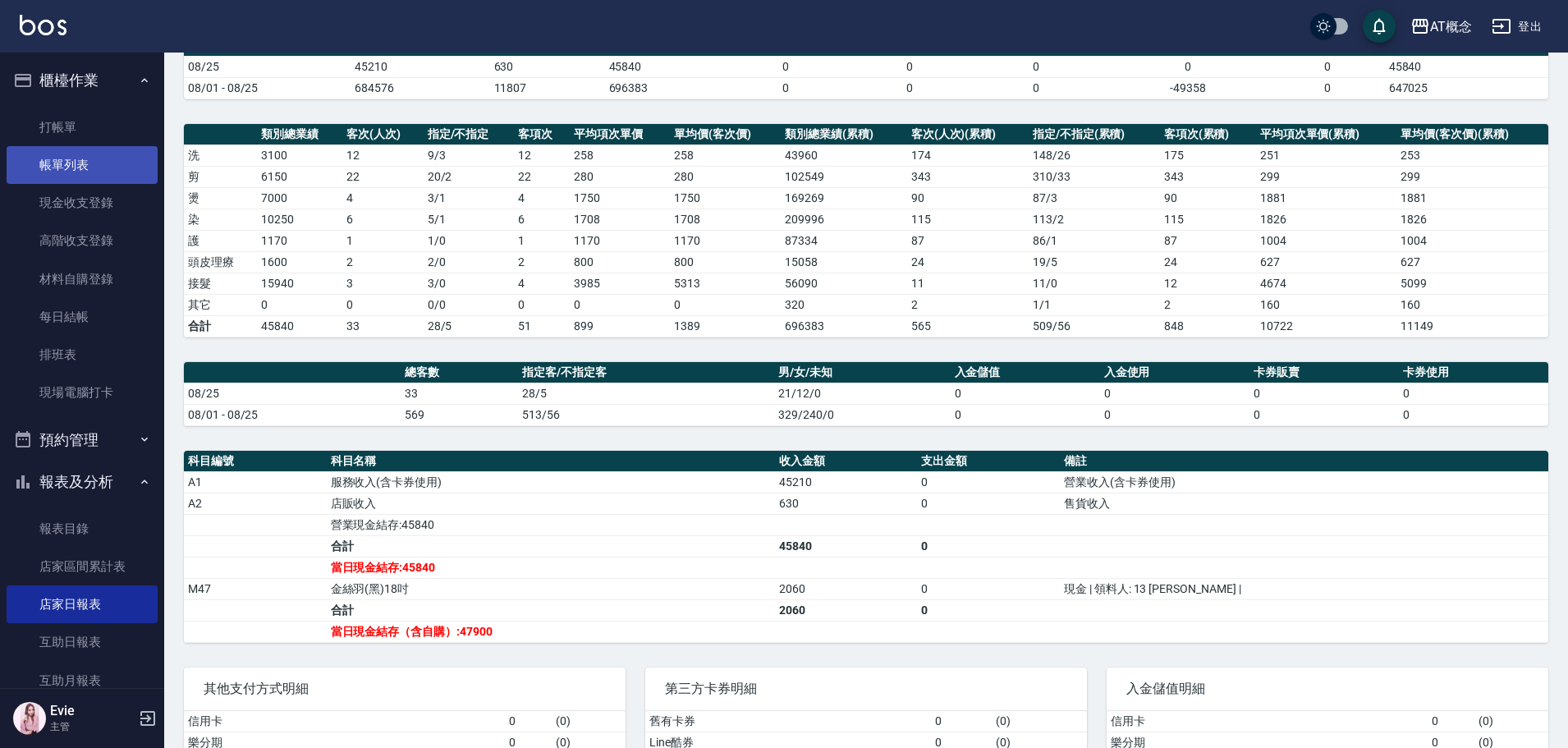
click at [45, 165] on link "帳單列表" at bounding box center [81, 165] width 151 height 37
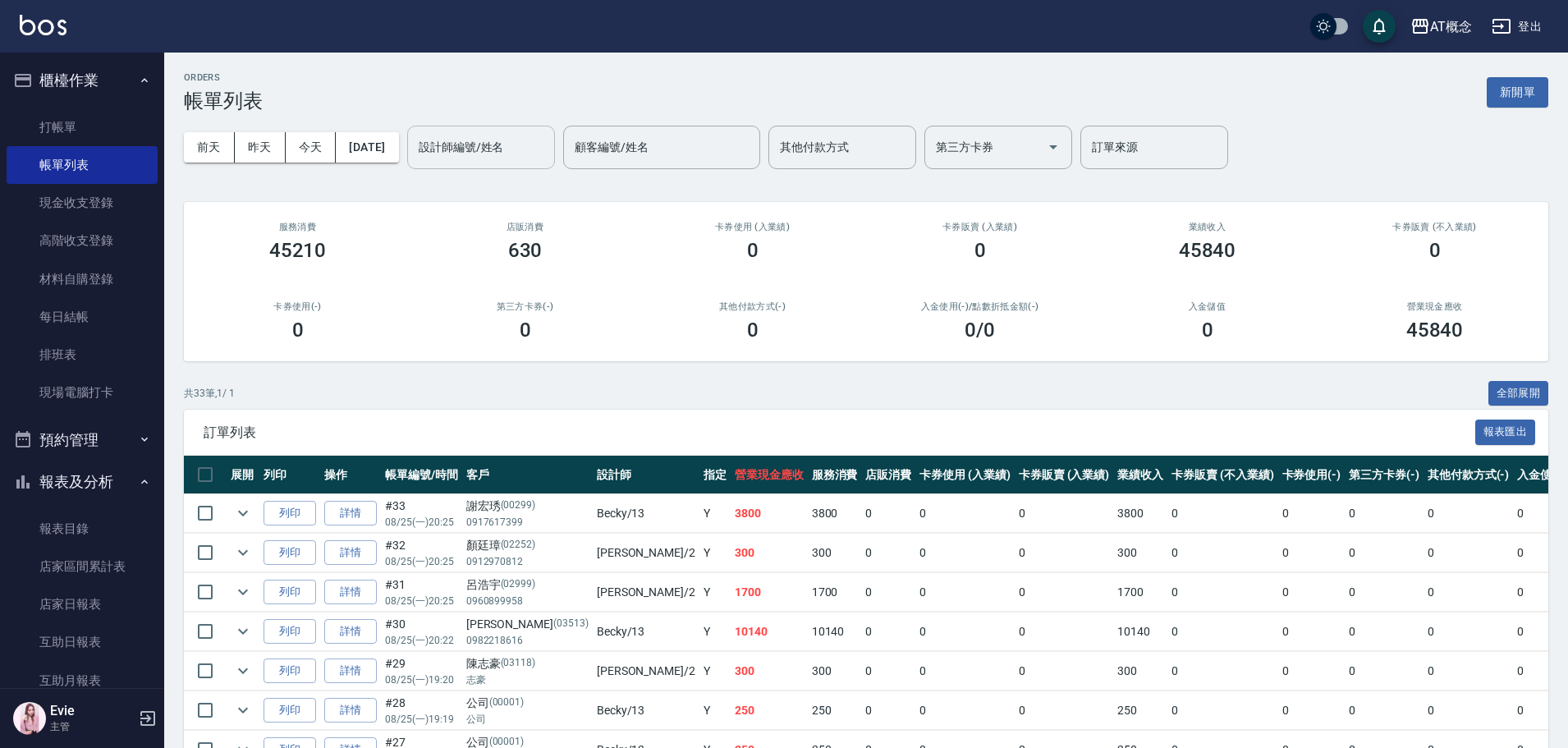
click at [470, 150] on input "設計師編號/姓名" at bounding box center [480, 147] width 133 height 29
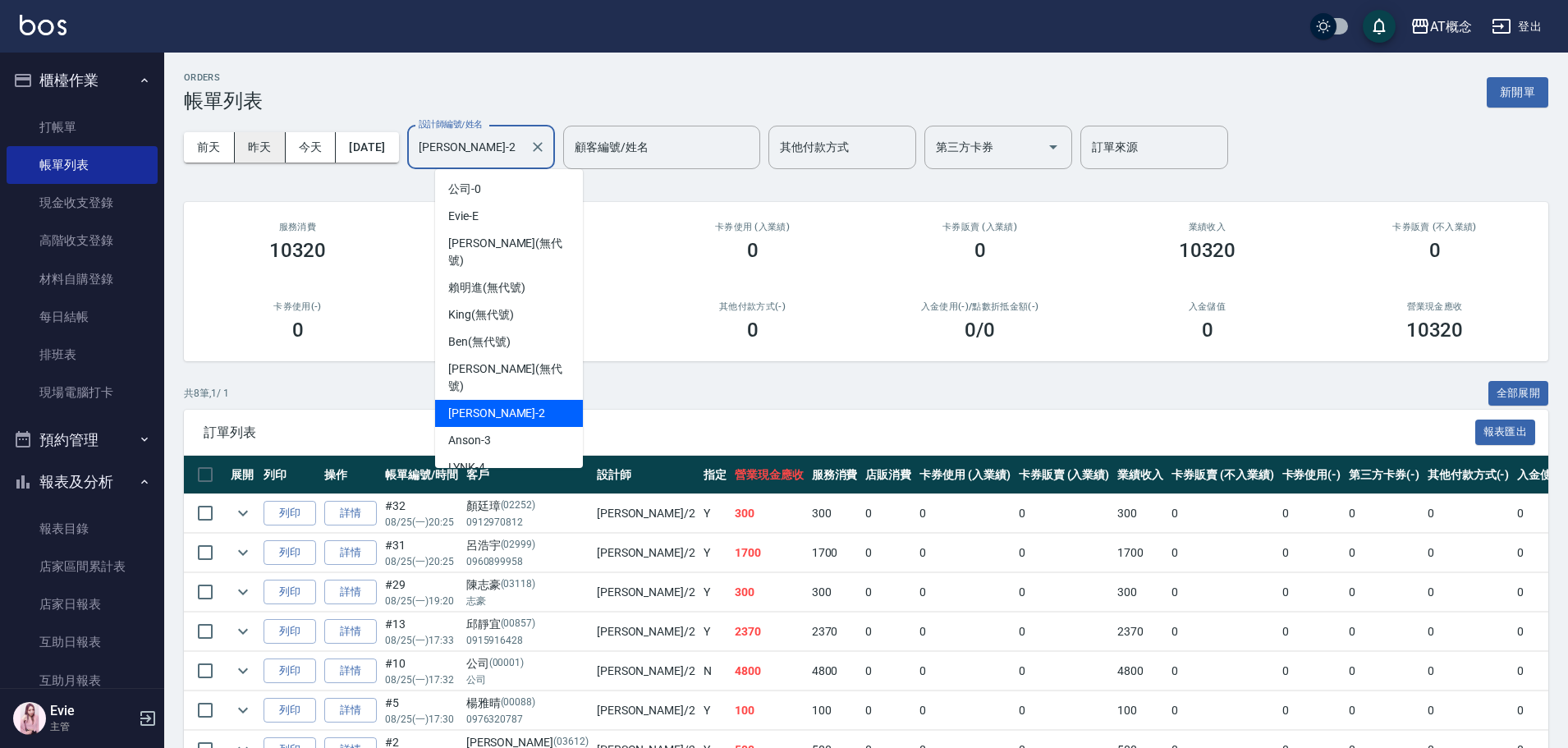
drag, startPoint x: 502, startPoint y: 136, endPoint x: 245, endPoint y: 140, distance: 257.0
click at [245, 140] on div "前天 昨天 今天 [DATE] 設計師編號/姓名 [PERSON_NAME]-2 設計師編號/姓名 顧客編號/姓名 顧客編號/姓名 其他付款方式 其他付款方式…" at bounding box center [866, 147] width 1364 height 70
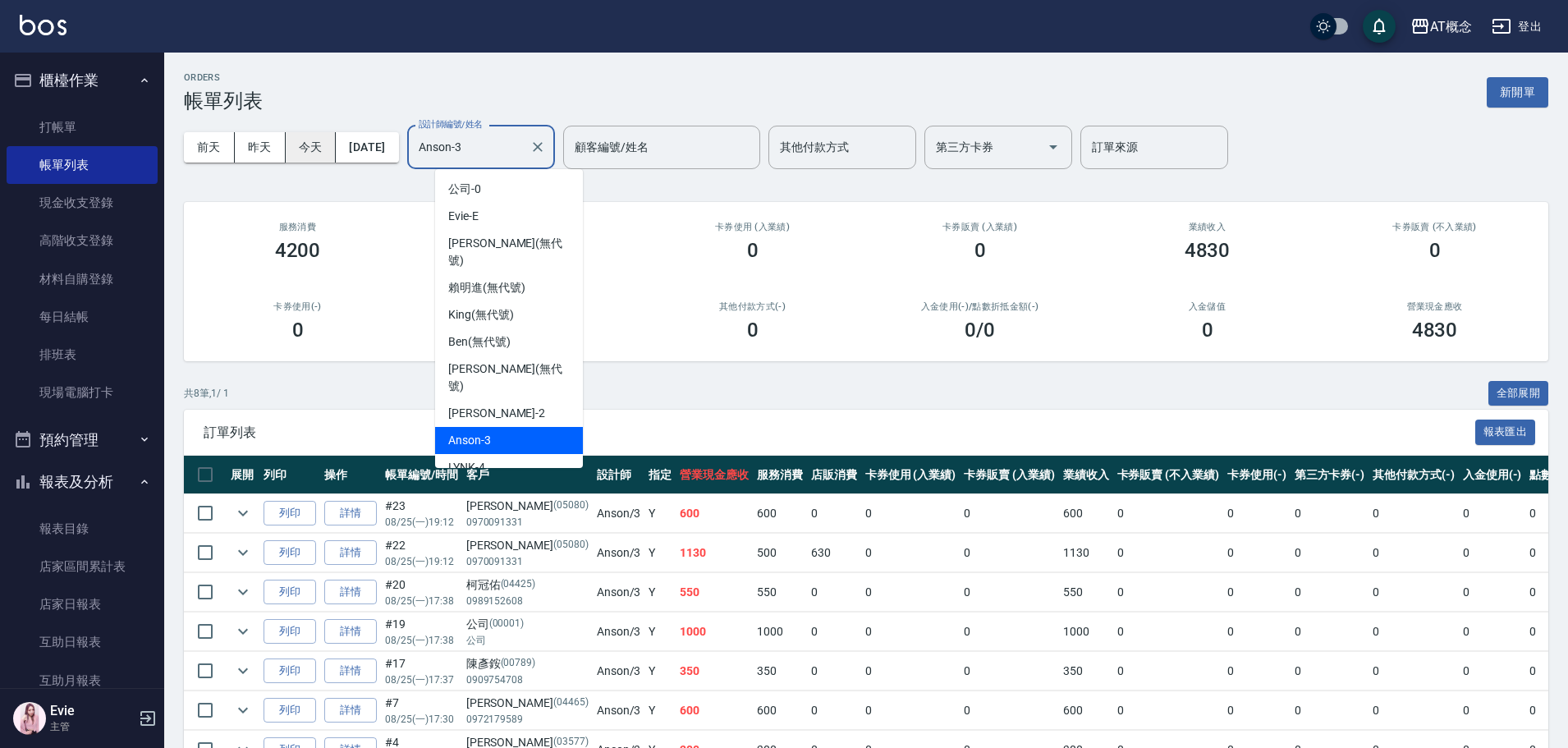
drag, startPoint x: 494, startPoint y: 145, endPoint x: 316, endPoint y: 148, distance: 178.0
click at [308, 148] on div "前天 昨天 今天 [DATE] 設計師編號/姓名 [PERSON_NAME]-3 設計師編號/姓名 顧客編號/姓名 顧客編號/姓名 其他付款方式 其他付款方式…" at bounding box center [866, 147] width 1364 height 70
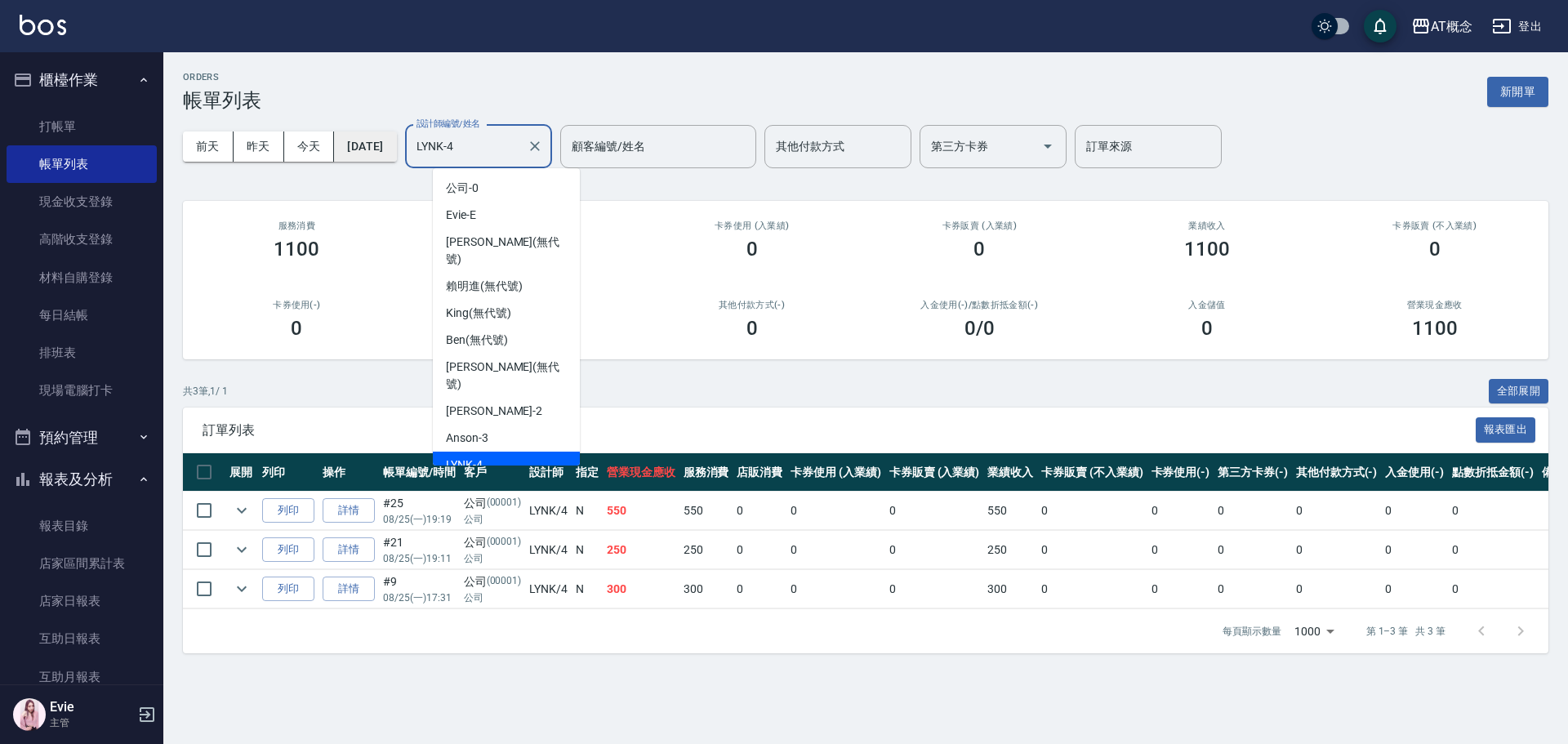
drag, startPoint x: 451, startPoint y: 151, endPoint x: 360, endPoint y: 148, distance: 91.0
click at [359, 149] on div "前天 昨天 今天 [DATE] 設計師編號/姓名 [PERSON_NAME]-4 設計師編號/姓名 顧客編號/姓名 顧客編號/姓名 其他付款方式 其他付款方式…" at bounding box center [865, 146] width 1365 height 69
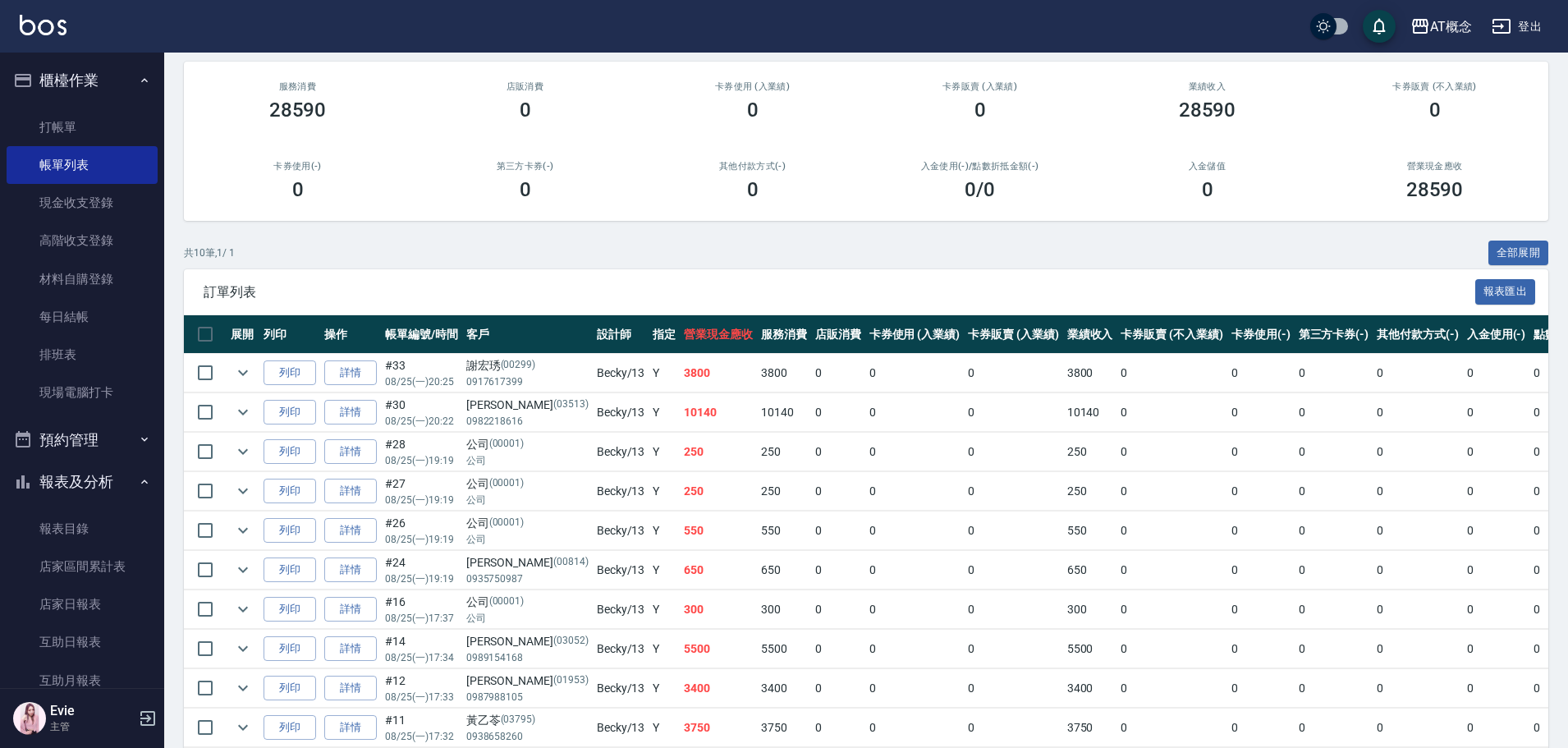
scroll to position [217, 0]
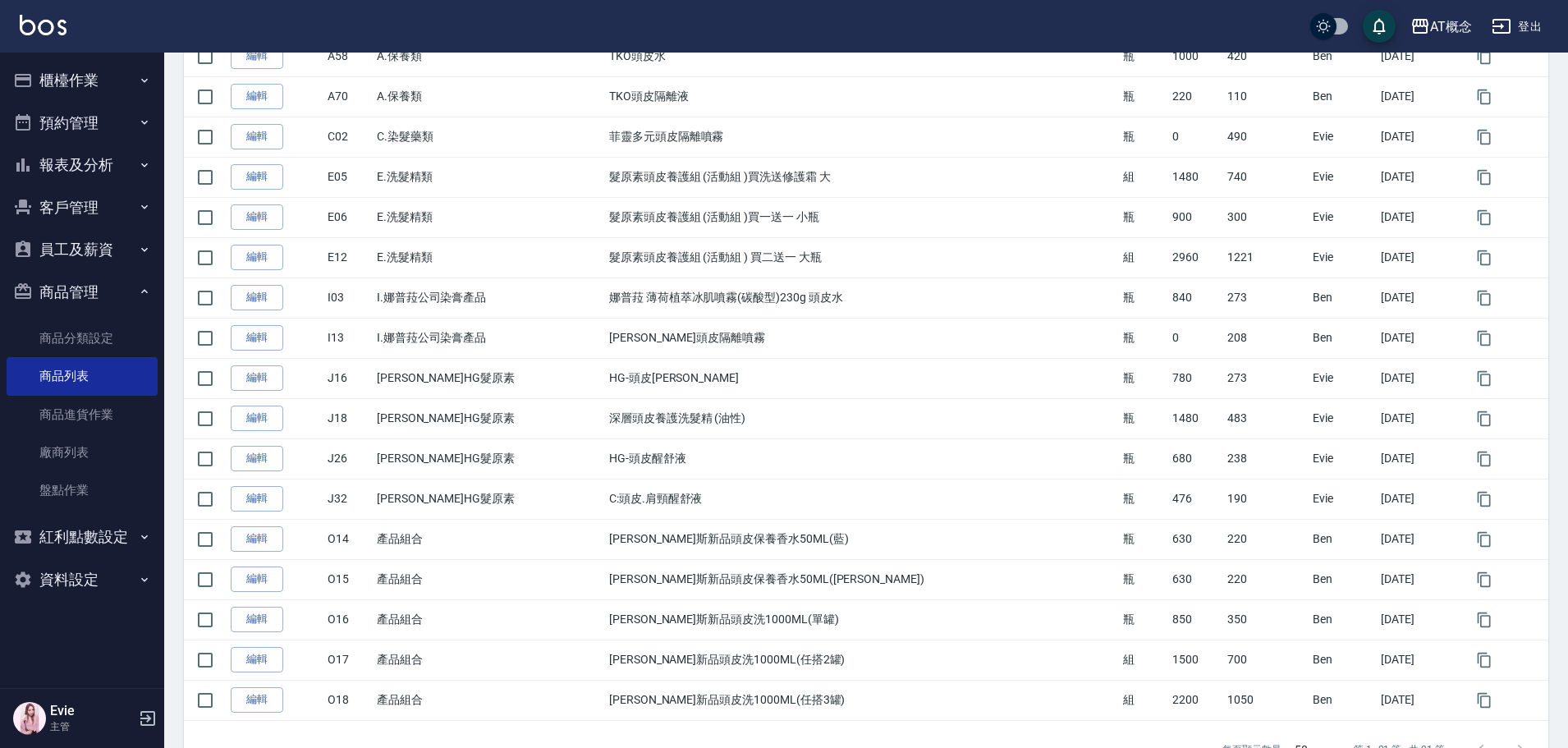
scroll to position [474, 0]
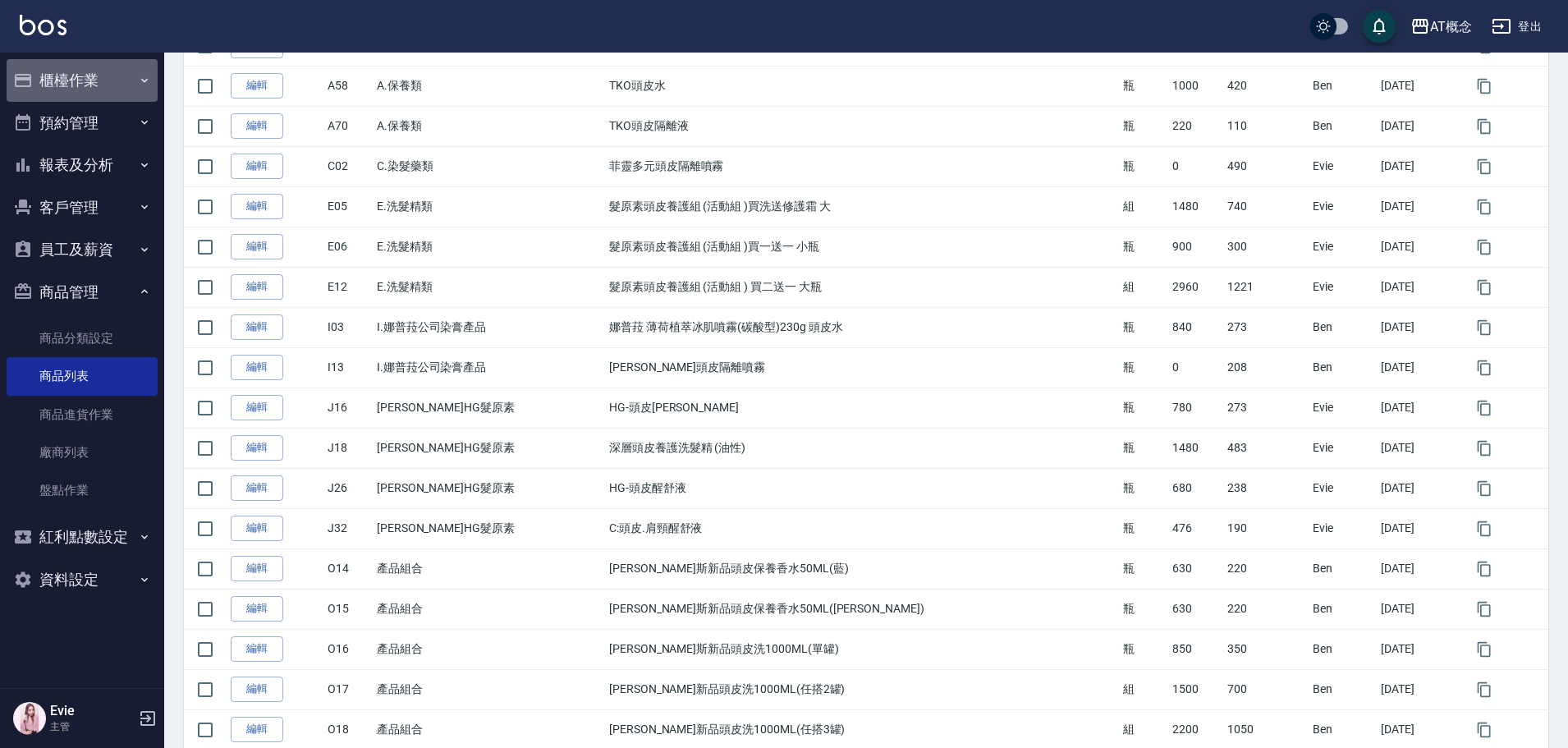
click at [90, 86] on button "櫃檯作業" at bounding box center [81, 80] width 151 height 43
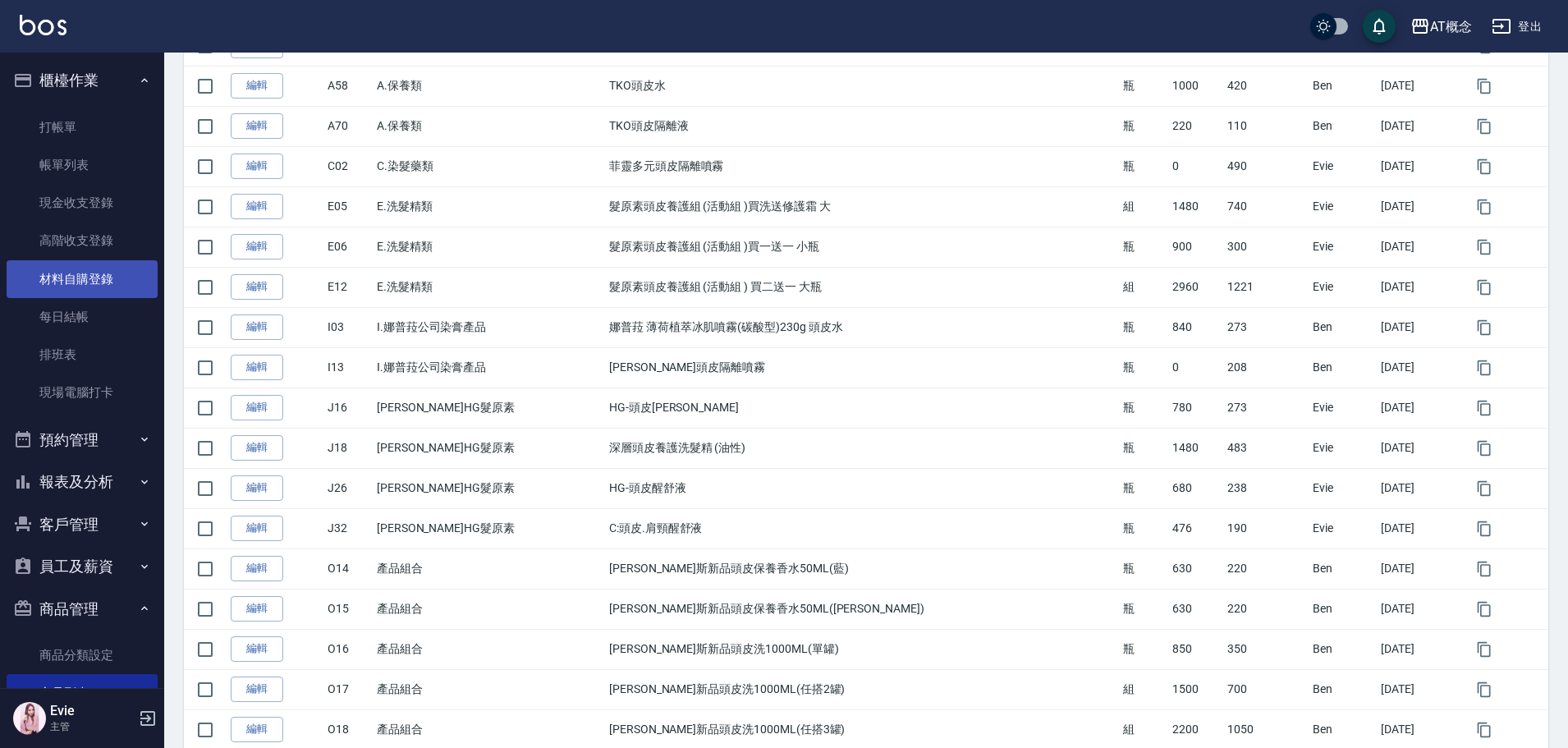
drag, startPoint x: 107, startPoint y: 282, endPoint x: 129, endPoint y: 276, distance: 22.8
click at [108, 281] on link "材料自購登錄" at bounding box center [81, 279] width 151 height 37
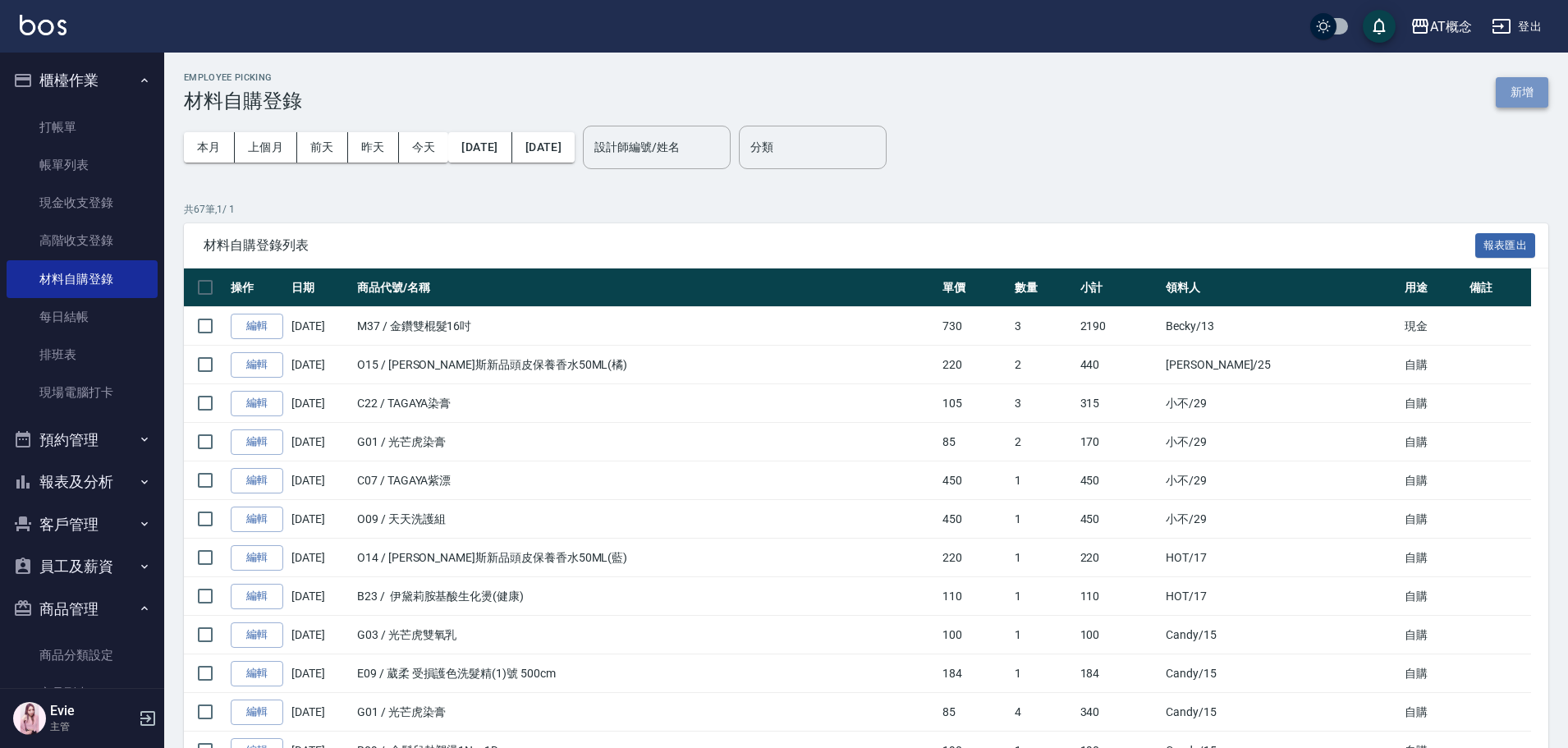
click at [1523, 91] on button "新增" at bounding box center [1522, 93] width 53 height 30
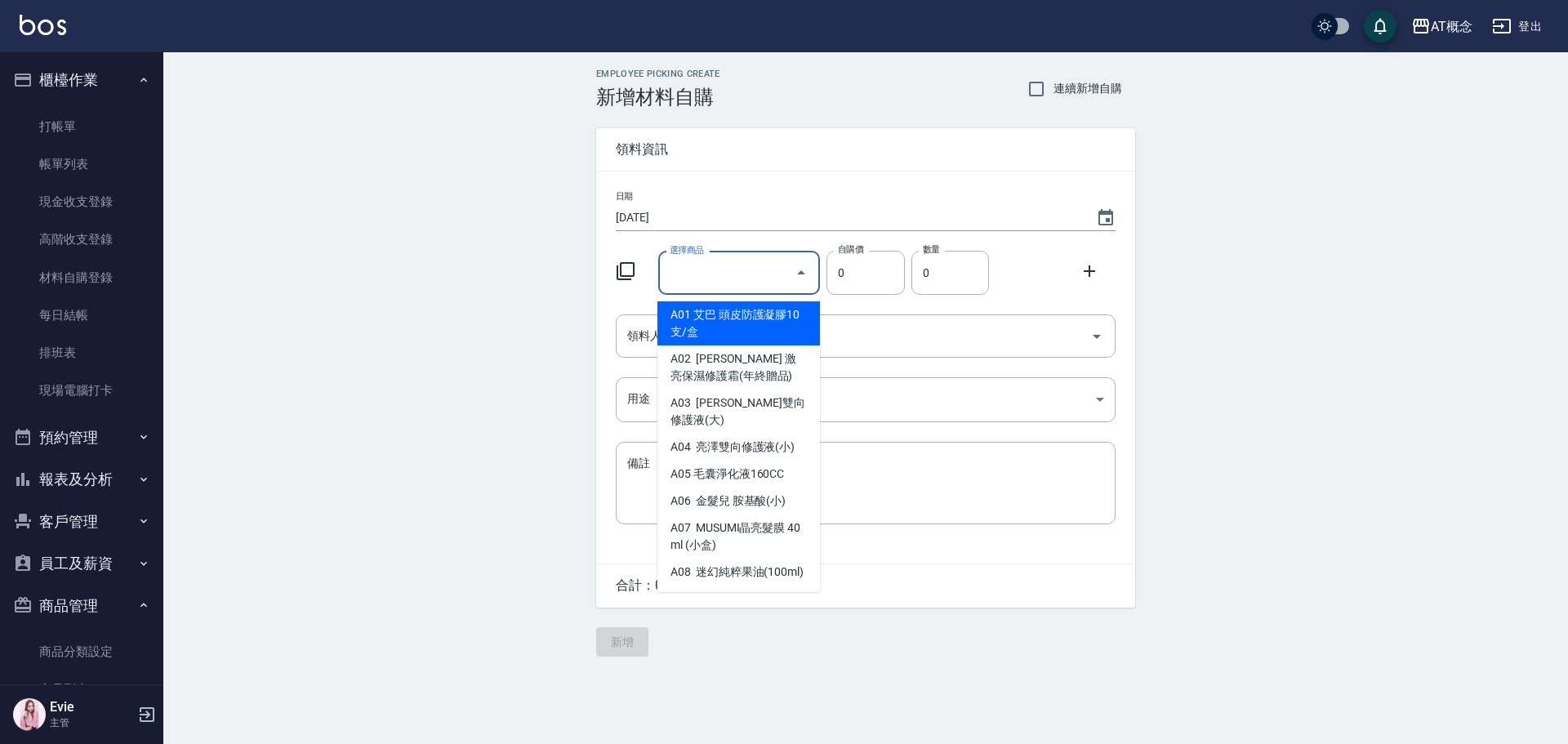
click at [729, 276] on input "選擇商品" at bounding box center [726, 273] width 123 height 28
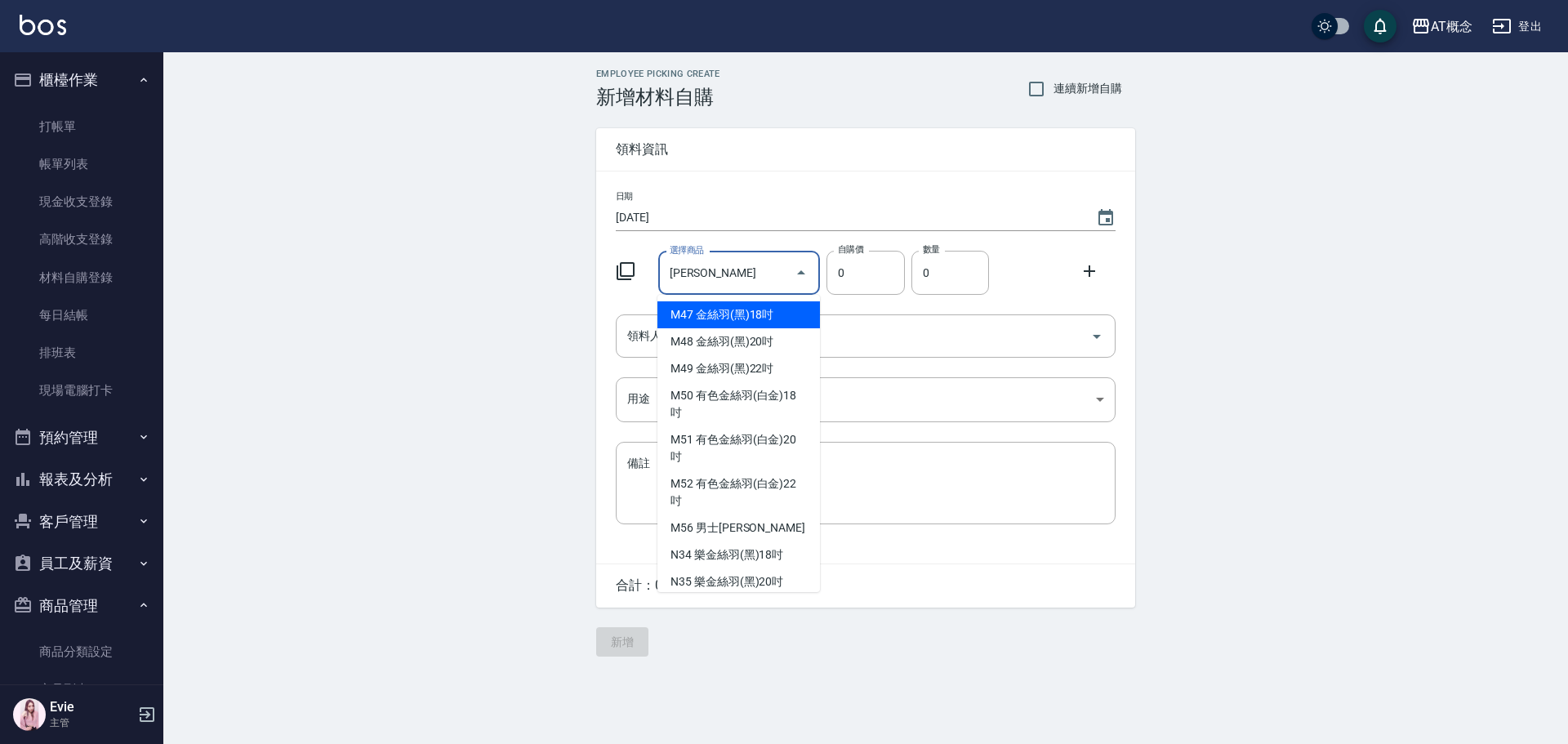
type input "金絲羽(黑)18吋"
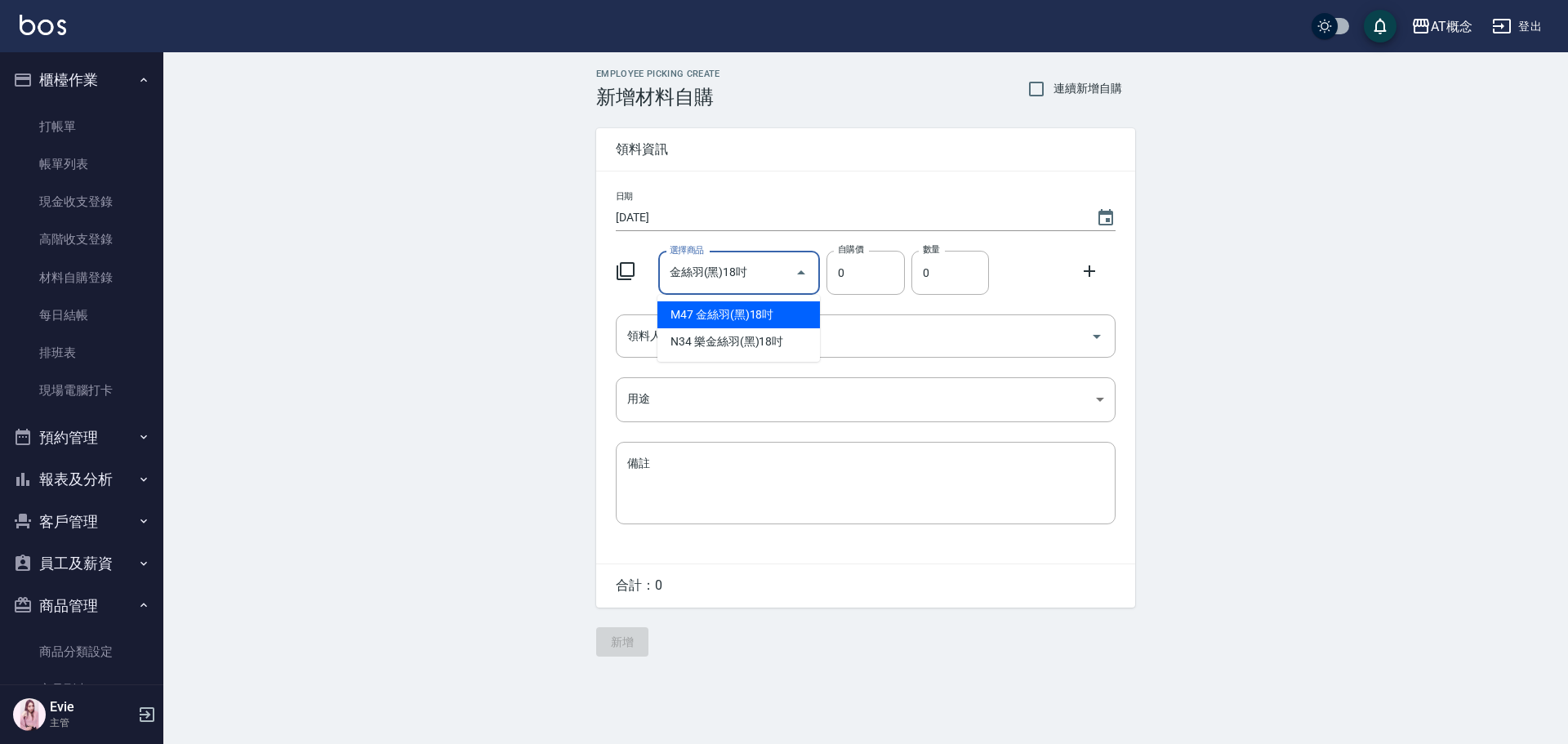
click at [782, 314] on li "M47 金絲羽(黑)18吋" at bounding box center [738, 315] width 162 height 27
type input "1030"
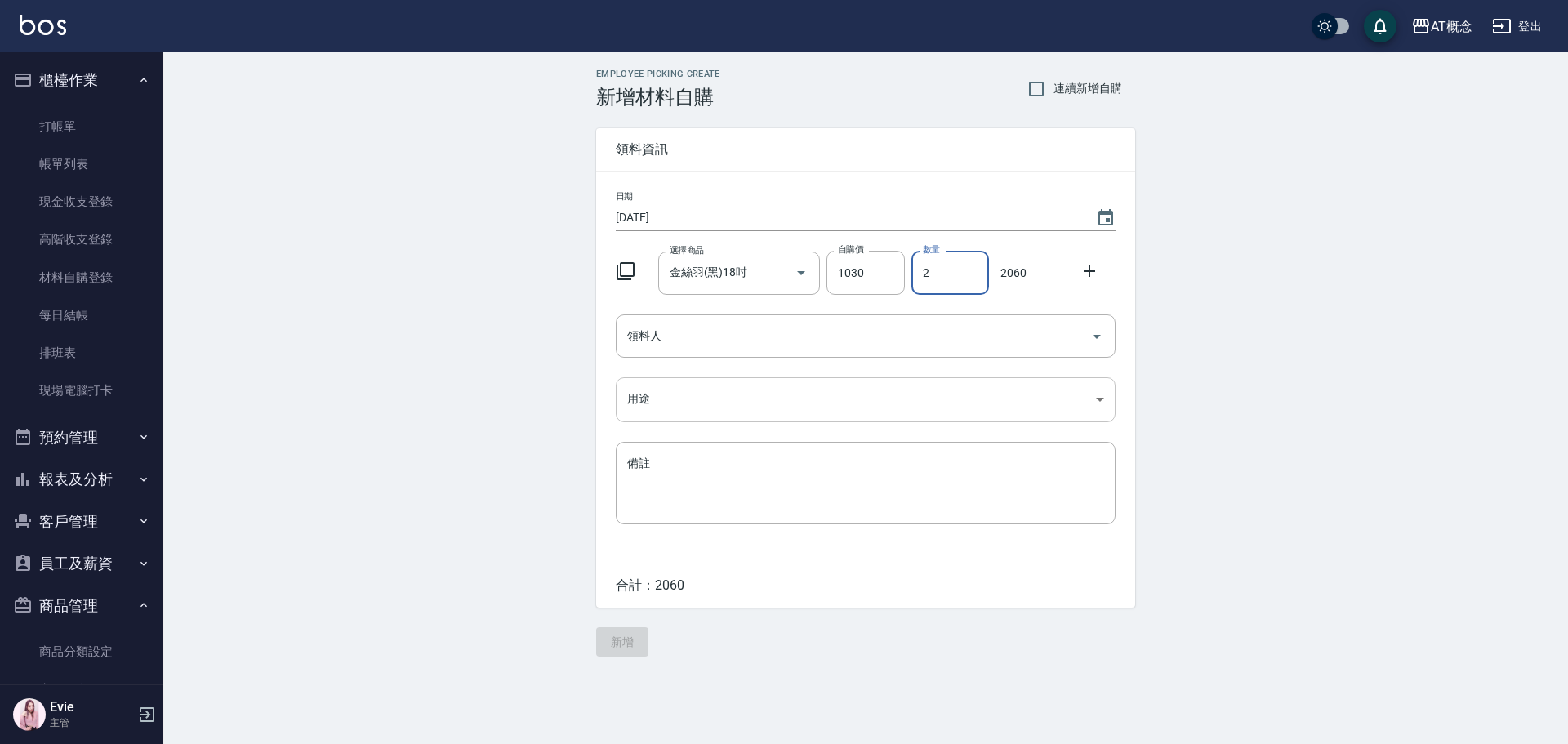
type input "2"
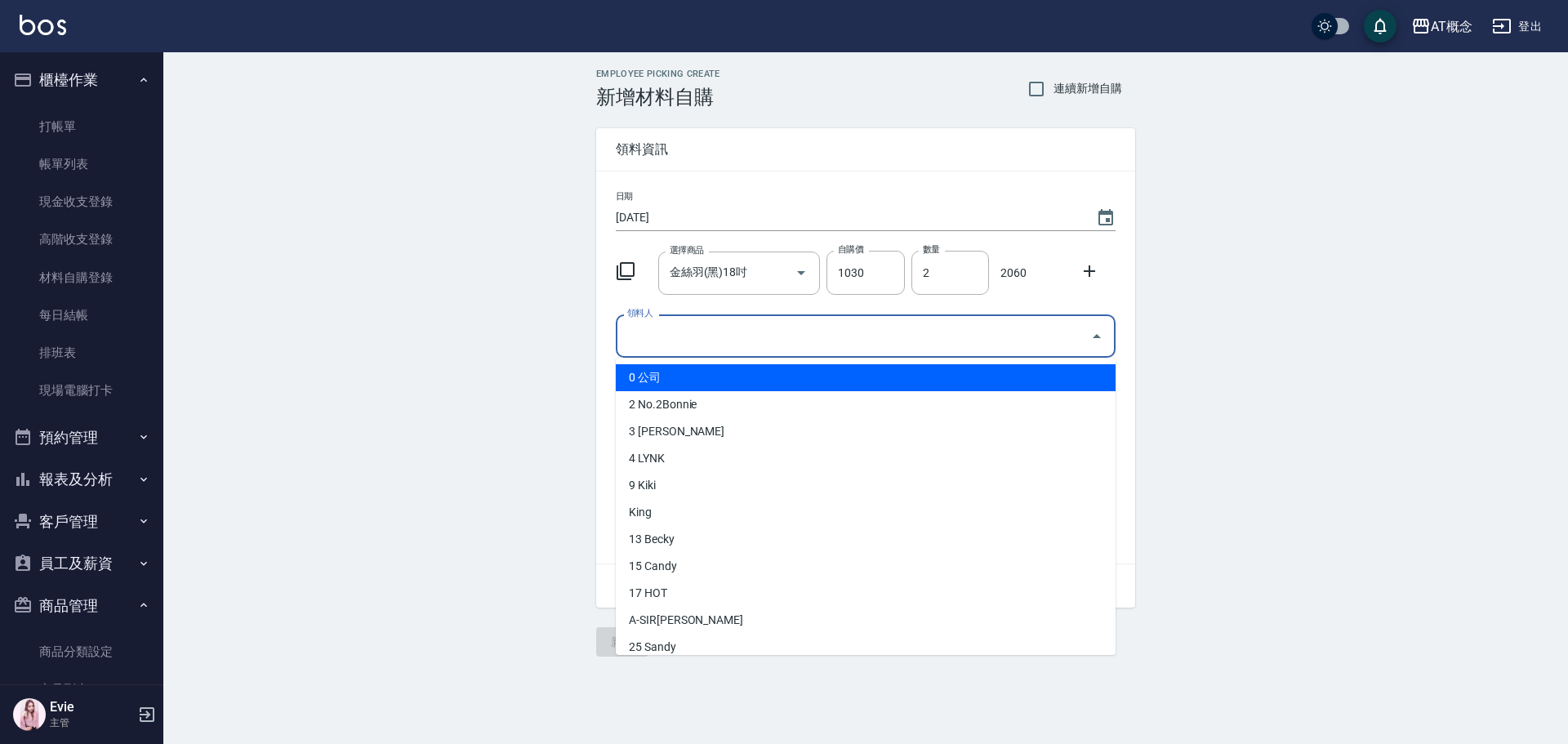
click at [702, 339] on input "領料人" at bounding box center [852, 336] width 460 height 28
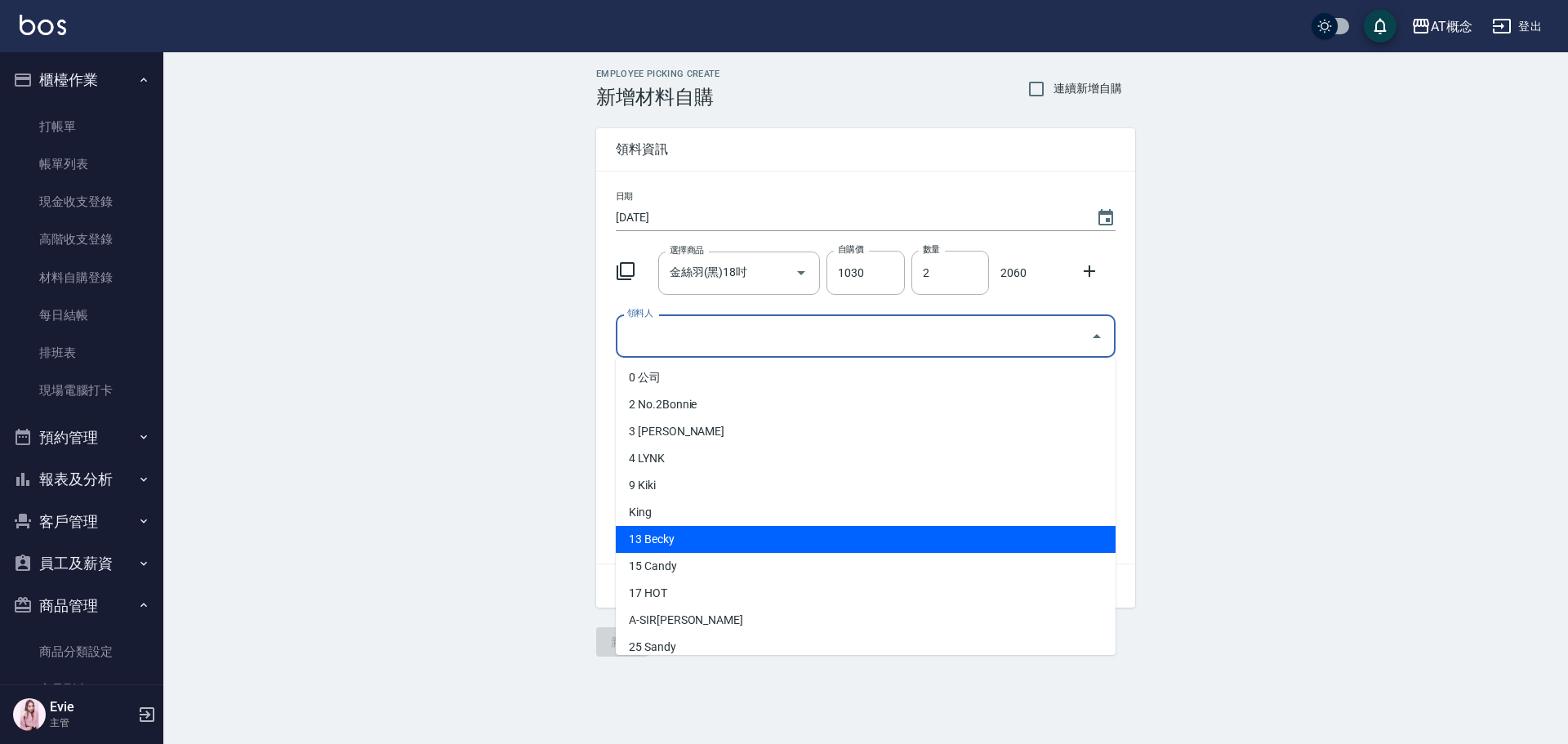
click at [647, 538] on li "13 Becky" at bounding box center [865, 539] width 499 height 27
type input "Becky"
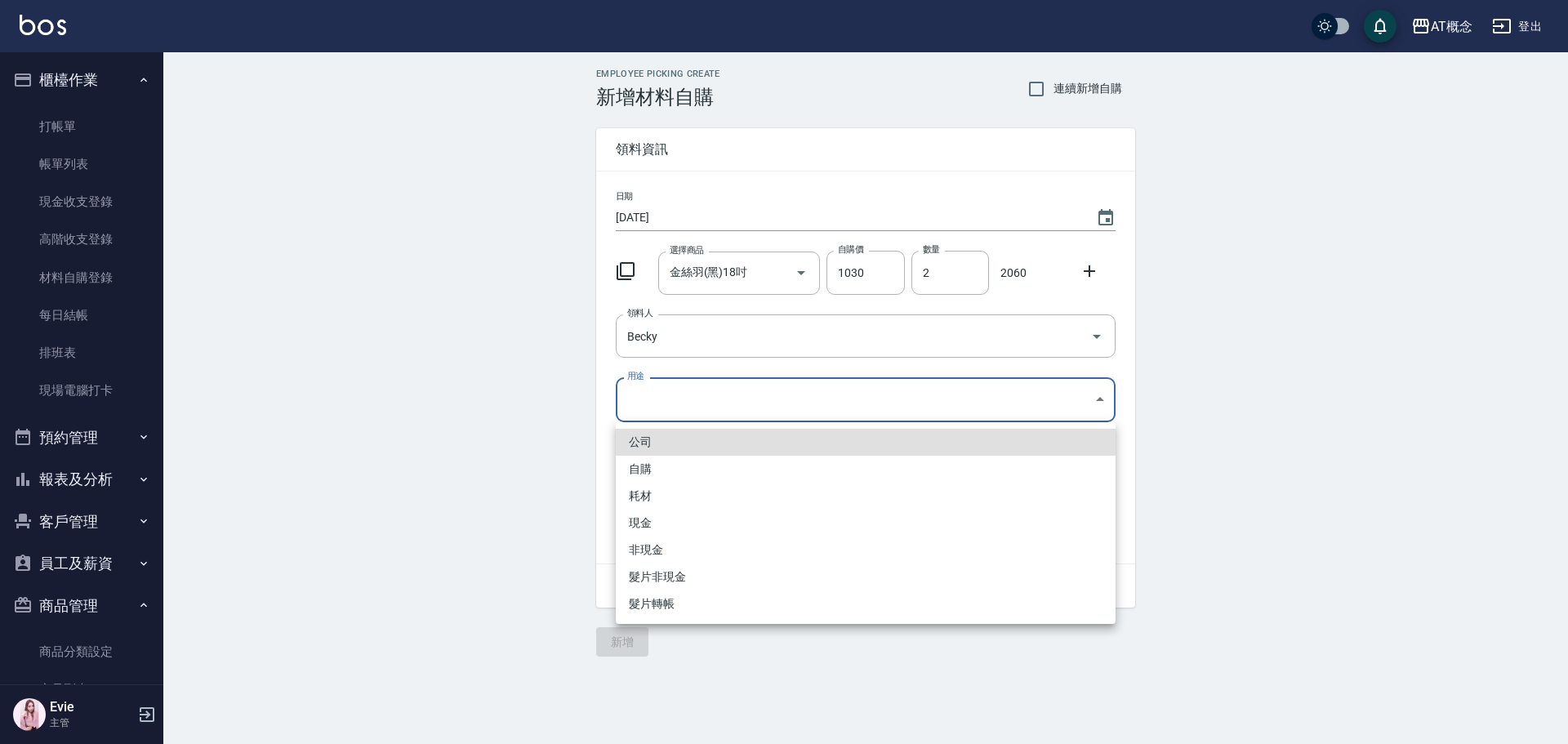
click at [684, 403] on body "AT概念 登出 櫃檯作業 打帳單 帳單列表 現金收支登錄 高階收支登錄 材料自購登錄 每日結帳 排班表 現場電腦打卡 預約管理 預約管理 單日預約紀錄 單週預…" at bounding box center [784, 372] width 1568 height 744
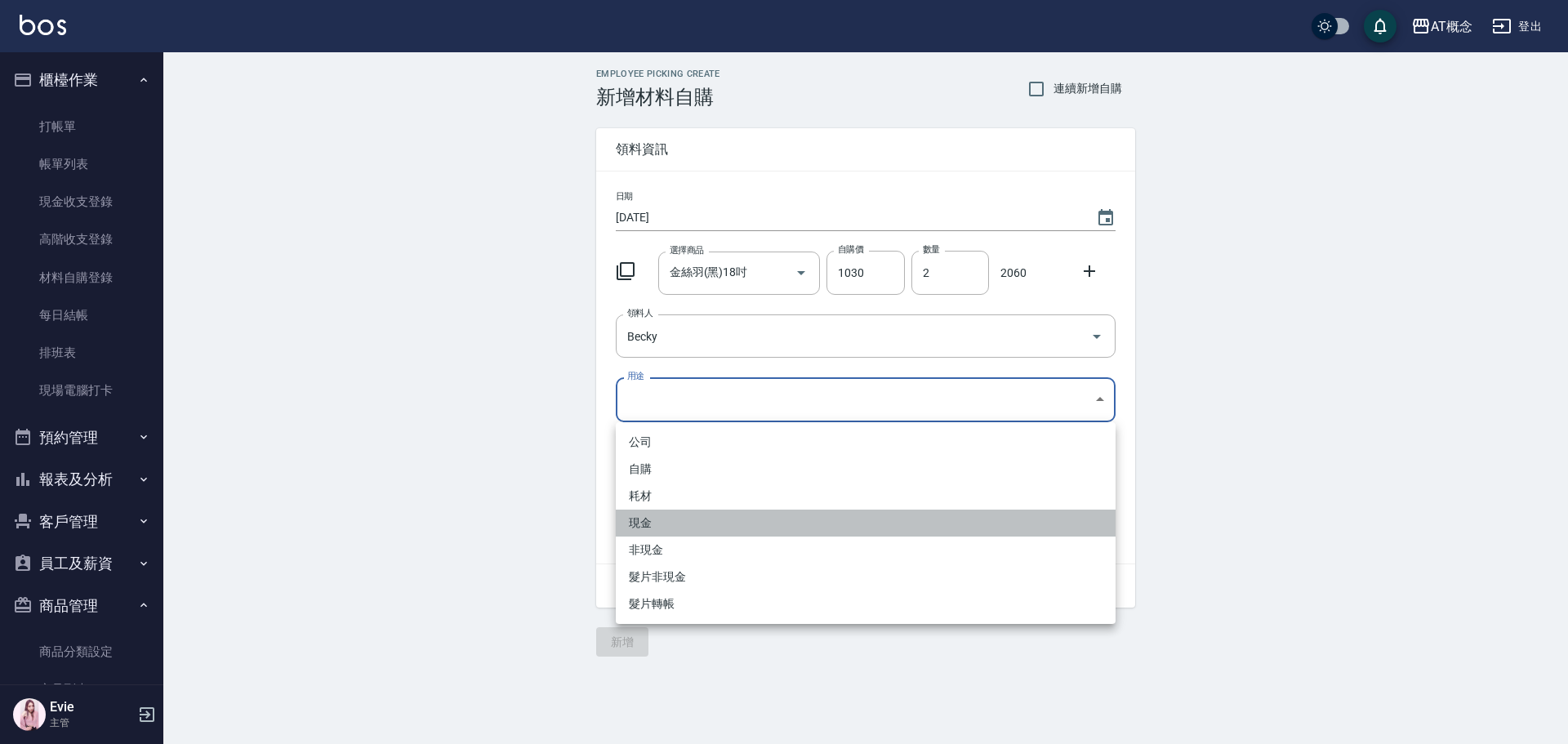
click at [652, 520] on li "現金" at bounding box center [865, 523] width 499 height 27
type input "現金"
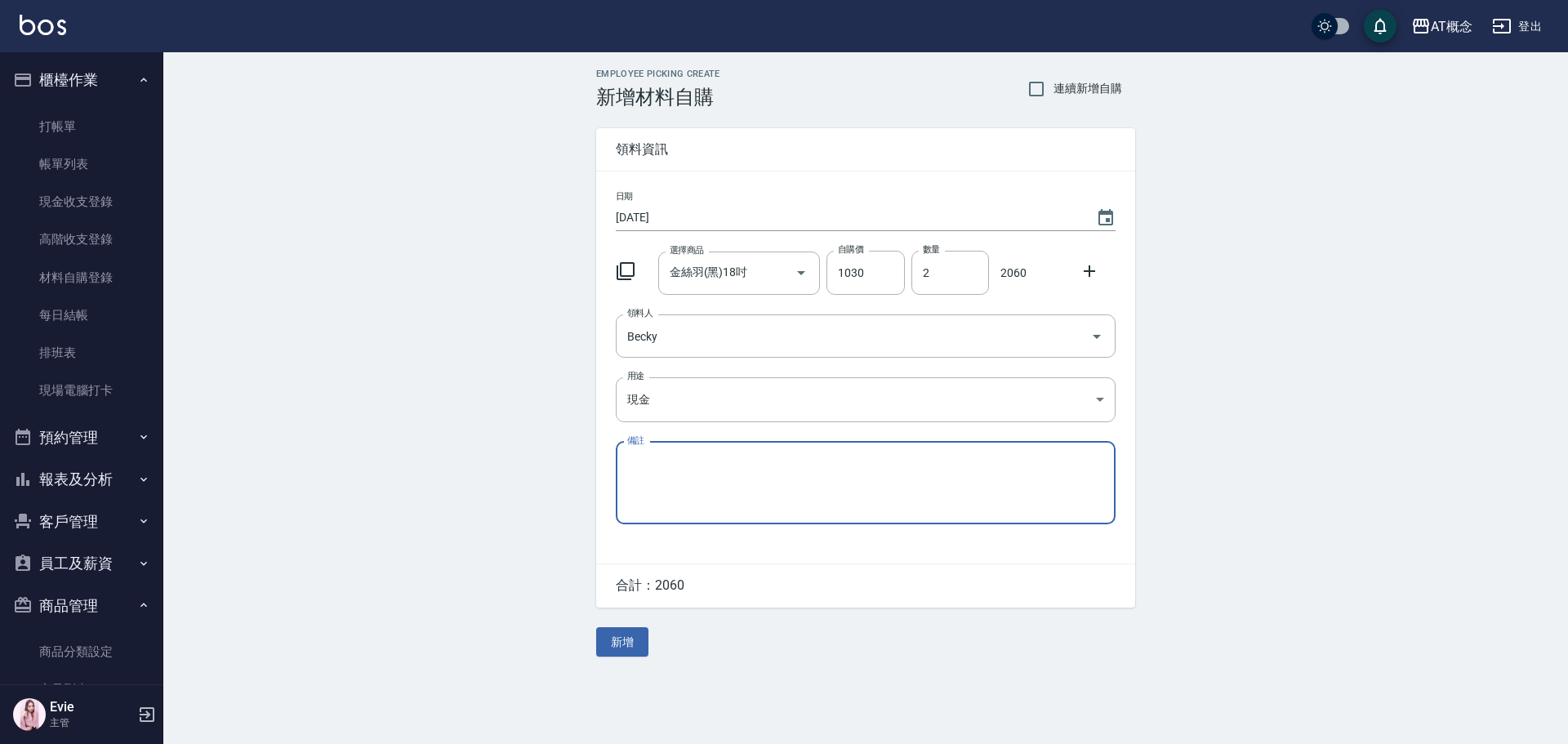
click at [626, 645] on button "新增" at bounding box center [622, 642] width 52 height 30
